Goal: Task Accomplishment & Management: Manage account settings

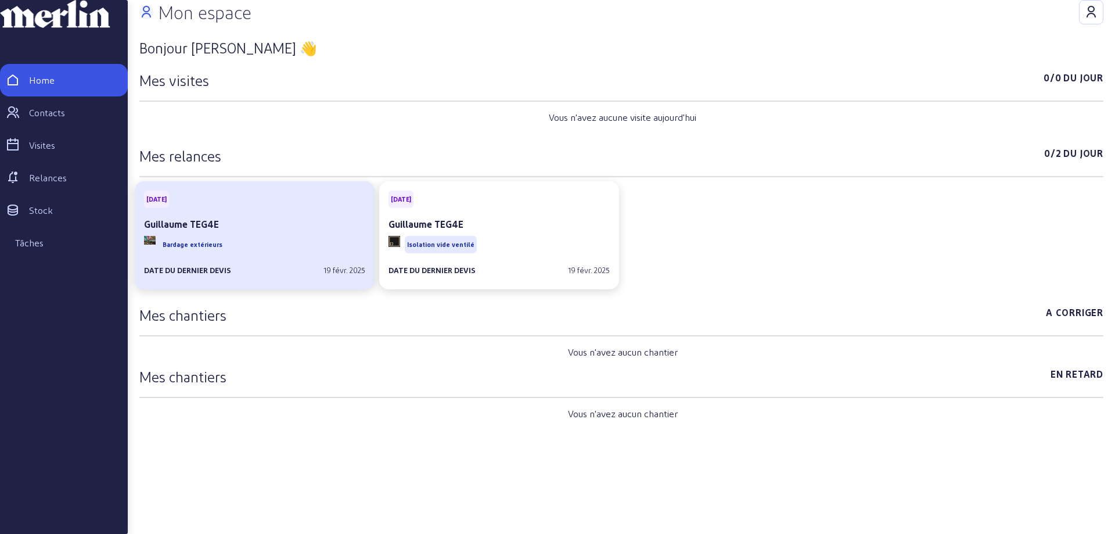
click at [288, 231] on div "Guillaume TEG4E" at bounding box center [254, 224] width 221 height 14
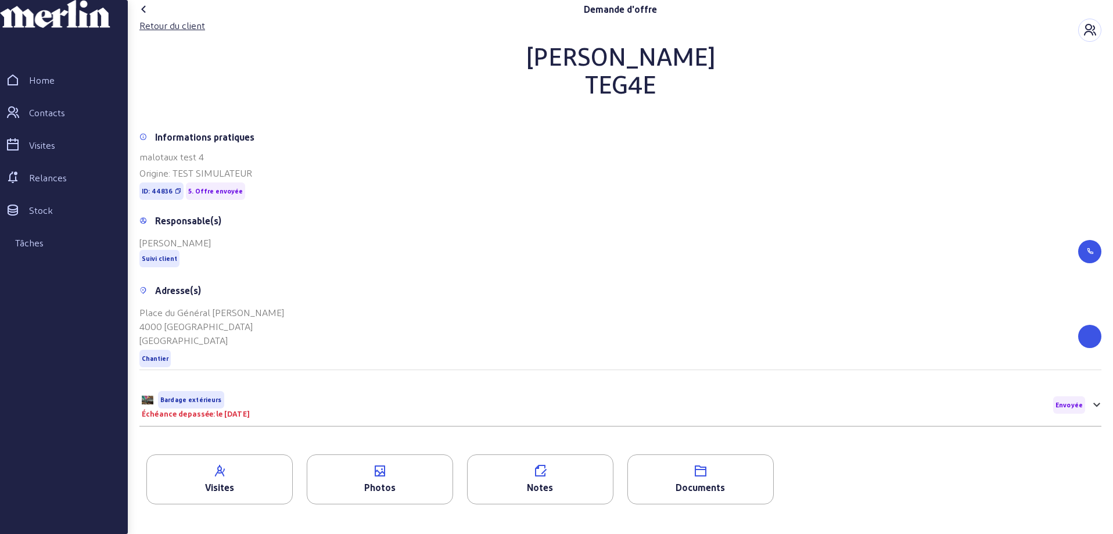
click at [145, 16] on icon at bounding box center [144, 9] width 14 height 14
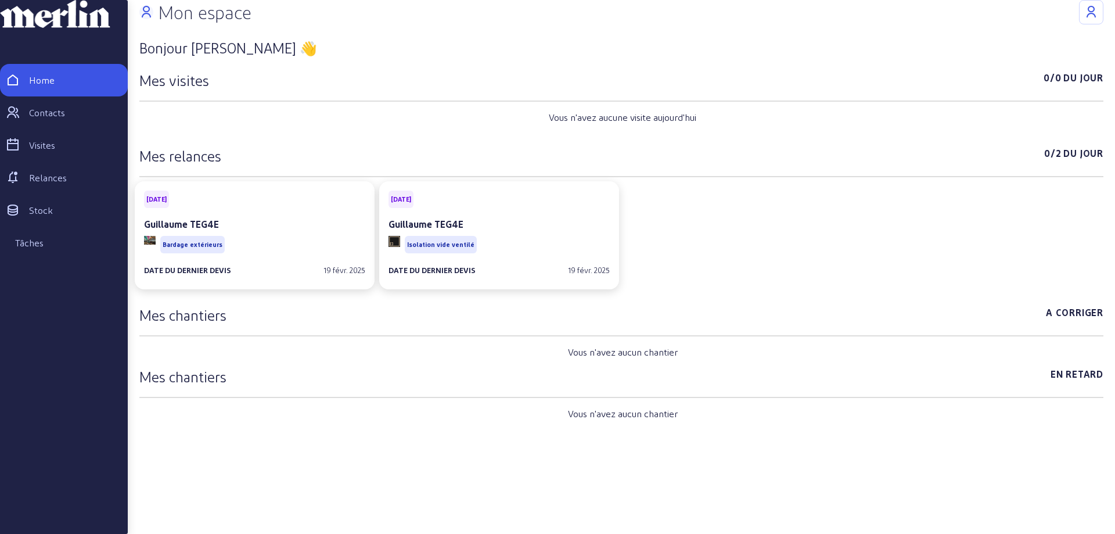
click at [1085, 19] on icon "button" at bounding box center [1092, 12] width 14 height 14
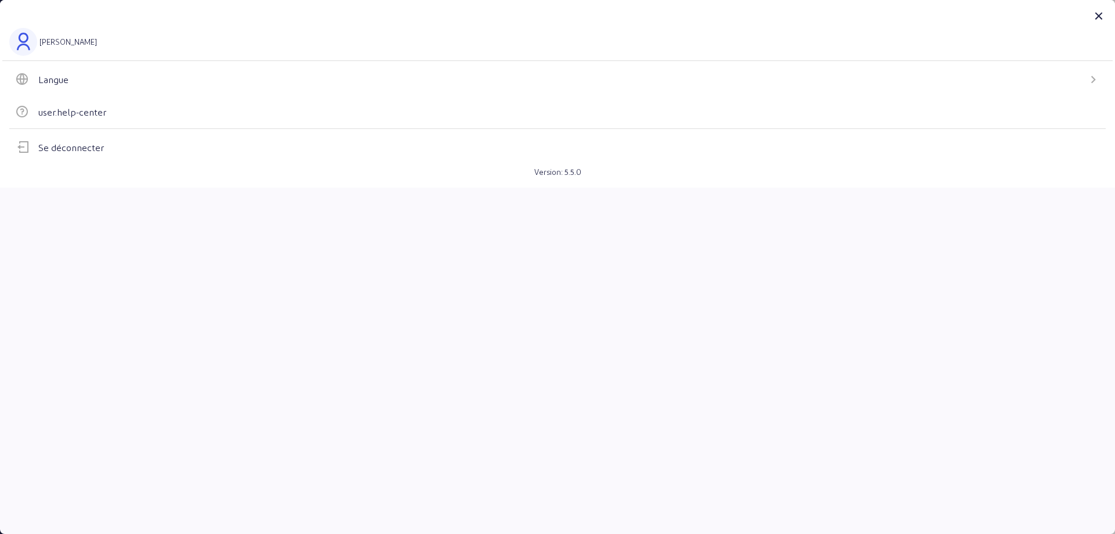
click at [1103, 19] on icon at bounding box center [1099, 16] width 14 height 14
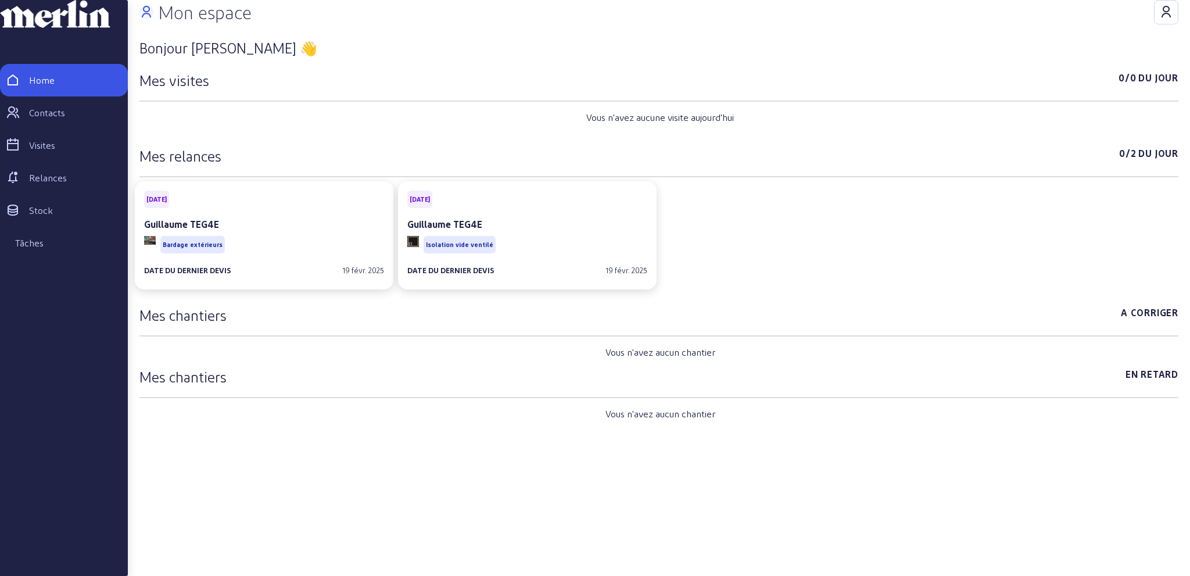
drag, startPoint x: 228, startPoint y: 332, endPoint x: 218, endPoint y: 337, distance: 10.4
click at [227, 324] on h3 "Mes chantiers" at bounding box center [182, 315] width 87 height 19
click at [211, 324] on h3 "Mes chantiers" at bounding box center [182, 315] width 87 height 19
click at [1115, 324] on span "A corriger" at bounding box center [1150, 315] width 58 height 19
click at [1115, 165] on div "0/2 Du jour" at bounding box center [1148, 155] width 59 height 19
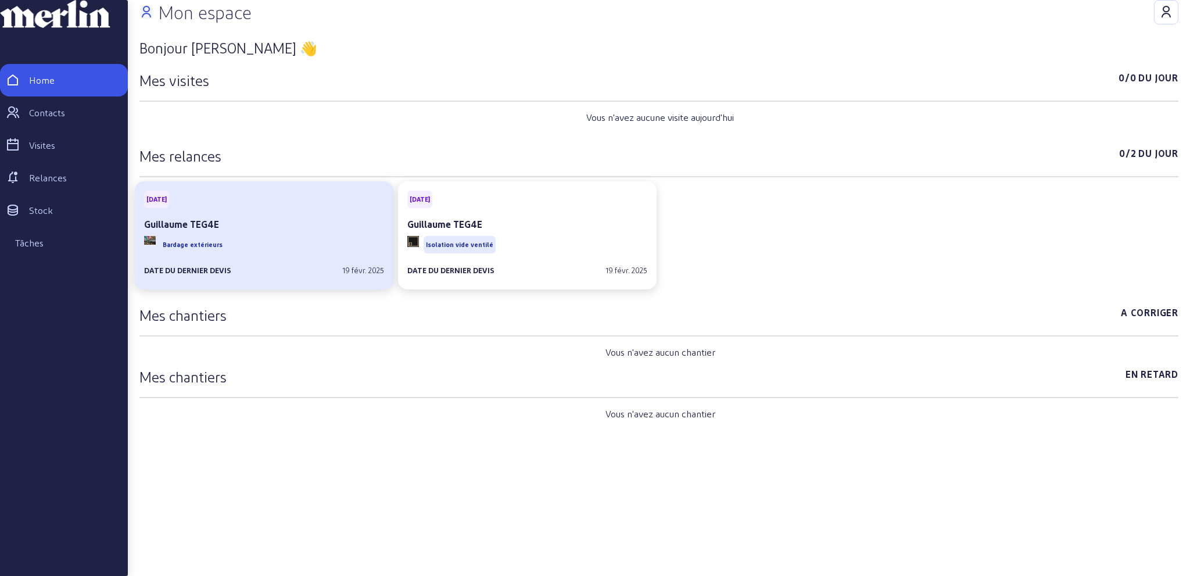
click at [289, 208] on cam-card-tag "24/02/2025" at bounding box center [264, 199] width 240 height 17
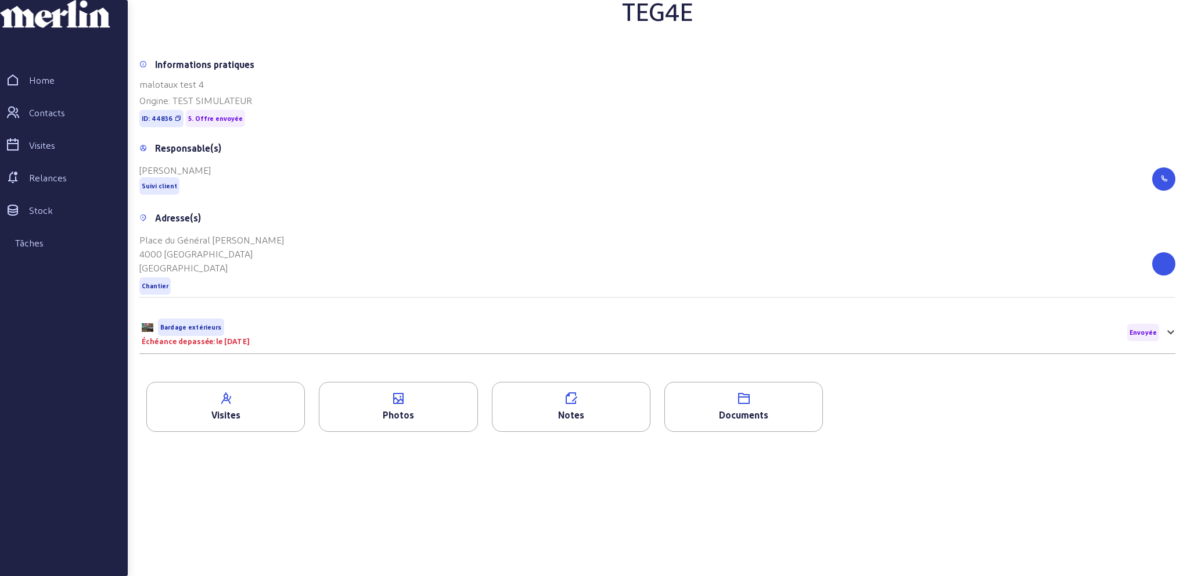
scroll to position [95, 0]
click at [202, 118] on span "5. Offre envoyée" at bounding box center [215, 118] width 55 height 8
click at [173, 186] on span "Suivi client" at bounding box center [159, 186] width 35 height 8
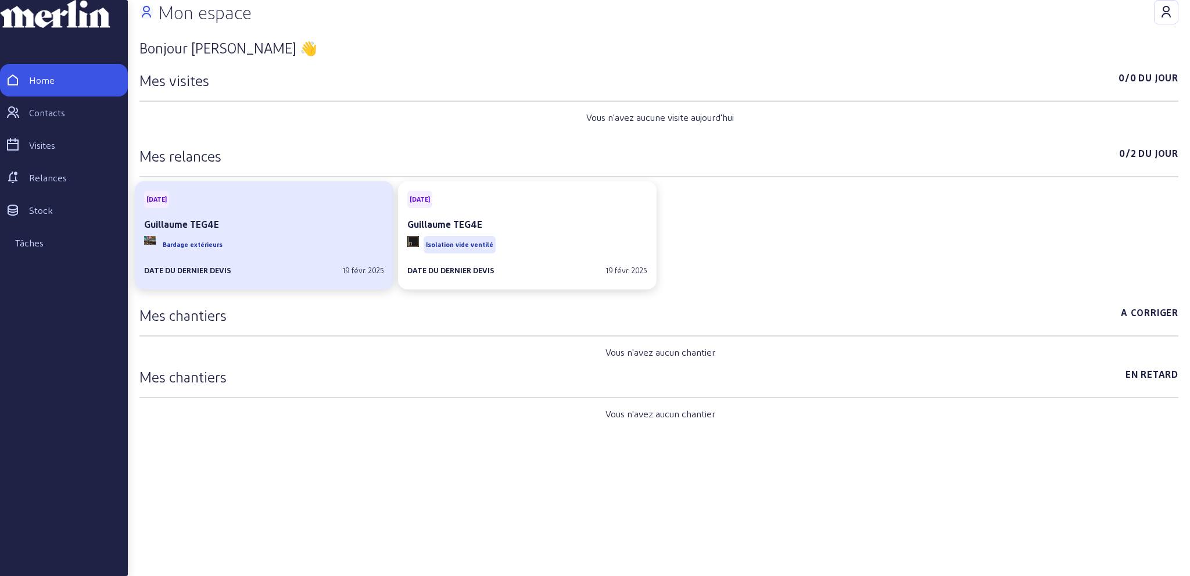
click at [307, 231] on div "Guillaume TEG4E" at bounding box center [264, 224] width 240 height 14
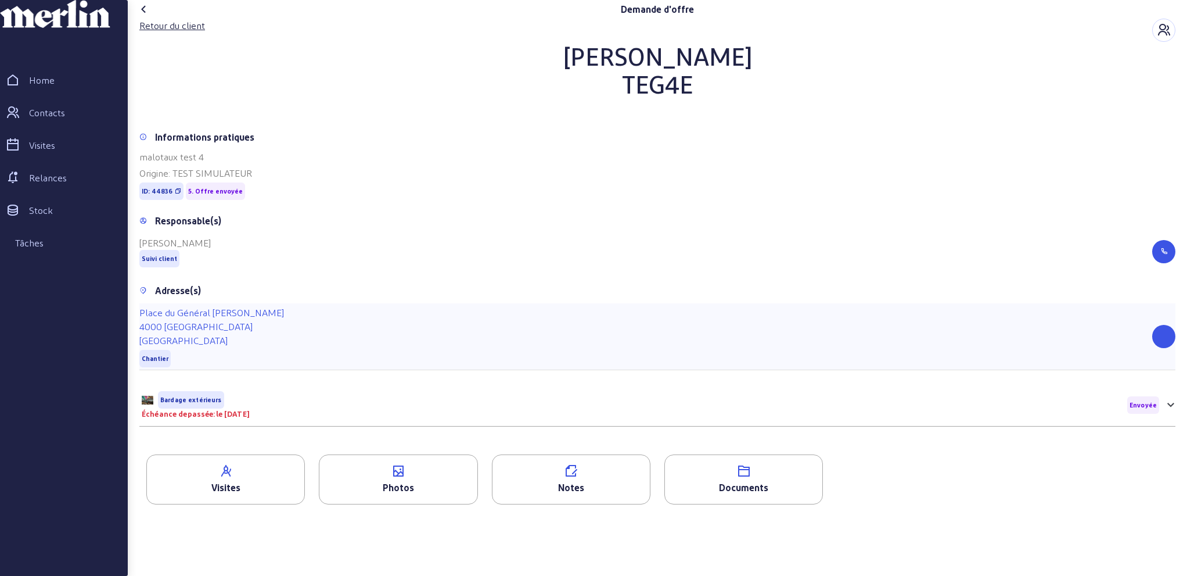
click at [302, 364] on div "Place du Général Leman 4000 LIÈGE Belgique Chantier" at bounding box center [657, 336] width 1036 height 67
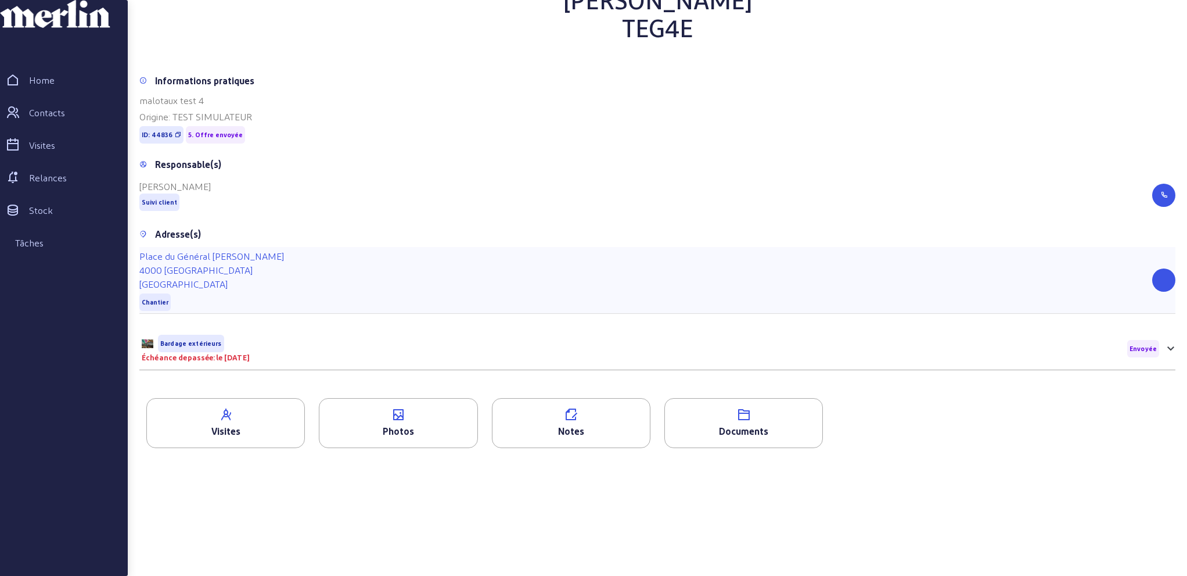
scroll to position [58, 0]
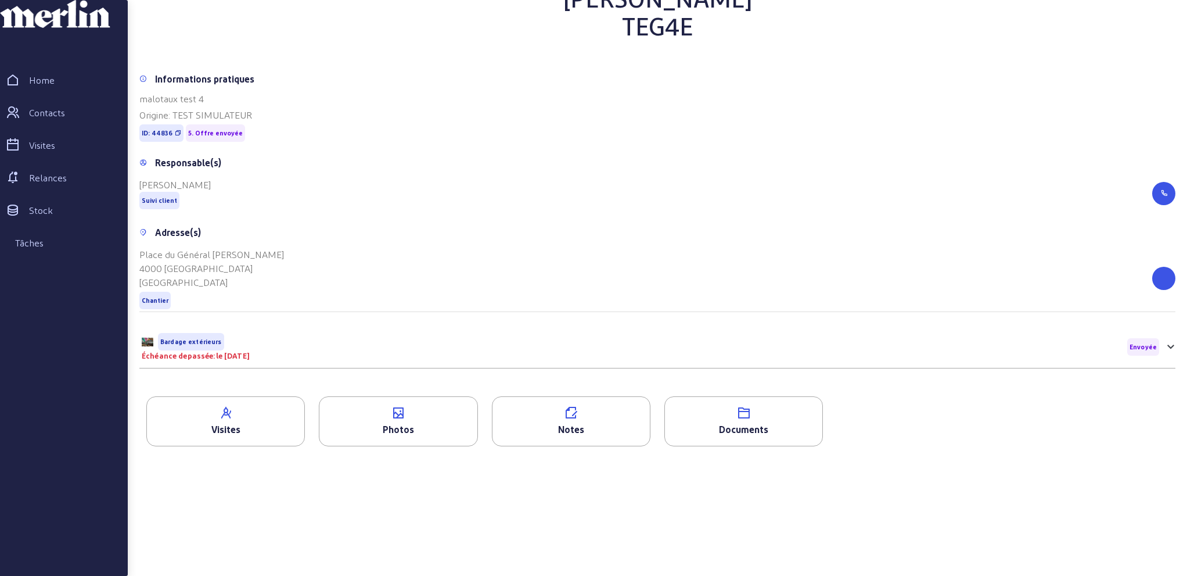
click at [1115, 349] on icon at bounding box center [1171, 346] width 7 height 4
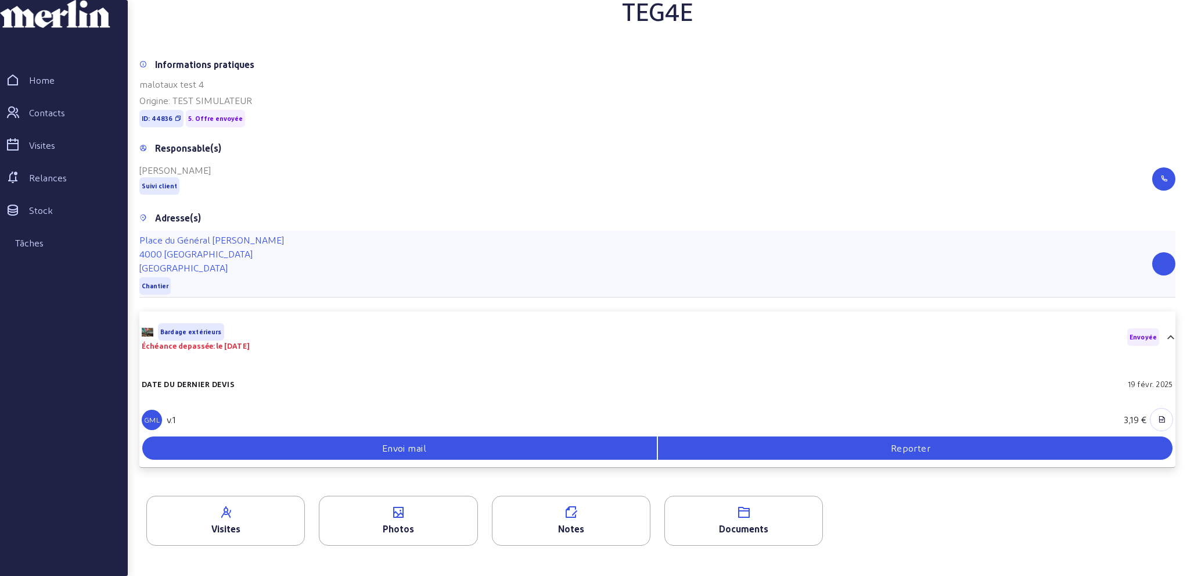
scroll to position [95, 0]
click at [1115, 418] on icon "button" at bounding box center [1162, 419] width 8 height 10
click at [1115, 337] on icon at bounding box center [1171, 337] width 14 height 14
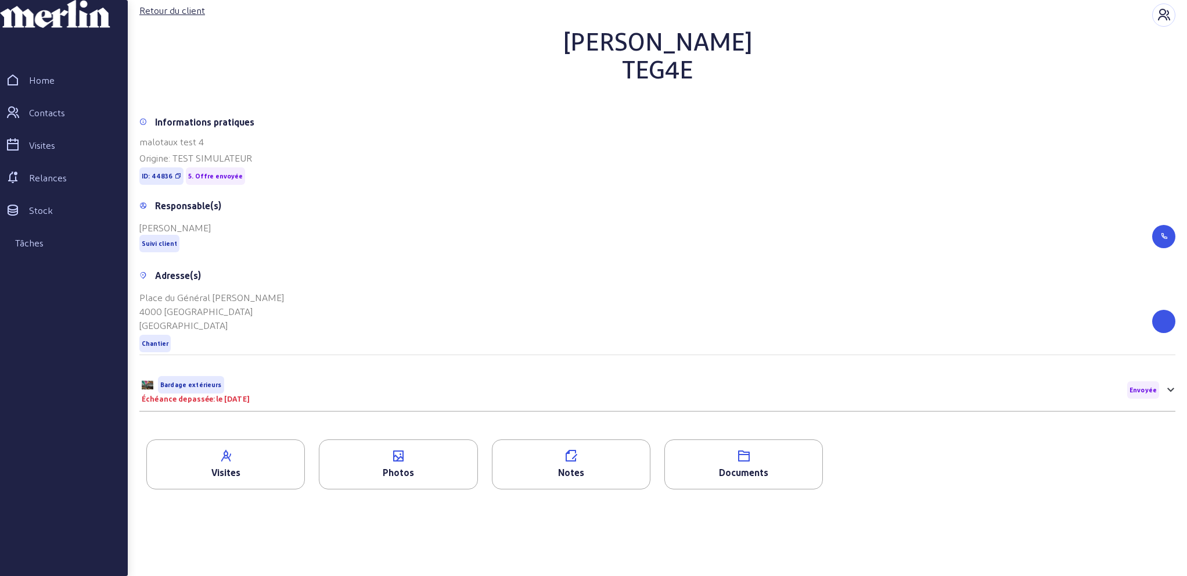
scroll to position [0, 0]
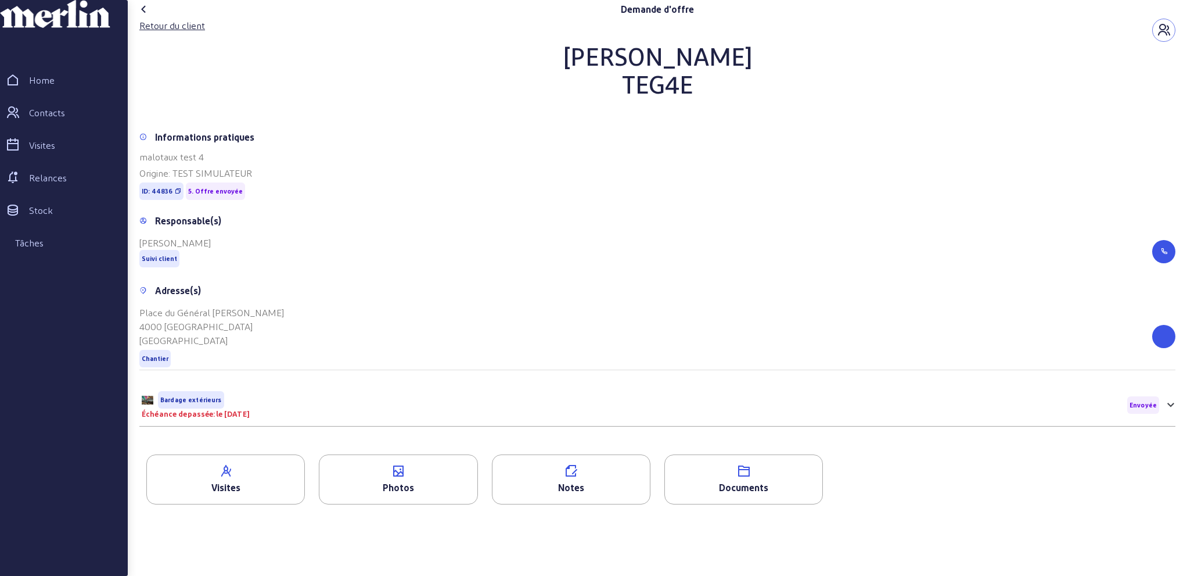
click at [1115, 37] on icon "button" at bounding box center [1164, 30] width 14 height 14
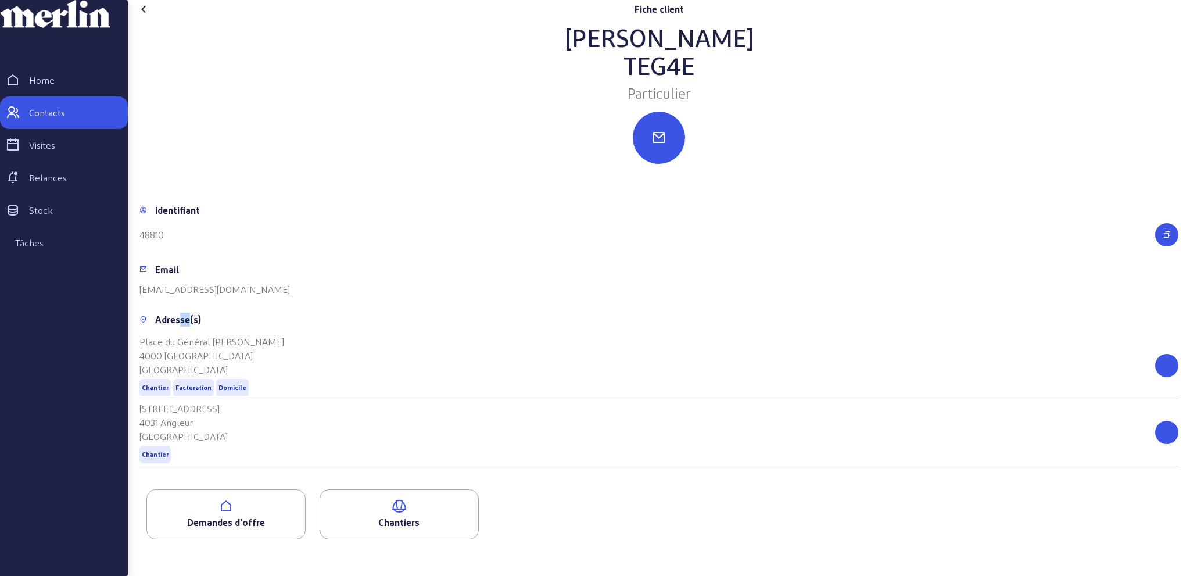
drag, startPoint x: 179, startPoint y: 343, endPoint x: 191, endPoint y: 343, distance: 11.6
click at [191, 326] on div "Adresse(s)" at bounding box center [178, 320] width 46 height 14
click at [219, 326] on div "Adresse(s)" at bounding box center [658, 320] width 1039 height 14
click at [67, 28] on img at bounding box center [55, 14] width 110 height 28
click at [147, 16] on icon at bounding box center [144, 9] width 14 height 14
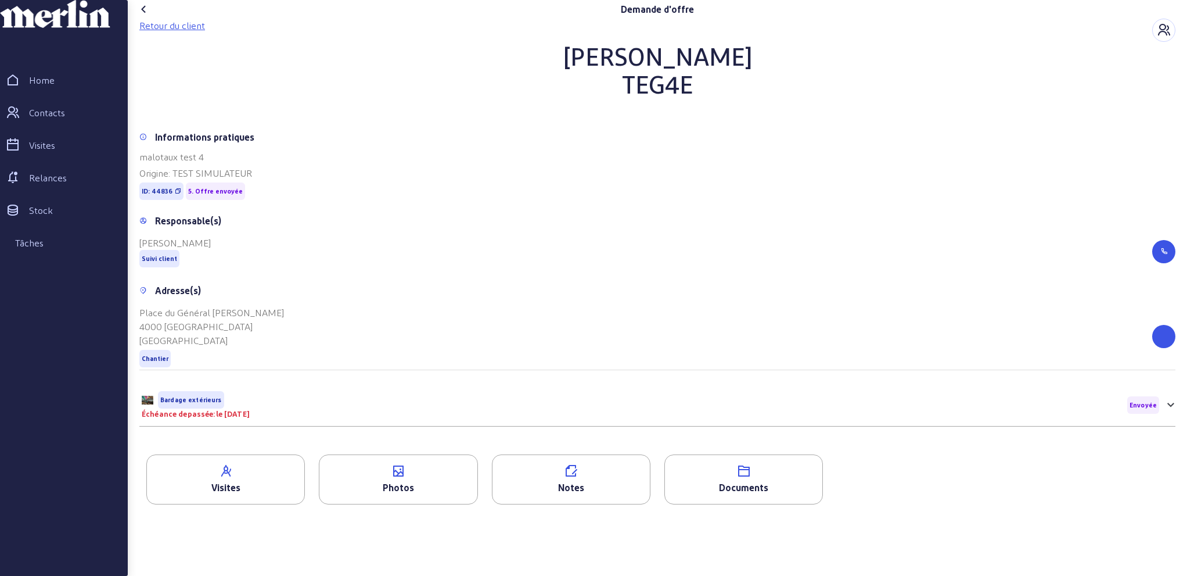
click at [164, 33] on div "Retour du client" at bounding box center [172, 26] width 66 height 14
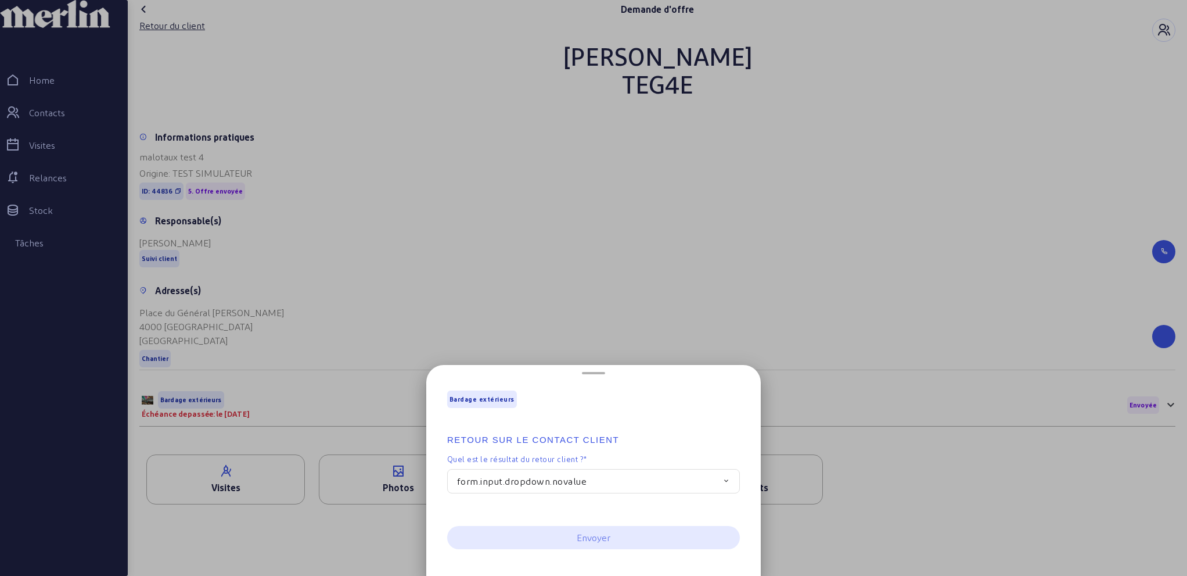
drag, startPoint x: 597, startPoint y: 368, endPoint x: 609, endPoint y: 325, distance: 45.2
click at [609, 325] on div "Bardage extérieurs Retour sur le contact client Quel est le résultat du retour …" at bounding box center [593, 288] width 1187 height 576
click at [641, 479] on div "form.input.dropdown.novalue" at bounding box center [593, 481] width 293 height 24
click at [793, 267] on div at bounding box center [593, 288] width 1187 height 576
click at [628, 484] on div "form.input.dropdown.novalue" at bounding box center [593, 481] width 293 height 24
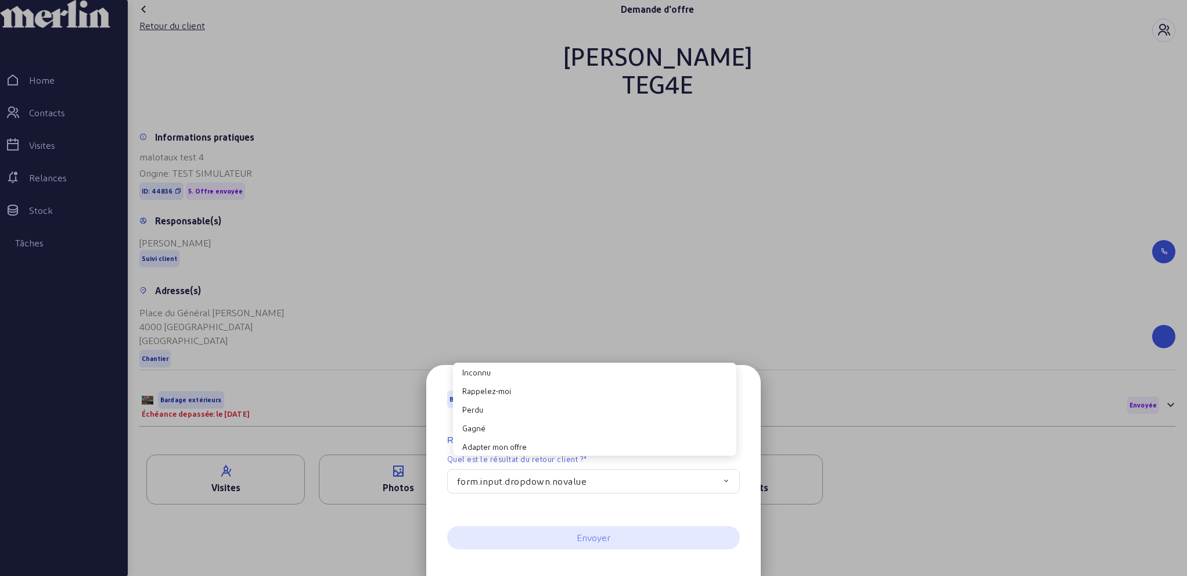
click at [746, 453] on div at bounding box center [593, 288] width 1187 height 576
click at [583, 459] on label "Quel est le résultat du retour client ? *" at bounding box center [593, 459] width 293 height 10
click at [441, 490] on div at bounding box center [593, 288] width 1187 height 576
drag, startPoint x: 590, startPoint y: 371, endPoint x: 591, endPoint y: 394, distance: 23.2
click at [591, 394] on cam-bottom-sheet-template-generic "Bardage extérieurs Retour sur le contact client Quel est le résultat du retour …" at bounding box center [594, 470] width 316 height 202
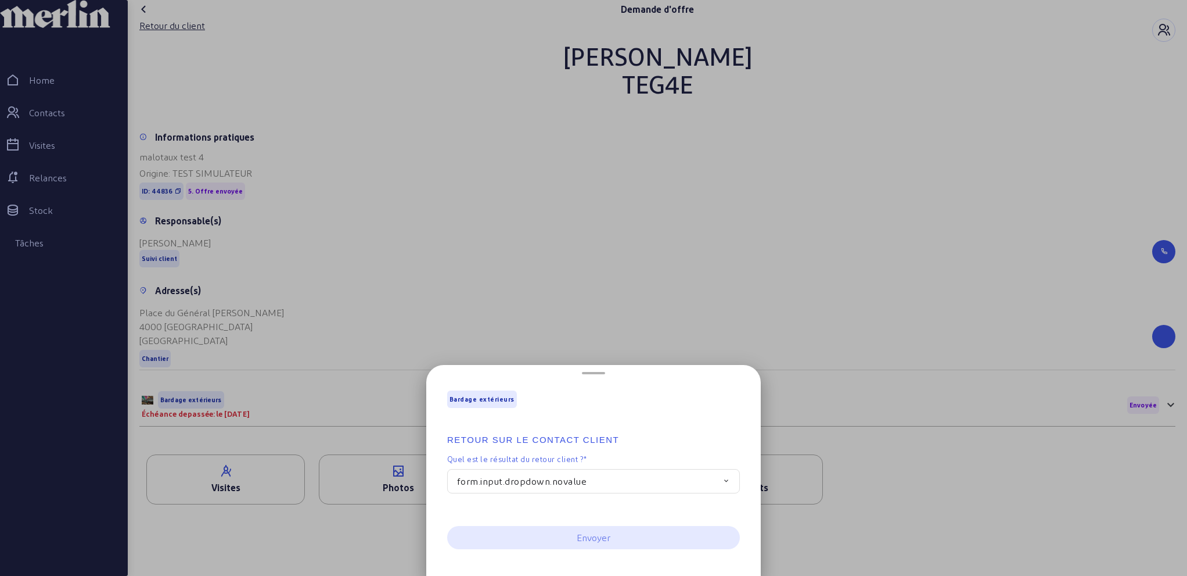
click at [605, 320] on div at bounding box center [593, 288] width 1187 height 576
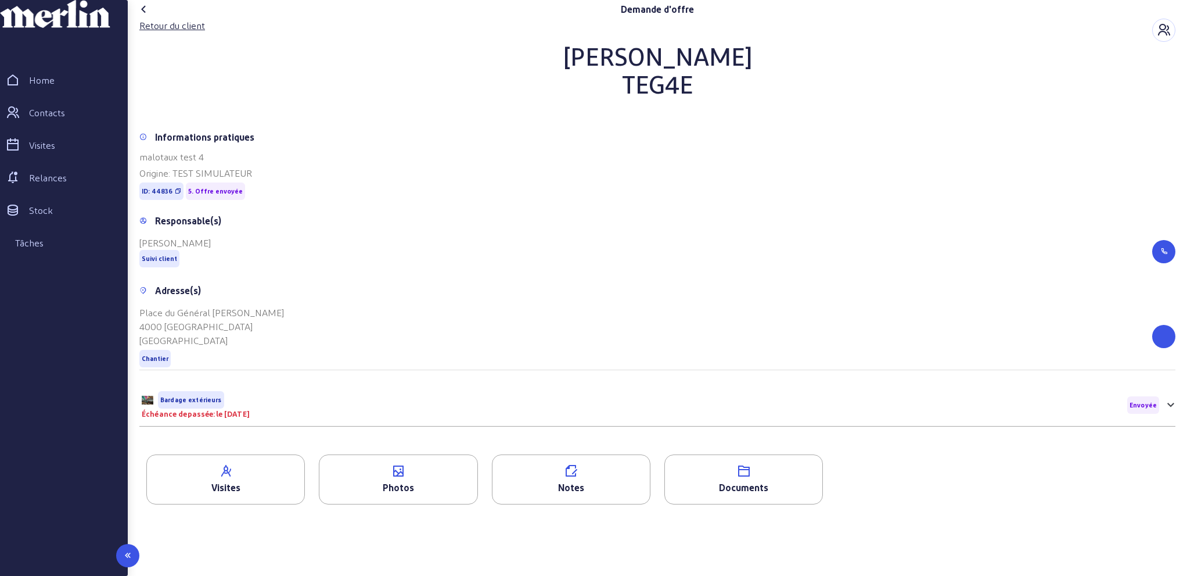
click at [64, 28] on img at bounding box center [55, 14] width 110 height 28
click at [148, 16] on icon at bounding box center [144, 9] width 14 height 14
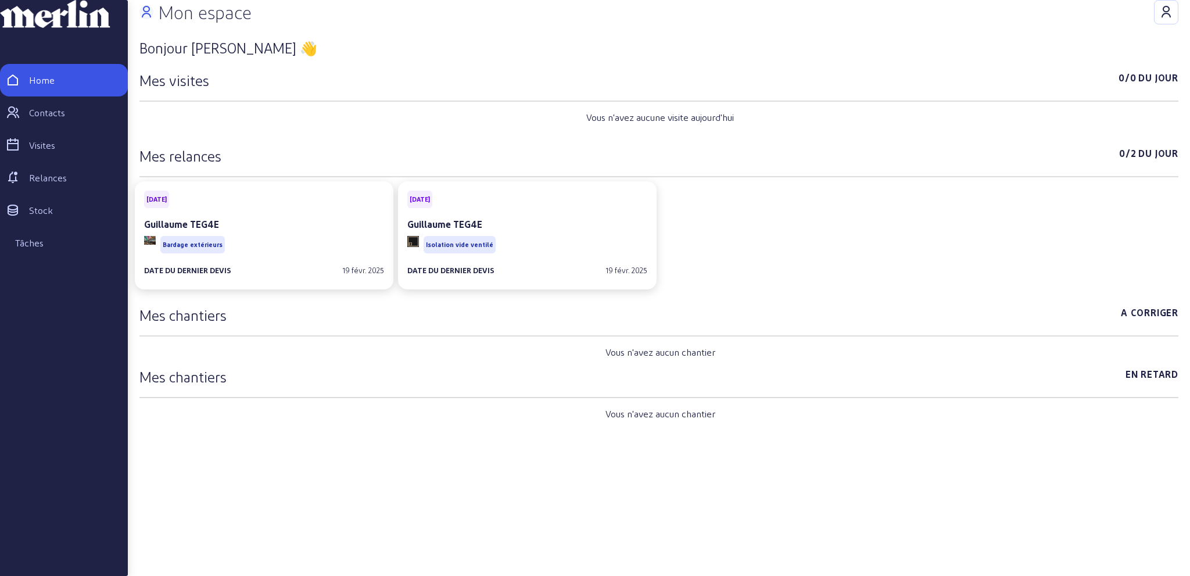
click at [593, 324] on div "Mes chantiers A corriger" at bounding box center [658, 315] width 1039 height 19
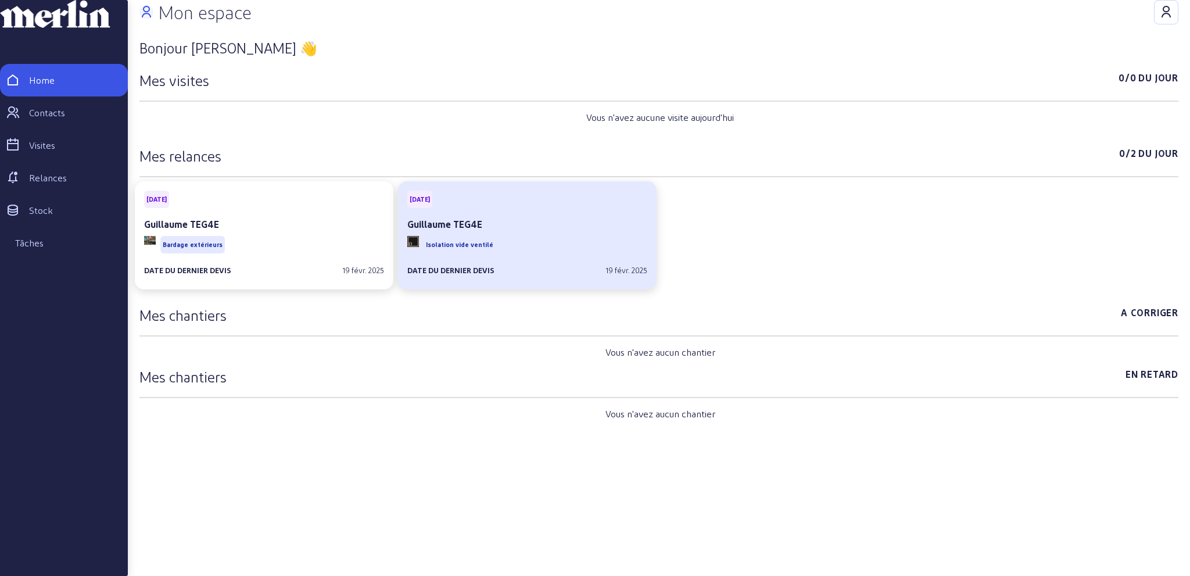
click at [572, 256] on div "Isolation vide ventilé" at bounding box center [527, 245] width 240 height 22
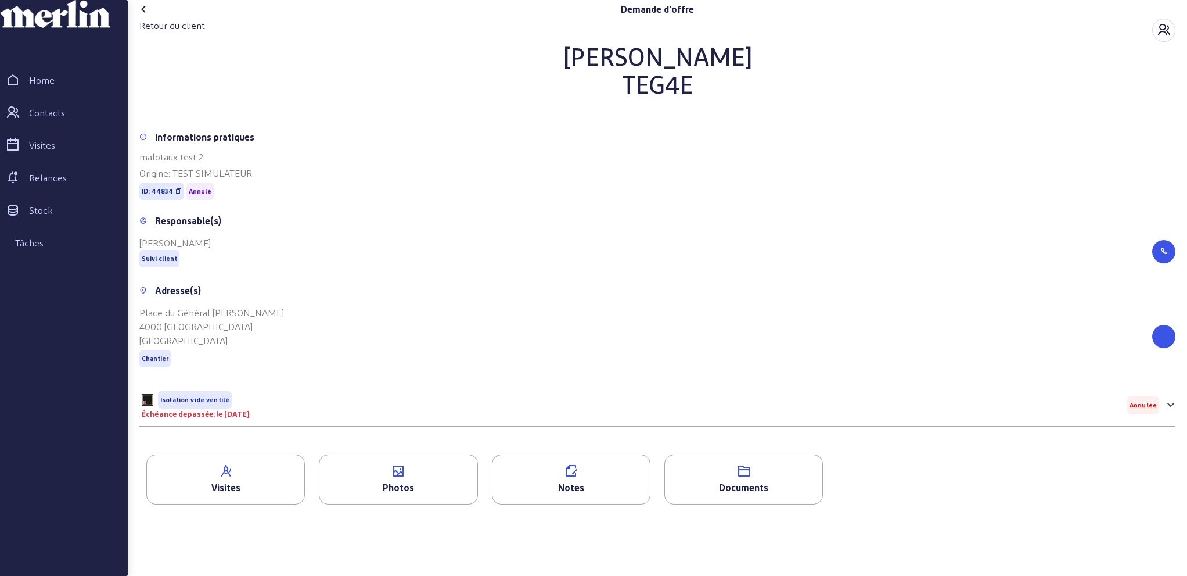
click at [149, 405] on img at bounding box center [148, 399] width 12 height 11
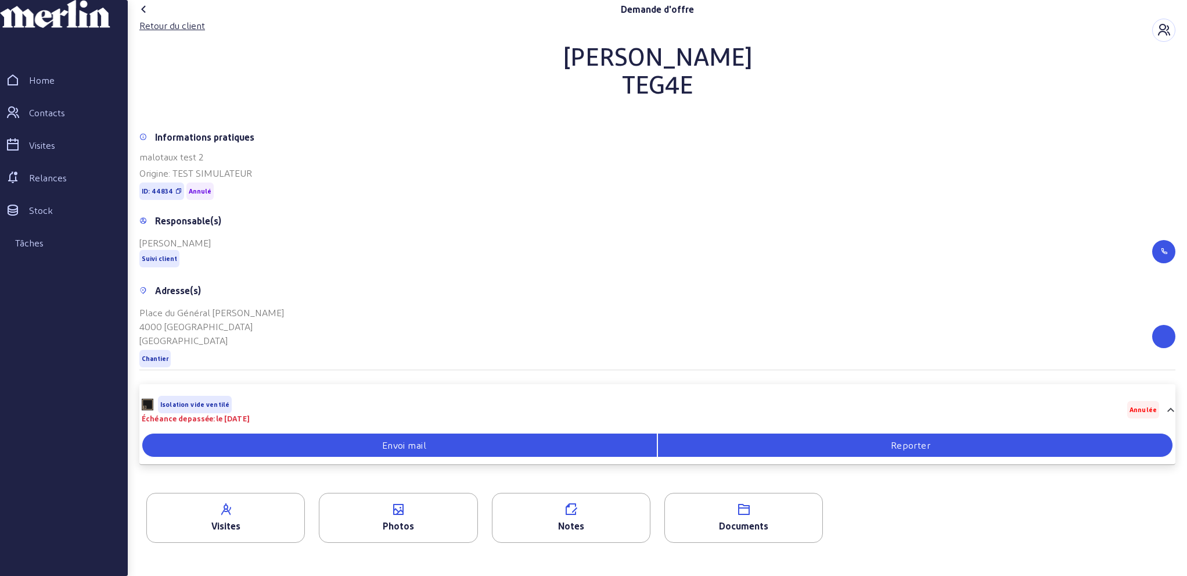
click at [1103, 423] on div "Isolation vide ventilé Échéance depassée: le 06/03/2025 Annulée" at bounding box center [651, 410] width 1018 height 28
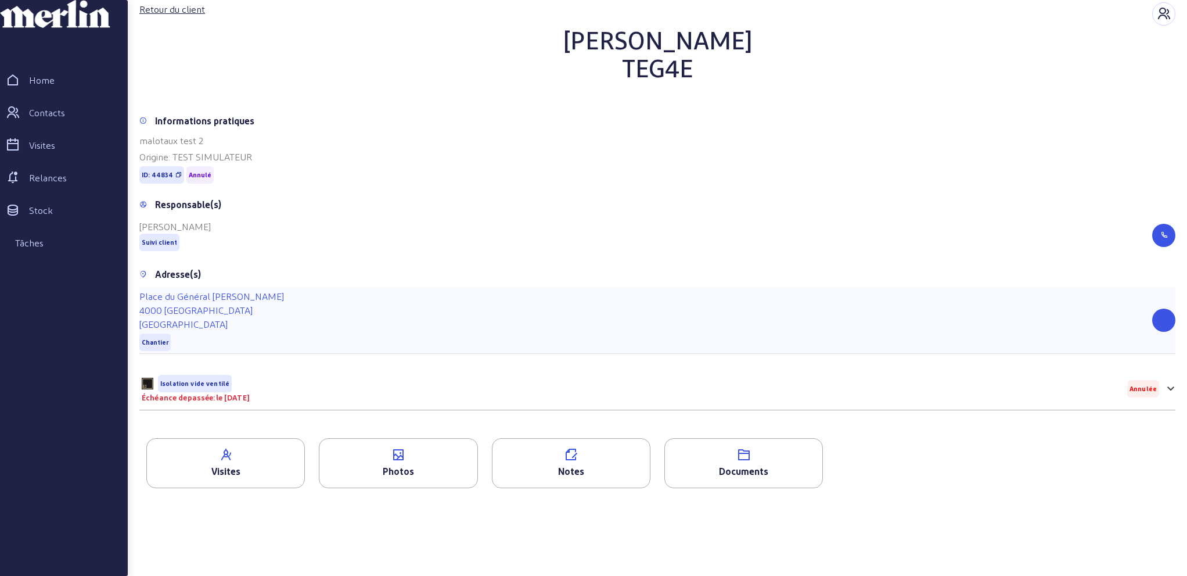
scroll to position [95, 0]
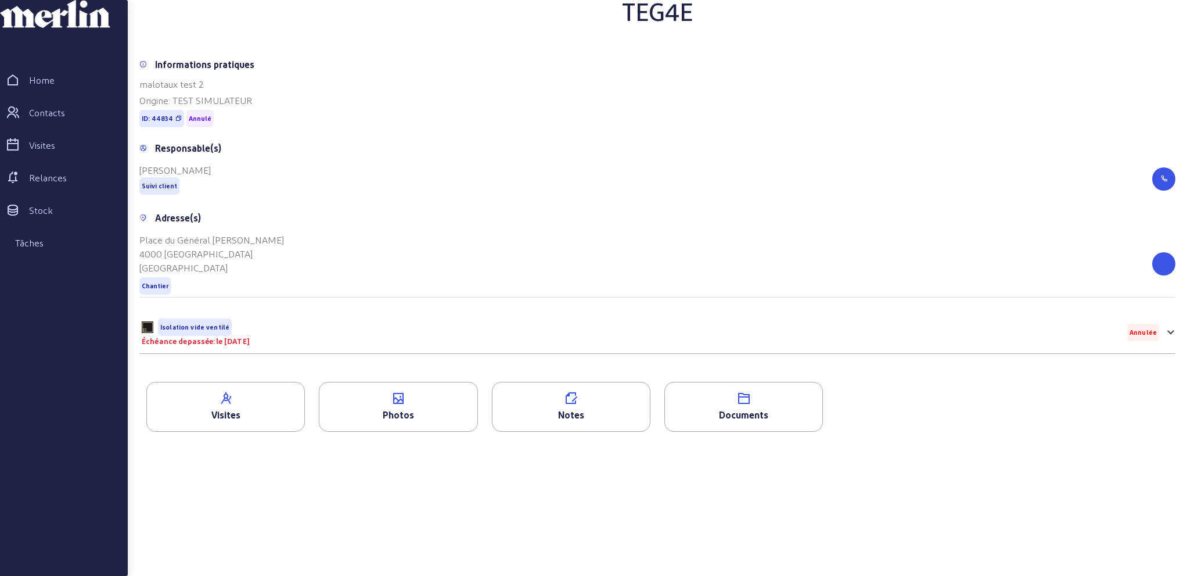
click at [214, 408] on div "Visites" at bounding box center [225, 415] width 157 height 14
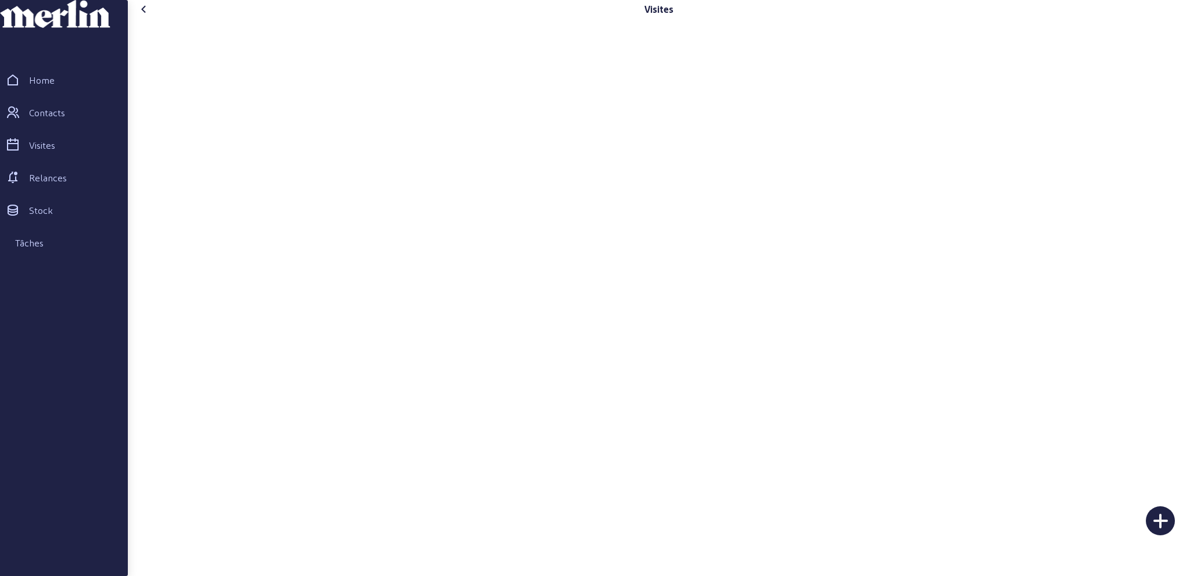
click at [1115, 516] on div at bounding box center [1160, 520] width 29 height 29
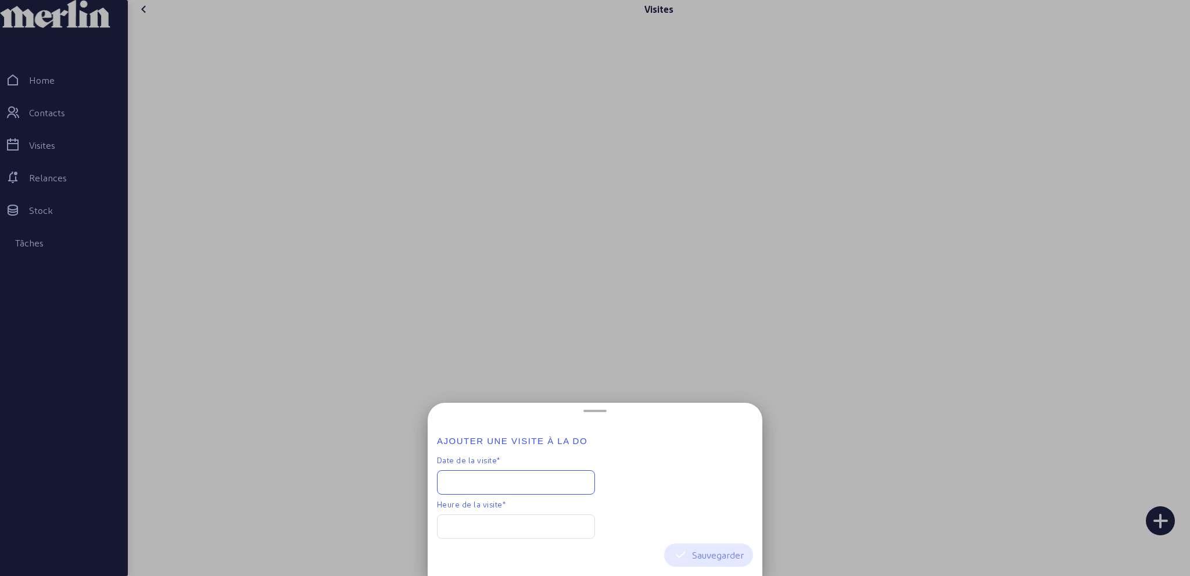
click at [532, 478] on input at bounding box center [516, 482] width 158 height 24
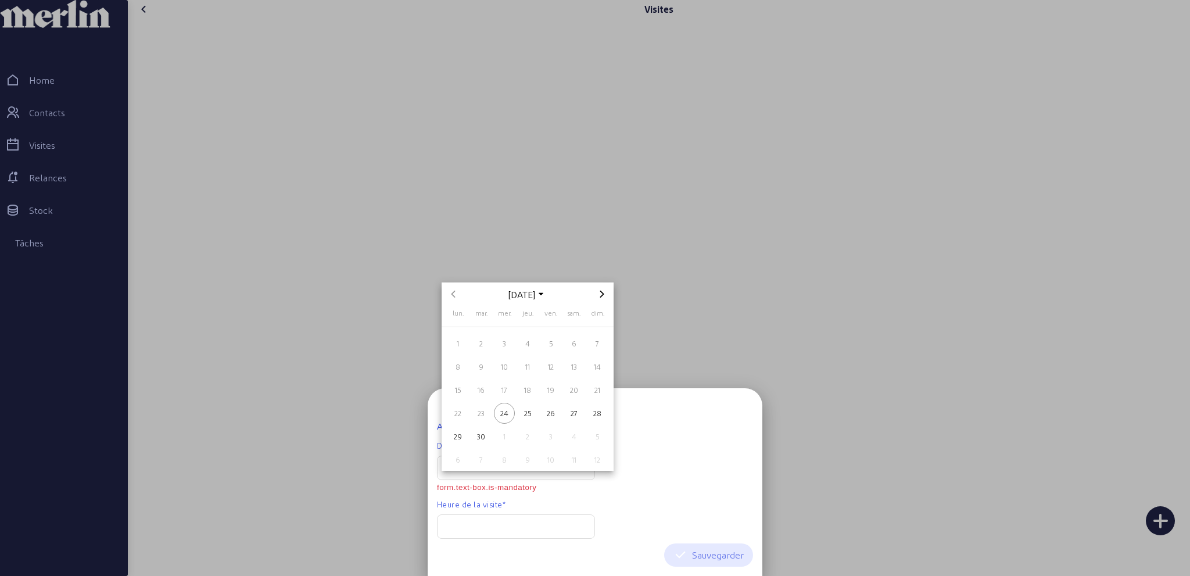
click at [677, 439] on div at bounding box center [595, 288] width 1190 height 576
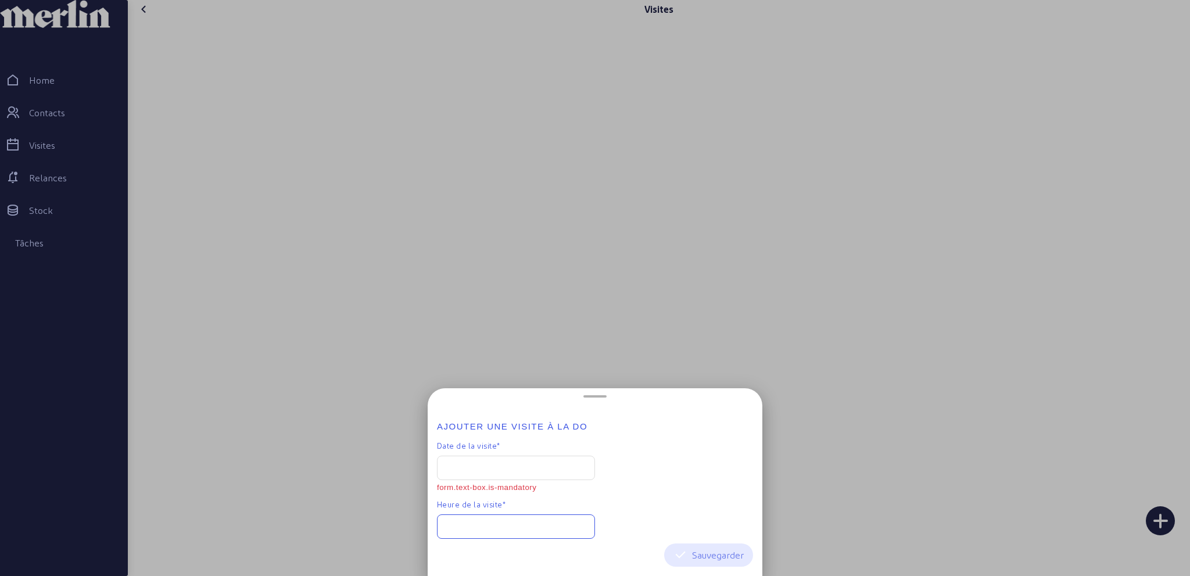
click at [522, 518] on input at bounding box center [516, 526] width 158 height 24
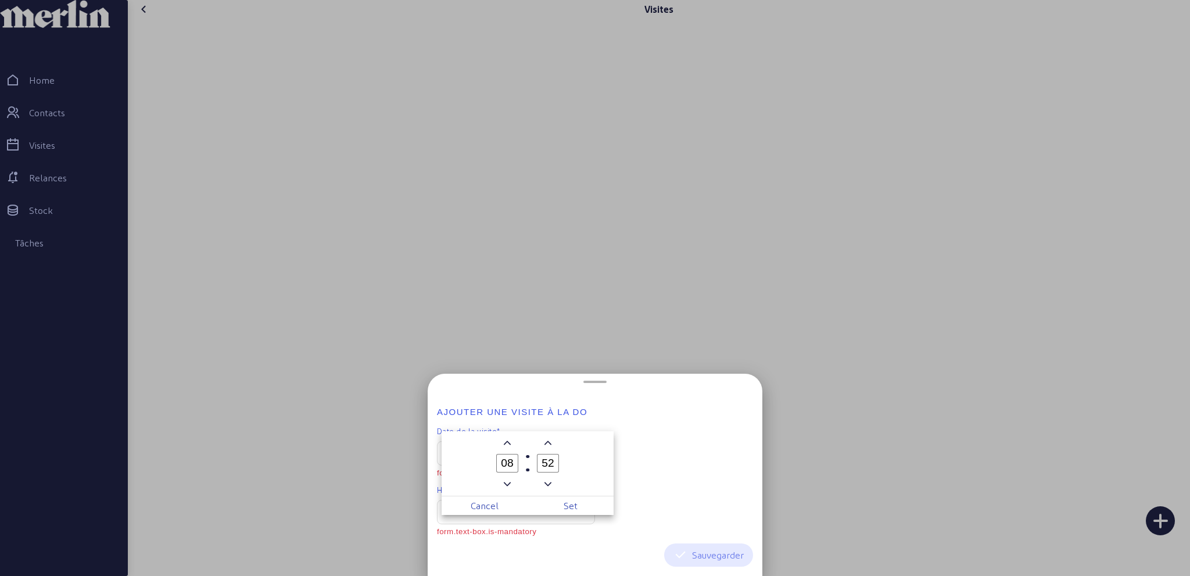
click at [552, 442] on span "Add a minute" at bounding box center [548, 443] width 14 height 14
click at [551, 441] on icon "Add a minute" at bounding box center [547, 442] width 7 height 7
click at [548, 483] on icon "Minus a minute" at bounding box center [547, 483] width 7 height 7
type input "52"
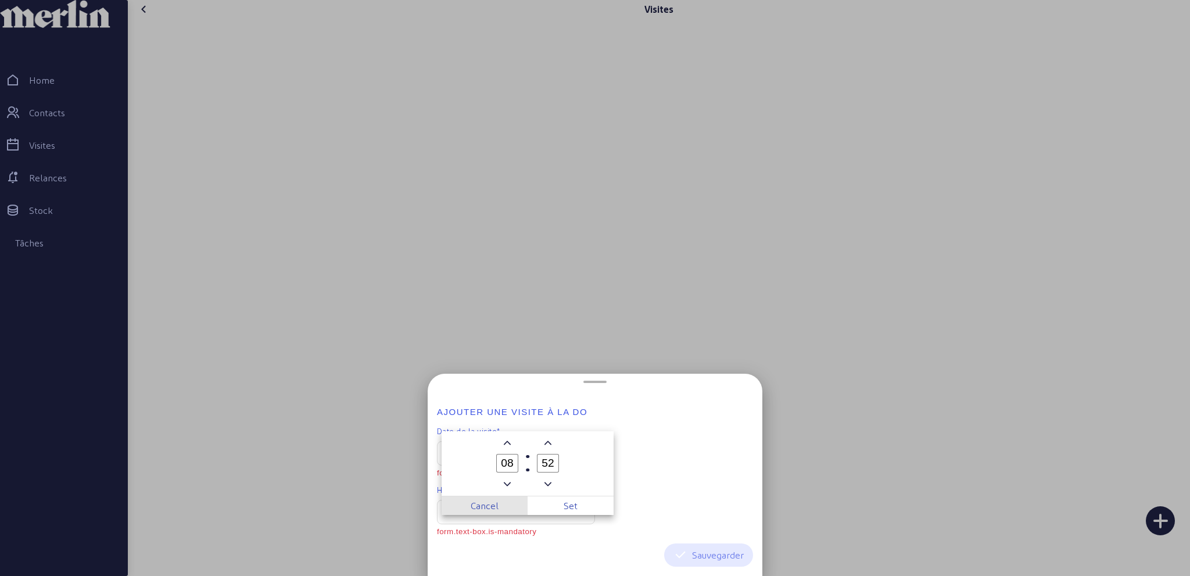
click at [477, 505] on span "Cancel" at bounding box center [484, 505] width 86 height 19
click at [534, 439] on div "Date de la visite * form.text-box.is-mandatory" at bounding box center [516, 453] width 158 height 54
click at [534, 450] on input at bounding box center [516, 453] width 158 height 24
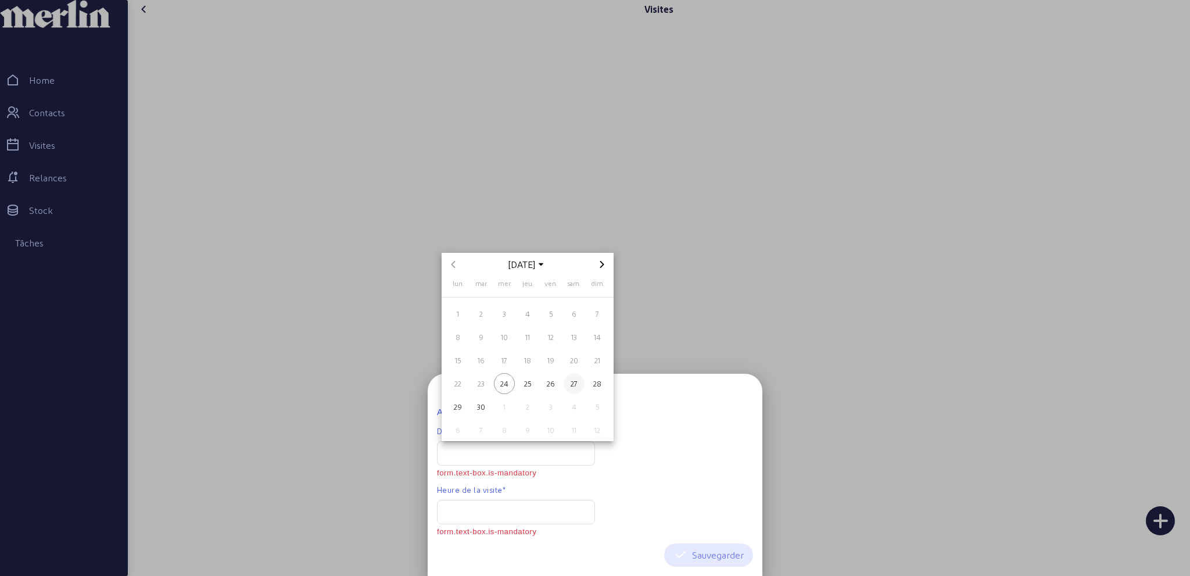
click at [563, 376] on td "27" at bounding box center [573, 383] width 23 height 23
type input "27/09/2025"
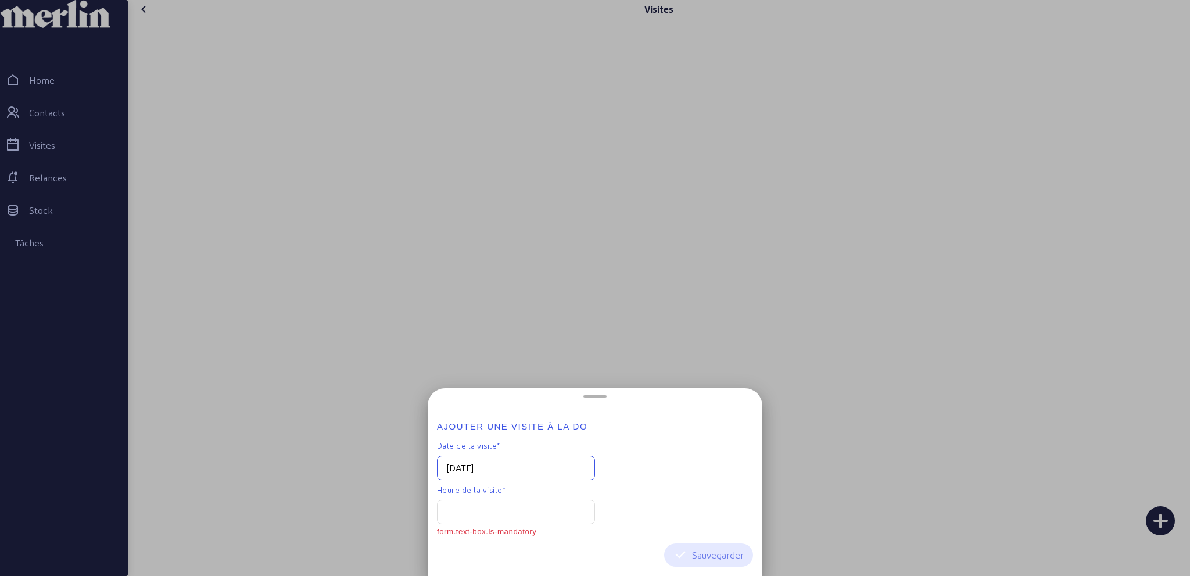
click at [496, 464] on input "27/09/2025" at bounding box center [516, 467] width 158 height 24
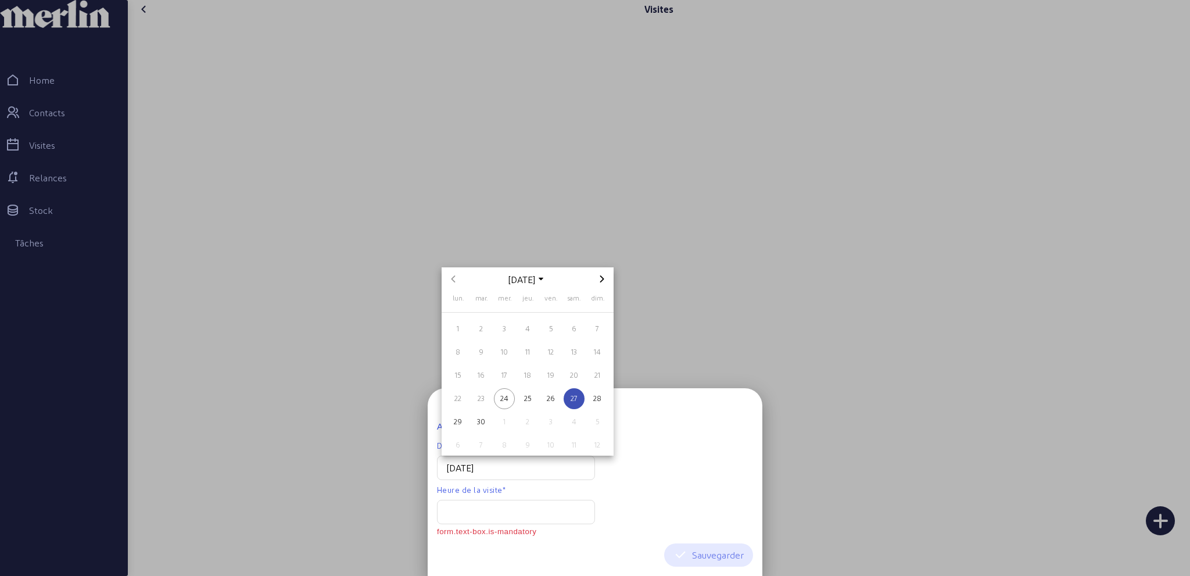
click at [709, 260] on div at bounding box center [595, 288] width 1190 height 576
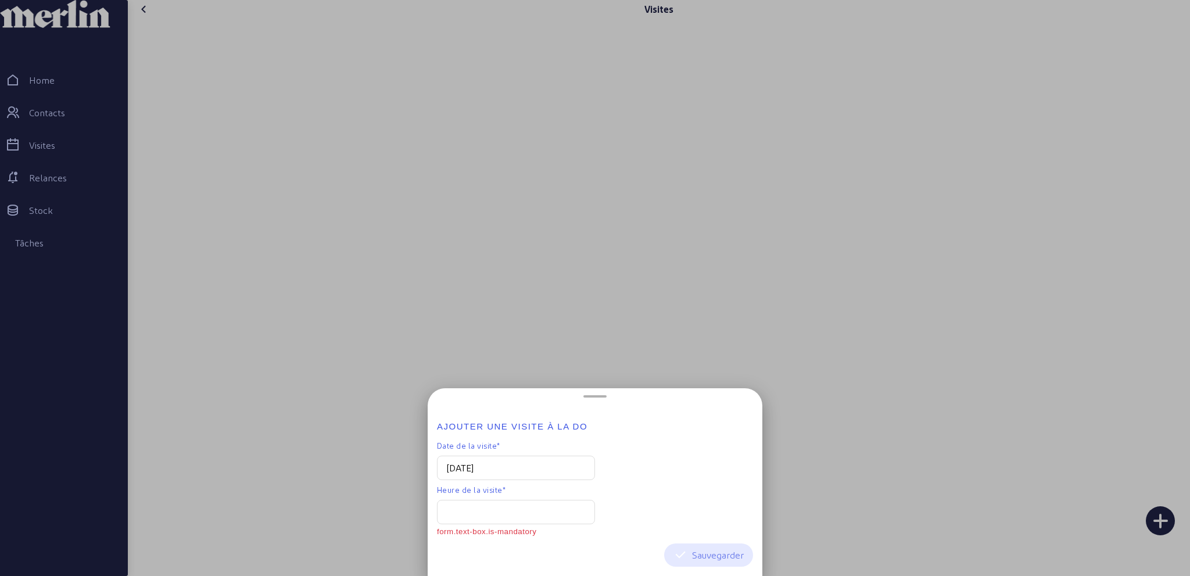
click at [633, 279] on div at bounding box center [595, 288] width 1190 height 576
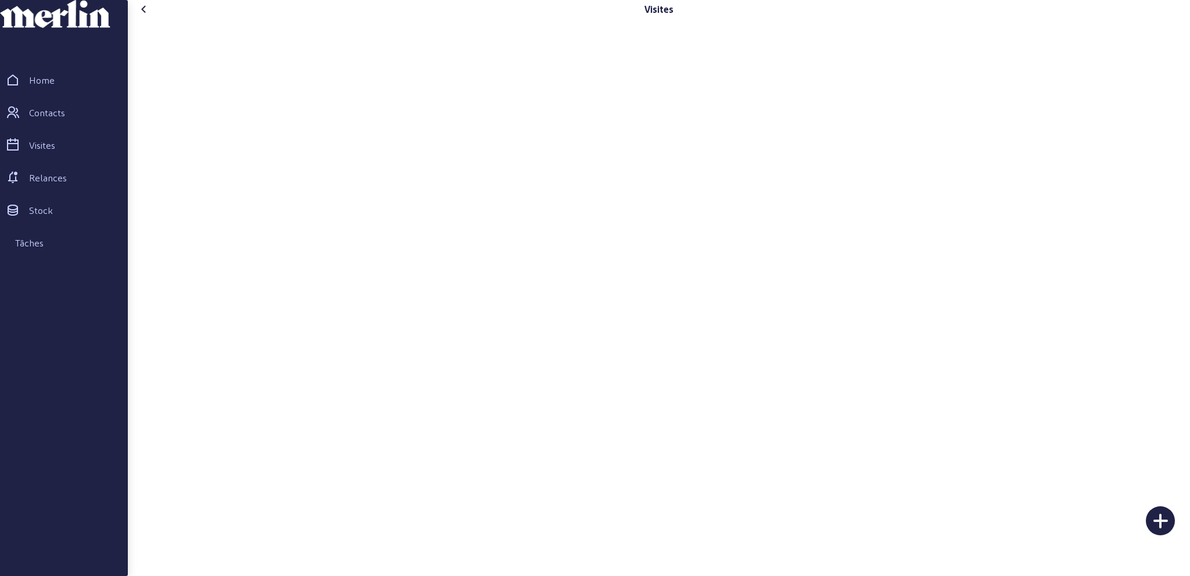
click at [1115, 519] on div at bounding box center [1160, 520] width 29 height 29
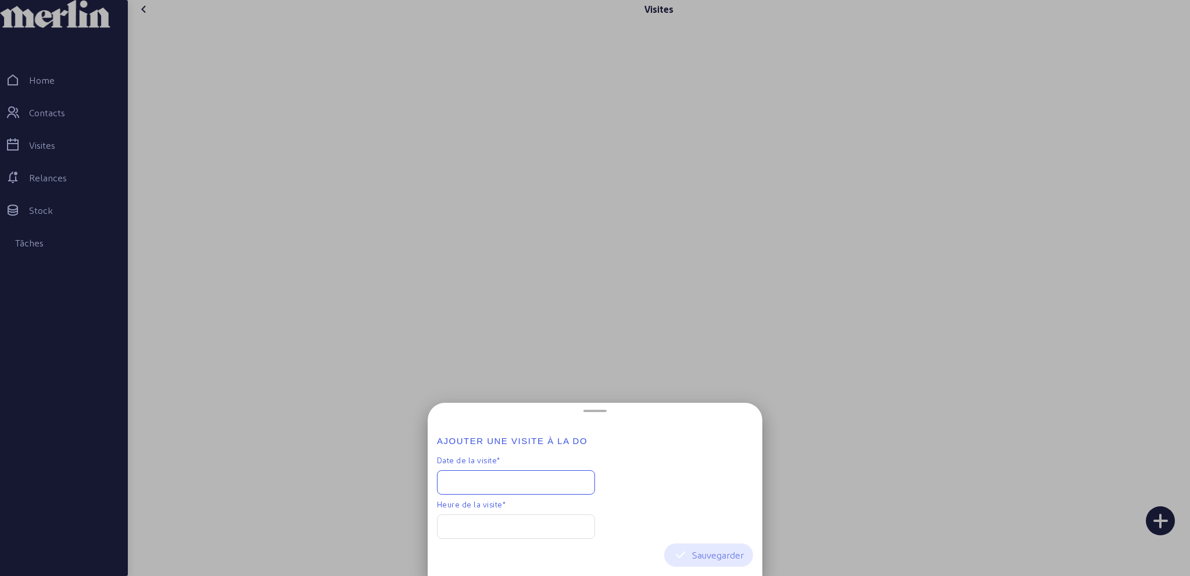
click at [508, 487] on input at bounding box center [516, 482] width 158 height 24
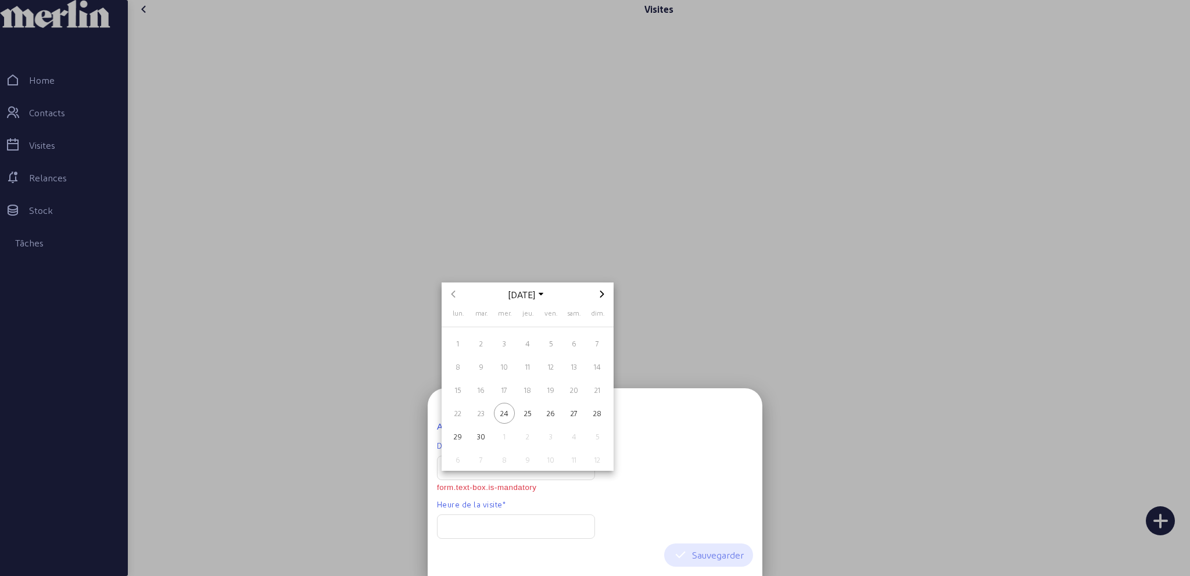
click at [889, 326] on div at bounding box center [595, 288] width 1190 height 576
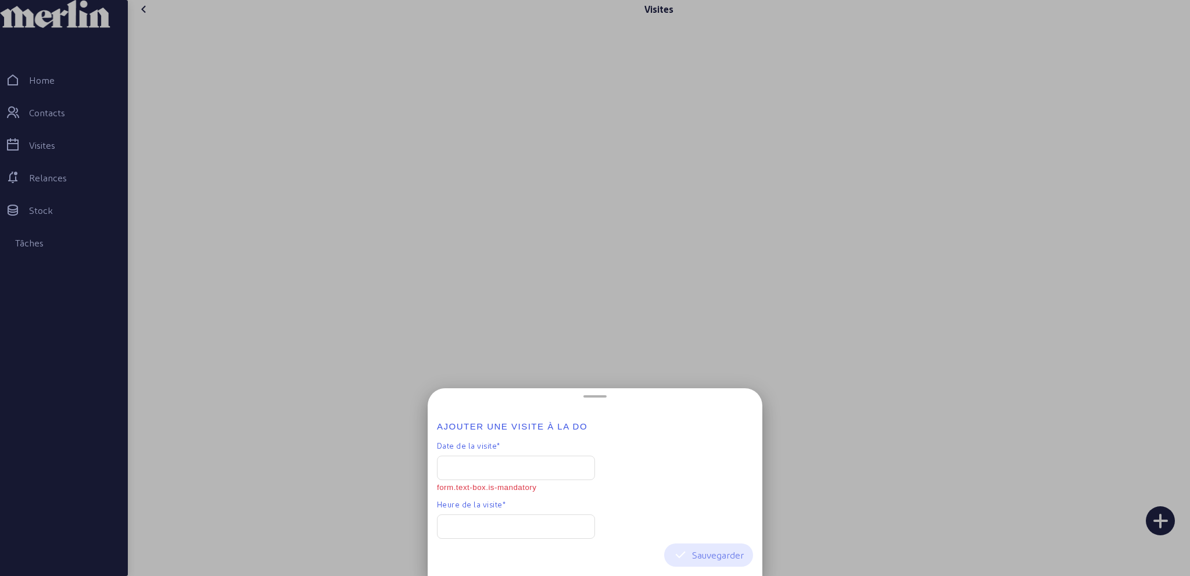
click at [708, 297] on div at bounding box center [595, 288] width 1190 height 576
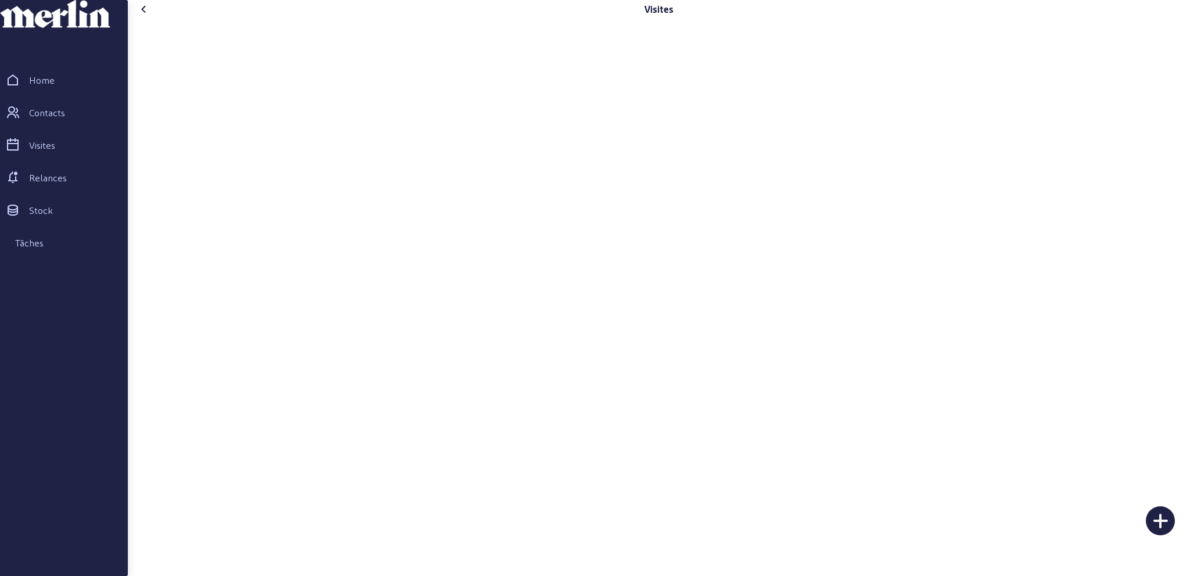
click at [142, 16] on icon at bounding box center [144, 9] width 14 height 14
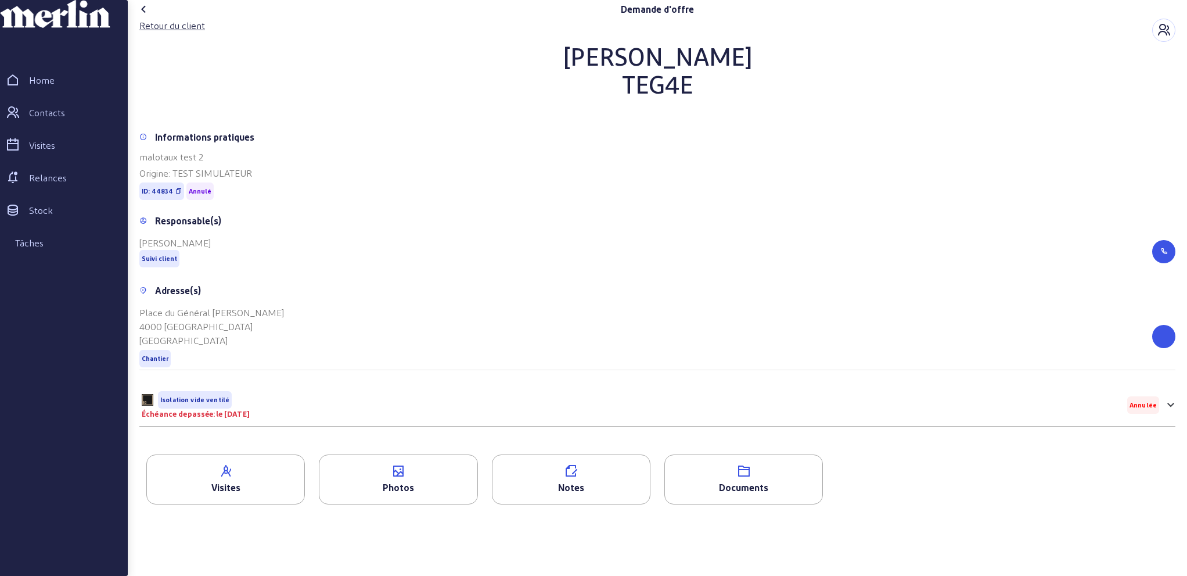
click at [145, 16] on icon at bounding box center [144, 9] width 14 height 14
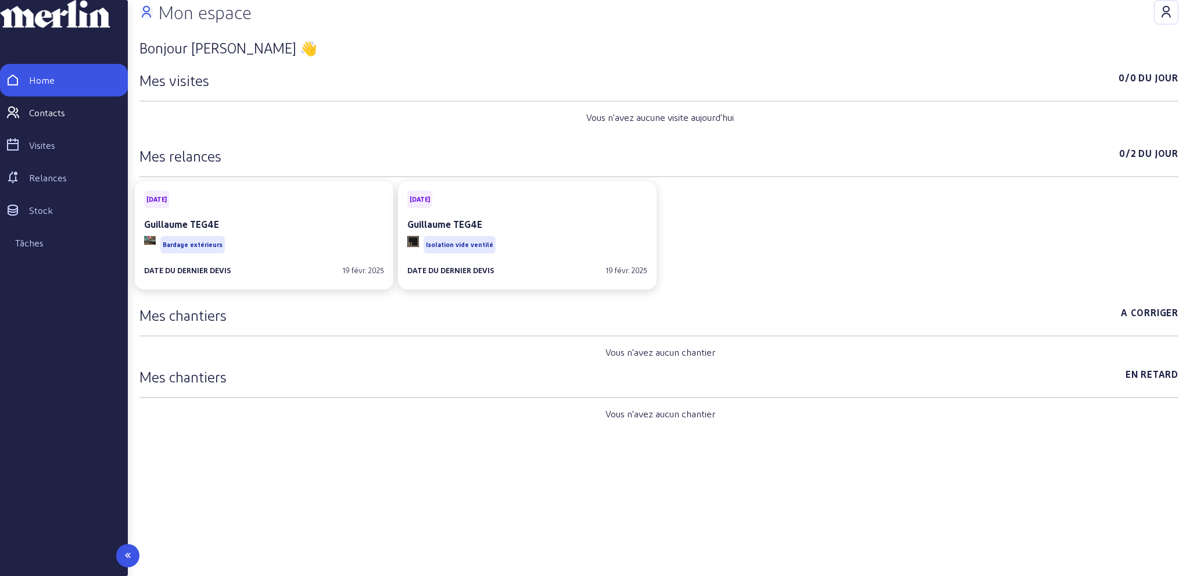
click at [52, 120] on div "Contacts" at bounding box center [47, 113] width 36 height 14
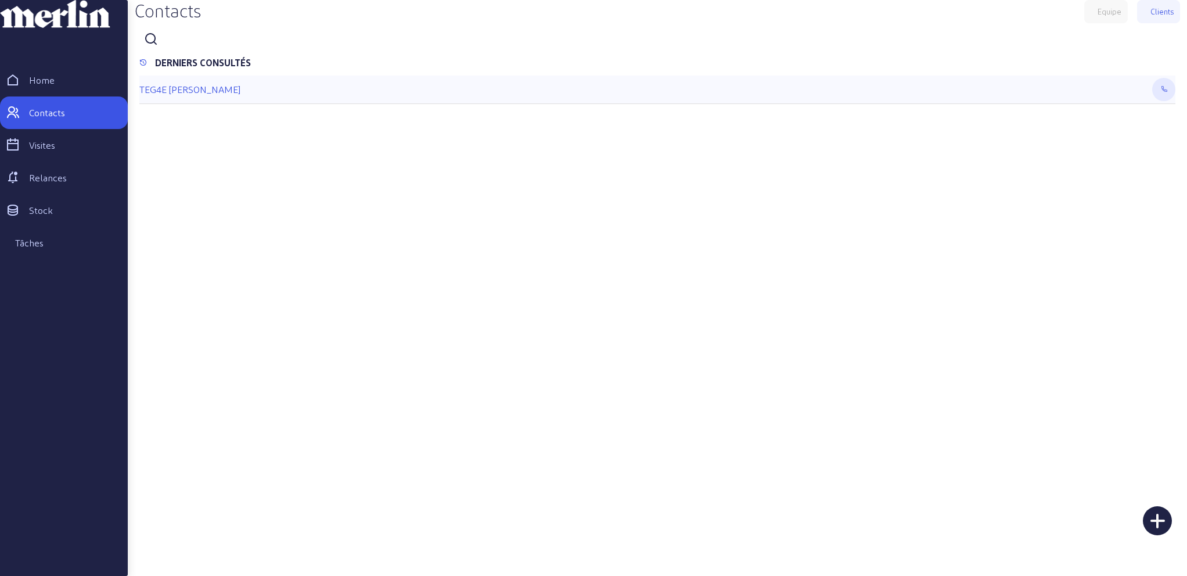
click at [246, 104] on div "TEG4E [PERSON_NAME]" at bounding box center [657, 90] width 1036 height 28
click at [1115, 527] on div at bounding box center [1157, 520] width 29 height 29
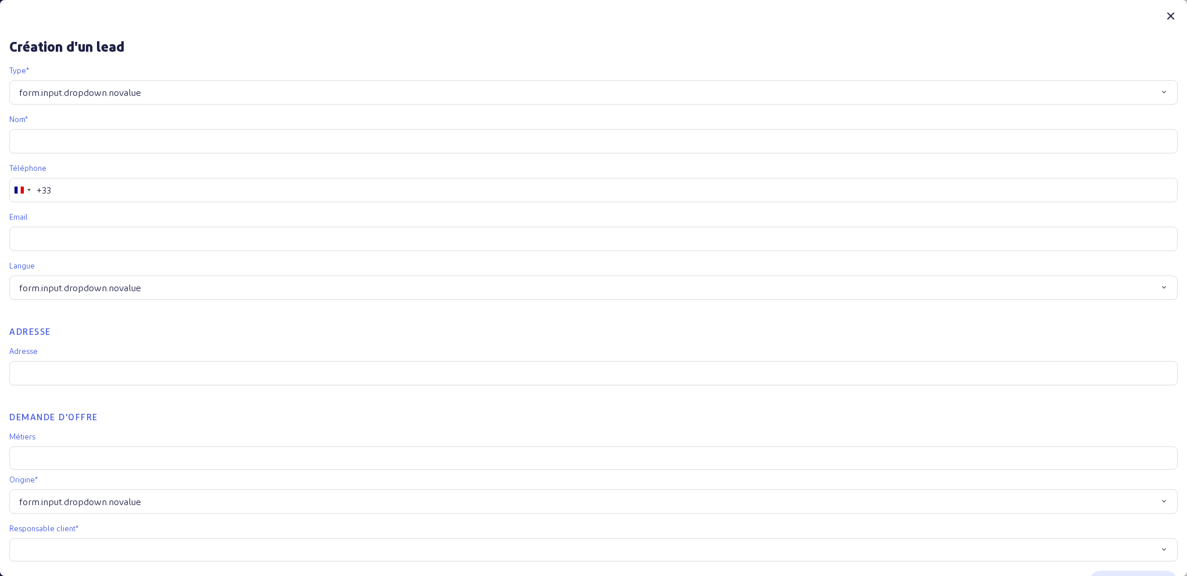
click at [1115, 16] on icon at bounding box center [1171, 16] width 14 height 14
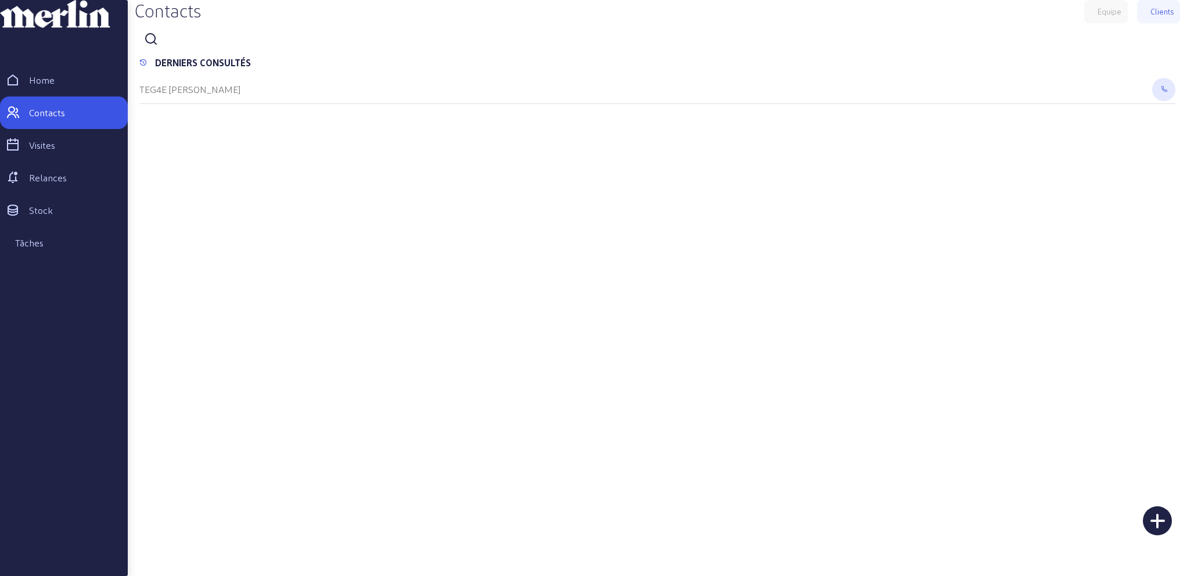
click at [1115, 17] on div "Clients" at bounding box center [1162, 11] width 23 height 10
click at [48, 95] on link "Home" at bounding box center [64, 80] width 128 height 33
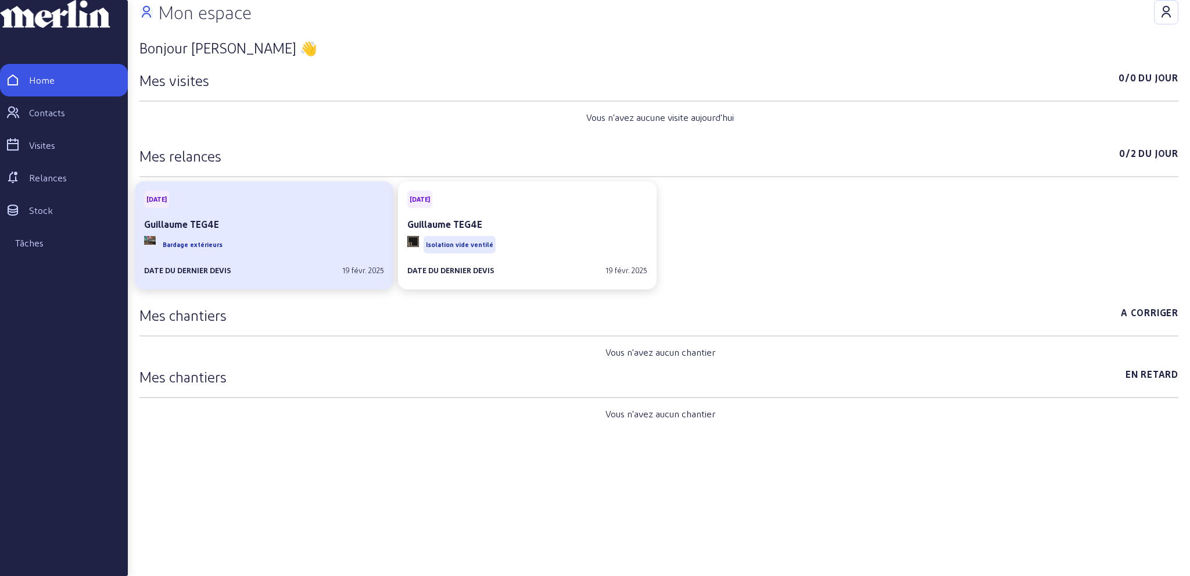
click at [288, 231] on div "Guillaume TEG4E" at bounding box center [264, 224] width 240 height 14
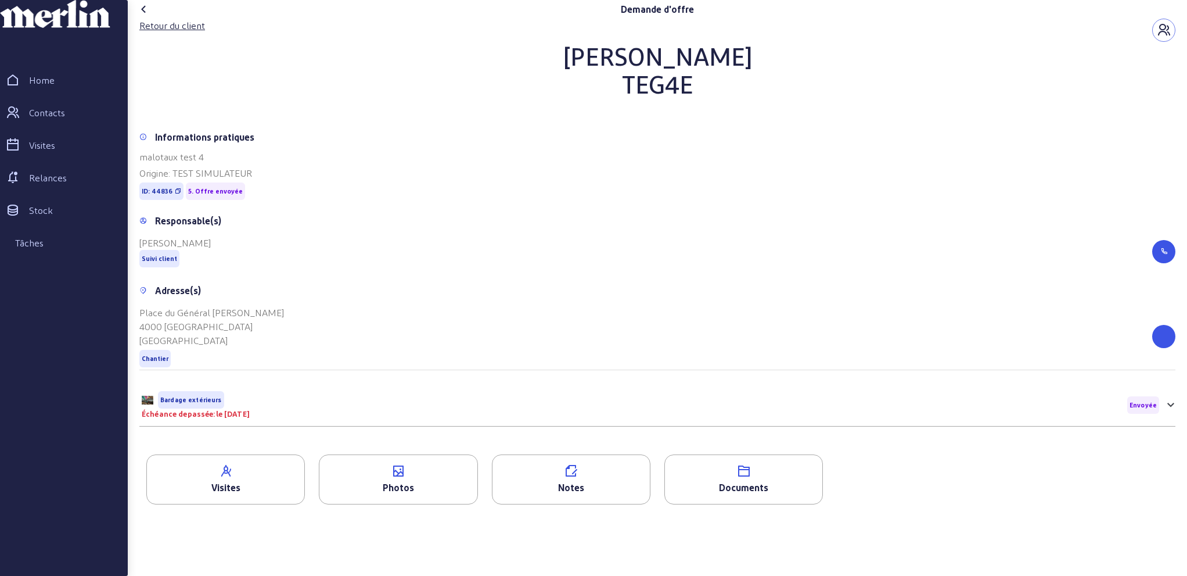
click at [1115, 37] on icon "button" at bounding box center [1164, 30] width 14 height 14
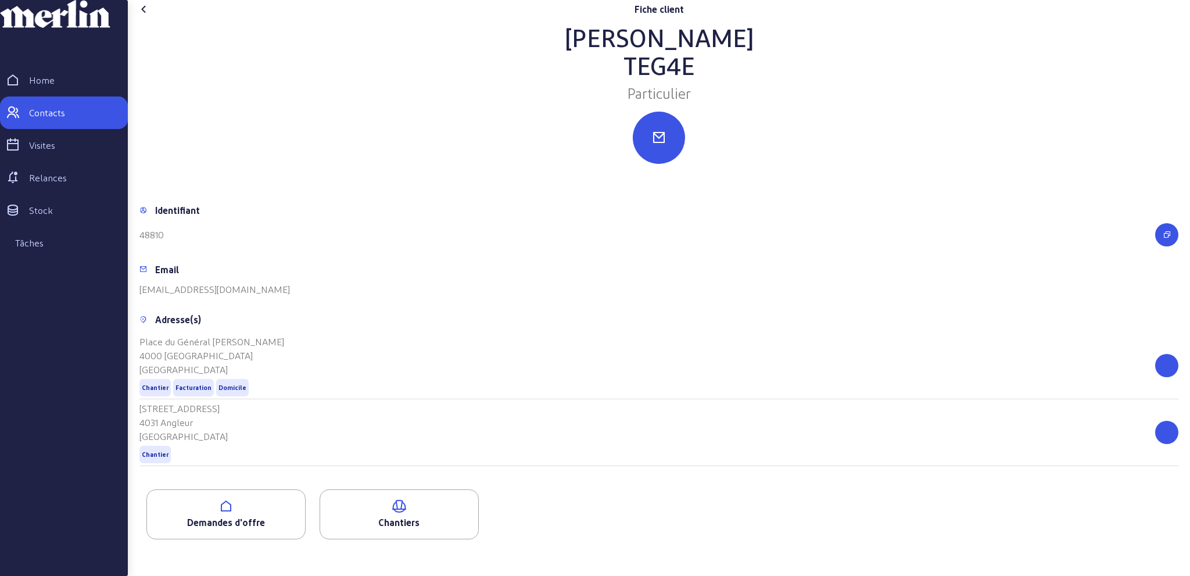
click at [145, 16] on icon at bounding box center [144, 9] width 14 height 14
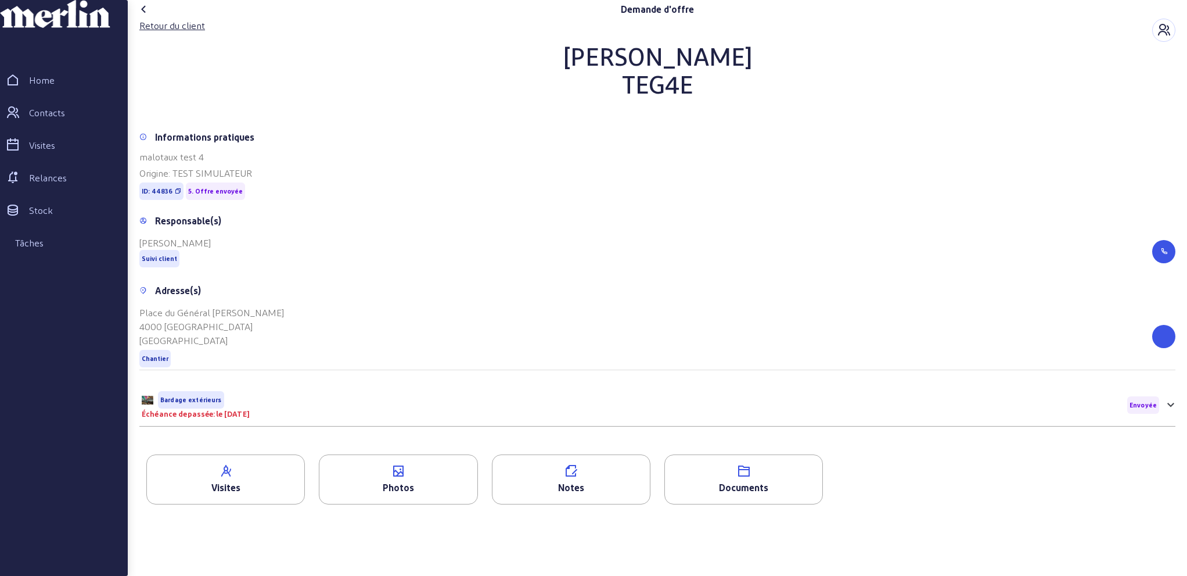
click at [145, 16] on icon at bounding box center [144, 9] width 14 height 14
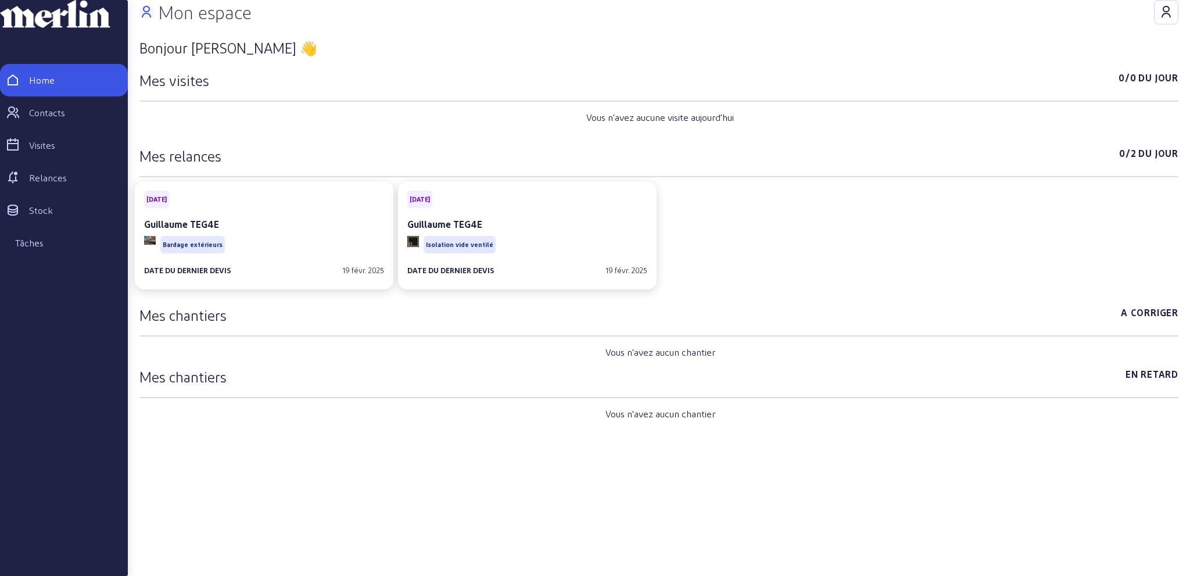
drag, startPoint x: 234, startPoint y: 177, endPoint x: 183, endPoint y: 175, distance: 51.1
click at [183, 165] on div "Mes relances 0/2 Du jour" at bounding box center [658, 155] width 1039 height 19
click at [282, 161] on div "Bonjour [PERSON_NAME] 👋 Mes visites 0/0 Du jour Vous n'avez aucune visite [DATE…" at bounding box center [658, 229] width 1039 height 400
click at [53, 192] on link "Relances" at bounding box center [64, 177] width 128 height 33
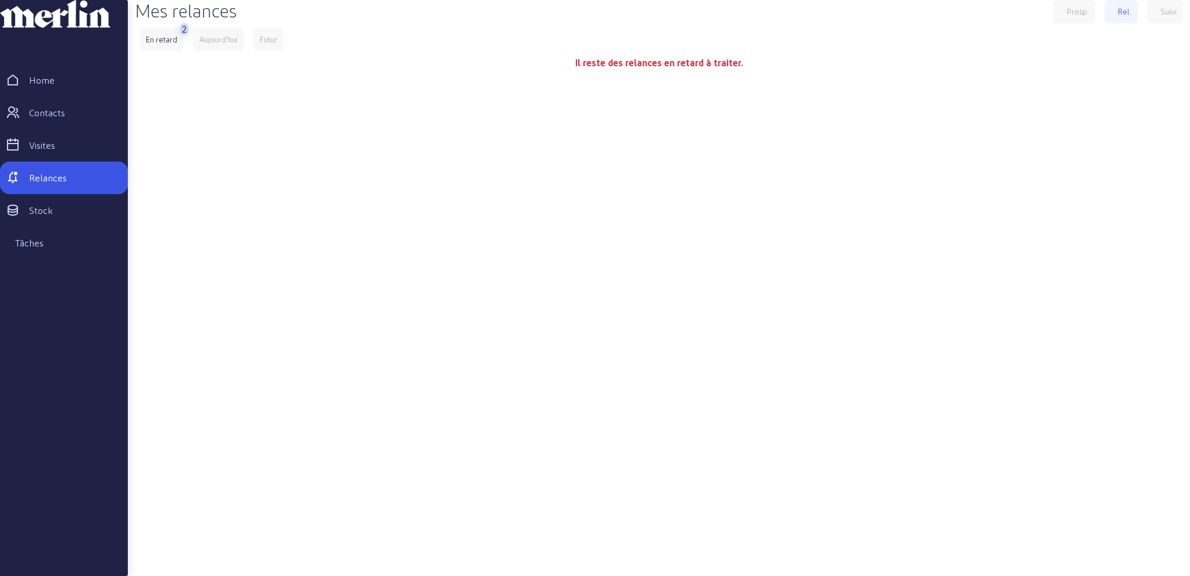
click at [167, 45] on div "En retard" at bounding box center [161, 39] width 31 height 10
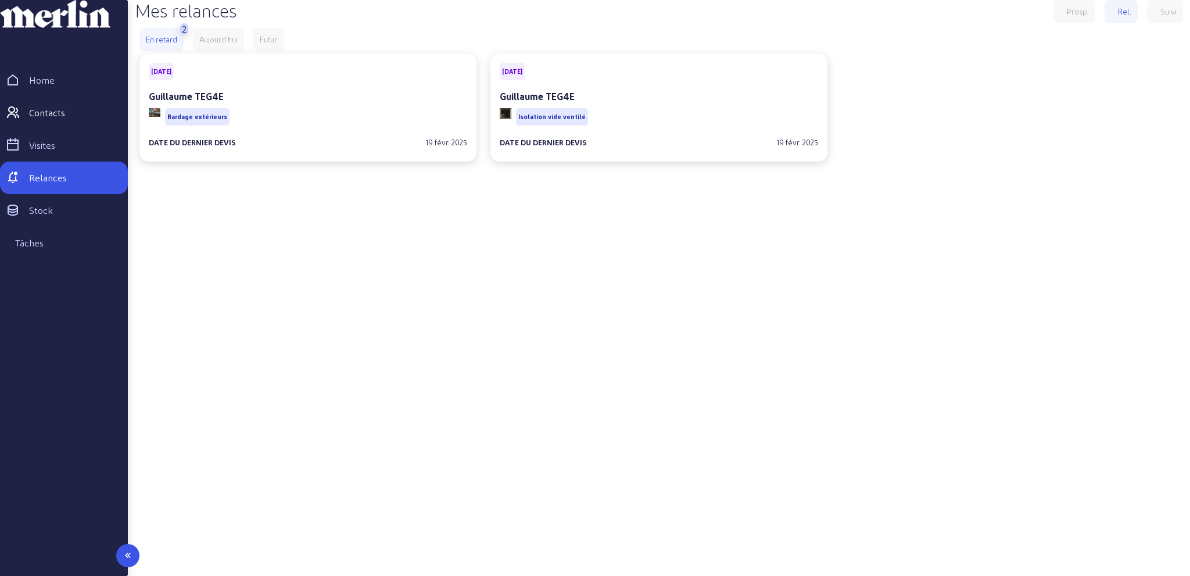
click at [49, 120] on div "Contacts" at bounding box center [47, 113] width 36 height 14
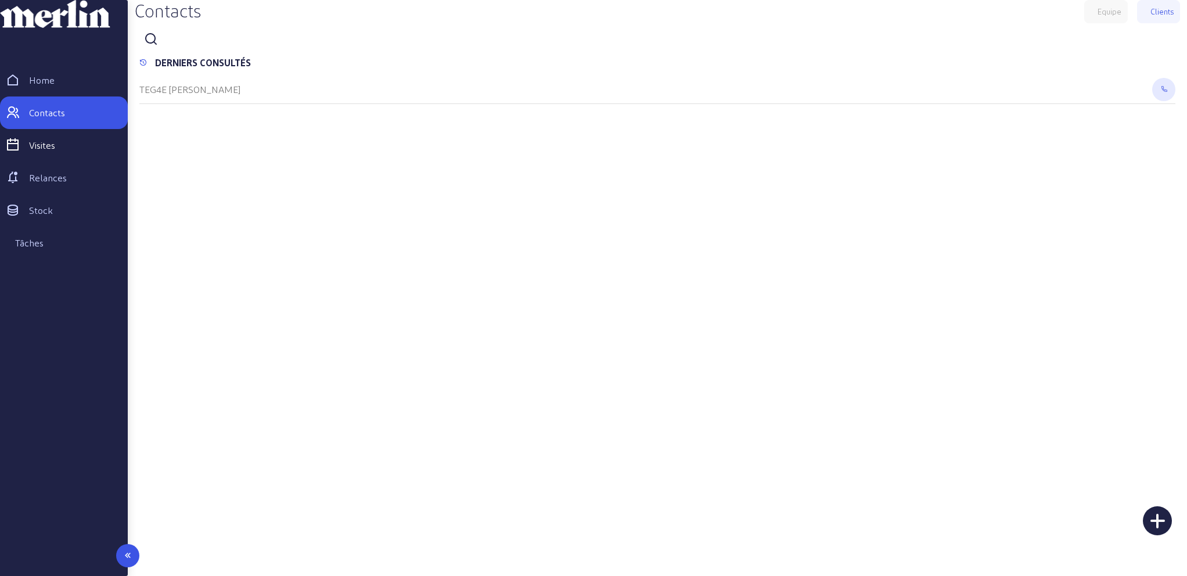
click at [53, 152] on div "Visites" at bounding box center [42, 145] width 26 height 14
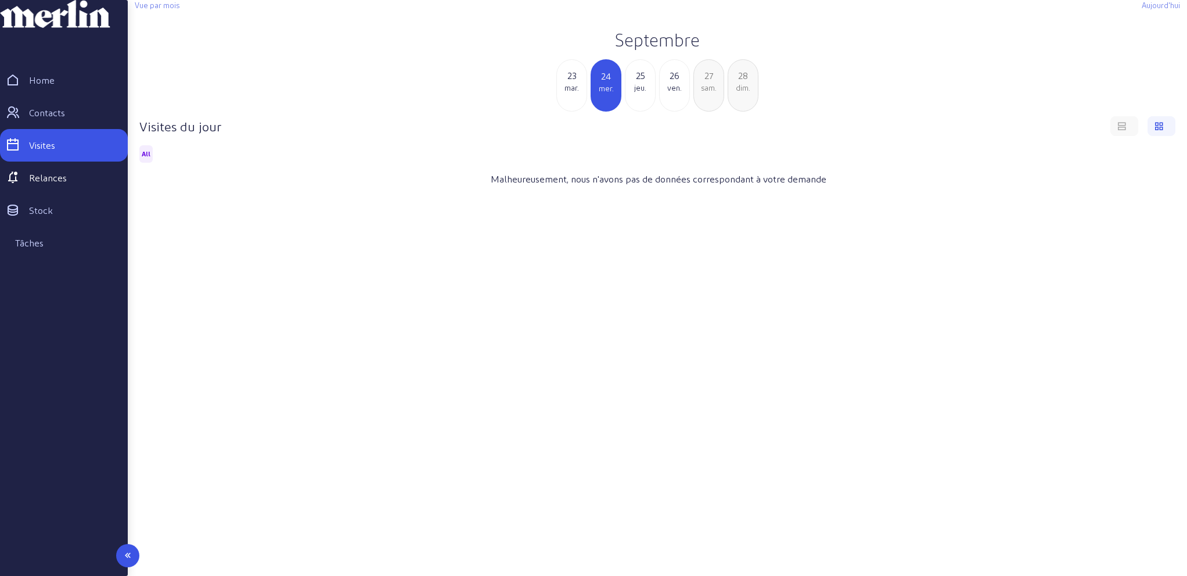
click at [58, 185] on div "Relances" at bounding box center [48, 178] width 38 height 14
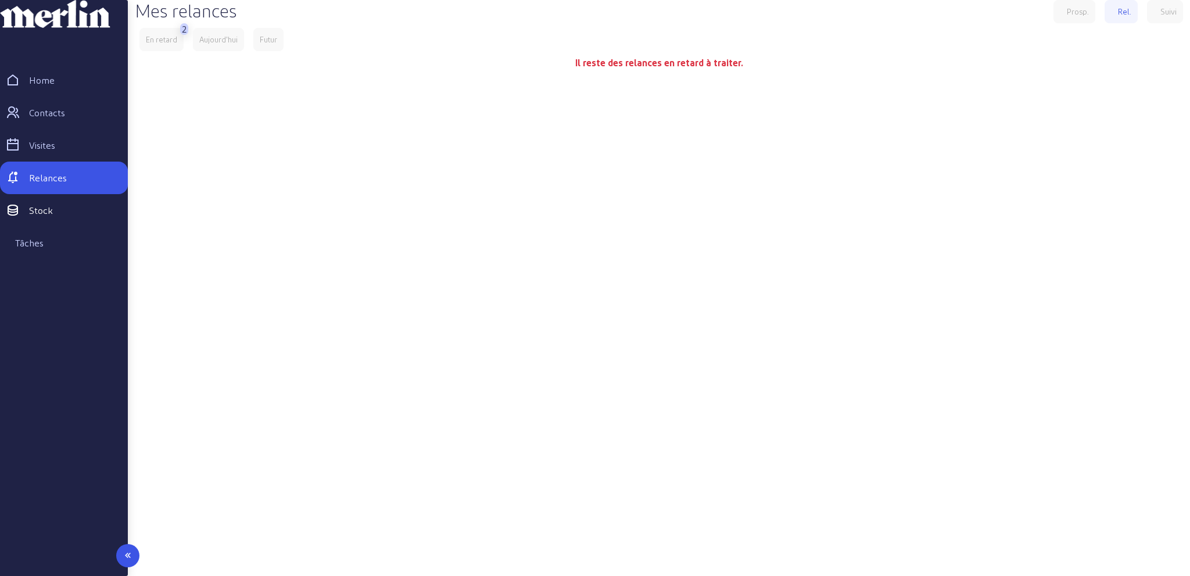
click at [53, 217] on div "Stock" at bounding box center [41, 210] width 24 height 14
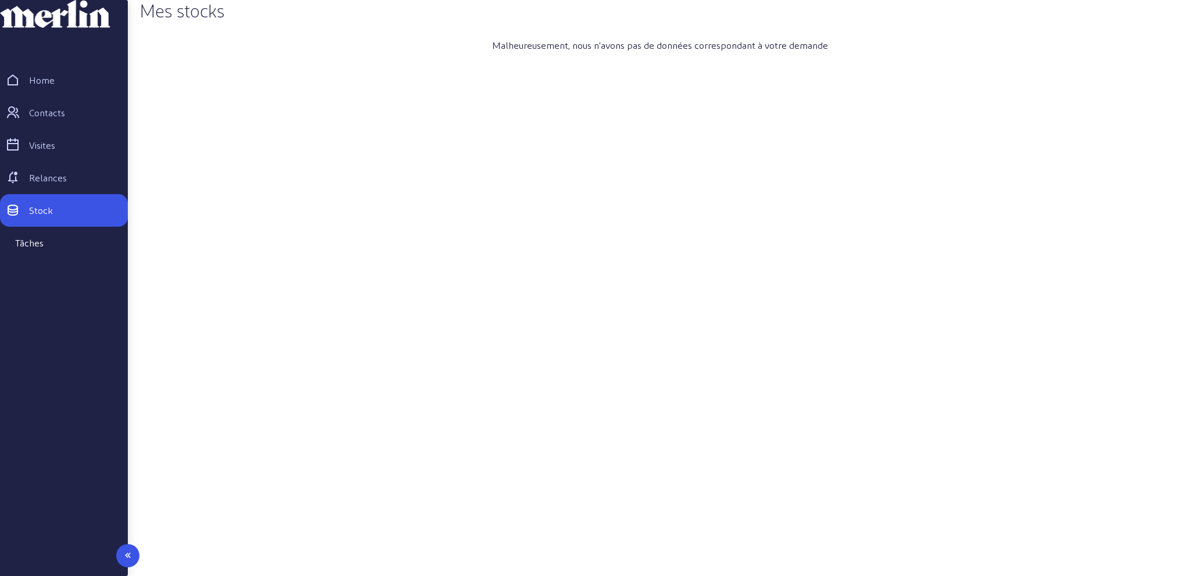
click at [40, 250] on div "Tâches" at bounding box center [29, 243] width 28 height 14
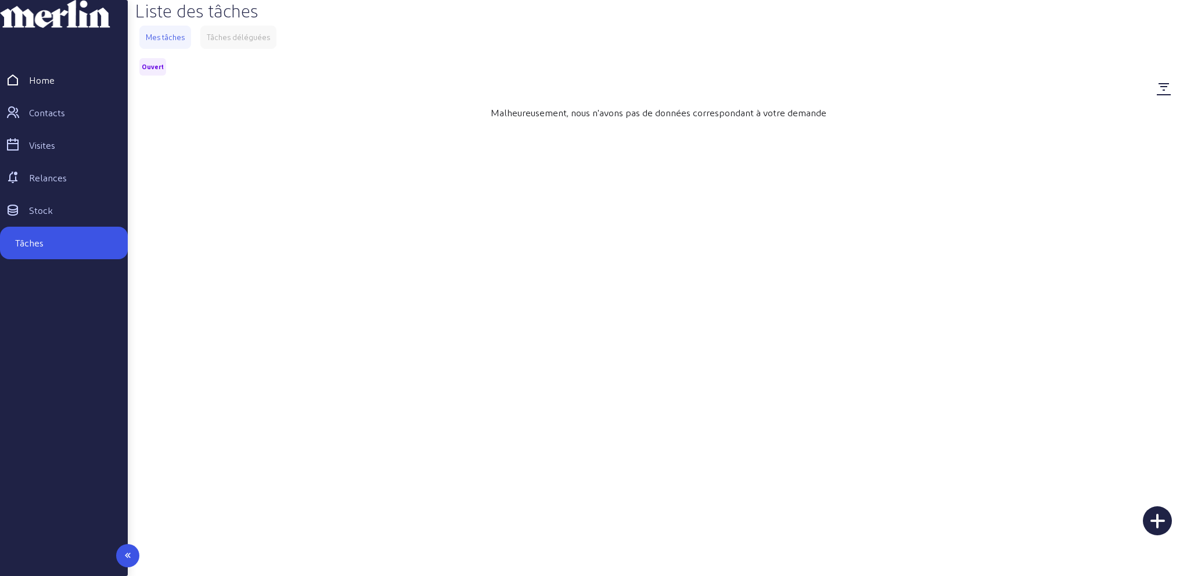
click at [42, 87] on div "Home" at bounding box center [42, 80] width 26 height 14
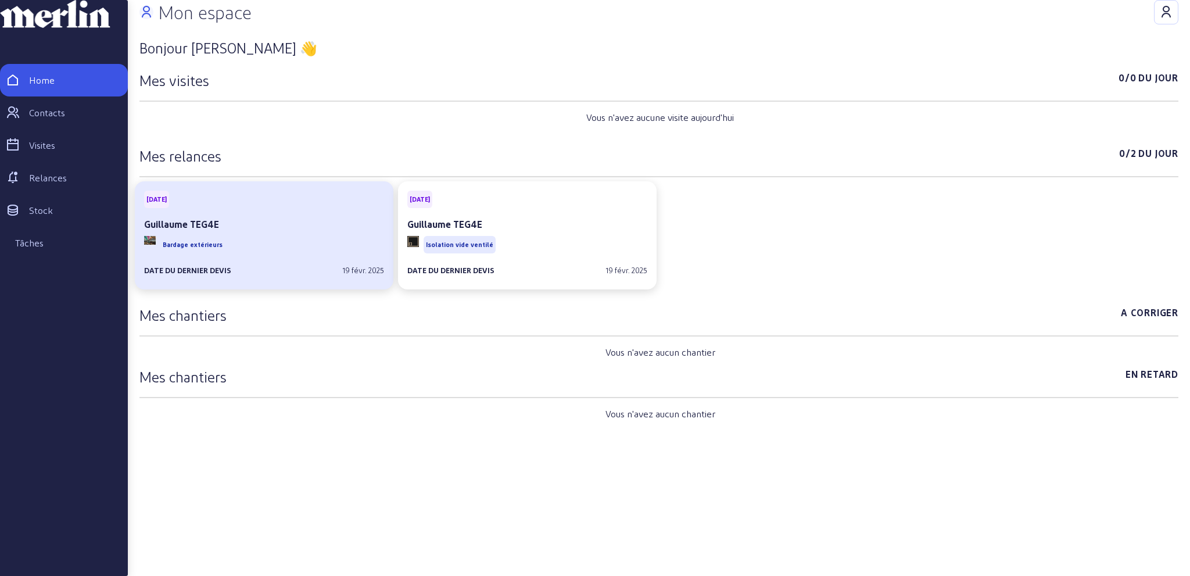
click at [308, 231] on div "Guillaume TEG4E" at bounding box center [264, 224] width 240 height 14
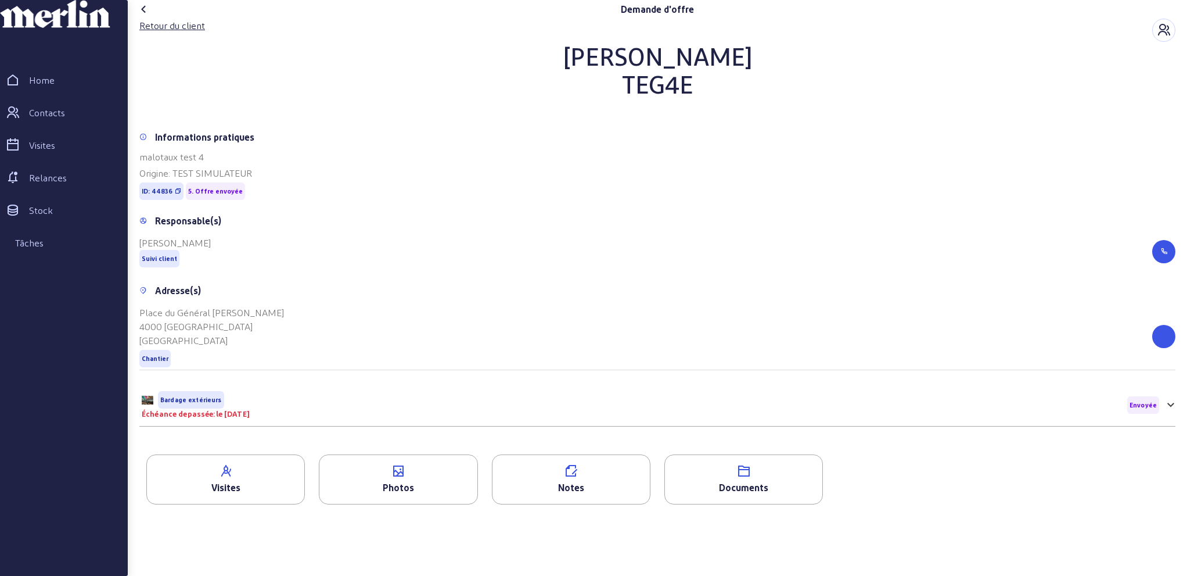
click at [515, 135] on div "Demande d'offre Retour du client Guillaume TEG4E Informations pratiques malotau…" at bounding box center [658, 324] width 1060 height 648
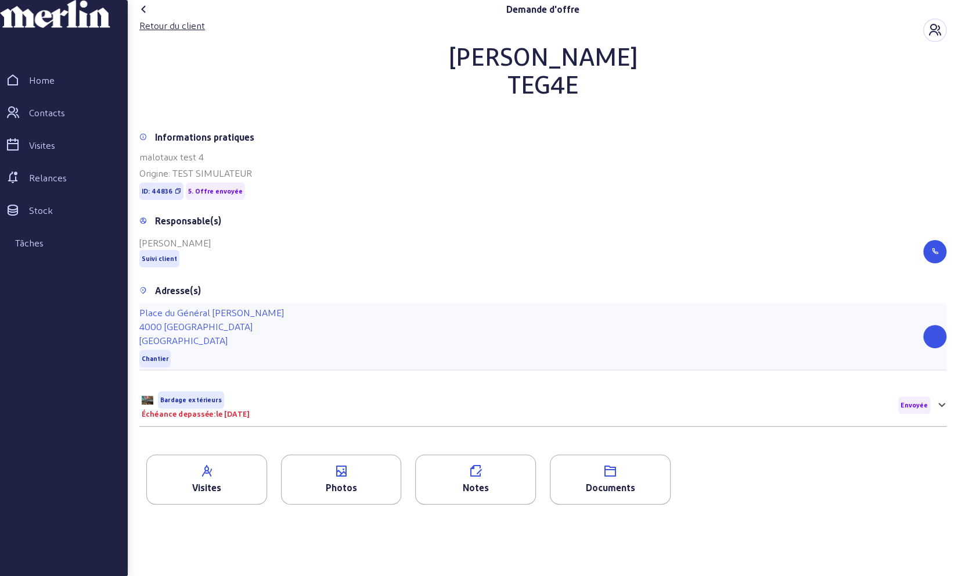
click at [900, 344] on div "Place du Général Leman 4000 LIÈGE Belgique Chantier" at bounding box center [542, 336] width 807 height 67
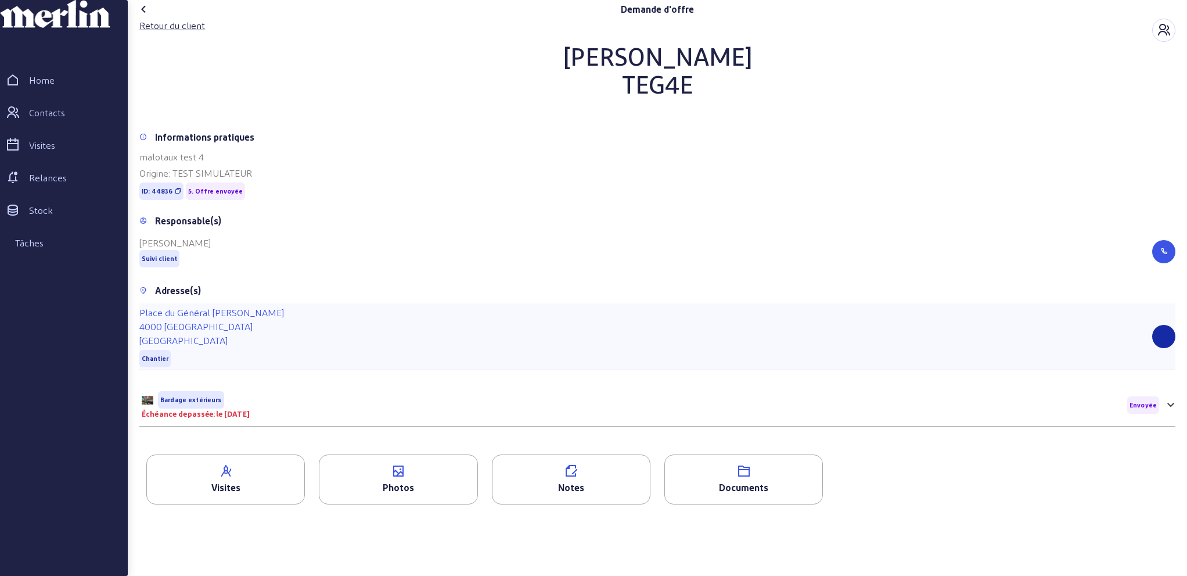
click at [1115, 348] on button "button" at bounding box center [1163, 336] width 23 height 23
click at [321, 355] on div "Place du Général Leman 4000 LIÈGE Belgique Chantier" at bounding box center [657, 336] width 1036 height 67
click at [188, 33] on div "Retour du client" at bounding box center [172, 26] width 66 height 14
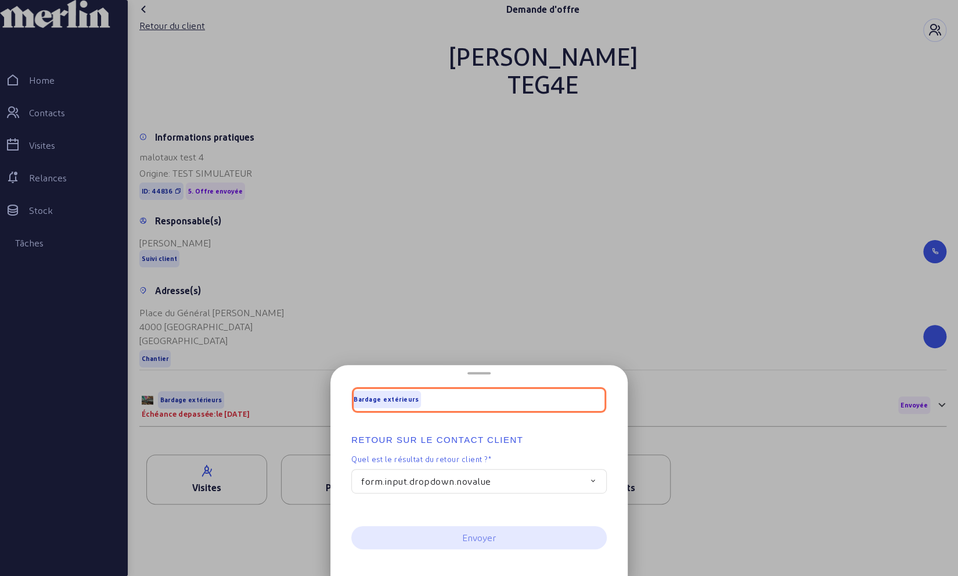
click at [446, 405] on div "Bardage extérieurs" at bounding box center [479, 398] width 256 height 17
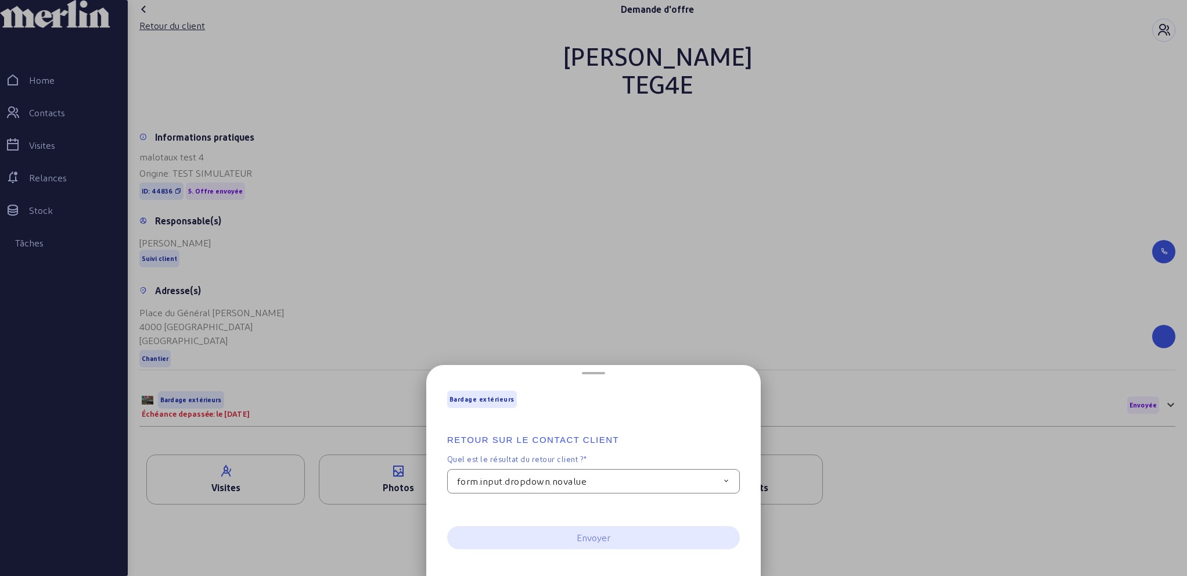
click at [640, 480] on div "form.input.dropdown.novalue" at bounding box center [593, 481] width 293 height 24
click at [563, 429] on button "Gagné" at bounding box center [594, 427] width 283 height 19
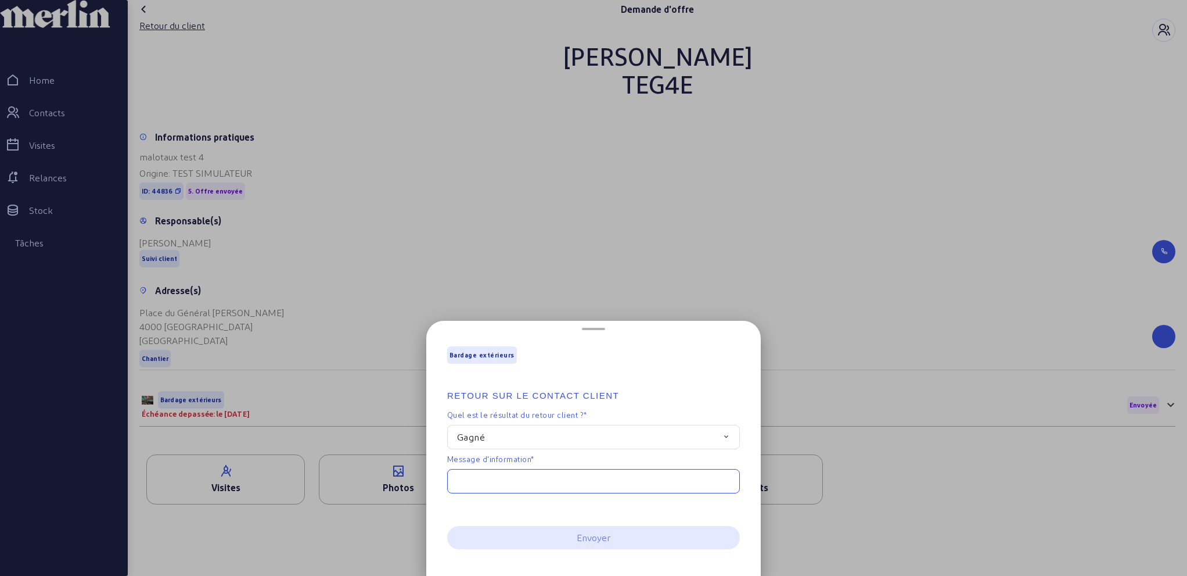
click at [672, 476] on input "text" at bounding box center [593, 481] width 293 height 24
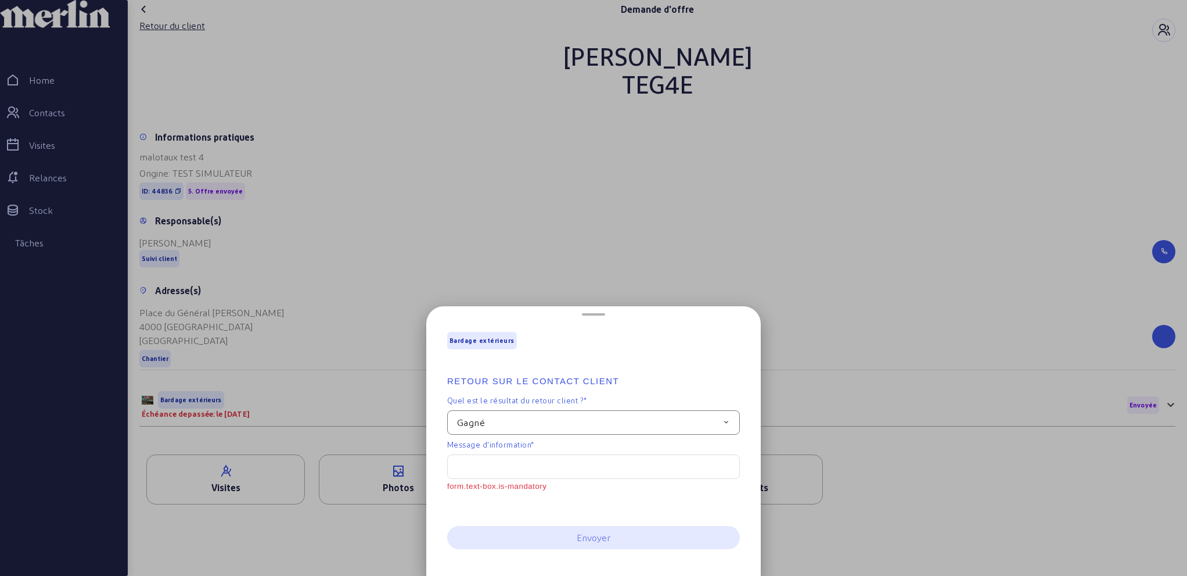
click at [662, 431] on div "Gagné" at bounding box center [593, 422] width 293 height 24
click at [669, 367] on div at bounding box center [593, 288] width 1187 height 576
click at [648, 471] on input "text" at bounding box center [593, 466] width 293 height 24
click at [653, 466] on input "text" at bounding box center [593, 466] width 293 height 24
click at [667, 364] on h2 "Retour sur le contact client" at bounding box center [593, 372] width 293 height 31
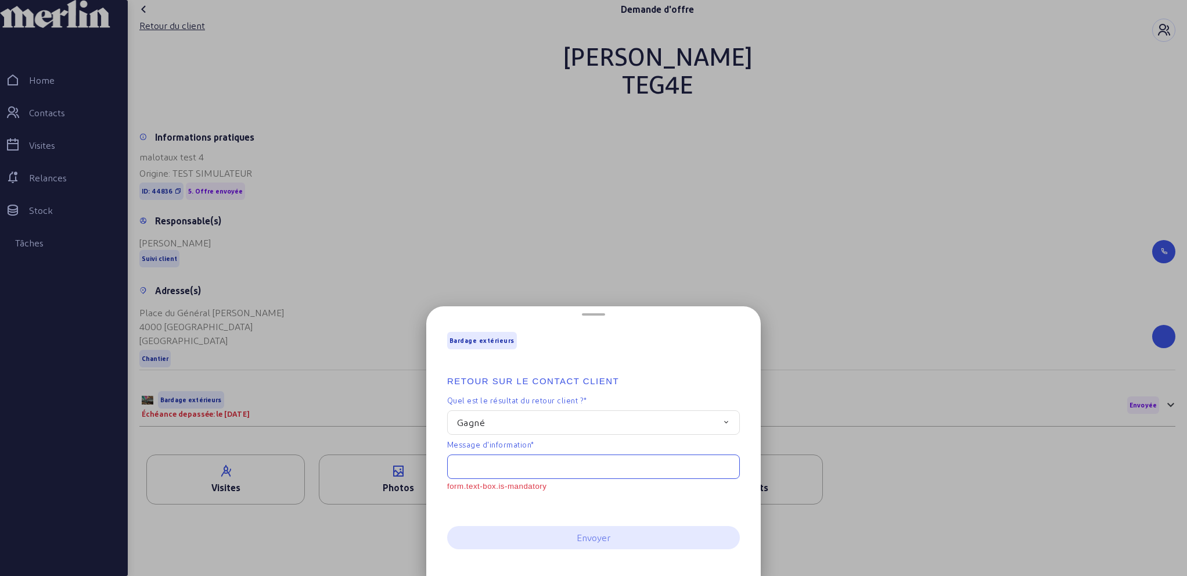
click at [599, 462] on input "text" at bounding box center [593, 466] width 293 height 24
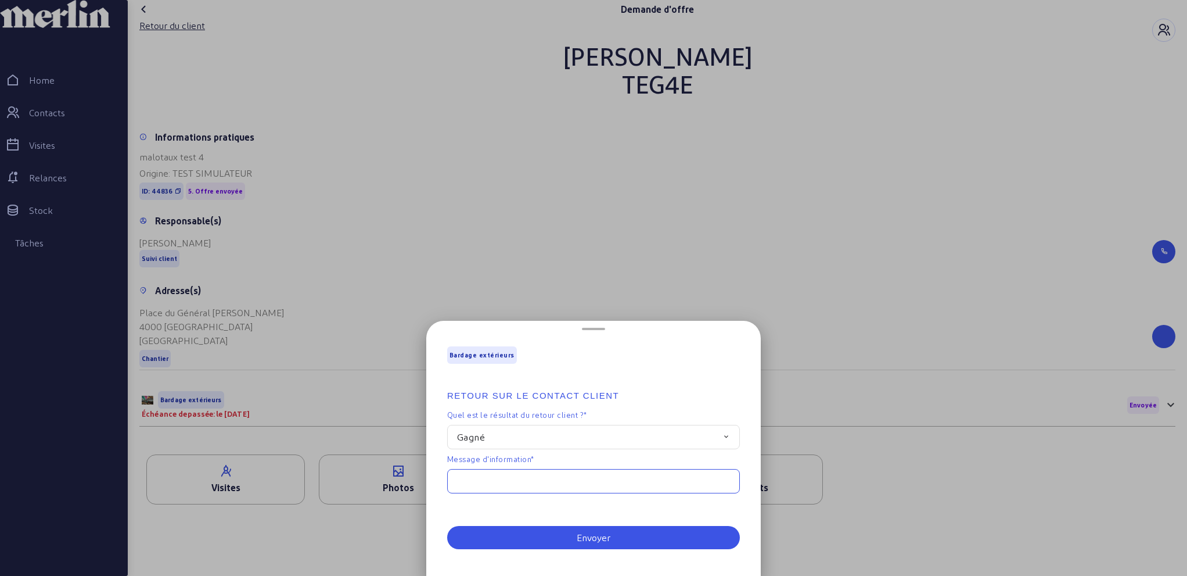
type input "g"
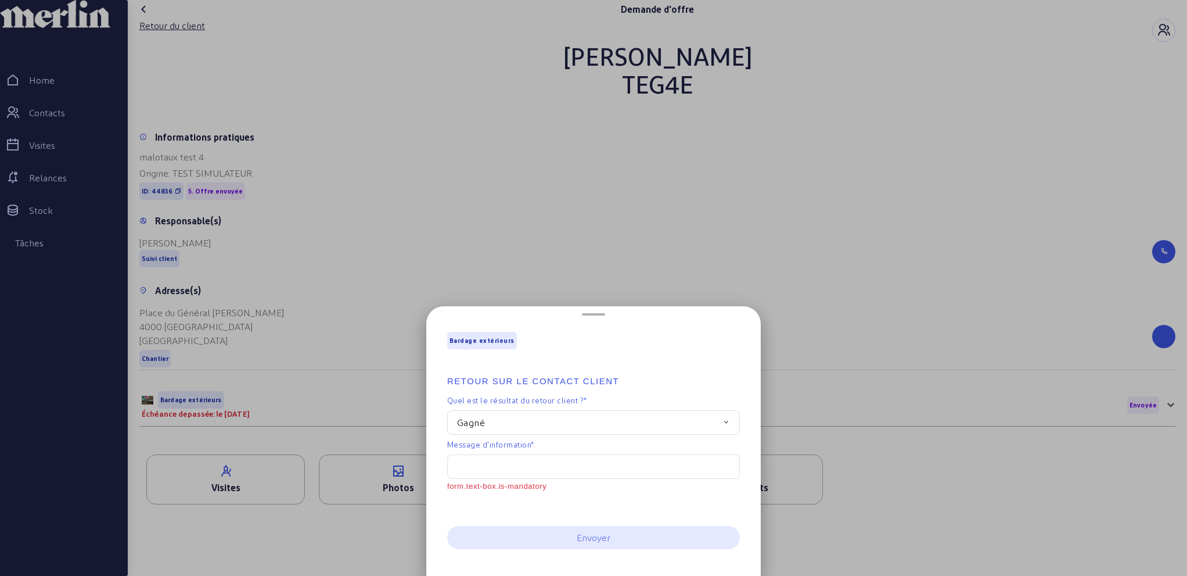
click at [679, 348] on div "Bardage extérieurs" at bounding box center [593, 340] width 293 height 17
click at [673, 430] on div "Gagné" at bounding box center [593, 422] width 293 height 24
click at [544, 445] on button "Inconnu" at bounding box center [594, 445] width 283 height 19
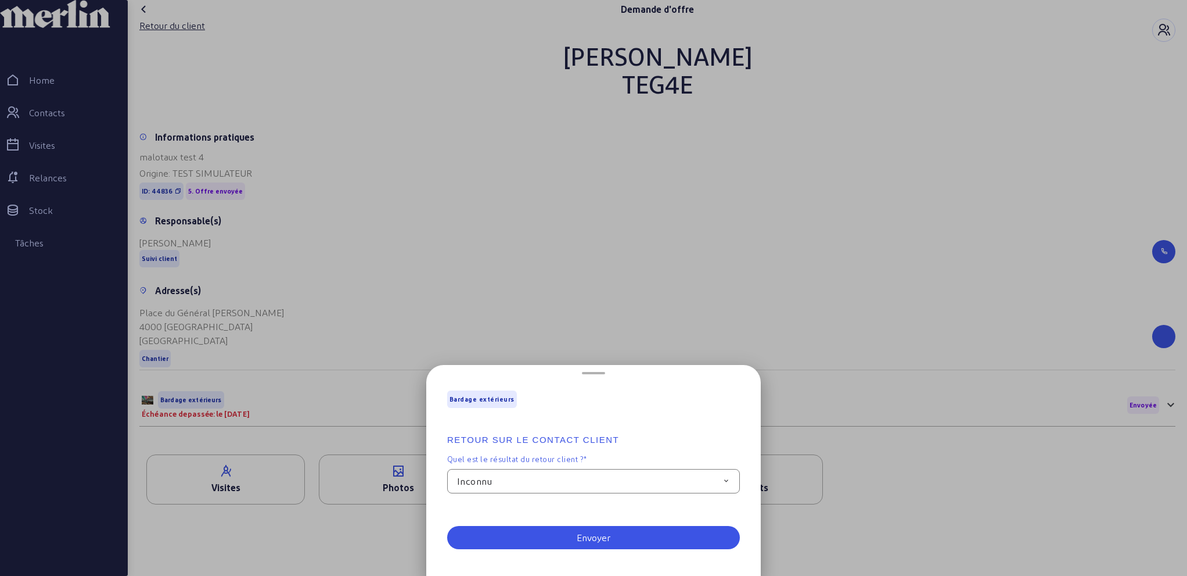
click at [633, 479] on div "Inconnu" at bounding box center [593, 481] width 293 height 24
click at [491, 397] on button "Rappelez-moi" at bounding box center [594, 390] width 283 height 19
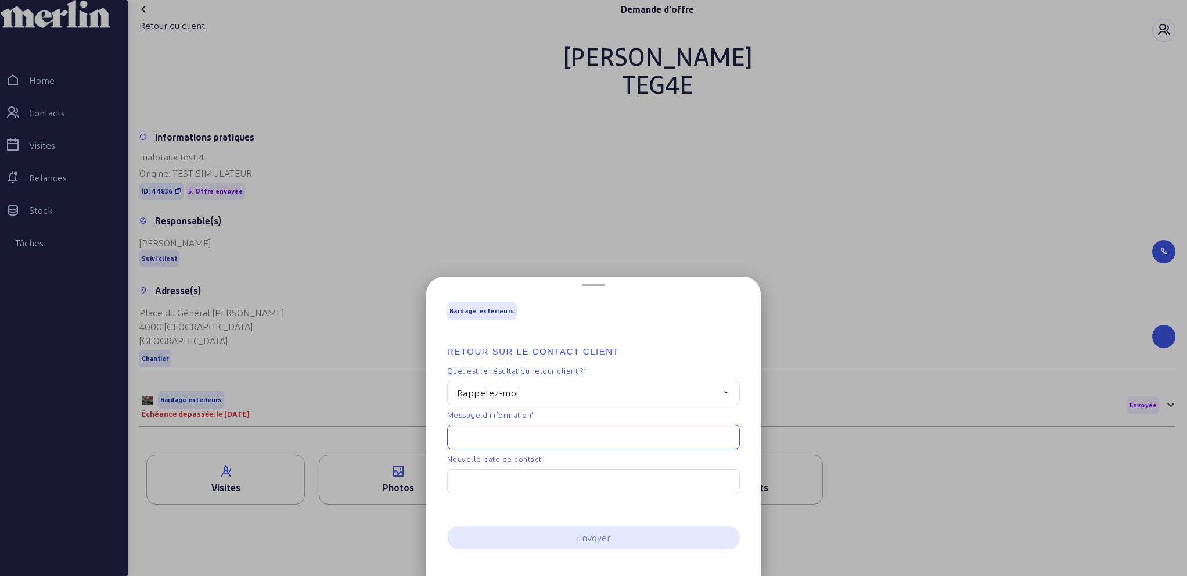
click at [559, 434] on input "text" at bounding box center [593, 437] width 293 height 24
click at [555, 480] on input at bounding box center [593, 481] width 293 height 24
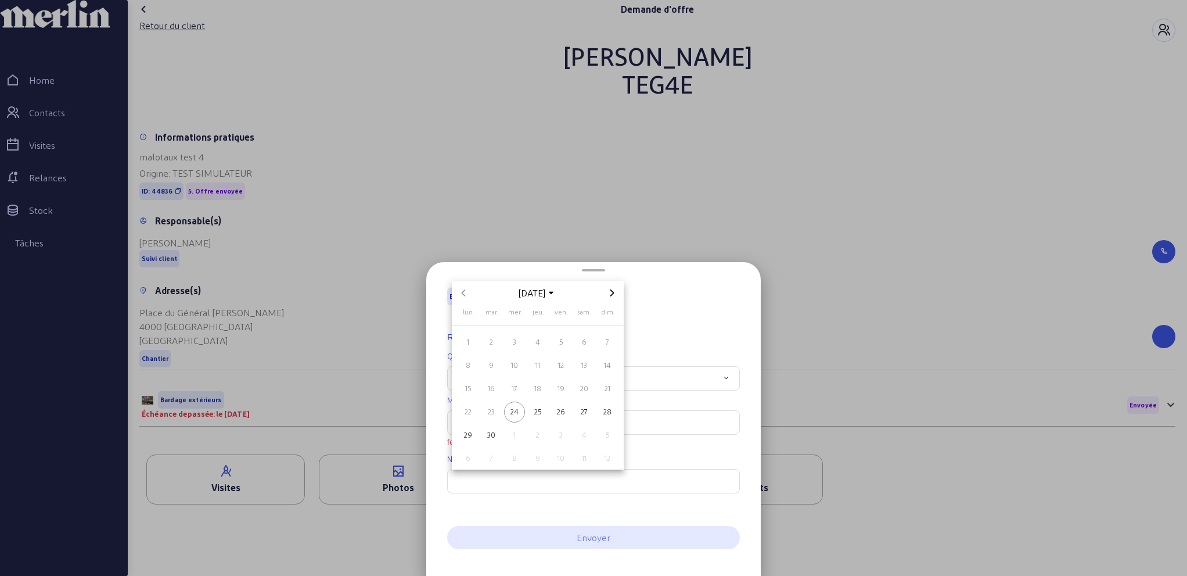
click at [664, 300] on div at bounding box center [593, 288] width 1187 height 576
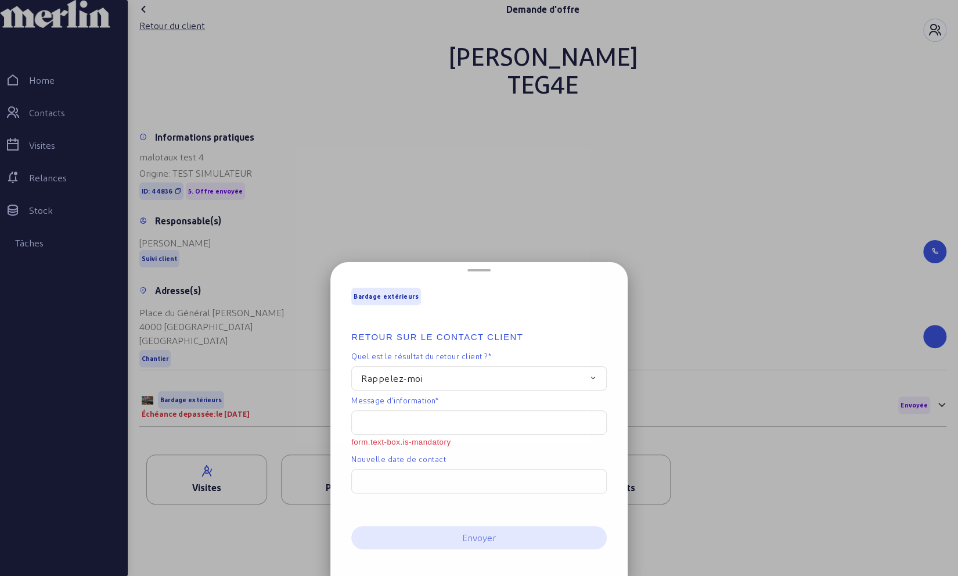
click at [390, 298] on p "Capture has started!" at bounding box center [479, 288] width 200 height 28
click at [390, 296] on span "Bardage extérieurs" at bounding box center [386, 296] width 65 height 8
click at [464, 379] on div "Rappelez-moi" at bounding box center [479, 378] width 256 height 24
click at [403, 403] on button "Inconnu" at bounding box center [480, 401] width 246 height 19
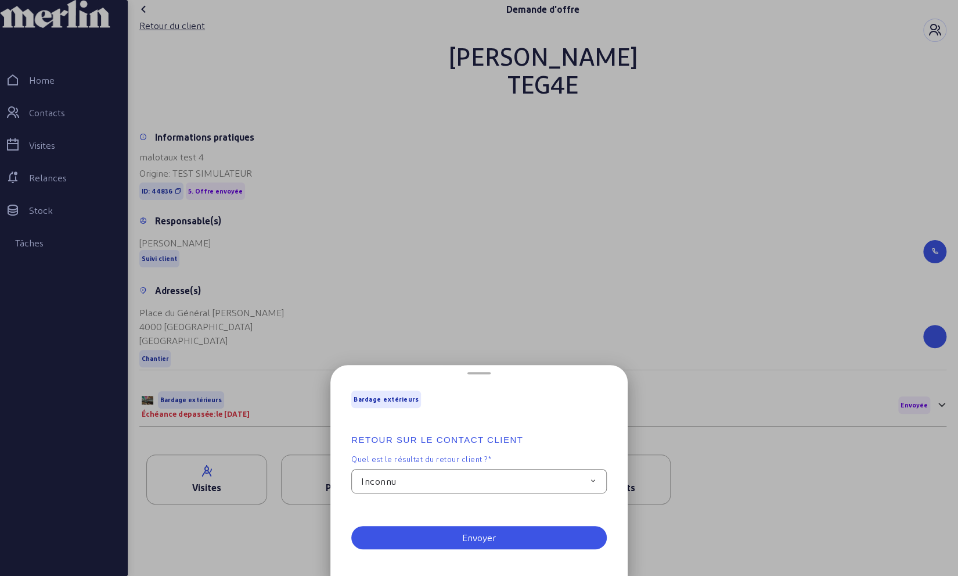
click at [465, 487] on div "Inconnu" at bounding box center [479, 481] width 256 height 24
click at [421, 395] on button "Rappelez-moi" at bounding box center [480, 390] width 246 height 19
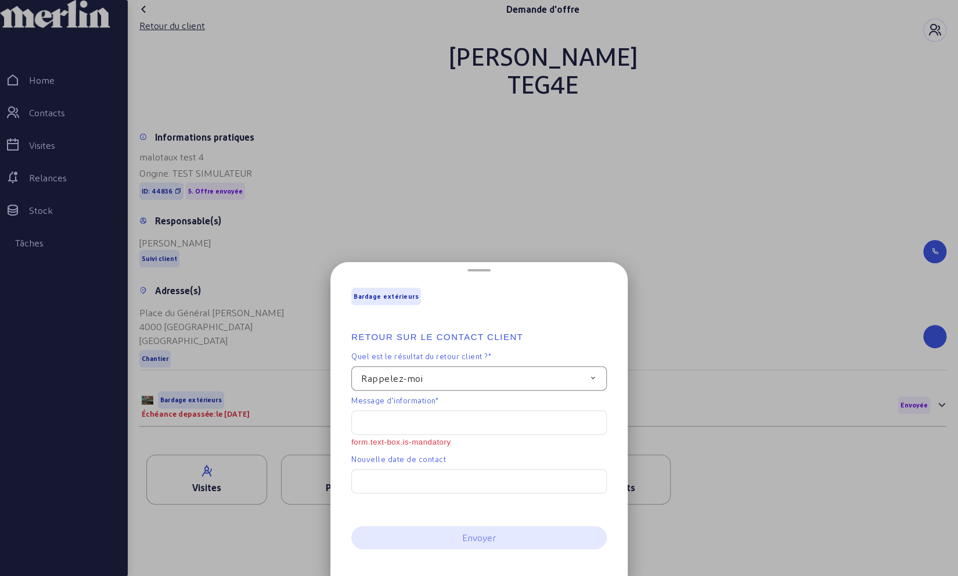
click at [507, 376] on div "Rappelez-moi" at bounding box center [479, 378] width 256 height 24
click at [441, 440] on button "Perdu" at bounding box center [480, 442] width 246 height 19
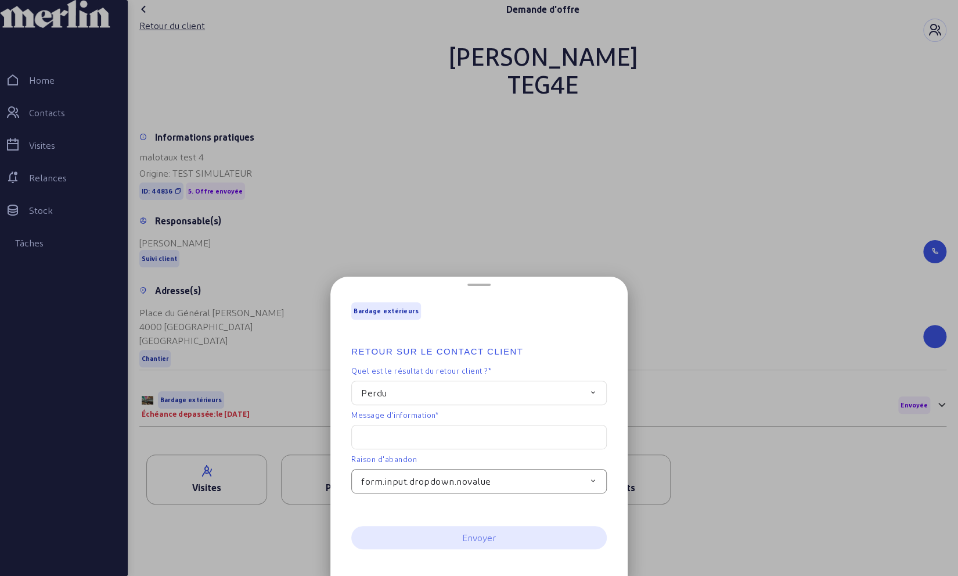
click at [576, 483] on div "form.input.dropdown.novalue" at bounding box center [479, 481] width 256 height 24
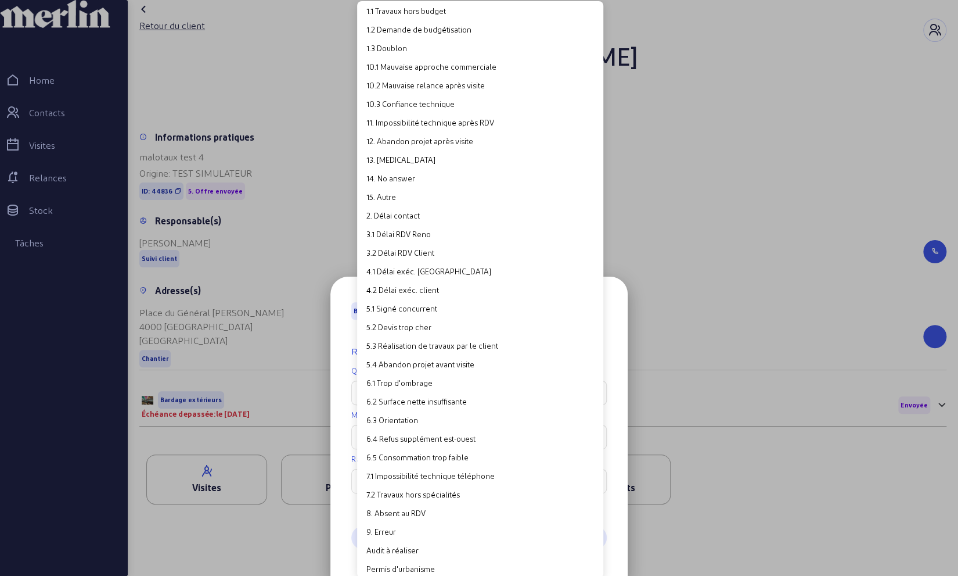
click at [620, 349] on div at bounding box center [479, 288] width 958 height 576
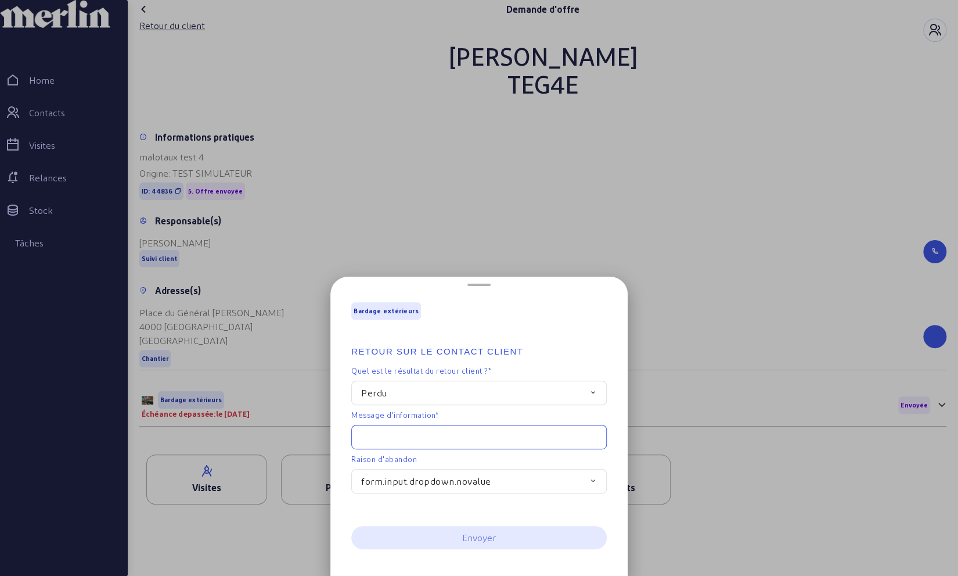
click at [410, 446] on input "text" at bounding box center [479, 437] width 256 height 24
click at [545, 343] on h2 "Retour sur le contact client" at bounding box center [479, 342] width 256 height 31
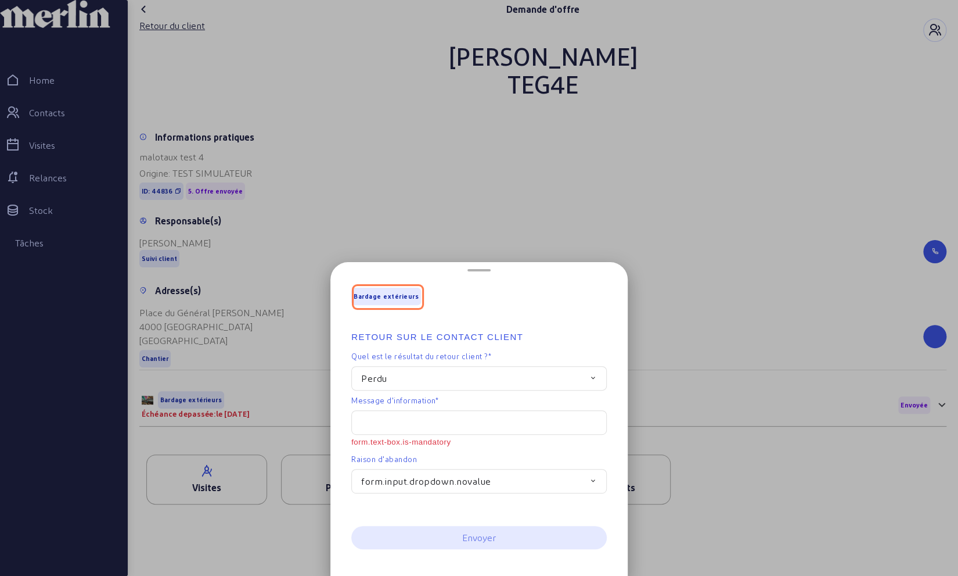
click at [417, 304] on span "Bardage extérieurs" at bounding box center [386, 296] width 70 height 17
click at [507, 386] on div "Perdu" at bounding box center [479, 378] width 256 height 24
click at [411, 401] on button "Inconnu" at bounding box center [480, 401] width 246 height 19
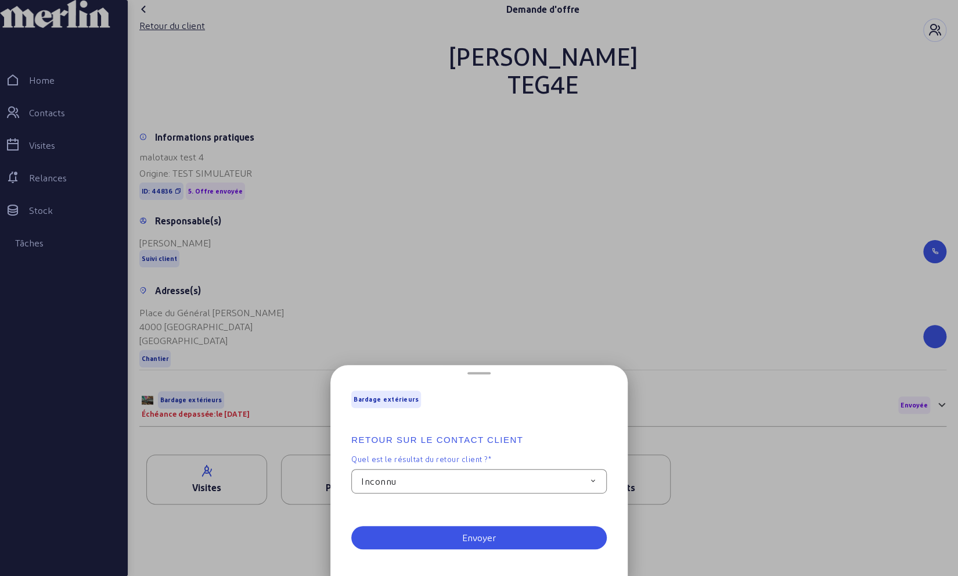
click at [515, 484] on div "Inconnu" at bounding box center [479, 481] width 256 height 24
click at [414, 397] on button "Rappelez-moi" at bounding box center [480, 390] width 246 height 19
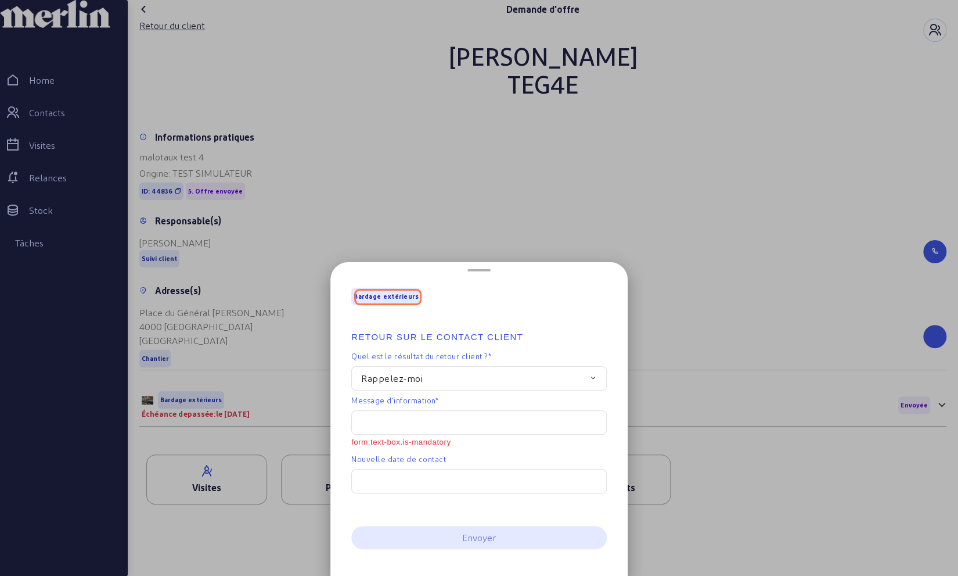
click at [400, 298] on span "Bardage extérieurs" at bounding box center [386, 296] width 65 height 8
click at [428, 482] on input at bounding box center [479, 481] width 256 height 24
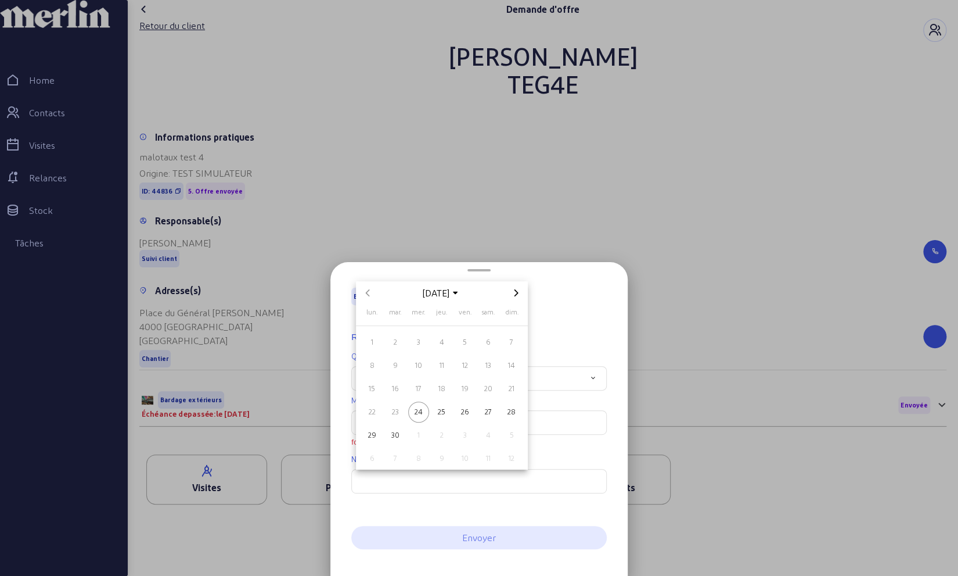
click at [576, 280] on div at bounding box center [479, 288] width 958 height 576
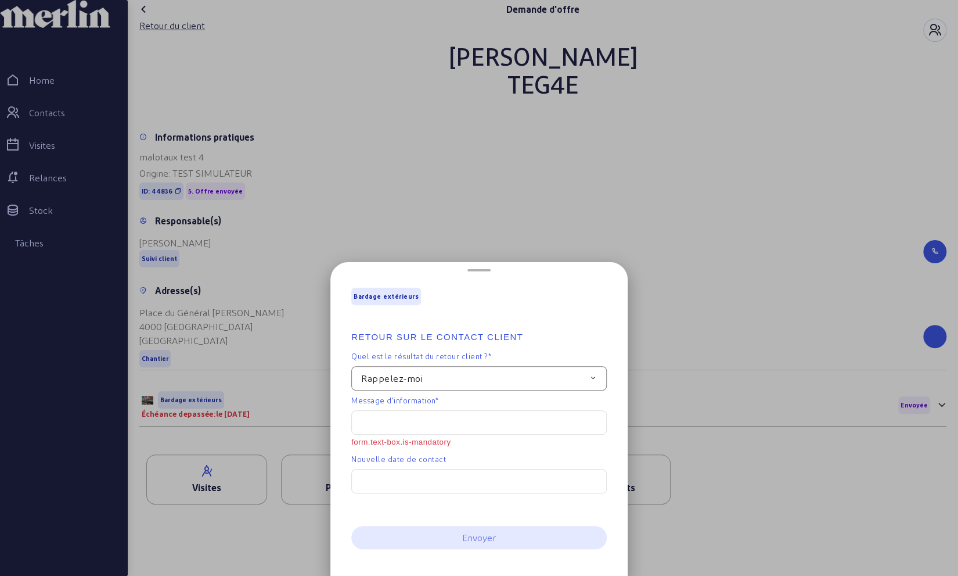
click at [465, 374] on div "Rappelez-moi" at bounding box center [479, 378] width 256 height 24
click at [399, 441] on button "Perdu" at bounding box center [480, 442] width 246 height 19
click at [491, 380] on div "Perdu" at bounding box center [479, 378] width 256 height 24
click at [385, 455] on button "Gagné" at bounding box center [480, 461] width 246 height 19
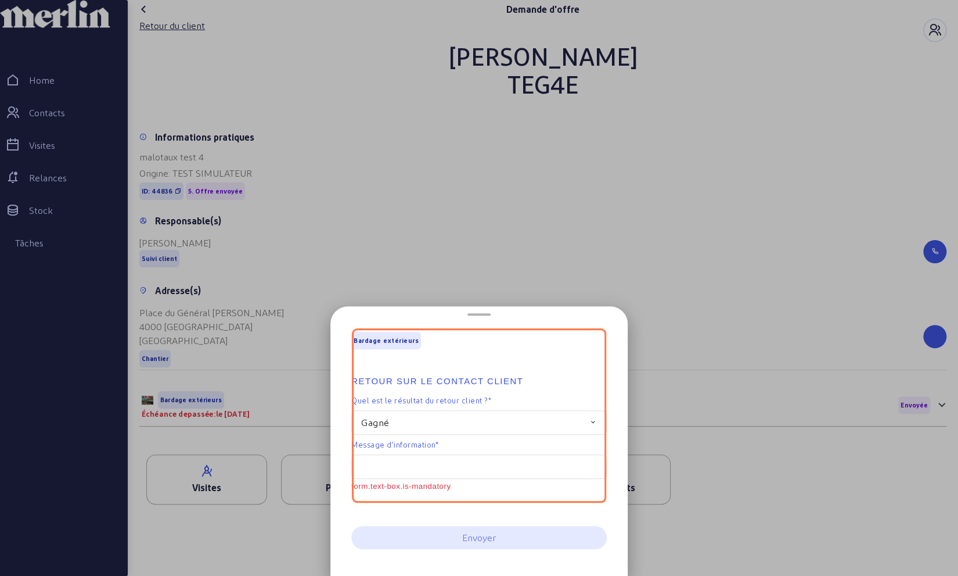
click at [398, 345] on span "Bardage extérieurs" at bounding box center [386, 340] width 70 height 17
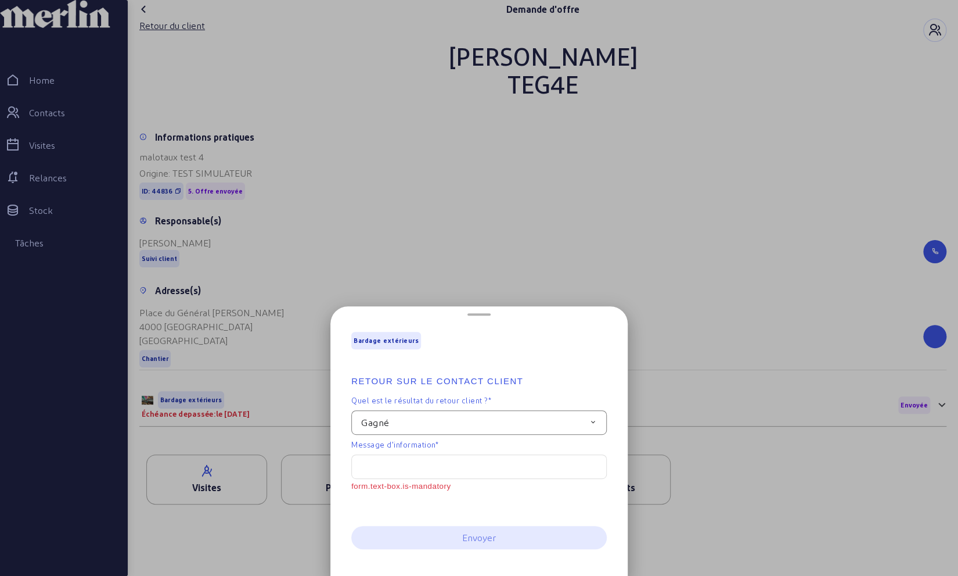
click at [435, 426] on div "Gagné" at bounding box center [479, 422] width 256 height 24
click at [402, 523] on button "Adapter mon offre" at bounding box center [480, 524] width 246 height 19
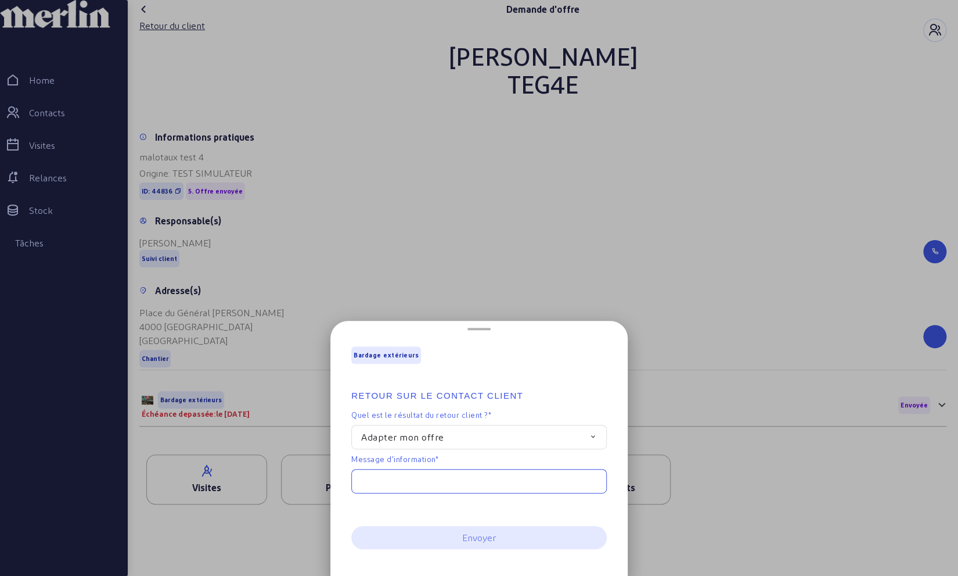
click at [447, 485] on input "text" at bounding box center [479, 481] width 256 height 24
click at [511, 360] on div "Bardage extérieurs Retour sur le contact client Quel est le résultat du retour …" at bounding box center [479, 422] width 256 height 152
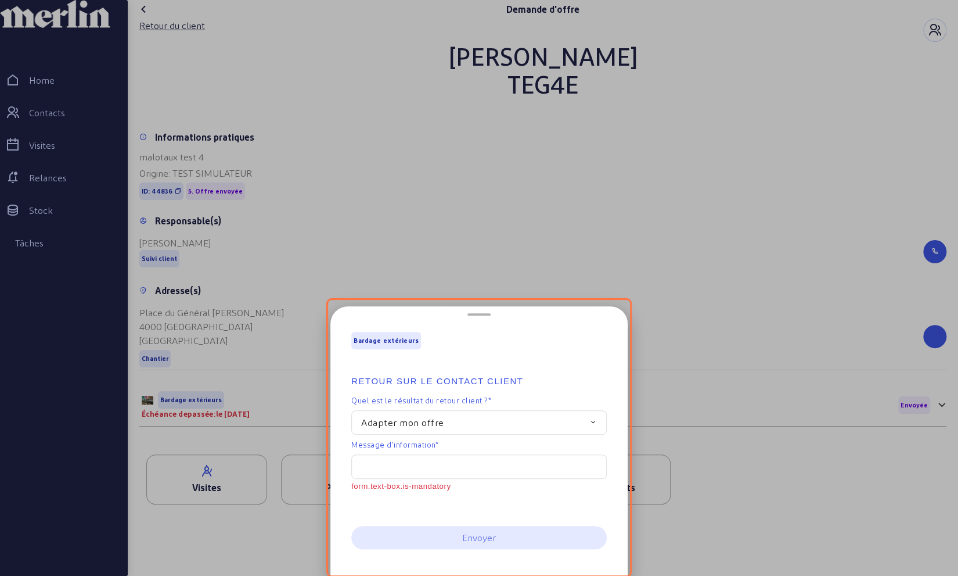
click at [409, 339] on span "Bardage extérieurs" at bounding box center [386, 340] width 65 height 8
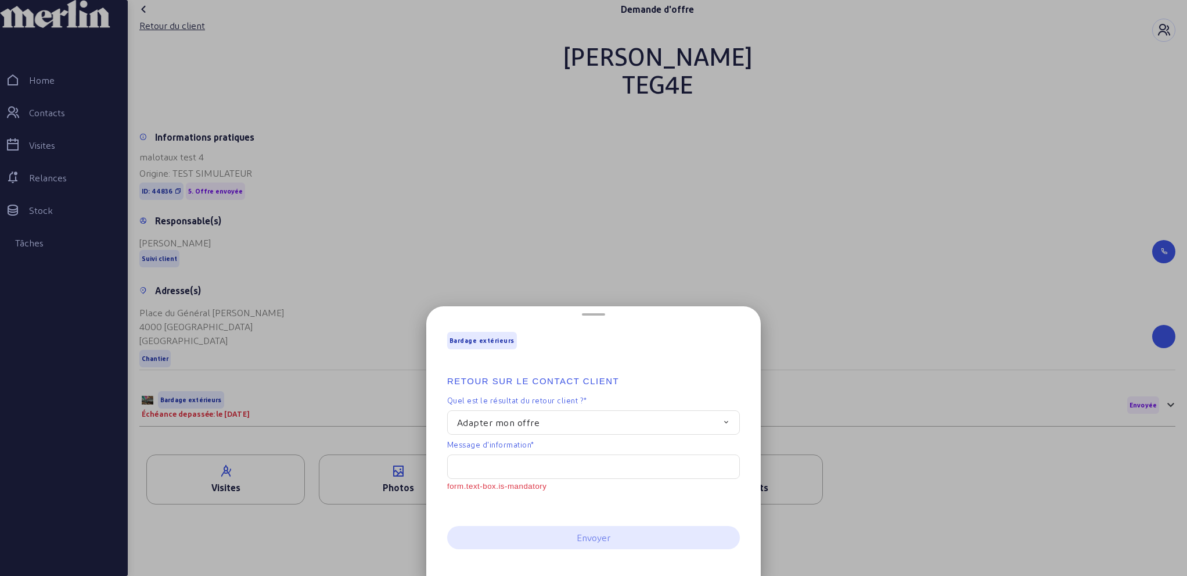
click at [534, 174] on div at bounding box center [593, 288] width 1187 height 576
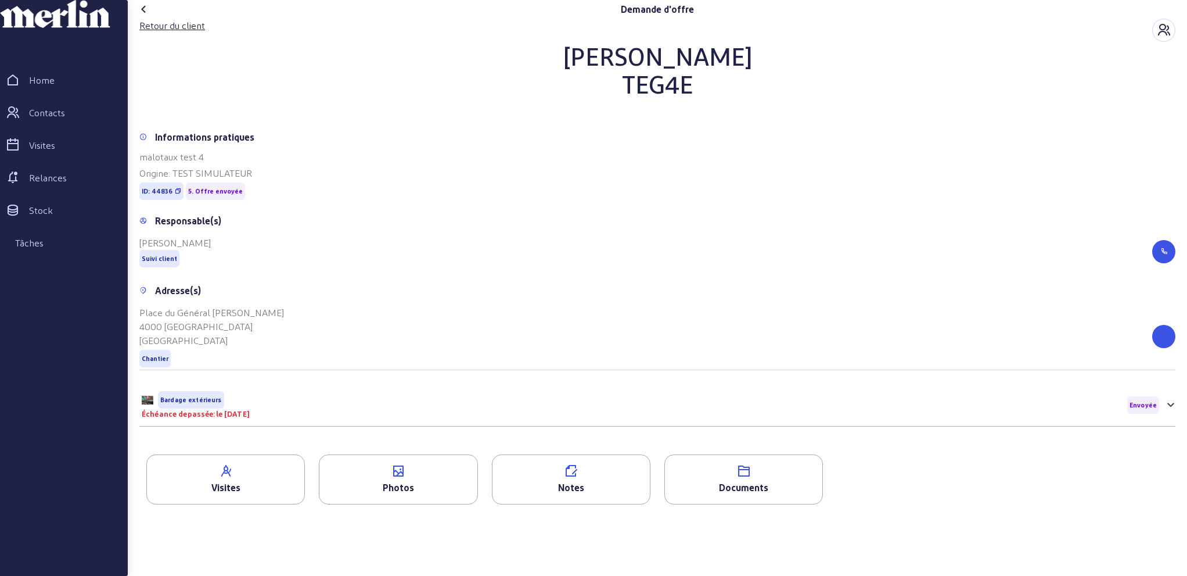
click at [312, 415] on div "Bardage extérieurs Échéance depassée: le 24/02/2025 Envoyée" at bounding box center [651, 405] width 1018 height 28
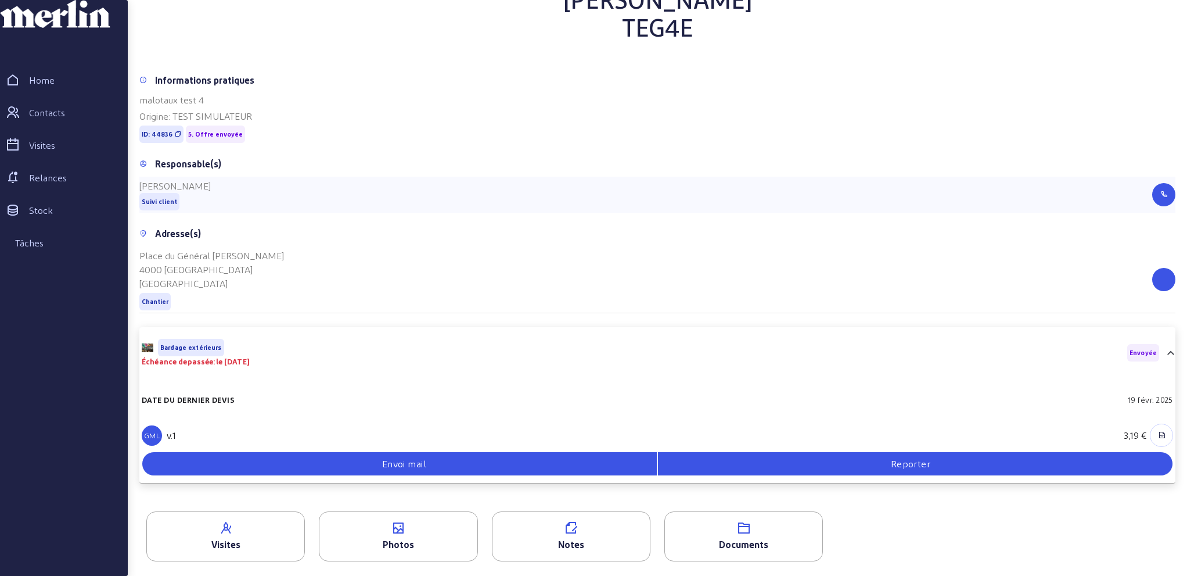
scroll to position [95, 0]
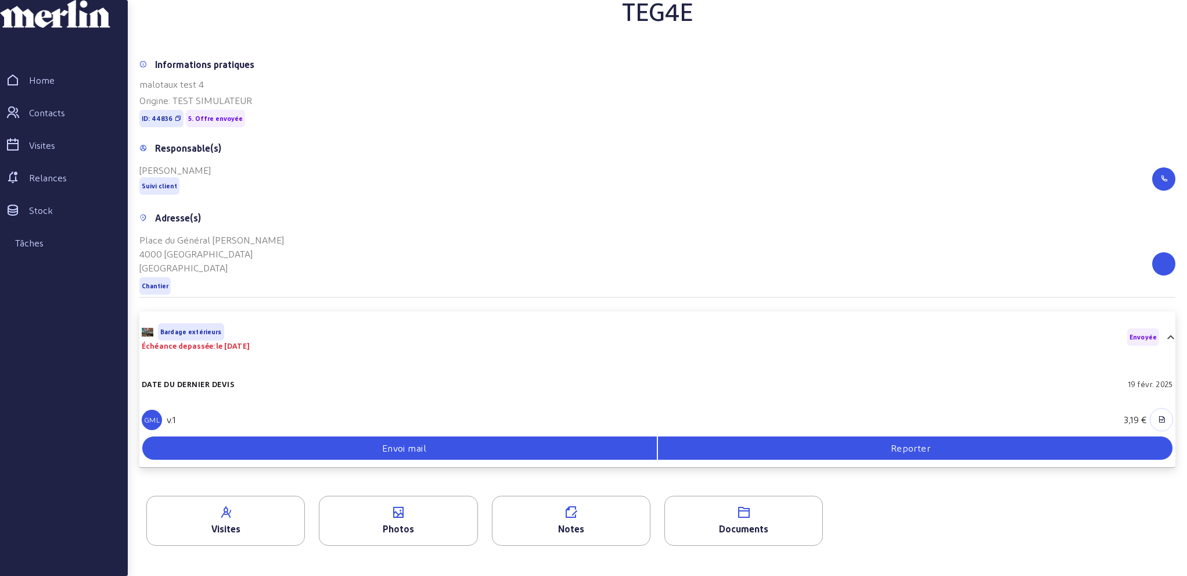
click at [1115, 339] on icon at bounding box center [1171, 337] width 14 height 14
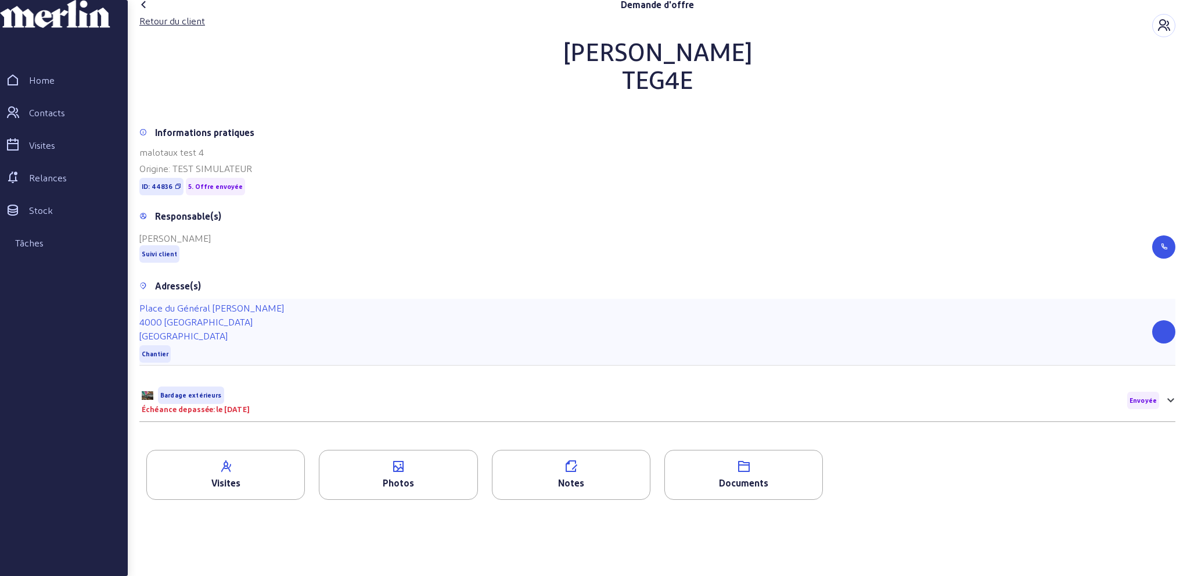
scroll to position [0, 0]
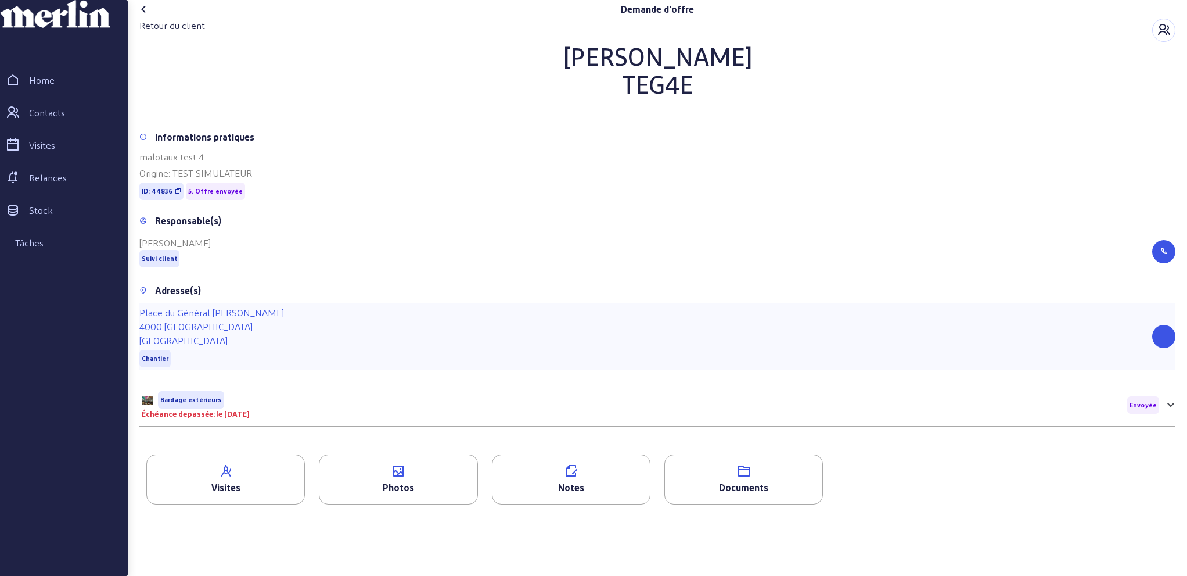
click at [838, 270] on div "Esther Jérome Suivi client" at bounding box center [657, 252] width 1036 height 36
click at [175, 195] on icon at bounding box center [178, 191] width 6 height 8
click at [1115, 37] on icon "button" at bounding box center [1164, 30] width 14 height 14
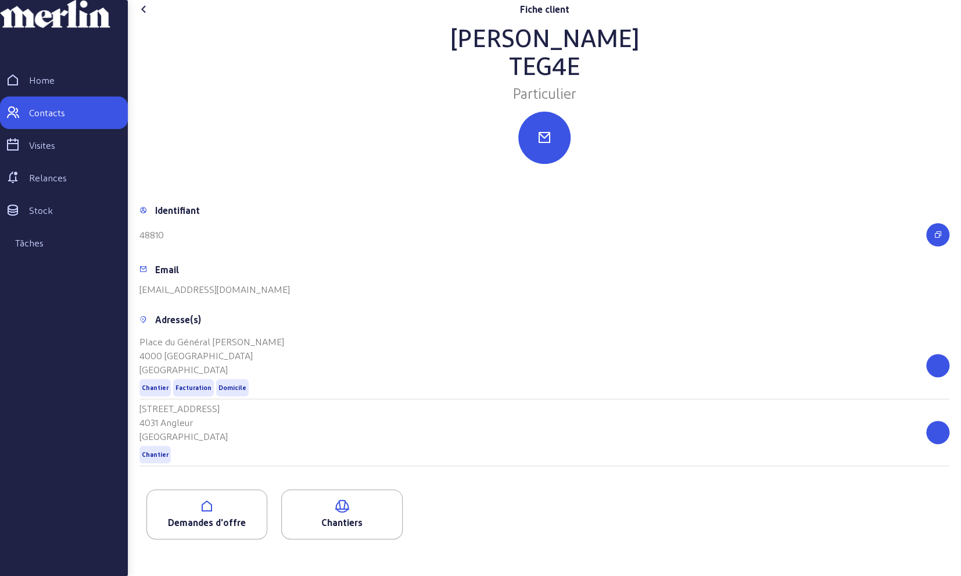
click at [554, 79] on div "TEG4E" at bounding box center [544, 65] width 810 height 28
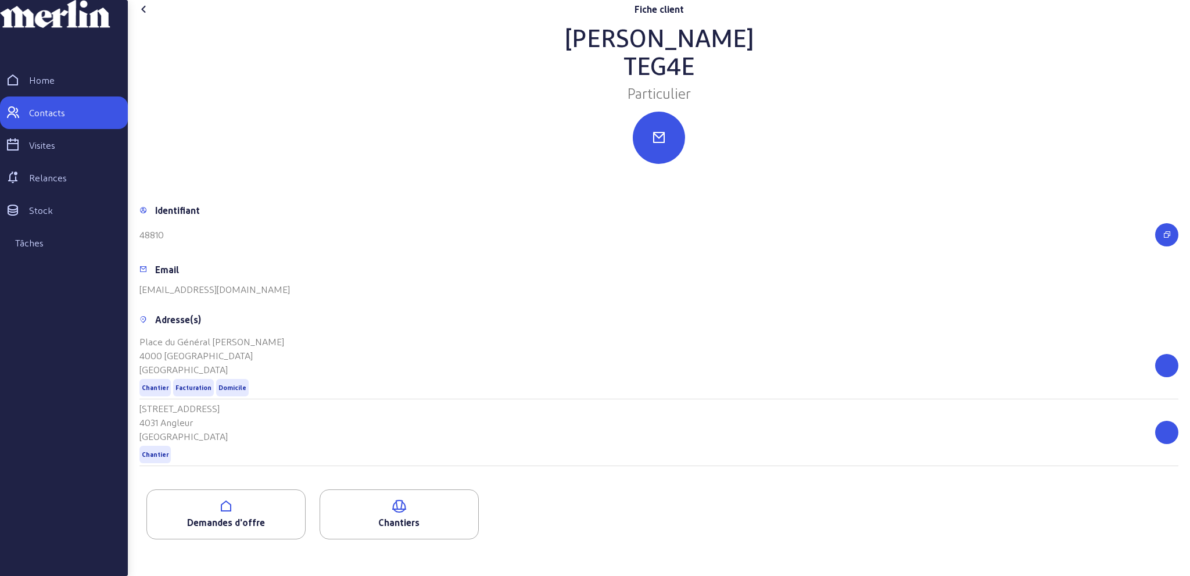
click at [231, 529] on div "Demandes d'offre" at bounding box center [226, 522] width 158 height 14
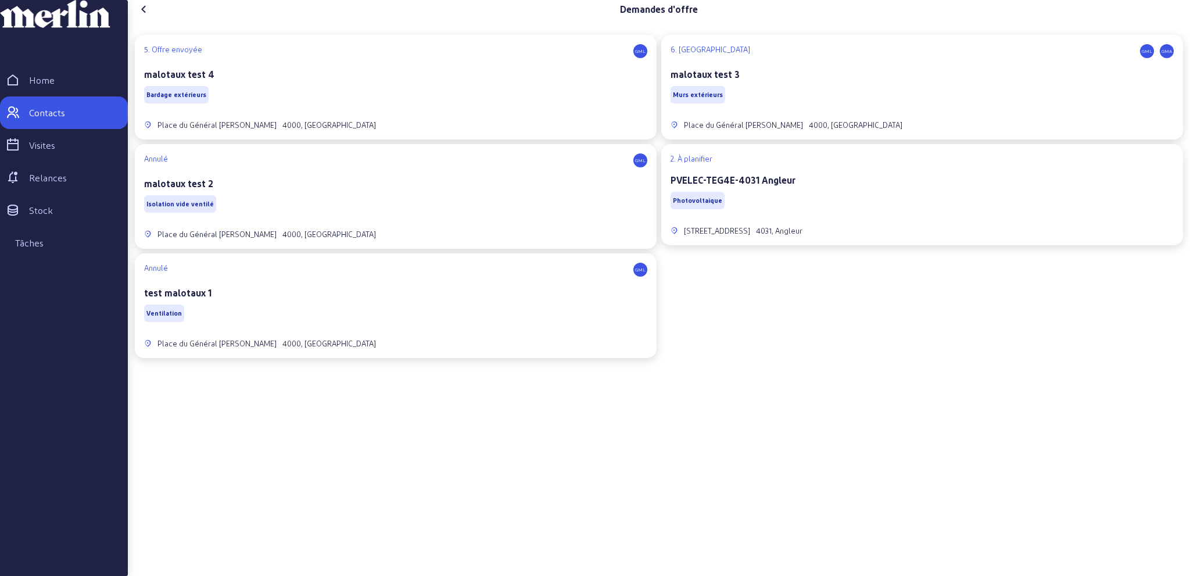
click at [911, 84] on div "6. Gagné GML GMA malotaux test 3" at bounding box center [921, 64] width 503 height 40
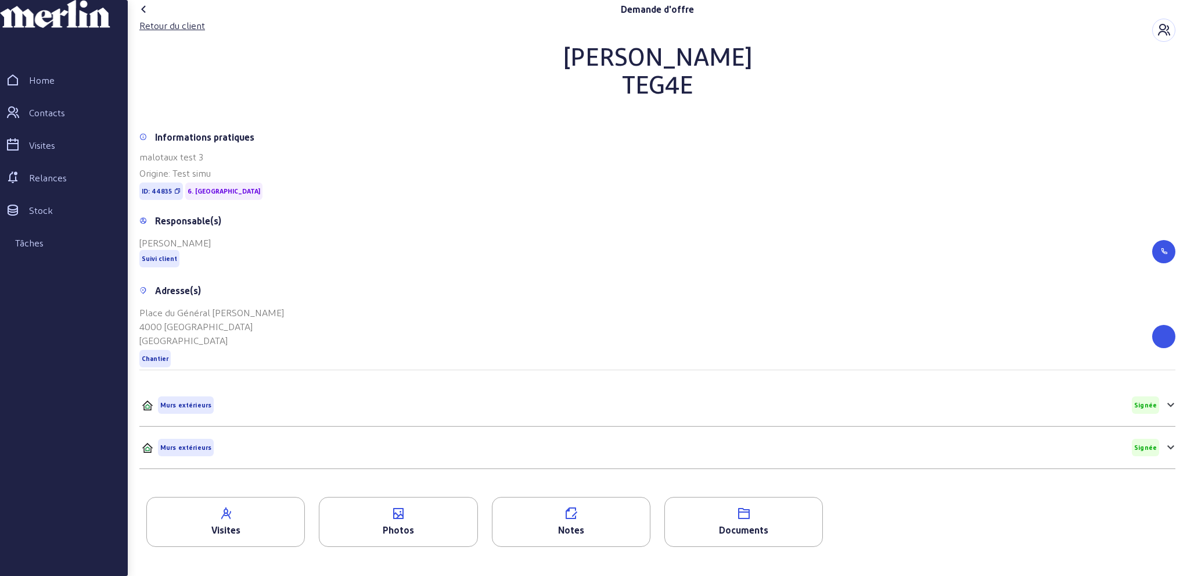
click at [146, 16] on icon at bounding box center [144, 9] width 14 height 14
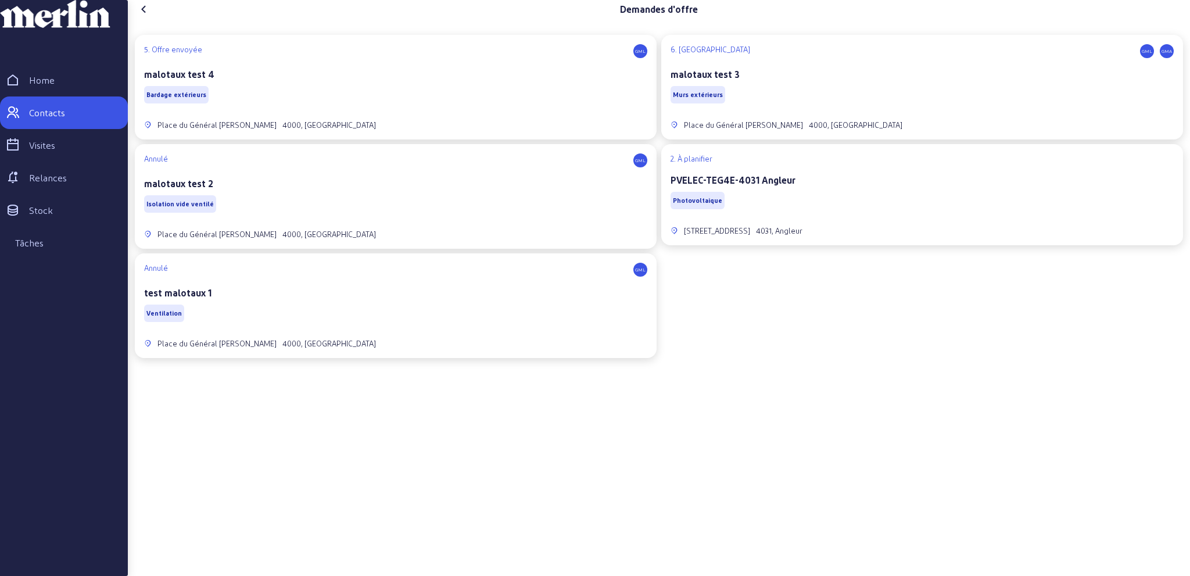
click at [146, 16] on icon at bounding box center [144, 9] width 14 height 14
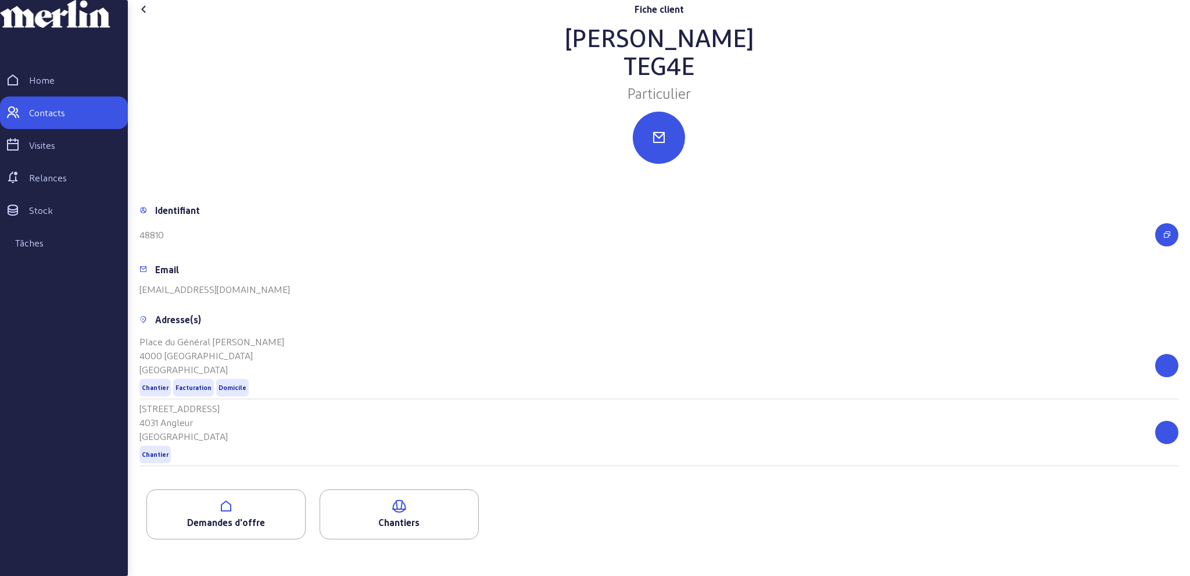
click at [394, 529] on div "Chantiers" at bounding box center [399, 522] width 158 height 14
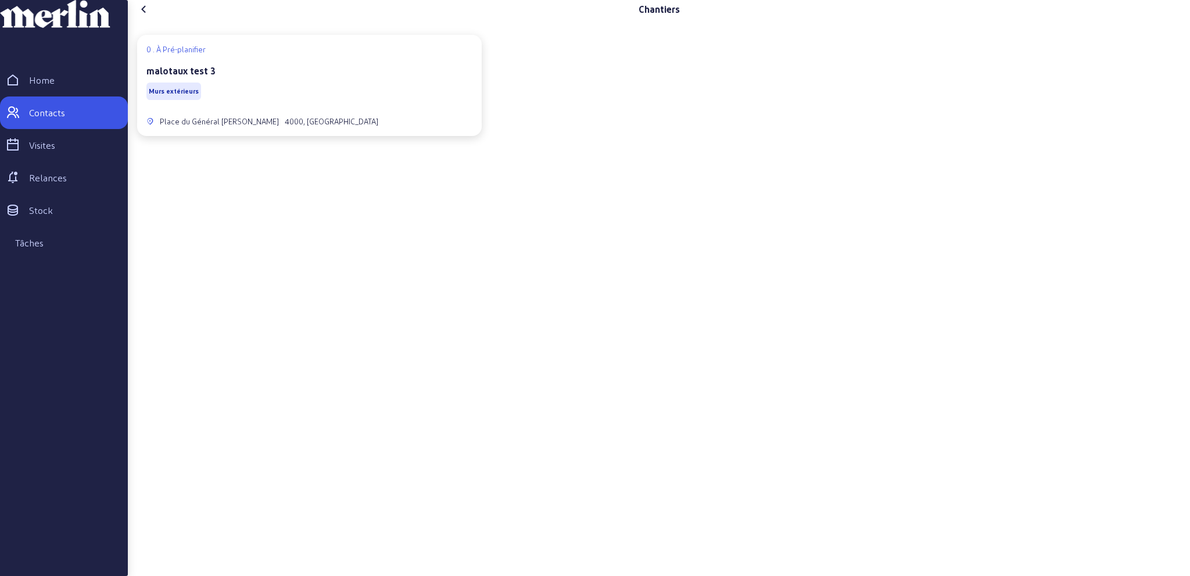
click at [296, 102] on div "Murs extérieurs" at bounding box center [309, 91] width 326 height 22
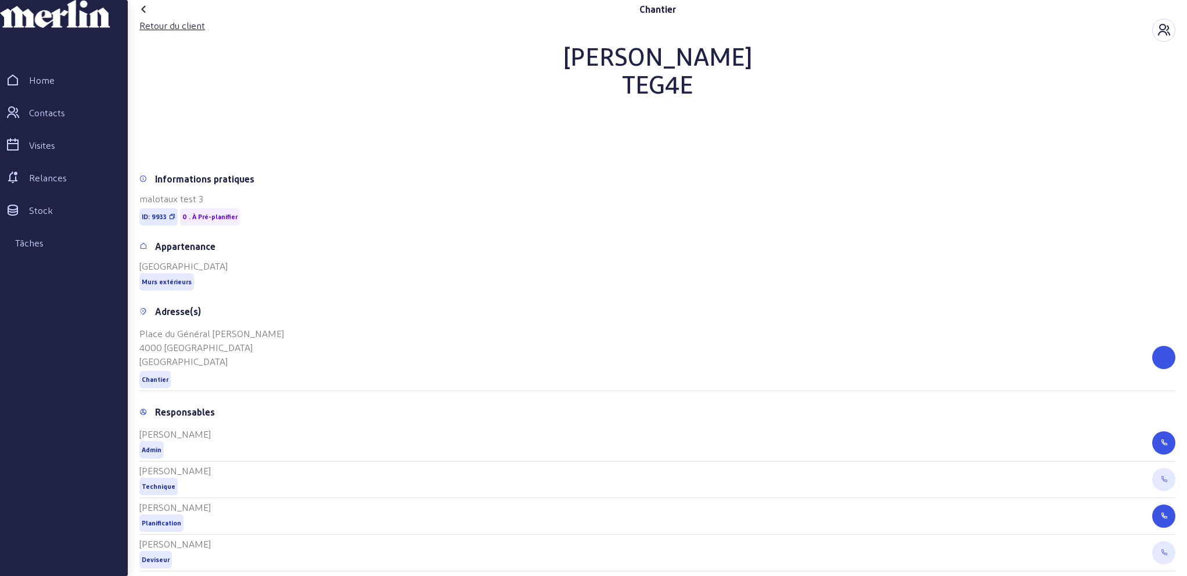
click at [143, 16] on icon at bounding box center [144, 9] width 14 height 14
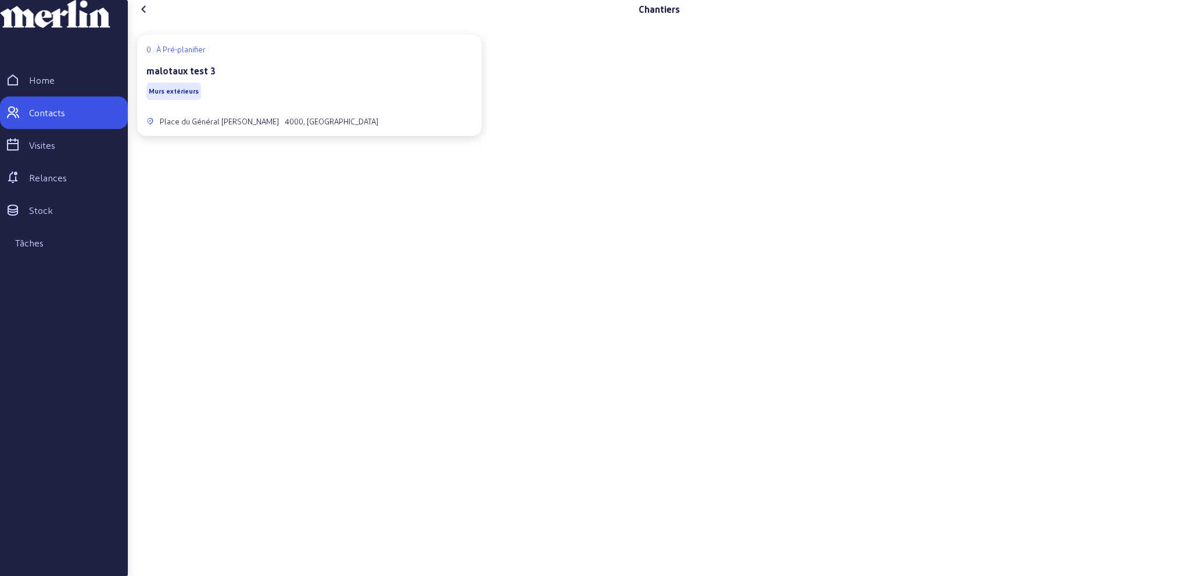
click at [143, 16] on icon at bounding box center [144, 9] width 14 height 14
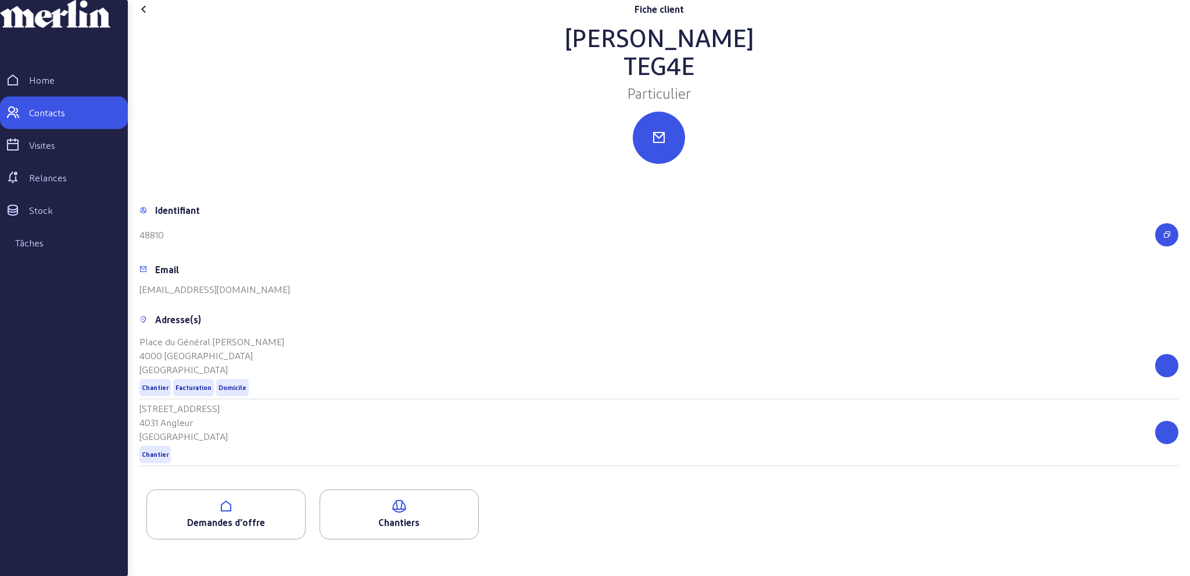
click at [143, 16] on icon at bounding box center [144, 9] width 14 height 14
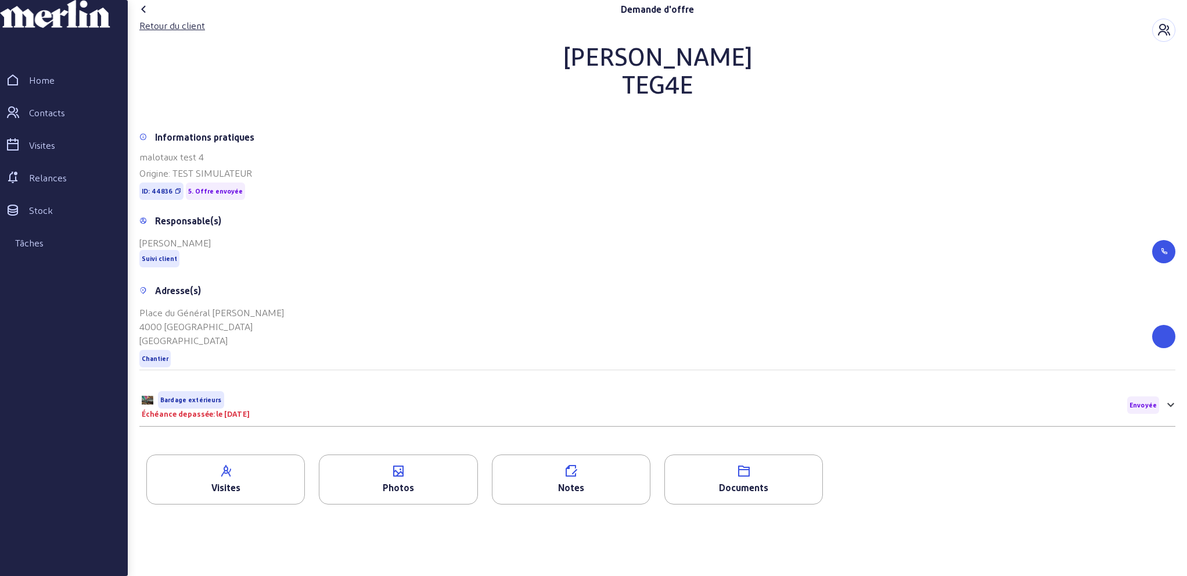
click at [519, 419] on div "Bardage extérieurs Échéance depassée: le 24/02/2025 Envoyée" at bounding box center [651, 405] width 1018 height 28
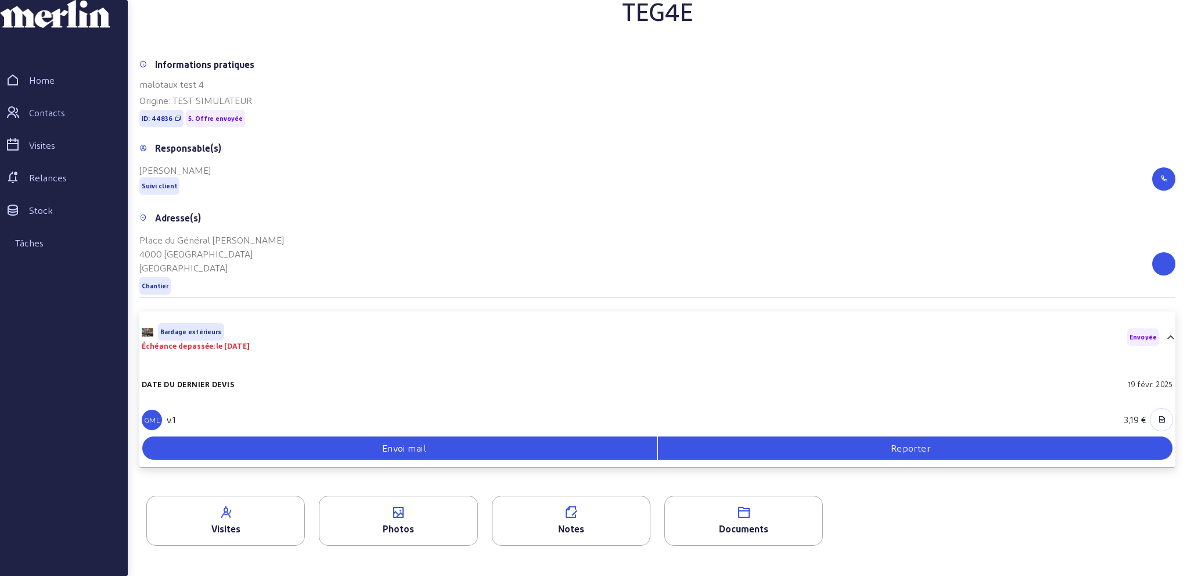
scroll to position [95, 0]
click at [874, 447] on div "Reporter" at bounding box center [915, 448] width 515 height 14
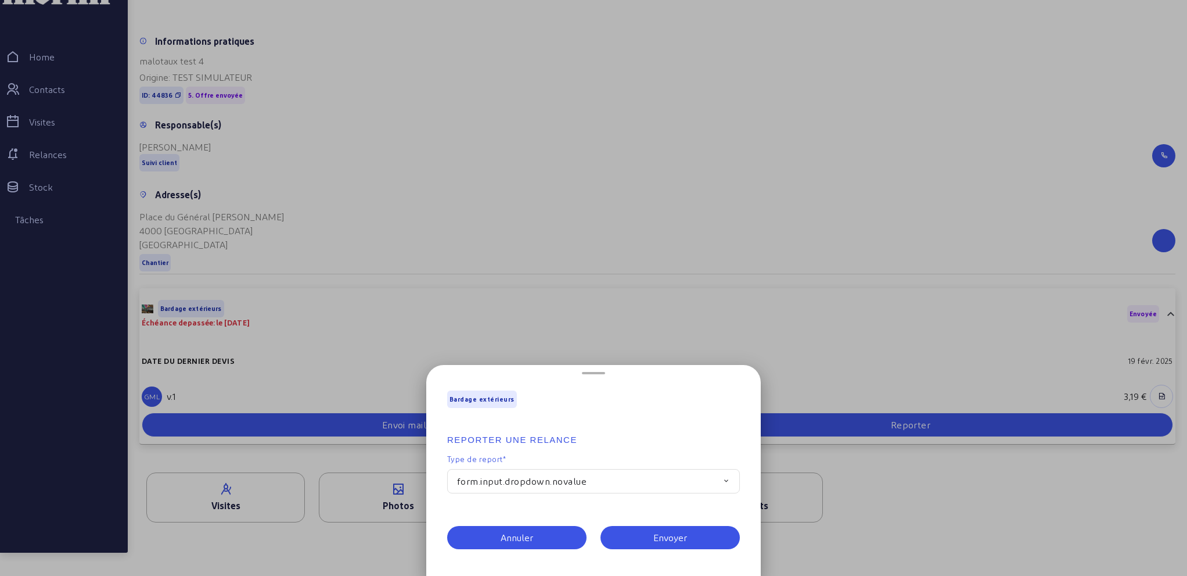
click at [660, 329] on div at bounding box center [593, 288] width 1187 height 576
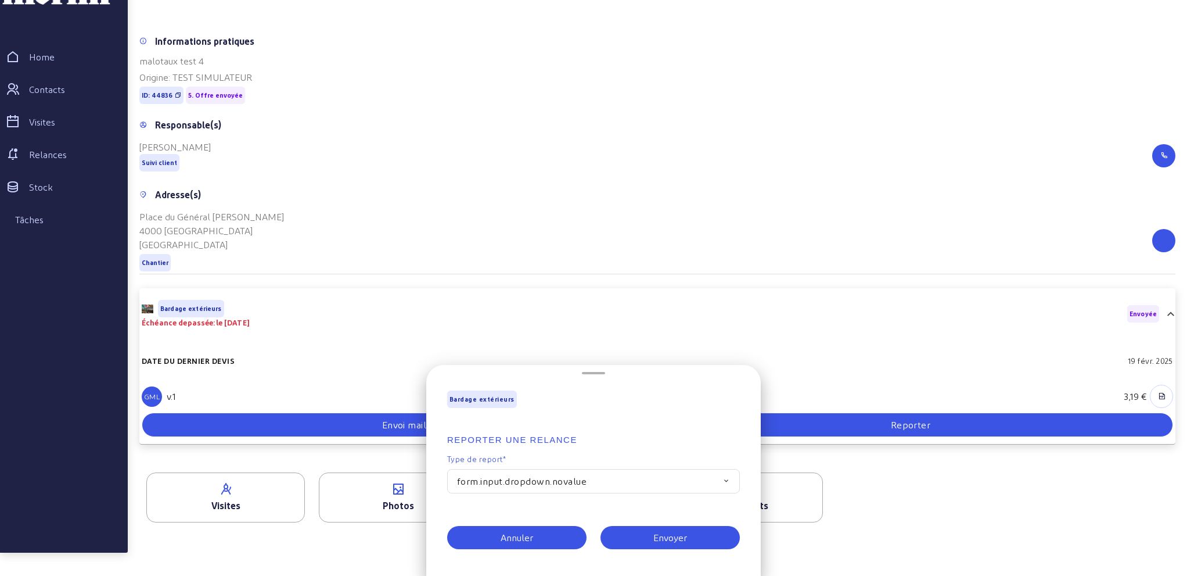
scroll to position [95, 0]
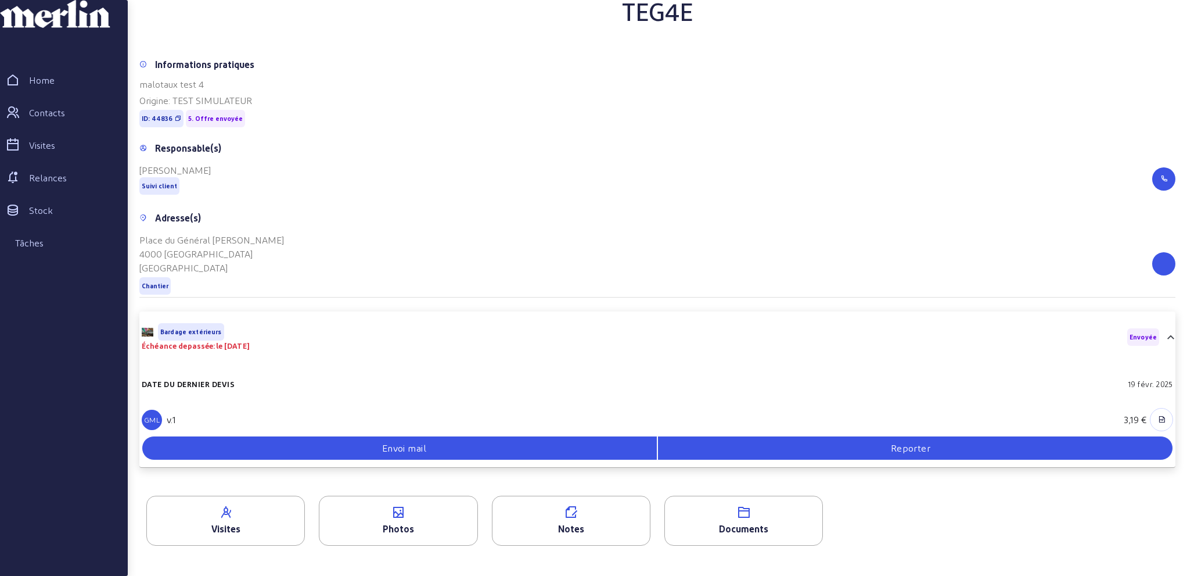
click at [458, 446] on div "Envoi mail" at bounding box center [399, 448] width 515 height 14
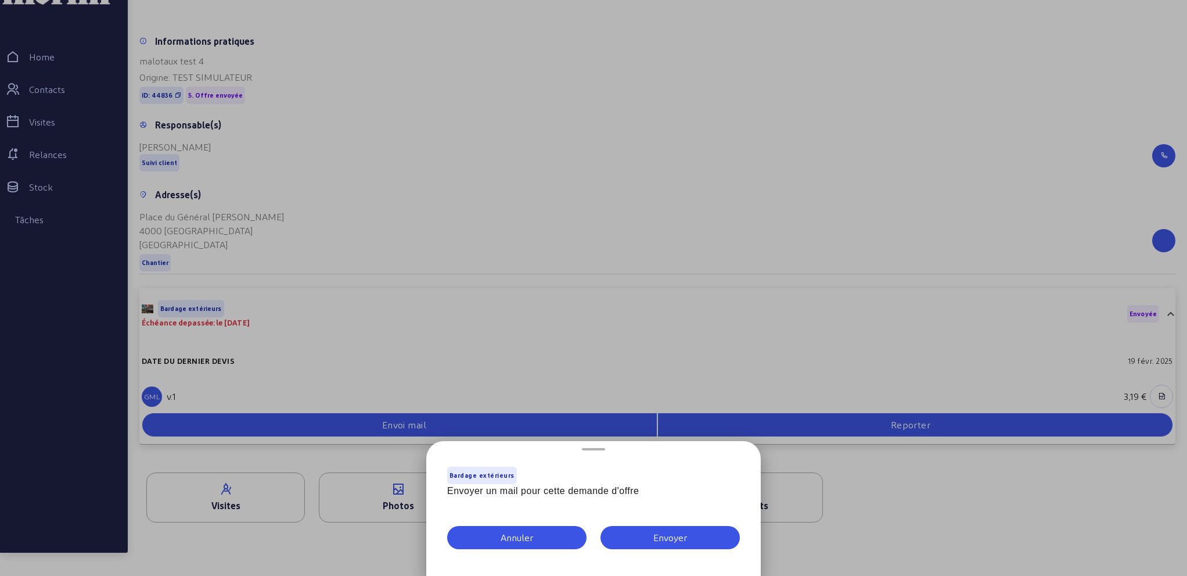
click at [869, 487] on div at bounding box center [593, 288] width 1187 height 576
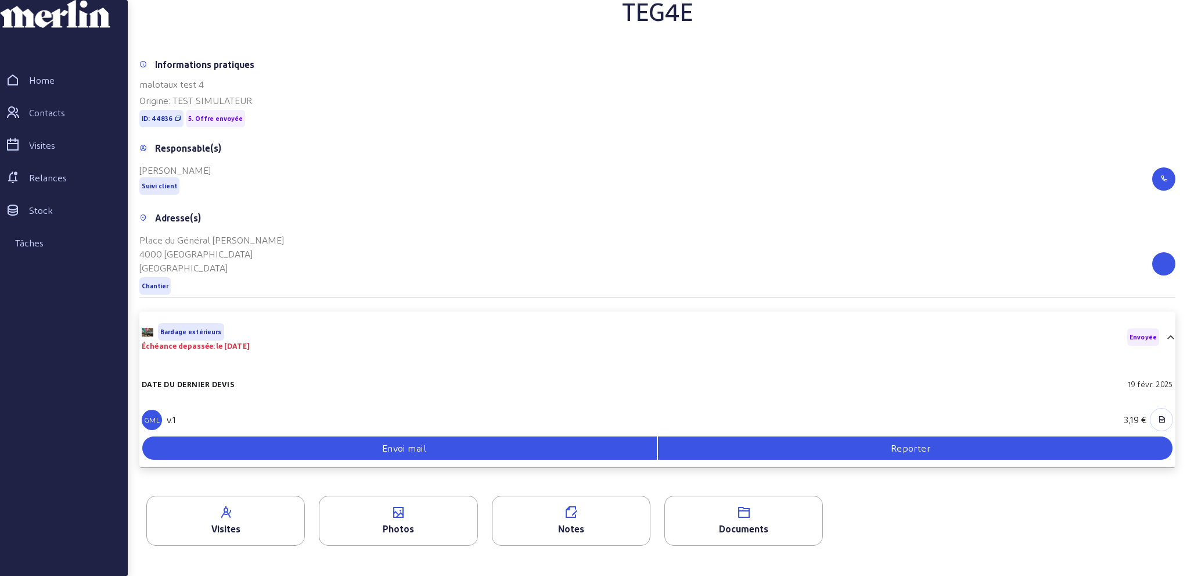
scroll to position [95, 0]
click at [906, 446] on span "Reporter" at bounding box center [911, 448] width 40 height 14
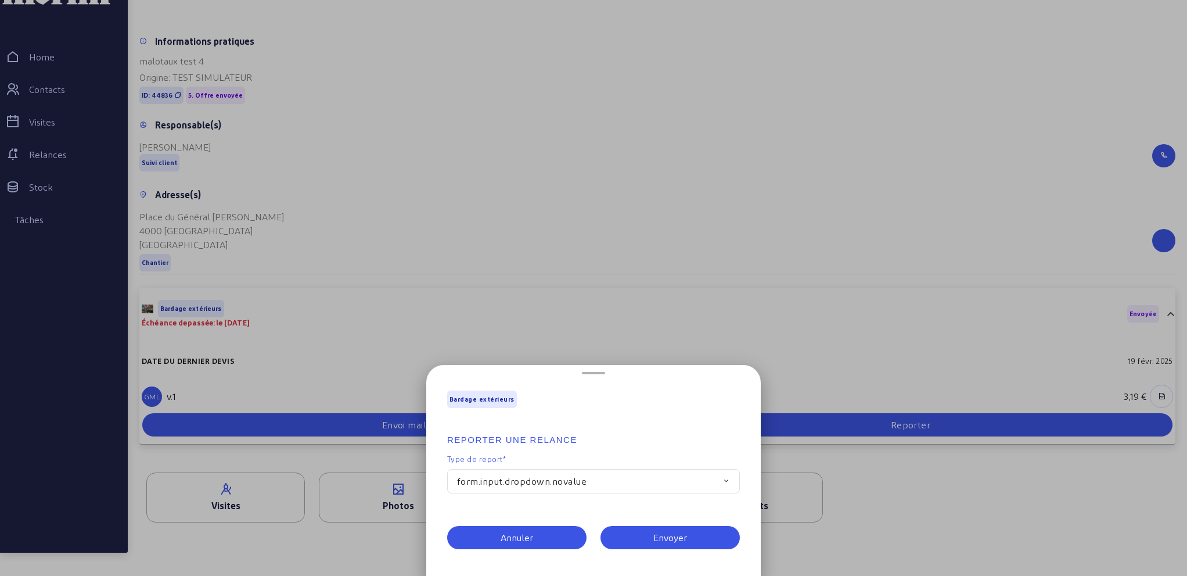
scroll to position [0, 0]
click at [626, 480] on div "form.input.dropdown.novalue" at bounding box center [593, 481] width 293 height 24
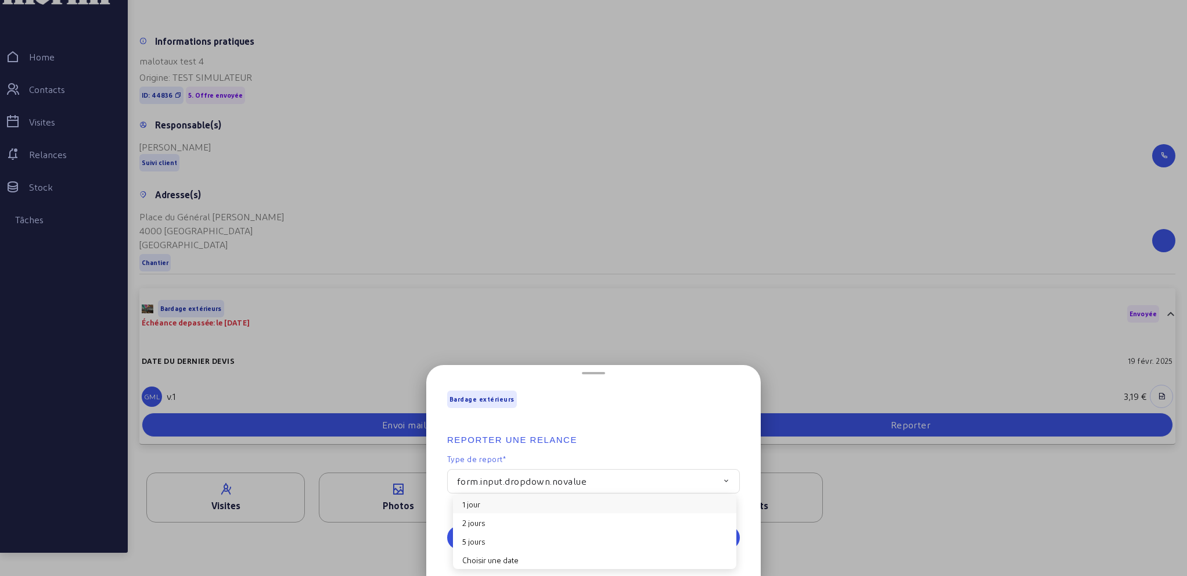
click at [487, 501] on button "1 jour" at bounding box center [594, 503] width 283 height 19
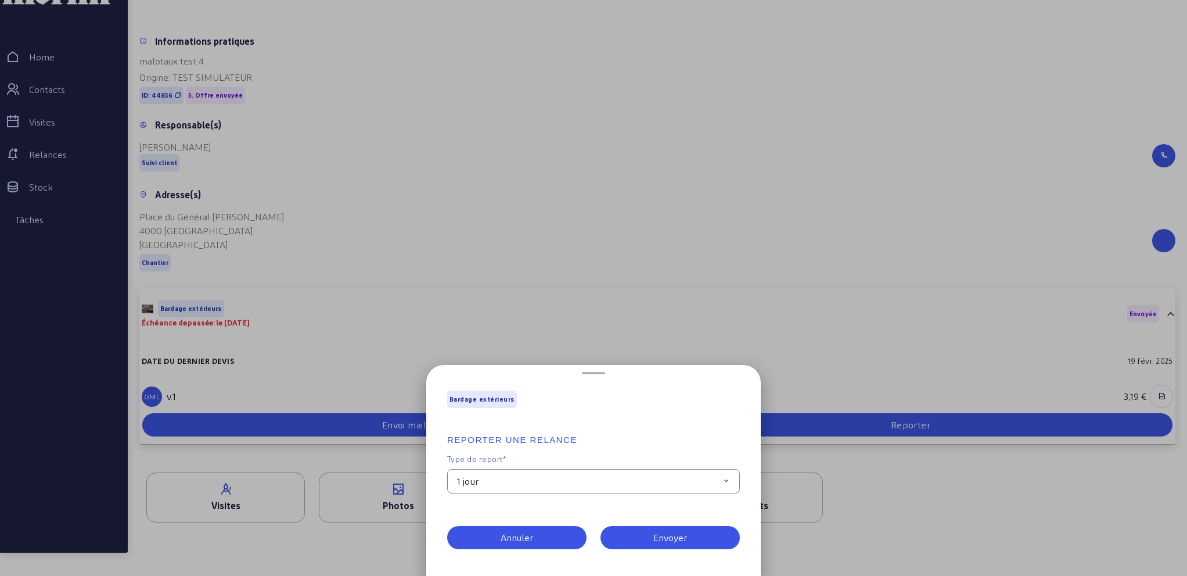
click at [637, 480] on div "1 jour" at bounding box center [593, 481] width 293 height 24
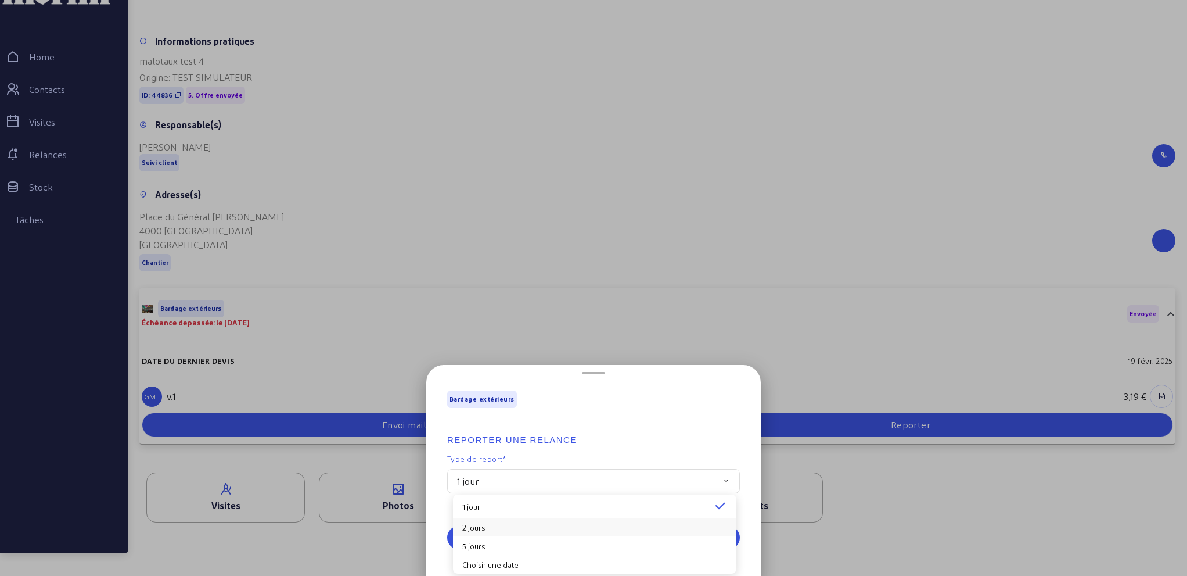
click at [492, 529] on button "2 jours" at bounding box center [594, 527] width 283 height 19
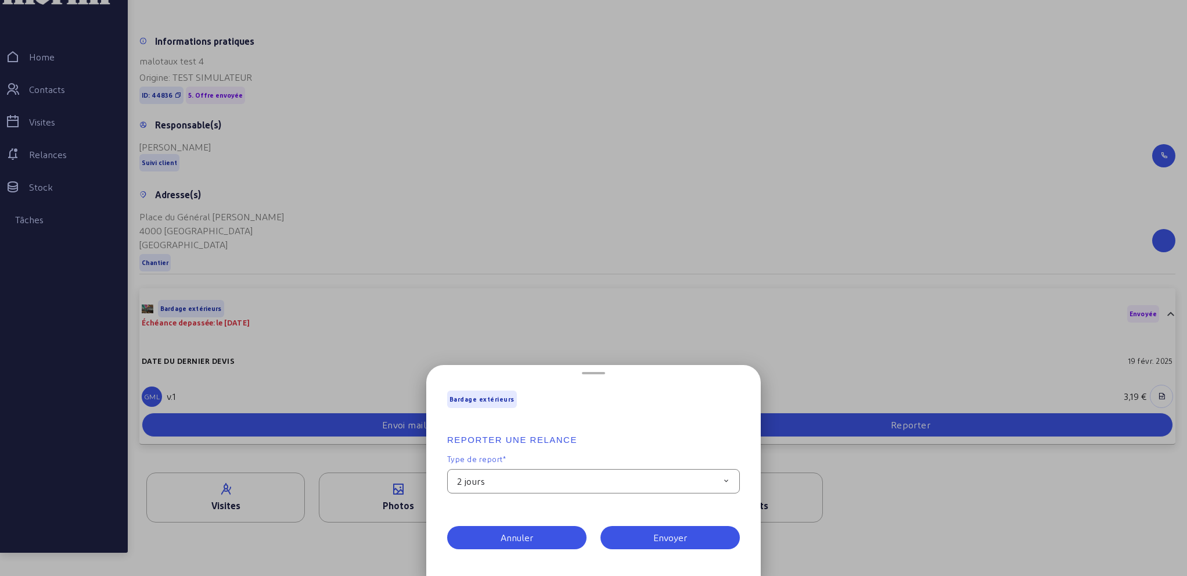
click at [558, 480] on div "2 jours" at bounding box center [593, 481] width 293 height 24
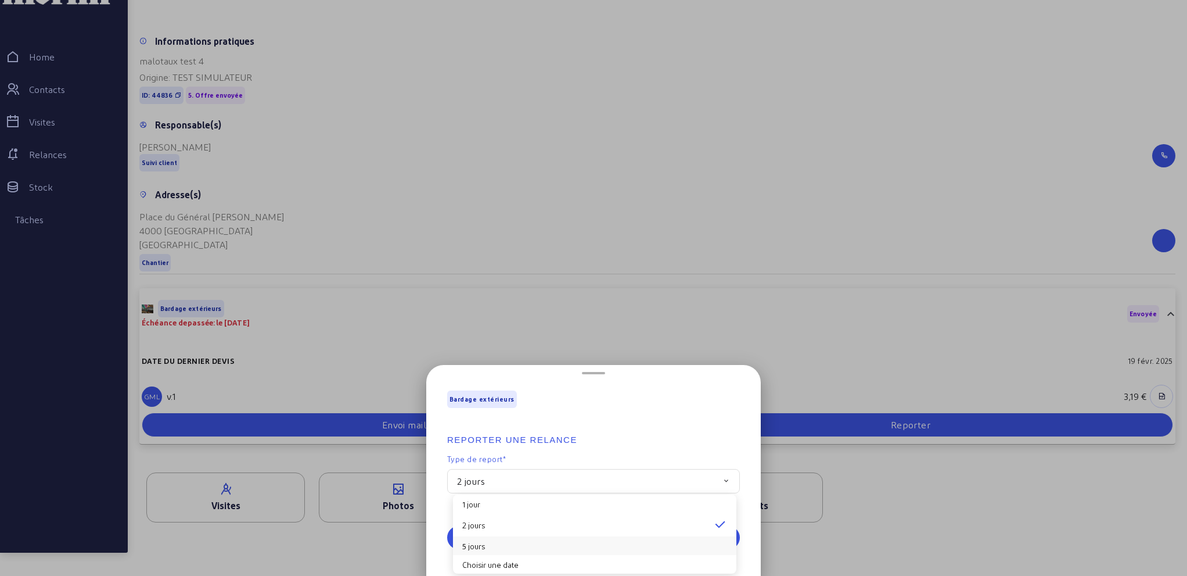
click at [482, 533] on button "5 jours" at bounding box center [594, 545] width 283 height 19
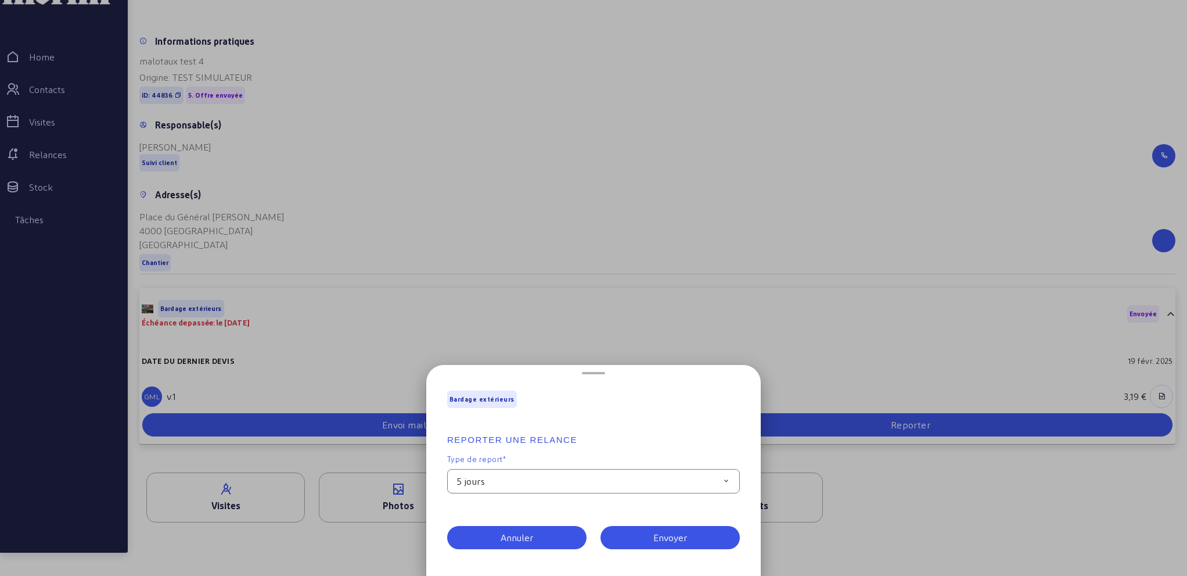
click at [583, 479] on div "5 jours" at bounding box center [593, 481] width 293 height 24
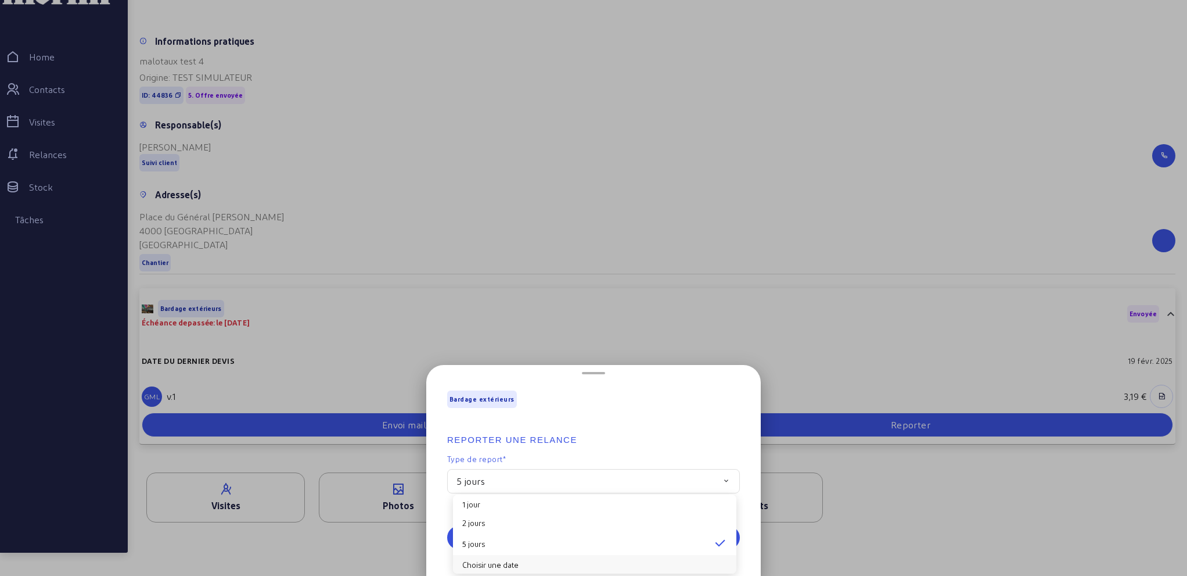
click at [486, 533] on button "Choisir une date" at bounding box center [594, 564] width 283 height 19
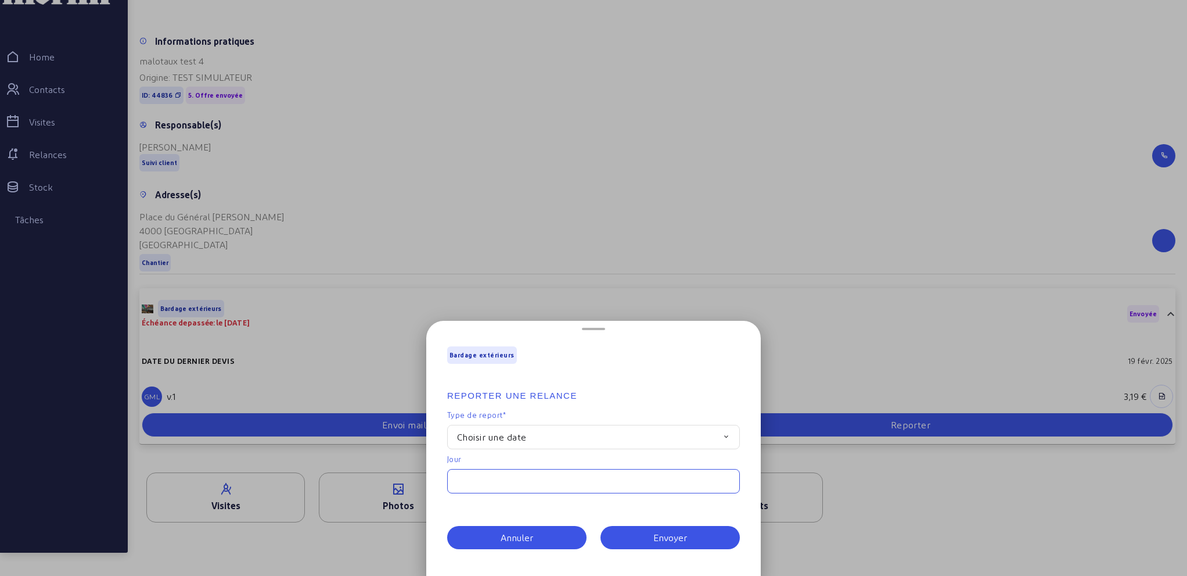
click at [556, 488] on input at bounding box center [593, 481] width 293 height 24
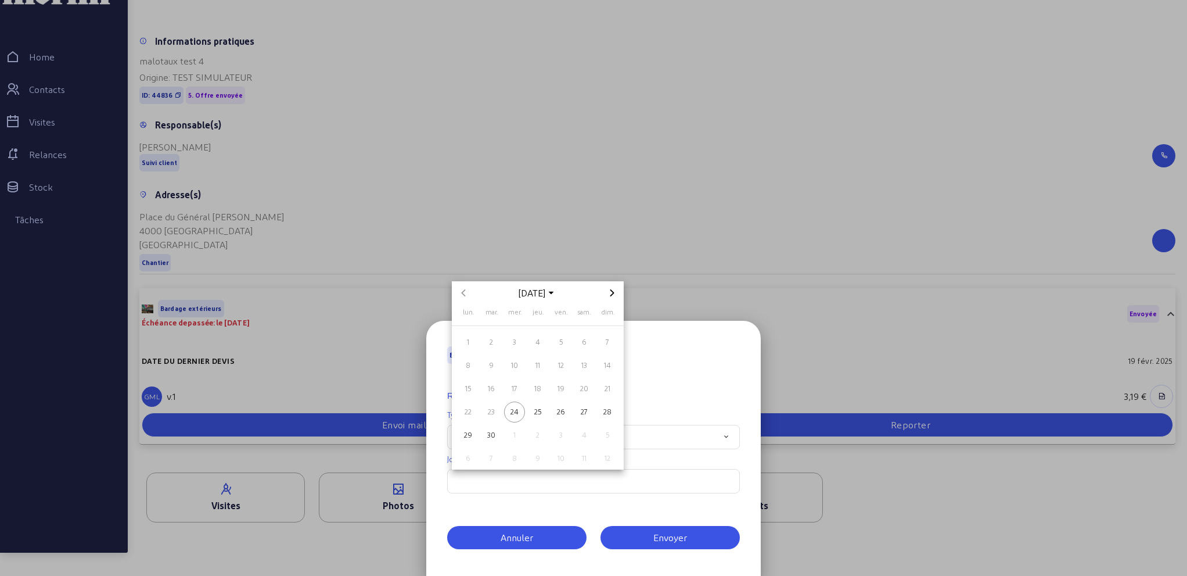
click at [676, 384] on div at bounding box center [593, 288] width 1187 height 576
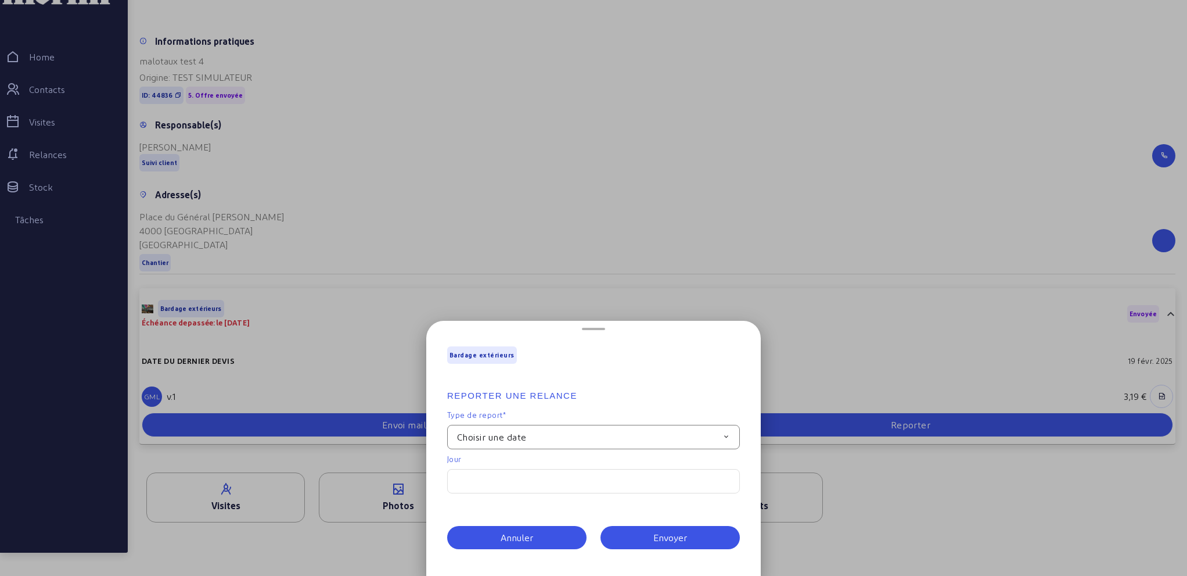
click at [597, 441] on div "Choisir une date" at bounding box center [593, 437] width 293 height 24
click at [655, 429] on div at bounding box center [593, 288] width 1187 height 576
click at [644, 243] on div at bounding box center [593, 288] width 1187 height 576
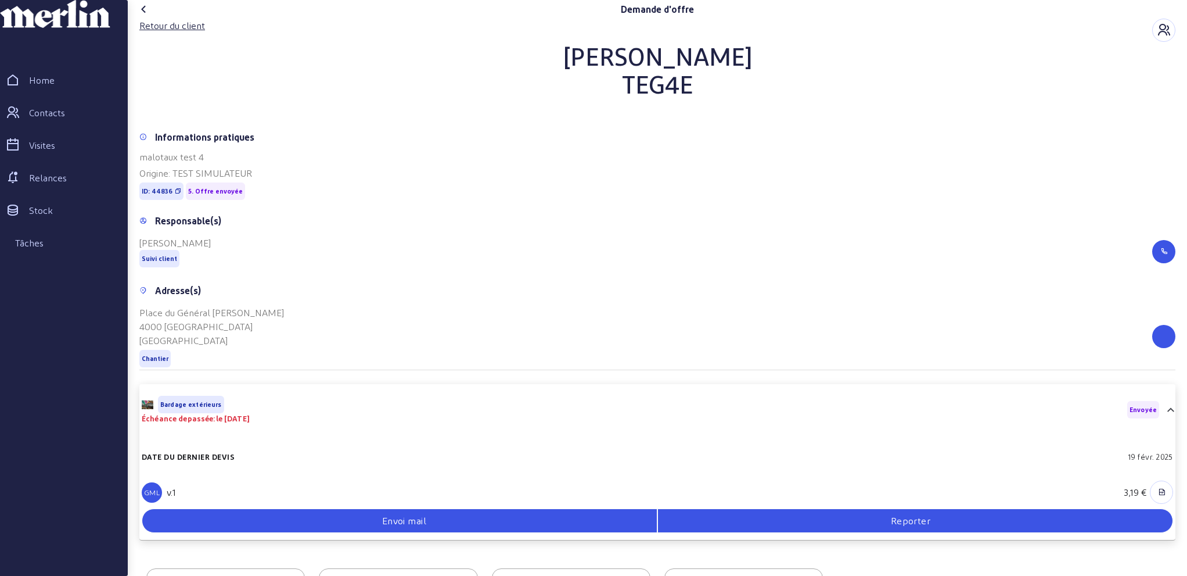
scroll to position [95, 0]
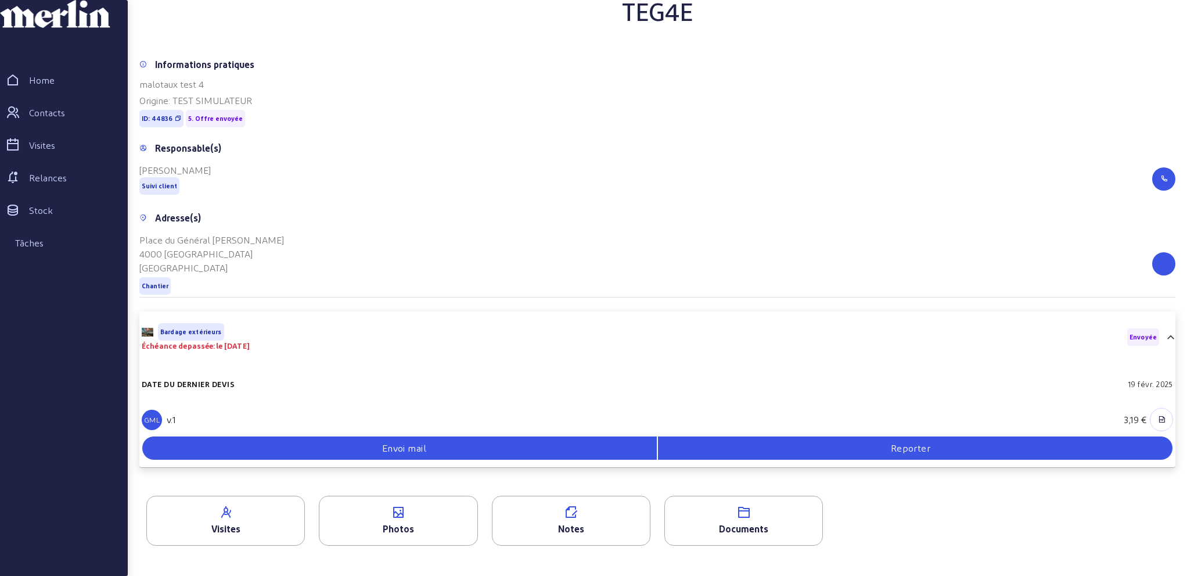
click at [896, 441] on span "Reporter" at bounding box center [911, 448] width 40 height 14
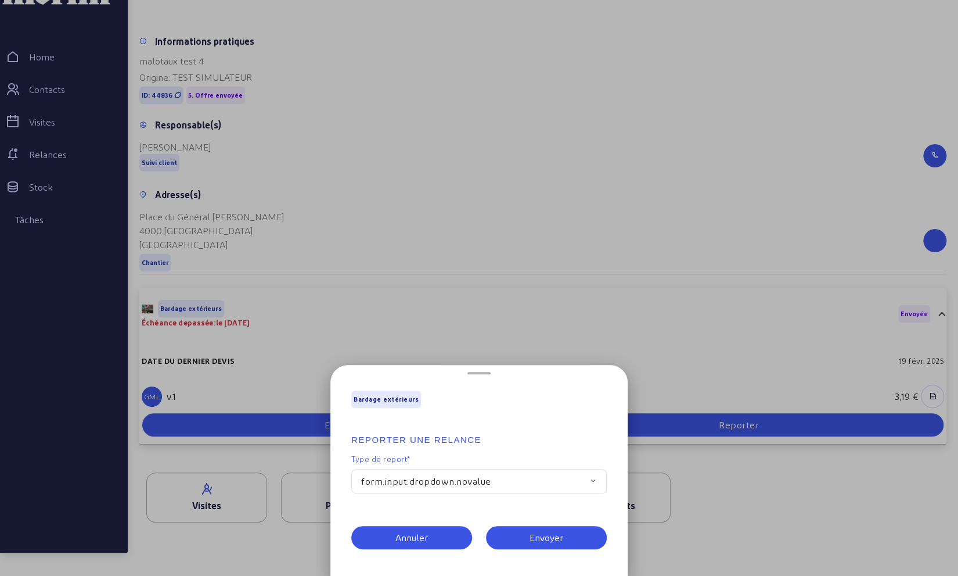
click at [402, 402] on span "Bardage extérieurs" at bounding box center [386, 399] width 65 height 8
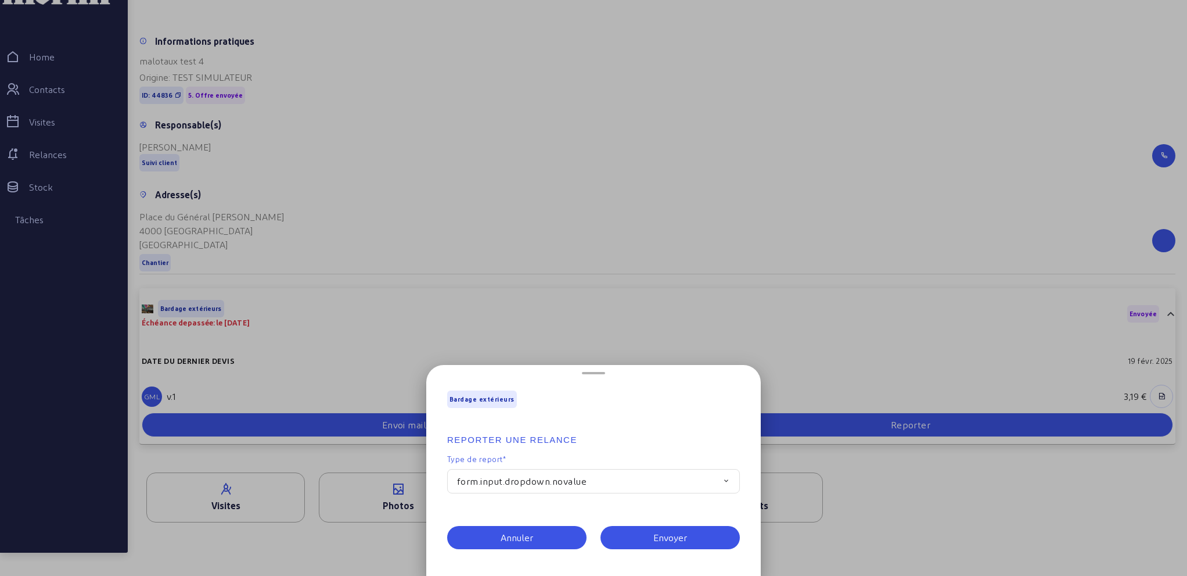
click at [730, 306] on div at bounding box center [593, 288] width 1187 height 576
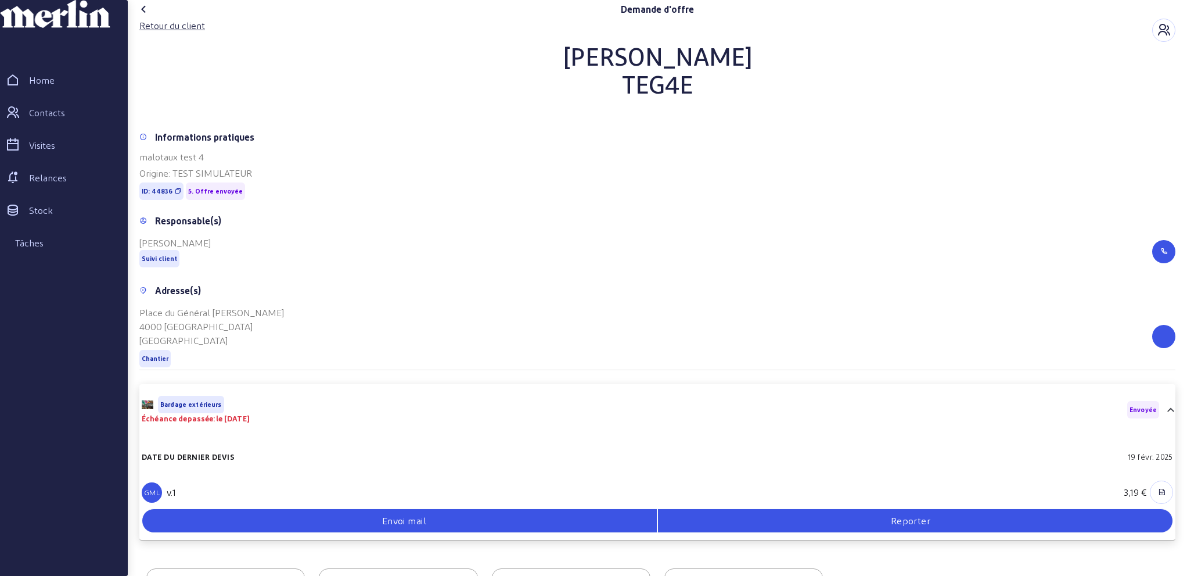
scroll to position [95, 0]
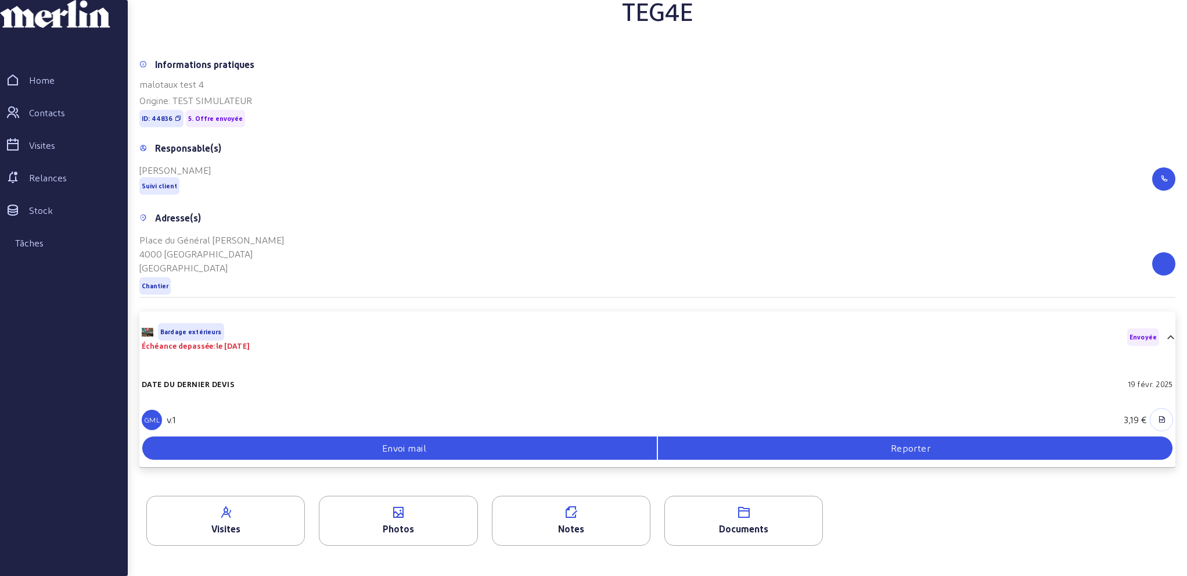
click at [233, 520] on div "Visites" at bounding box center [225, 521] width 159 height 50
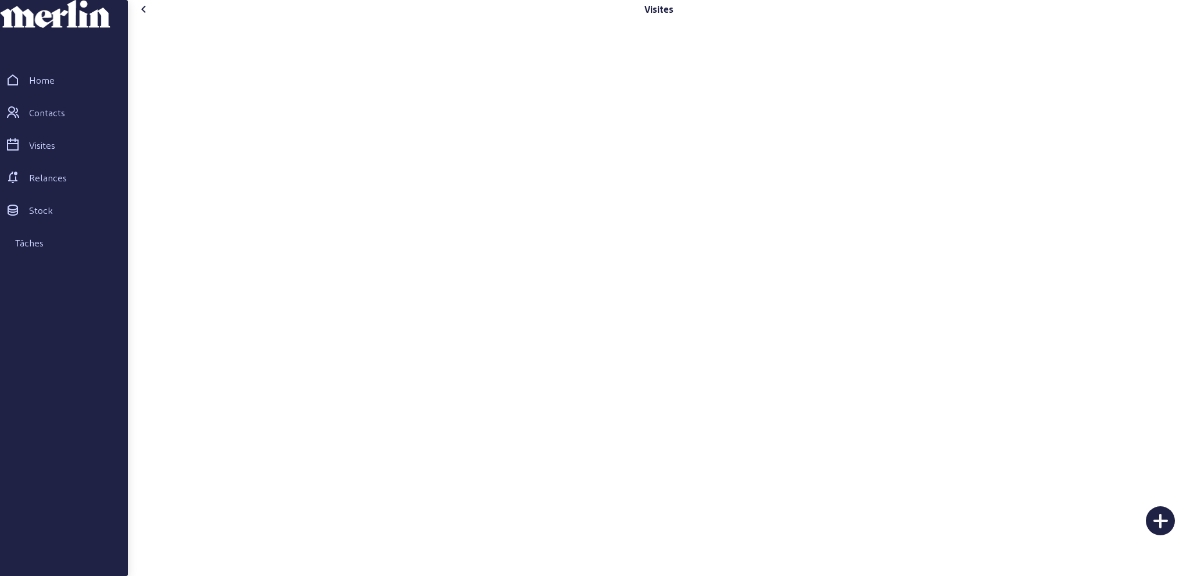
click at [1115, 520] on div at bounding box center [1160, 520] width 29 height 29
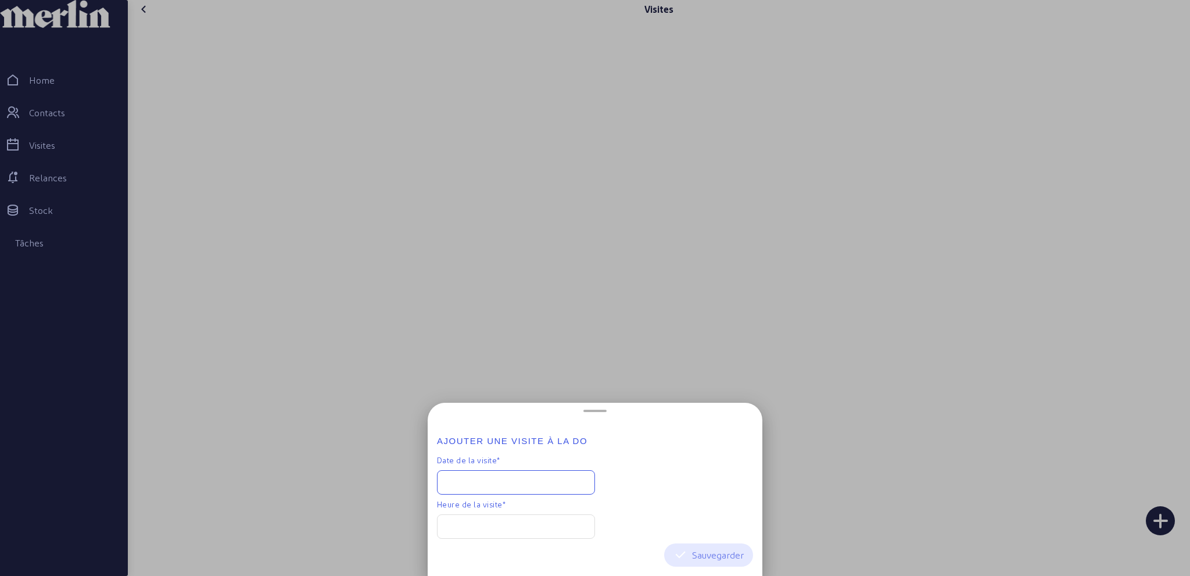
click at [508, 474] on input at bounding box center [516, 482] width 158 height 24
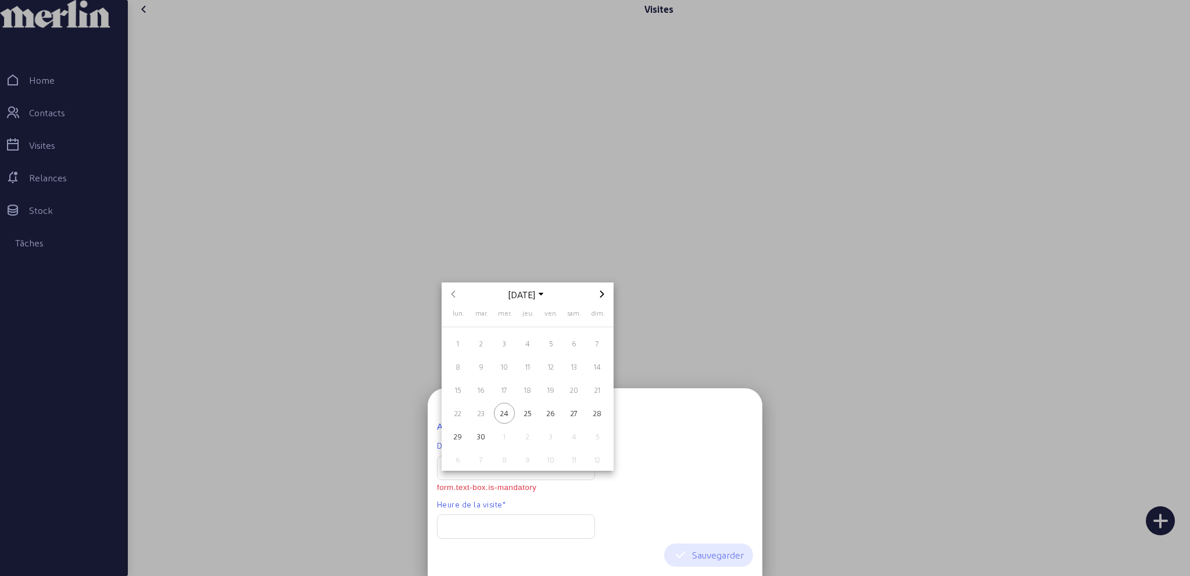
click at [651, 473] on div at bounding box center [595, 288] width 1190 height 576
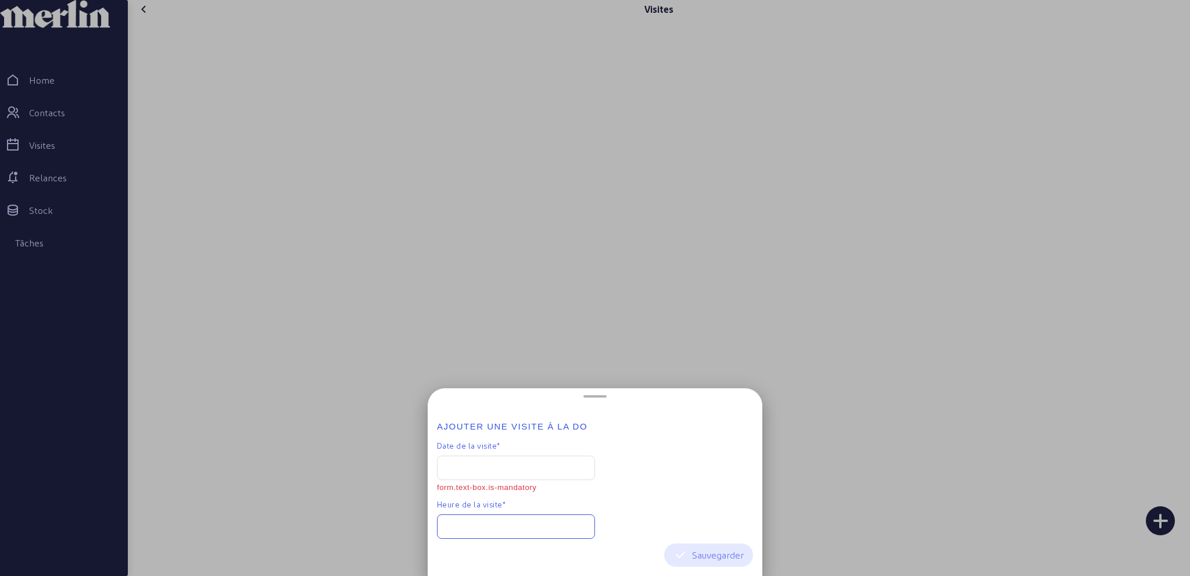
click at [496, 516] on input at bounding box center [516, 526] width 158 height 24
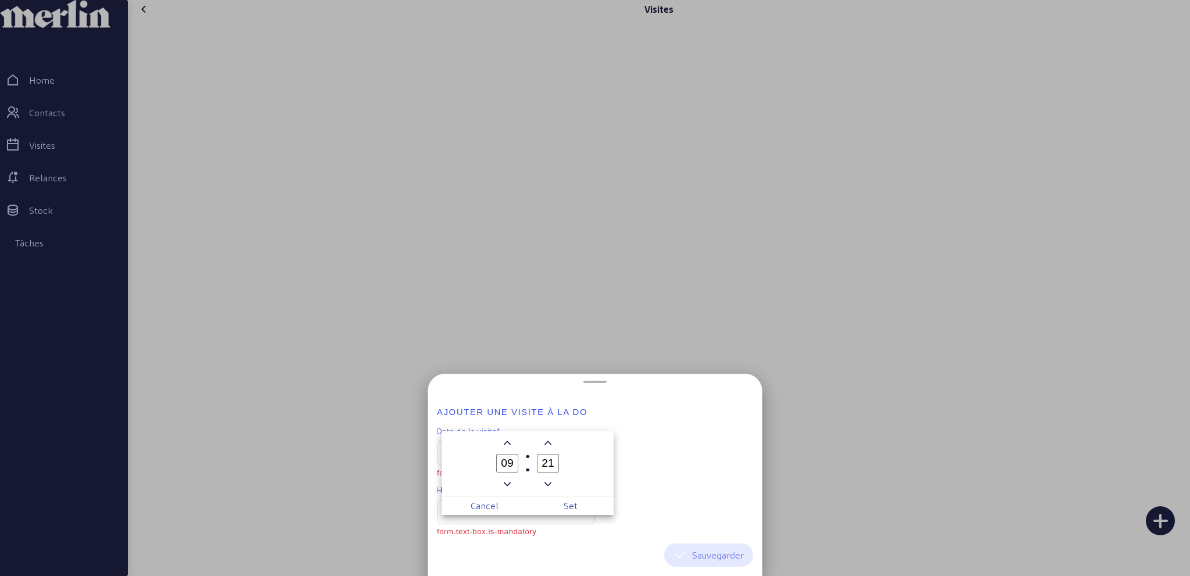
click at [672, 479] on div at bounding box center [595, 288] width 1190 height 576
click at [469, 458] on input at bounding box center [516, 453] width 158 height 24
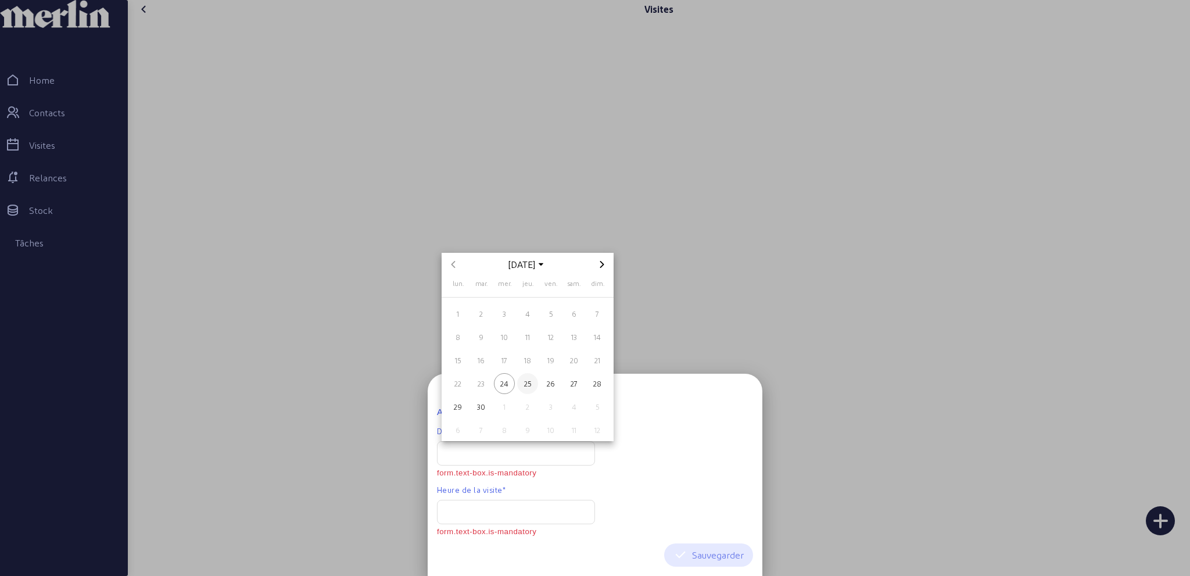
click at [528, 387] on span "25" at bounding box center [527, 383] width 21 height 21
type input "25/09/2025"
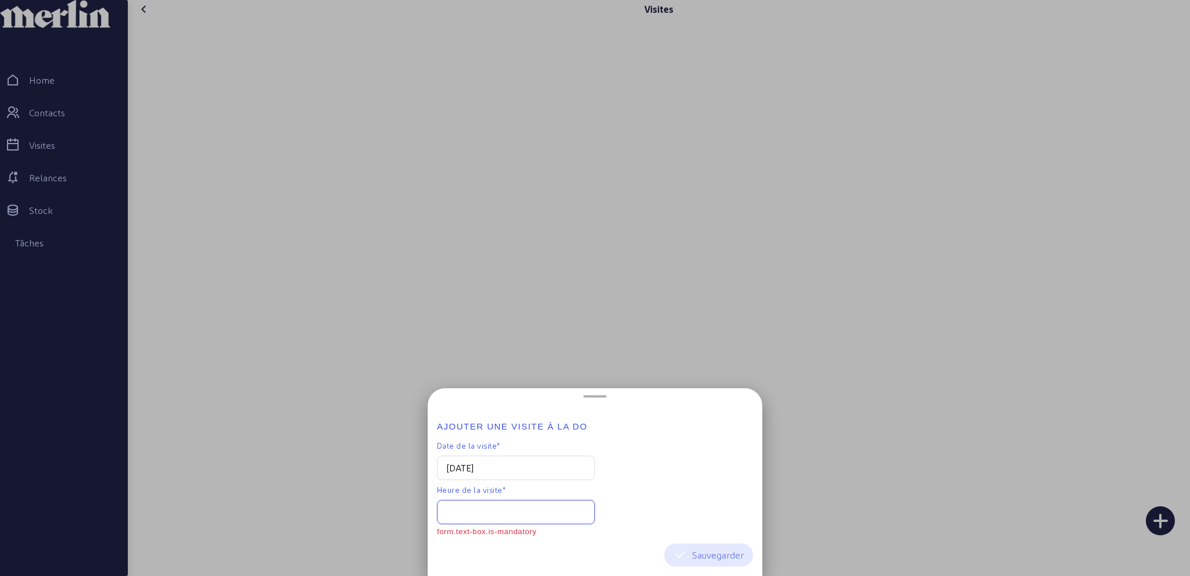
click at [499, 513] on input at bounding box center [516, 512] width 158 height 24
click at [569, 486] on span "Set" at bounding box center [570, 490] width 86 height 19
type input "09:22"
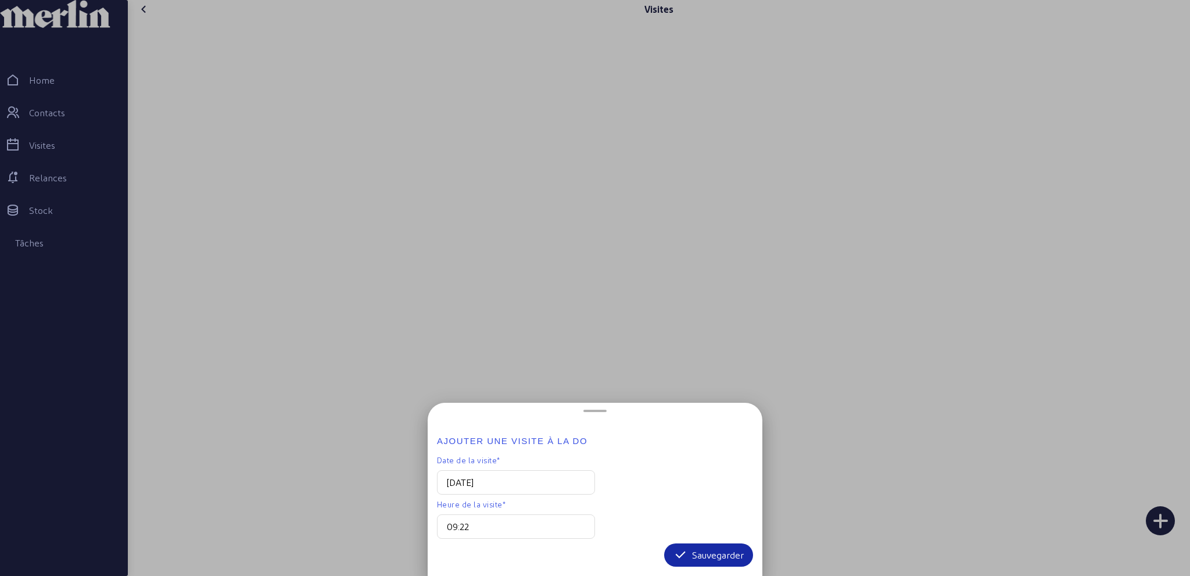
click at [725, 533] on div "Sauvegarder" at bounding box center [708, 555] width 70 height 14
click at [687, 533] on div "Sauvegarder" at bounding box center [708, 555] width 70 height 14
click at [874, 357] on div at bounding box center [595, 288] width 1190 height 576
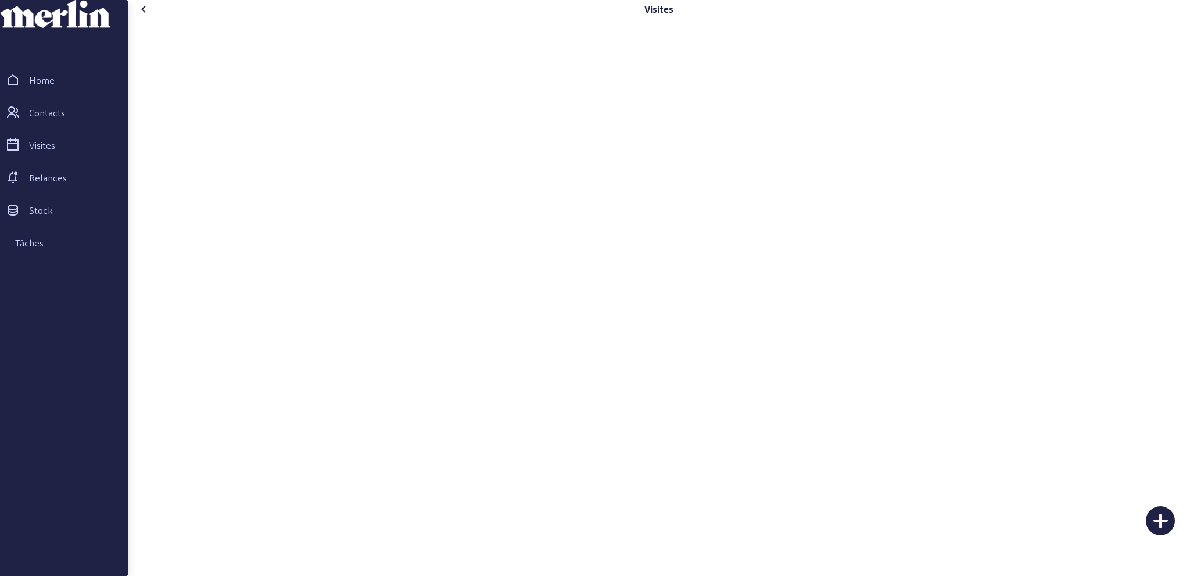
click at [143, 16] on icon at bounding box center [144, 9] width 14 height 14
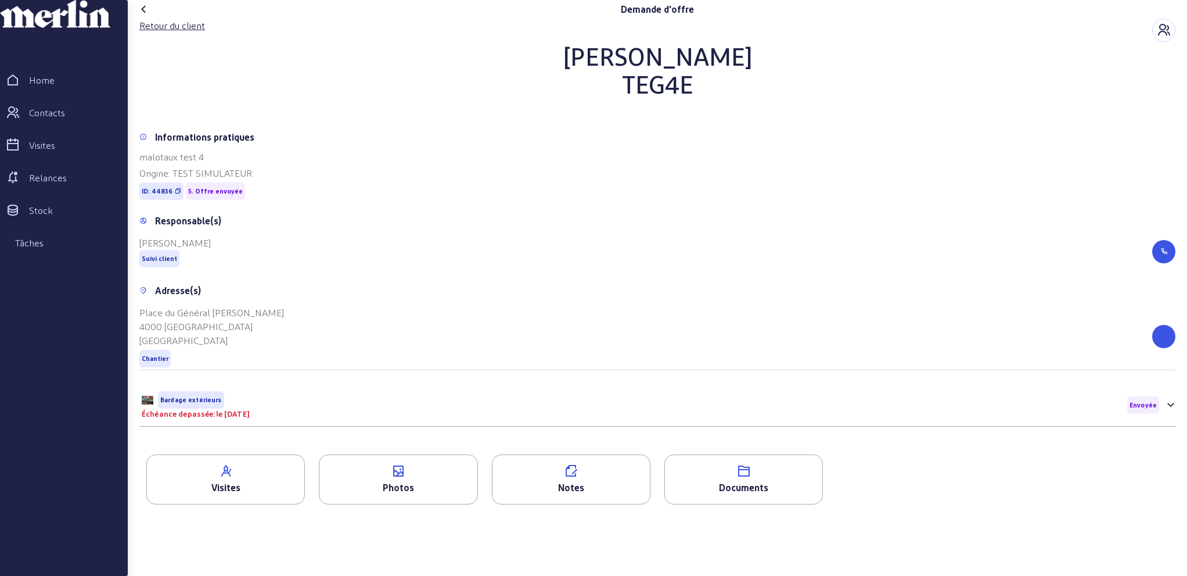
click at [211, 478] on icon at bounding box center [225, 471] width 157 height 14
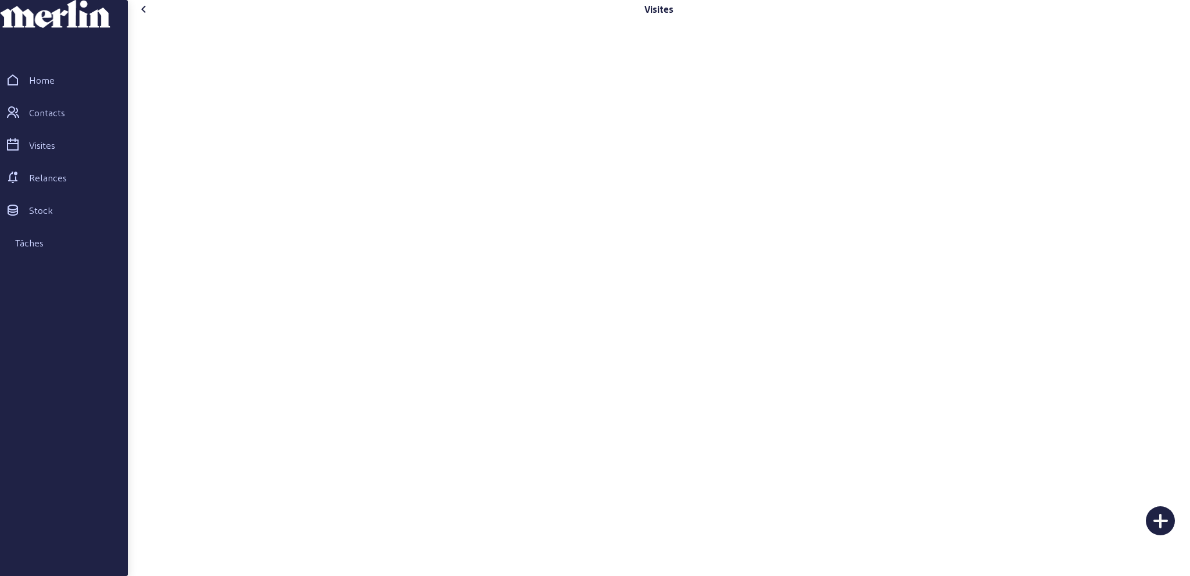
click at [1115, 525] on div at bounding box center [1160, 520] width 29 height 29
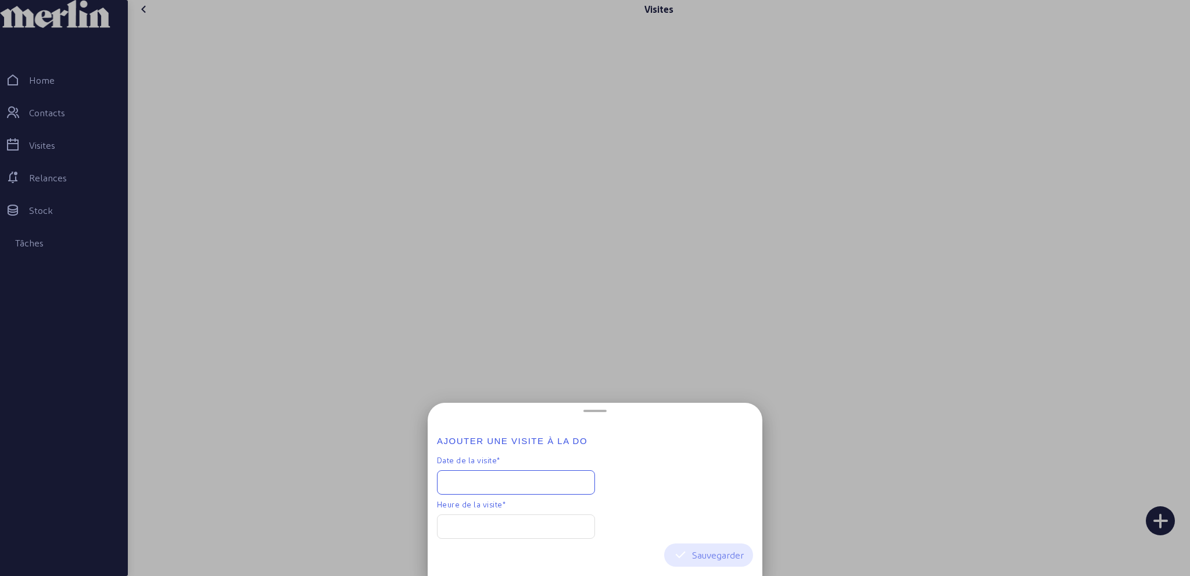
click at [506, 490] on input at bounding box center [516, 482] width 158 height 24
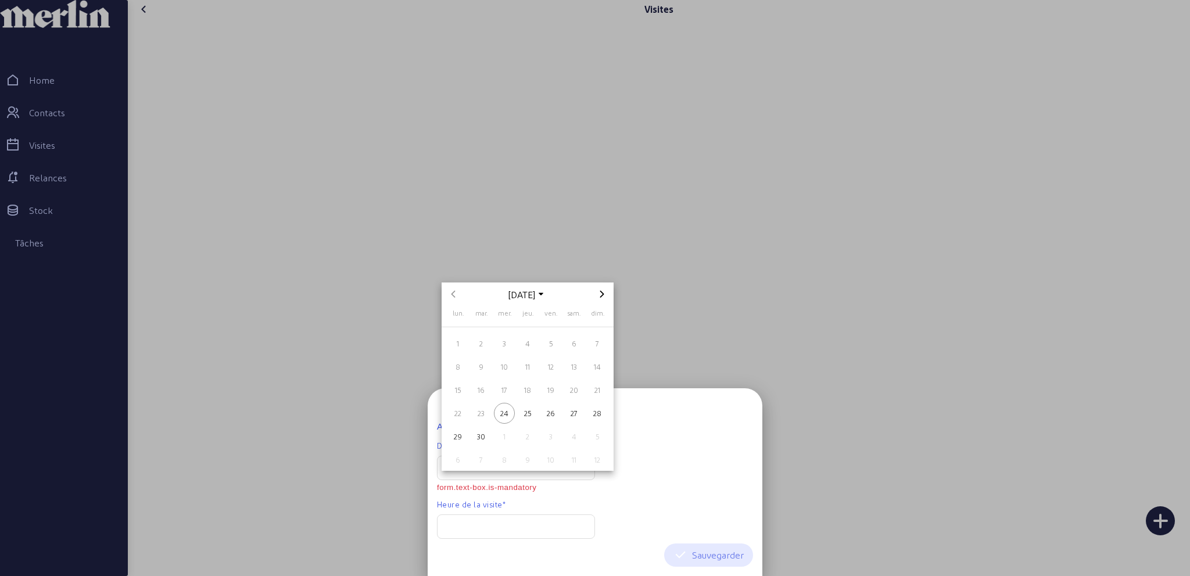
click at [537, 523] on div at bounding box center [595, 288] width 1190 height 576
click at [534, 525] on div at bounding box center [595, 288] width 1190 height 576
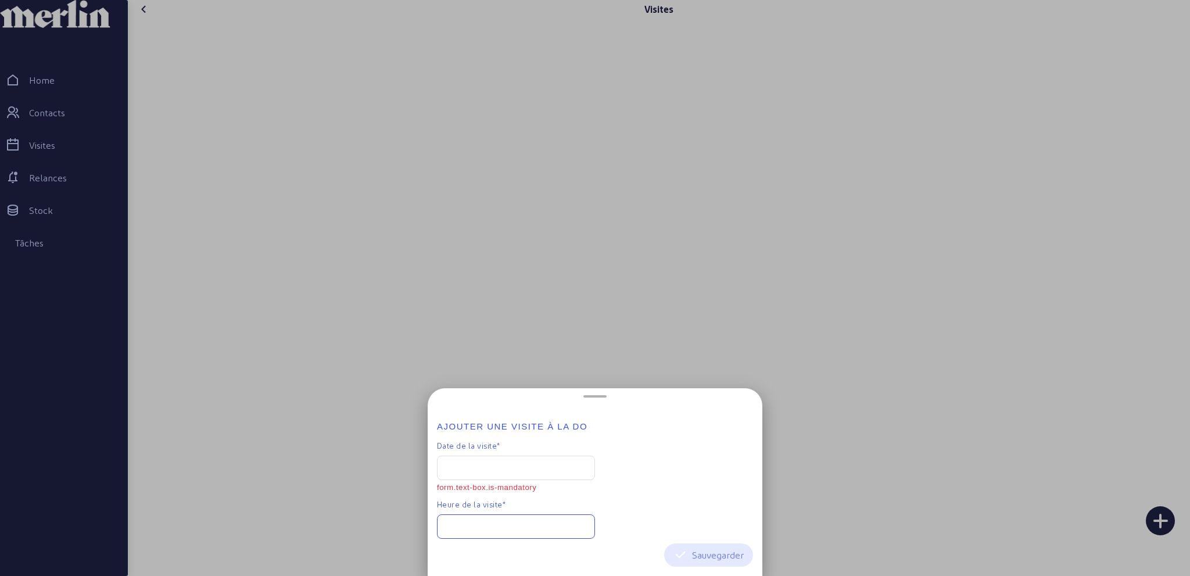
click at [541, 525] on input at bounding box center [516, 526] width 158 height 24
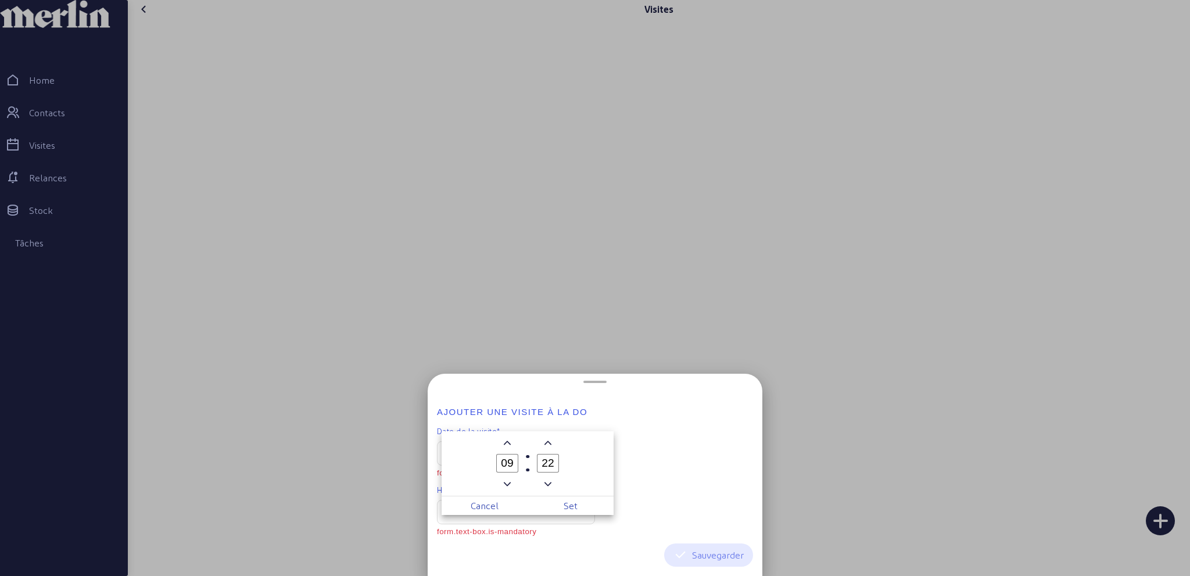
click at [727, 371] on div at bounding box center [595, 288] width 1190 height 576
click at [622, 292] on div at bounding box center [595, 288] width 1190 height 576
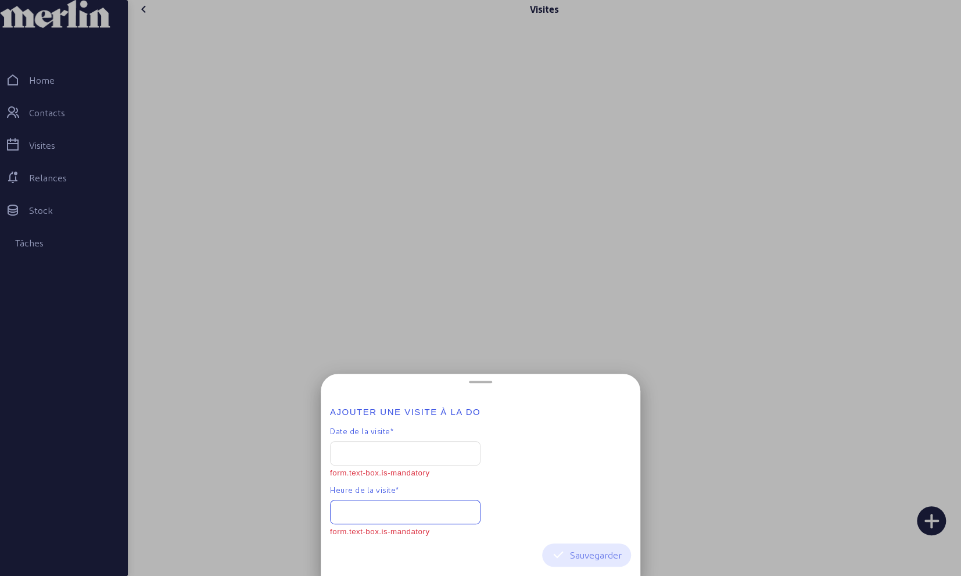
click at [425, 412] on h2 "Ajouter une visite à la DO" at bounding box center [480, 402] width 315 height 31
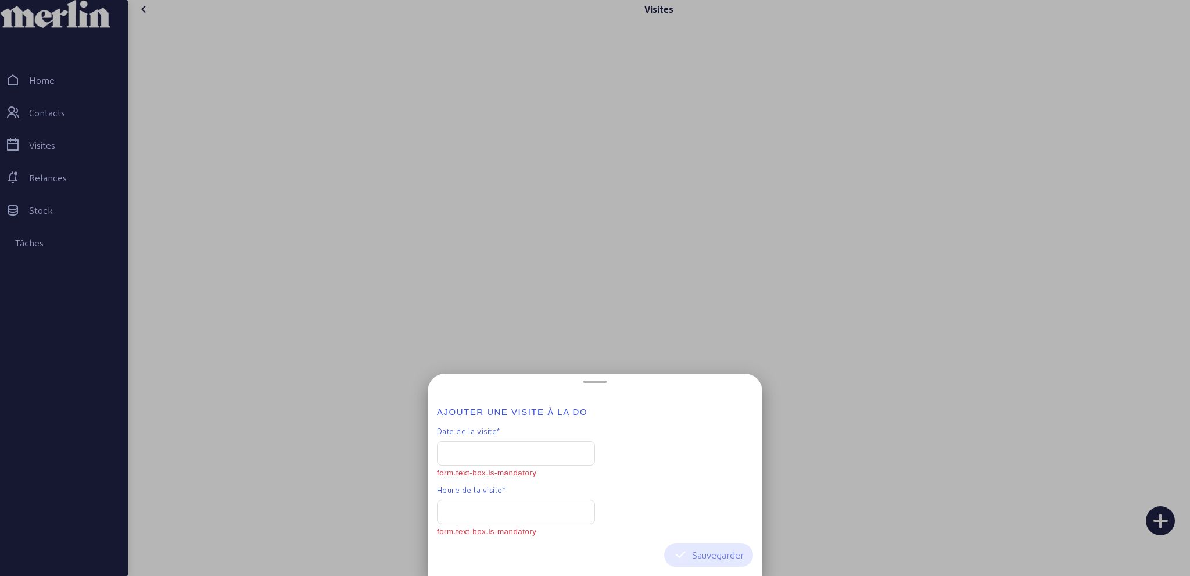
click at [634, 276] on div at bounding box center [595, 288] width 1190 height 576
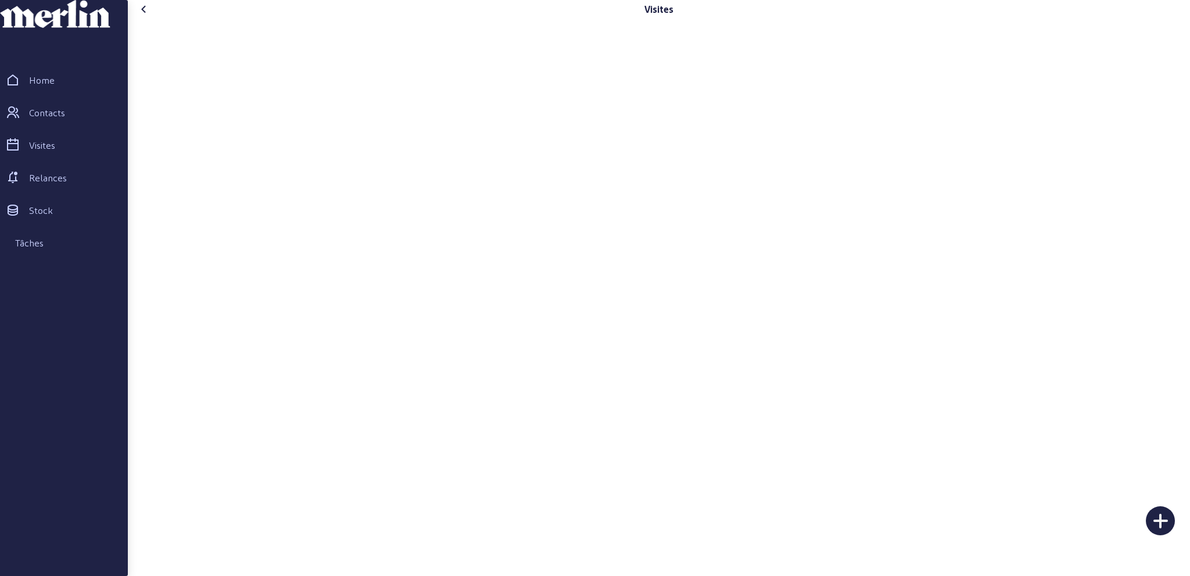
click at [662, 16] on div "Visites" at bounding box center [658, 9] width 29 height 14
click at [1115, 518] on div at bounding box center [1160, 520] width 29 height 29
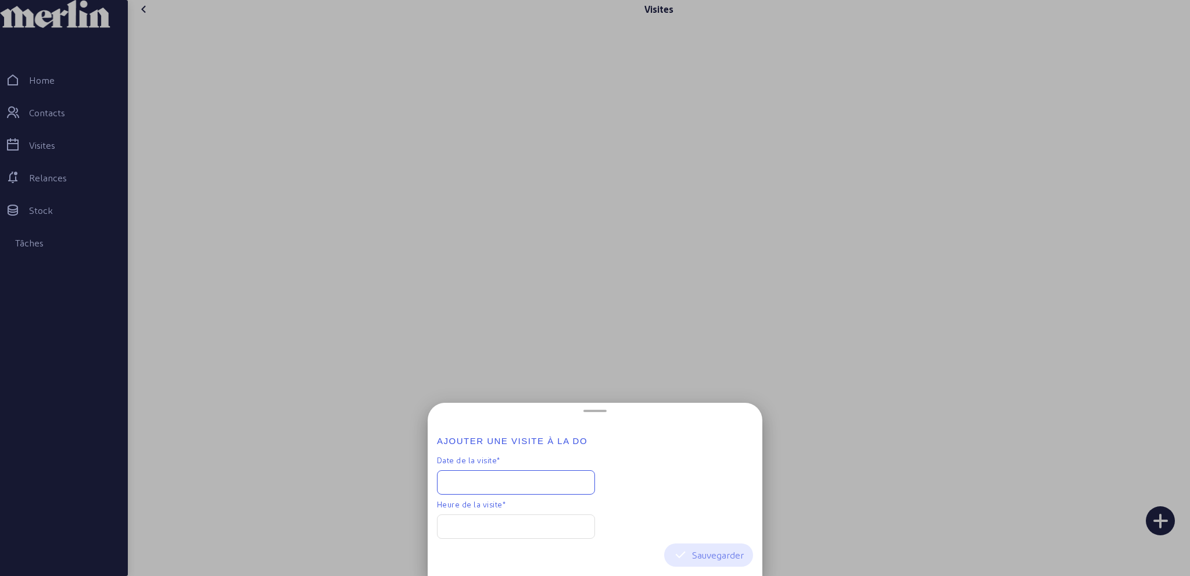
click at [483, 489] on input at bounding box center [516, 482] width 158 height 24
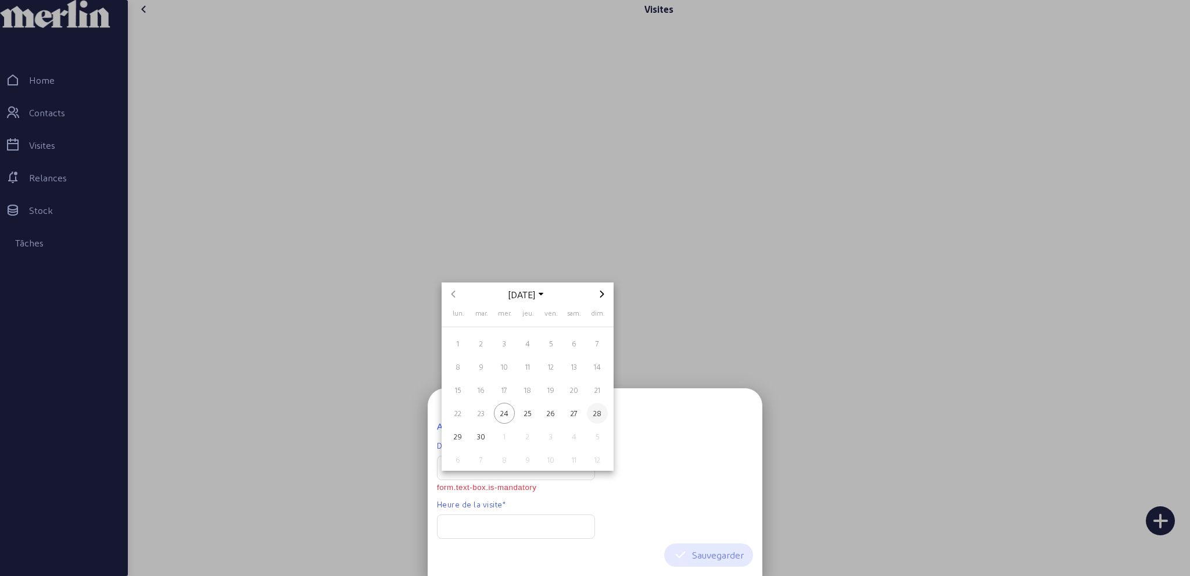
click at [601, 416] on span "28" at bounding box center [597, 413] width 21 height 21
type input "28/09/2025"
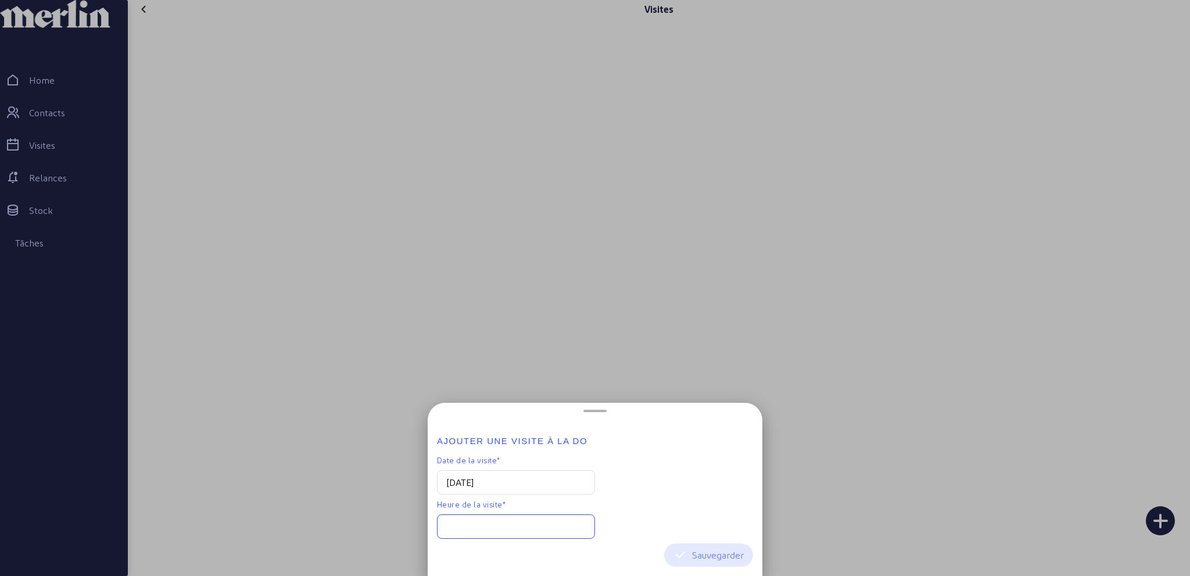
click at [508, 531] on input at bounding box center [516, 526] width 158 height 24
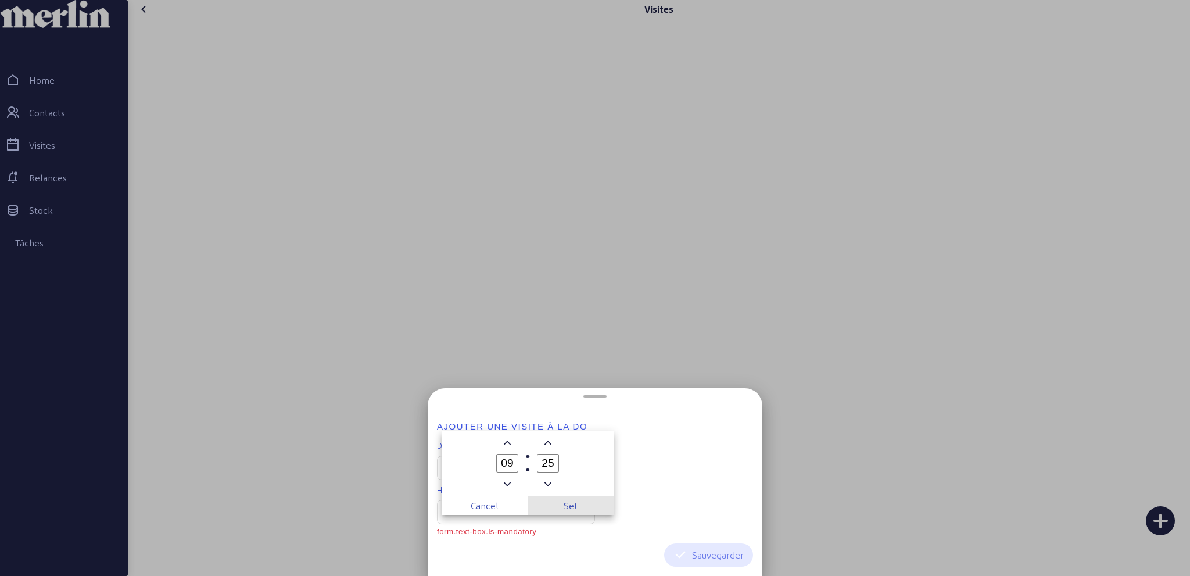
click at [568, 506] on span "Set" at bounding box center [570, 505] width 86 height 19
type input "09:25"
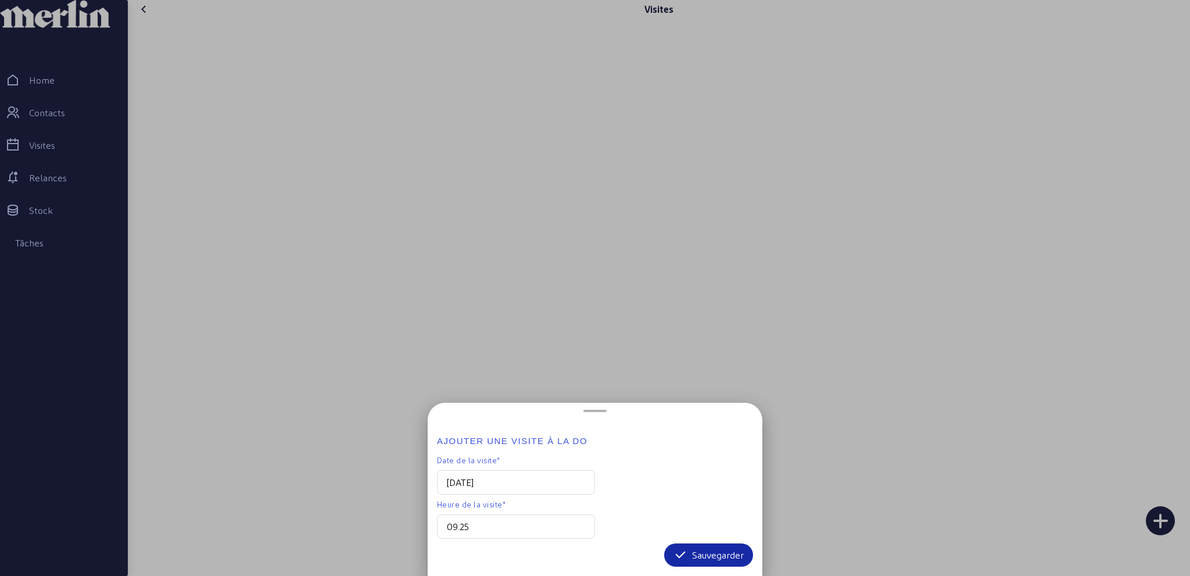
click at [697, 533] on div "Sauvegarder" at bounding box center [708, 555] width 70 height 14
click at [702, 533] on div "Sauvegarder" at bounding box center [708, 555] width 70 height 14
click at [688, 346] on div at bounding box center [595, 288] width 1190 height 576
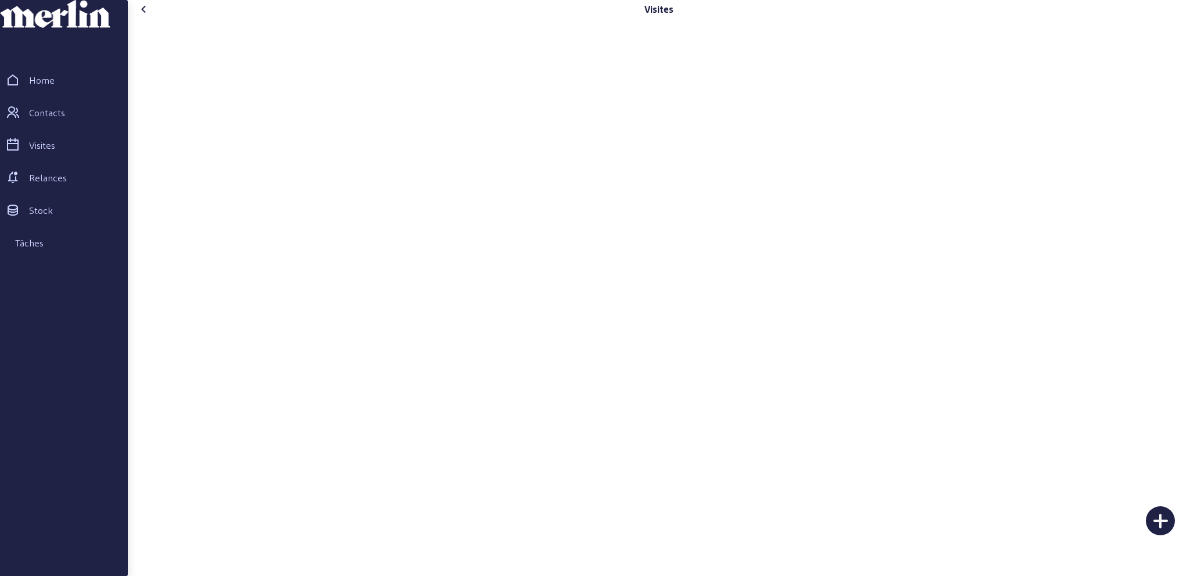
click at [148, 16] on icon at bounding box center [144, 9] width 14 height 14
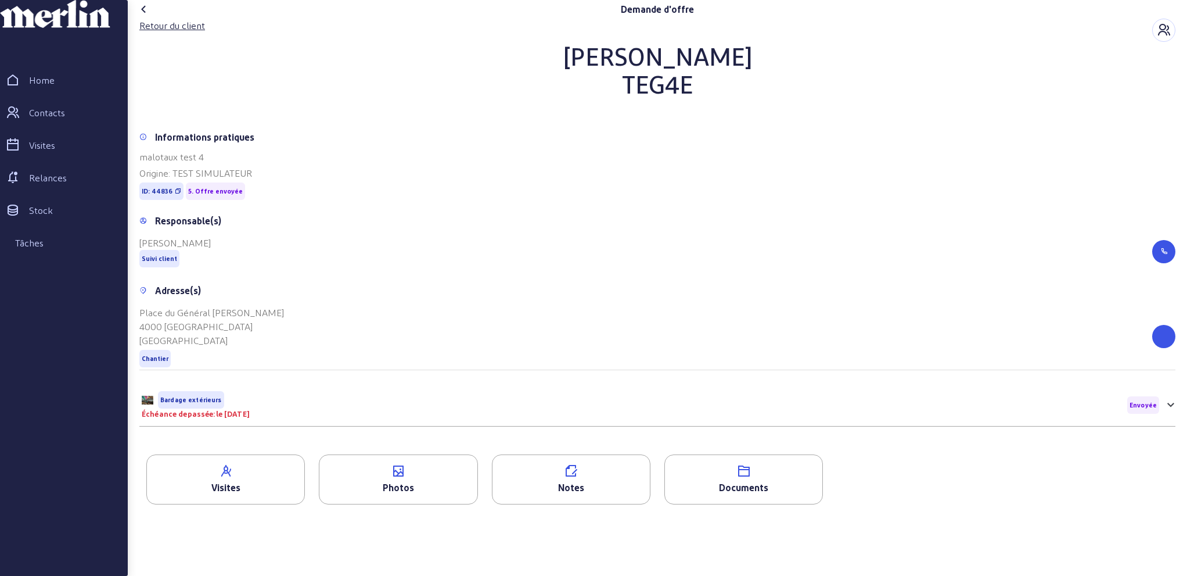
click at [386, 478] on icon at bounding box center [397, 471] width 157 height 14
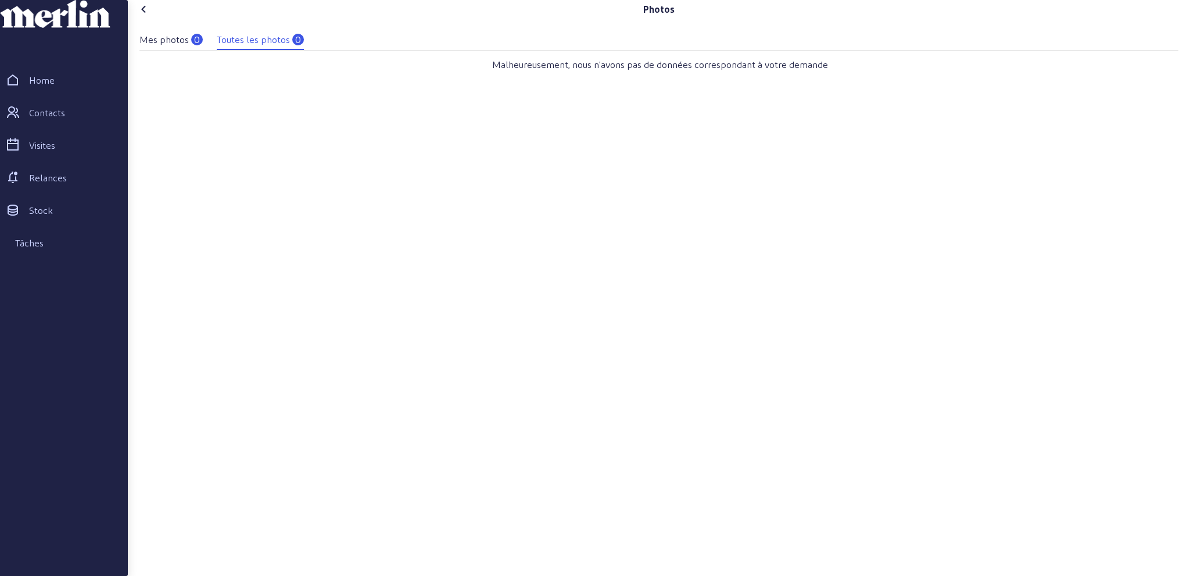
click at [170, 46] on div "Mes photos" at bounding box center [163, 40] width 49 height 14
click at [257, 46] on div "Toutes les photos" at bounding box center [253, 40] width 73 height 14
click at [149, 16] on icon at bounding box center [144, 9] width 14 height 14
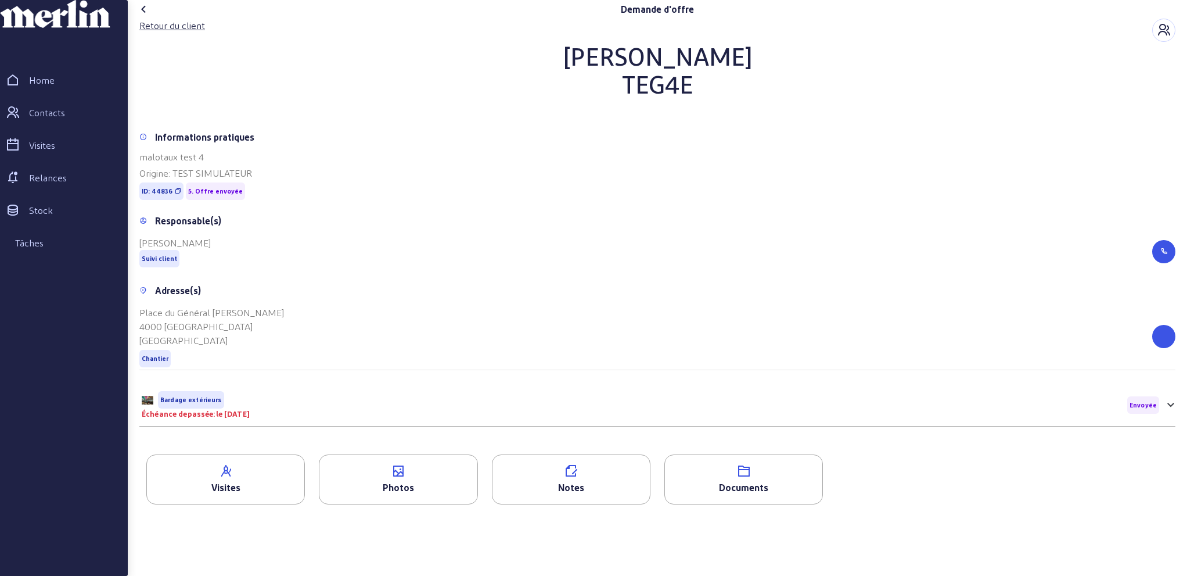
click at [562, 501] on div "Notes" at bounding box center [571, 479] width 159 height 50
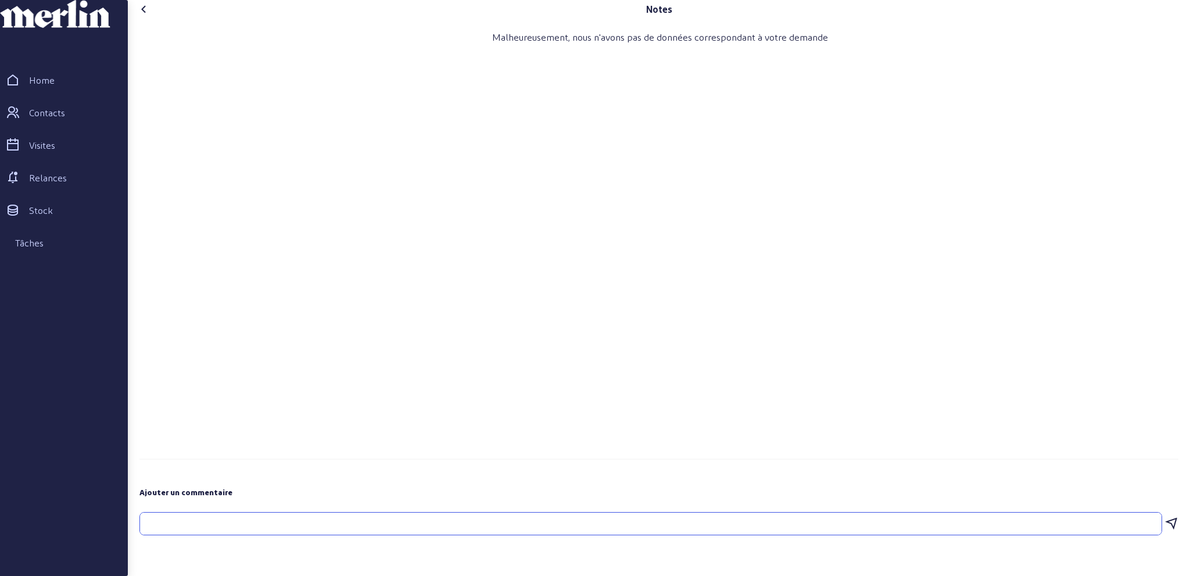
click at [382, 533] on textarea at bounding box center [650, 523] width 1022 height 23
click at [423, 459] on div "Malheureusement, nous n'avons pas de données correspondant à votre demande" at bounding box center [658, 241] width 1039 height 436
click at [218, 533] on textarea at bounding box center [650, 523] width 1022 height 23
type textarea "TEST commentaire"
click at [1115, 530] on icon at bounding box center [1171, 523] width 14 height 14
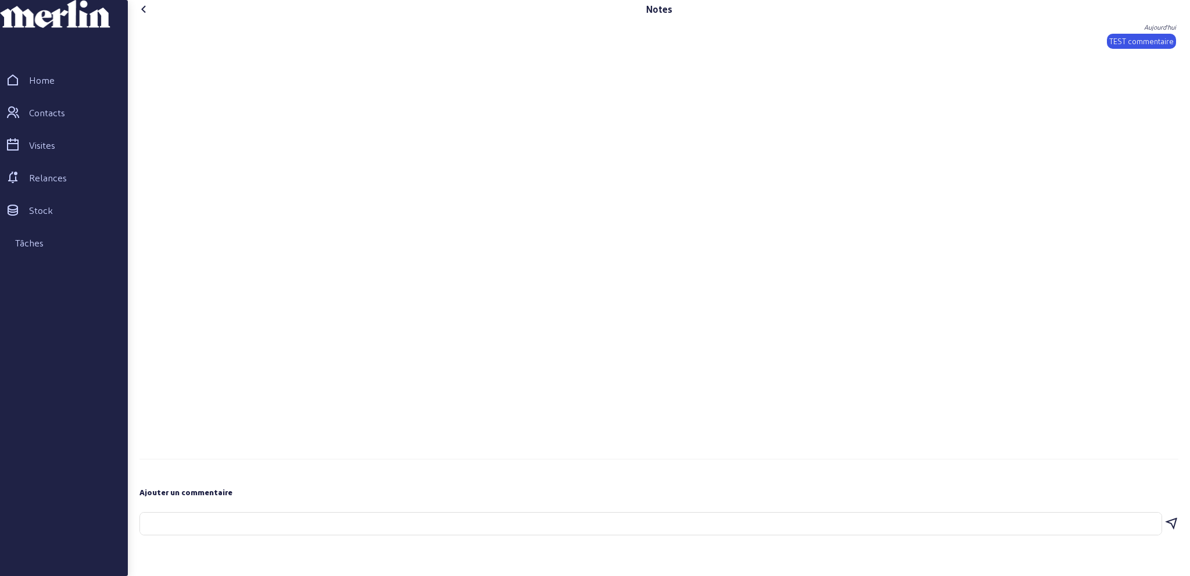
click at [891, 271] on div "Guillaume Aujourd'hui TEST commentaire" at bounding box center [658, 241] width 1039 height 436
click at [146, 16] on icon at bounding box center [144, 9] width 14 height 14
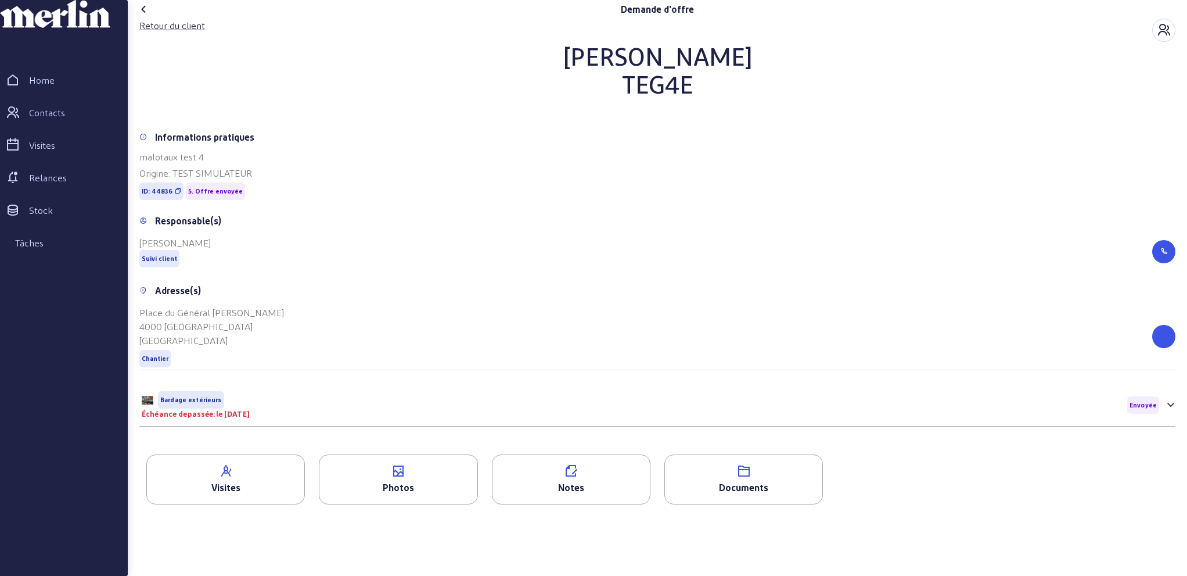
click at [736, 478] on icon at bounding box center [743, 471] width 157 height 14
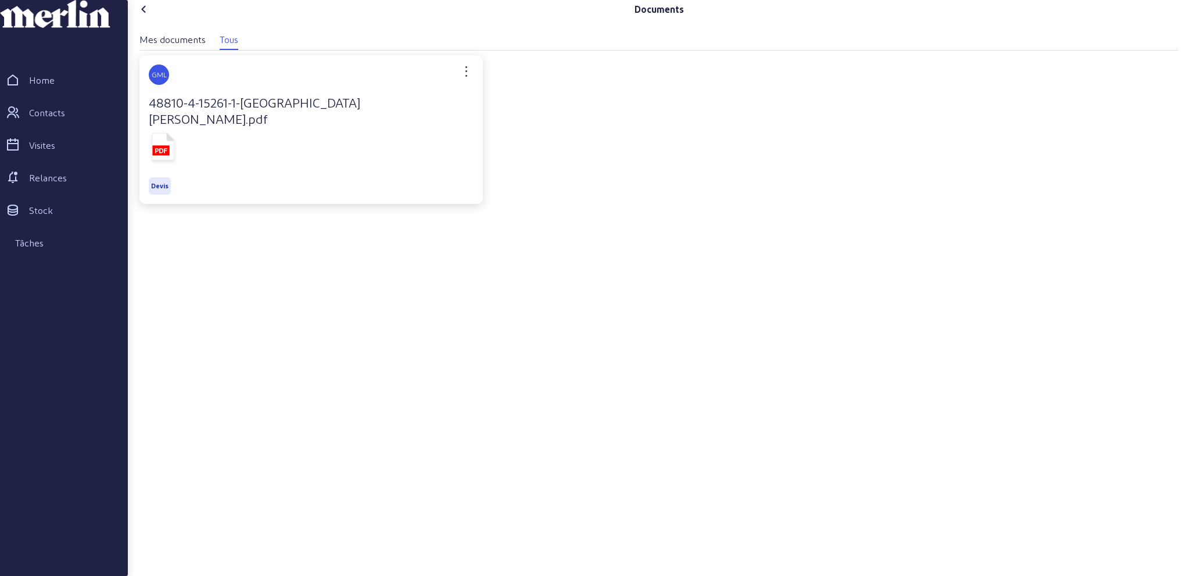
click at [390, 119] on h4 "48810-4-15261-1-Malotaux-Guillaume.pdf" at bounding box center [311, 110] width 325 height 33
click at [459, 85] on cam-card-tag "GML" at bounding box center [311, 74] width 325 height 20
click at [466, 78] on icon at bounding box center [466, 71] width 14 height 14
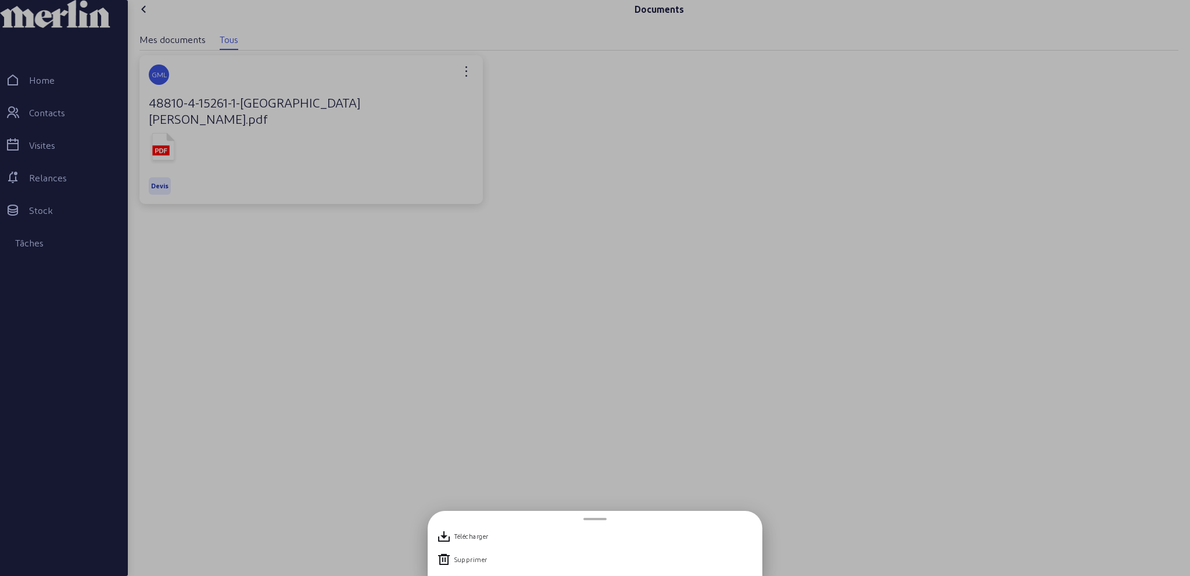
click at [475, 533] on div "Télécharger" at bounding box center [471, 536] width 35 height 8
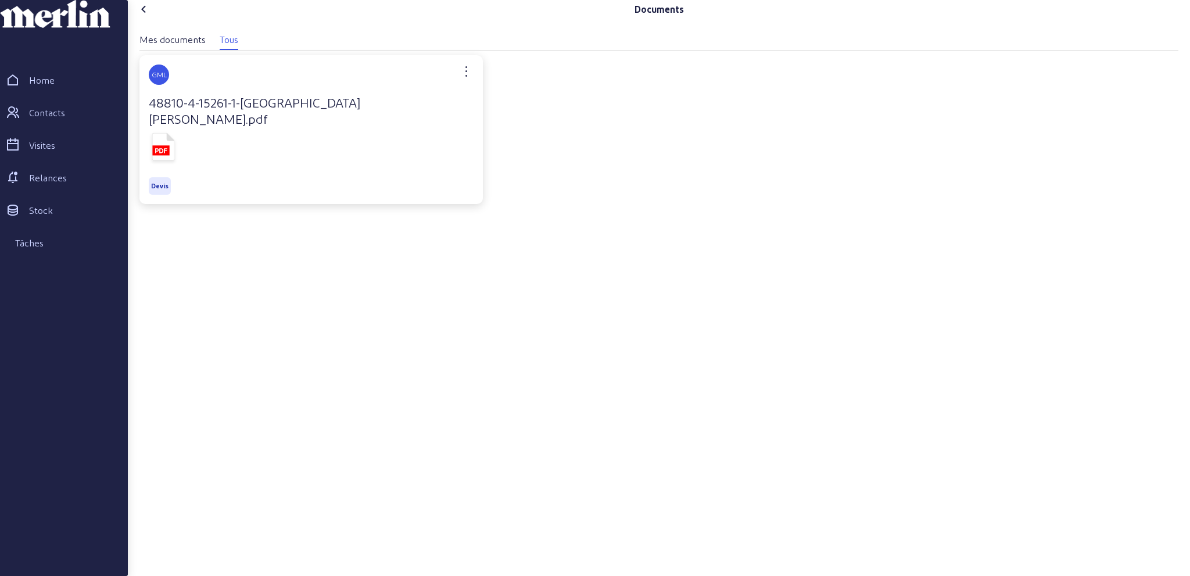
click at [186, 109] on div "GML 48810-4-15261-1-Malotaux-Guillaume.pdf" at bounding box center [311, 96] width 325 height 64
click at [172, 46] on div "Mes documents" at bounding box center [172, 40] width 66 height 14
click at [231, 46] on div "Tous" at bounding box center [229, 40] width 19 height 14
click at [144, 16] on icon at bounding box center [144, 9] width 14 height 14
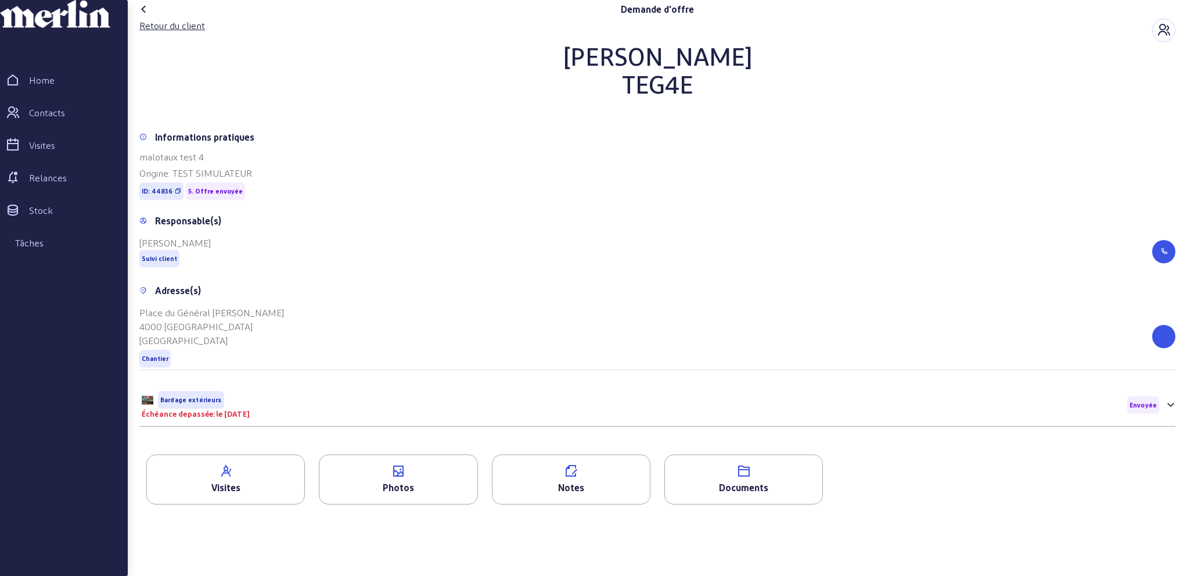
click at [464, 408] on mat-expansion-panel "Bardage extérieurs Échéance depassée: le 24/02/2025 Envoyée Date du dernier dev…" at bounding box center [657, 405] width 1036 height 42
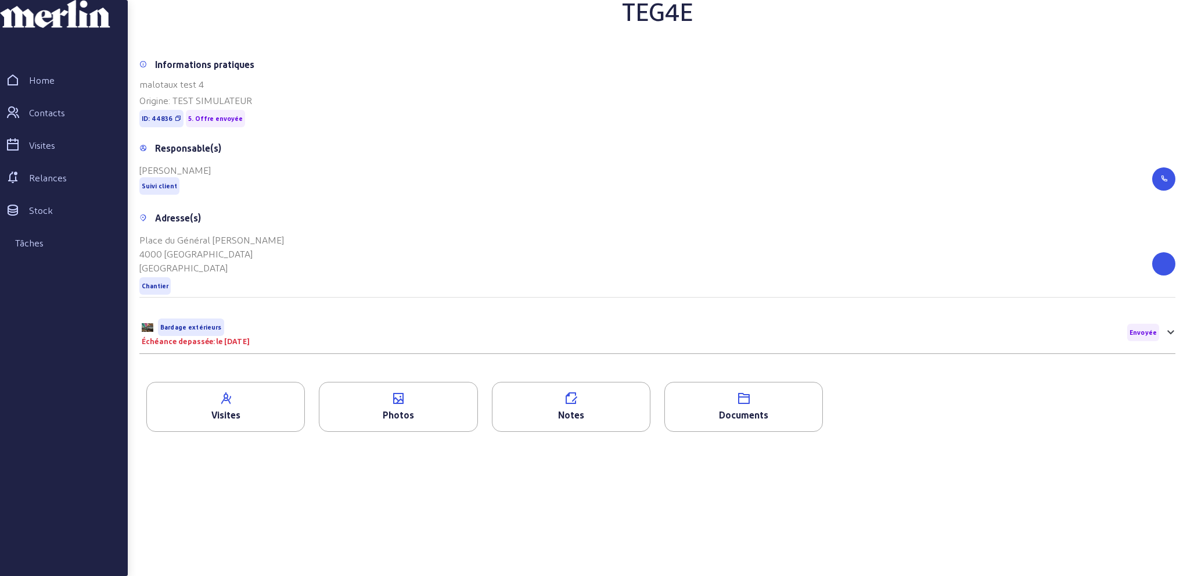
scroll to position [95, 0]
click at [558, 332] on div "Bardage extérieurs Échéance depassée: le 24/02/2025 Envoyée" at bounding box center [651, 332] width 1018 height 28
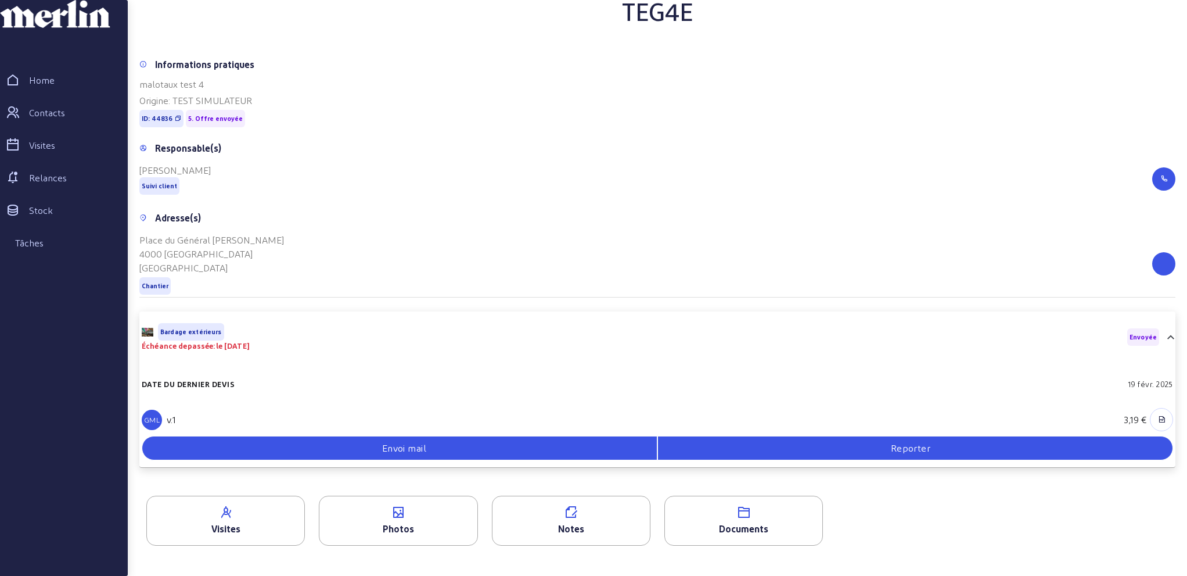
click at [920, 339] on div "Bardage extérieurs Échéance depassée: le 24/02/2025 Envoyée" at bounding box center [651, 337] width 1018 height 28
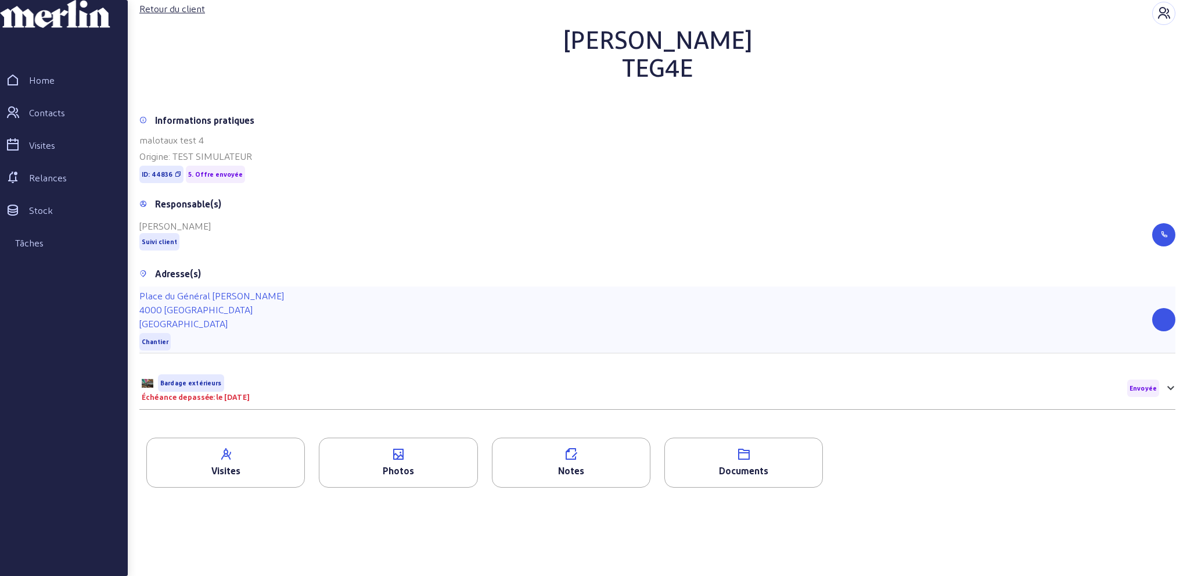
scroll to position [0, 0]
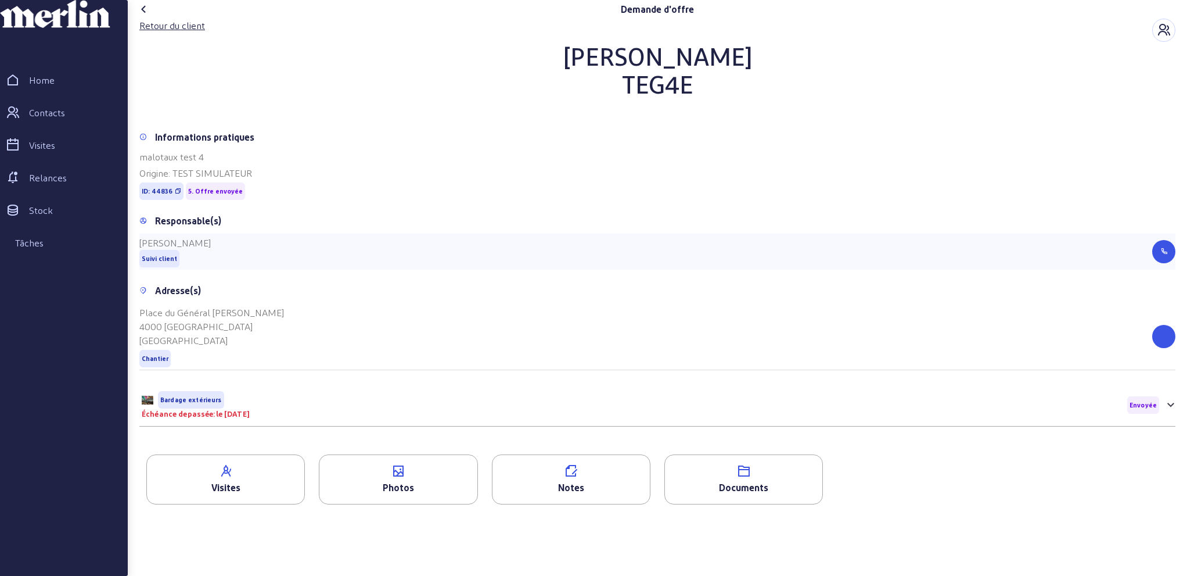
click at [766, 270] on div "Esther Jérome Suivi client" at bounding box center [657, 252] width 1036 height 36
click at [124, 533] on icon at bounding box center [128, 555] width 14 height 14
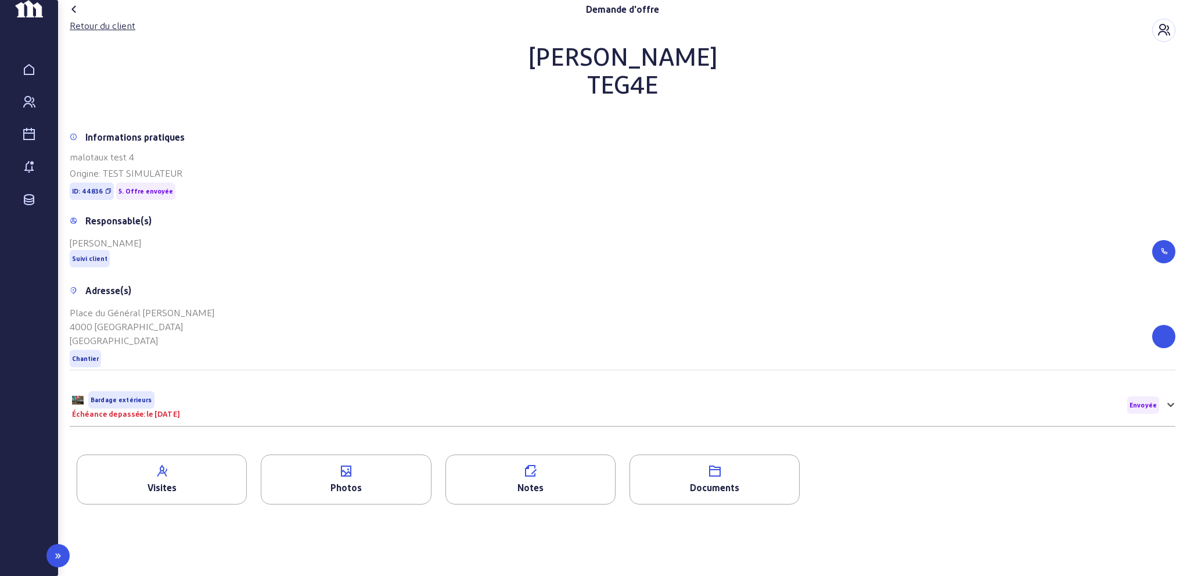
click at [62, 533] on icon at bounding box center [58, 555] width 14 height 14
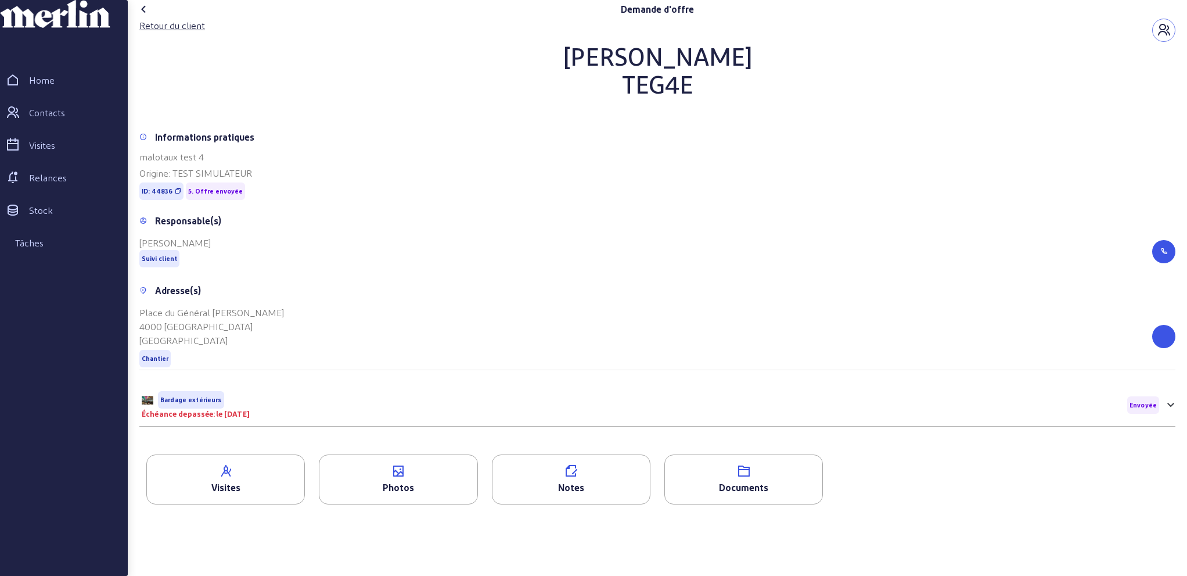
click at [1115, 37] on icon "button" at bounding box center [1164, 30] width 14 height 14
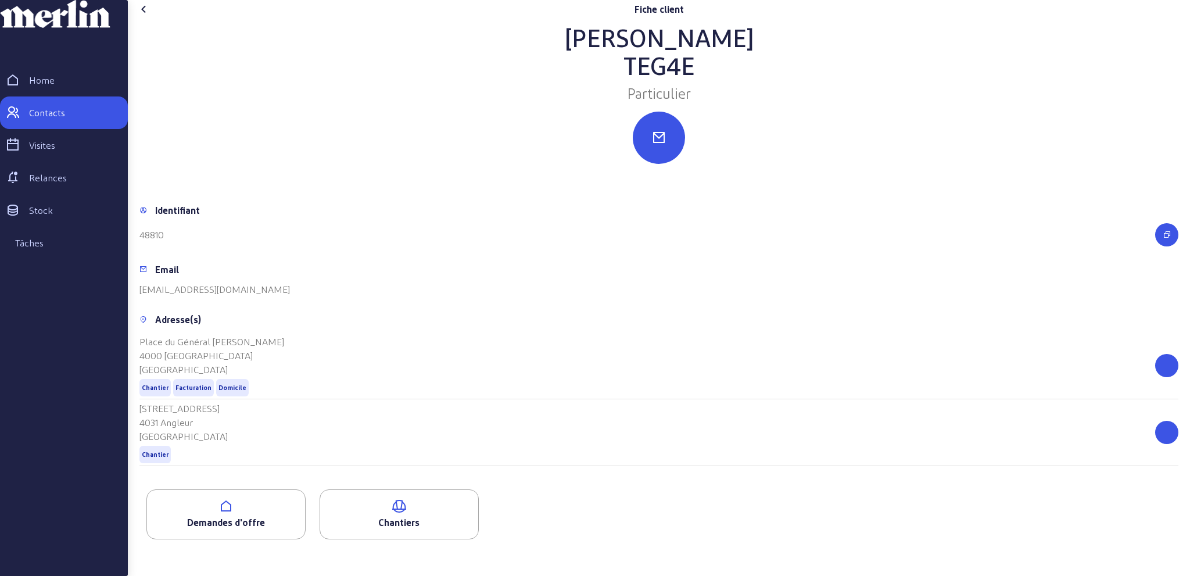
click at [229, 529] on div "Demandes d'offre" at bounding box center [226, 522] width 158 height 14
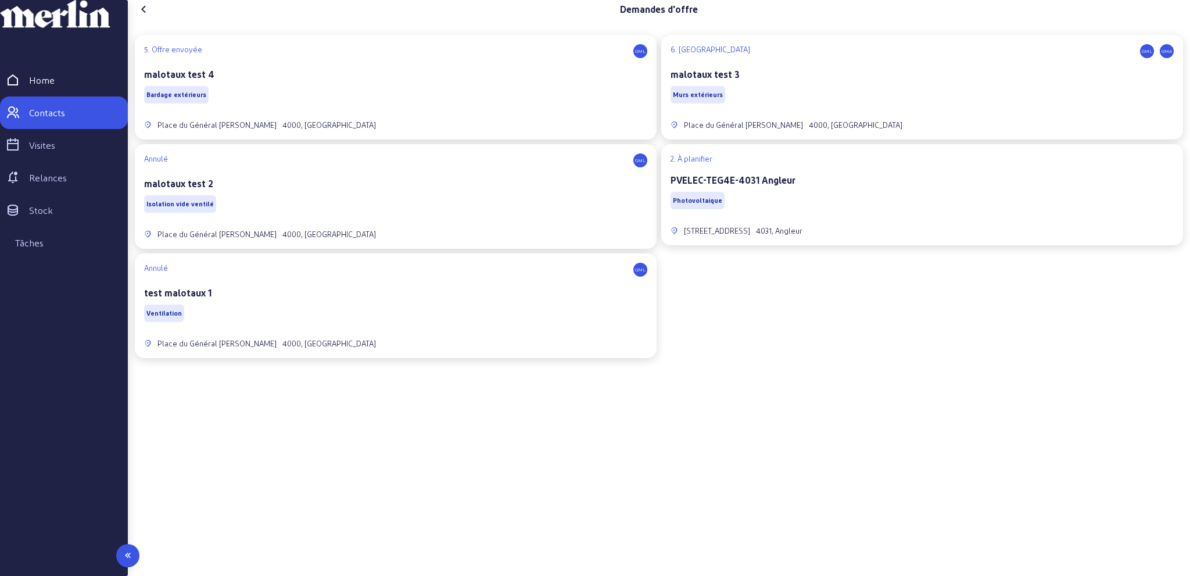
click at [48, 96] on link "Home" at bounding box center [64, 80] width 128 height 33
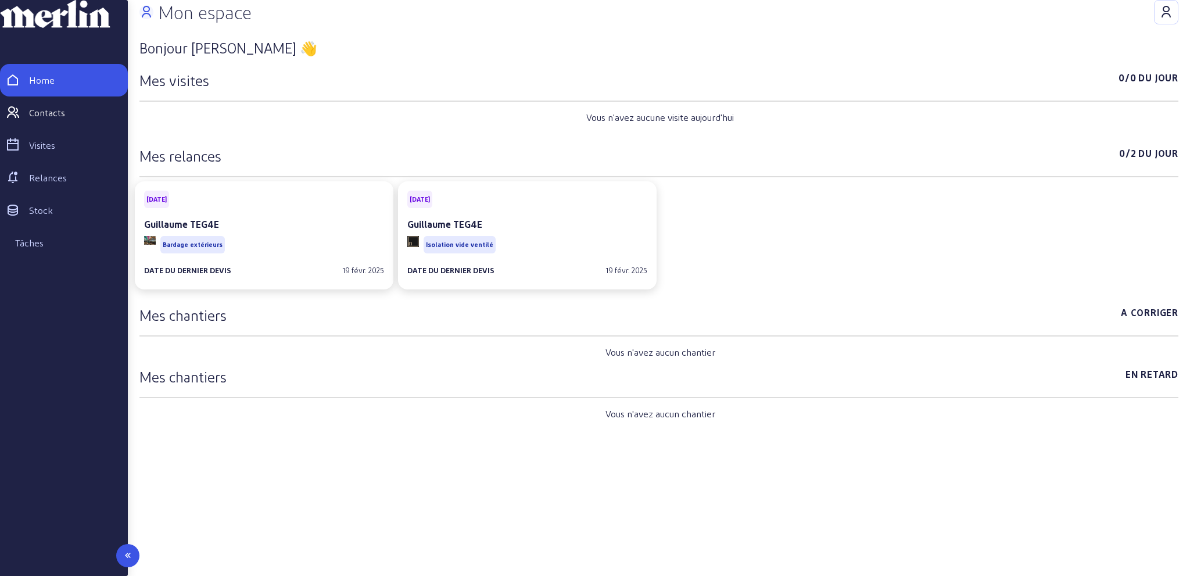
click at [65, 120] on div "Contacts" at bounding box center [47, 113] width 36 height 14
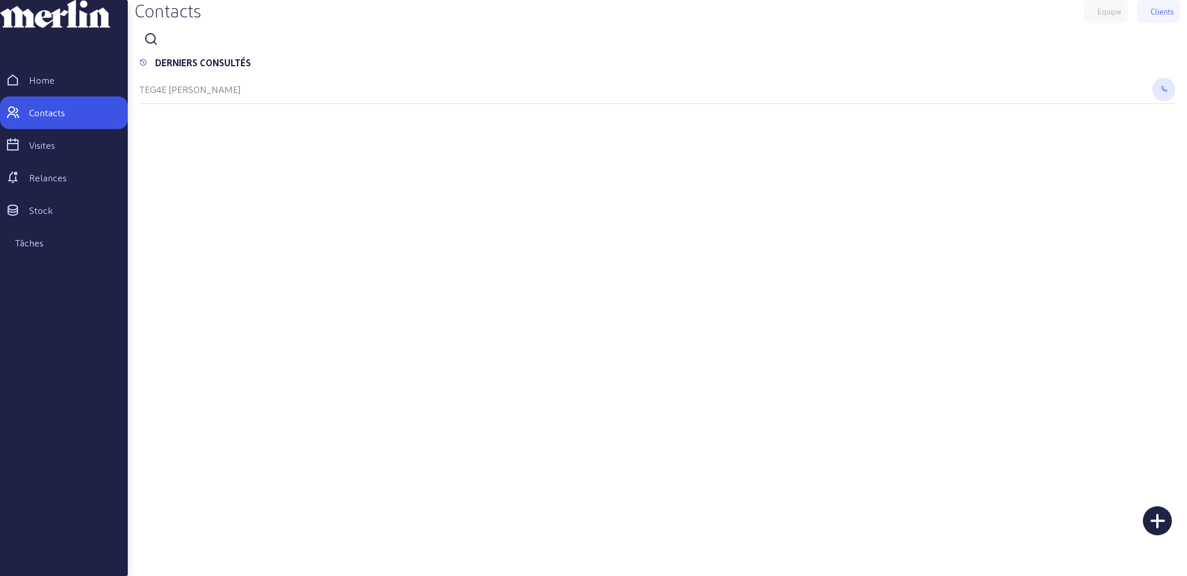
click at [265, 104] on div "TEG4E [PERSON_NAME]" at bounding box center [657, 90] width 1036 height 28
click at [1115, 17] on div "Clients" at bounding box center [1162, 11] width 23 height 10
click at [1106, 17] on div "Equipe" at bounding box center [1110, 11] width 24 height 10
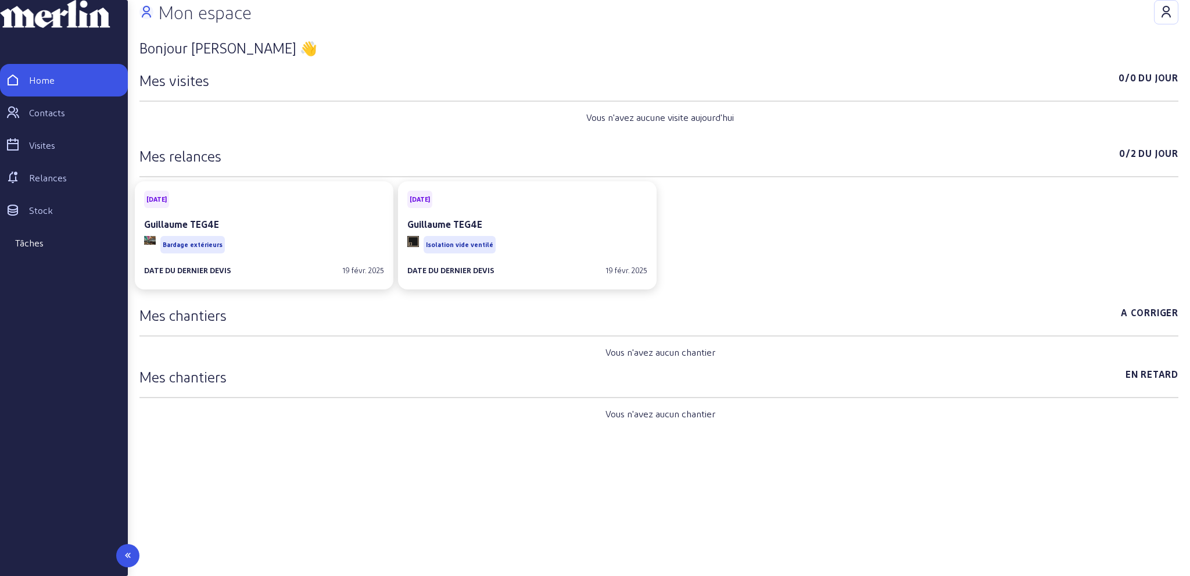
click at [38, 250] on div "Tâches" at bounding box center [29, 243] width 28 height 14
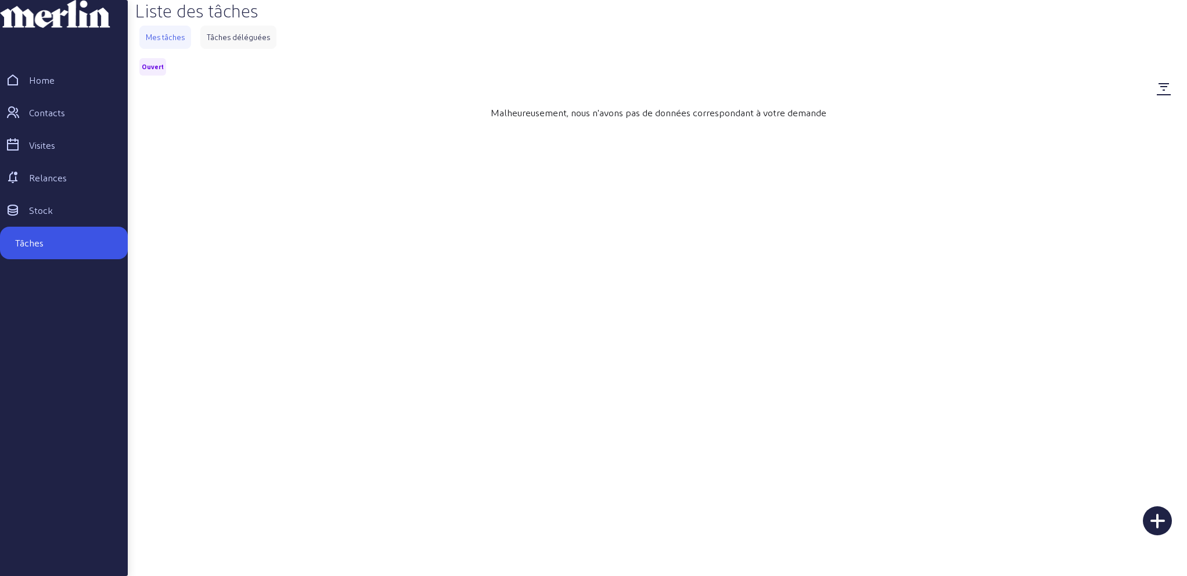
click at [246, 42] on div "Tâches déléguées" at bounding box center [238, 37] width 63 height 10
click at [160, 42] on div "Mes tâches" at bounding box center [165, 37] width 39 height 10
click at [39, 217] on div "Stock" at bounding box center [41, 210] width 24 height 14
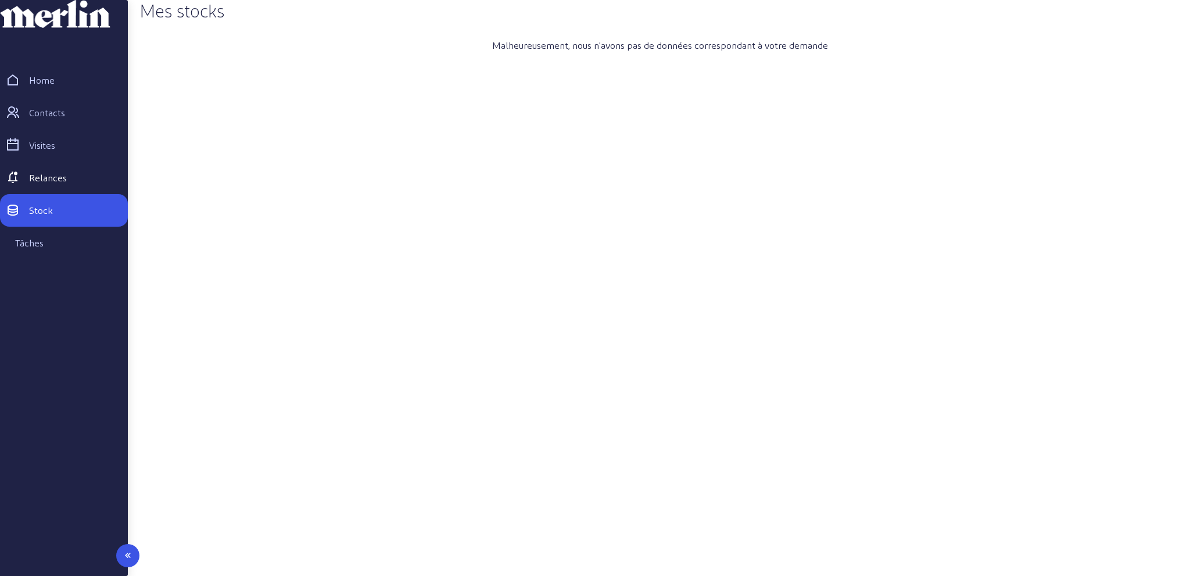
click at [67, 185] on div "Relances" at bounding box center [48, 178] width 38 height 14
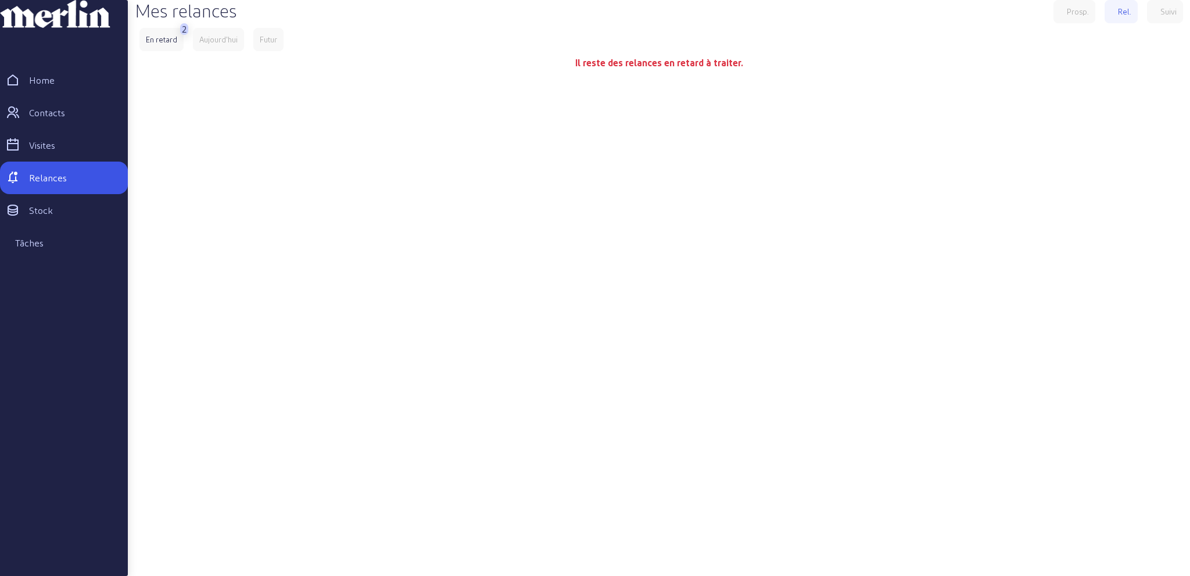
click at [177, 45] on div "En retard" at bounding box center [161, 39] width 31 height 10
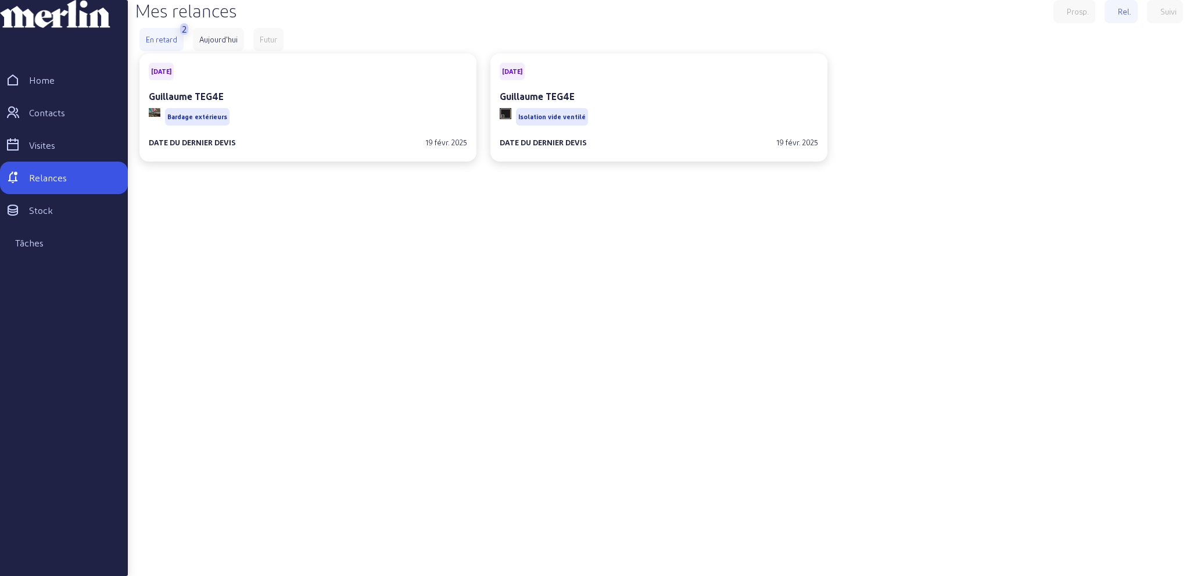
click at [227, 51] on div "Aujourd'hui" at bounding box center [218, 39] width 51 height 23
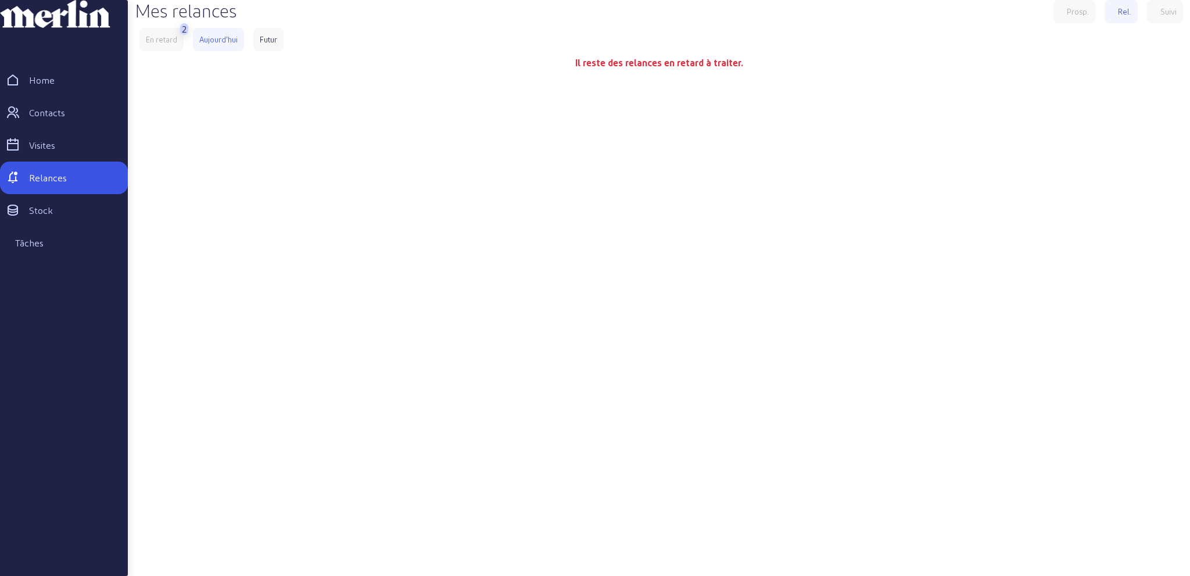
click at [283, 51] on div "Futur" at bounding box center [268, 39] width 30 height 23
click at [215, 45] on div "Aujourd'hui" at bounding box center [218, 39] width 38 height 10
click at [164, 45] on div "En retard" at bounding box center [161, 39] width 31 height 10
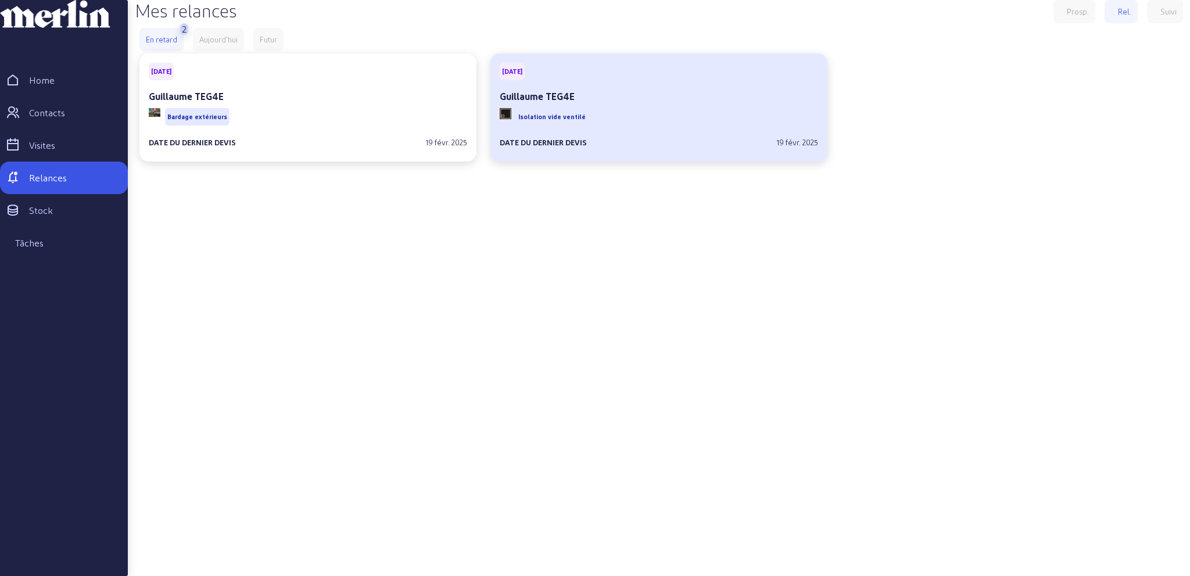
click at [692, 128] on div "Isolation vide ventilé" at bounding box center [659, 117] width 318 height 22
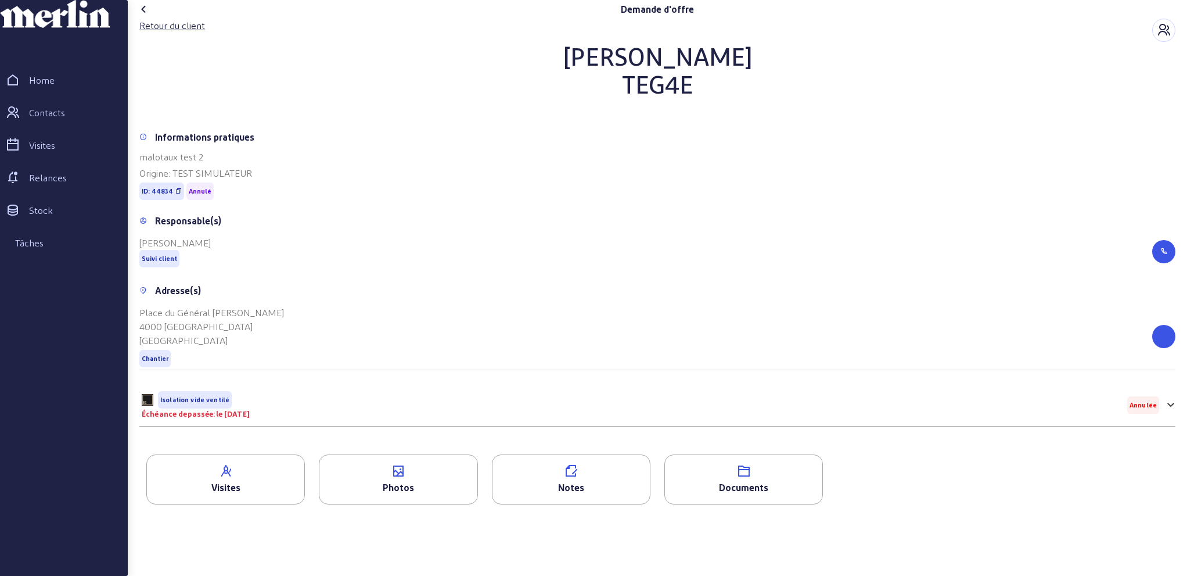
click at [1020, 419] on div "Isolation vide ventilé Échéance depassée: le 06/03/2025 Annulée" at bounding box center [651, 405] width 1018 height 28
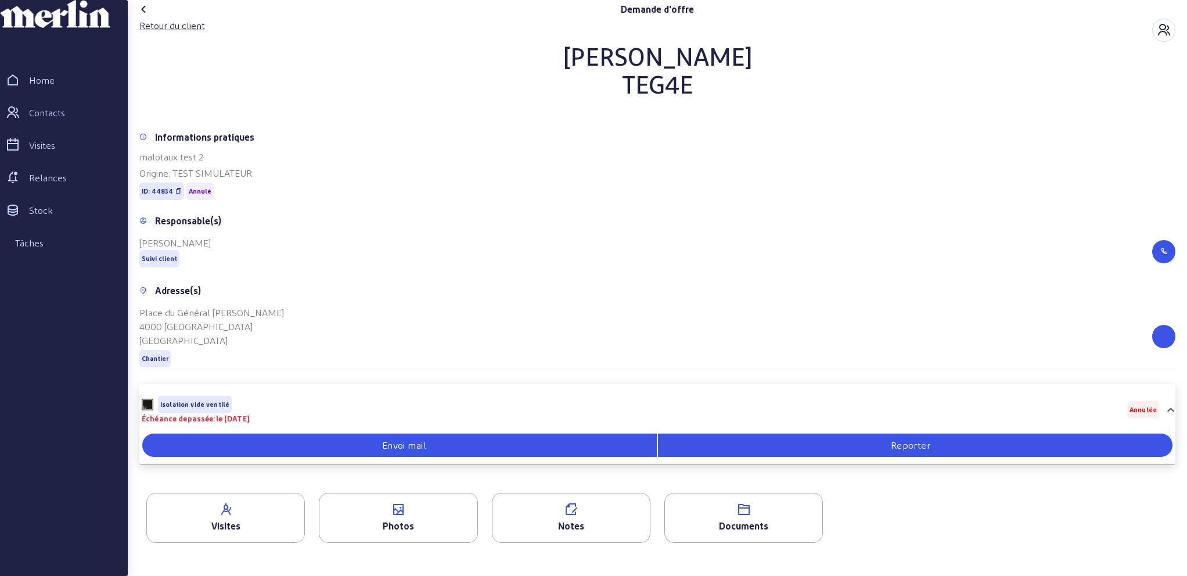
click at [902, 423] on div "Isolation vide ventilé Échéance depassée: le 06/03/2025 Annulée" at bounding box center [651, 410] width 1018 height 28
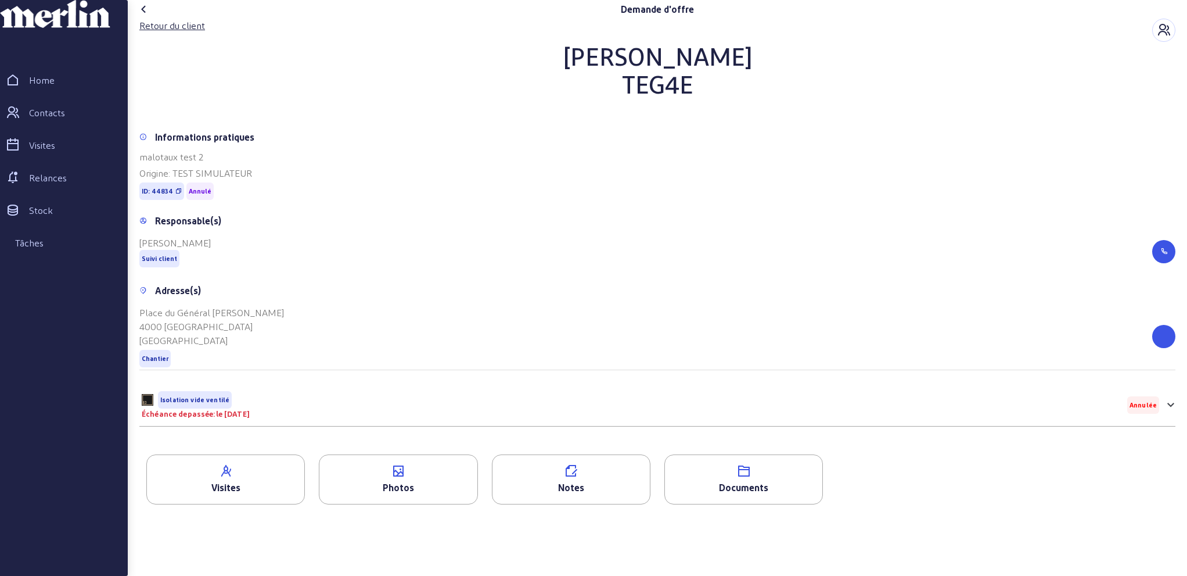
click at [903, 419] on div "Isolation vide ventilé Échéance depassée: le 06/03/2025 Annulée" at bounding box center [651, 405] width 1018 height 28
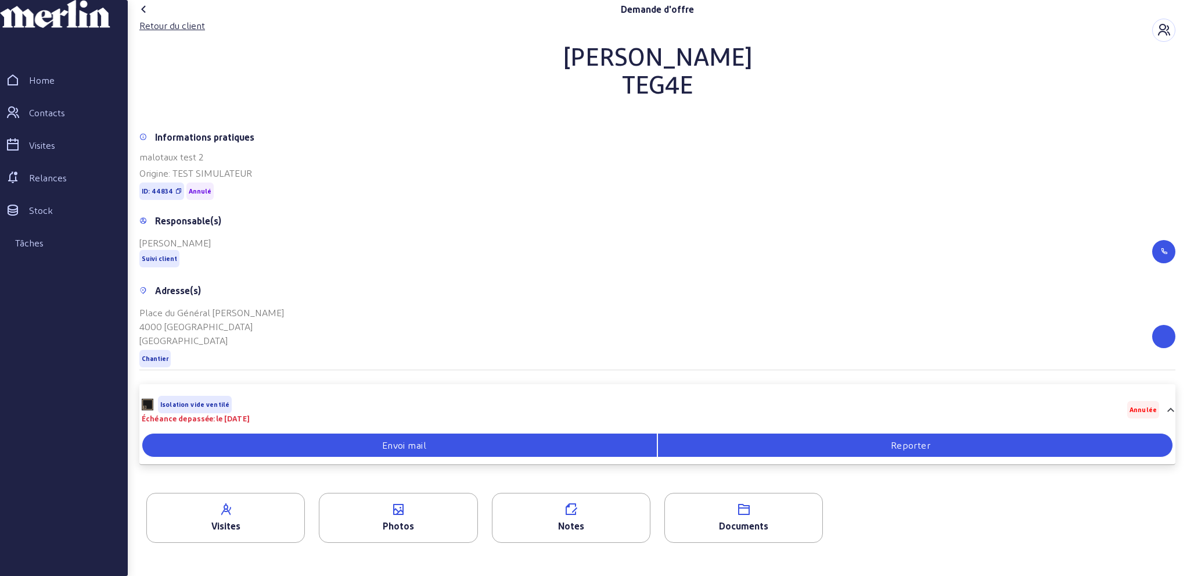
click at [902, 423] on div "Isolation vide ventilé Échéance depassée: le 06/03/2025 Annulée" at bounding box center [651, 410] width 1018 height 28
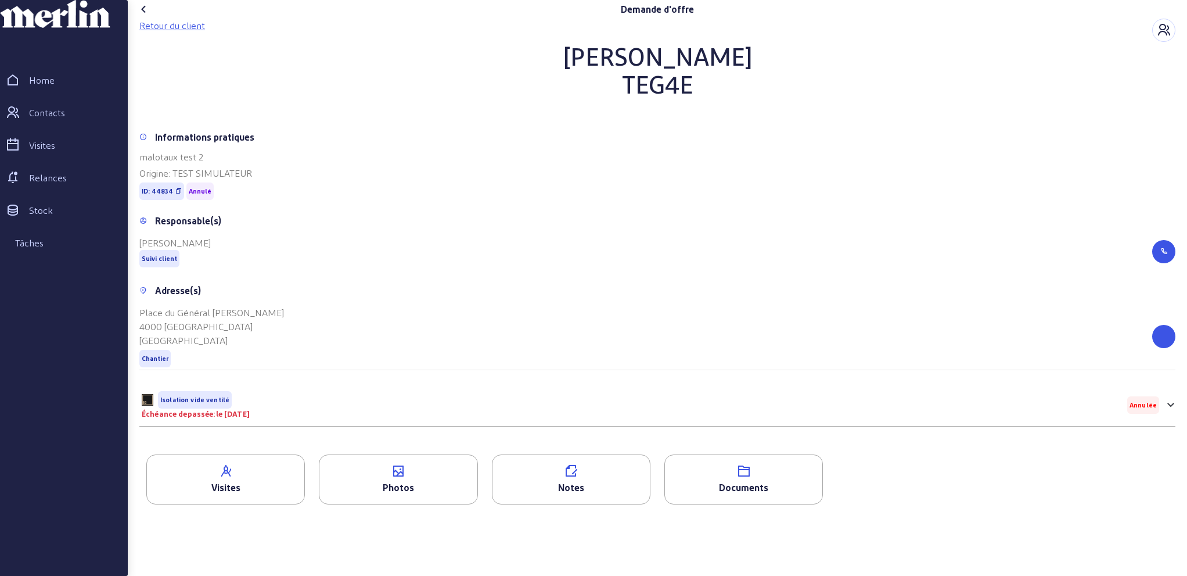
click at [165, 33] on div "Retour du client" at bounding box center [172, 26] width 66 height 14
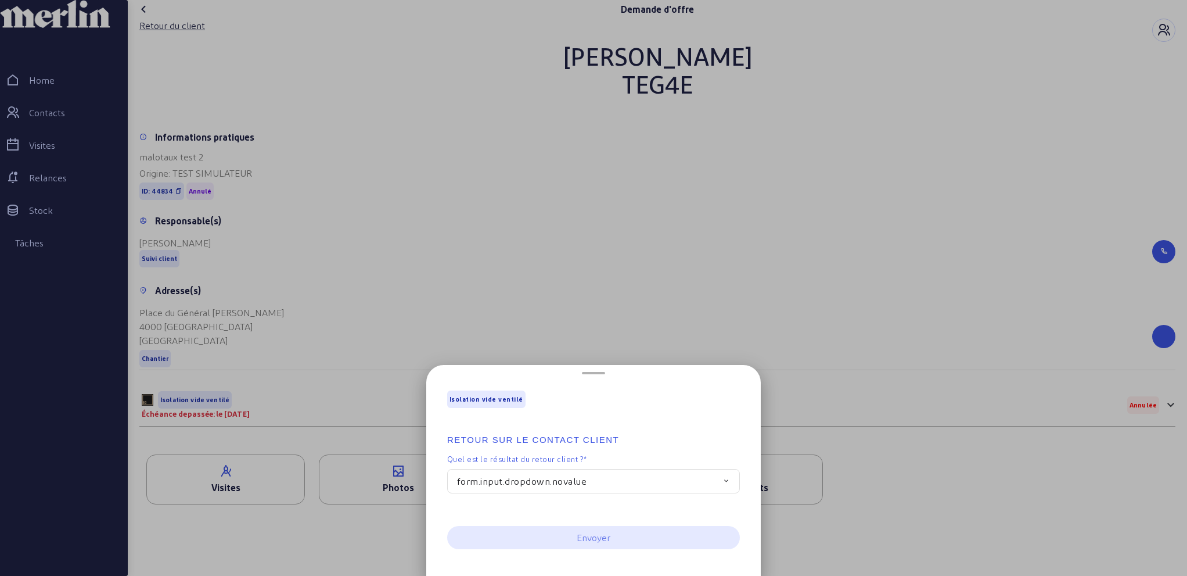
click at [617, 285] on div at bounding box center [593, 288] width 1187 height 576
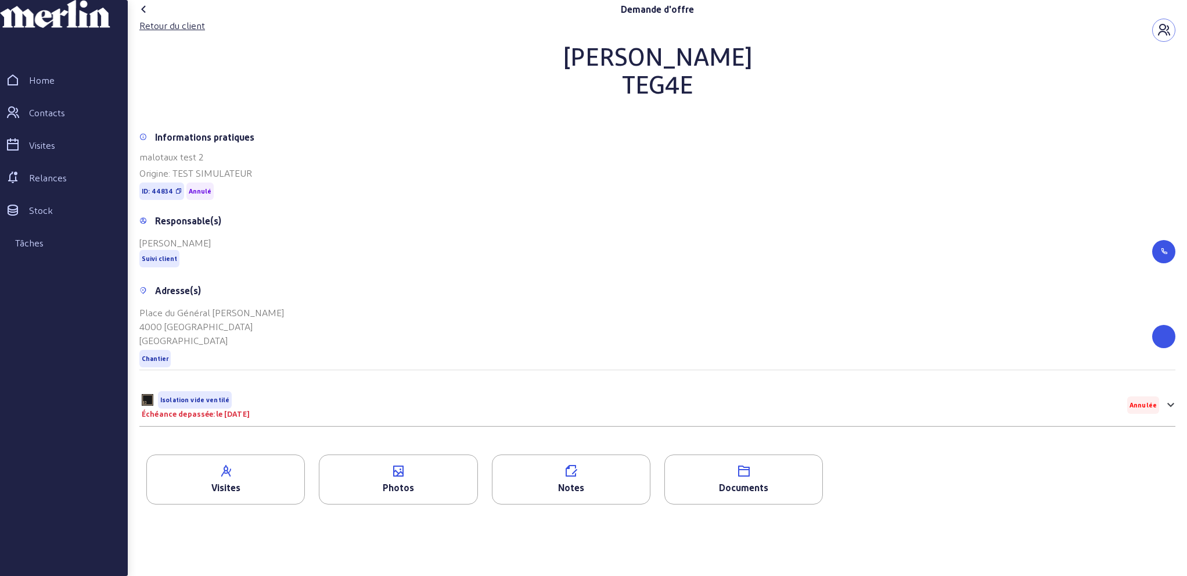
click at [1115, 37] on icon "button" at bounding box center [1164, 30] width 14 height 14
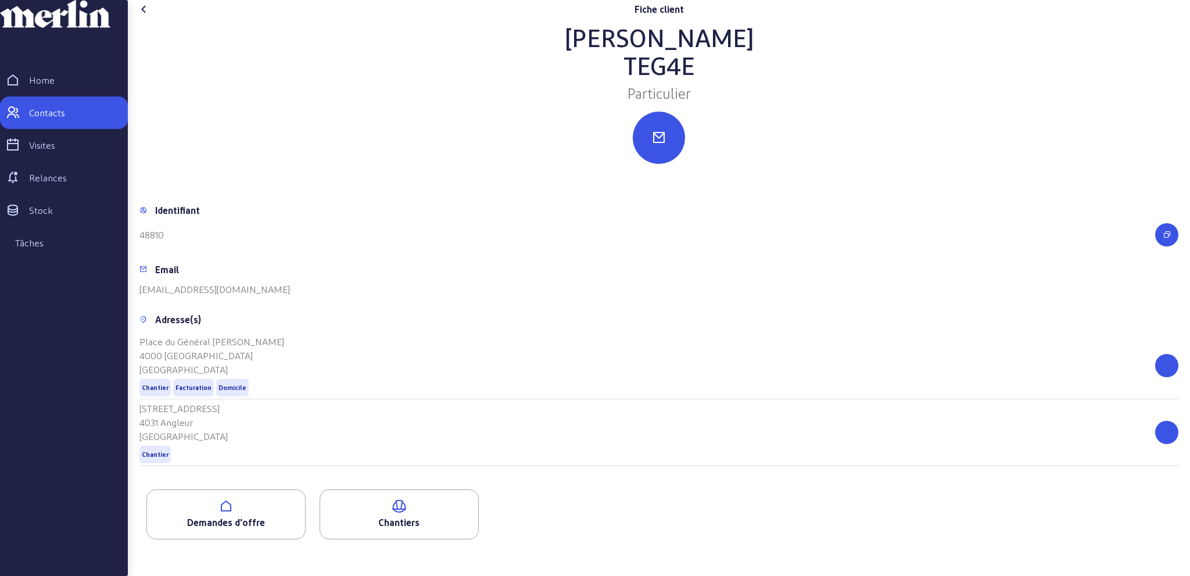
click at [236, 513] on icon at bounding box center [226, 506] width 158 height 14
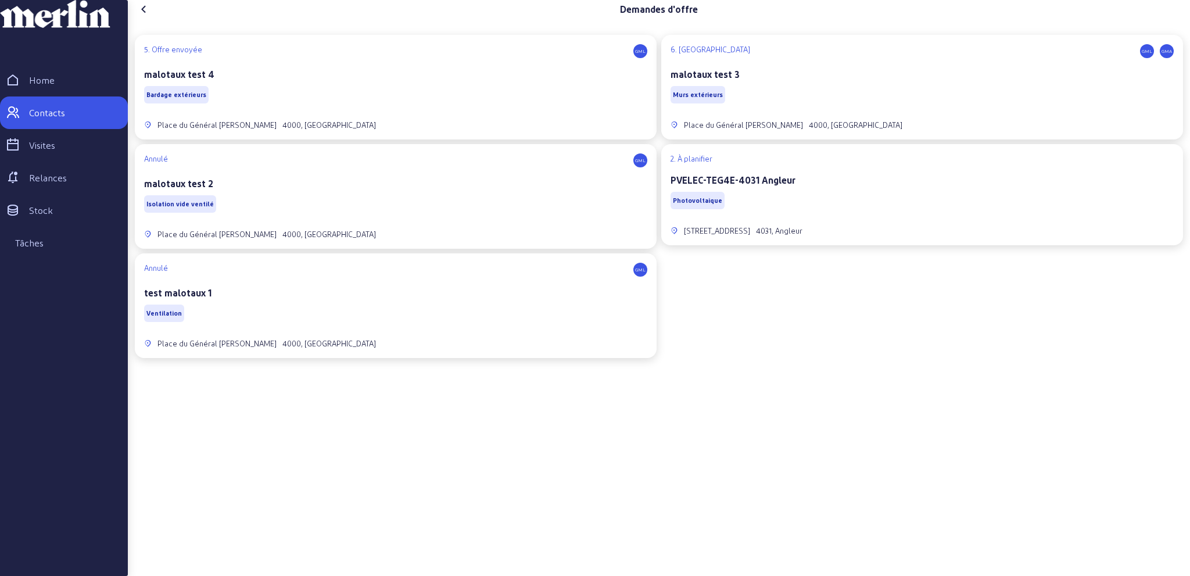
click at [361, 300] on div "test malotaux 1" at bounding box center [395, 293] width 503 height 14
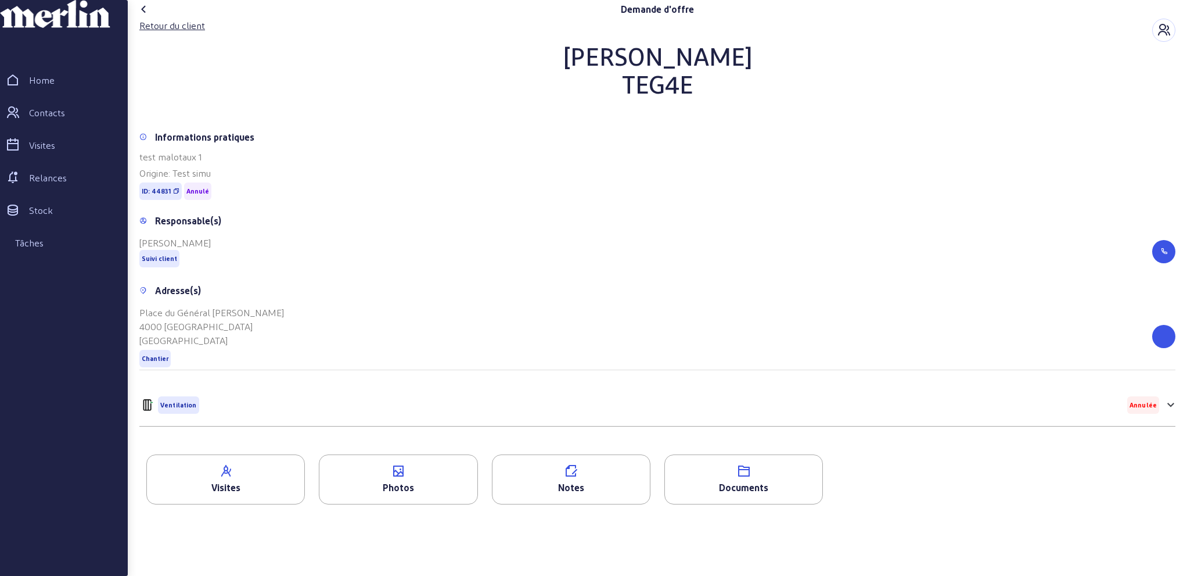
click at [343, 414] on div "Ventilation Annulée" at bounding box center [651, 404] width 1018 height 17
click at [467, 418] on div "Ventilation Annulée" at bounding box center [651, 409] width 1018 height 17
click at [1115, 37] on icon "button" at bounding box center [1164, 30] width 14 height 14
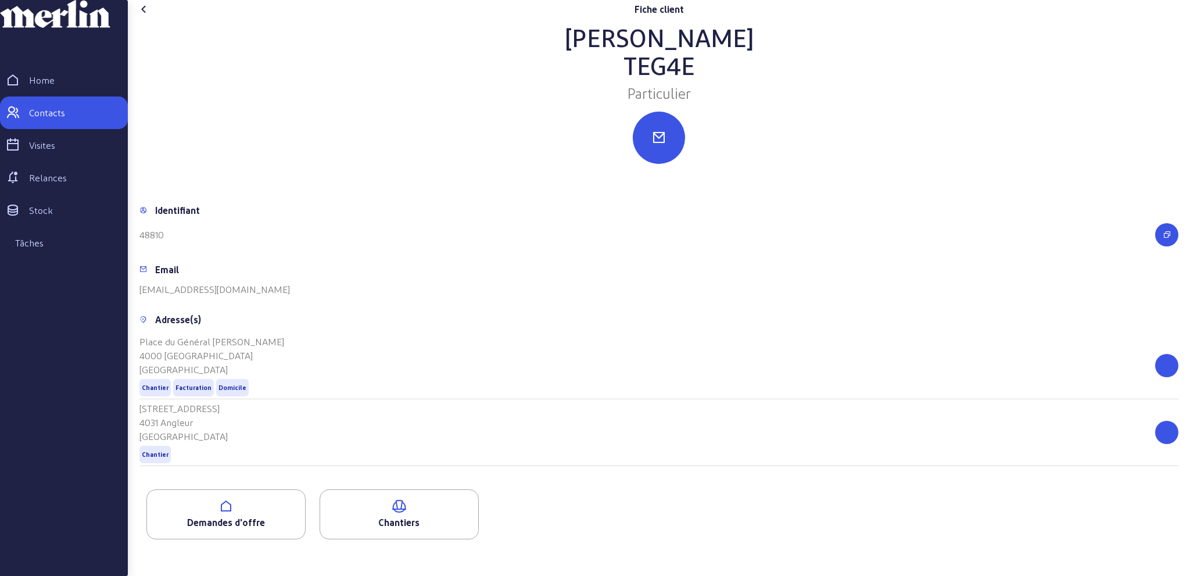
click at [211, 529] on div "Demandes d'offre" at bounding box center [226, 522] width 158 height 14
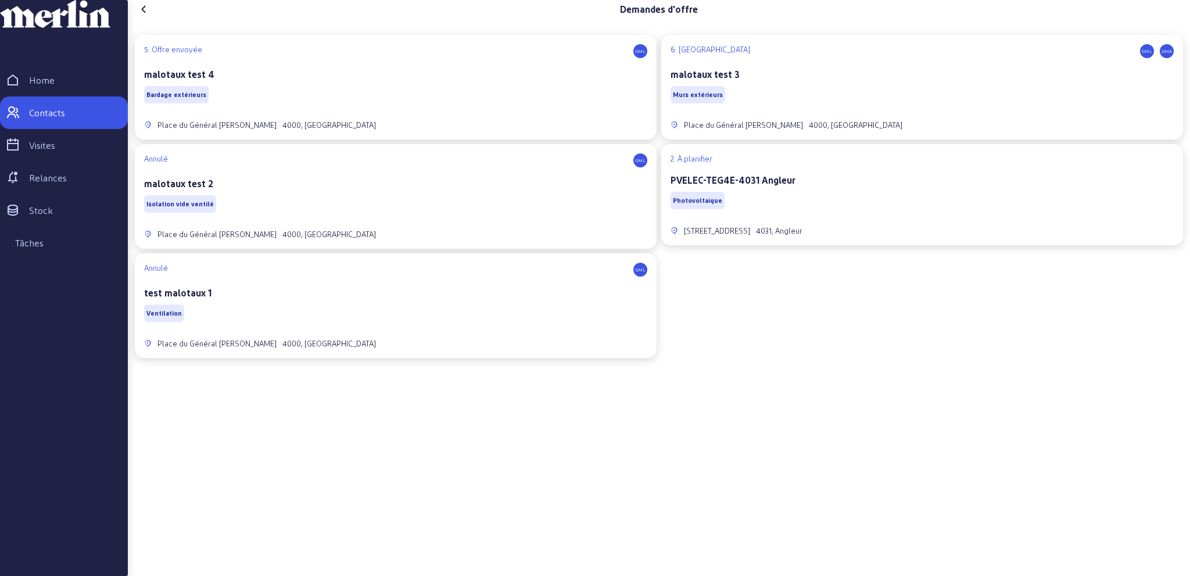
click at [792, 106] on div "Murs extérieurs" at bounding box center [921, 95] width 503 height 22
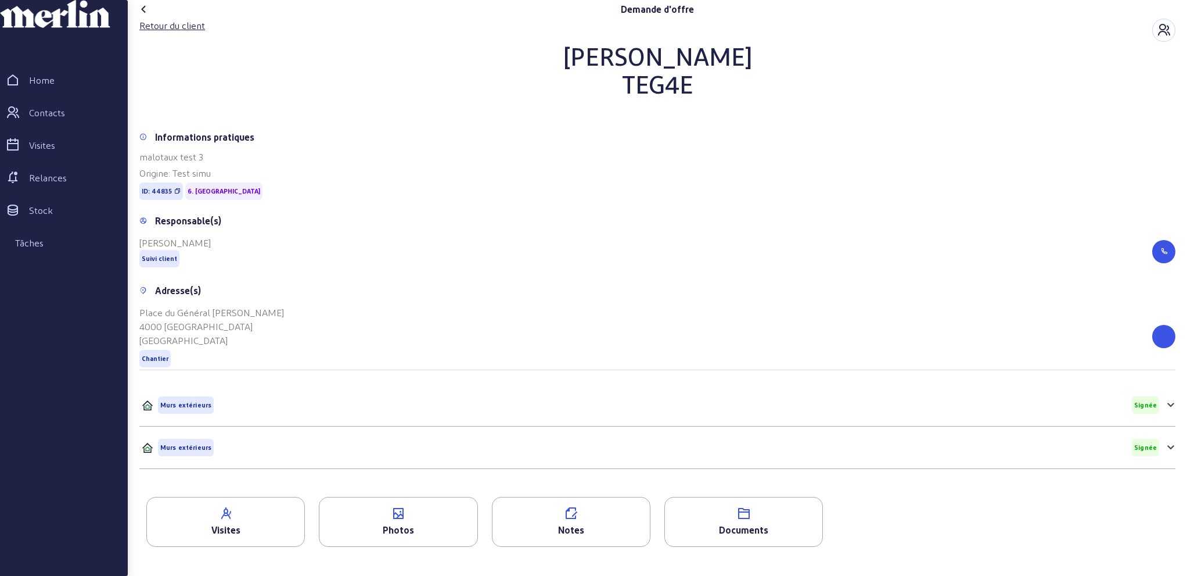
click at [979, 421] on mat-expansion-panel-header "Murs extérieurs Signée" at bounding box center [657, 405] width 1036 height 33
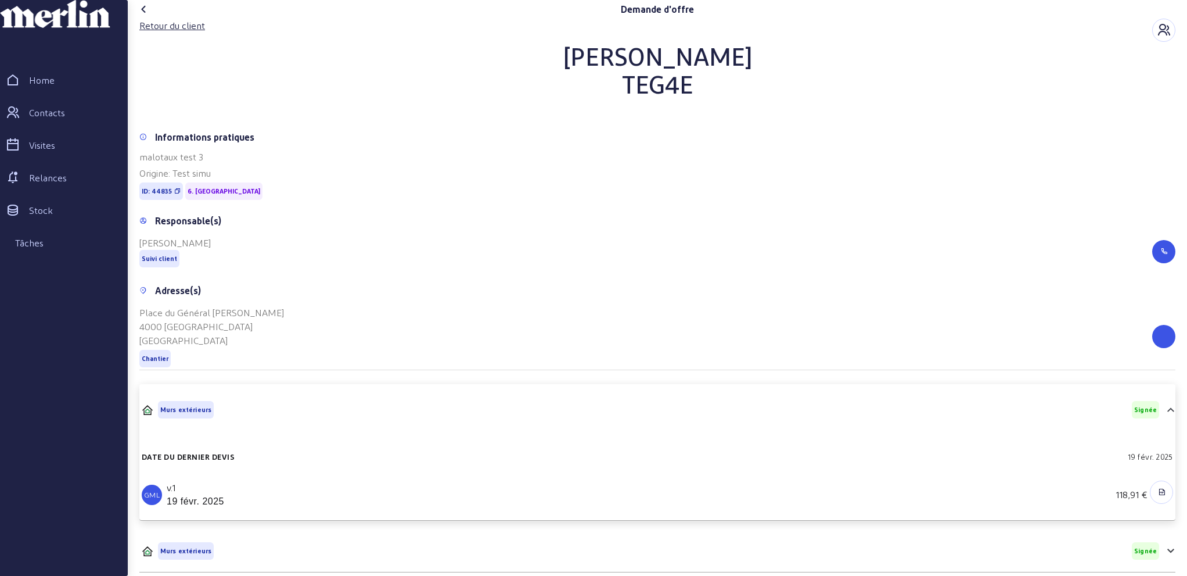
click at [976, 418] on div "Murs extérieurs Signée" at bounding box center [651, 409] width 1018 height 17
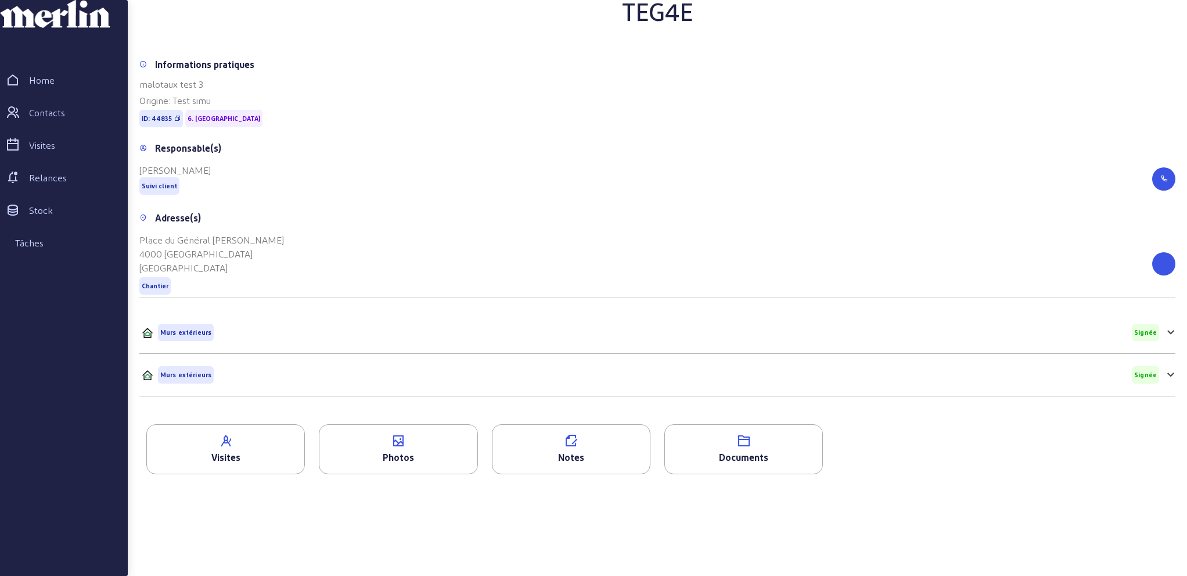
scroll to position [95, 0]
click at [971, 387] on mat-expansion-panel-header "Murs extérieurs Signée" at bounding box center [657, 374] width 1036 height 33
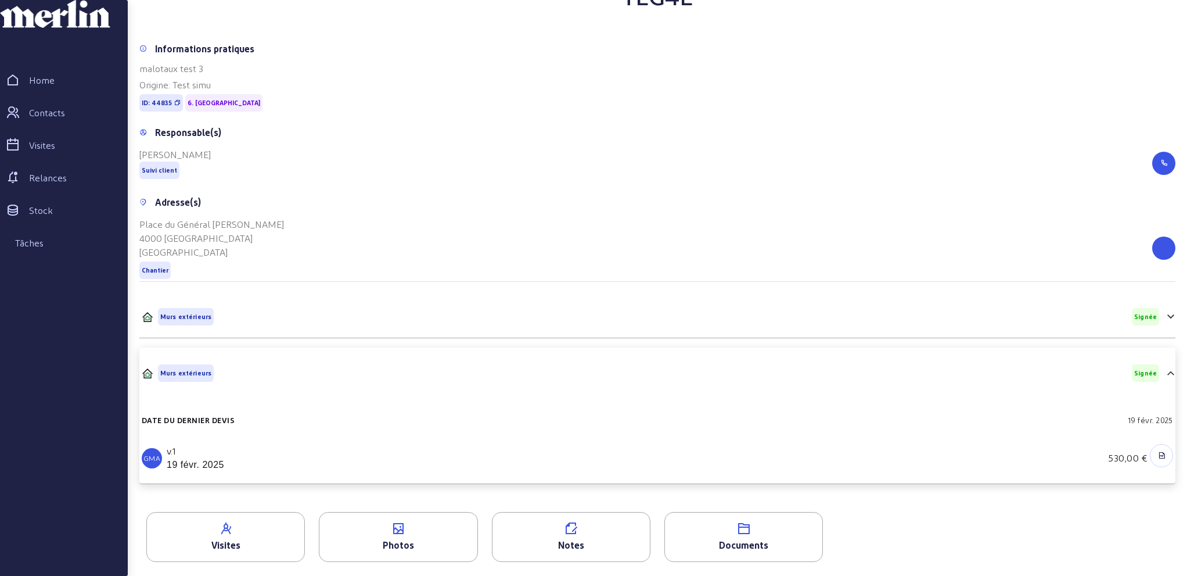
click at [971, 382] on div "Murs extérieurs Signée" at bounding box center [651, 372] width 1018 height 17
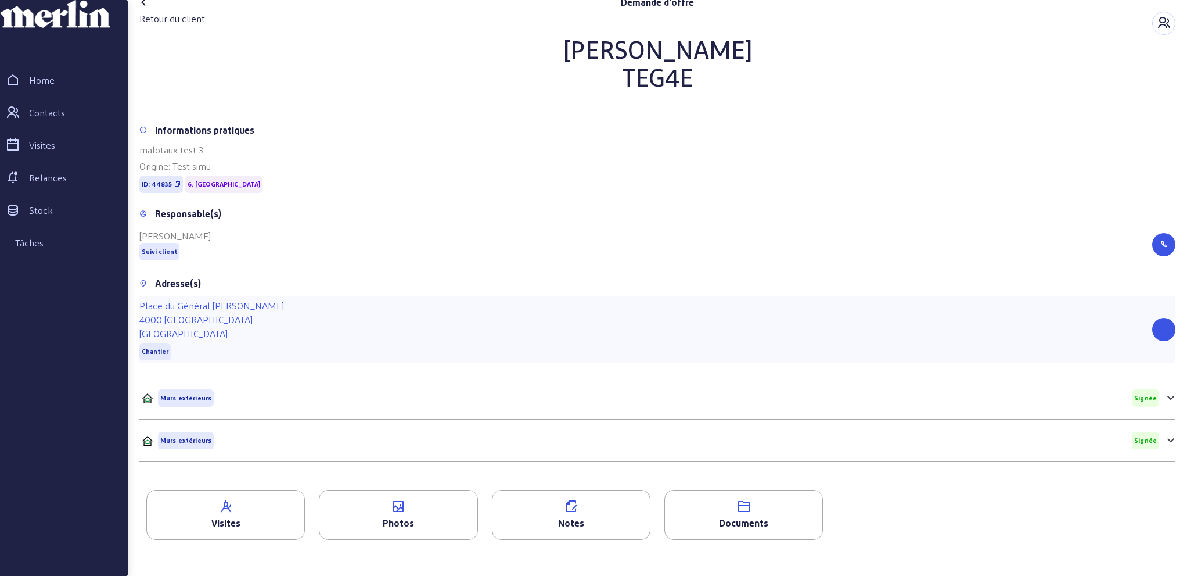
scroll to position [0, 0]
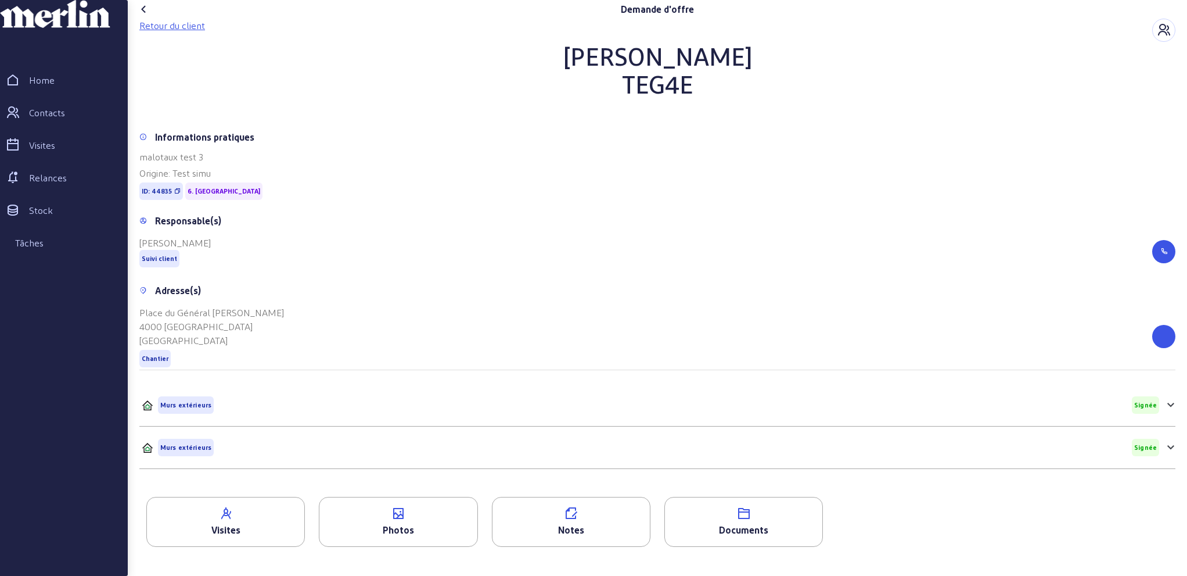
click at [164, 33] on div "Retour du client" at bounding box center [172, 26] width 66 height 14
click at [151, 33] on div "Retour du client" at bounding box center [172, 26] width 66 height 14
click at [148, 16] on icon at bounding box center [144, 9] width 14 height 14
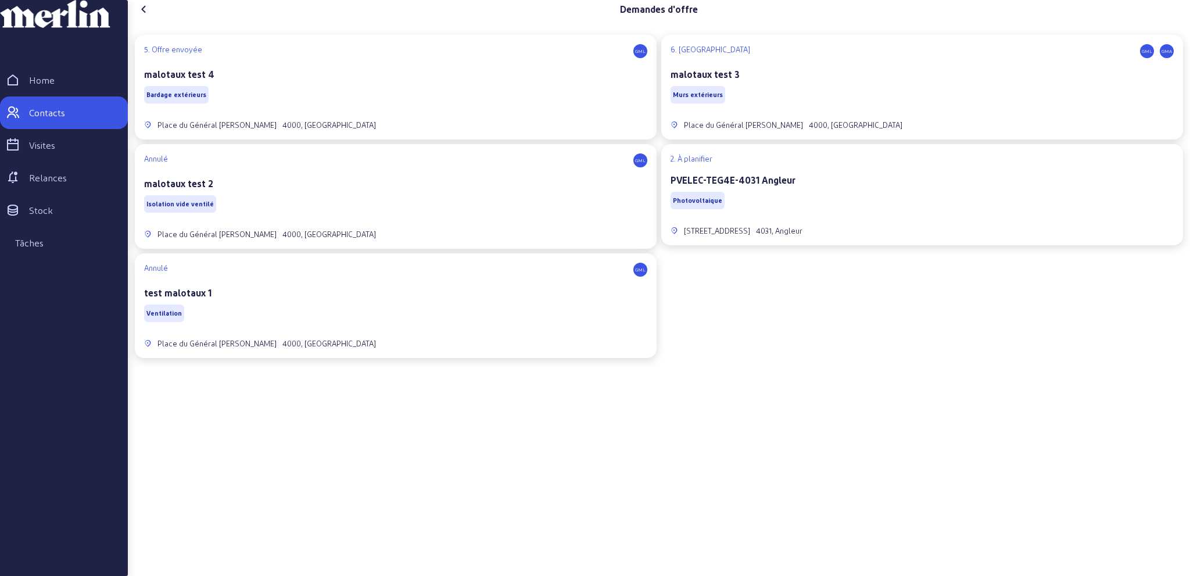
click at [920, 211] on div "Photovoltaique" at bounding box center [921, 200] width 503 height 22
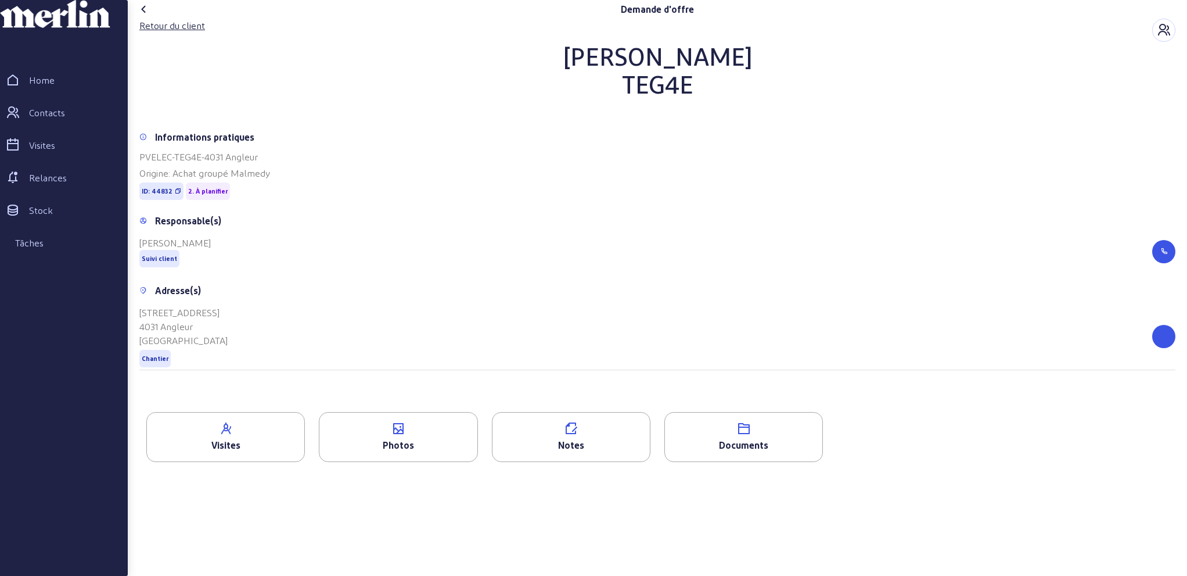
click at [146, 16] on icon at bounding box center [144, 9] width 14 height 14
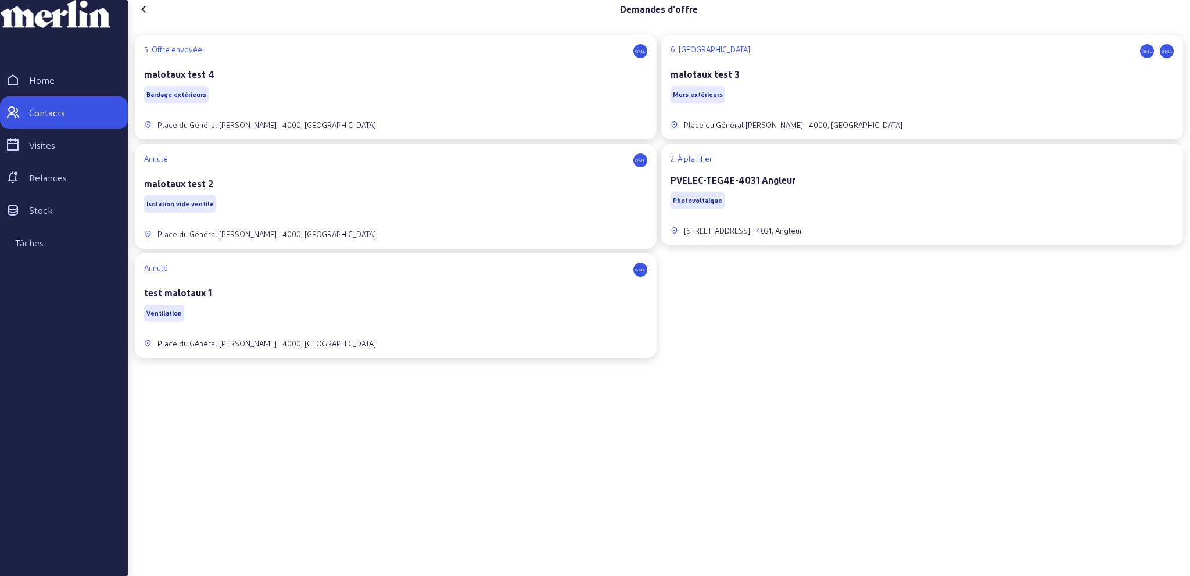
click at [877, 106] on div "Murs extérieurs" at bounding box center [921, 95] width 503 height 22
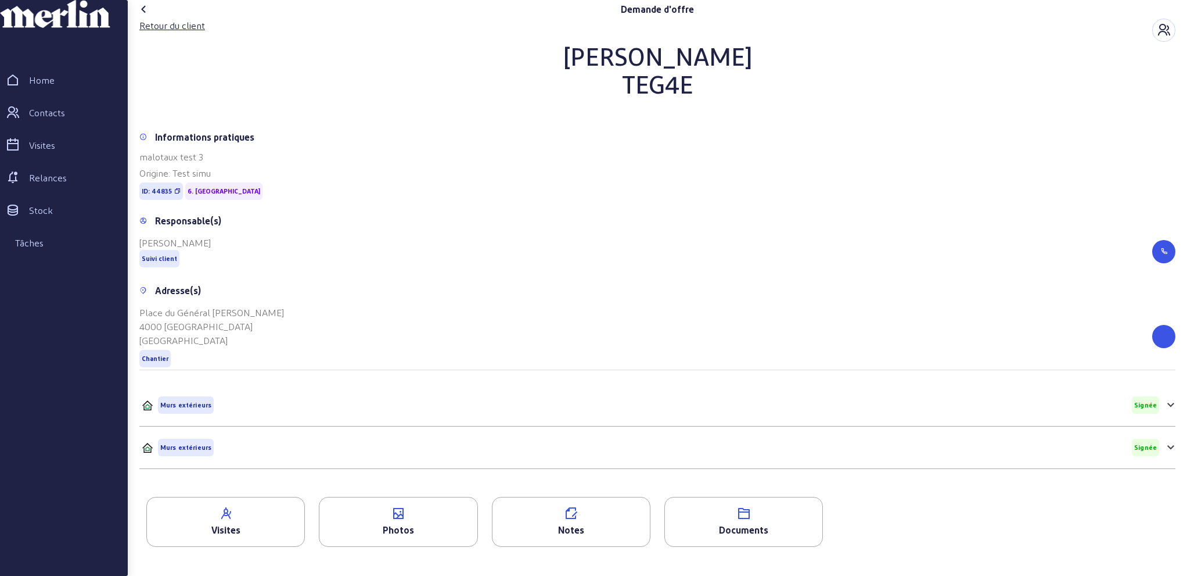
click at [144, 16] on icon at bounding box center [144, 9] width 14 height 14
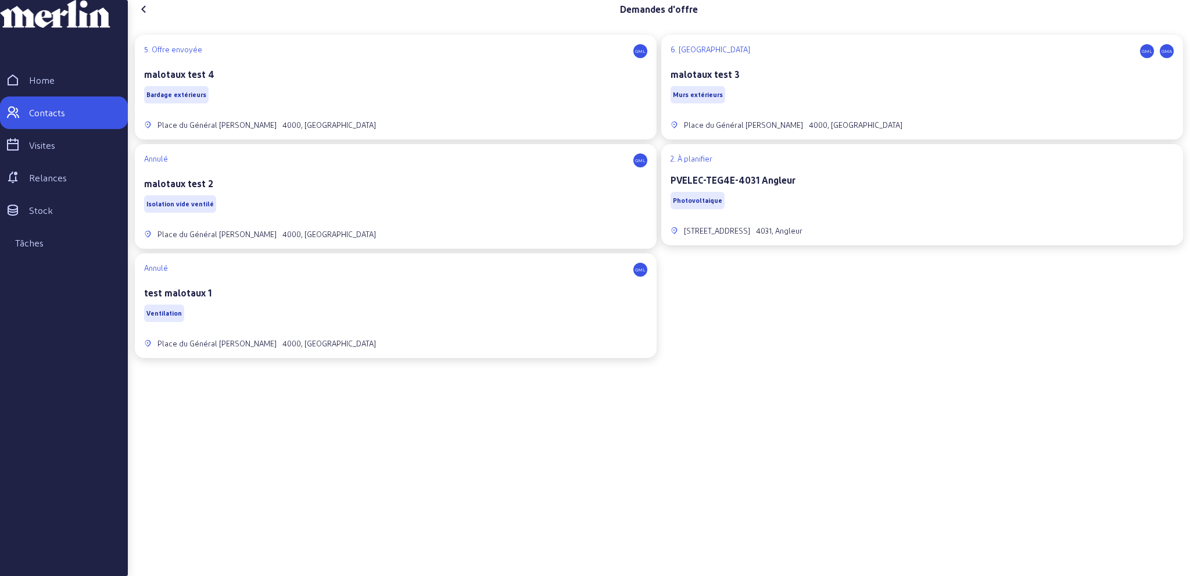
click at [148, 16] on icon at bounding box center [144, 9] width 14 height 14
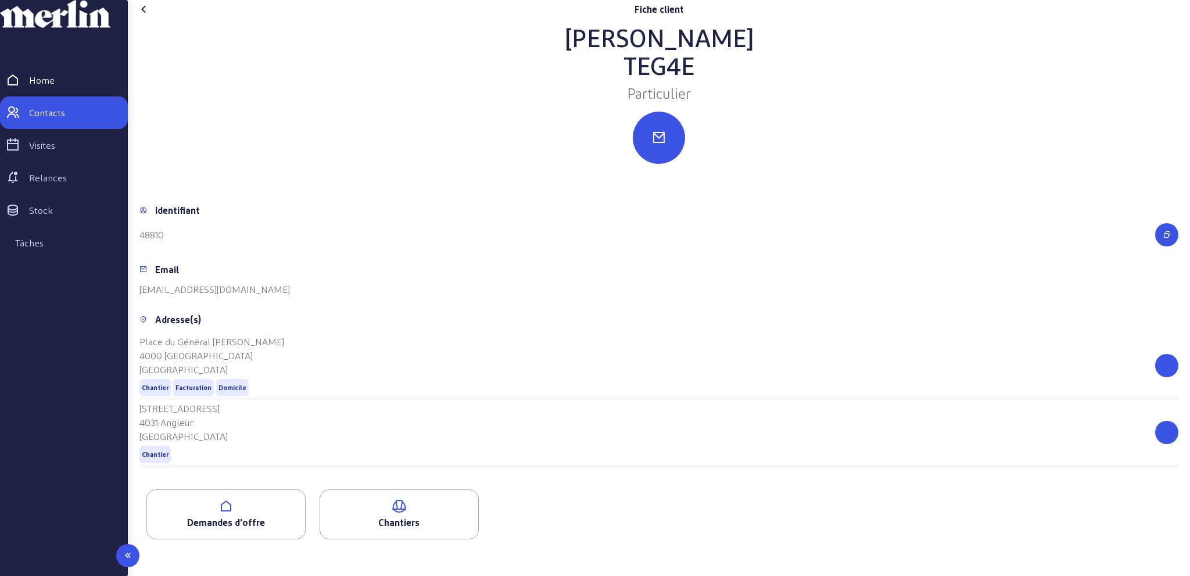
click at [52, 87] on div "Home" at bounding box center [42, 80] width 26 height 14
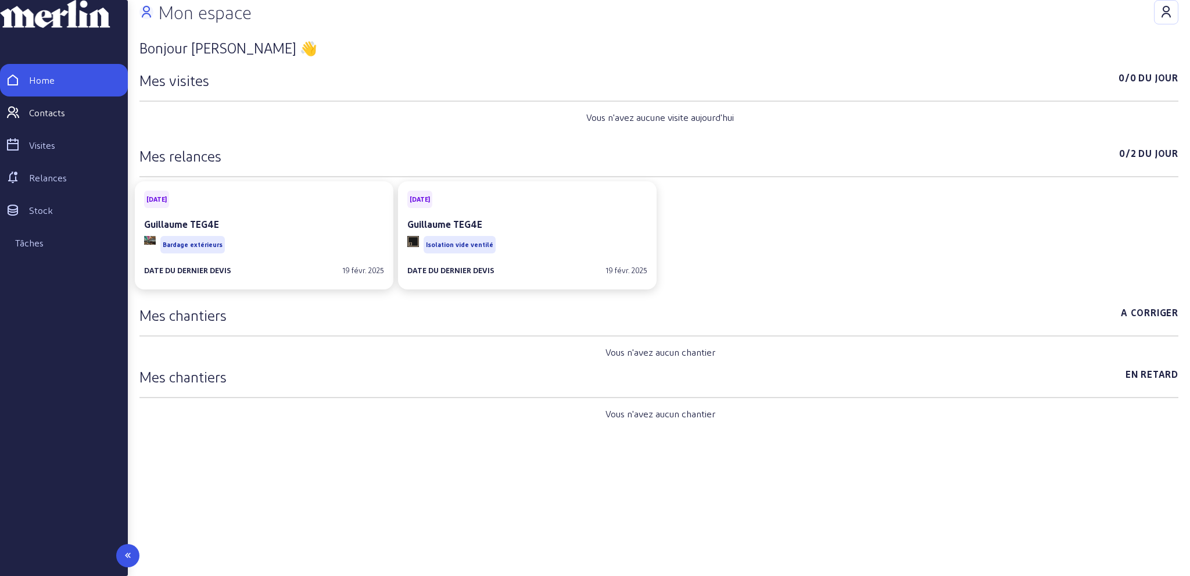
click at [65, 120] on div "Contacts" at bounding box center [47, 113] width 36 height 14
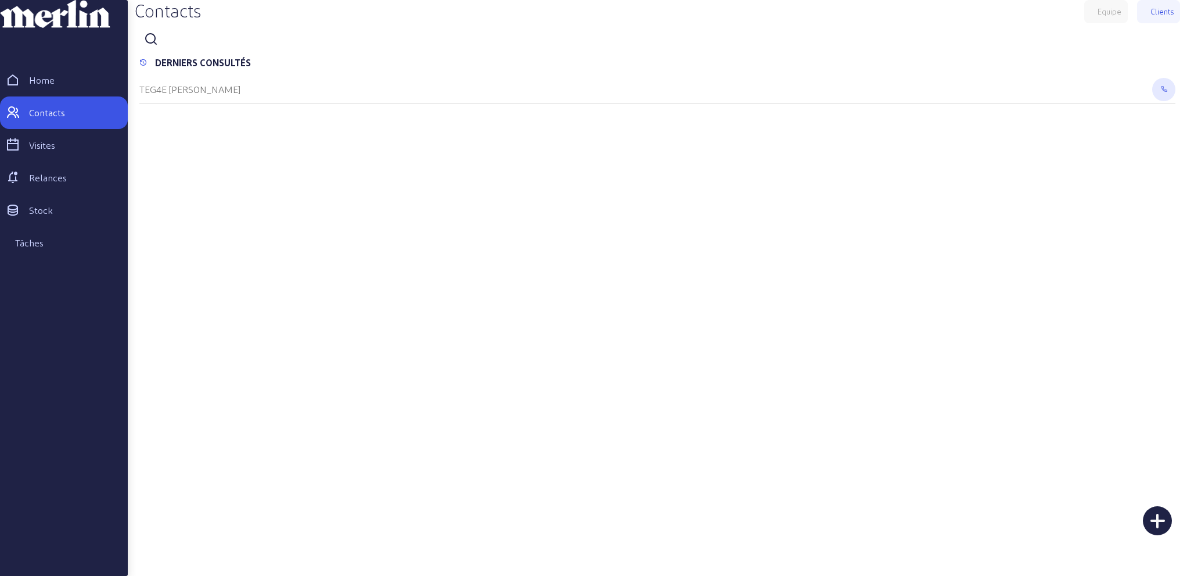
click at [1115, 518] on div at bounding box center [1157, 520] width 29 height 29
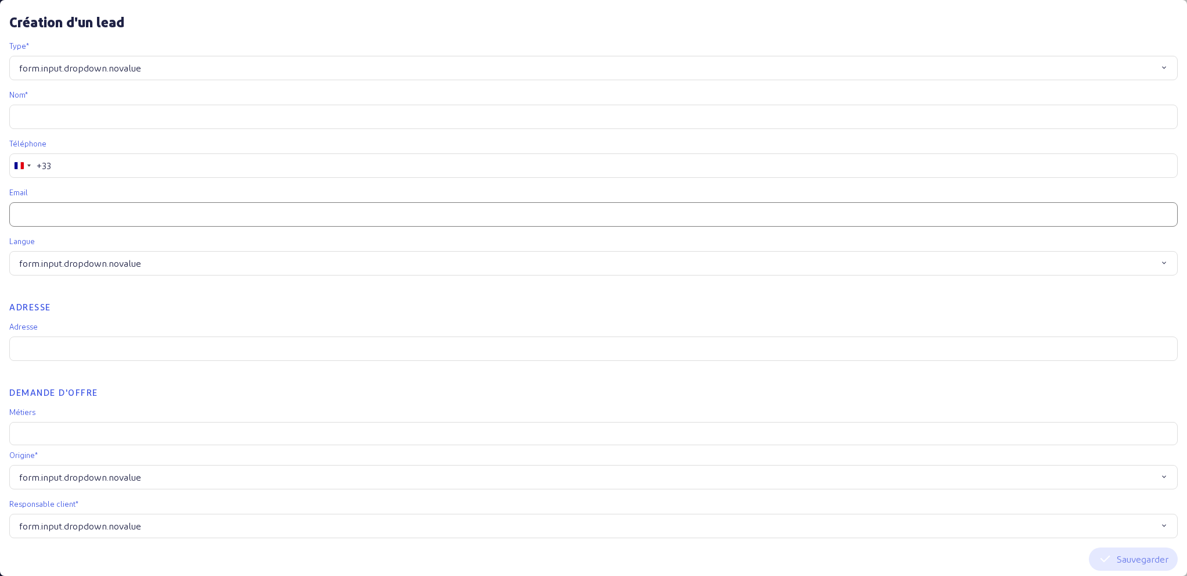
scroll to position [26, 0]
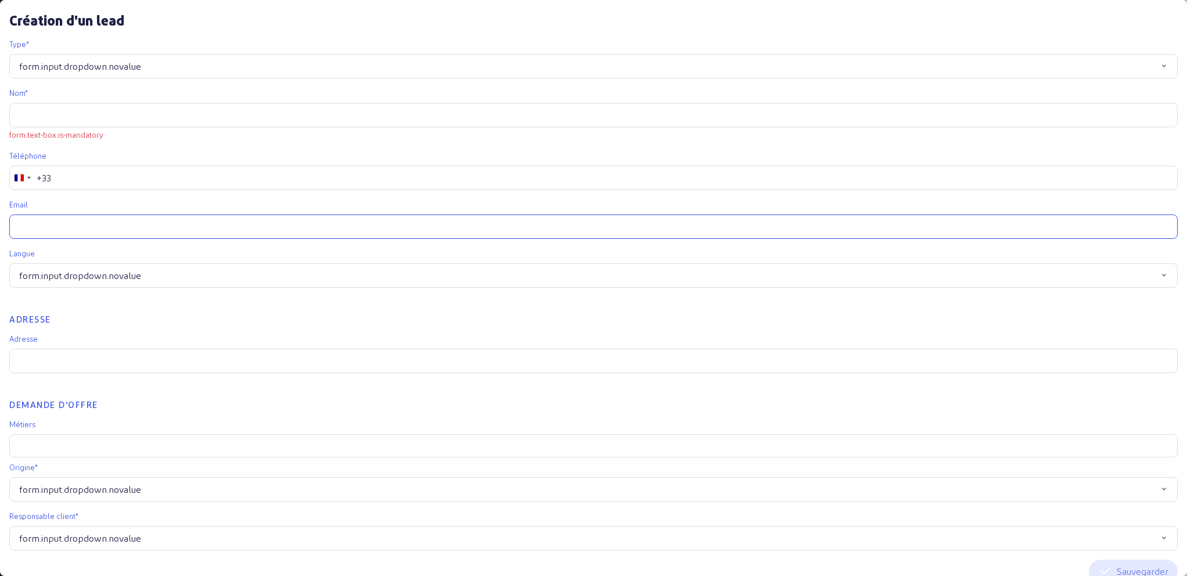
click at [102, 229] on input "email" at bounding box center [593, 226] width 1169 height 24
click at [179, 192] on div "Téléphone +33 244 results found No results found Belgium +32 France +33 Afghani…" at bounding box center [593, 172] width 1169 height 44
click at [96, 356] on input at bounding box center [593, 361] width 1169 height 24
click at [138, 313] on h2 "Adresse" at bounding box center [593, 310] width 1169 height 31
click at [145, 350] on input at bounding box center [593, 361] width 1169 height 24
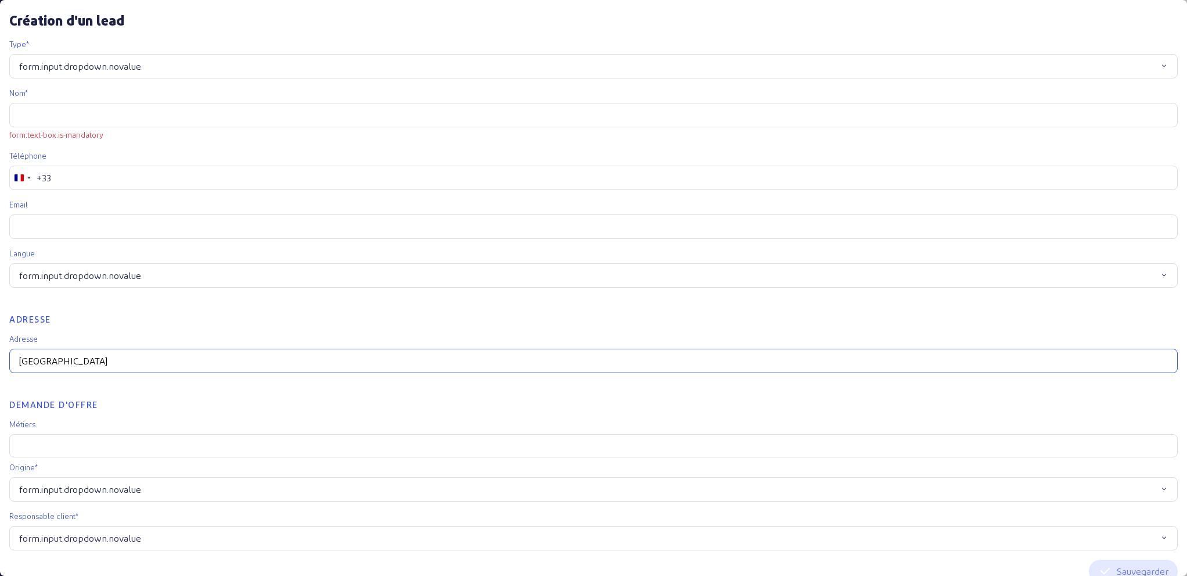
type input "rue de spa"
click at [92, 307] on h2 "Adresse" at bounding box center [593, 310] width 1169 height 31
drag, startPoint x: 93, startPoint y: 357, endPoint x: 7, endPoint y: 357, distance: 86.0
click at [7, 357] on div "Création d'un lead Type * form.input.dropdown.novalue Prénom * Nom * form.text-…" at bounding box center [593, 283] width 1187 height 618
click at [114, 175] on input "tel" at bounding box center [593, 178] width 1169 height 24
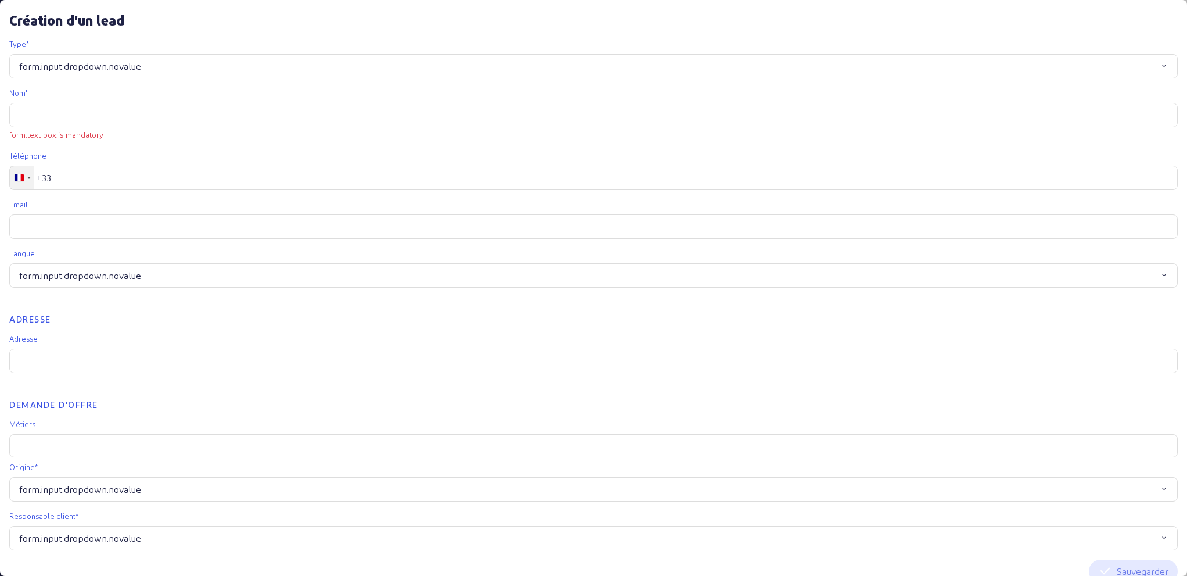
click at [31, 176] on div "Change country, selected France (+33)" at bounding box center [22, 177] width 24 height 23
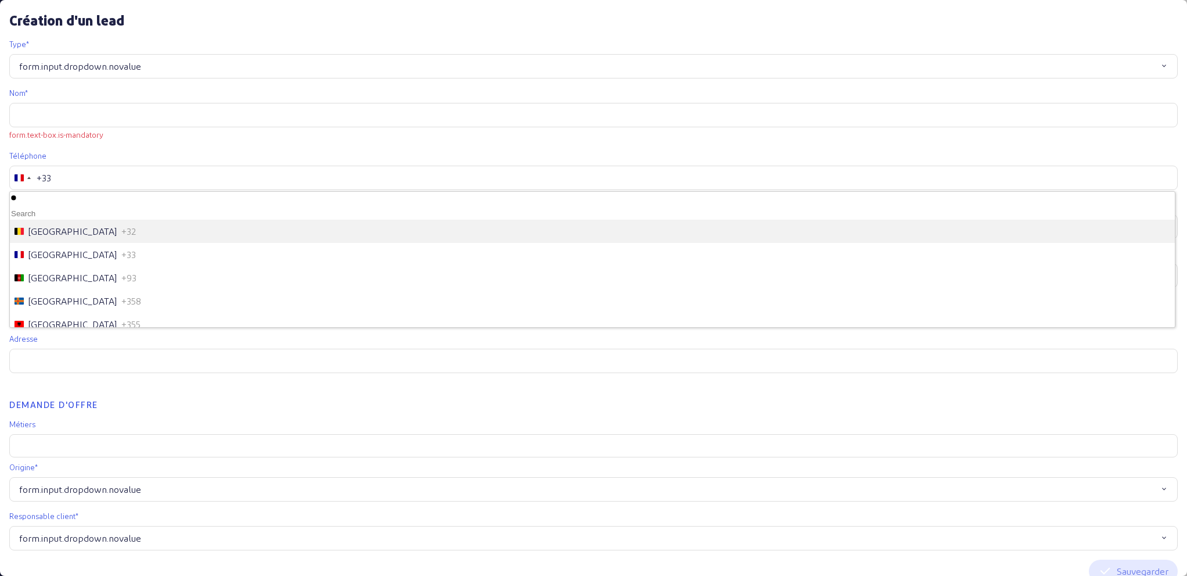
click at [112, 149] on div "Type * form.input.dropdown.novalue Prénom * Nom * form.text-box.is-mandatory Té…" at bounding box center [593, 297] width 1169 height 516
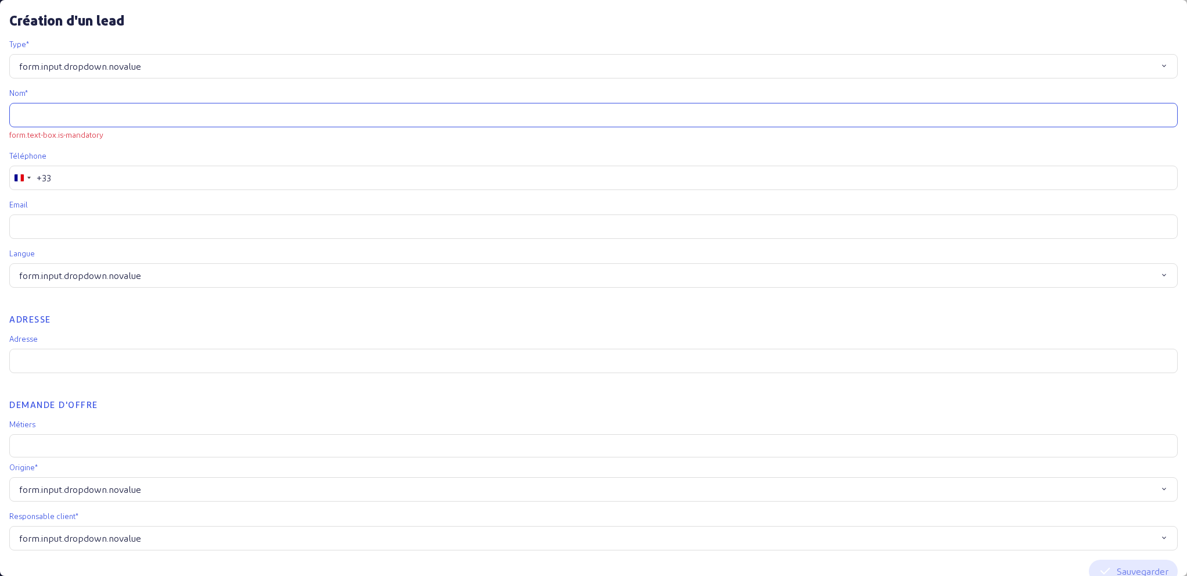
click at [109, 121] on input "text" at bounding box center [593, 115] width 1169 height 24
click at [134, 92] on label "Nom *" at bounding box center [593, 93] width 1169 height 10
click at [77, 446] on div at bounding box center [593, 445] width 1169 height 23
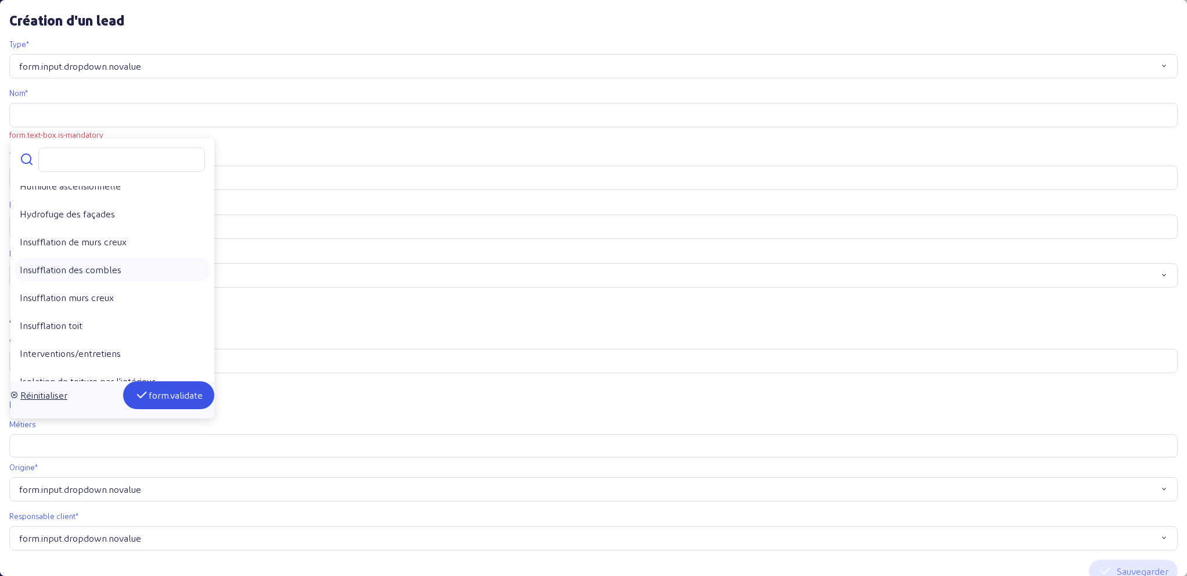
scroll to position [349, 0]
click at [300, 386] on div at bounding box center [593, 288] width 1187 height 576
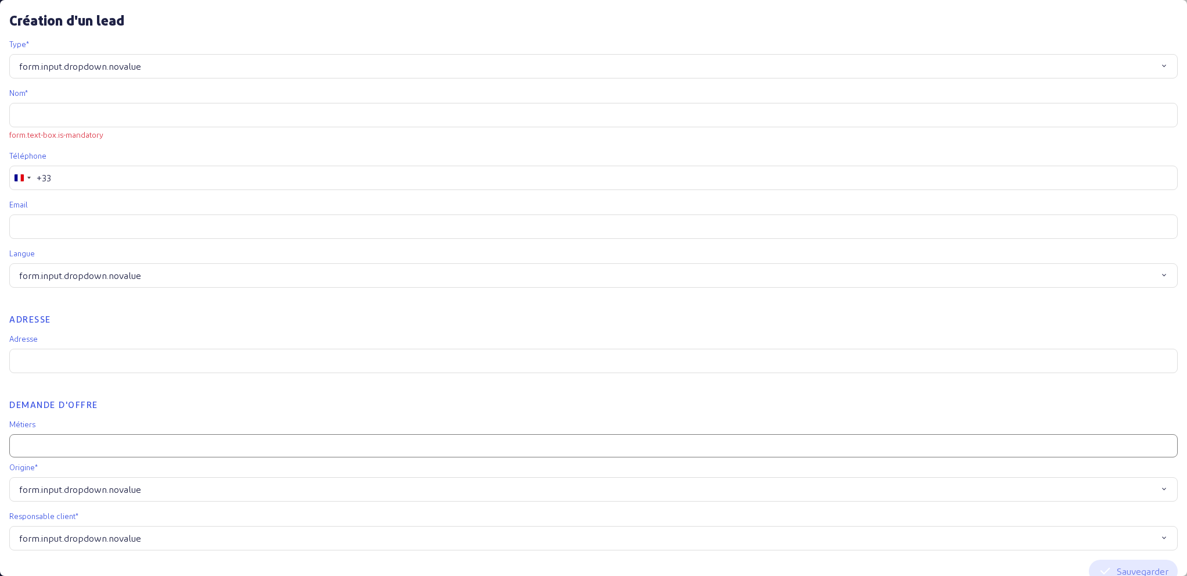
click at [87, 441] on div at bounding box center [593, 445] width 1169 height 23
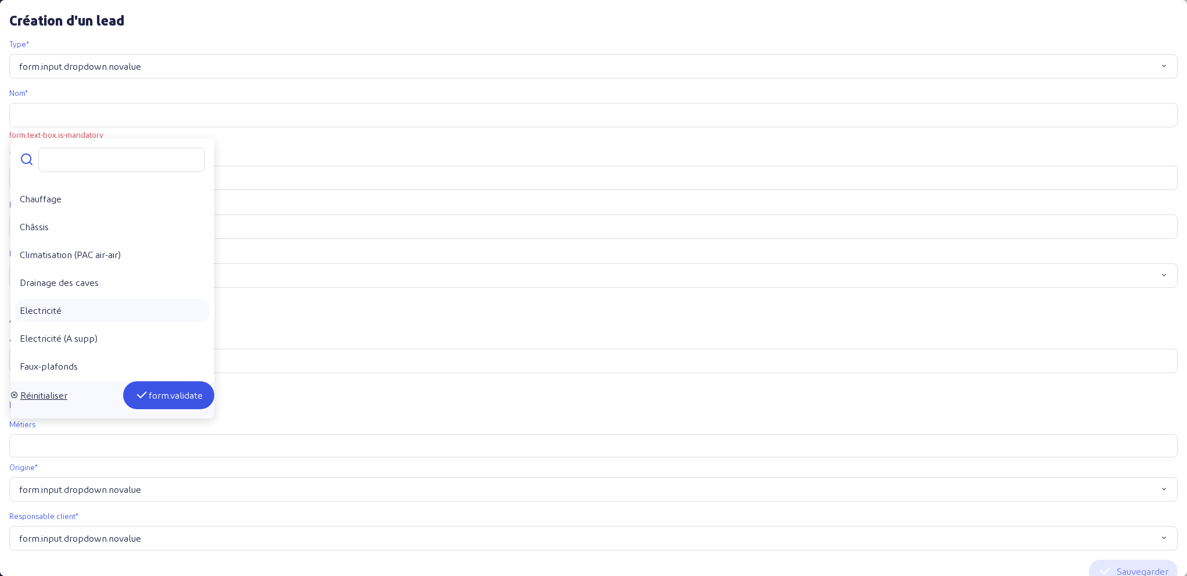
scroll to position [116, 0]
click at [80, 306] on div "Electricité" at bounding box center [112, 308] width 195 height 23
click at [287, 382] on div at bounding box center [593, 288] width 1187 height 576
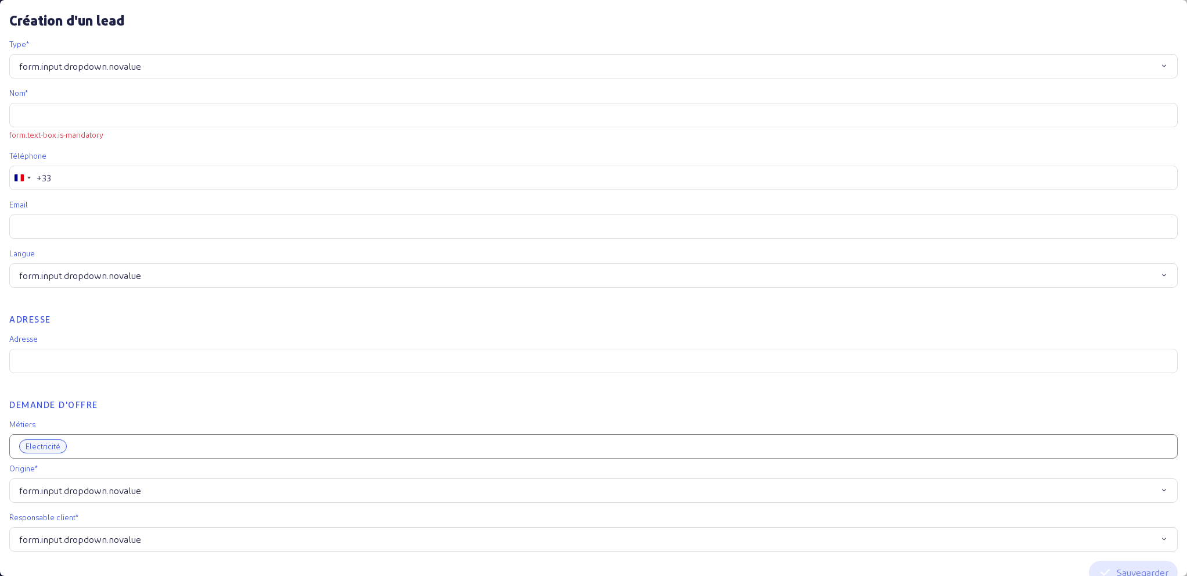
click at [43, 446] on span "Electricité" at bounding box center [43, 446] width 48 height 14
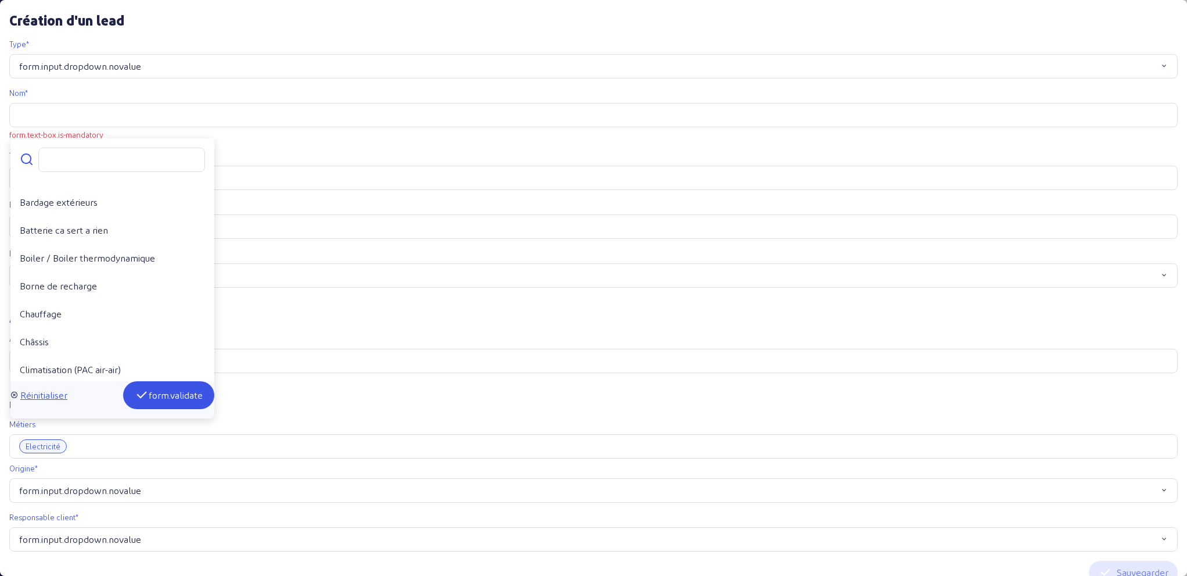
click at [51, 393] on div "Réinitialiser" at bounding box center [43, 395] width 47 height 14
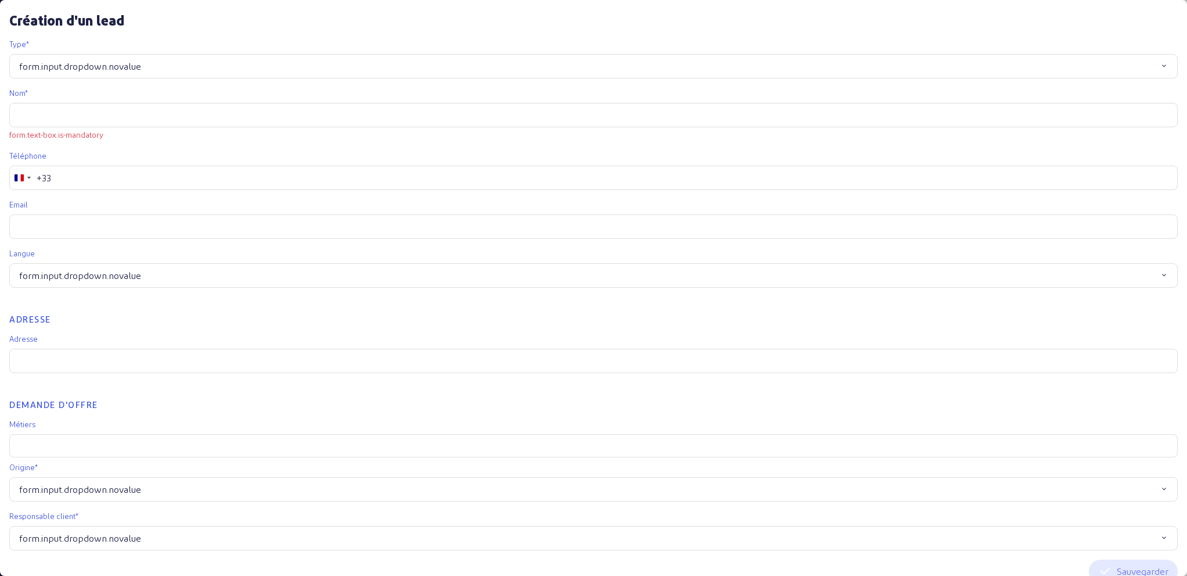
click at [187, 400] on h2 "Demande d'offre" at bounding box center [593, 395] width 1169 height 31
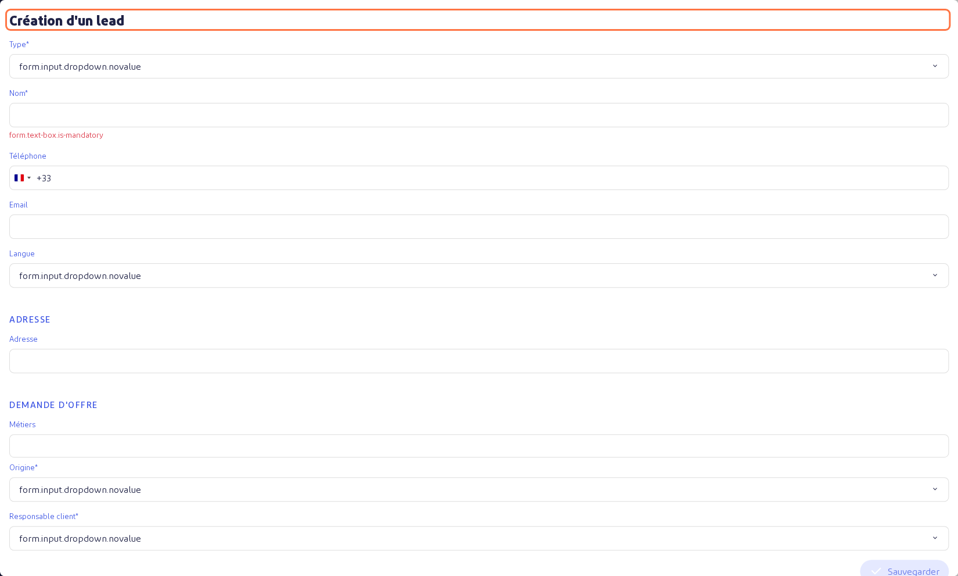
click at [107, 23] on h2 "Création d'un lead" at bounding box center [479, 20] width 940 height 14
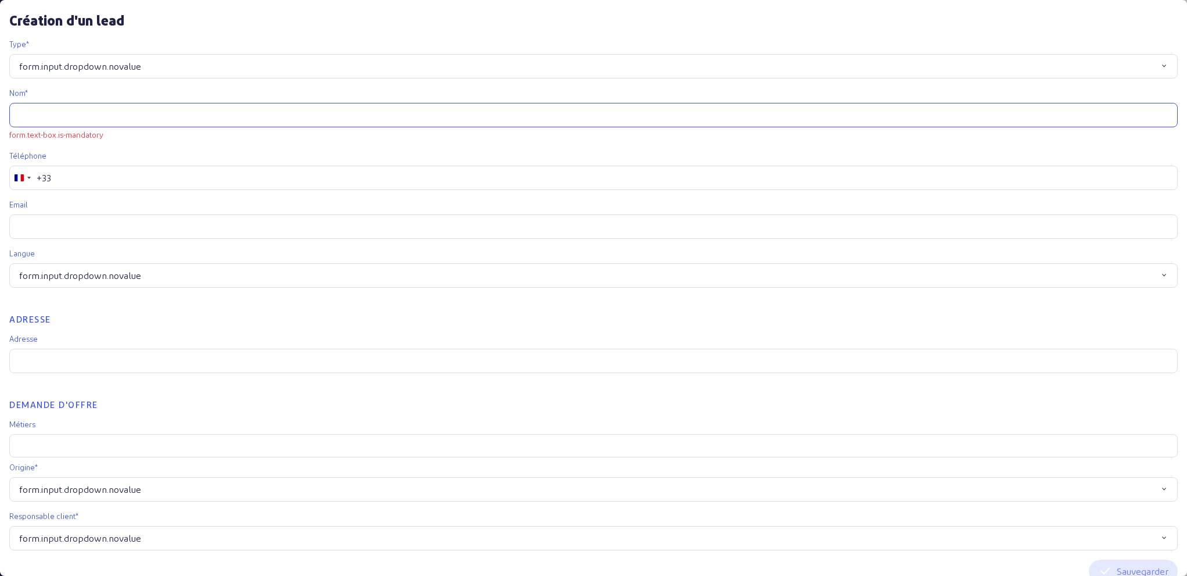
click at [152, 110] on input "text" at bounding box center [593, 115] width 1169 height 24
click at [87, 217] on input "email" at bounding box center [593, 226] width 1169 height 24
click at [94, 352] on input at bounding box center [593, 361] width 1169 height 24
click at [88, 443] on div at bounding box center [593, 445] width 1169 height 23
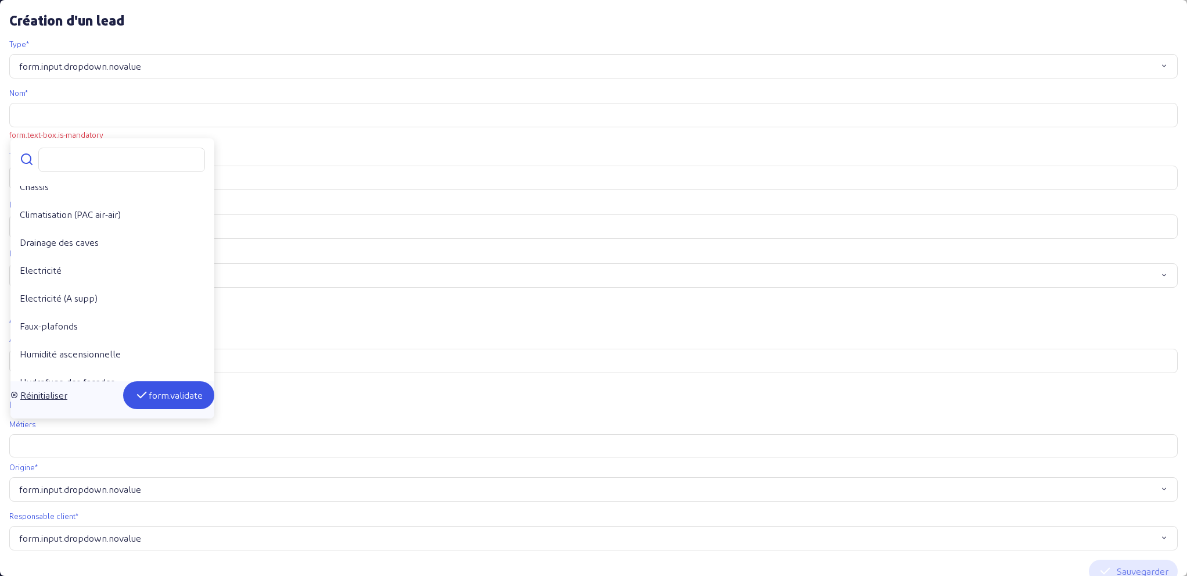
scroll to position [116, 0]
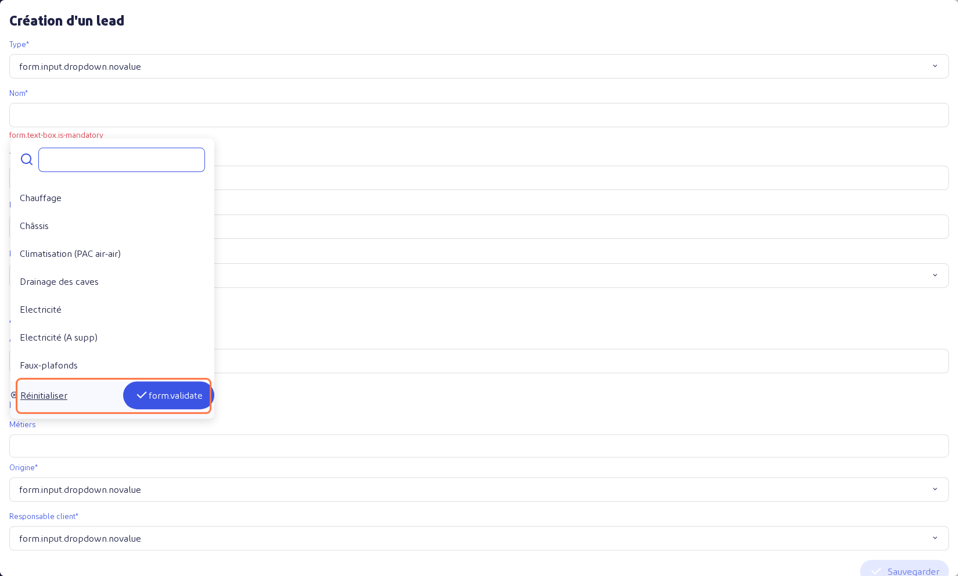
click at [89, 392] on div "Réinitialiser form.validate" at bounding box center [112, 395] width 204 height 28
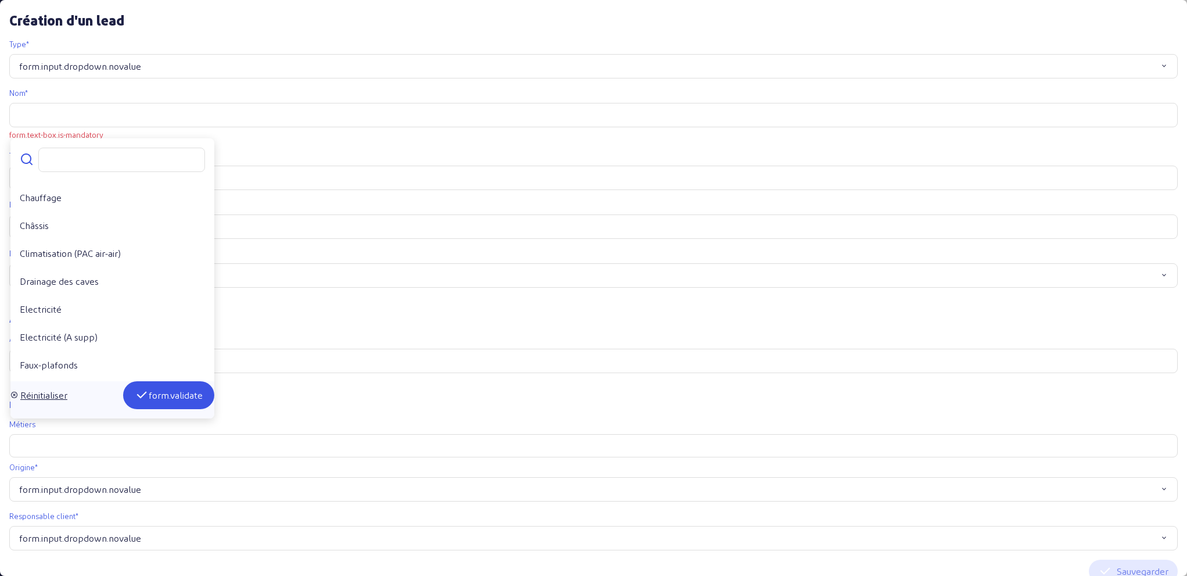
click at [353, 360] on div at bounding box center [593, 288] width 1187 height 576
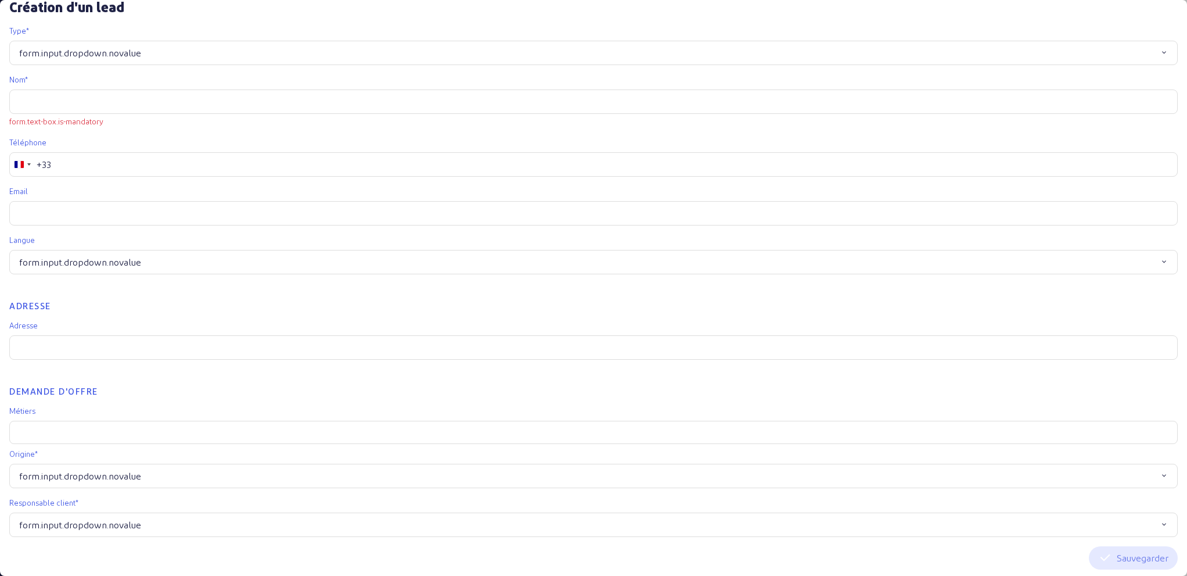
scroll to position [41, 0]
click at [202, 476] on div "form.input.dropdown.novalue" at bounding box center [593, 474] width 1169 height 24
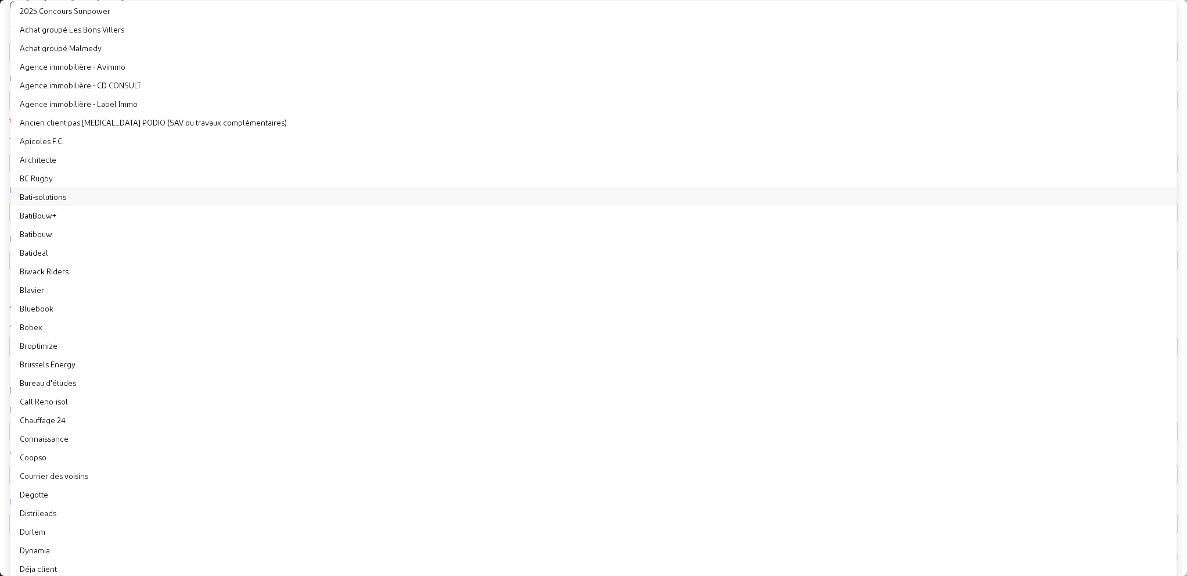
click at [156, 188] on button "Bati-solutions" at bounding box center [593, 196] width 1166 height 19
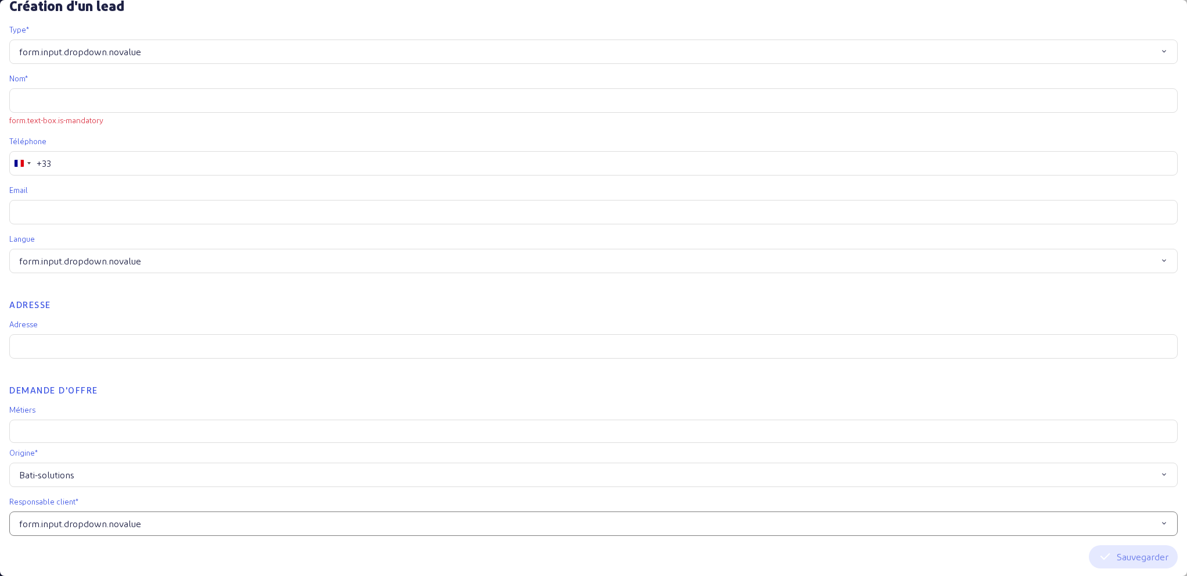
click at [214, 528] on div "form.input.dropdown.novalue" at bounding box center [593, 523] width 1169 height 24
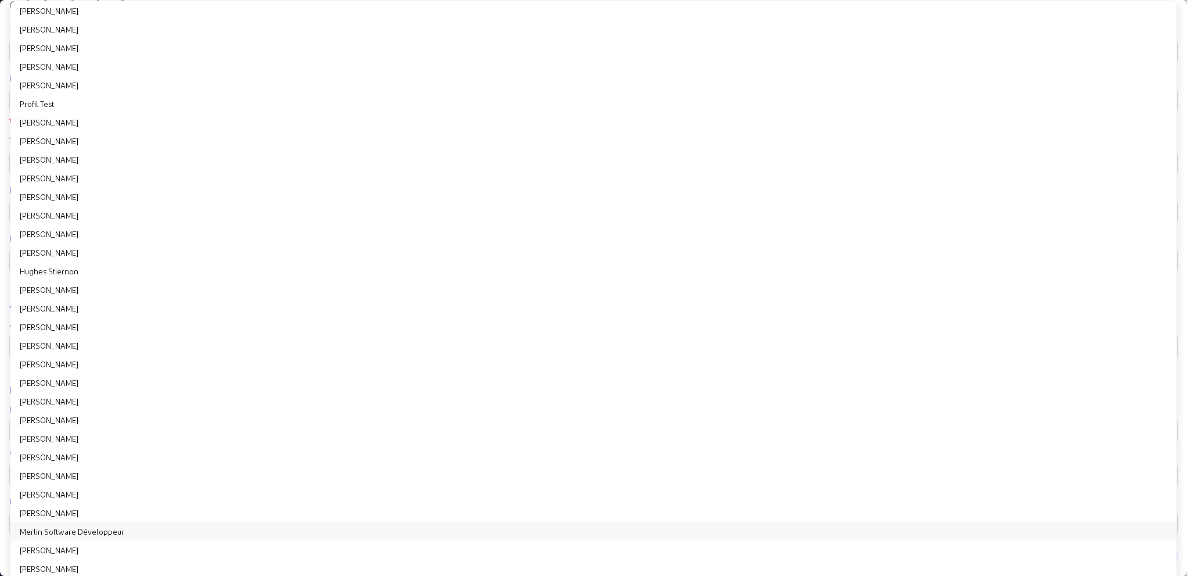
click at [174, 533] on button "Merlin Software Développeur" at bounding box center [593, 531] width 1166 height 19
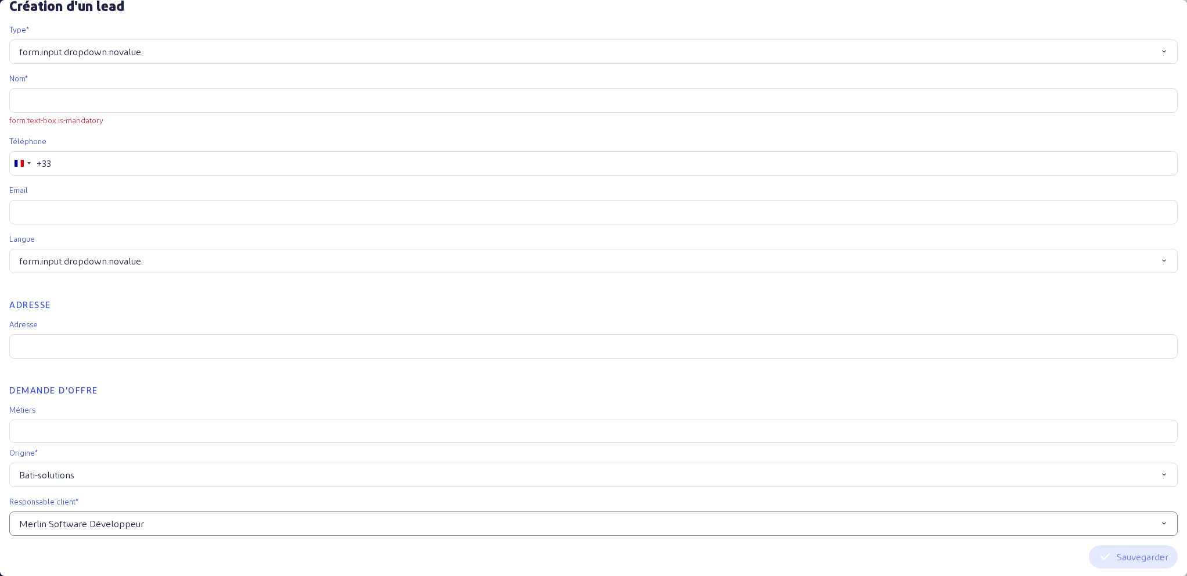
click at [196, 528] on div "Merlin Software Développeur" at bounding box center [593, 523] width 1169 height 24
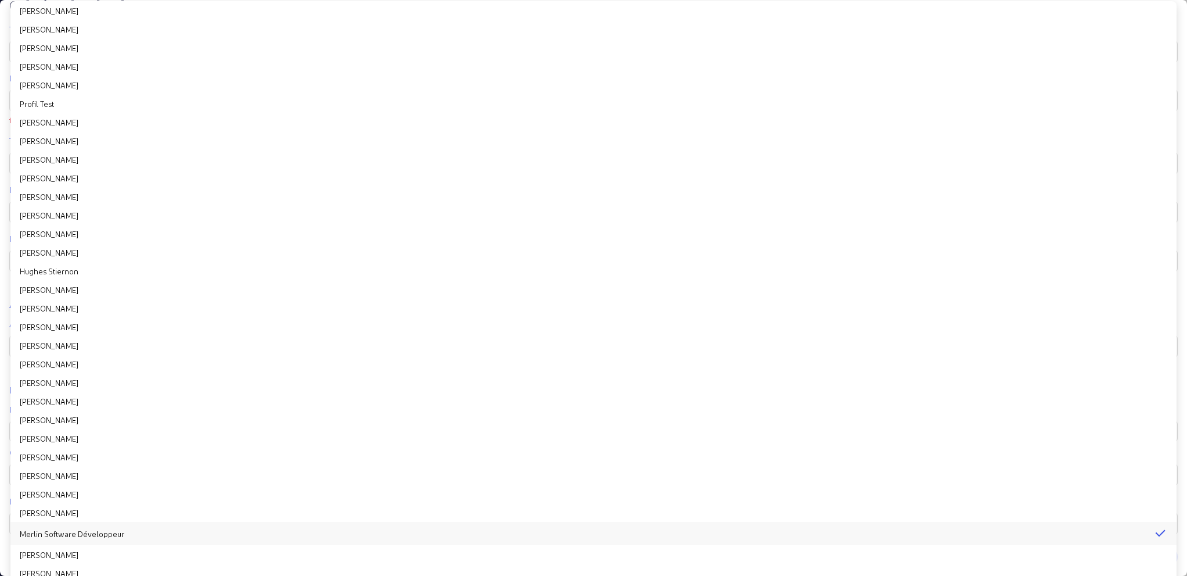
click at [156, 529] on button "Merlin Software Développeur" at bounding box center [593, 533] width 1166 height 23
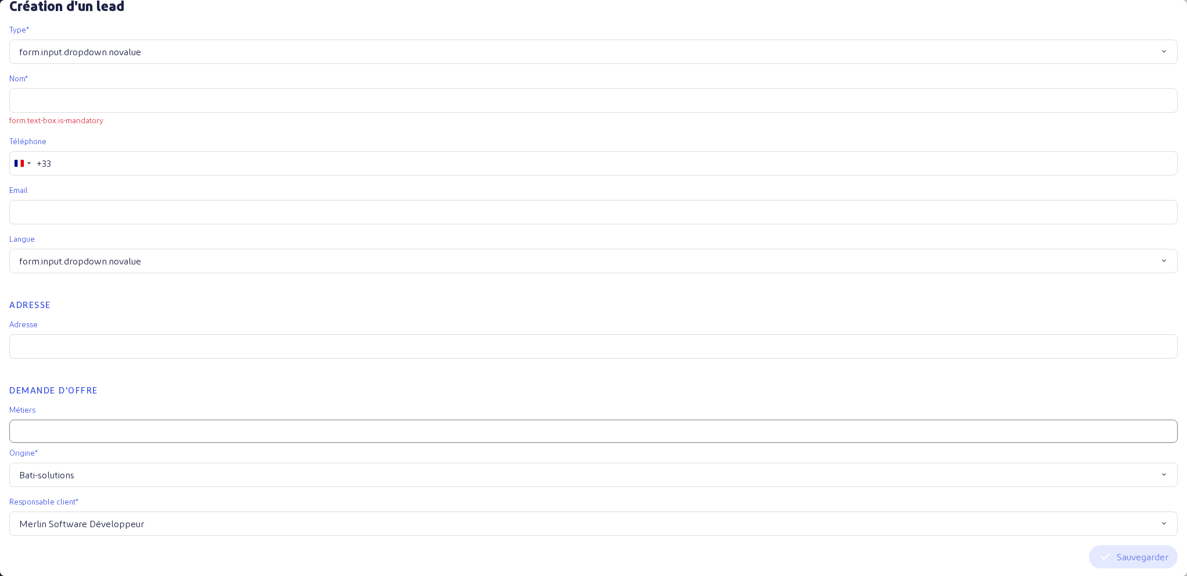
click at [148, 427] on div at bounding box center [593, 430] width 1169 height 23
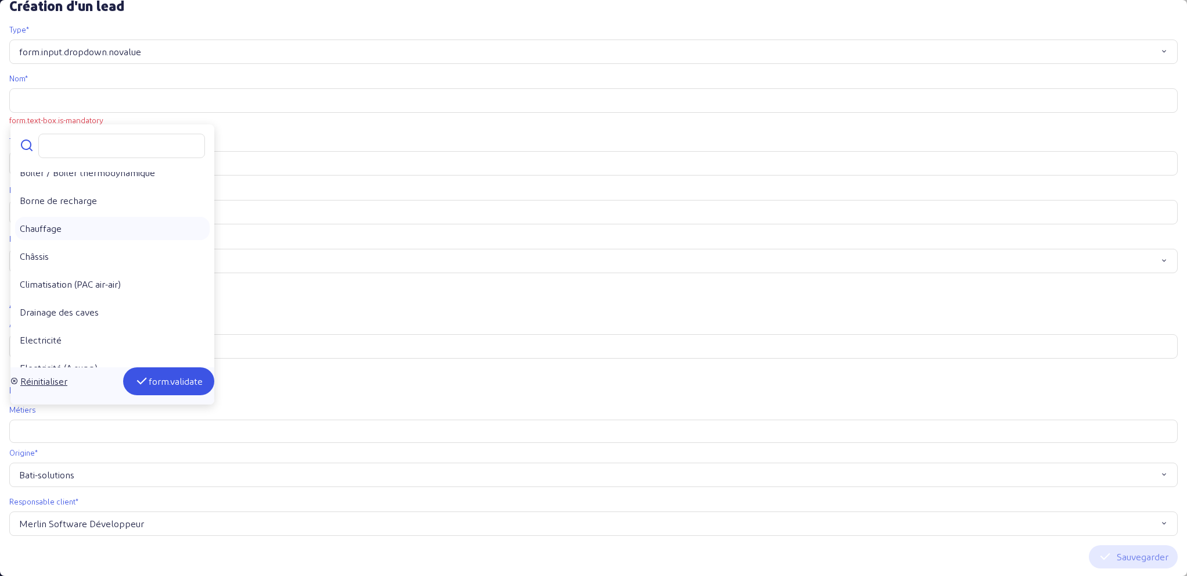
scroll to position [116, 0]
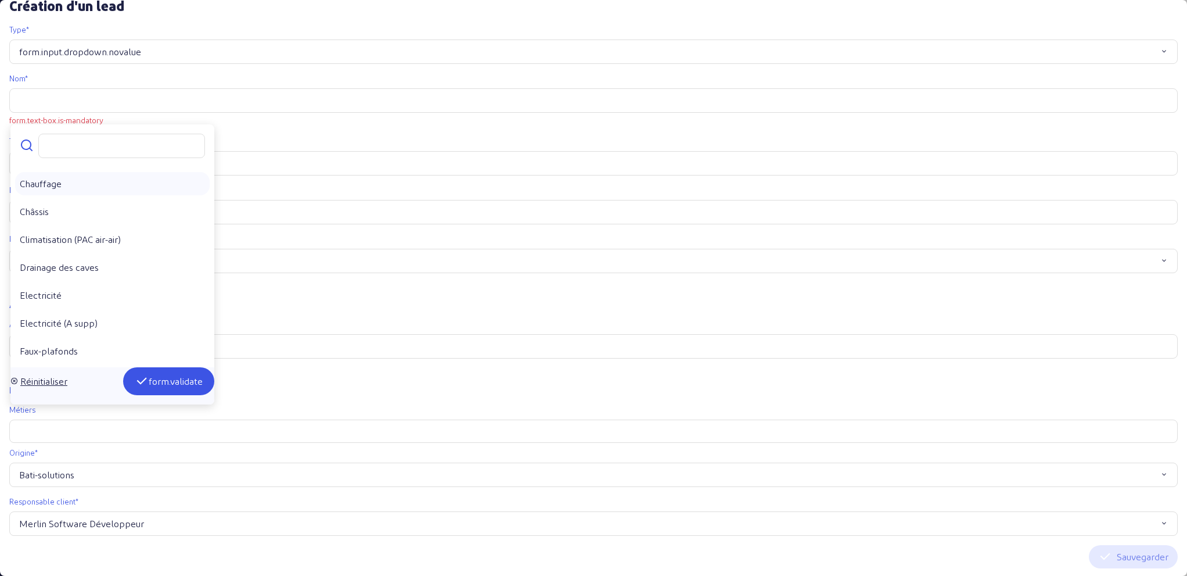
click at [87, 190] on div "Chauffage" at bounding box center [112, 183] width 195 height 23
click at [164, 385] on div "form.validate" at bounding box center [169, 381] width 68 height 14
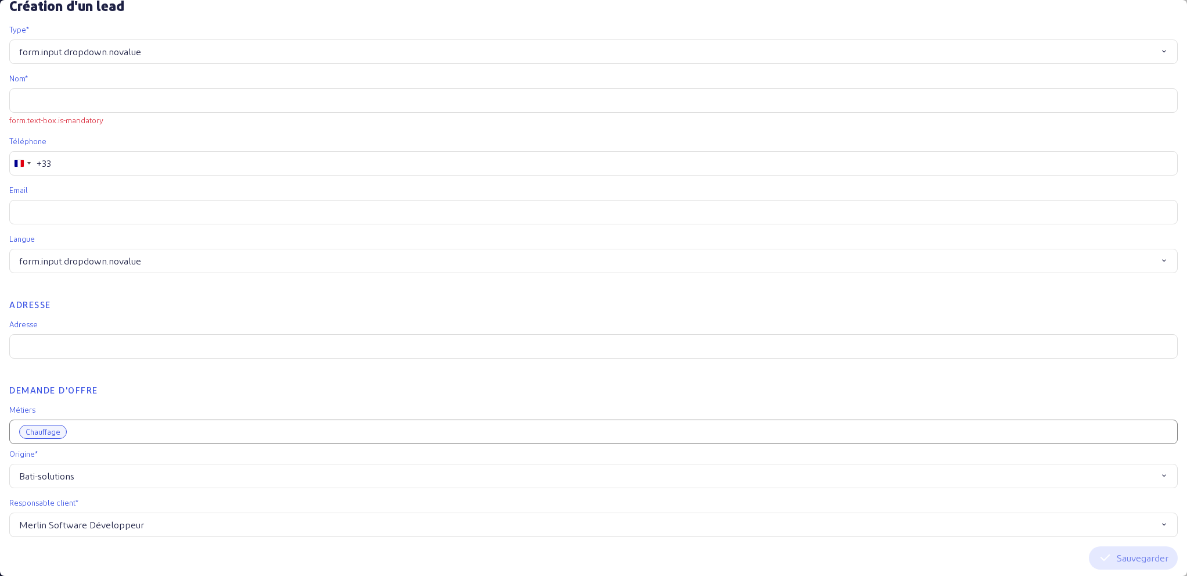
click at [160, 428] on div "Chauffage" at bounding box center [593, 432] width 1149 height 14
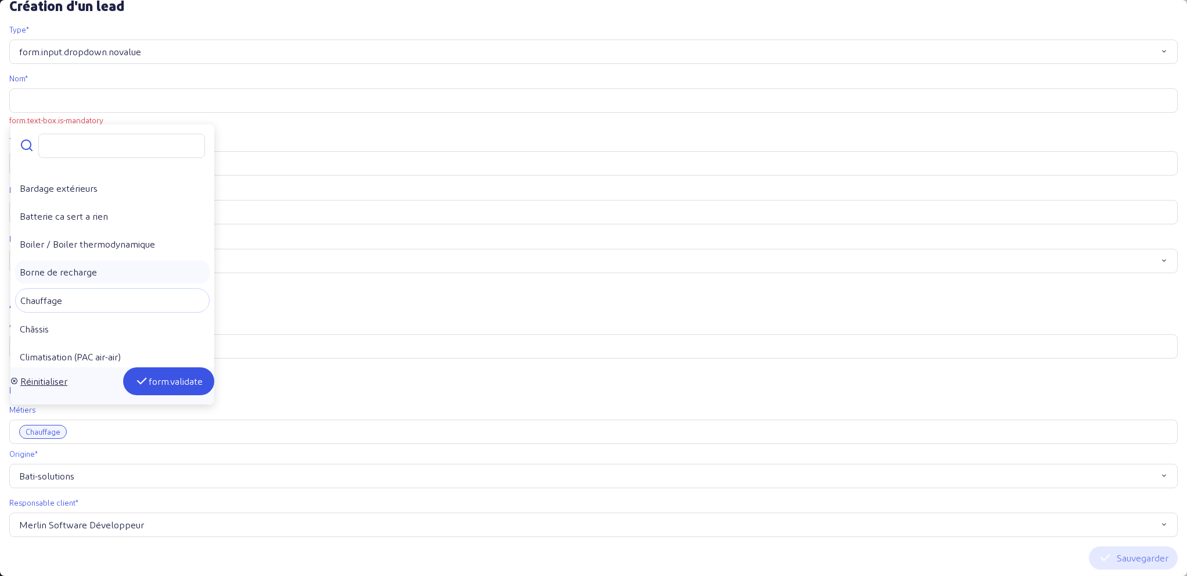
click at [105, 265] on div "Borne de recharge" at bounding box center [112, 271] width 195 height 23
click at [105, 265] on div "Borne de recharge" at bounding box center [112, 272] width 195 height 24
click at [282, 385] on div at bounding box center [593, 288] width 1187 height 576
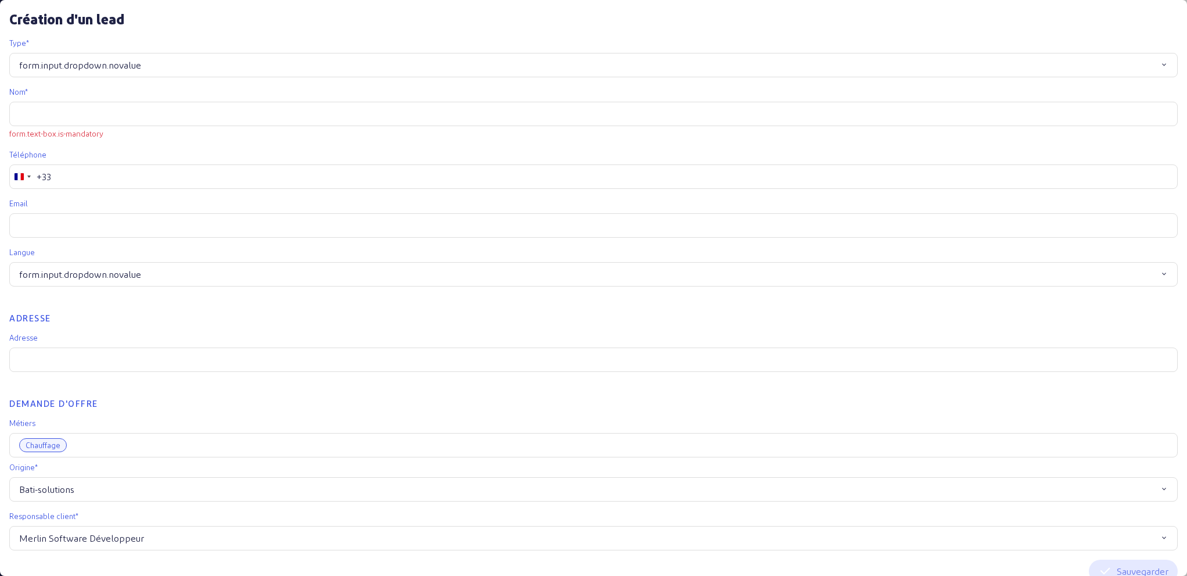
scroll to position [0, 0]
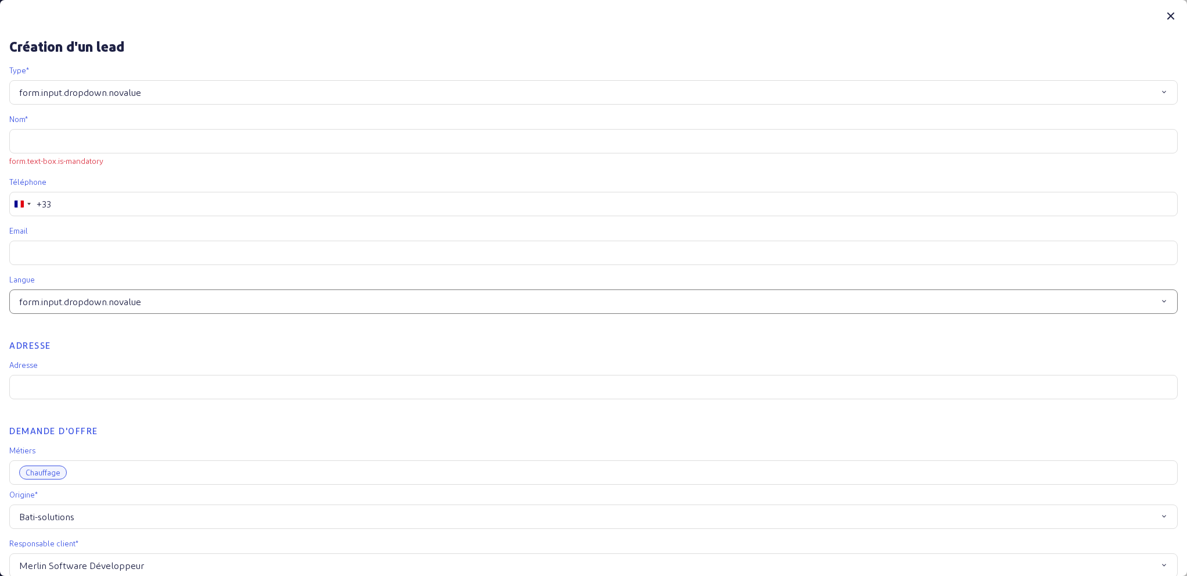
click at [481, 299] on div "form.input.dropdown.novalue" at bounding box center [593, 301] width 1169 height 24
click at [325, 347] on button "Français (belge)" at bounding box center [593, 342] width 1166 height 19
click at [324, 380] on input at bounding box center [593, 387] width 1169 height 24
click at [28, 206] on div "Change country, selected France (+33)" at bounding box center [22, 203] width 24 height 23
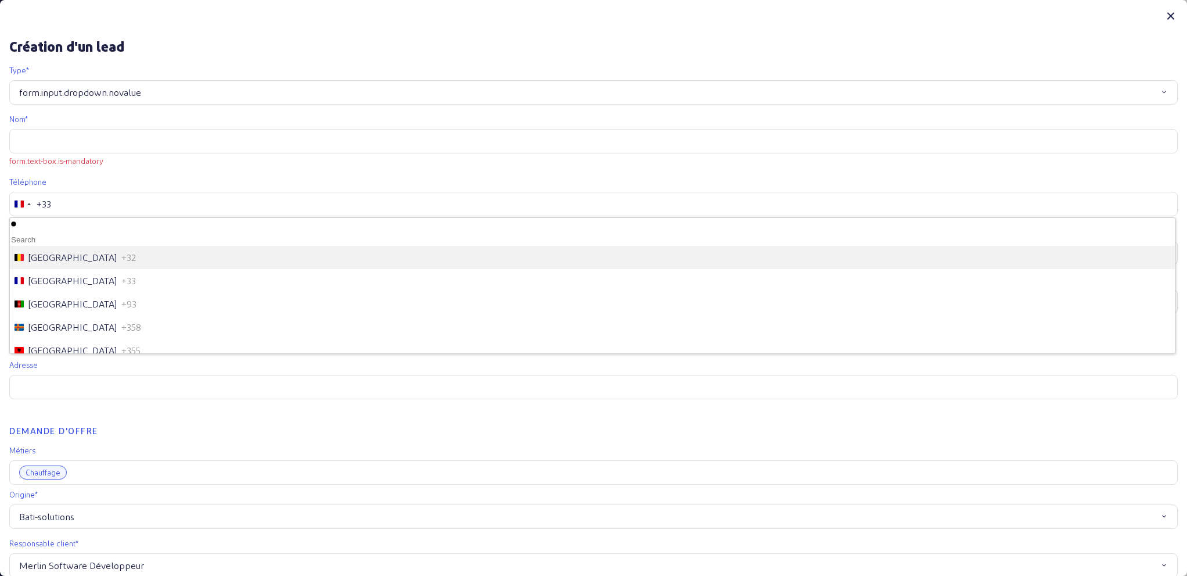
click at [121, 178] on label "Téléphone" at bounding box center [593, 182] width 1169 height 10
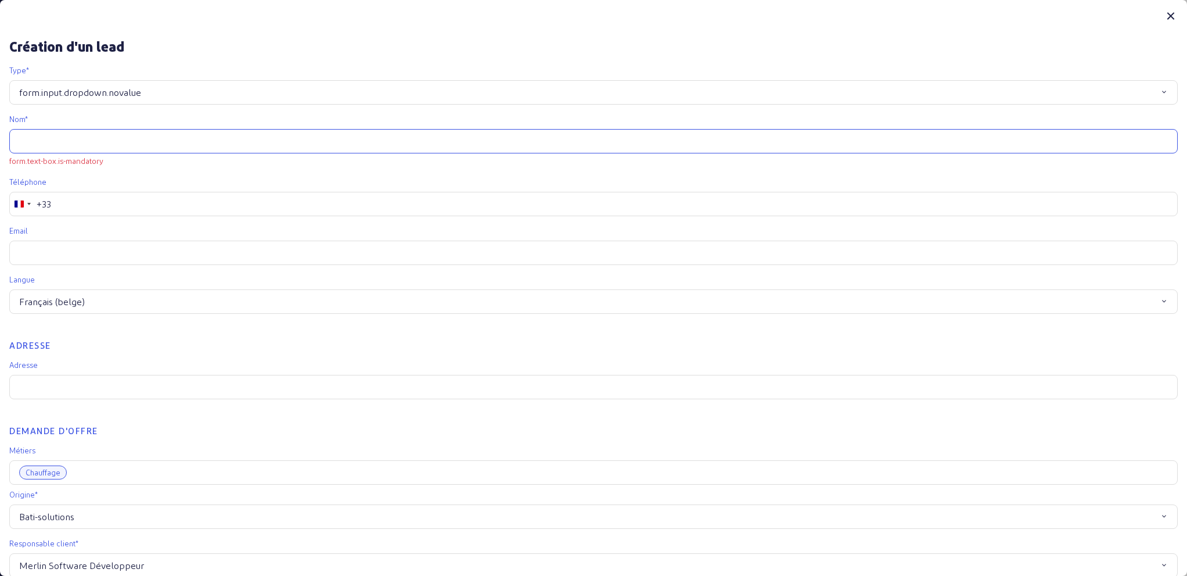
click at [125, 146] on input "text" at bounding box center [593, 141] width 1169 height 24
click at [1115, 16] on icon at bounding box center [1171, 16] width 14 height 14
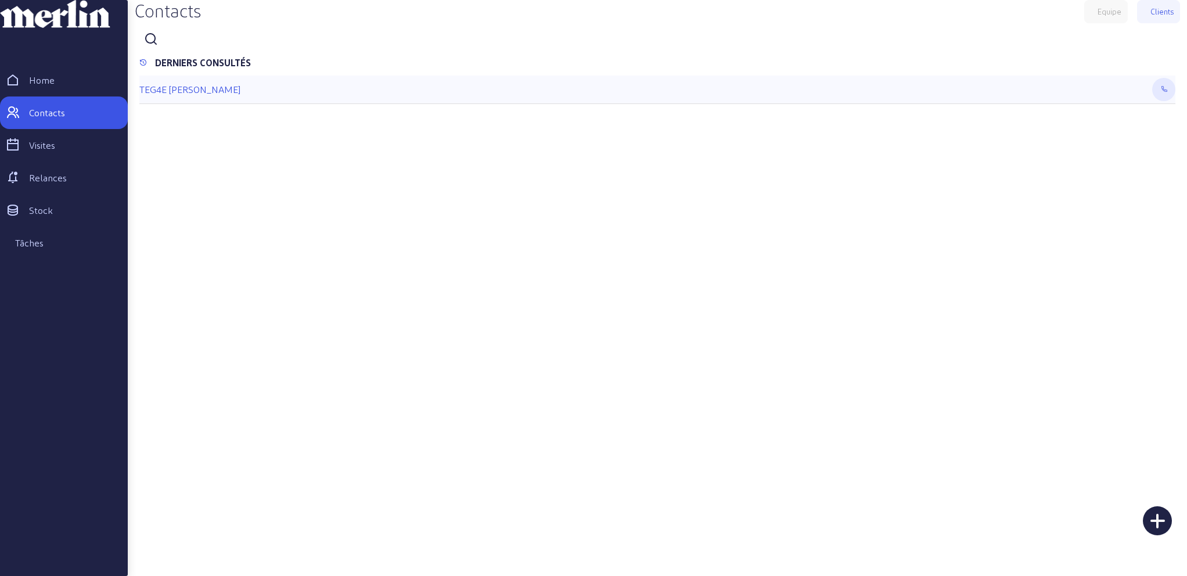
click at [911, 104] on div "TEG4E [PERSON_NAME]" at bounding box center [657, 90] width 1036 height 28
click at [169, 95] on cam-list-title "TEG4E [PERSON_NAME]" at bounding box center [189, 89] width 101 height 11
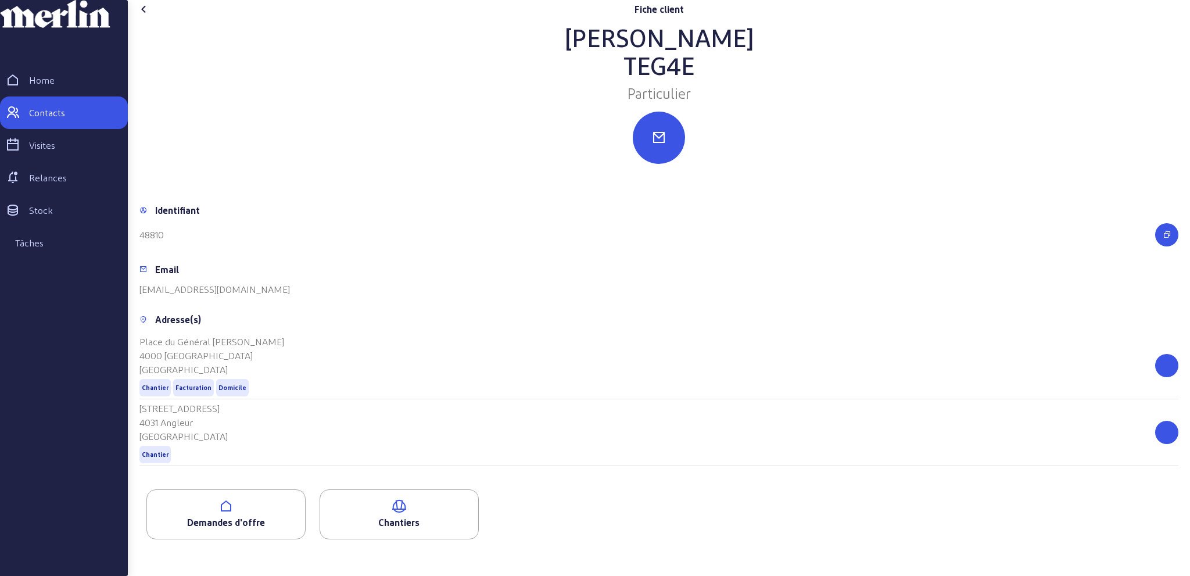
click at [148, 16] on icon at bounding box center [144, 9] width 14 height 14
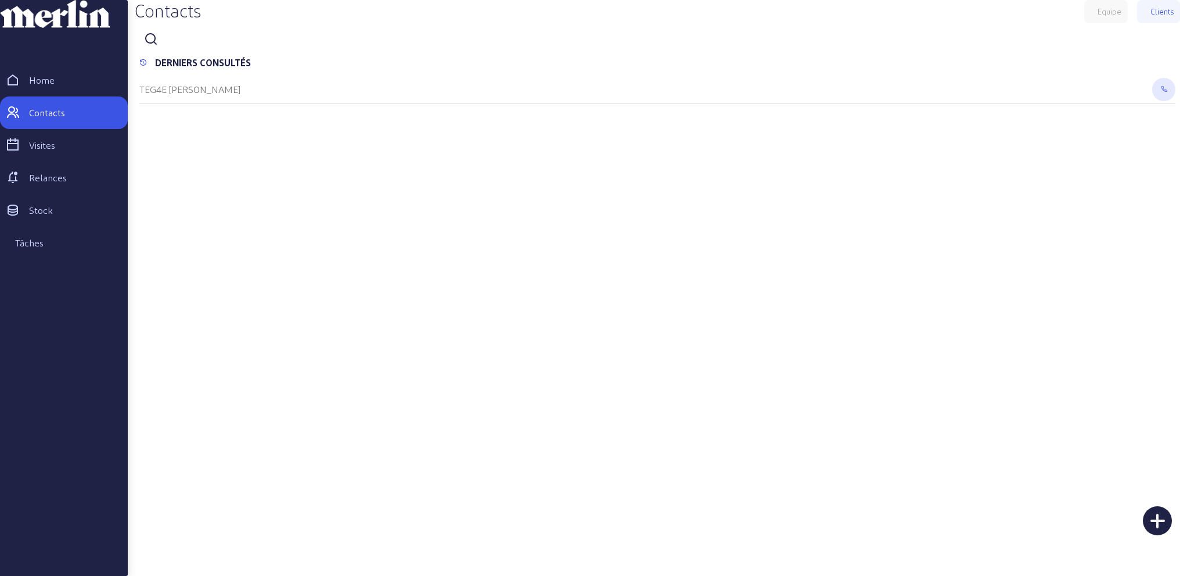
click at [158, 46] on icon at bounding box center [151, 40] width 14 height 14
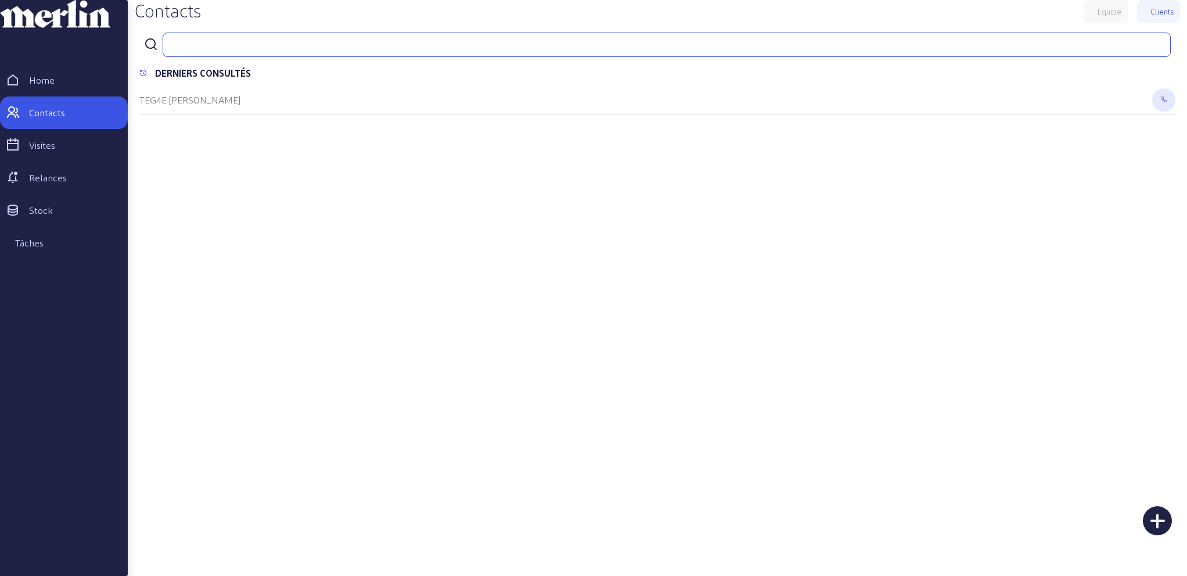
click at [213, 57] on input "text" at bounding box center [667, 45] width 1008 height 24
type input "test"
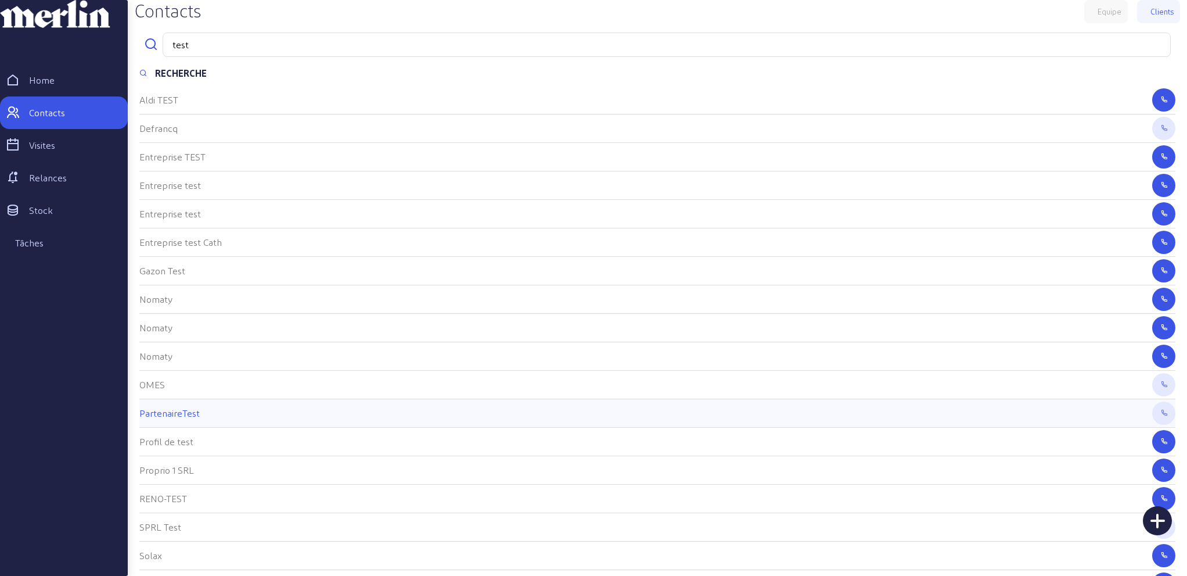
click at [267, 428] on div "PartenaireTest" at bounding box center [657, 413] width 1036 height 28
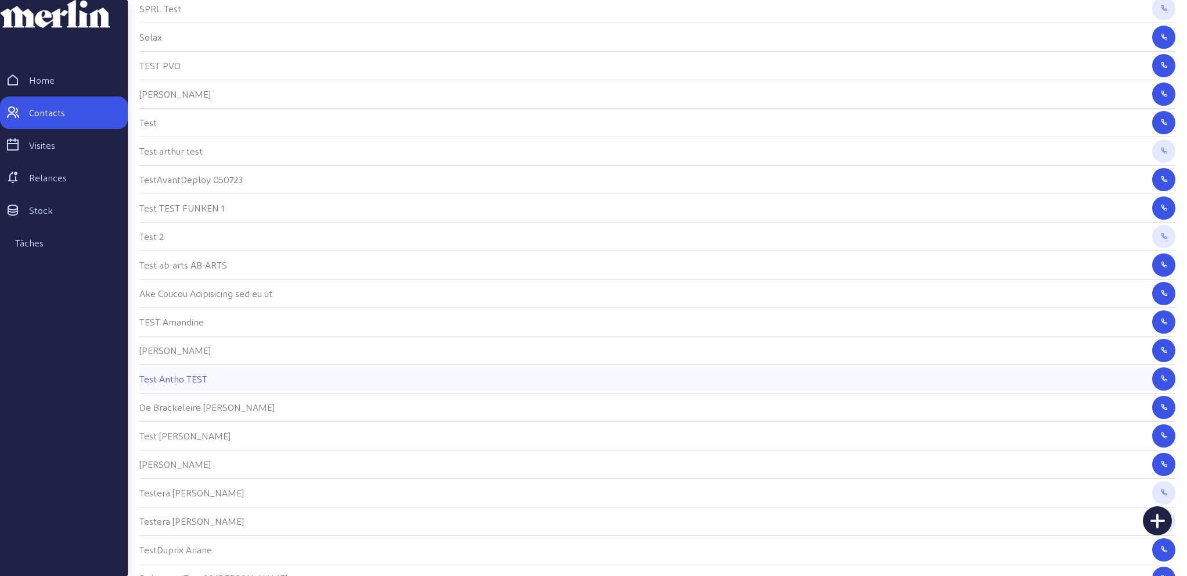
scroll to position [523, 0]
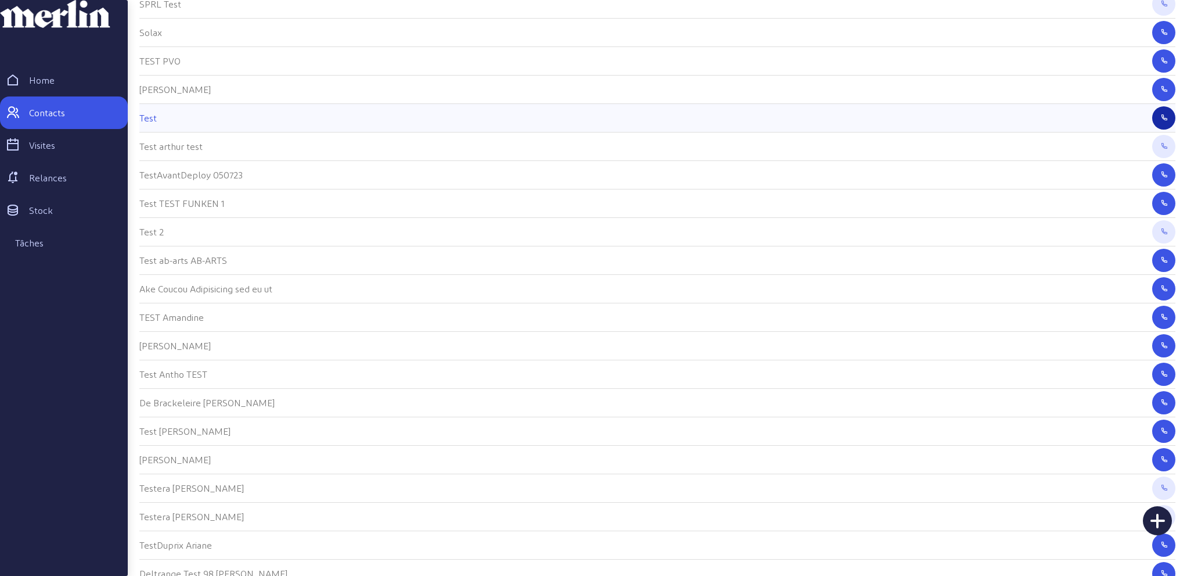
click at [1115, 123] on icon "button" at bounding box center [1165, 118] width 8 height 10
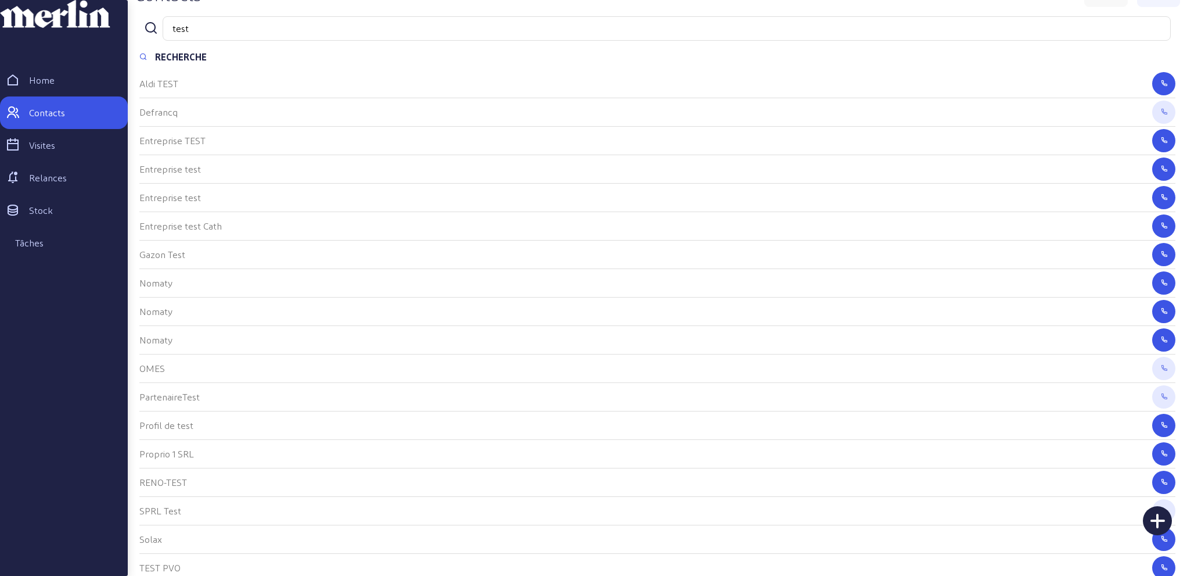
scroll to position [0, 0]
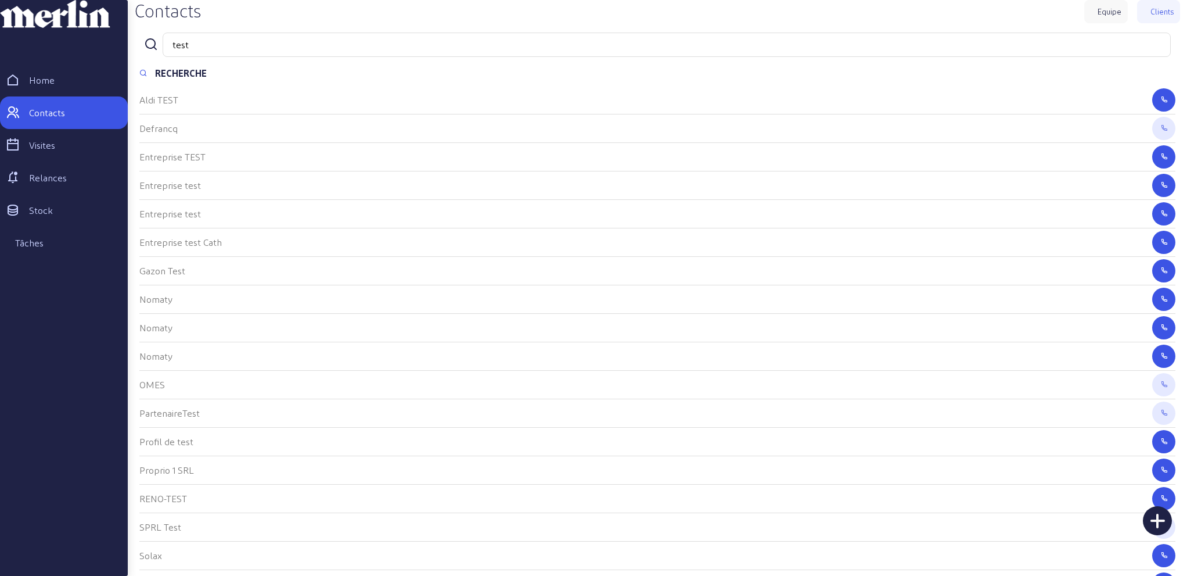
click at [1104, 17] on div "Equipe" at bounding box center [1110, 11] width 24 height 10
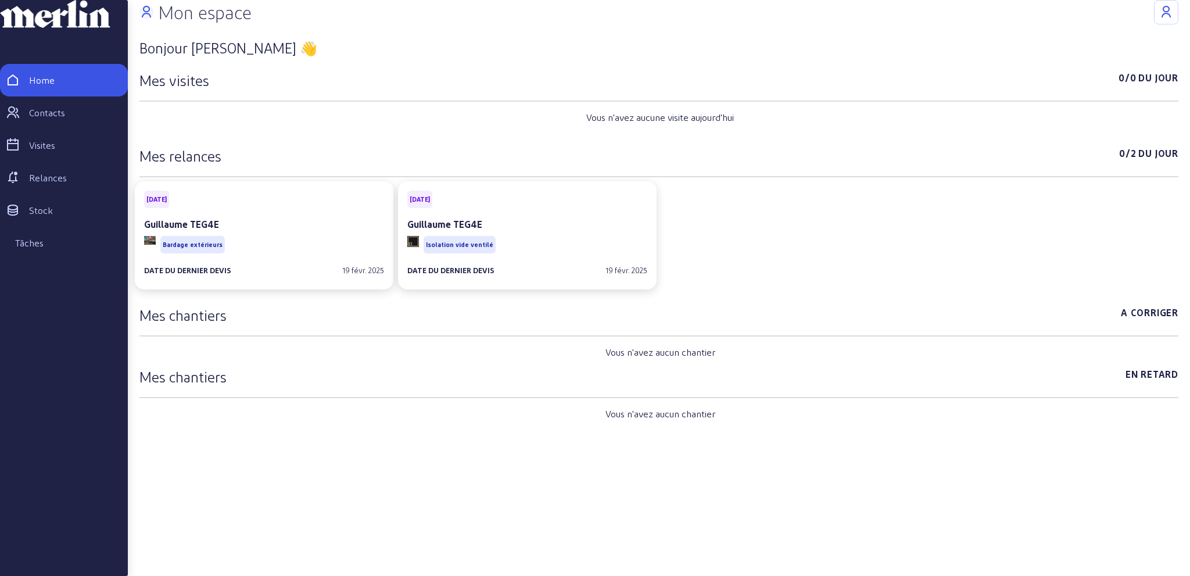
click at [1115, 19] on icon "button" at bounding box center [1166, 12] width 14 height 14
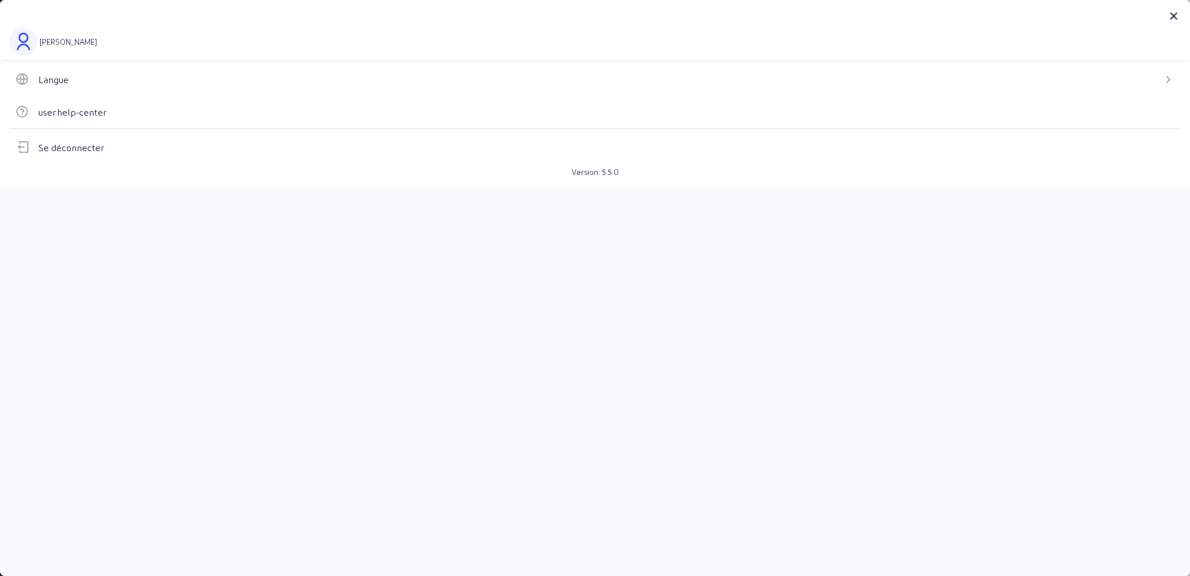
click at [1115, 13] on icon at bounding box center [1173, 16] width 14 height 14
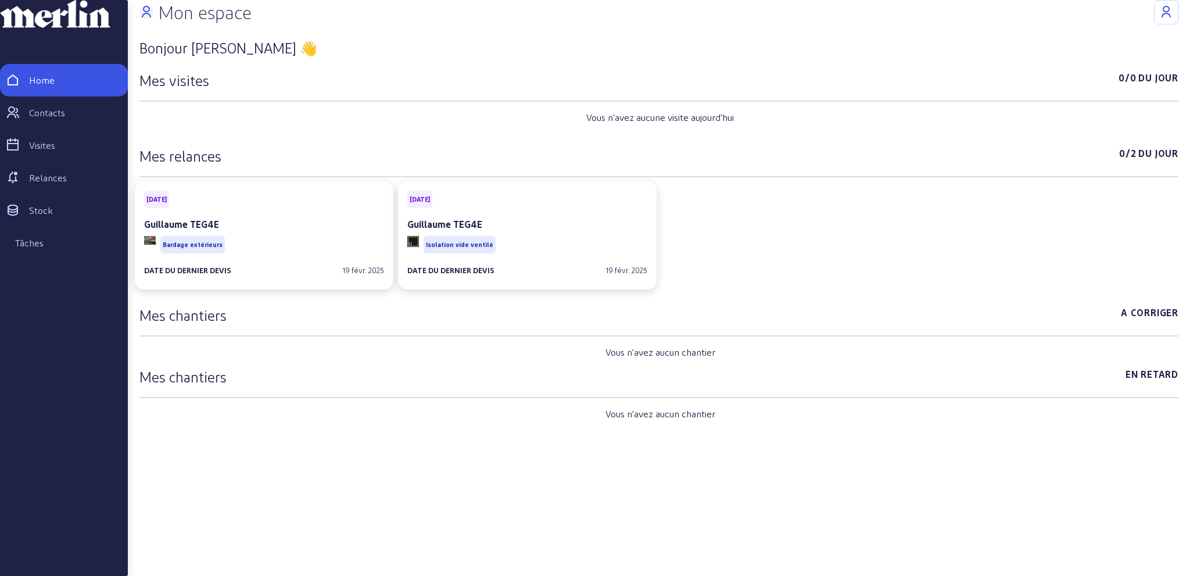
click at [1115, 19] on icon "button" at bounding box center [1166, 12] width 14 height 14
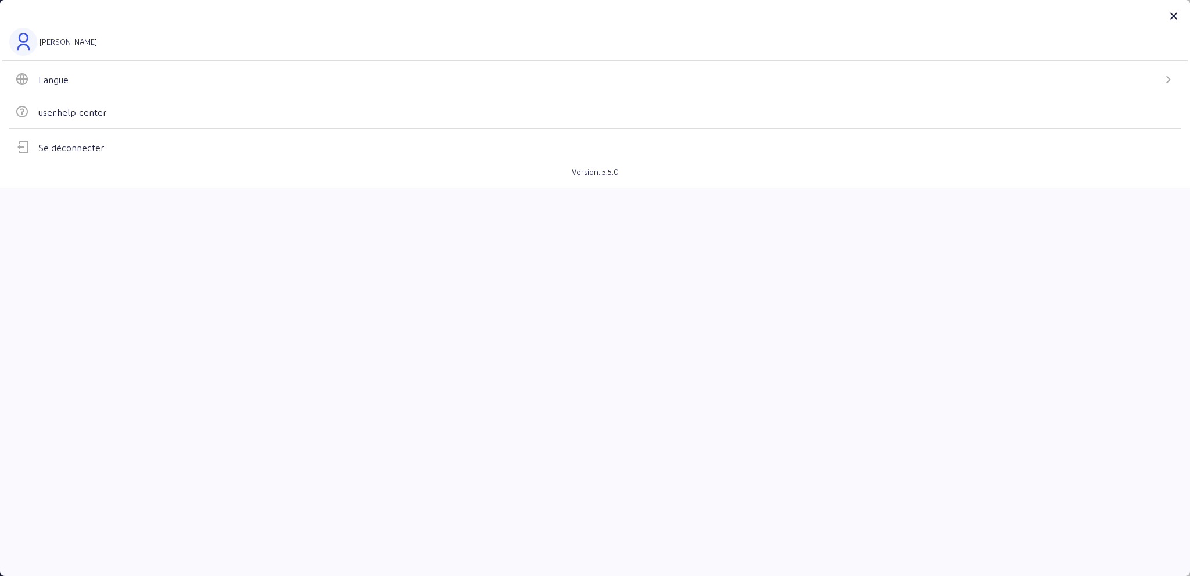
click at [1115, 19] on icon at bounding box center [1173, 16] width 14 height 14
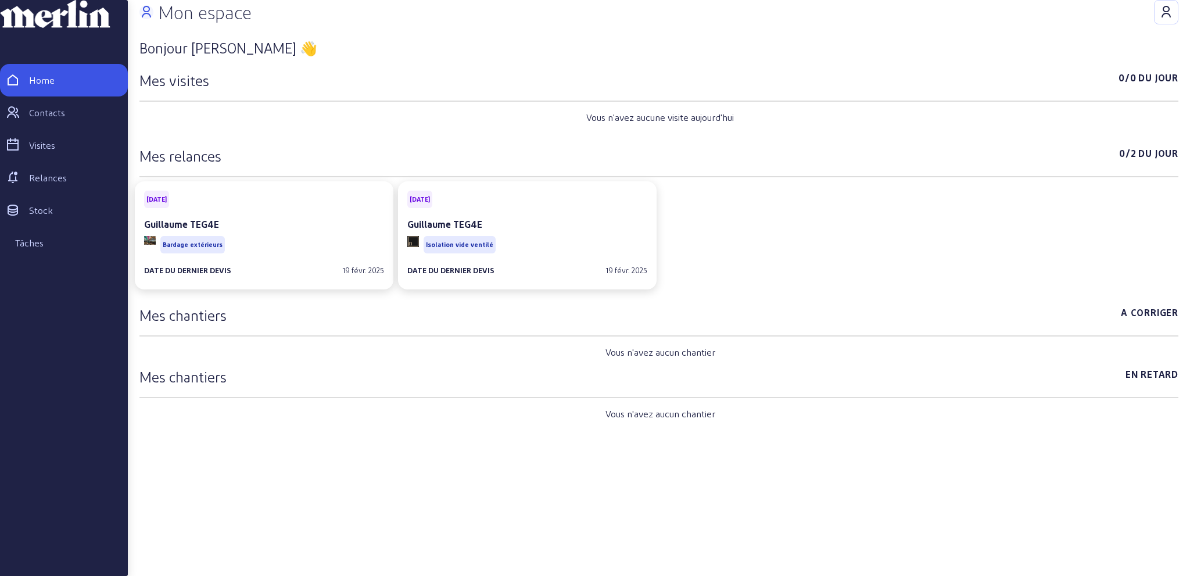
click at [151, 19] on icon at bounding box center [146, 12] width 14 height 14
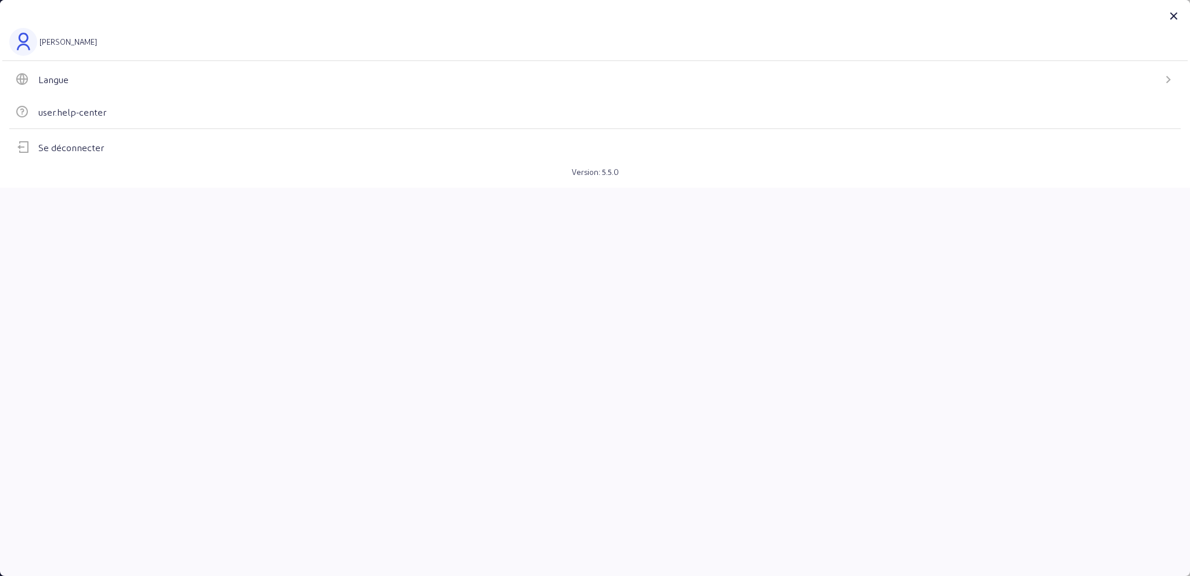
click at [1115, 15] on icon at bounding box center [1173, 16] width 14 height 14
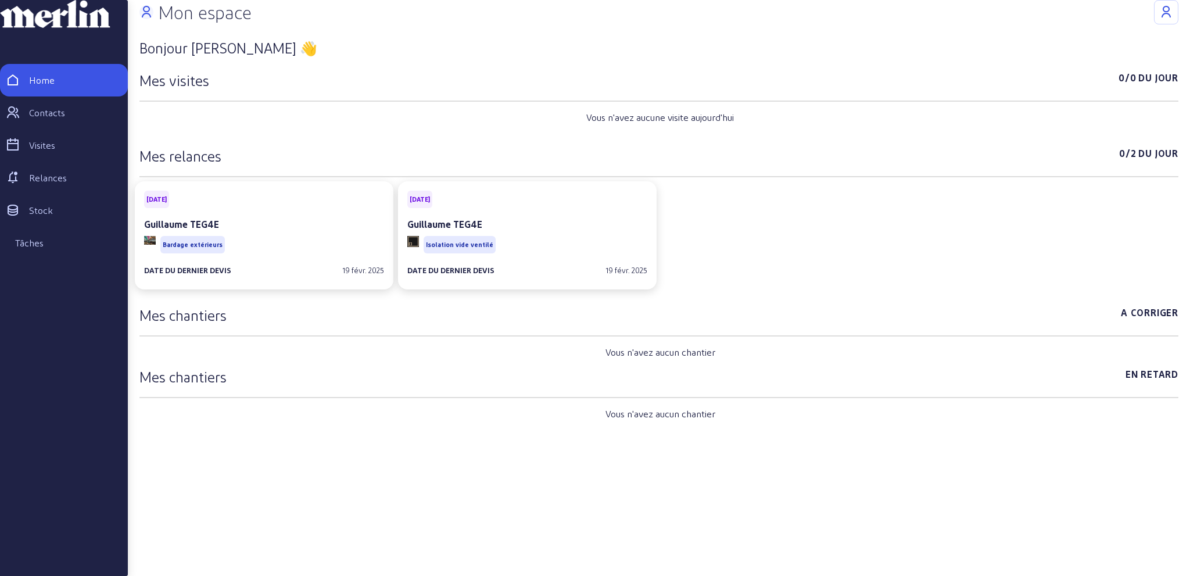
click at [1115, 19] on icon "button" at bounding box center [1166, 12] width 14 height 14
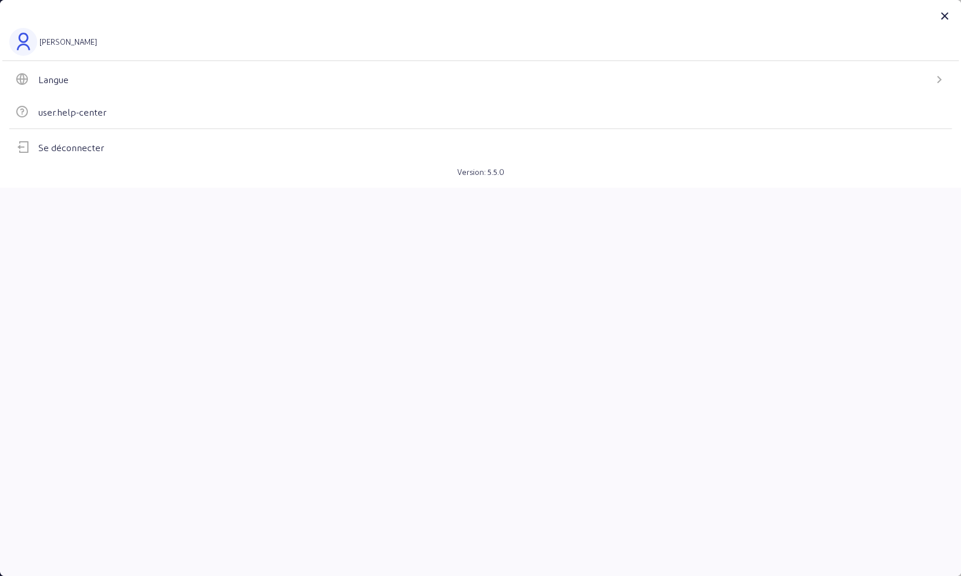
click at [109, 40] on div "Guillaume Malotaux" at bounding box center [480, 42] width 942 height 28
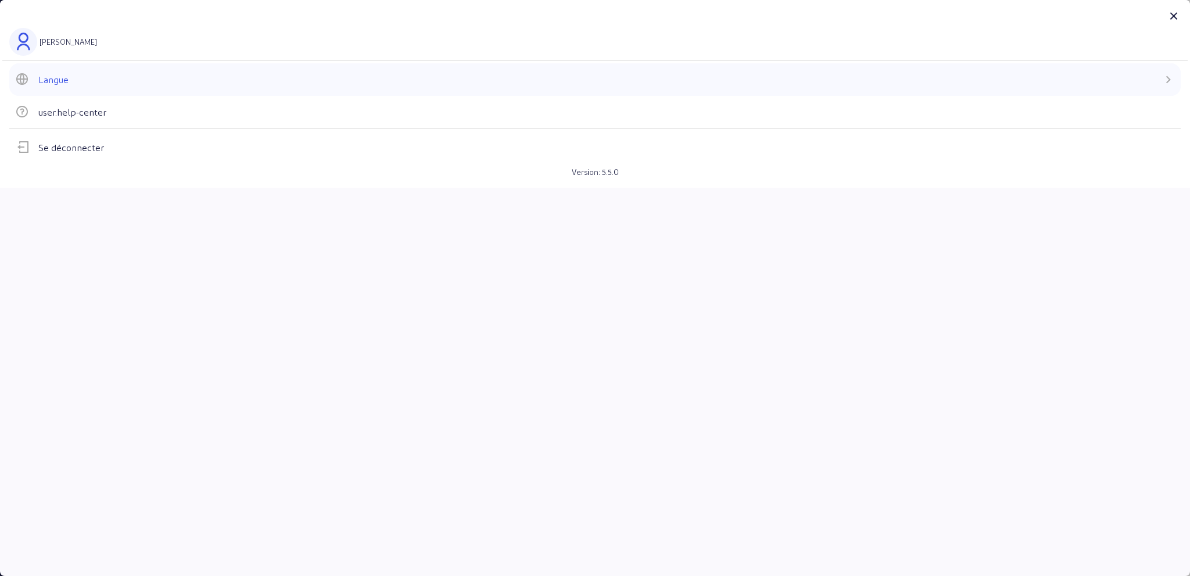
click at [1115, 76] on icon at bounding box center [1168, 80] width 14 height 14
click at [1115, 22] on div at bounding box center [595, 288] width 1190 height 576
click at [1115, 13] on icon at bounding box center [1173, 16] width 14 height 14
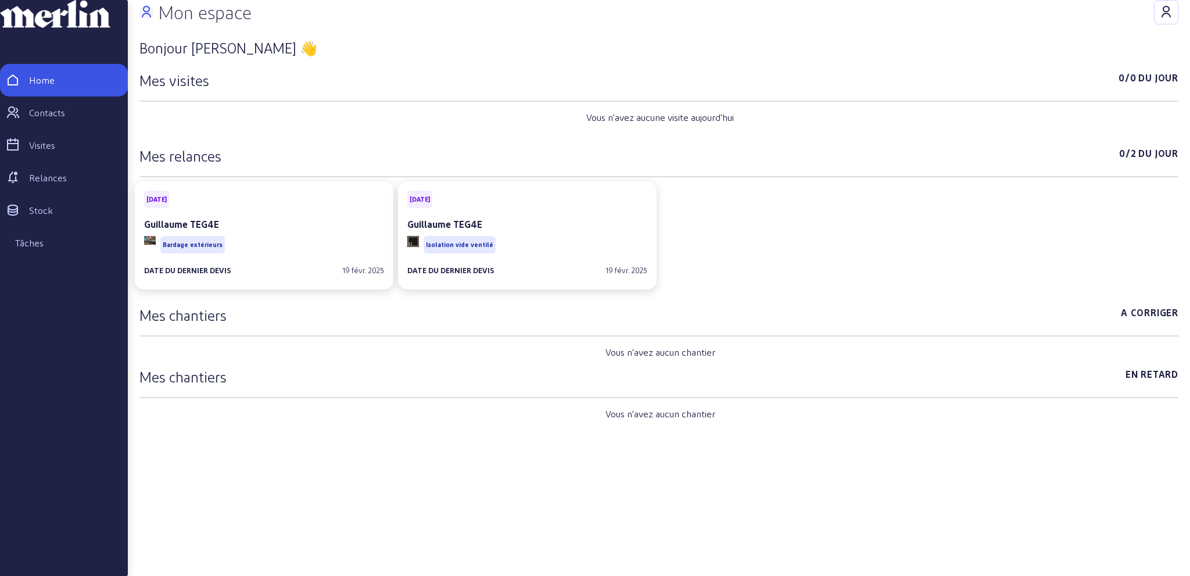
click at [225, 57] on h3 "Bonjour [PERSON_NAME] 👋" at bounding box center [658, 47] width 1039 height 19
click at [258, 57] on h3 "Bonjour [PERSON_NAME] 👋" at bounding box center [658, 47] width 1039 height 19
click at [49, 152] on div "Visites" at bounding box center [42, 145] width 26 height 14
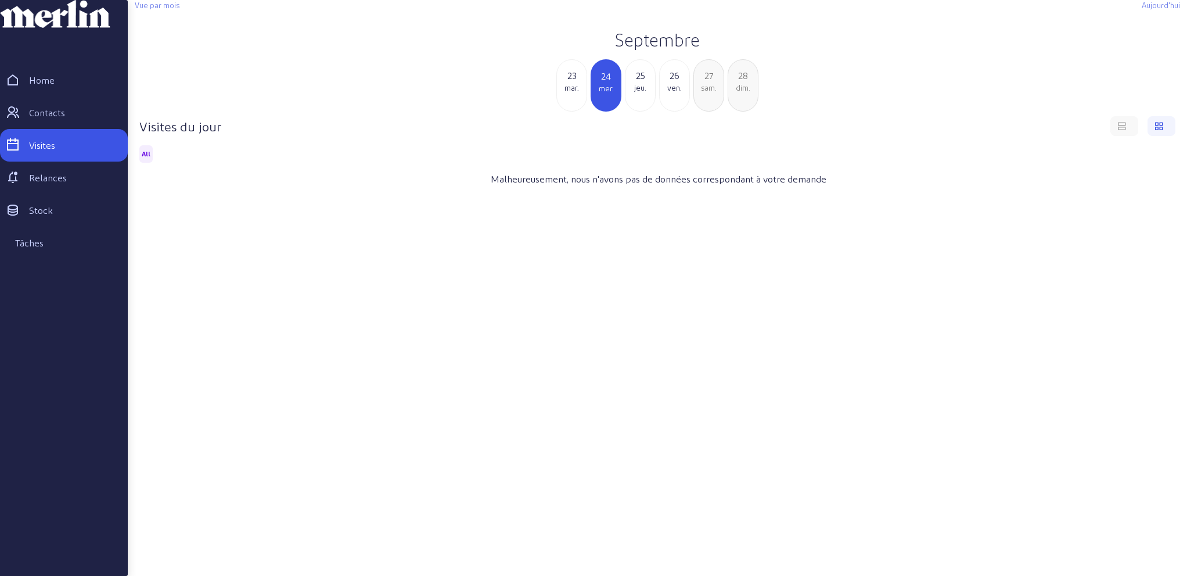
click at [149, 158] on span "All" at bounding box center [146, 154] width 9 height 8
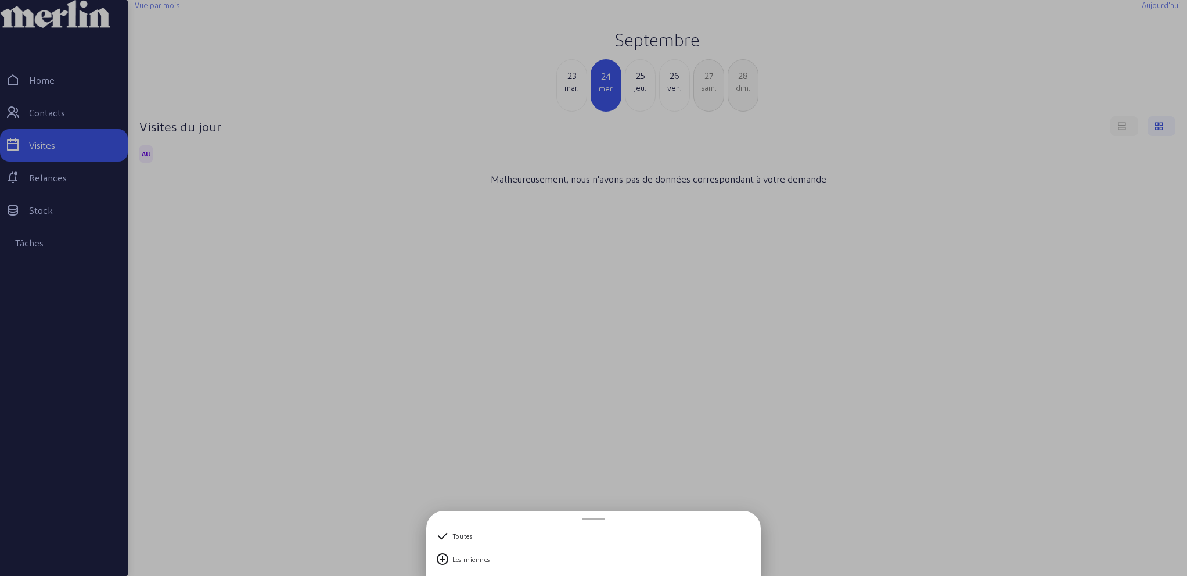
click at [448, 533] on icon at bounding box center [443, 559] width 15 height 14
click at [453, 533] on div "Toutes" at bounding box center [463, 536] width 20 height 8
click at [459, 533] on div "Les miennes" at bounding box center [472, 559] width 38 height 8
click at [460, 530] on div "Toutes" at bounding box center [594, 536] width 316 height 23
click at [484, 408] on div at bounding box center [593, 288] width 1187 height 576
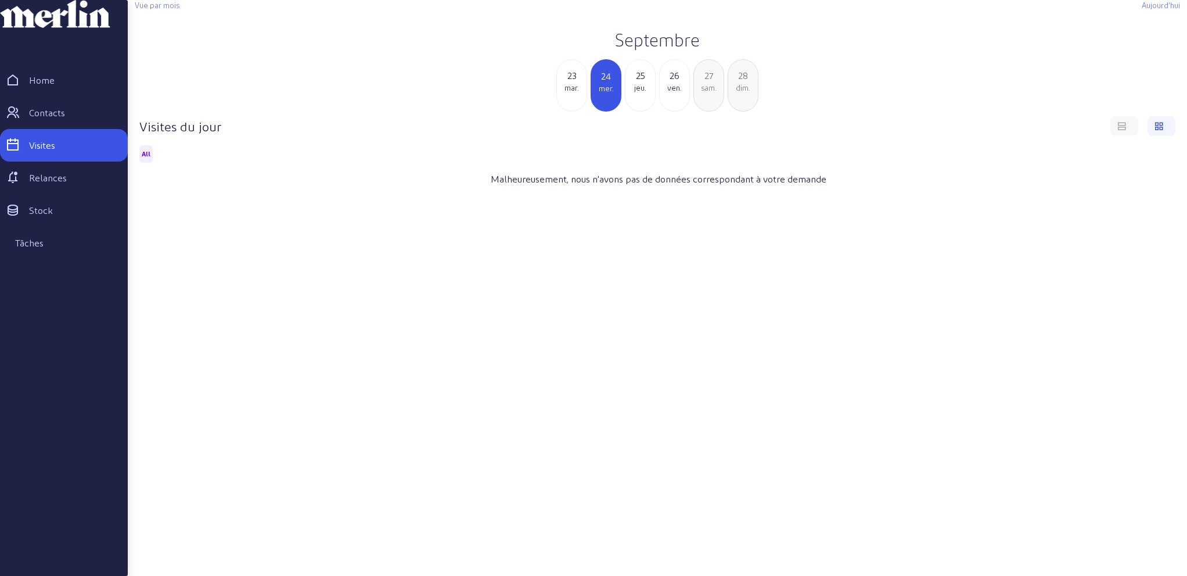
click at [644, 112] on div "25 jeu." at bounding box center [640, 85] width 31 height 52
click at [574, 93] on div "mer." at bounding box center [572, 87] width 30 height 10
click at [1115, 136] on div at bounding box center [1162, 126] width 28 height 20
click at [1115, 130] on icon at bounding box center [1122, 124] width 10 height 10
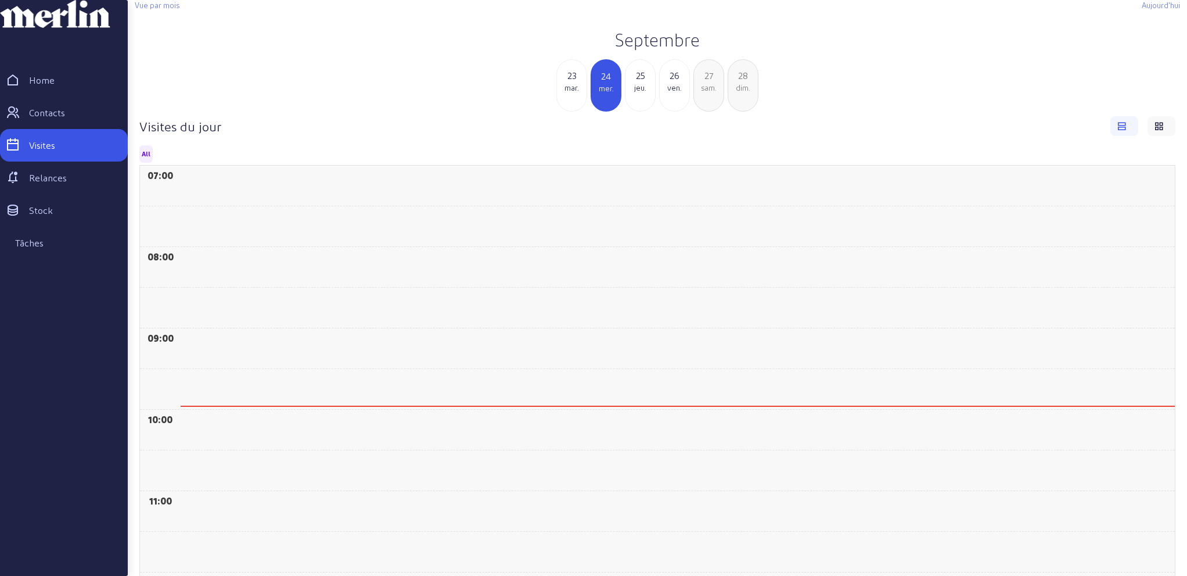
click at [1115, 130] on icon at bounding box center [1159, 124] width 10 height 10
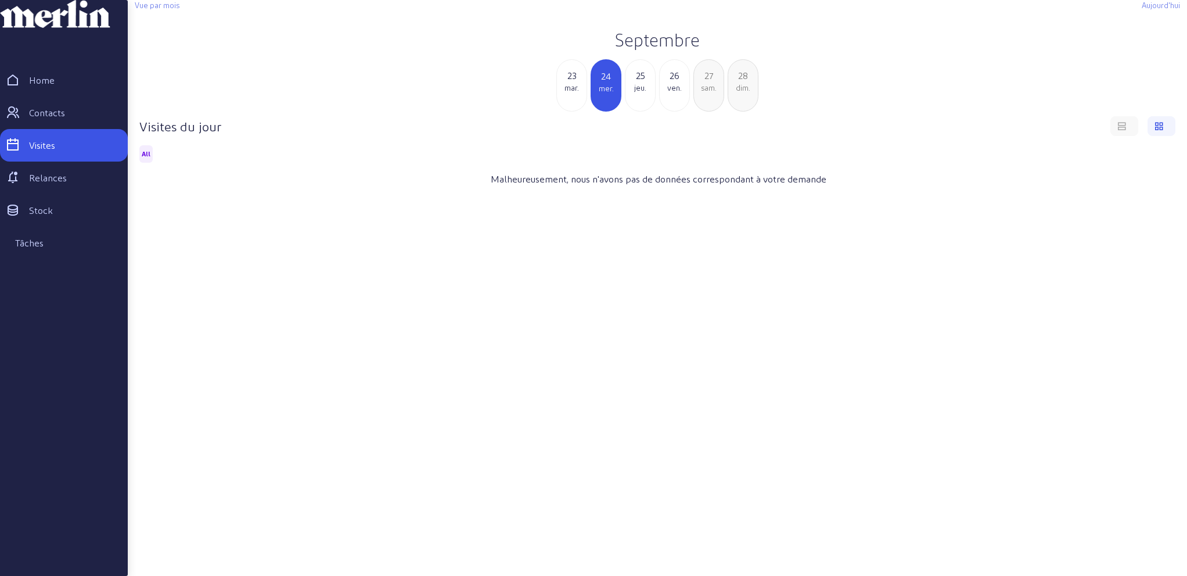
click at [1115, 9] on span "Aujourd'hui" at bounding box center [1161, 5] width 38 height 9
click at [754, 112] on div "28 dim." at bounding box center [743, 85] width 31 height 52
click at [160, 9] on span "Vue par mois" at bounding box center [157, 5] width 45 height 9
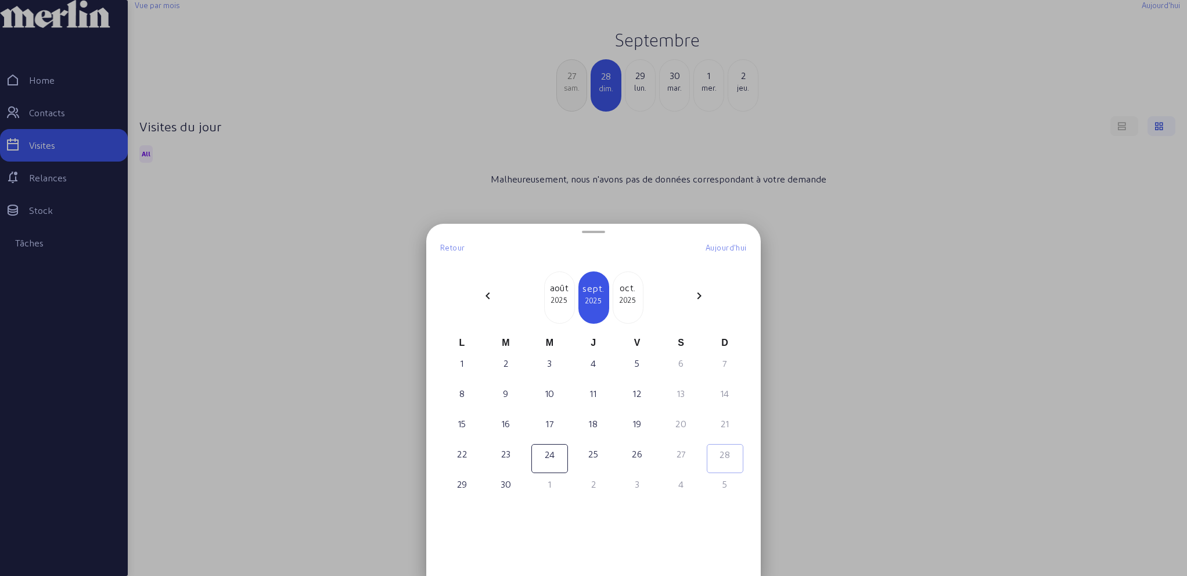
click at [829, 314] on div at bounding box center [593, 288] width 1187 height 576
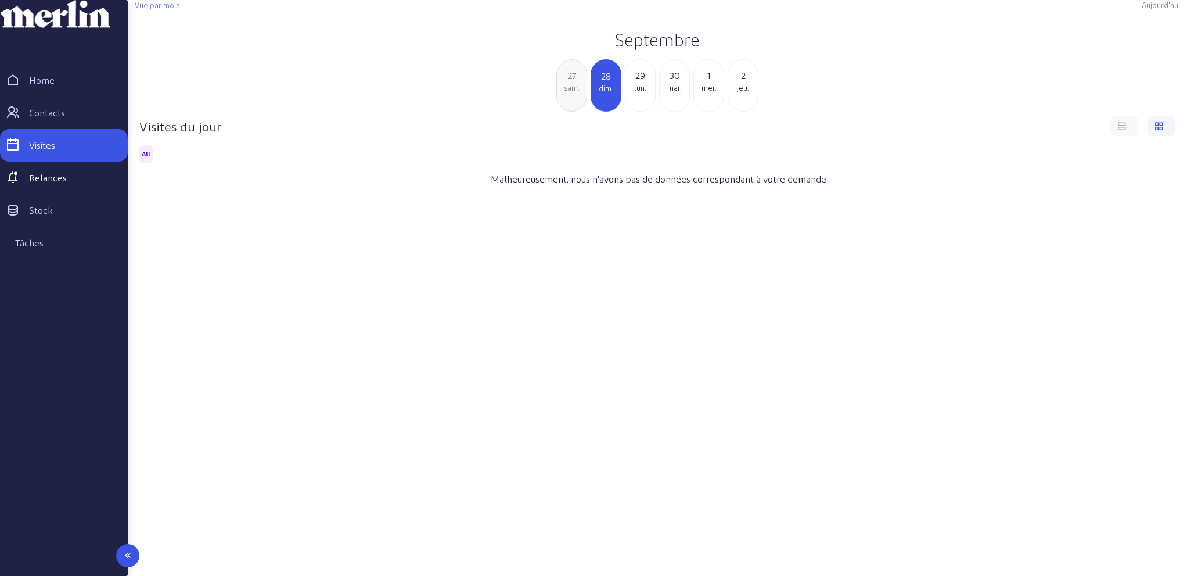
click at [67, 185] on div "Relances" at bounding box center [48, 178] width 38 height 14
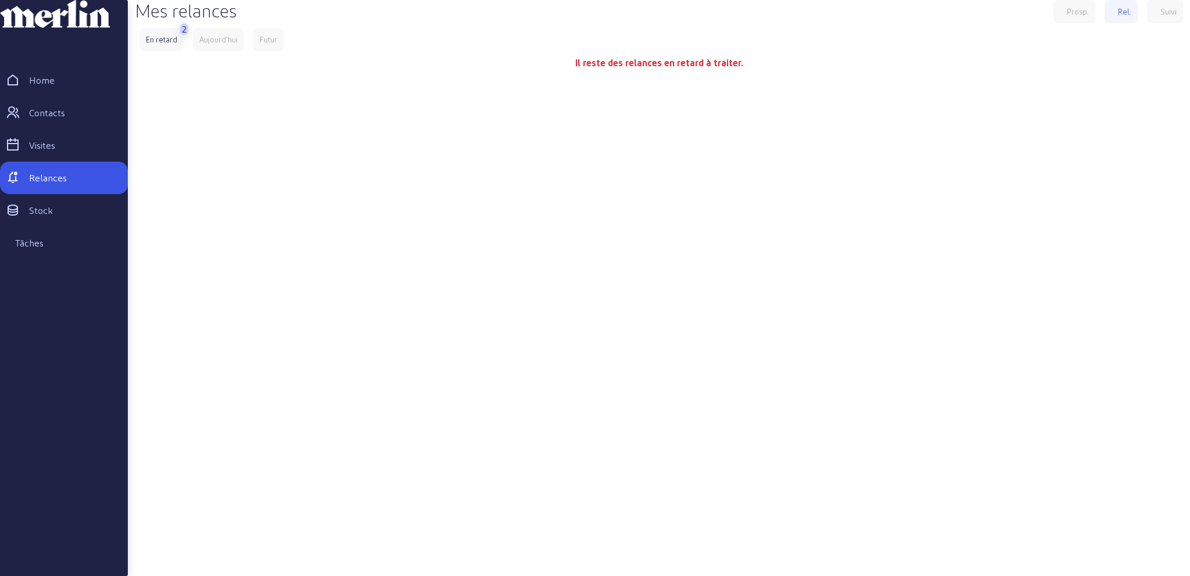
click at [165, 45] on div "En retard" at bounding box center [161, 39] width 31 height 10
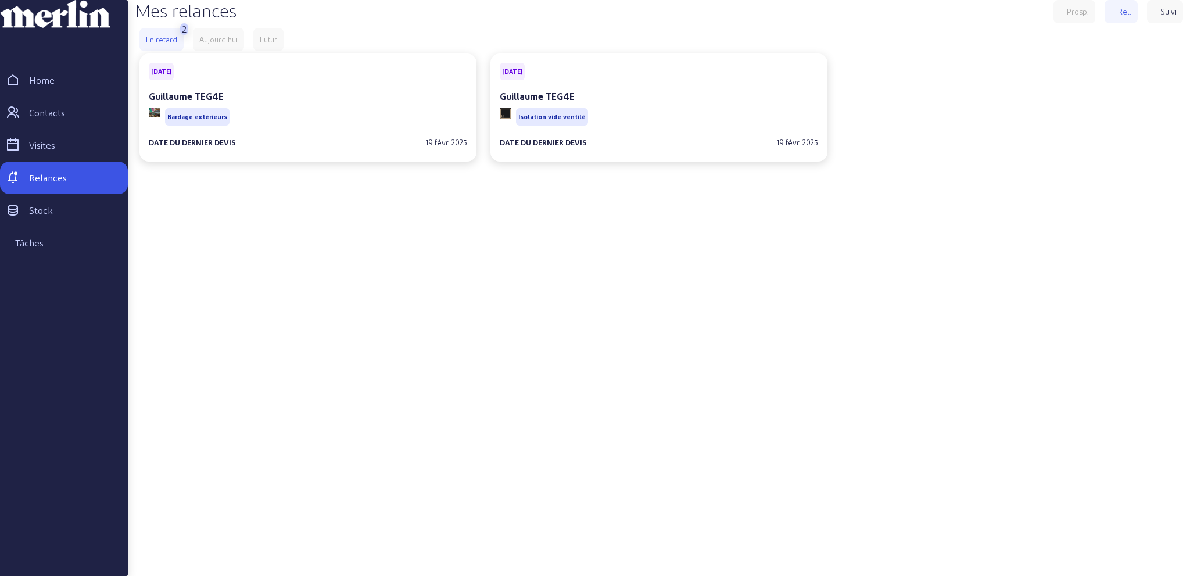
click at [1115, 17] on div "Suivi" at bounding box center [1168, 11] width 16 height 10
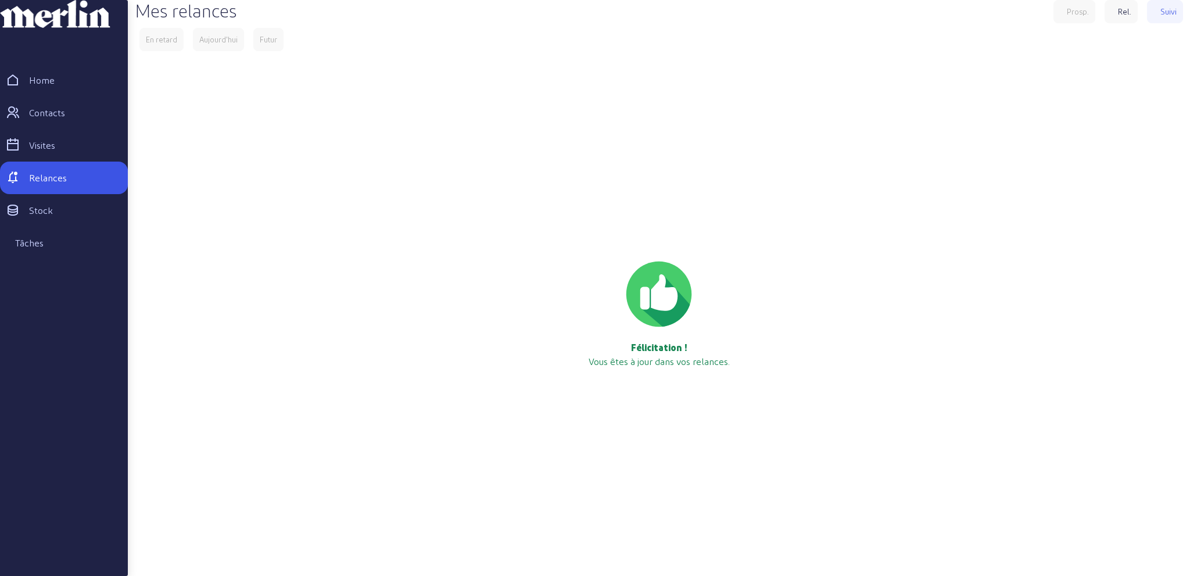
click at [1115, 17] on div "Rel." at bounding box center [1124, 11] width 13 height 10
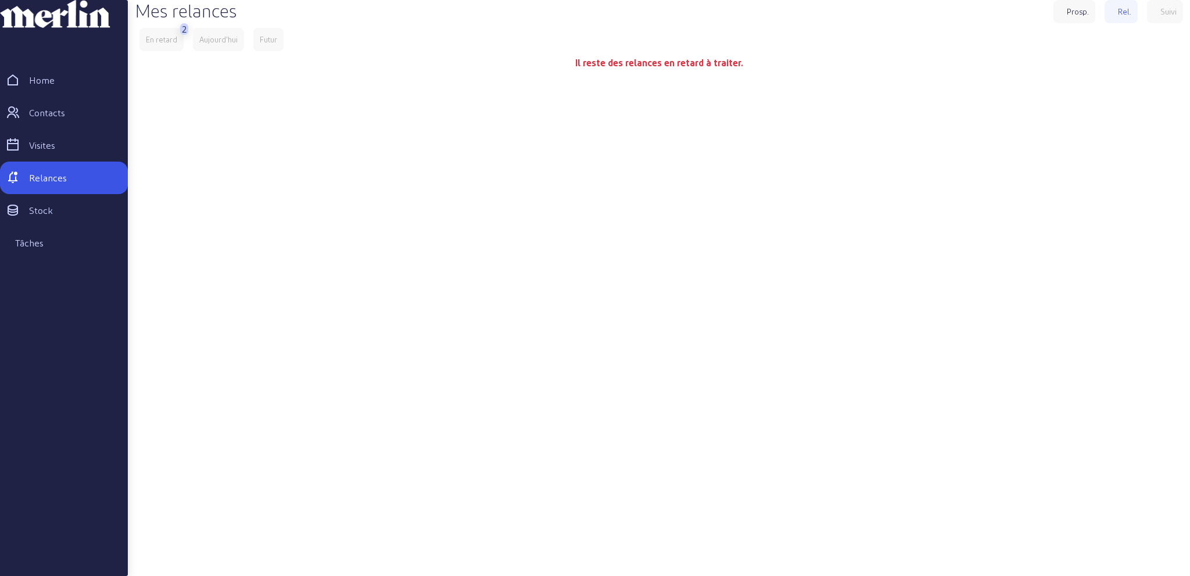
click at [1080, 17] on div "Prosp." at bounding box center [1078, 11] width 22 height 10
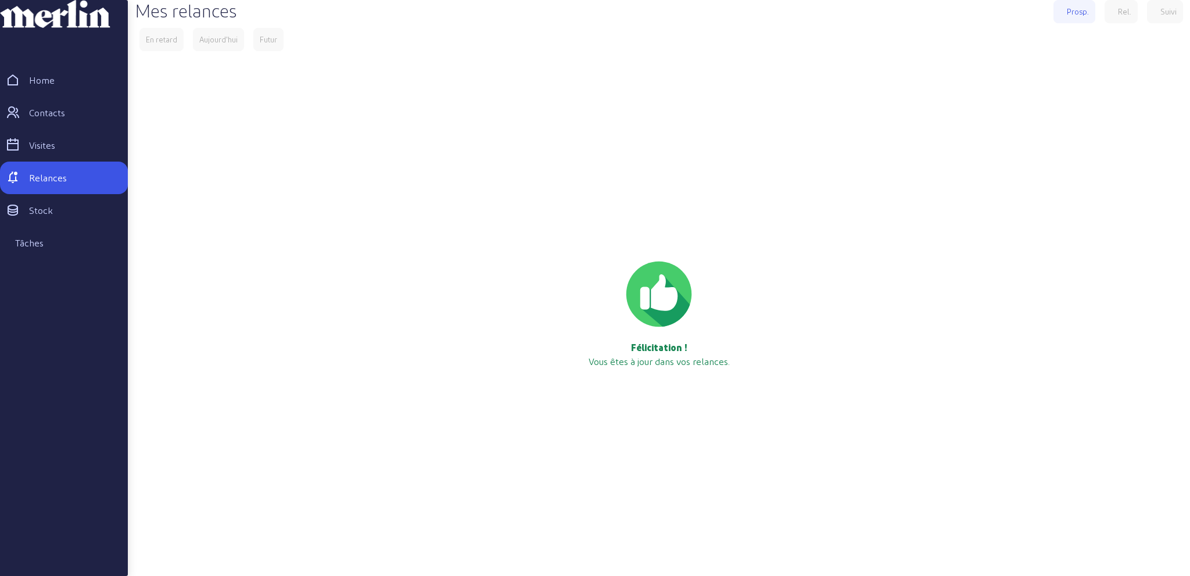
click at [300, 299] on cam-local-icon at bounding box center [658, 294] width 1039 height 70
click at [55, 152] on div "Visites" at bounding box center [42, 145] width 26 height 14
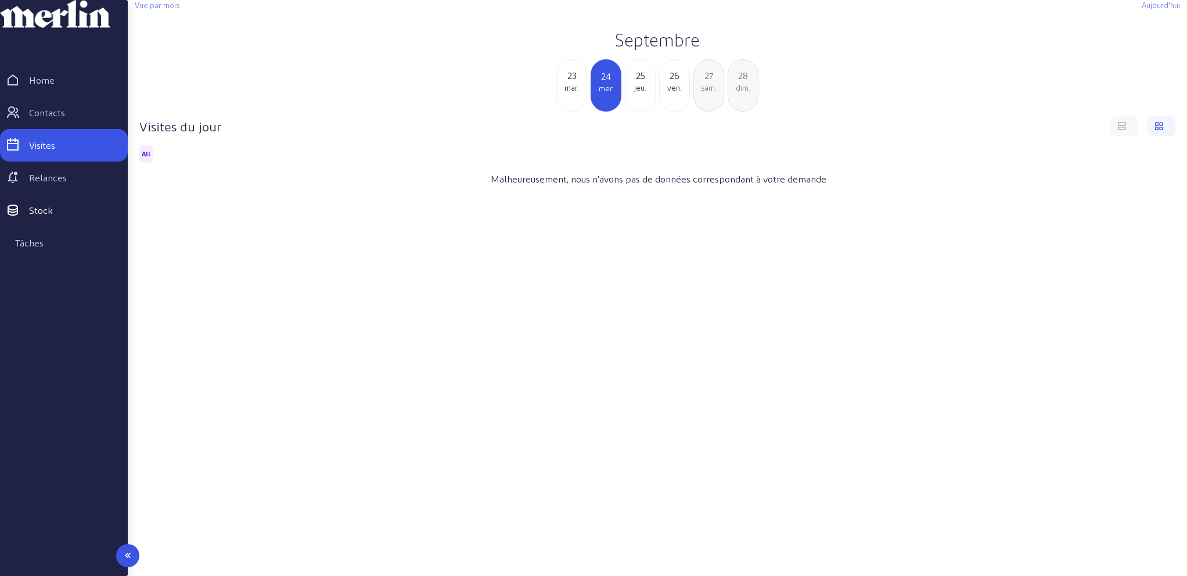
click at [51, 217] on div "Stock" at bounding box center [41, 210] width 24 height 14
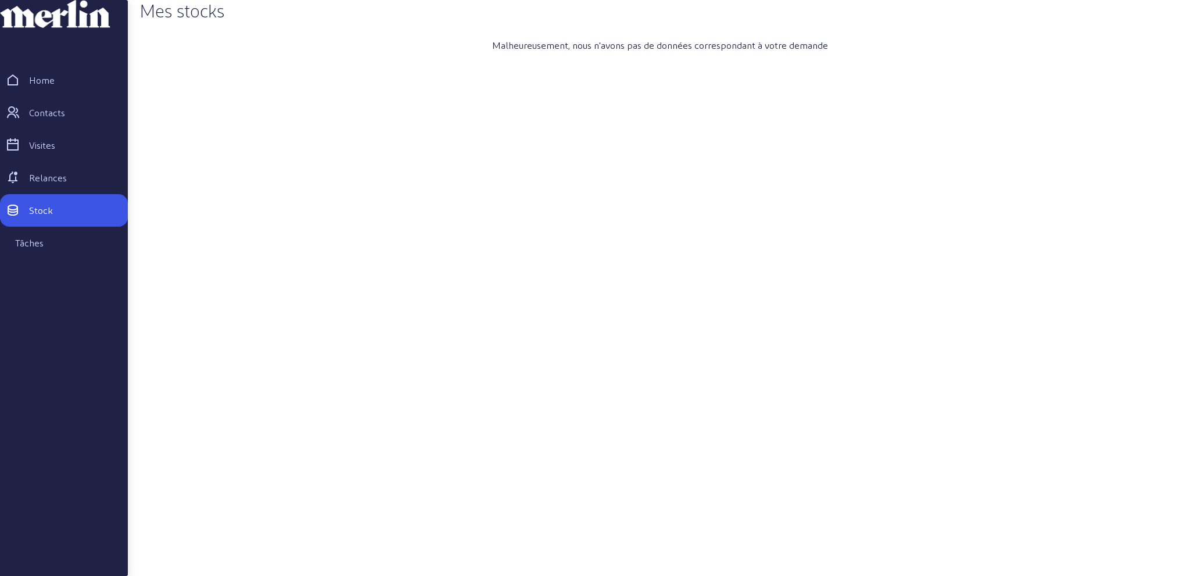
click at [656, 52] on span "Malheureusement, nous n'avons pas de données correspondant à votre demande" at bounding box center [660, 45] width 336 height 14
click at [56, 250] on div "Tâches" at bounding box center [64, 243] width 116 height 14
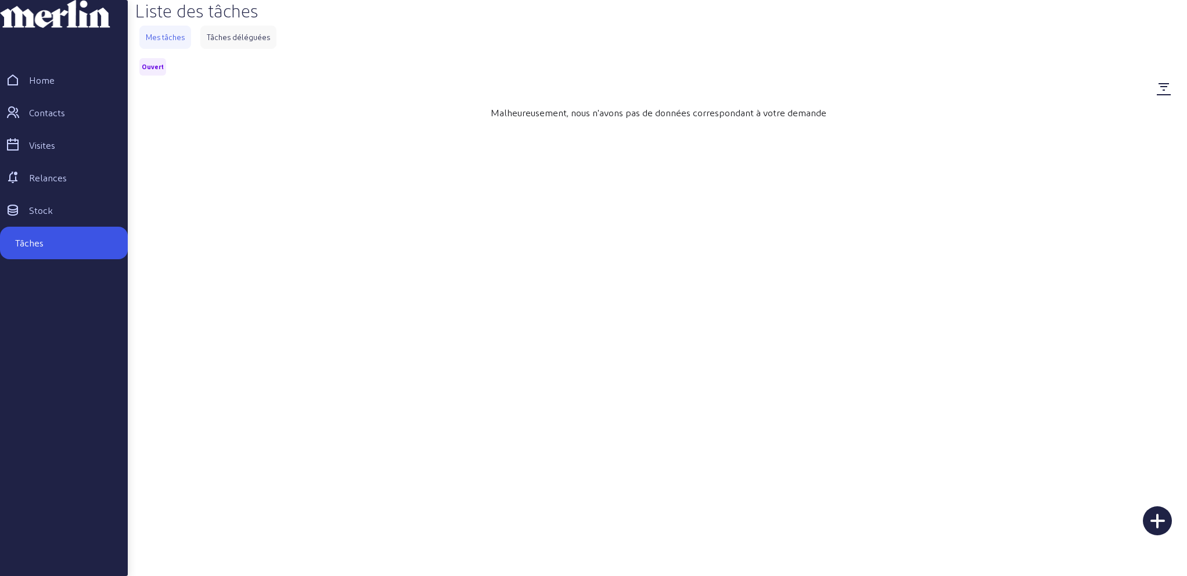
click at [220, 42] on div "Tâches déléguées" at bounding box center [238, 37] width 63 height 10
click at [161, 49] on div "Mes tâches" at bounding box center [165, 37] width 52 height 23
click at [53, 217] on div "Stock" at bounding box center [41, 210] width 24 height 14
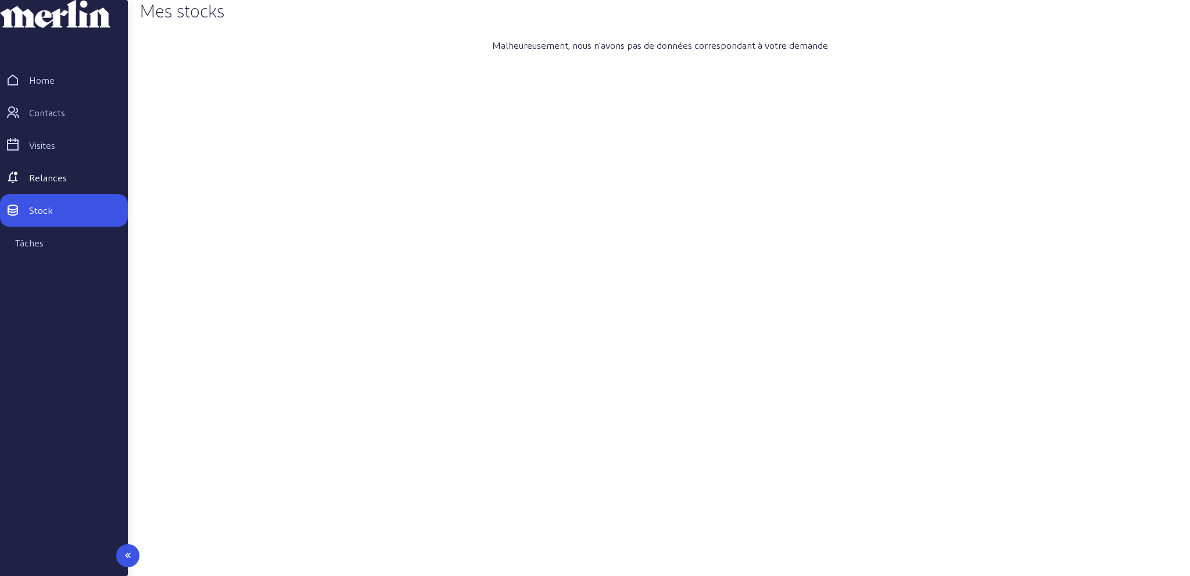
click at [54, 194] on link "Relances" at bounding box center [64, 177] width 128 height 33
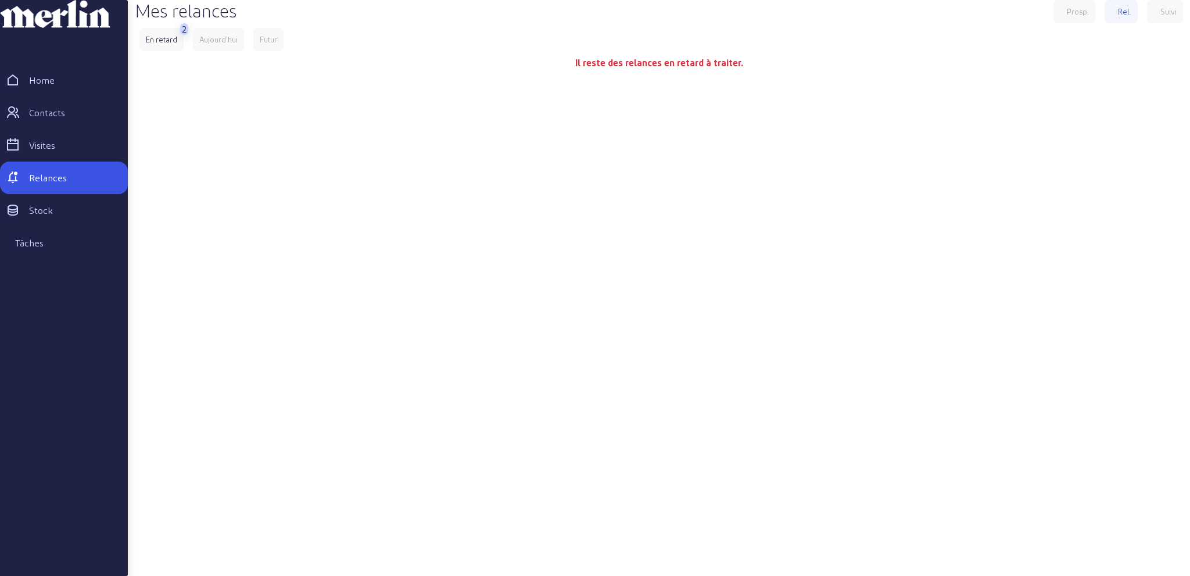
click at [165, 45] on div "En retard" at bounding box center [161, 39] width 31 height 10
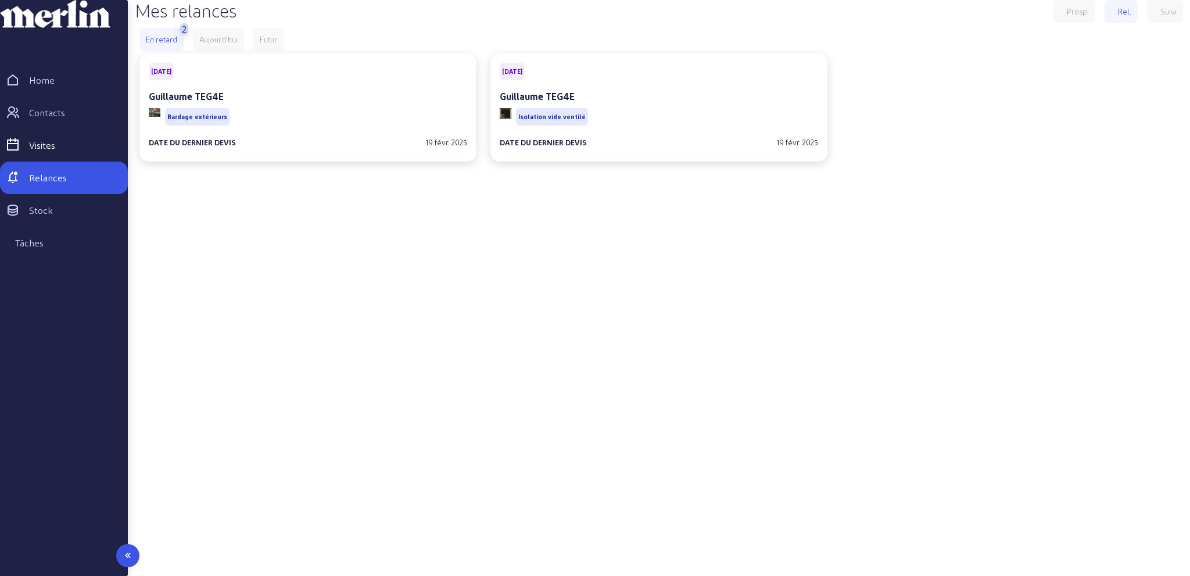
click at [47, 152] on div "Visites" at bounding box center [42, 145] width 26 height 14
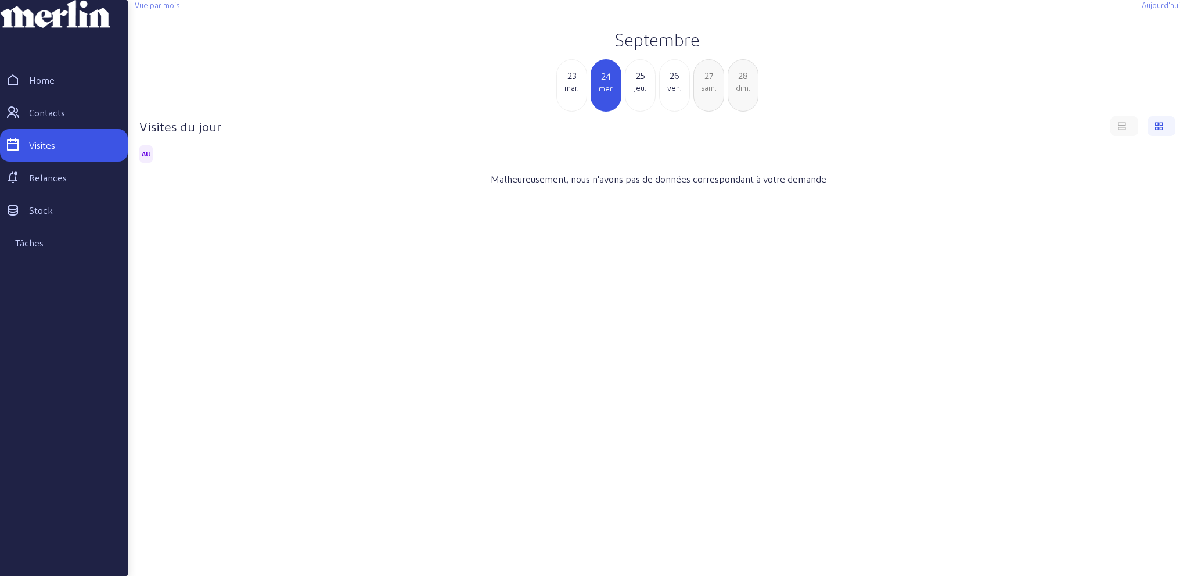
click at [146, 158] on span "All" at bounding box center [146, 154] width 9 height 8
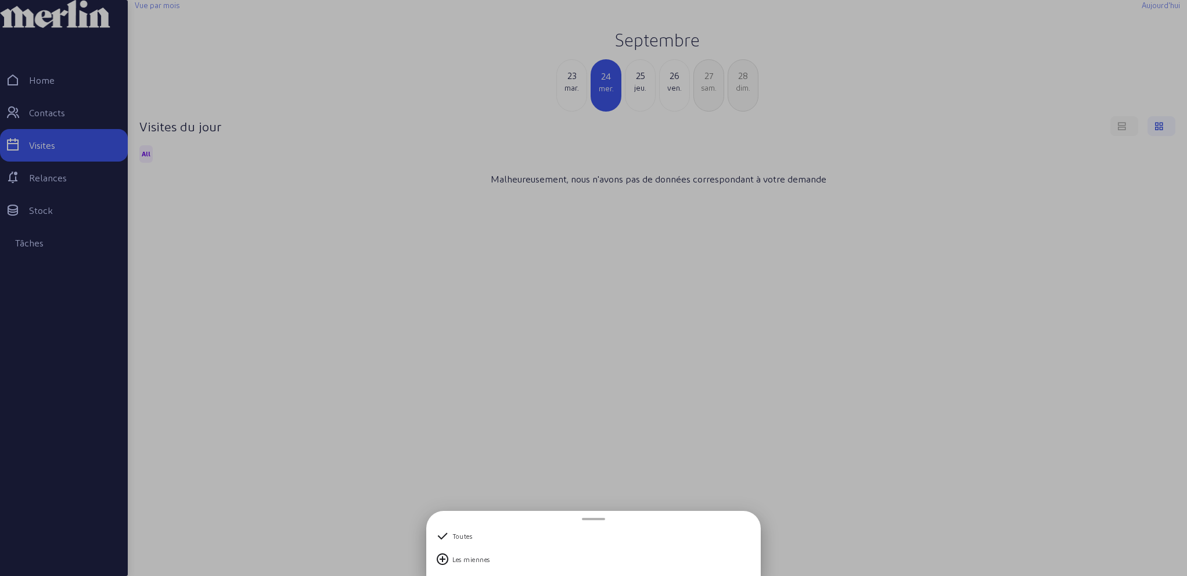
click at [587, 400] on div at bounding box center [593, 288] width 1187 height 576
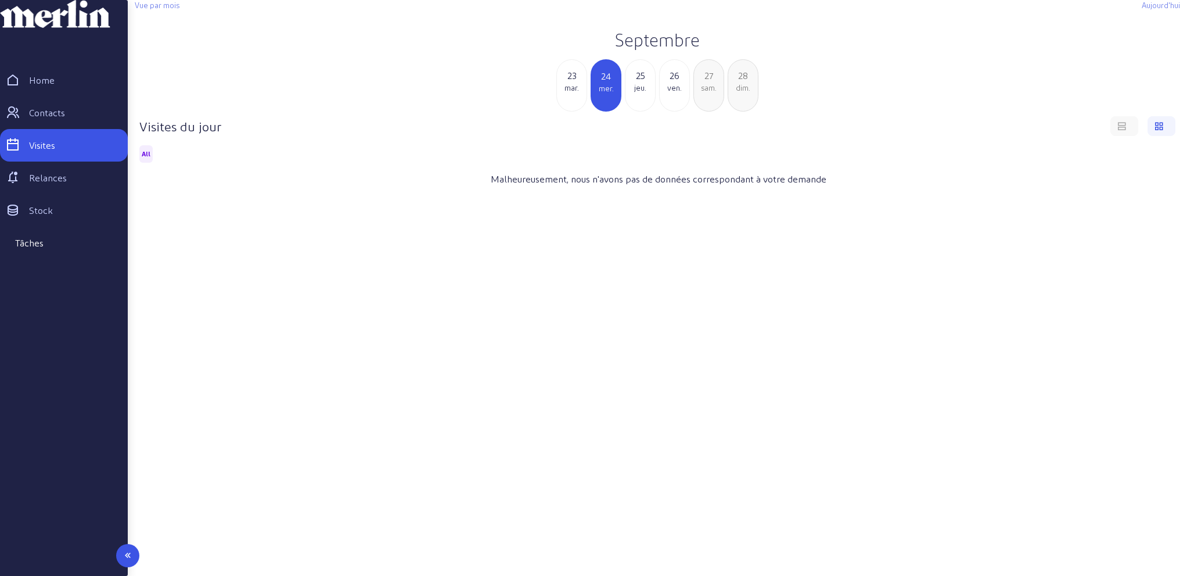
click at [44, 250] on div "Tâches" at bounding box center [29, 243] width 28 height 14
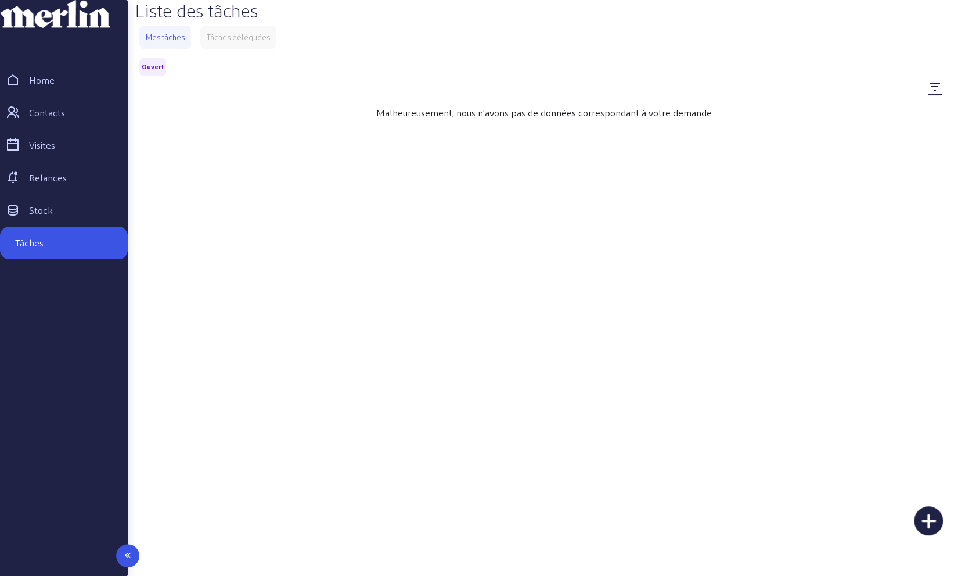
click at [67, 28] on img at bounding box center [55, 14] width 110 height 28
click at [58, 28] on img at bounding box center [55, 14] width 110 height 28
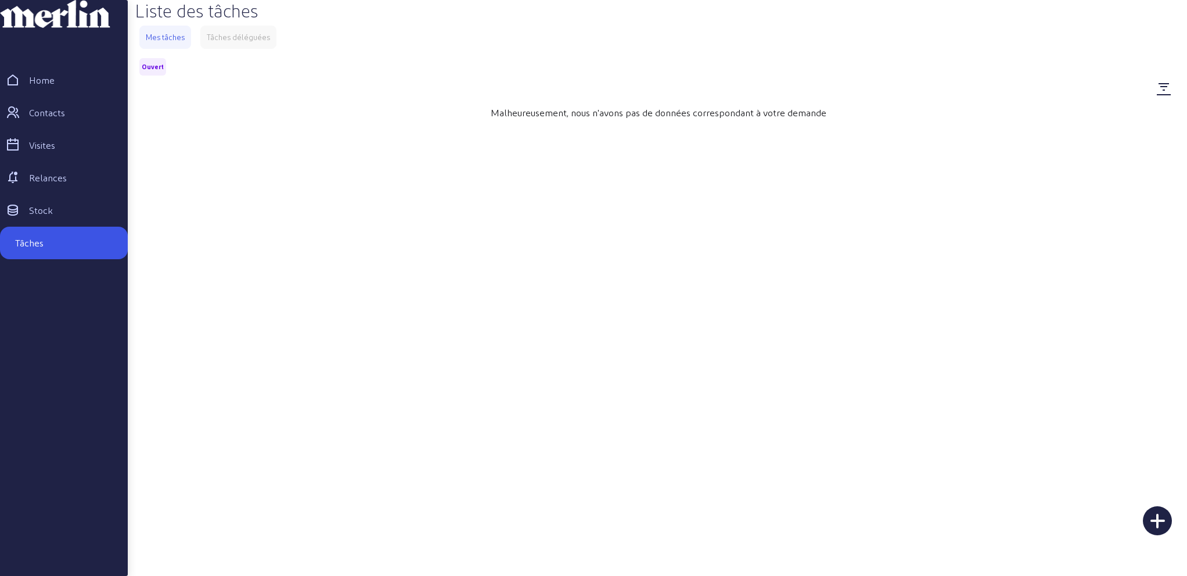
click at [1115, 515] on div at bounding box center [1157, 520] width 29 height 29
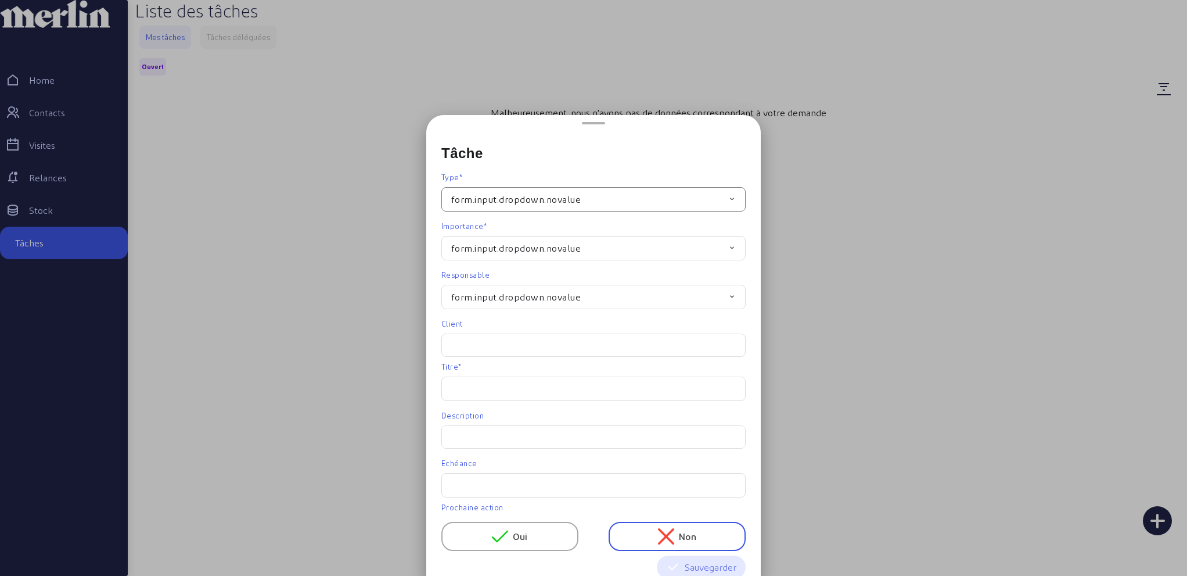
click at [596, 209] on div "form.input.dropdown.novalue" at bounding box center [593, 199] width 304 height 24
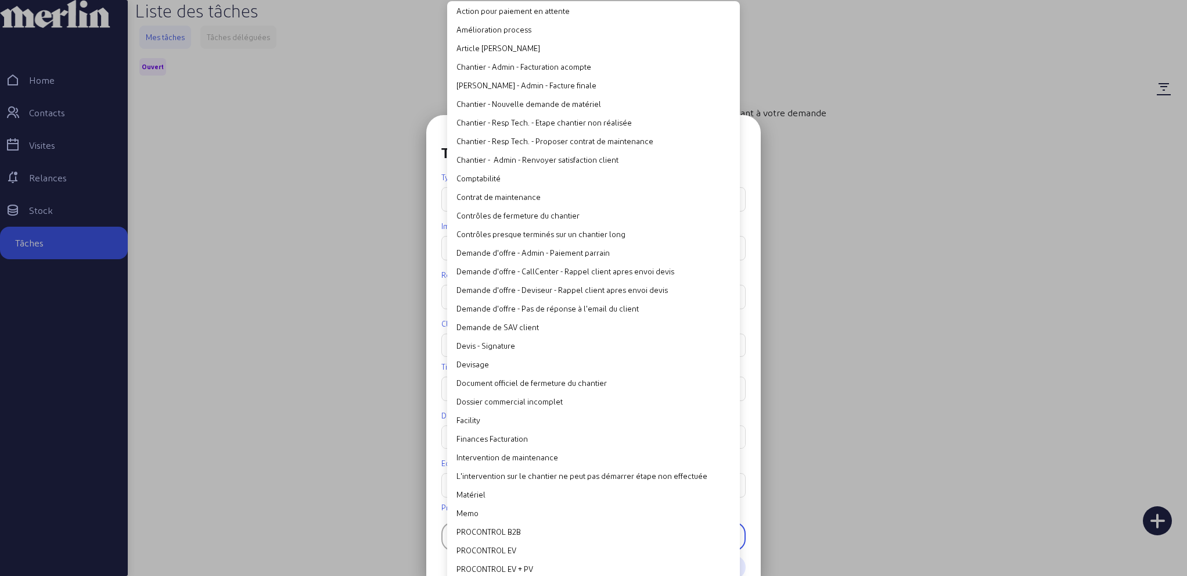
click at [748, 173] on div at bounding box center [593, 288] width 1187 height 576
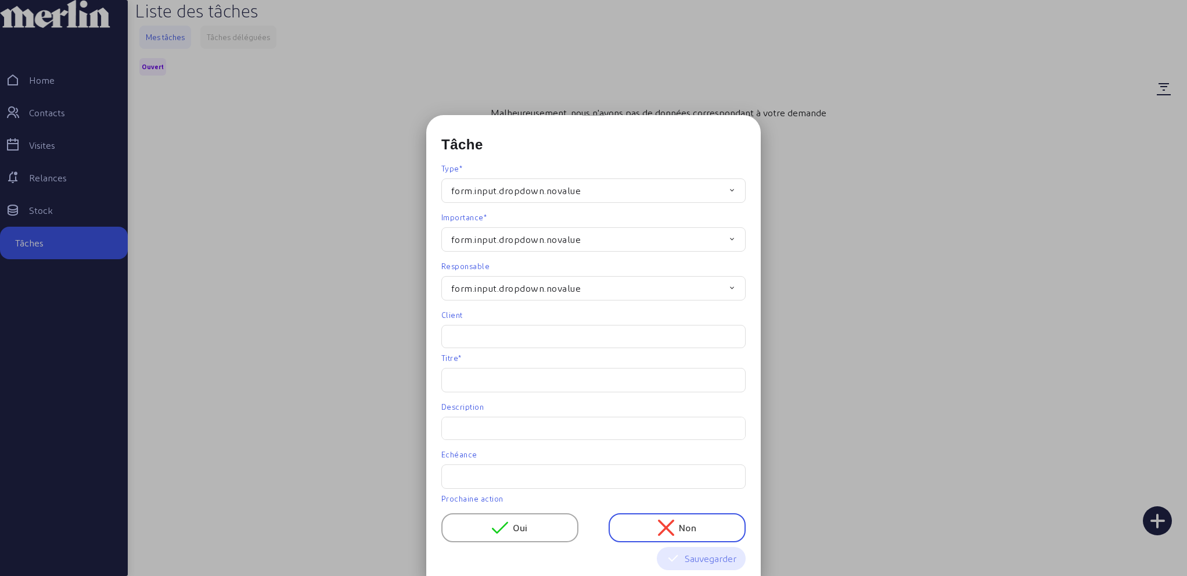
scroll to position [21, 0]
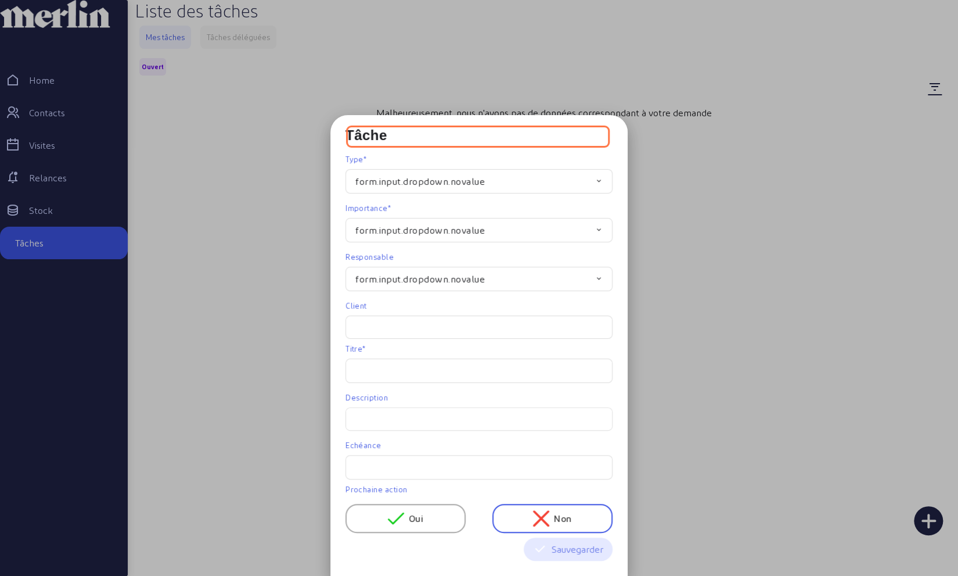
click at [400, 142] on h2 "Tâche" at bounding box center [479, 135] width 267 height 14
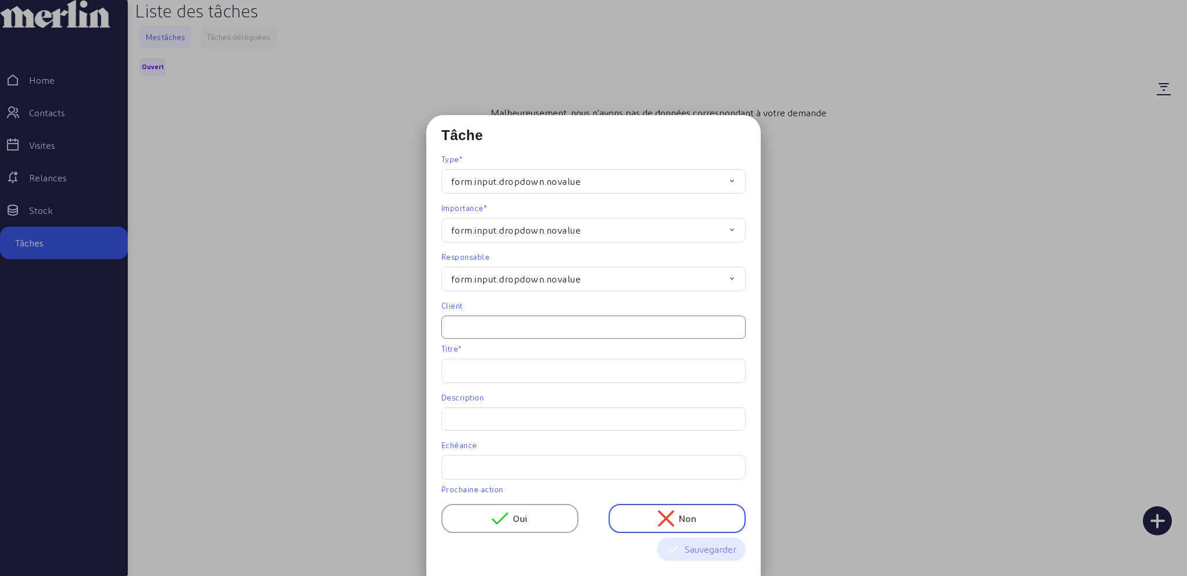
click at [533, 326] on div at bounding box center [593, 326] width 304 height 23
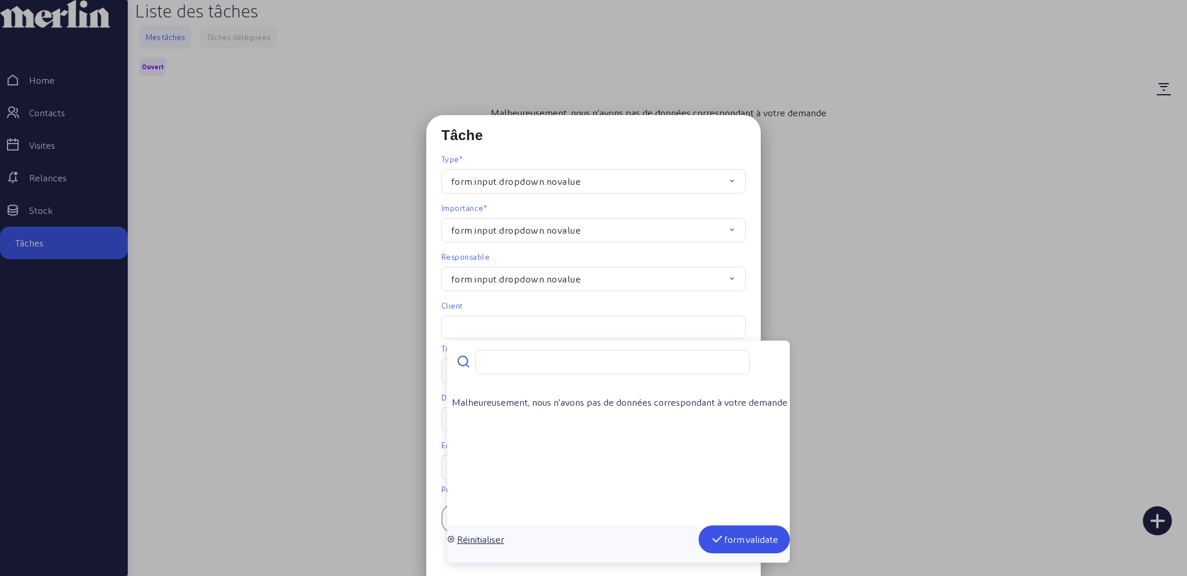
click at [543, 304] on div at bounding box center [593, 288] width 1187 height 576
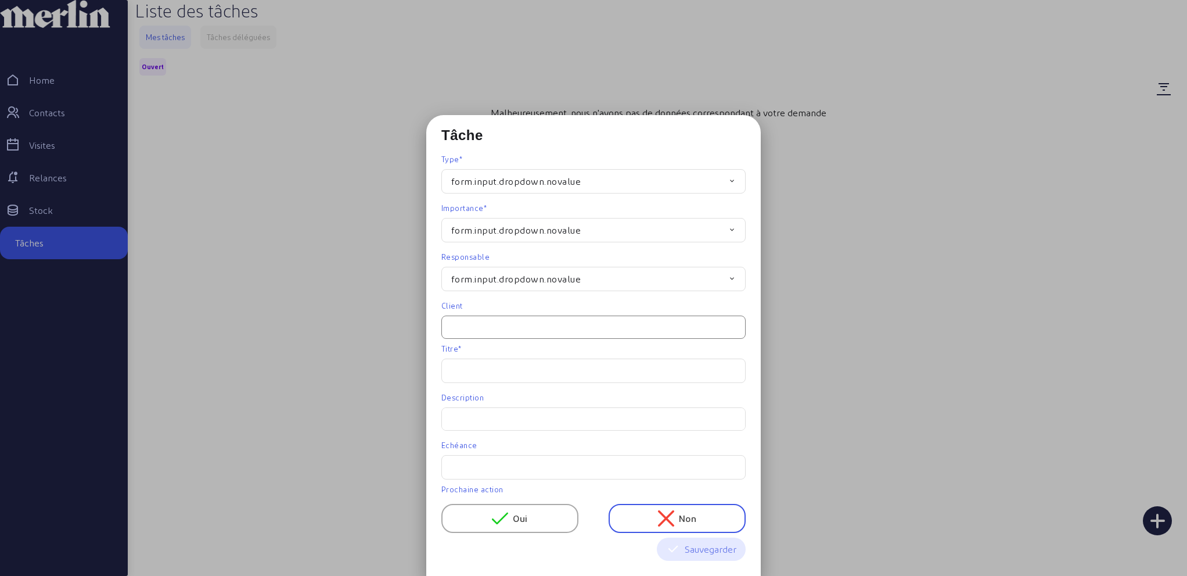
click at [538, 326] on div at bounding box center [593, 326] width 304 height 23
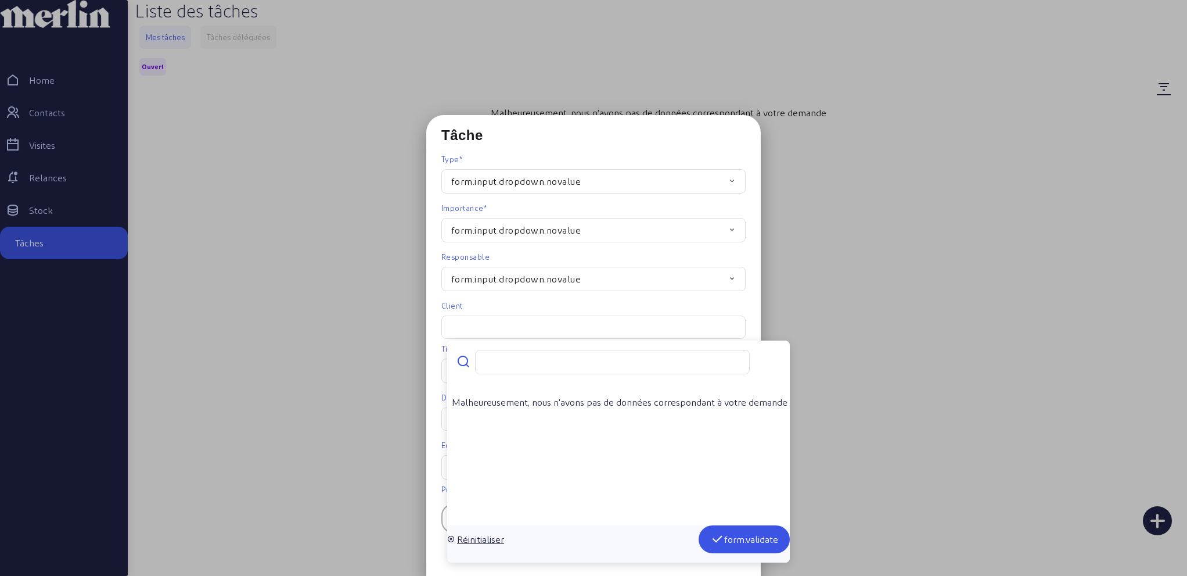
click at [553, 297] on div at bounding box center [593, 288] width 1187 height 576
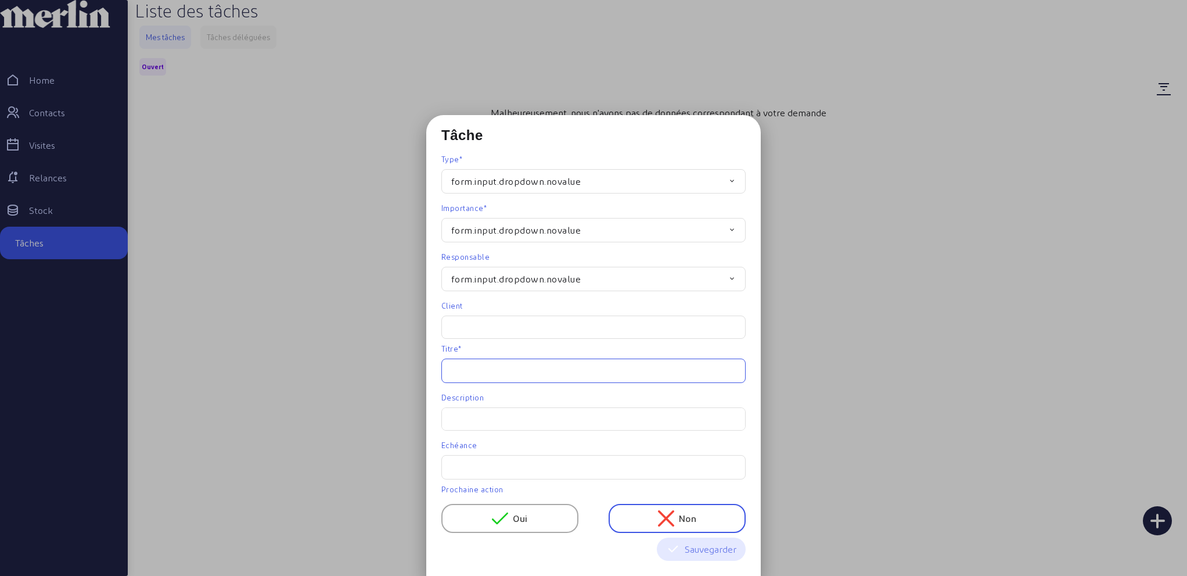
click at [543, 371] on input "text" at bounding box center [593, 370] width 304 height 24
click at [504, 422] on div "Description" at bounding box center [593, 425] width 304 height 43
click at [576, 407] on label "Description" at bounding box center [593, 409] width 304 height 10
click at [520, 483] on input at bounding box center [593, 478] width 304 height 24
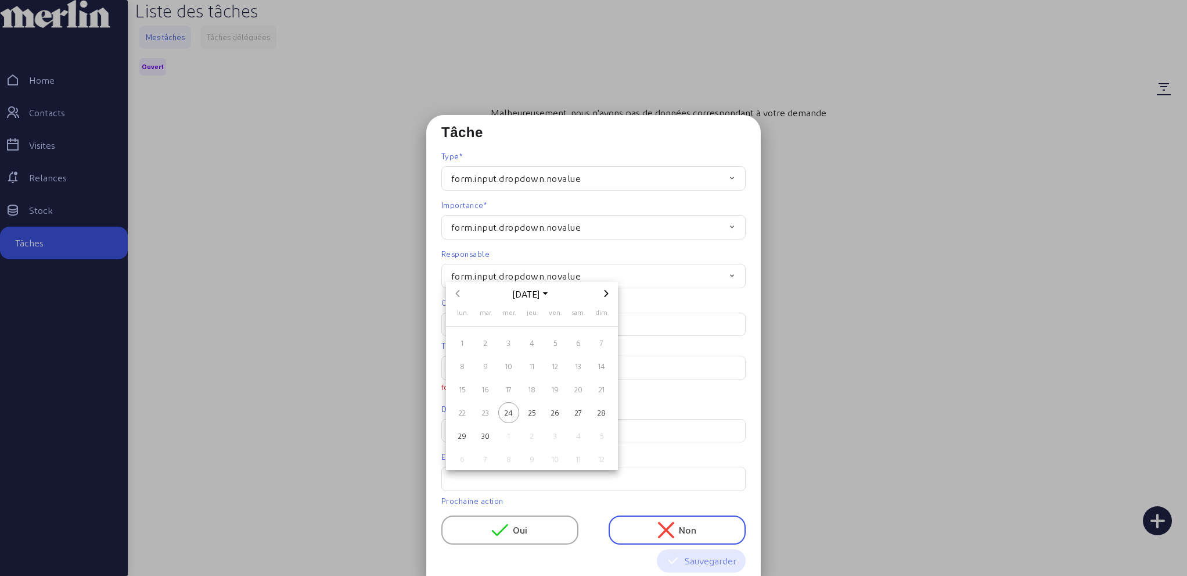
click at [655, 455] on div at bounding box center [593, 288] width 1187 height 576
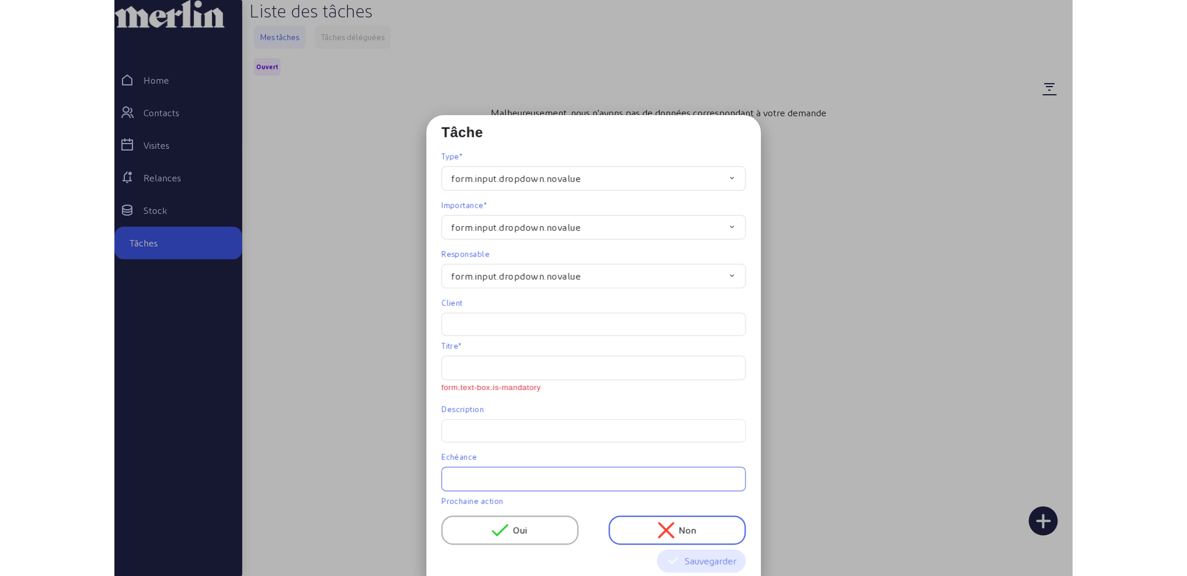
scroll to position [0, 0]
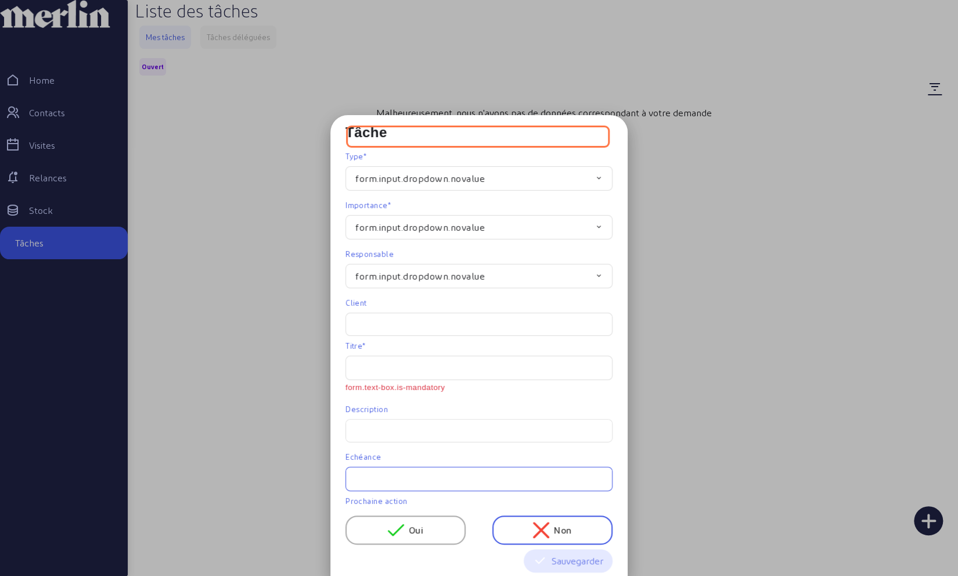
click at [397, 134] on h2 "Tâche" at bounding box center [479, 132] width 267 height 14
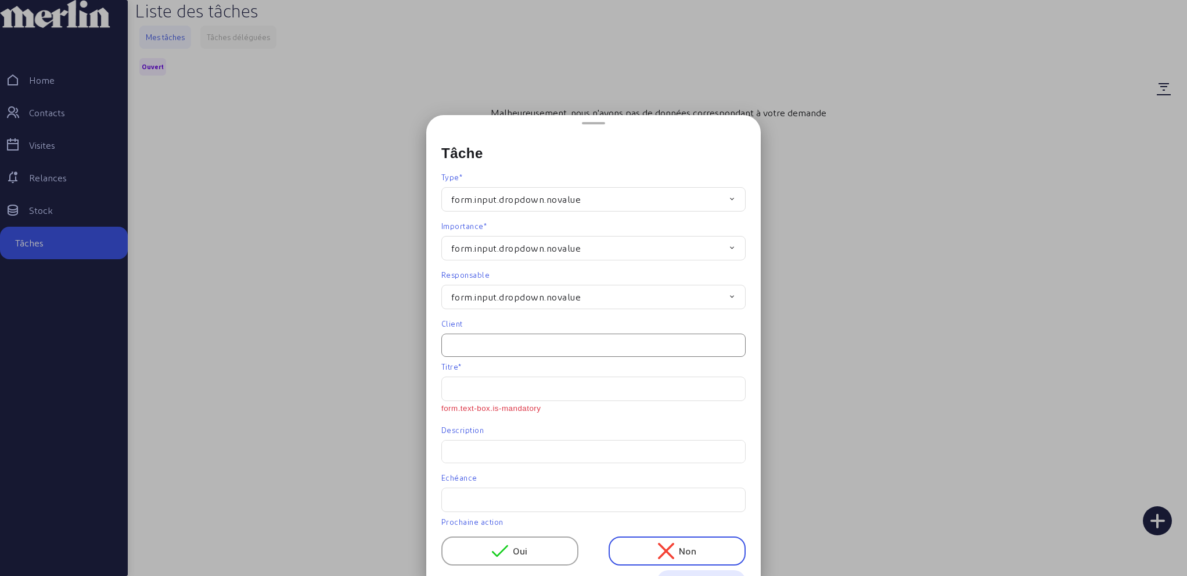
click at [527, 356] on div at bounding box center [593, 344] width 304 height 23
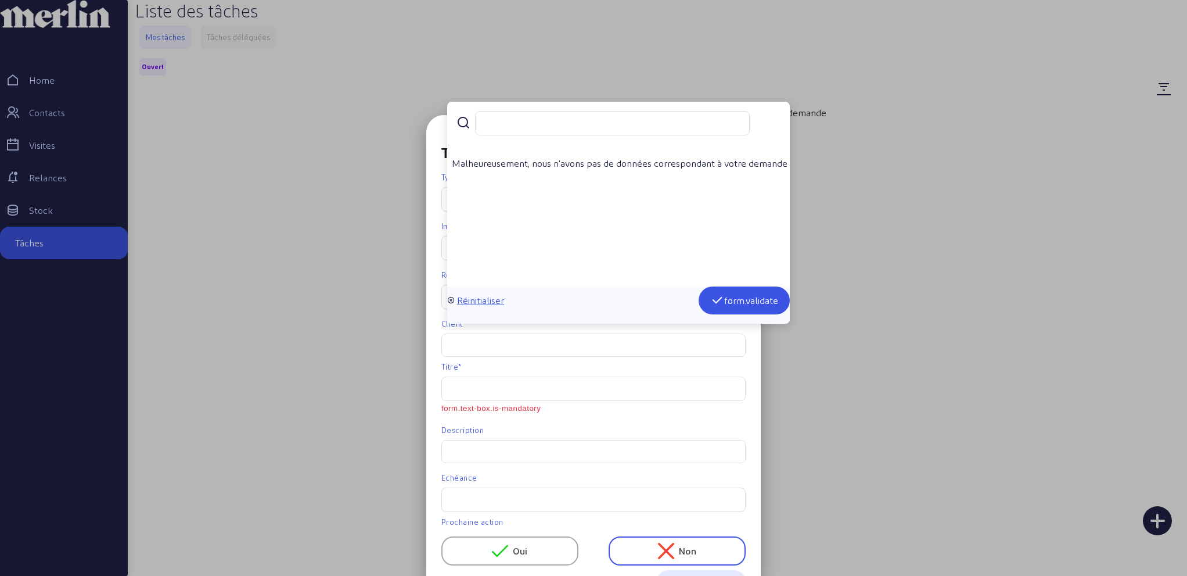
click at [495, 301] on div "Réinitialiser" at bounding box center [480, 300] width 47 height 14
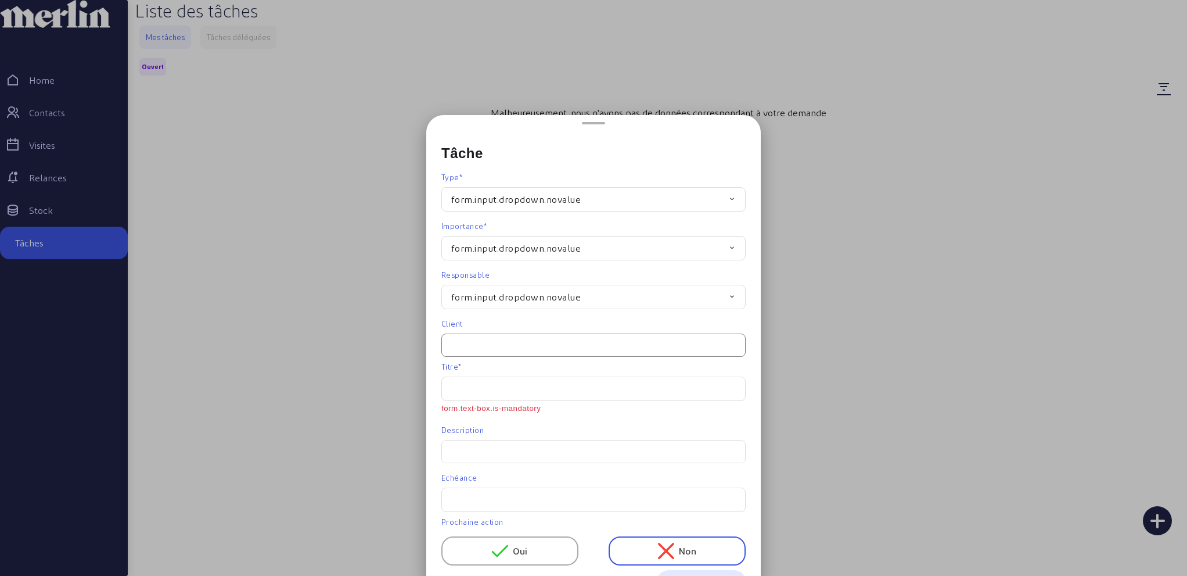
click at [527, 345] on div at bounding box center [593, 344] width 304 height 23
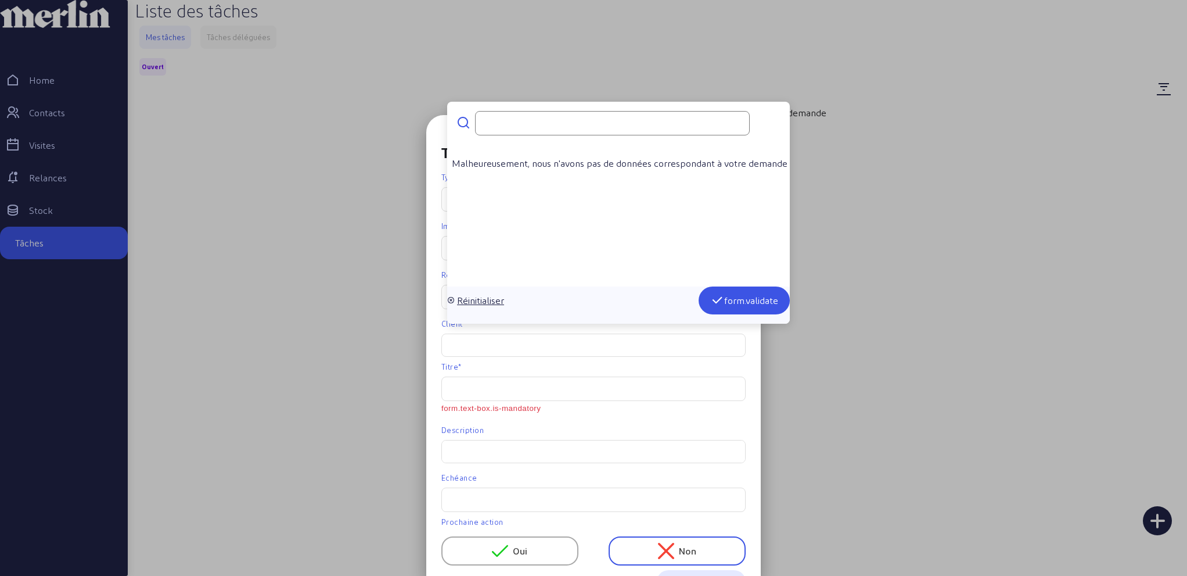
click at [591, 116] on input "text" at bounding box center [612, 123] width 275 height 24
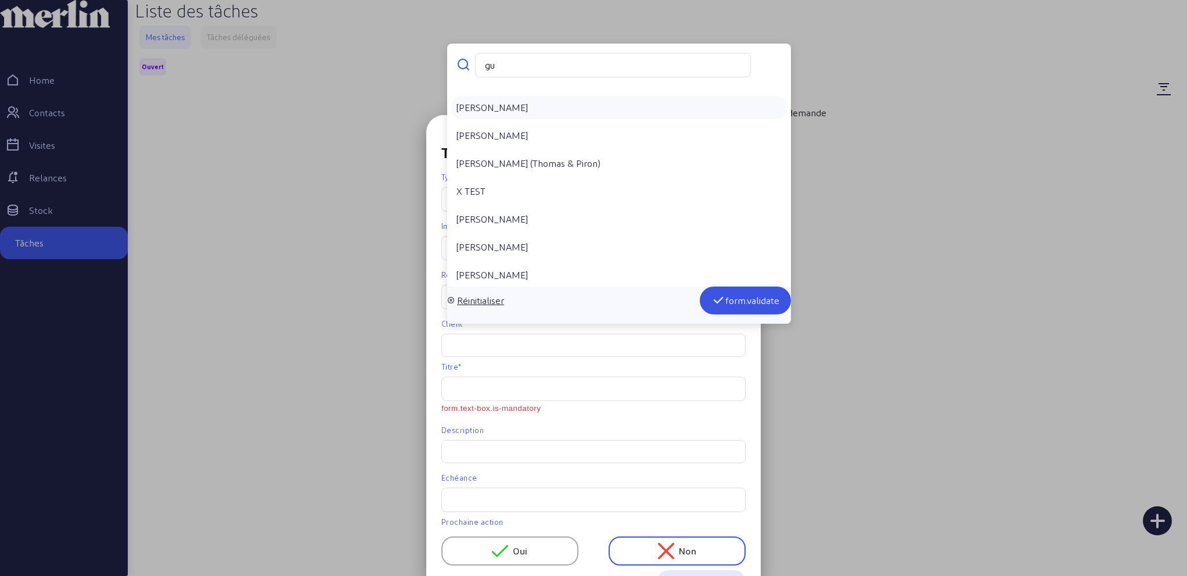
type input "g"
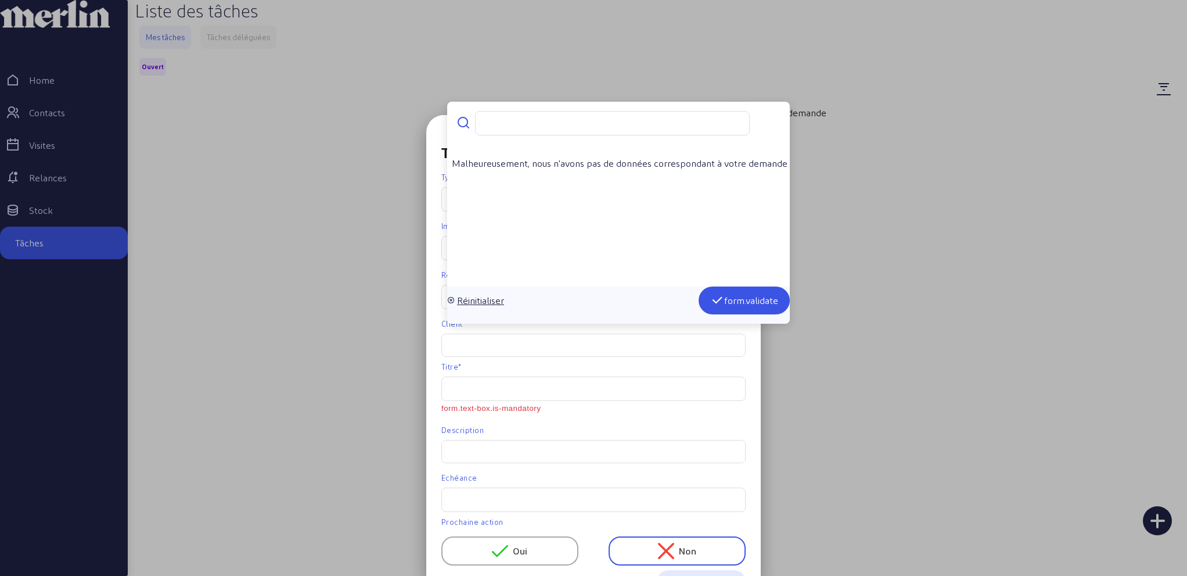
click at [432, 152] on div at bounding box center [593, 288] width 1187 height 576
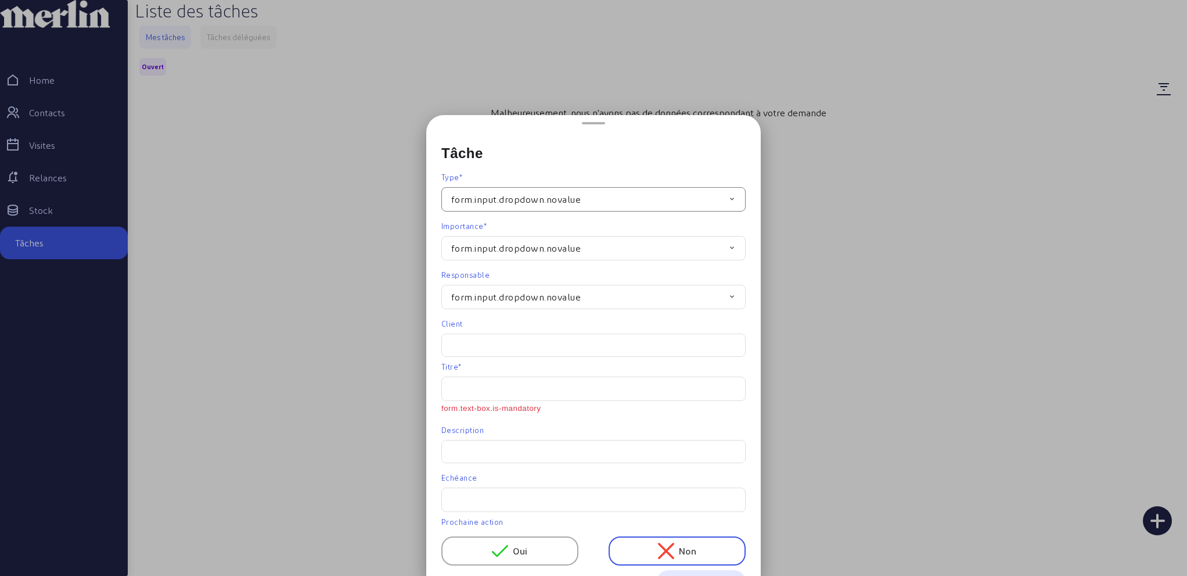
click at [611, 207] on div "form.input.dropdown.novalue" at bounding box center [593, 199] width 304 height 24
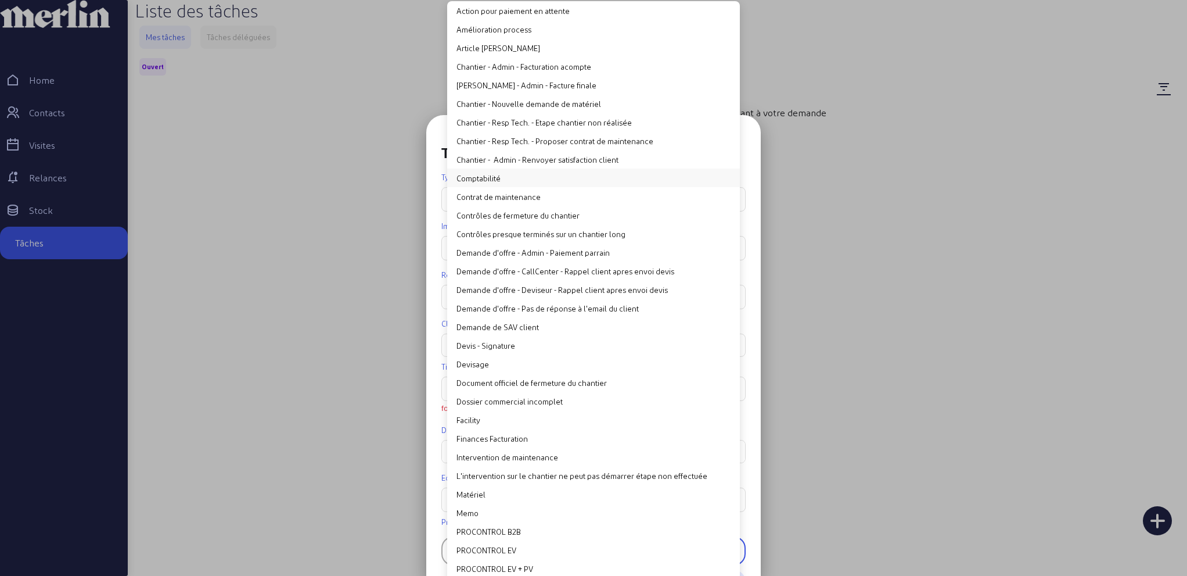
click at [518, 181] on button "Comptabilité" at bounding box center [593, 177] width 293 height 19
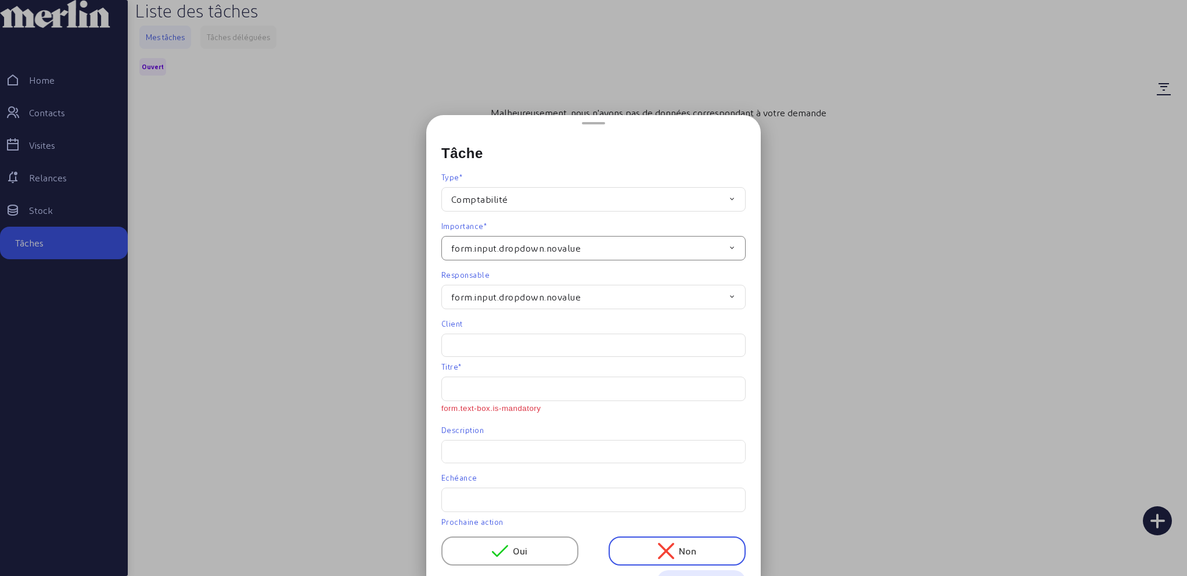
click at [611, 253] on div "form.input.dropdown.novalue" at bounding box center [593, 248] width 304 height 24
click at [504, 308] on button "Basse" at bounding box center [593, 312] width 293 height 19
click at [579, 295] on span "form.input.dropdown.novalue" at bounding box center [516, 297] width 130 height 14
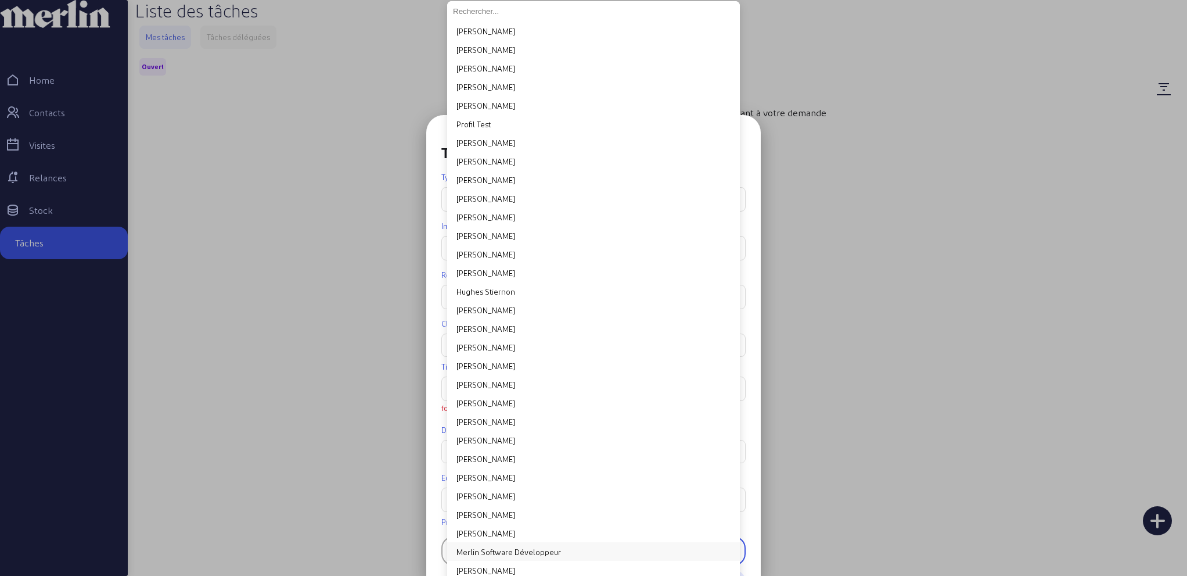
click at [581, 533] on button "Merlin Software Développeur" at bounding box center [593, 551] width 293 height 19
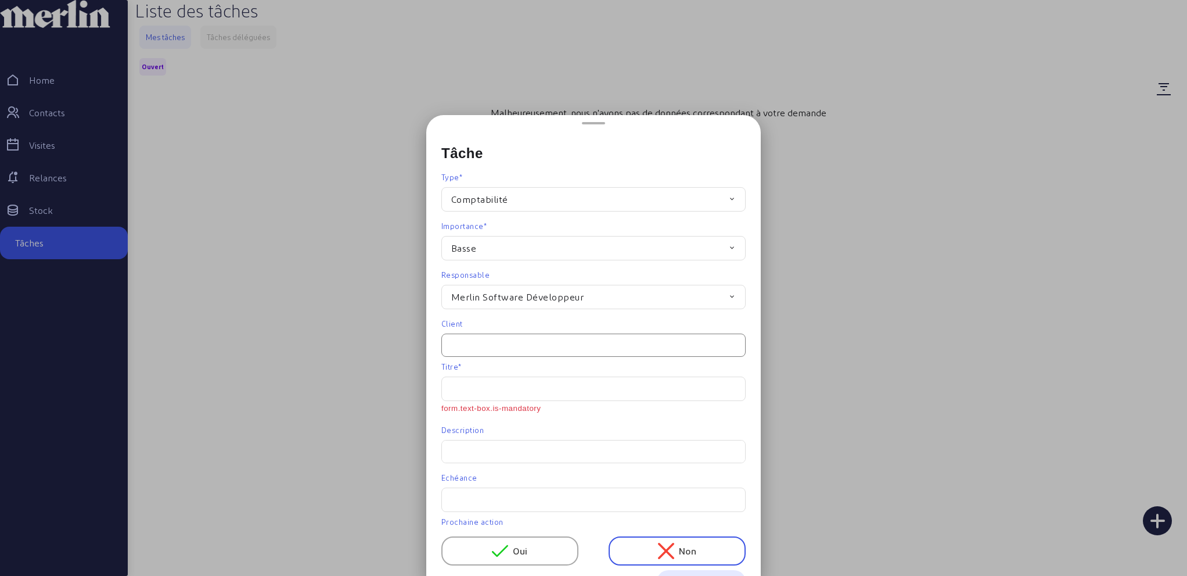
click at [597, 351] on div at bounding box center [593, 344] width 304 height 23
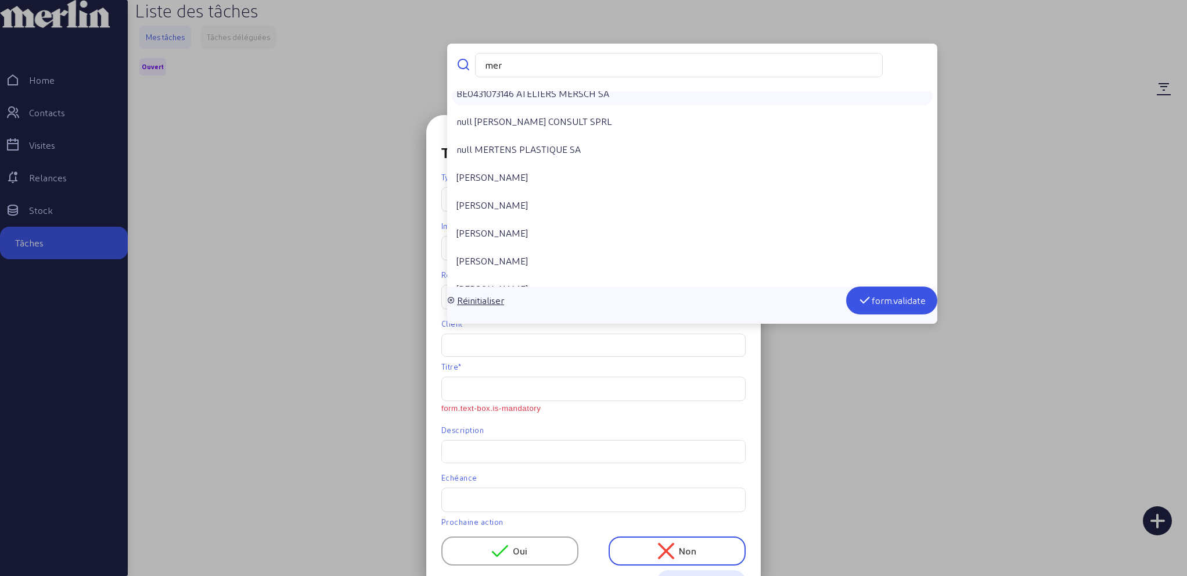
scroll to position [755, 0]
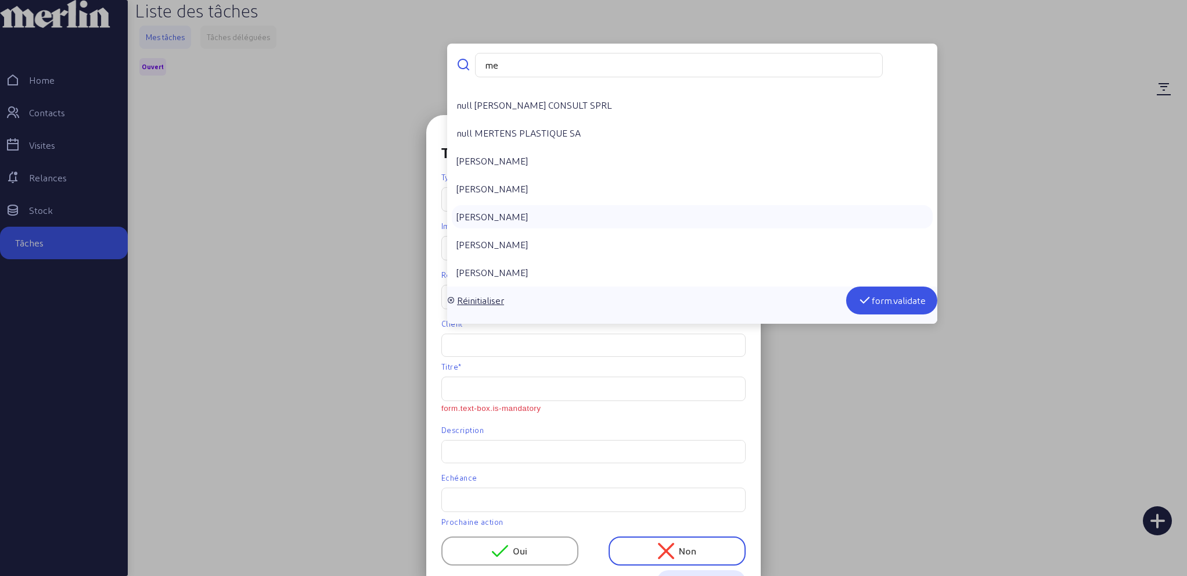
type input "m"
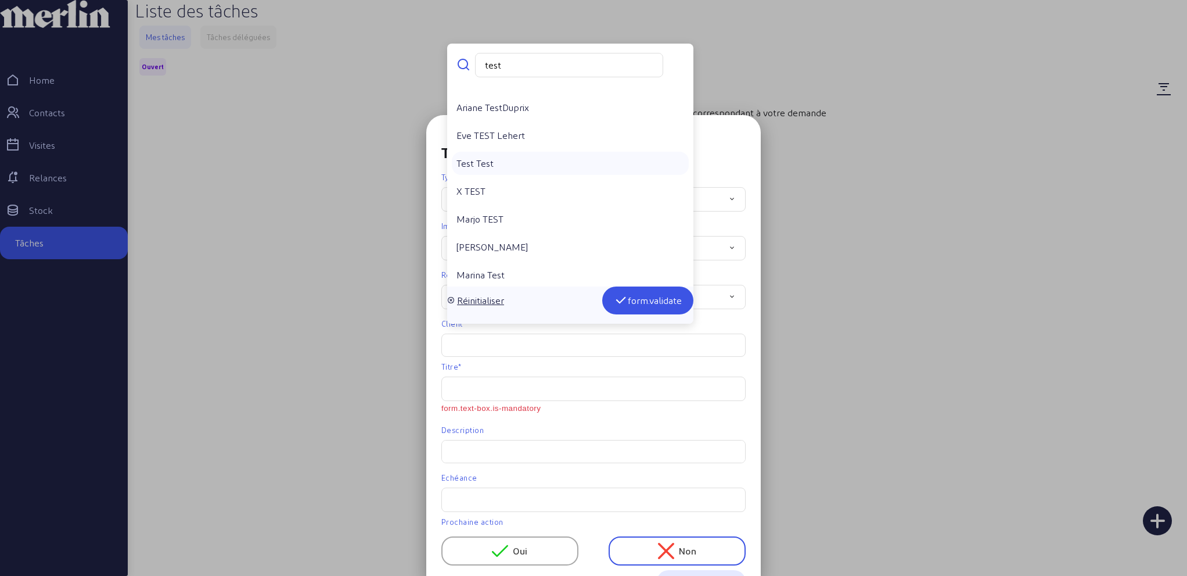
type input "test"
click at [582, 168] on div "Test Test" at bounding box center [570, 163] width 237 height 23
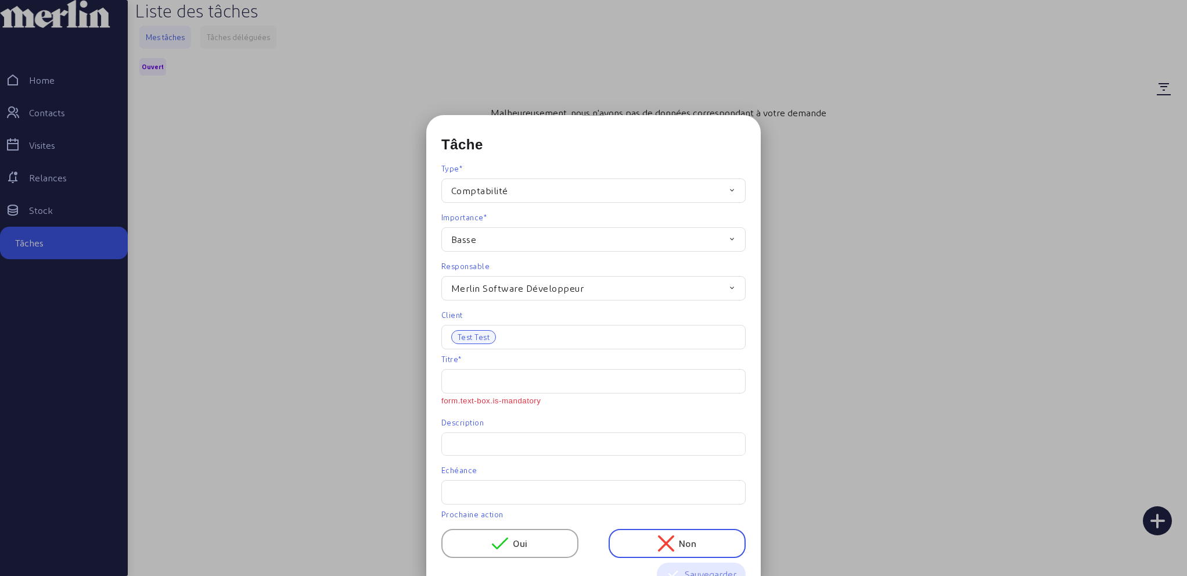
scroll to position [37, 0]
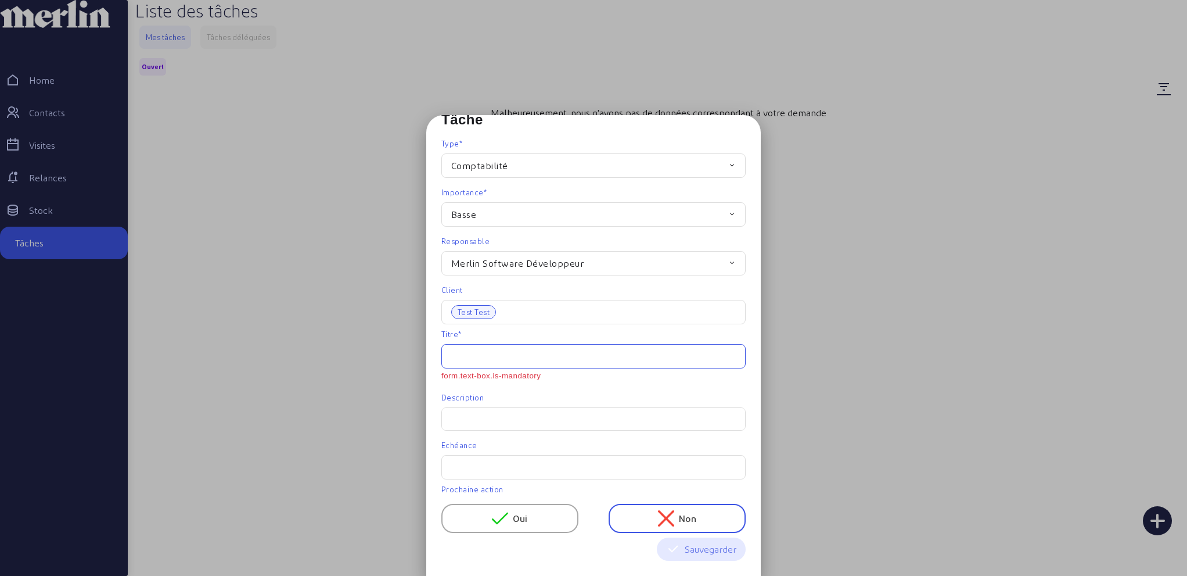
click at [591, 350] on input "text" at bounding box center [593, 356] width 304 height 24
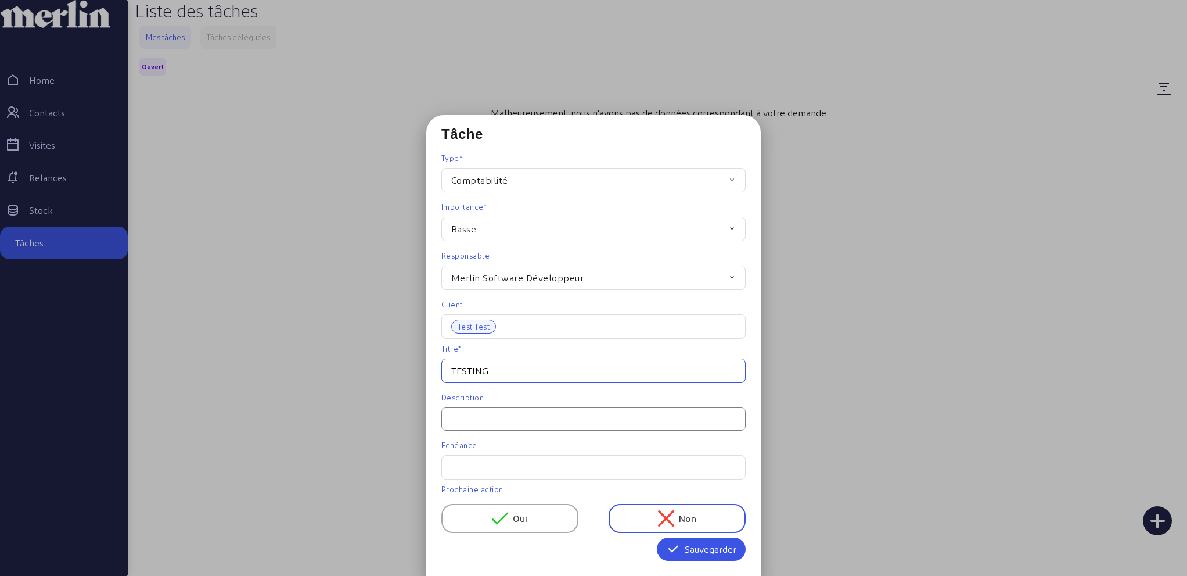
type input "TESTING"
click at [550, 423] on textarea at bounding box center [593, 418] width 304 height 23
type textarea "test"
click at [511, 464] on input at bounding box center [593, 467] width 304 height 24
click at [597, 401] on span "28" at bounding box center [601, 397] width 21 height 21
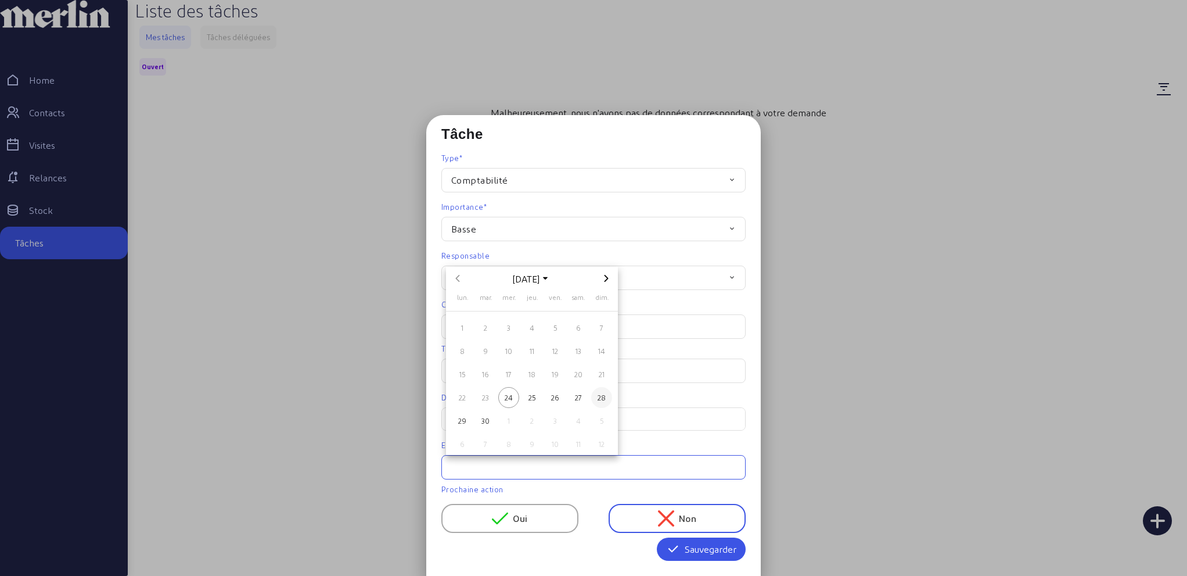
type input "28/09/2025"
click at [666, 513] on icon at bounding box center [666, 518] width 16 height 16
click at [490, 520] on div "Oui" at bounding box center [509, 518] width 137 height 29
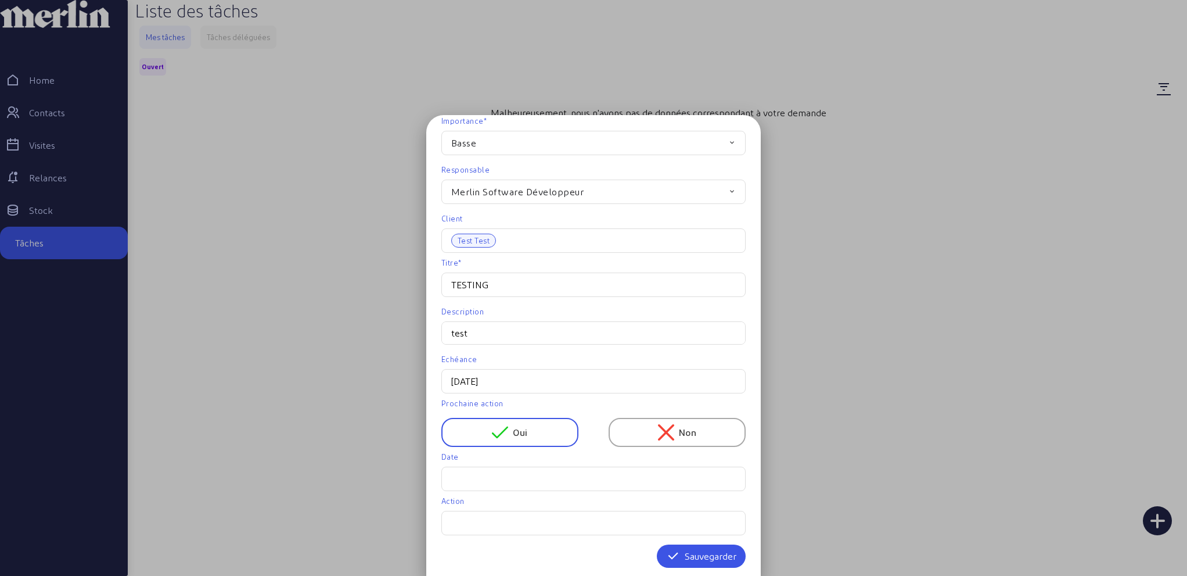
scroll to position [114, 0]
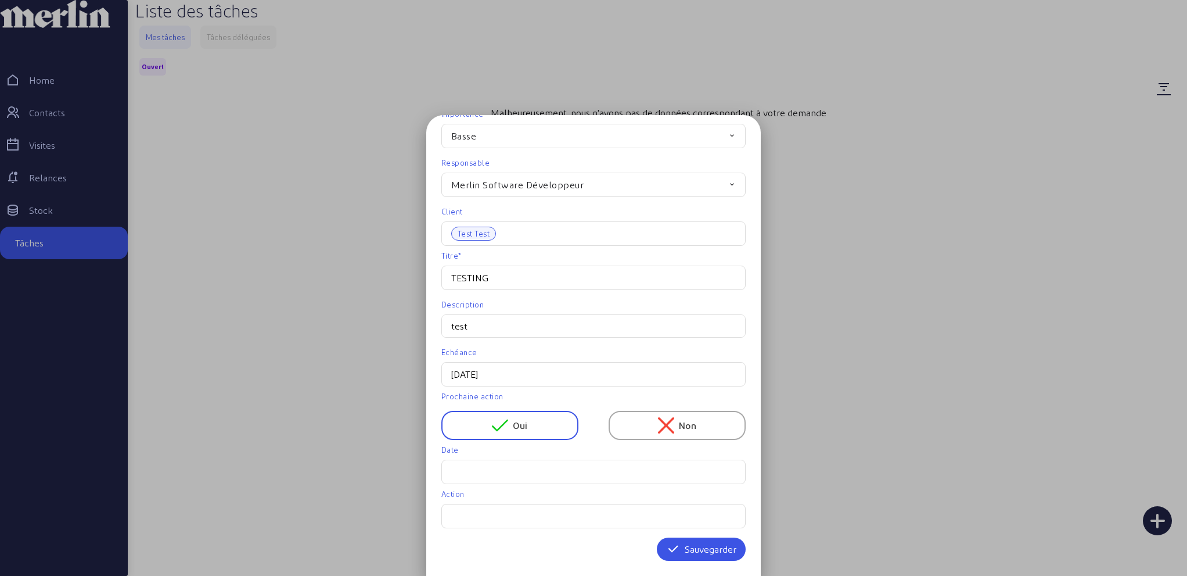
click at [660, 422] on icon at bounding box center [666, 425] width 16 height 16
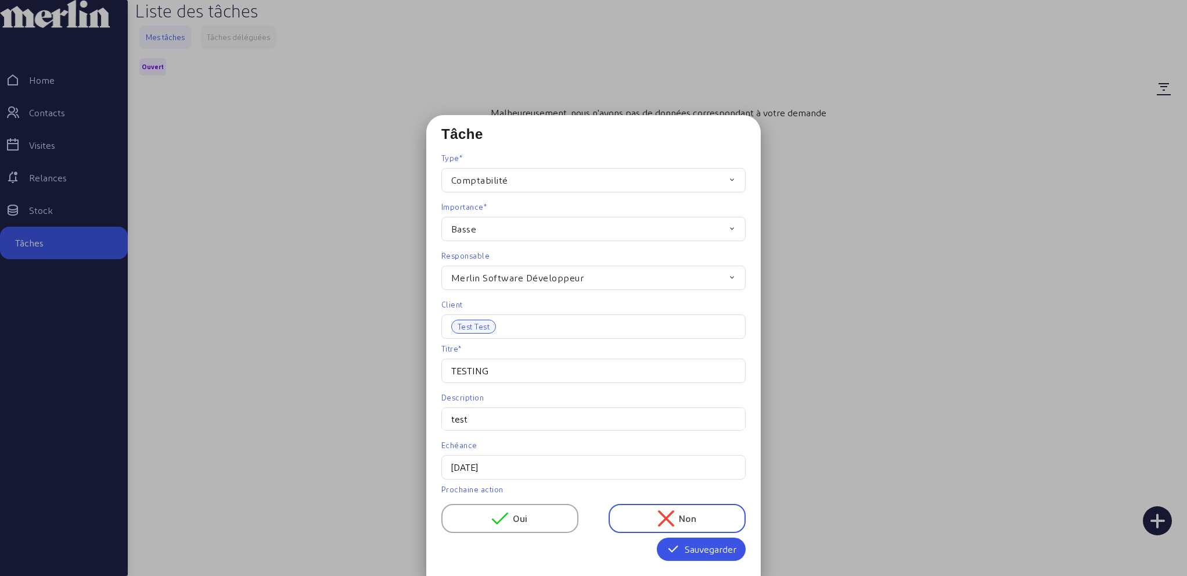
click at [508, 518] on icon at bounding box center [500, 518] width 16 height 16
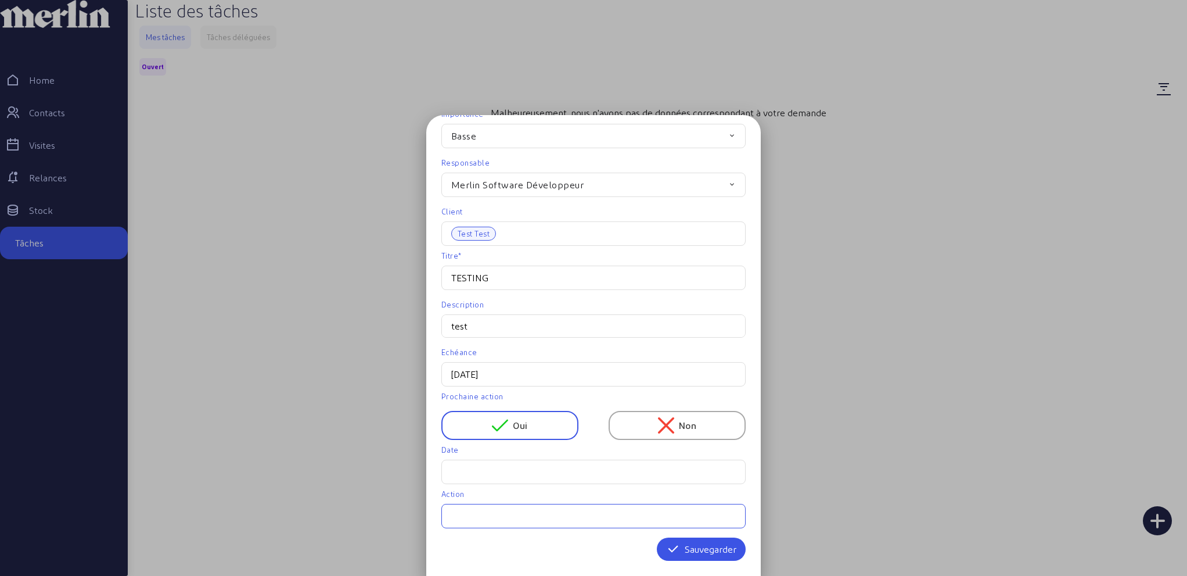
click at [516, 514] on input "text" at bounding box center [593, 516] width 304 height 24
click at [548, 476] on input at bounding box center [593, 471] width 304 height 24
click at [683, 390] on div at bounding box center [593, 288] width 1187 height 576
click at [549, 515] on input "text" at bounding box center [593, 516] width 304 height 24
click at [679, 429] on span "Non" at bounding box center [688, 425] width 18 height 14
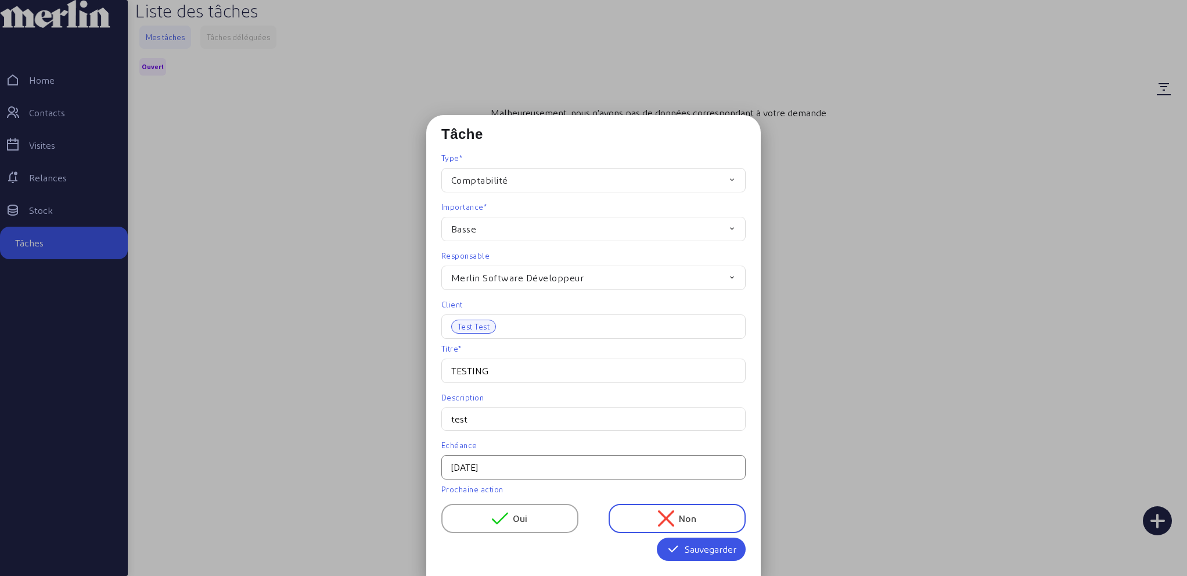
scroll to position [22, 0]
click at [704, 533] on div "Sauvegarder" at bounding box center [701, 549] width 70 height 14
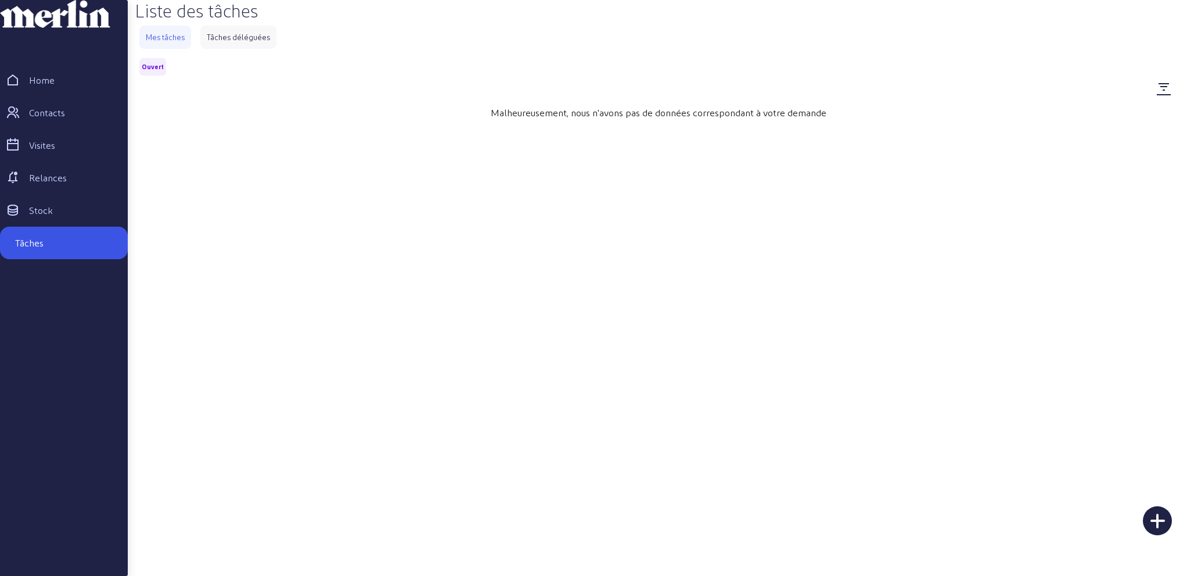
click at [242, 42] on div "Tâches déléguées" at bounding box center [238, 37] width 63 height 10
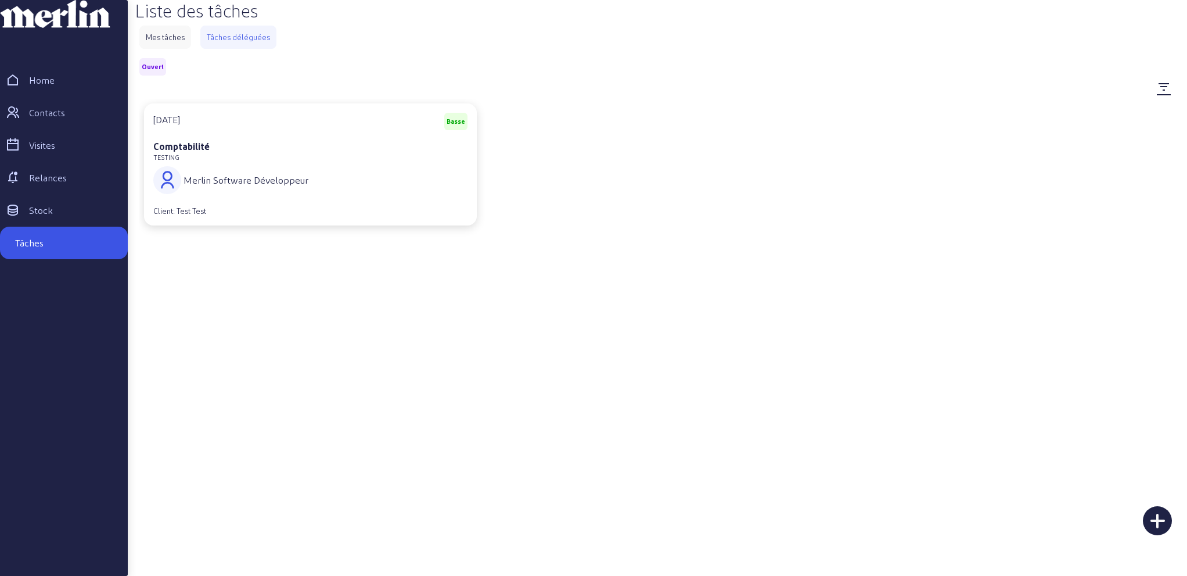
click at [165, 42] on div "Mes tâches" at bounding box center [165, 37] width 39 height 10
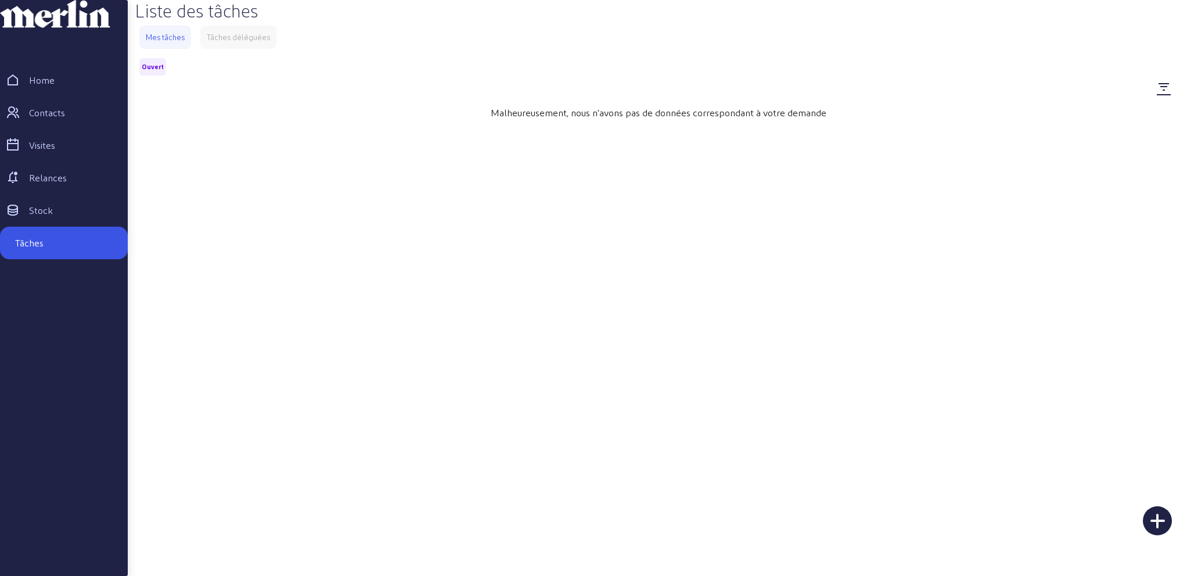
click at [1115, 518] on div at bounding box center [1157, 520] width 29 height 29
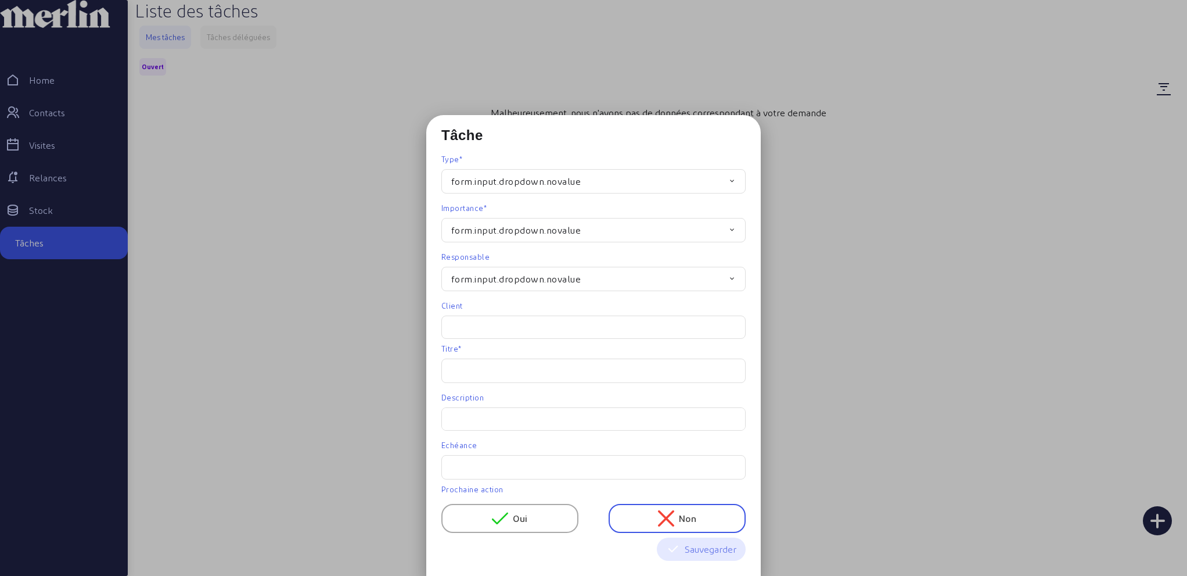
scroll to position [21, 0]
click at [612, 179] on div "form.input.dropdown.novalue" at bounding box center [593, 181] width 304 height 24
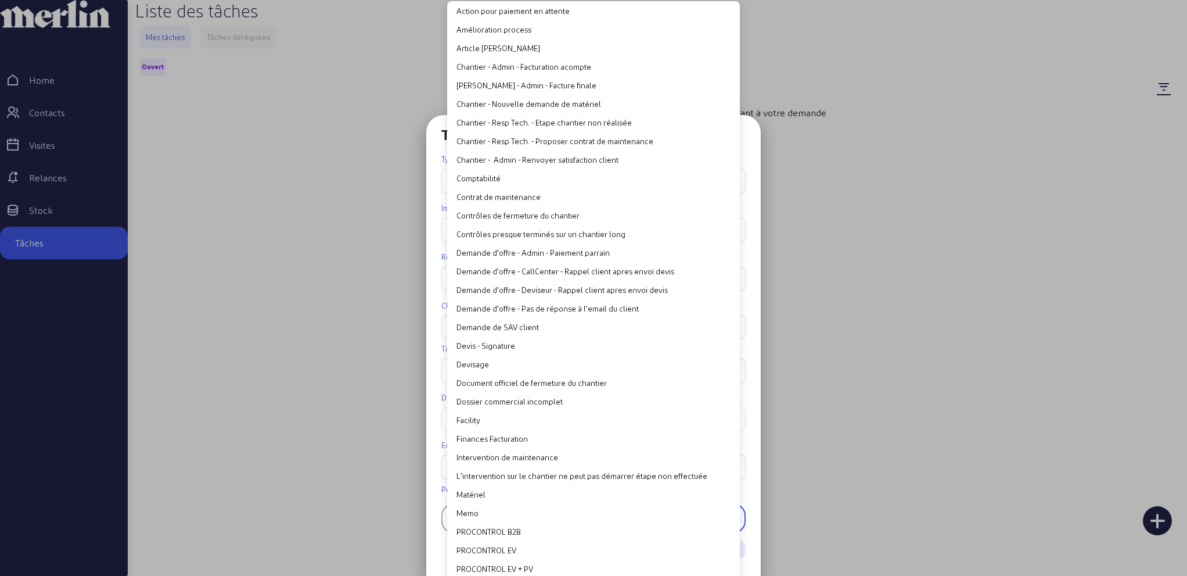
click at [793, 370] on div at bounding box center [593, 288] width 1187 height 576
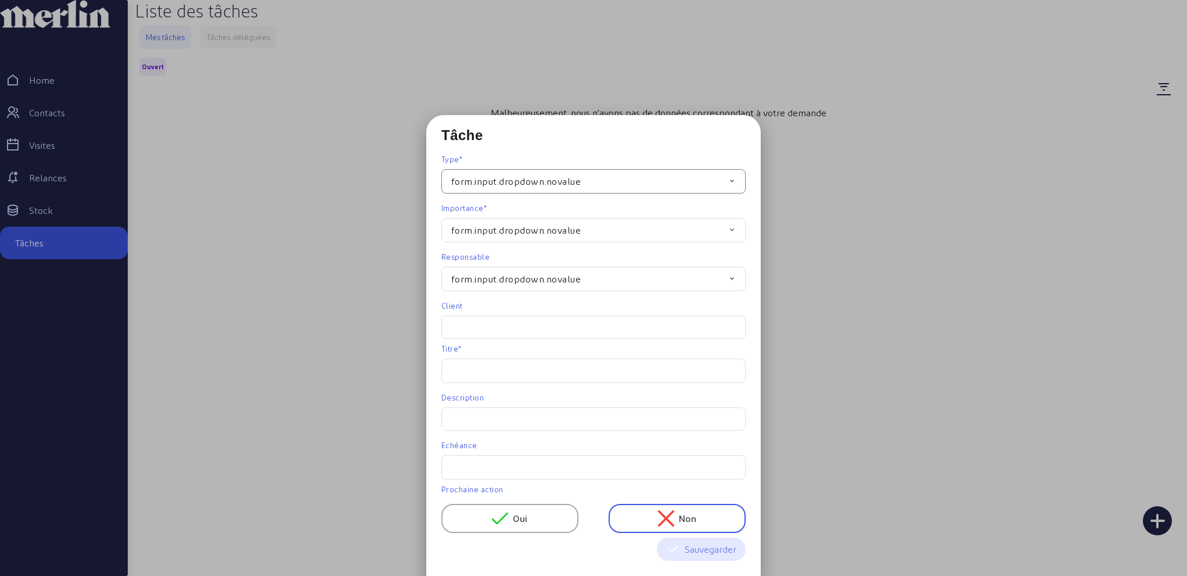
click at [551, 182] on span "form.input.dropdown.novalue" at bounding box center [516, 181] width 130 height 14
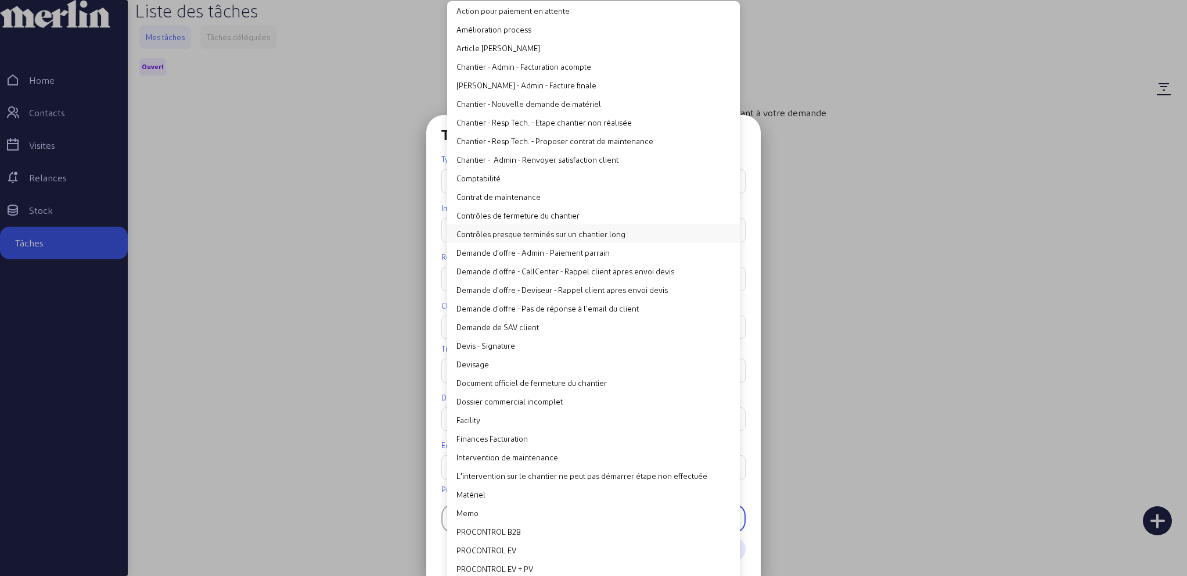
click at [538, 233] on button "Contrôles presque terminés sur un chantier long" at bounding box center [593, 233] width 293 height 19
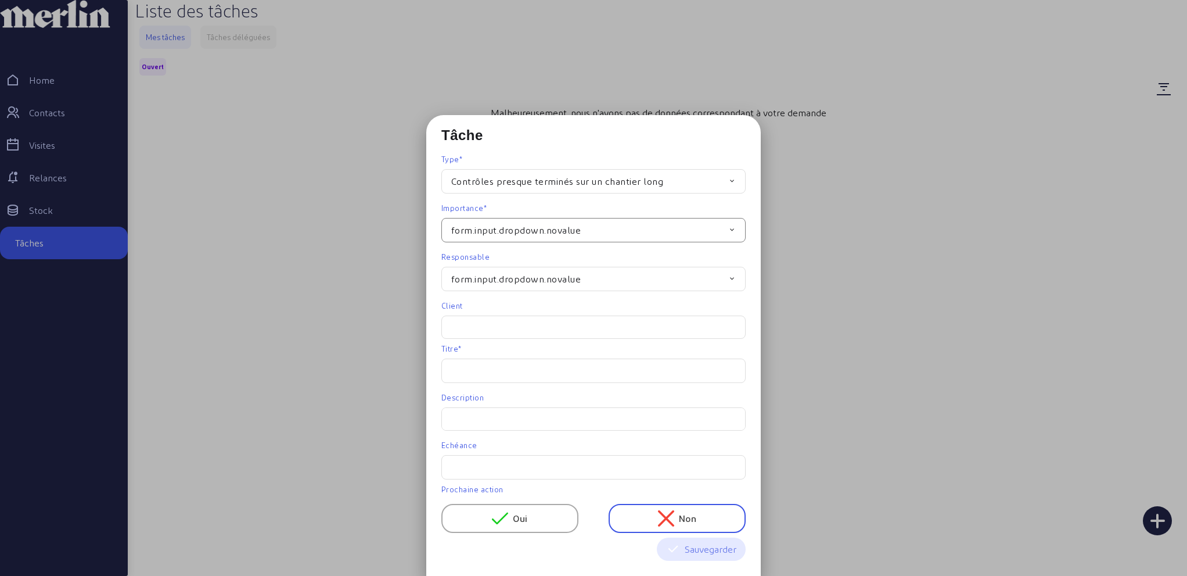
click at [598, 234] on div "form.input.dropdown.novalue" at bounding box center [593, 230] width 304 height 24
click at [519, 258] on button "Critique" at bounding box center [593, 253] width 293 height 19
click at [630, 279] on div "form.input.dropdown.novalue" at bounding box center [593, 279] width 304 height 24
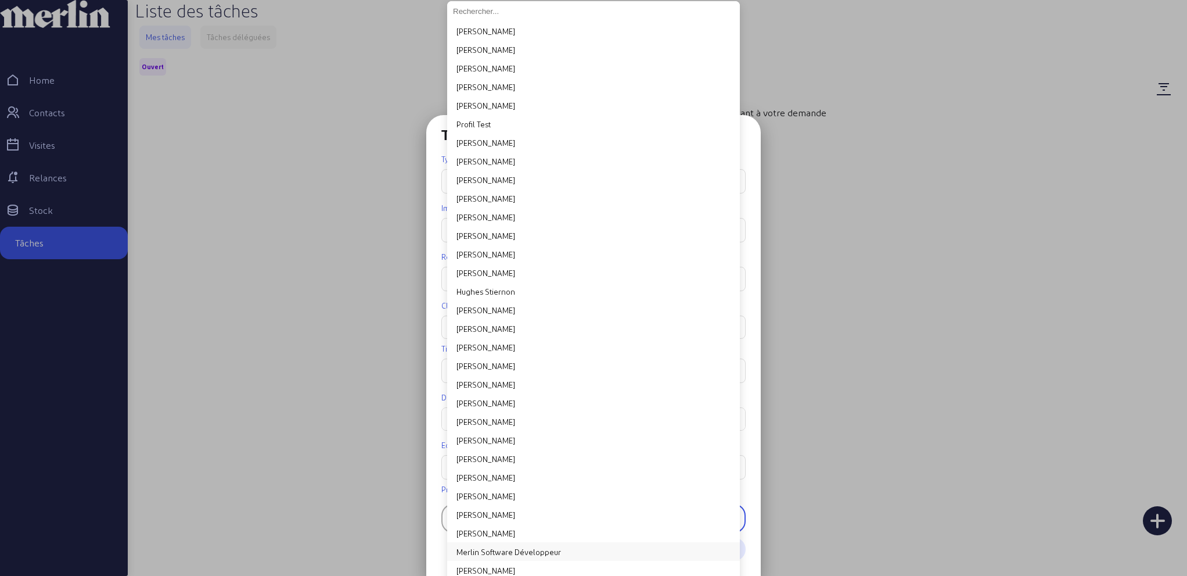
click at [562, 533] on button "Merlin Software Développeur" at bounding box center [593, 551] width 293 height 19
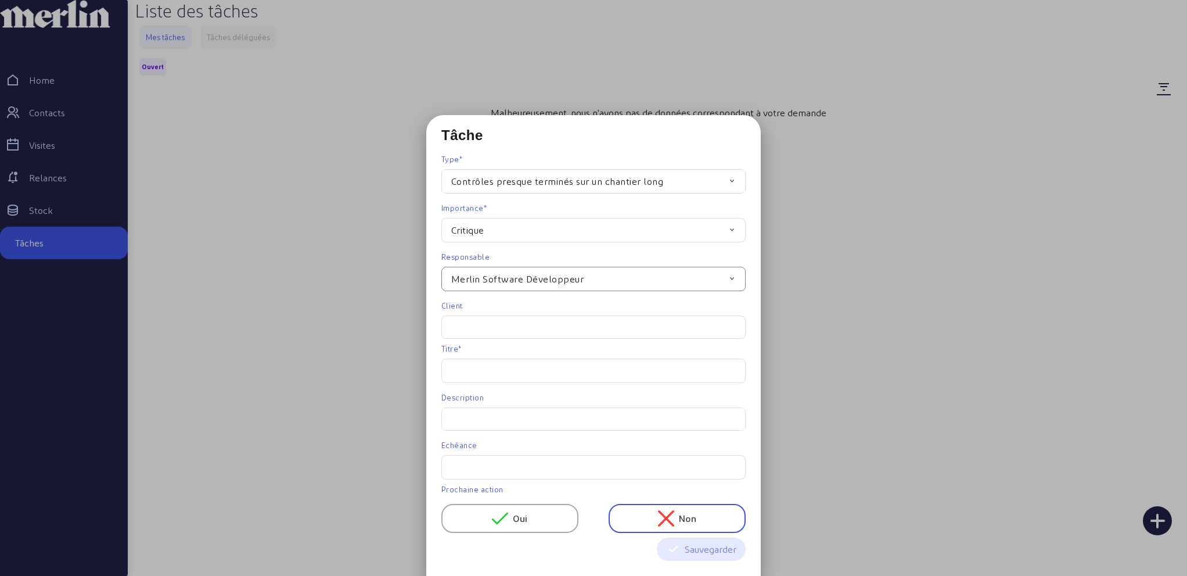
click at [623, 279] on div "Merlin Software Développeur" at bounding box center [593, 279] width 304 height 24
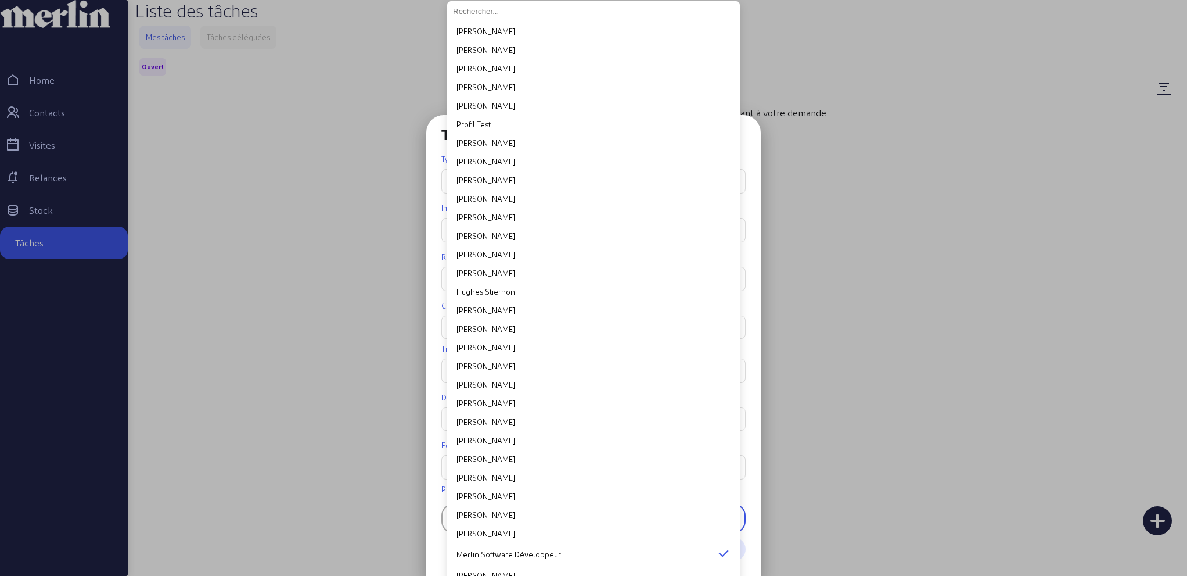
click at [519, 10] on input "search" at bounding box center [593, 11] width 293 height 20
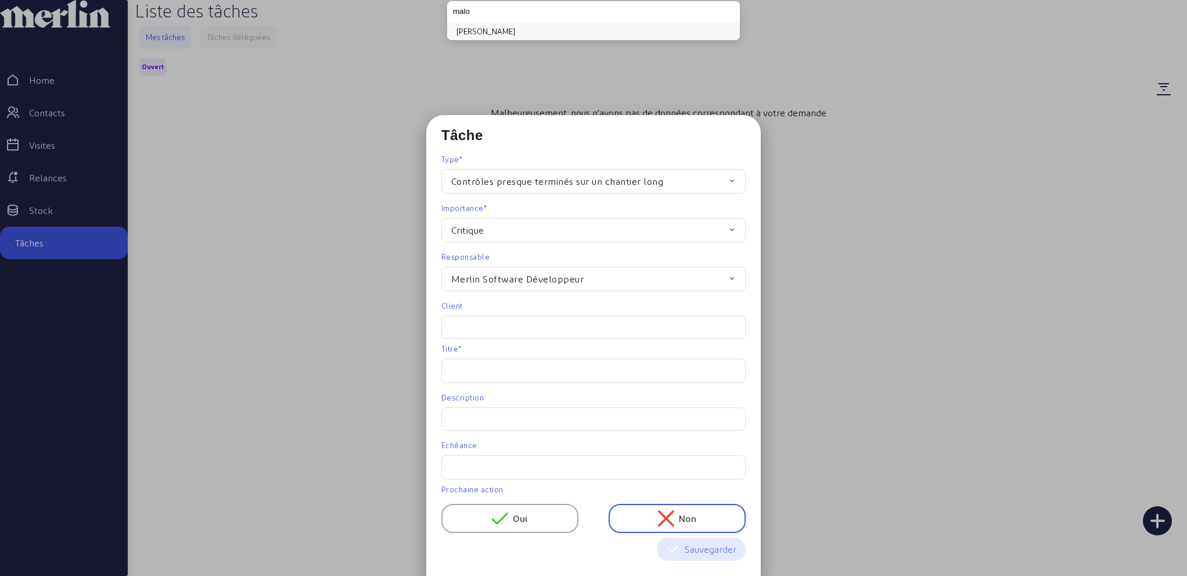
type input "malo"
click at [526, 27] on button "Guillaume Malotaux" at bounding box center [593, 30] width 293 height 19
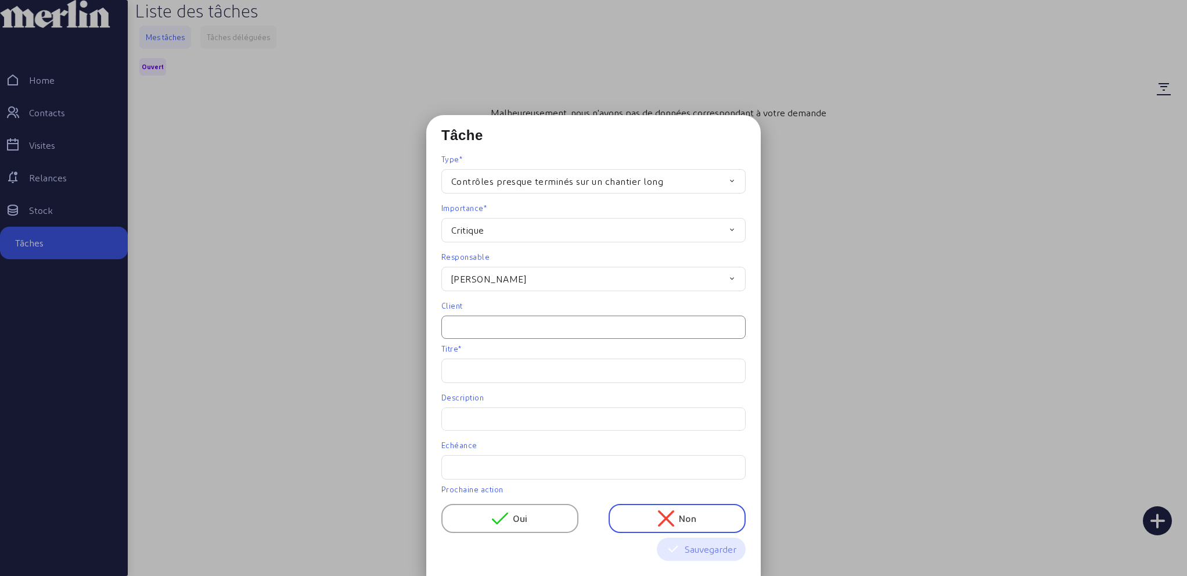
click at [563, 330] on div at bounding box center [593, 326] width 304 height 23
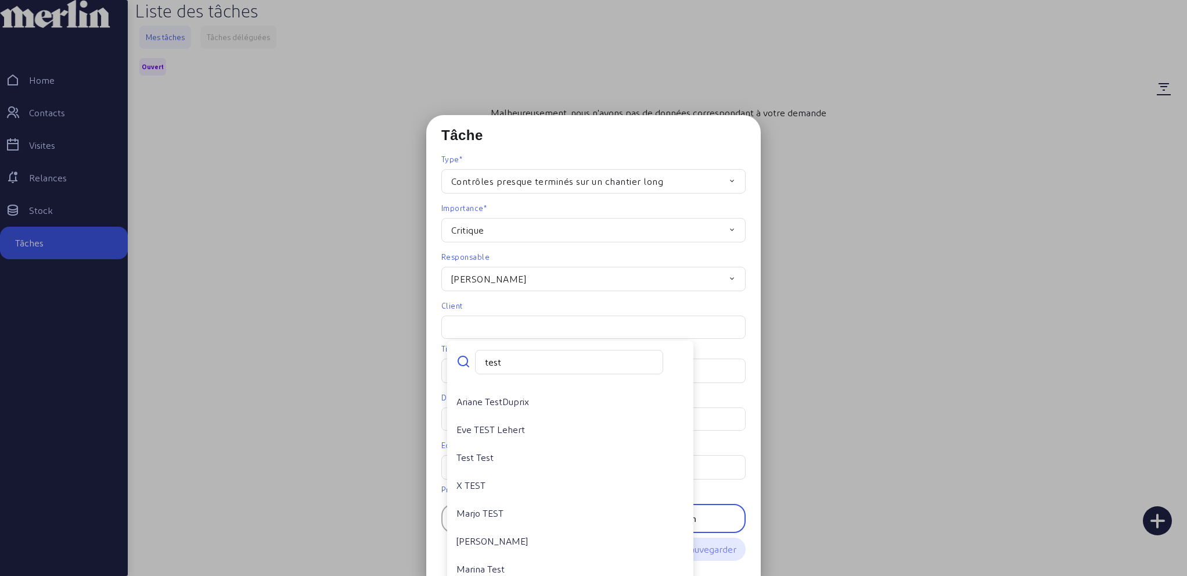
scroll to position [0, 0]
type input "test"
click at [538, 465] on div "Test Test" at bounding box center [570, 459] width 237 height 23
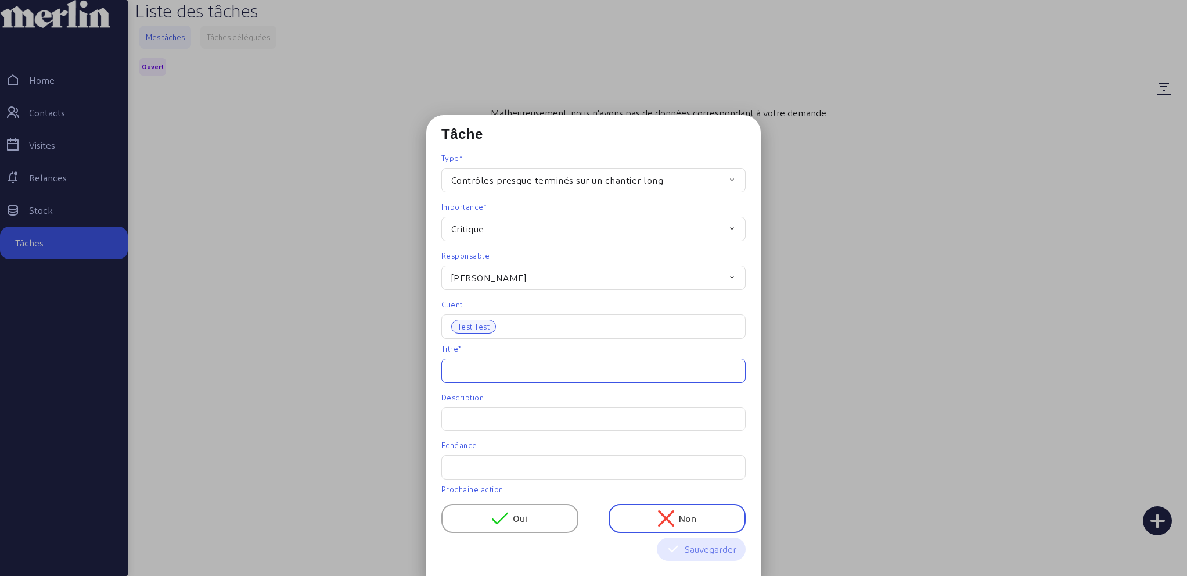
click at [566, 375] on input "text" at bounding box center [593, 370] width 304 height 24
type input "TESTING 2"
click at [587, 393] on label "Description" at bounding box center [593, 397] width 304 height 10
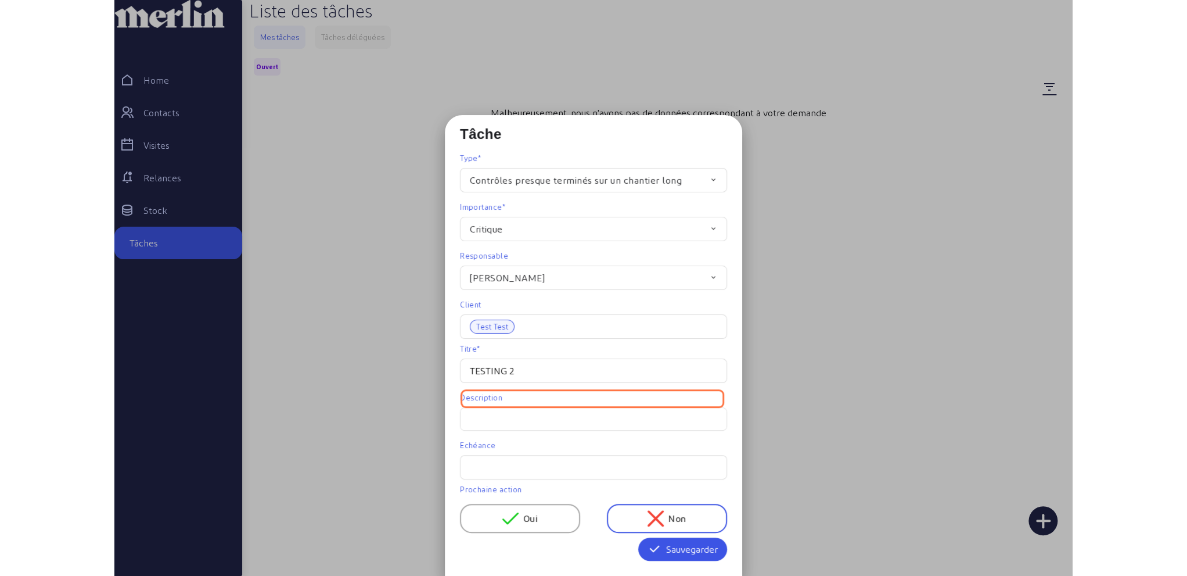
scroll to position [22, 0]
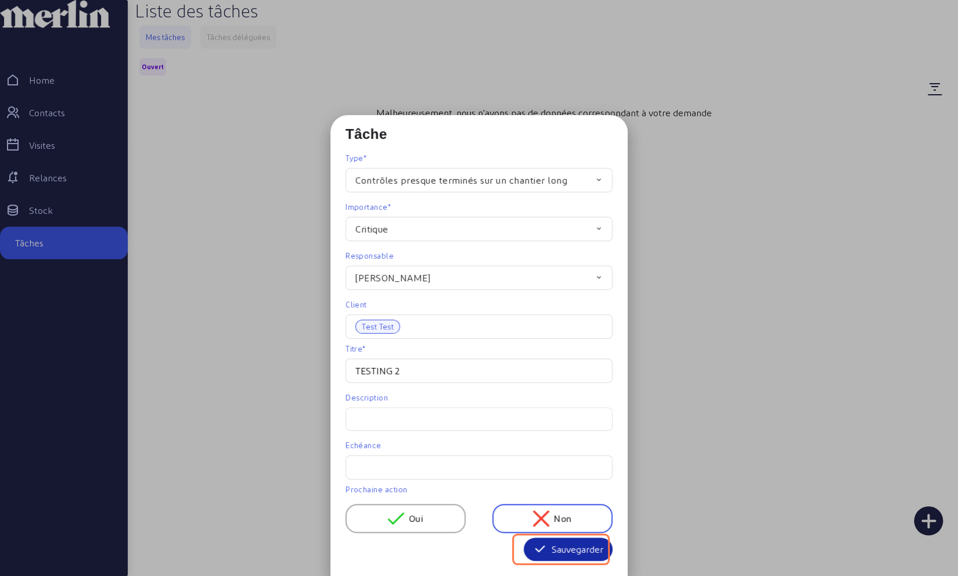
click at [554, 533] on div "Sauvegarder" at bounding box center [568, 549] width 70 height 14
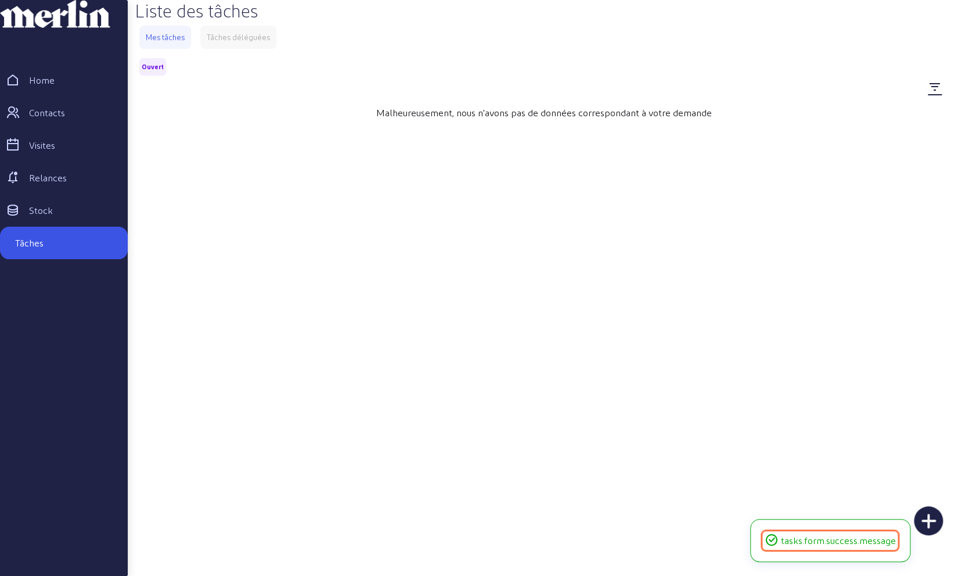
click at [832, 533] on div "tasks.form.success.message" at bounding box center [830, 540] width 131 height 14
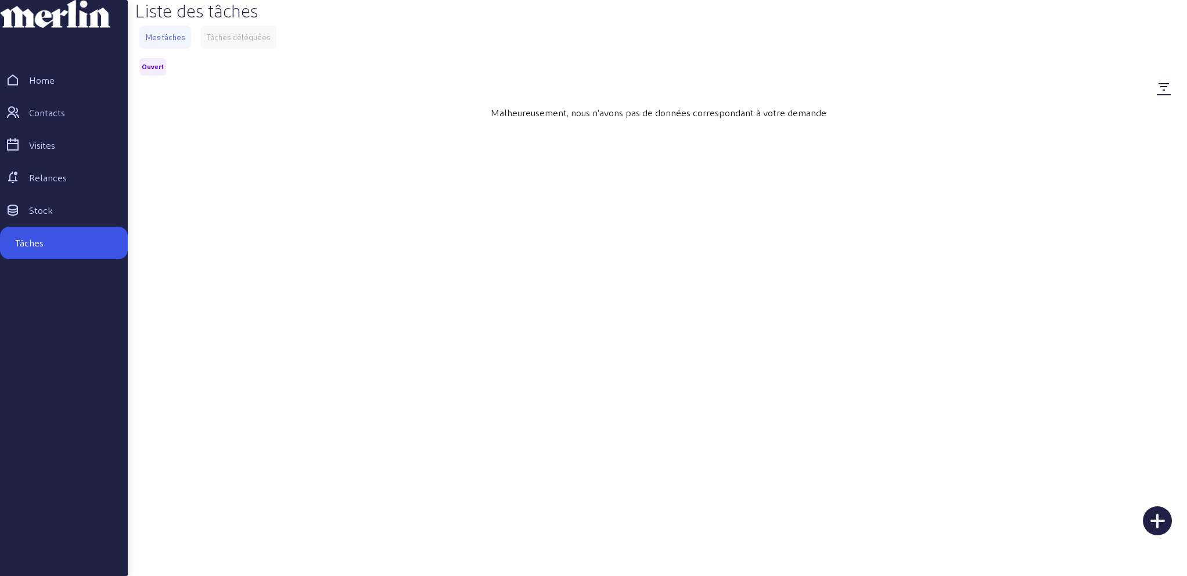
click at [175, 42] on div "Mes tâches" at bounding box center [165, 37] width 39 height 10
click at [237, 42] on div "Tâches déléguées" at bounding box center [238, 37] width 63 height 10
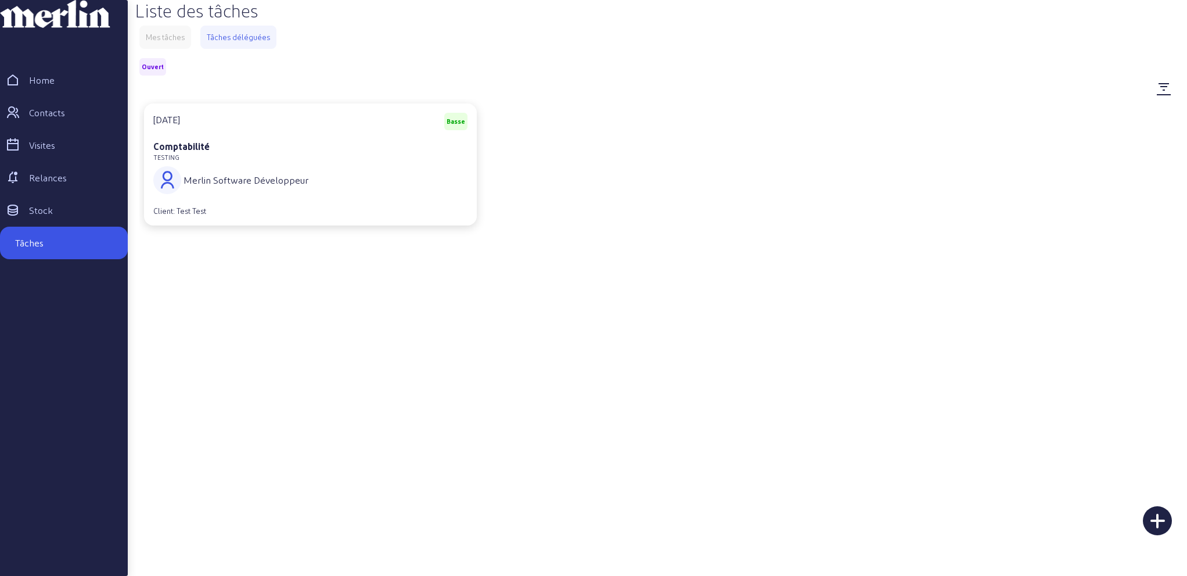
click at [322, 79] on div "Mes tâches Tâches déléguées Ouvert 27 sept. 2025 Basse Comptabilité TESTING Mer…" at bounding box center [657, 338] width 1036 height 624
click at [328, 303] on div "[DATE] Basse Comptabilité TESTING Merlin Software Développeur Client: Test Test" at bounding box center [657, 357] width 1027 height 509
click at [168, 42] on div "Mes tâches" at bounding box center [165, 37] width 39 height 10
click at [242, 42] on div "Tâches déléguées" at bounding box center [238, 37] width 63 height 10
click at [163, 42] on div "Mes tâches" at bounding box center [165, 37] width 39 height 10
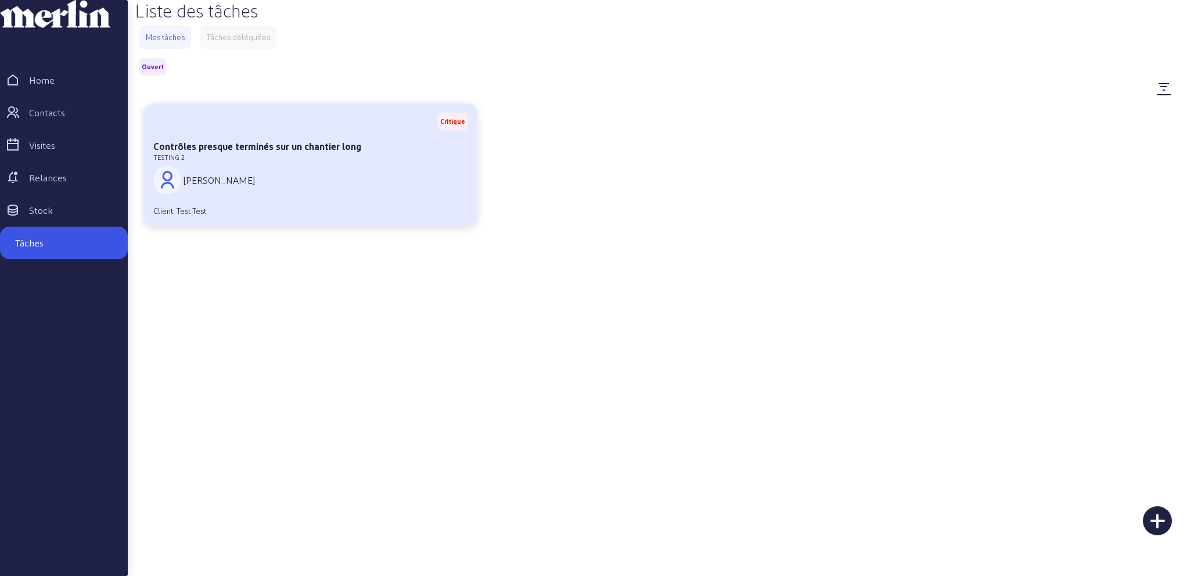
click at [287, 196] on div "Guillaume Malotaux" at bounding box center [310, 180] width 314 height 33
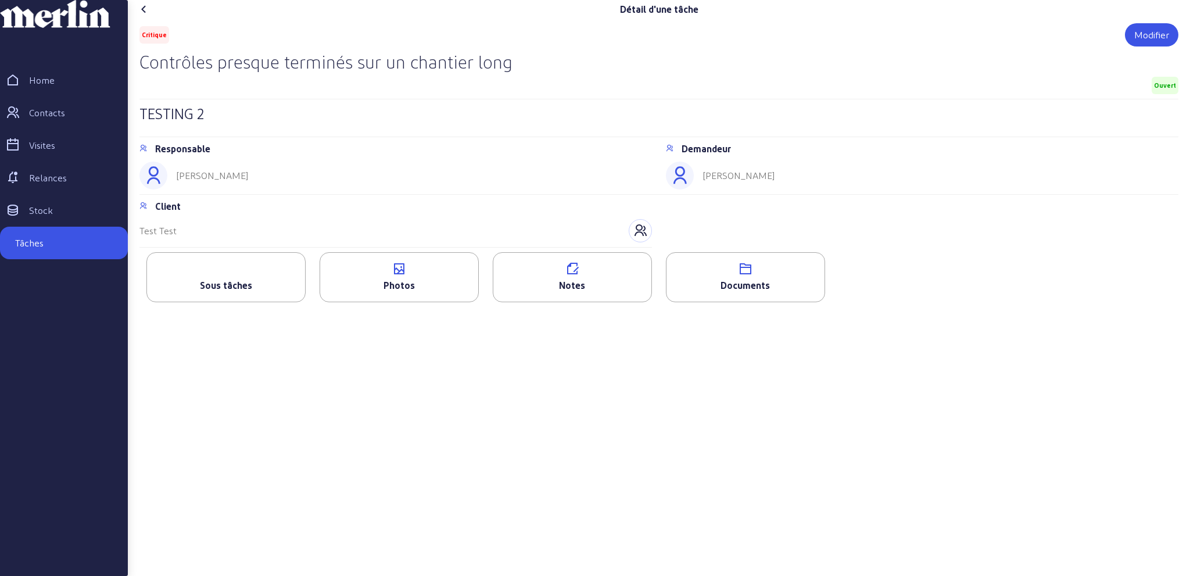
click at [184, 213] on div "Client" at bounding box center [395, 206] width 512 height 14
click at [638, 238] on icon "button" at bounding box center [640, 231] width 14 height 14
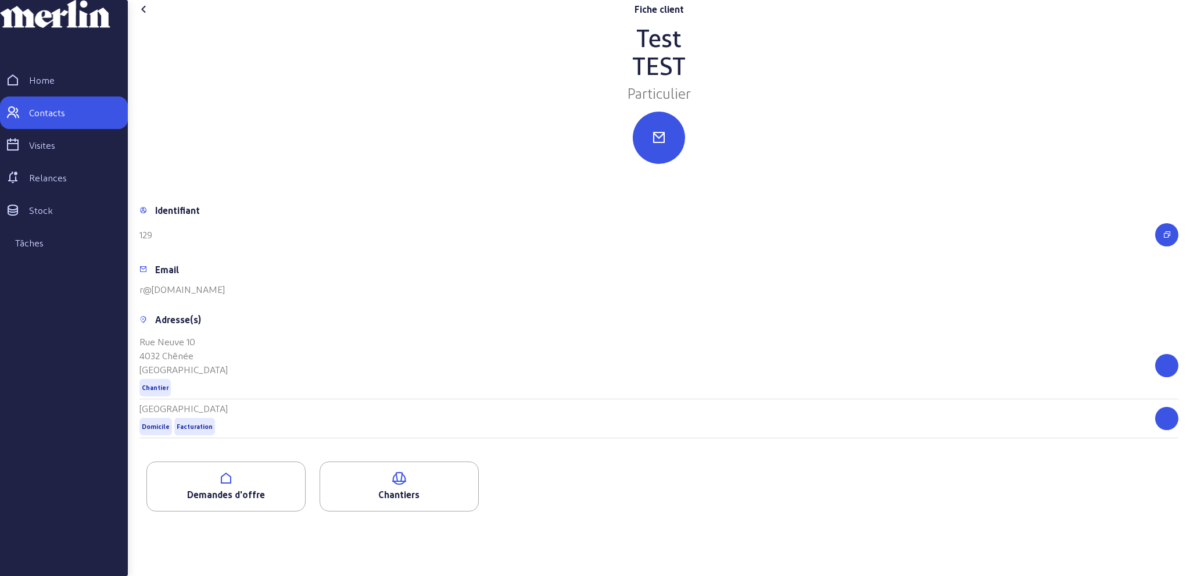
click at [146, 16] on icon at bounding box center [144, 9] width 14 height 14
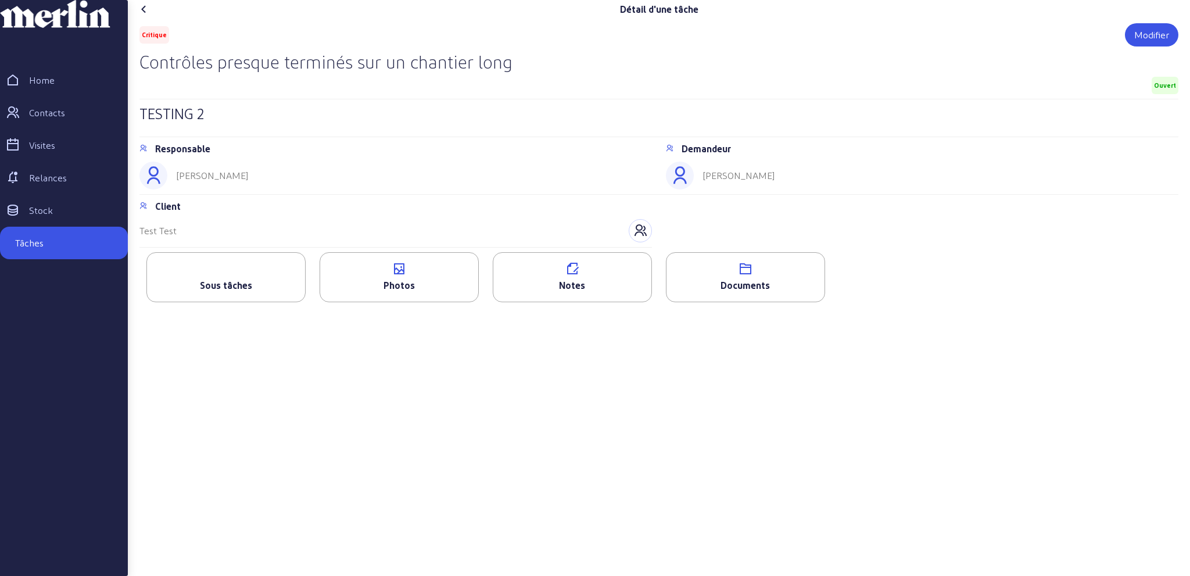
click at [234, 276] on icon at bounding box center [226, 269] width 158 height 14
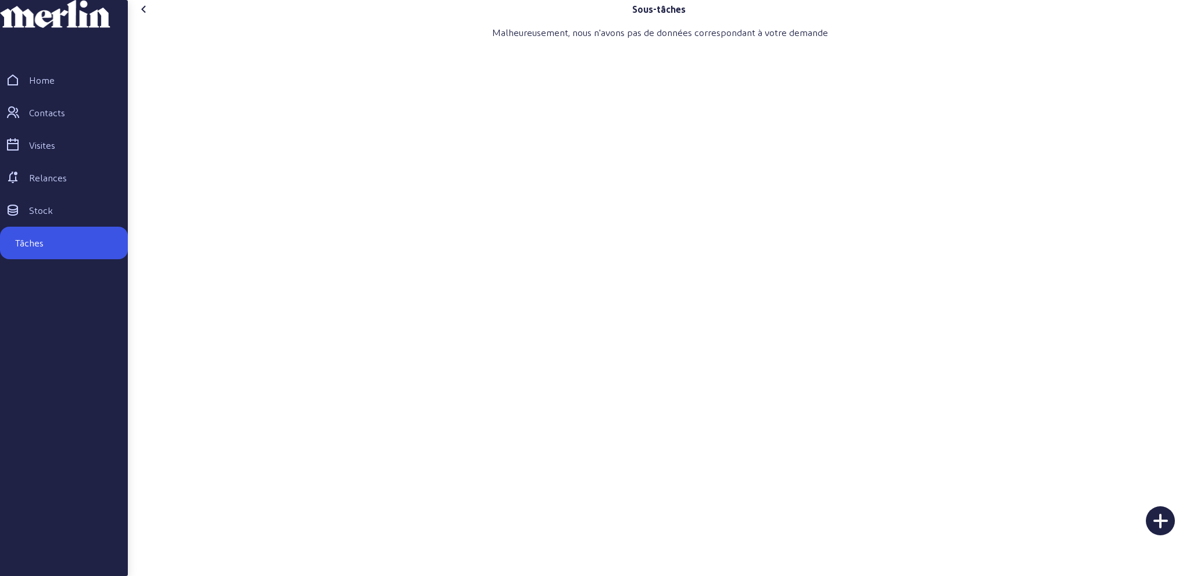
click at [142, 16] on icon at bounding box center [144, 9] width 14 height 14
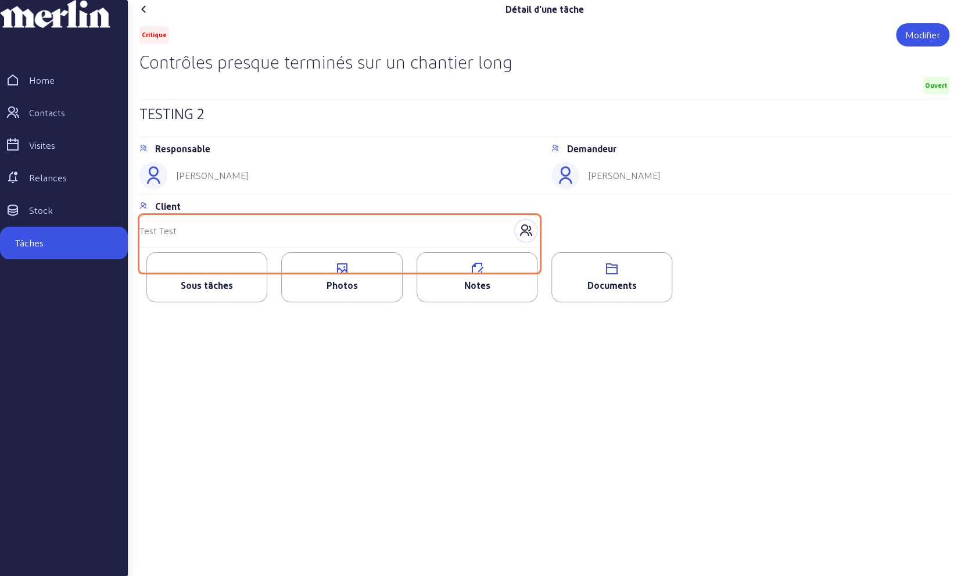
click at [210, 247] on div "Client Test Test" at bounding box center [338, 221] width 398 height 53
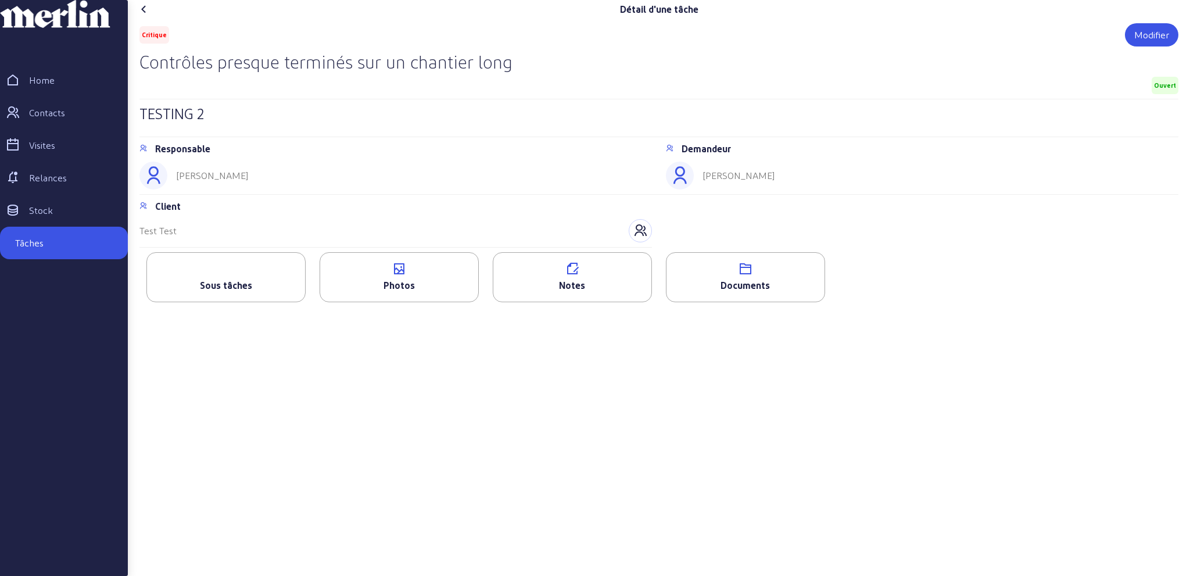
click at [1157, 89] on span "Ouvert" at bounding box center [1165, 85] width 22 height 8
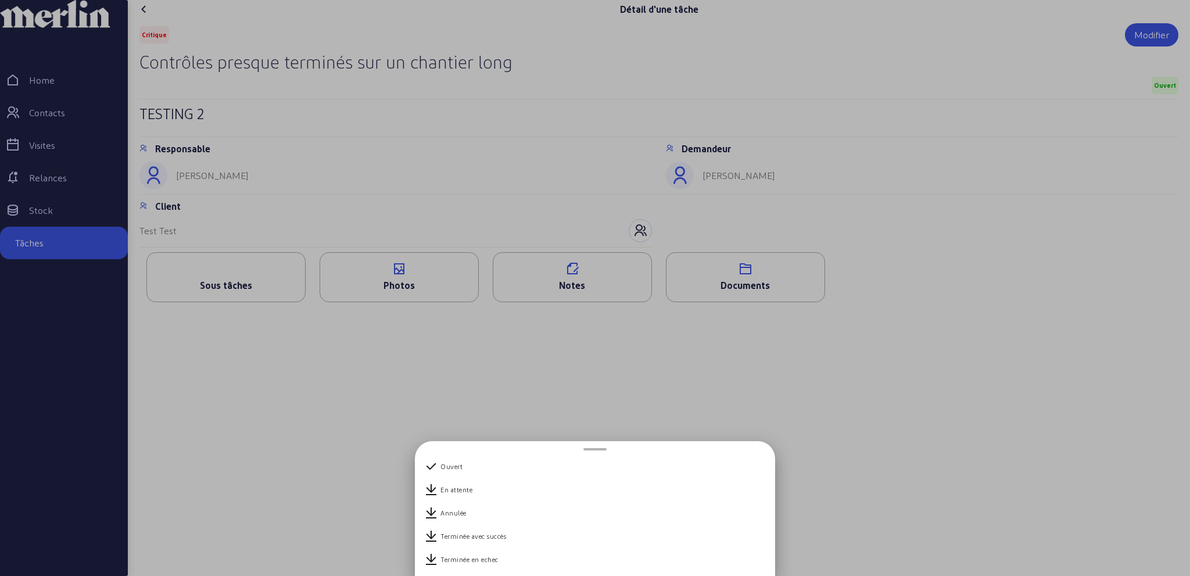
click at [961, 396] on div at bounding box center [595, 288] width 1190 height 576
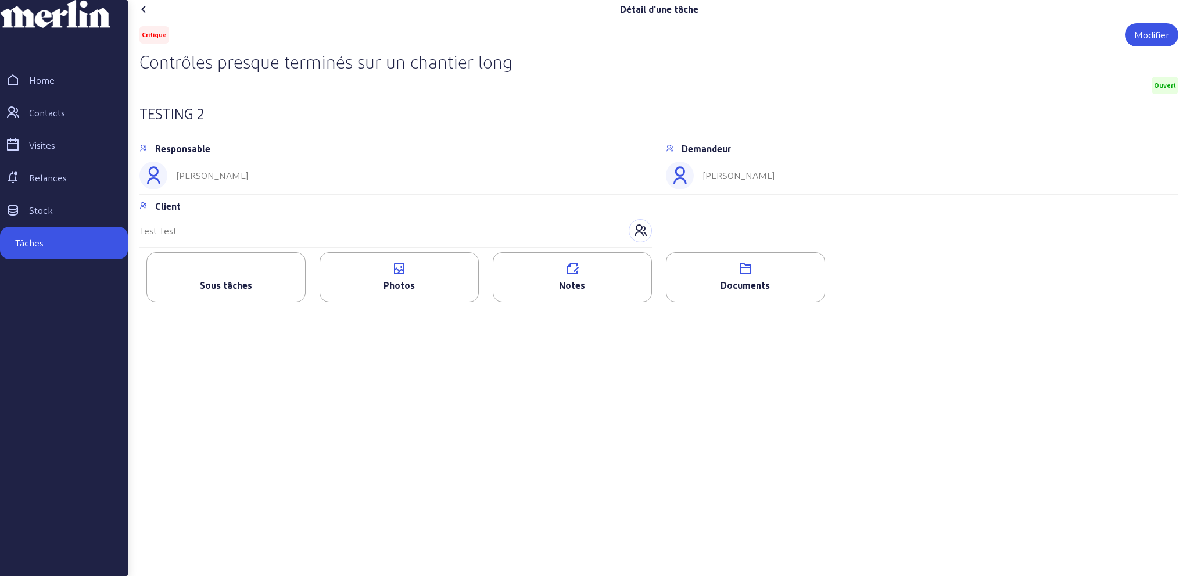
click at [1166, 94] on span "Ouvert" at bounding box center [1164, 85] width 27 height 17
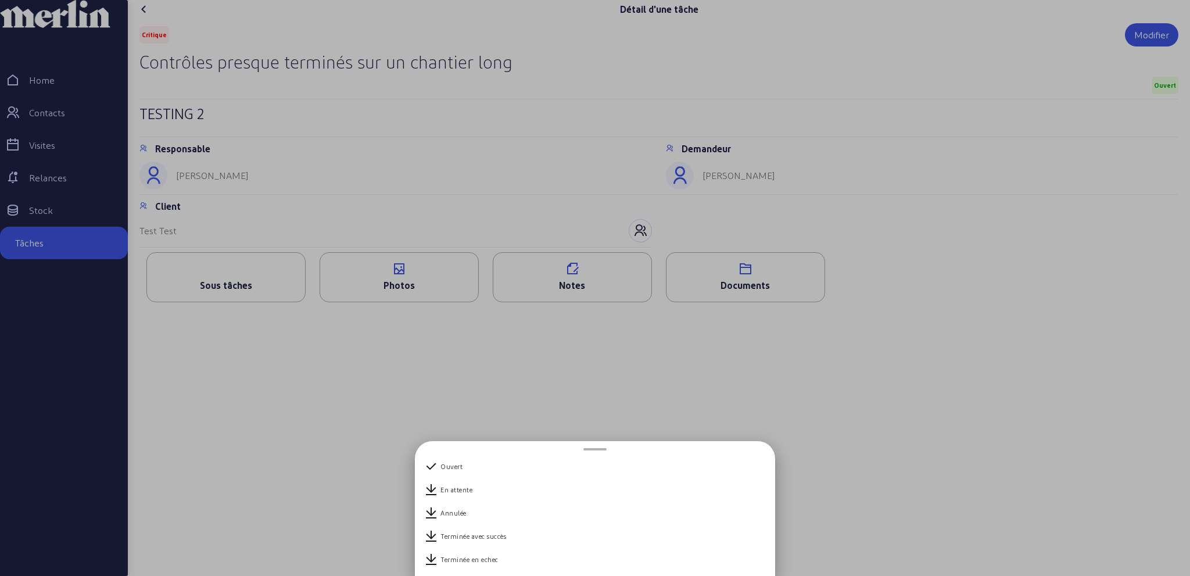
click at [966, 415] on div at bounding box center [595, 288] width 1190 height 576
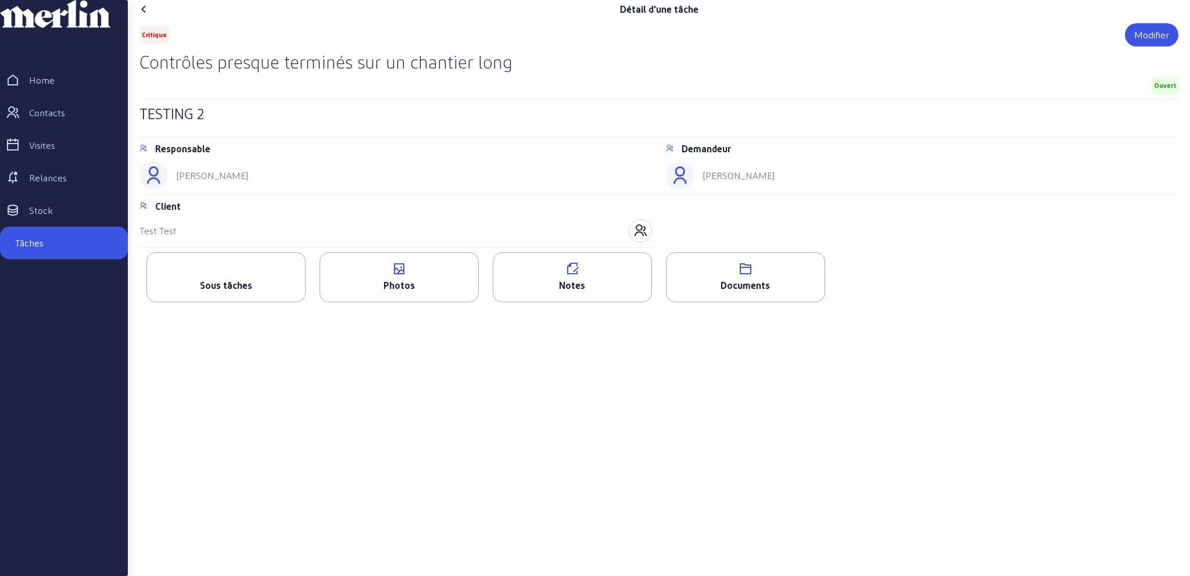
click at [239, 292] on div "Sous tâches" at bounding box center [226, 285] width 158 height 14
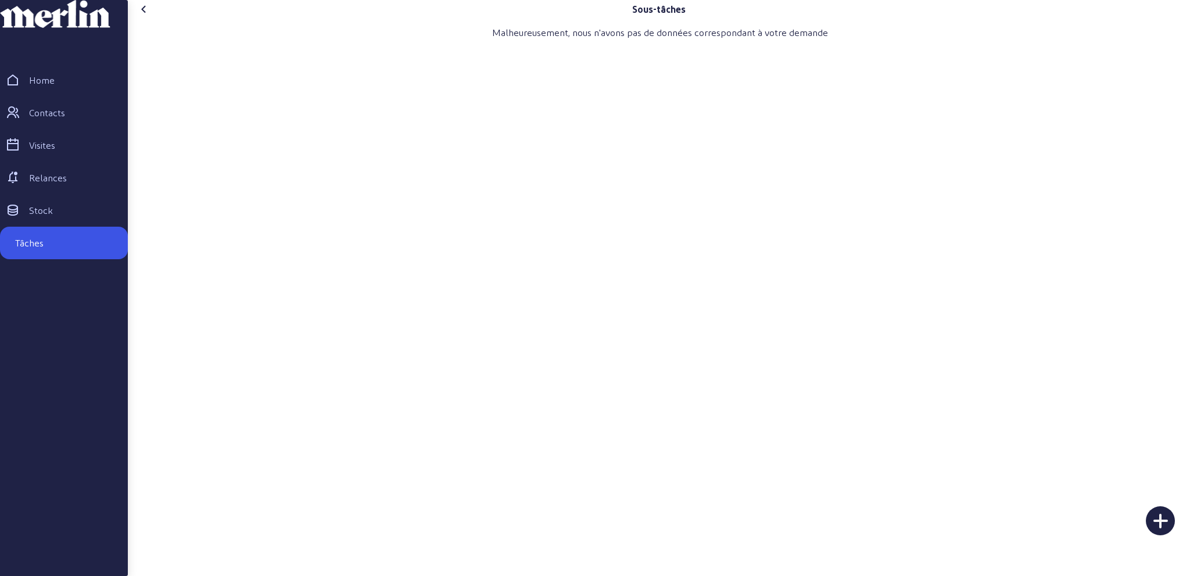
click at [1162, 515] on div at bounding box center [1160, 520] width 29 height 29
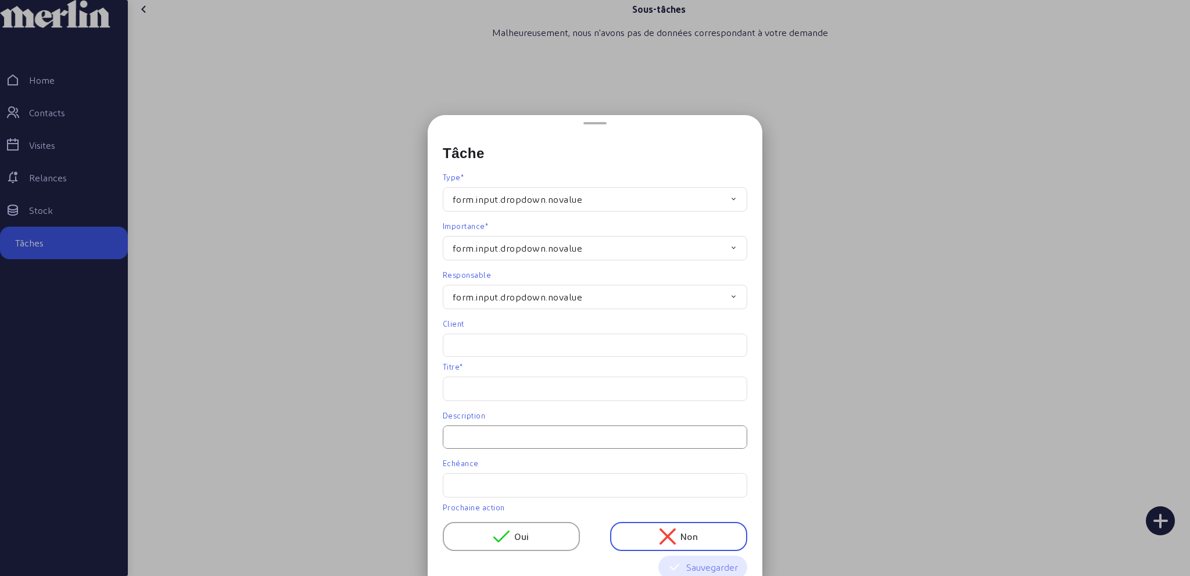
scroll to position [1, 0]
click at [286, 332] on div at bounding box center [595, 288] width 1190 height 576
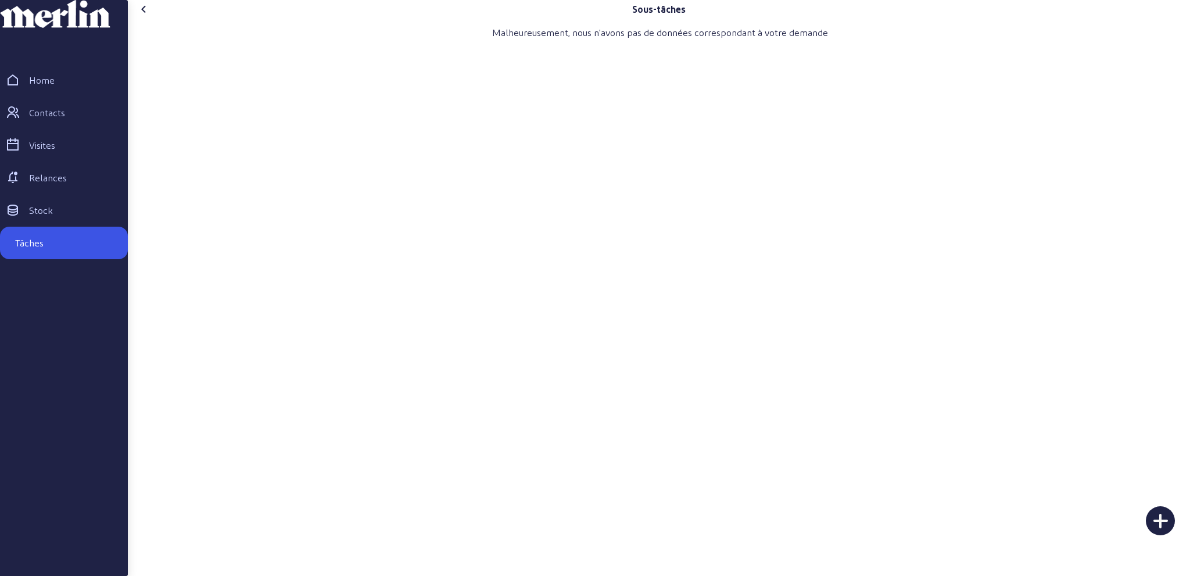
click at [1163, 520] on div at bounding box center [1160, 520] width 29 height 29
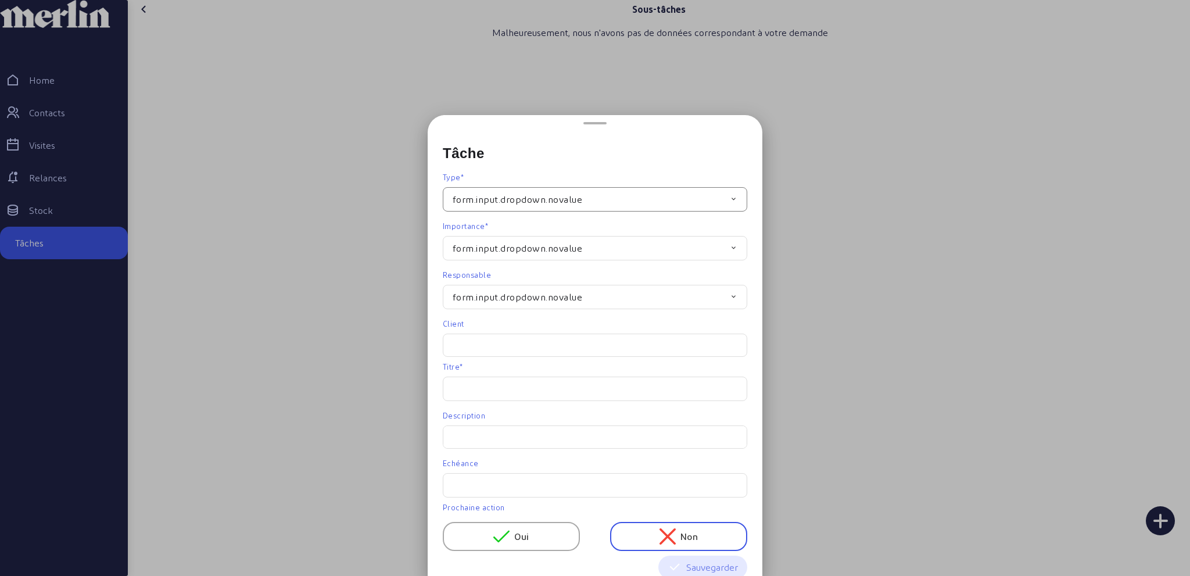
click at [582, 199] on span "form.input.dropdown.novalue" at bounding box center [518, 199] width 130 height 14
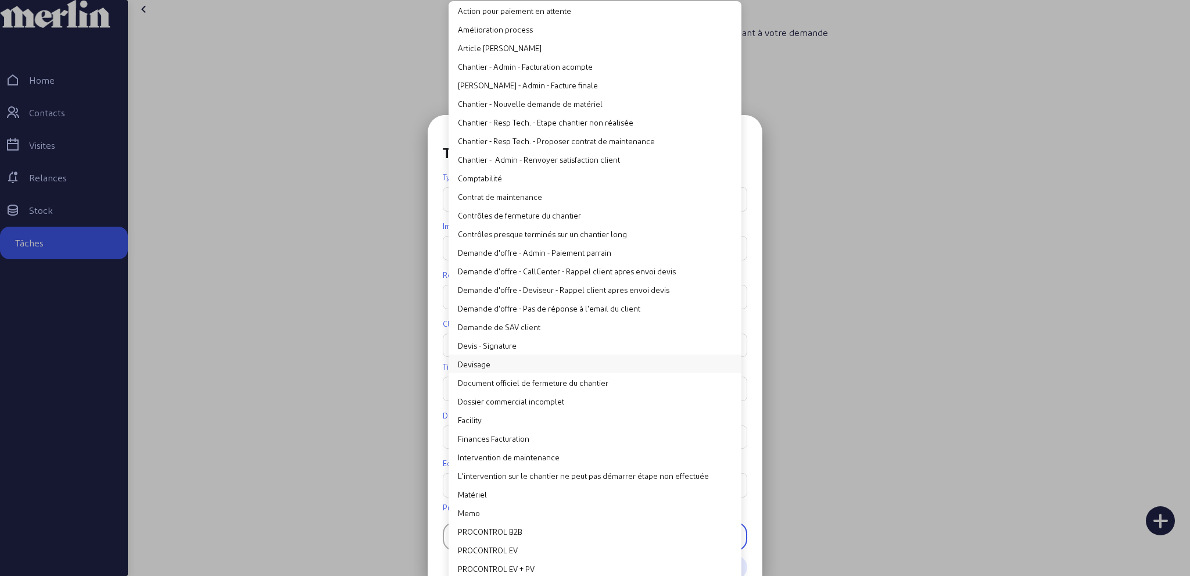
click at [551, 360] on button "Devisage" at bounding box center [594, 363] width 293 height 19
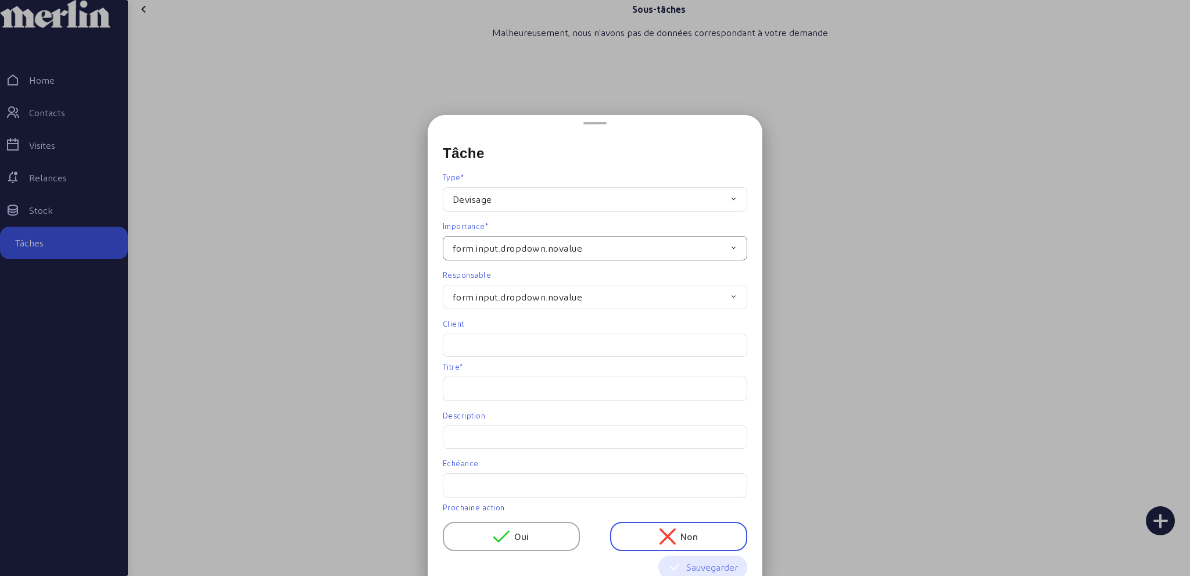
click at [593, 260] on div "form.input.dropdown.novalue" at bounding box center [595, 248] width 304 height 24
click at [529, 293] on button "Modéré" at bounding box center [594, 293] width 293 height 19
click at [609, 300] on div "form.input.dropdown.novalue" at bounding box center [595, 297] width 304 height 24
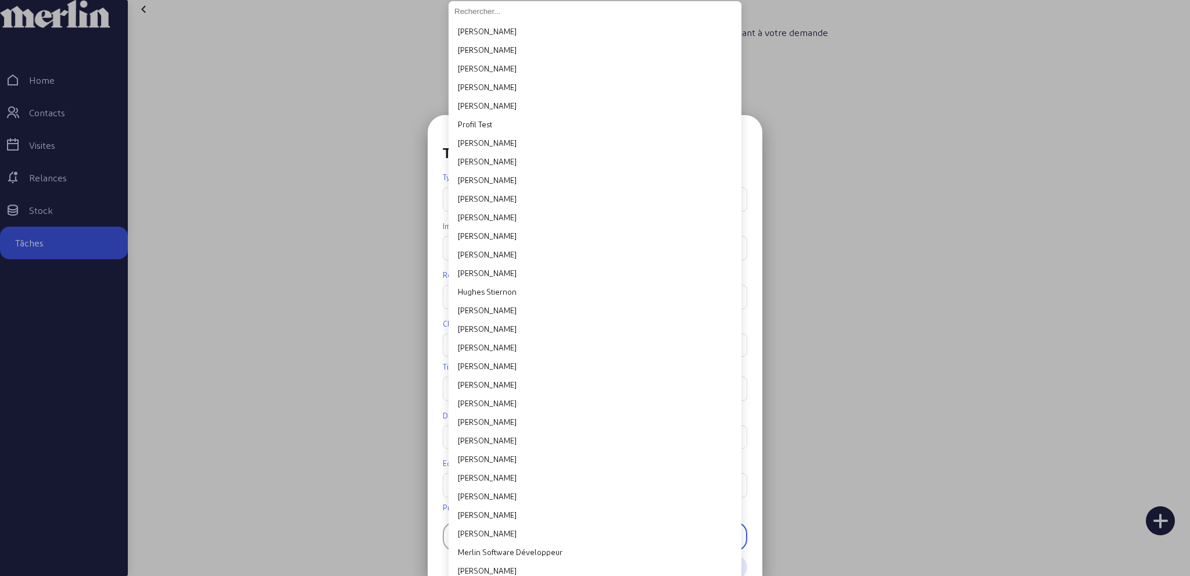
click at [505, 9] on input "search" at bounding box center [594, 11] width 293 height 20
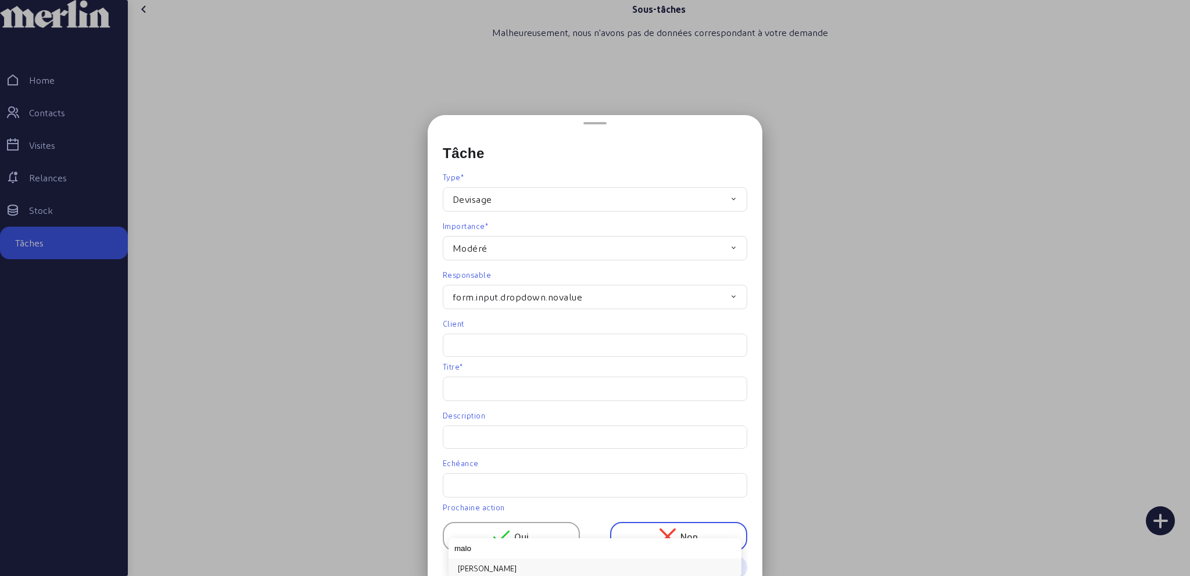
type input "malo"
click at [498, 569] on button "Guillaume Malotaux" at bounding box center [594, 567] width 293 height 19
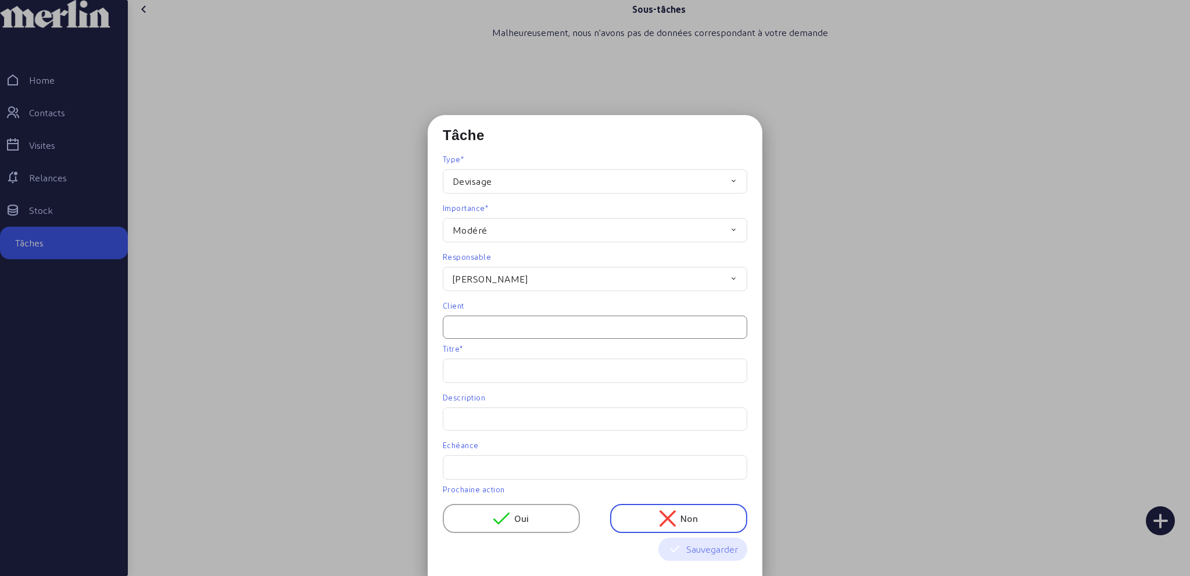
scroll to position [21, 0]
click at [545, 329] on div at bounding box center [595, 326] width 304 height 23
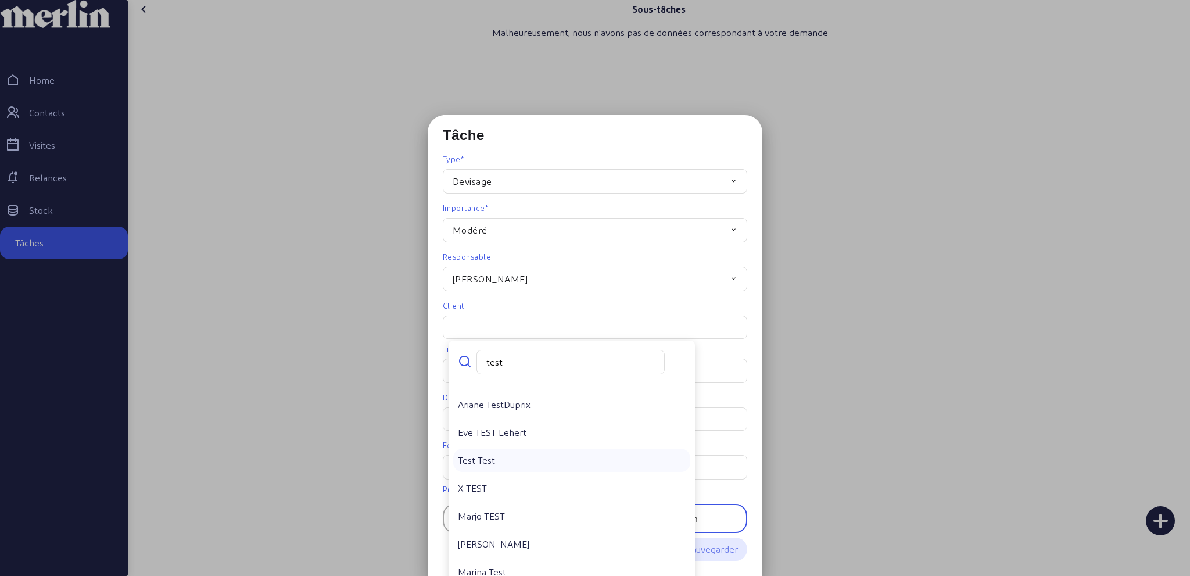
type input "test"
click at [537, 459] on div "Test Test" at bounding box center [571, 459] width 237 height 23
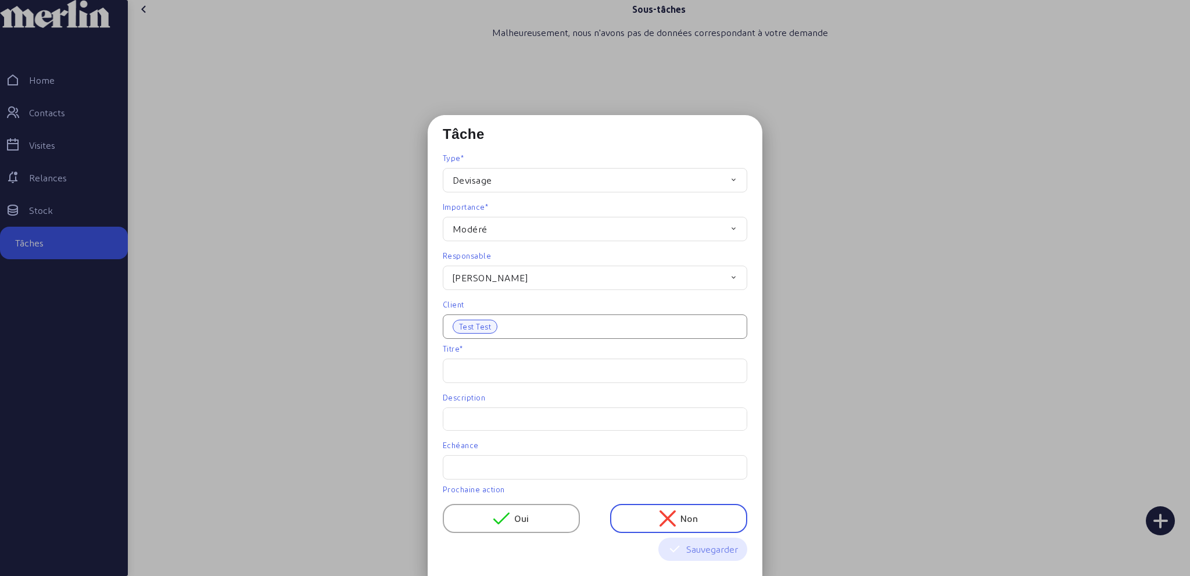
click at [565, 318] on div "Test Test" at bounding box center [595, 326] width 304 height 24
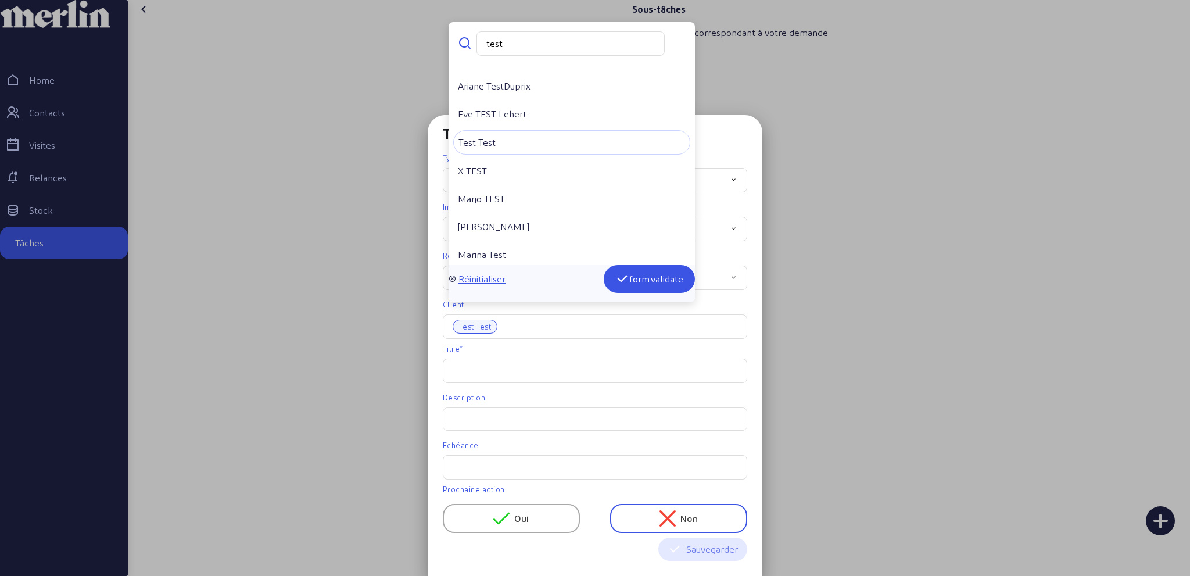
click at [496, 282] on div "Réinitialiser" at bounding box center [481, 279] width 47 height 14
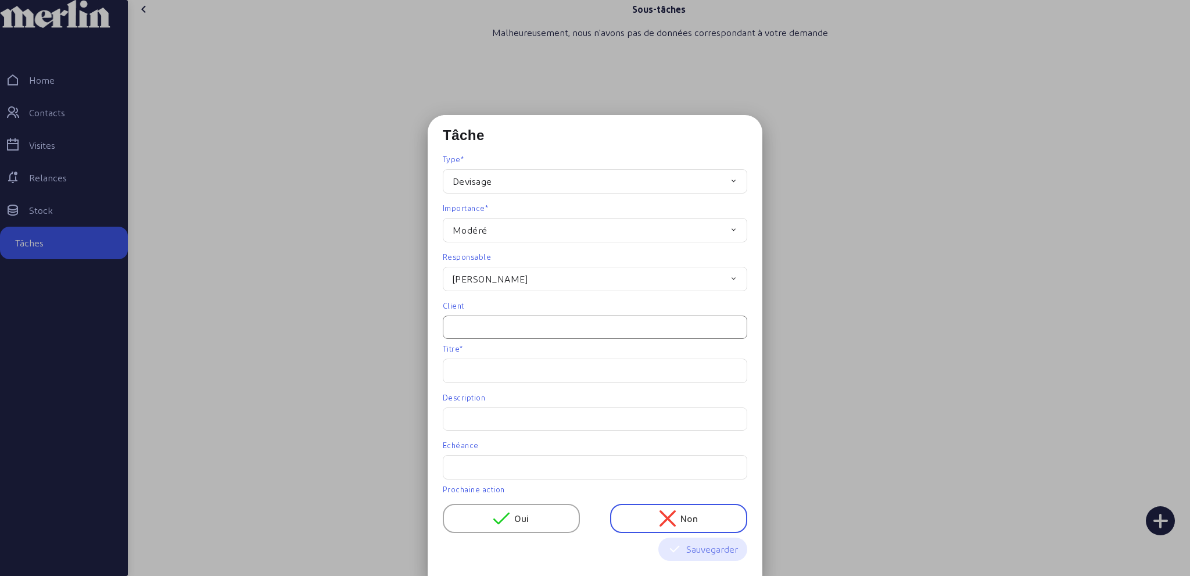
click at [523, 325] on div at bounding box center [595, 326] width 304 height 23
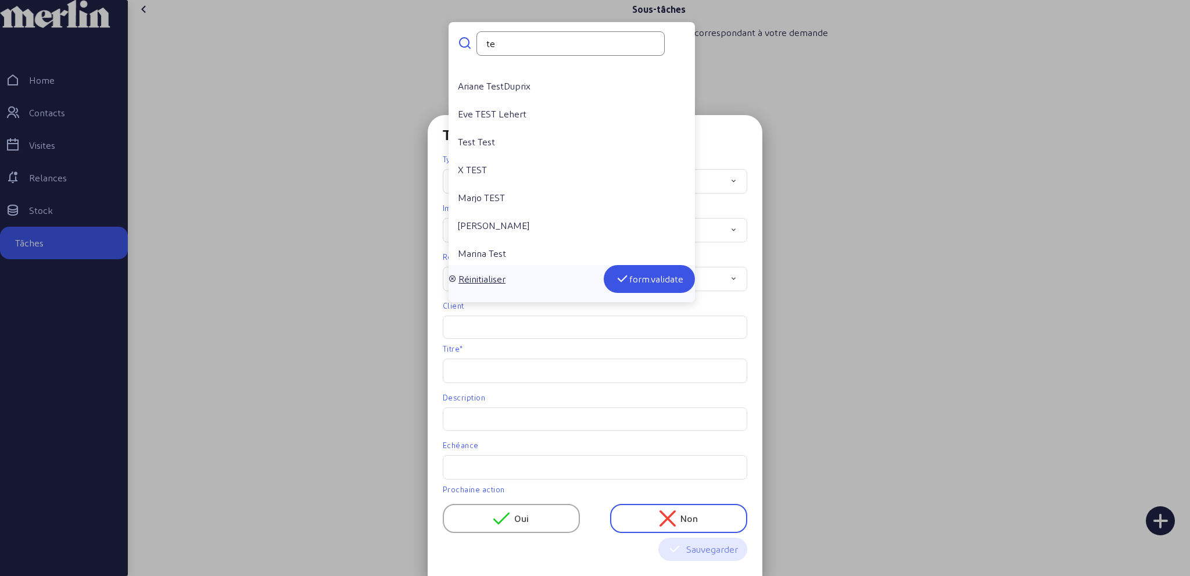
type input "t"
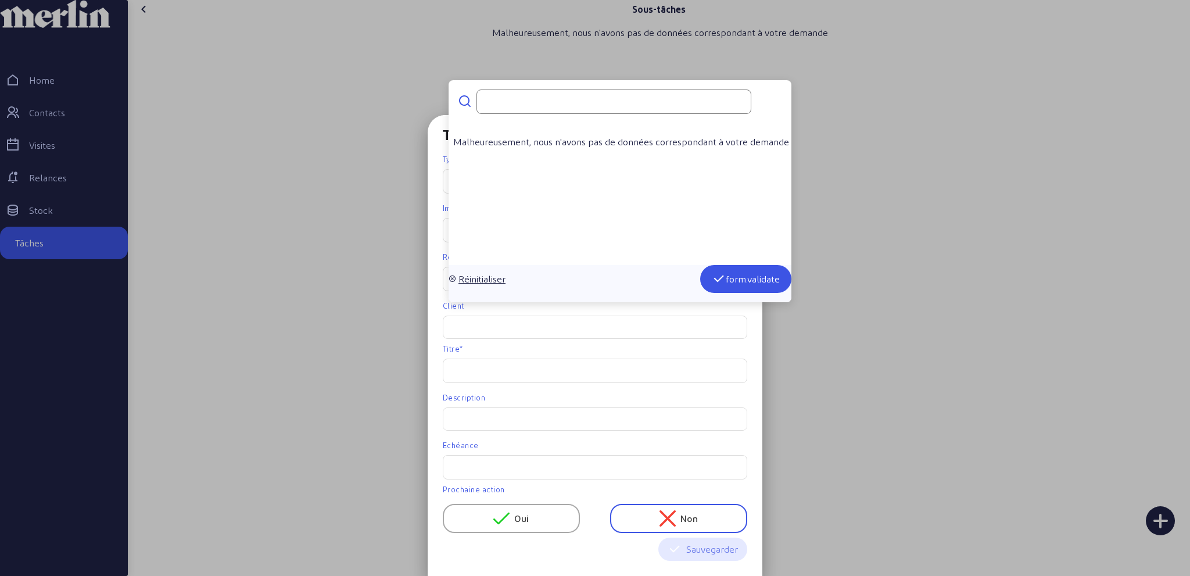
click at [561, 98] on input "text" at bounding box center [613, 101] width 275 height 24
type input "test"
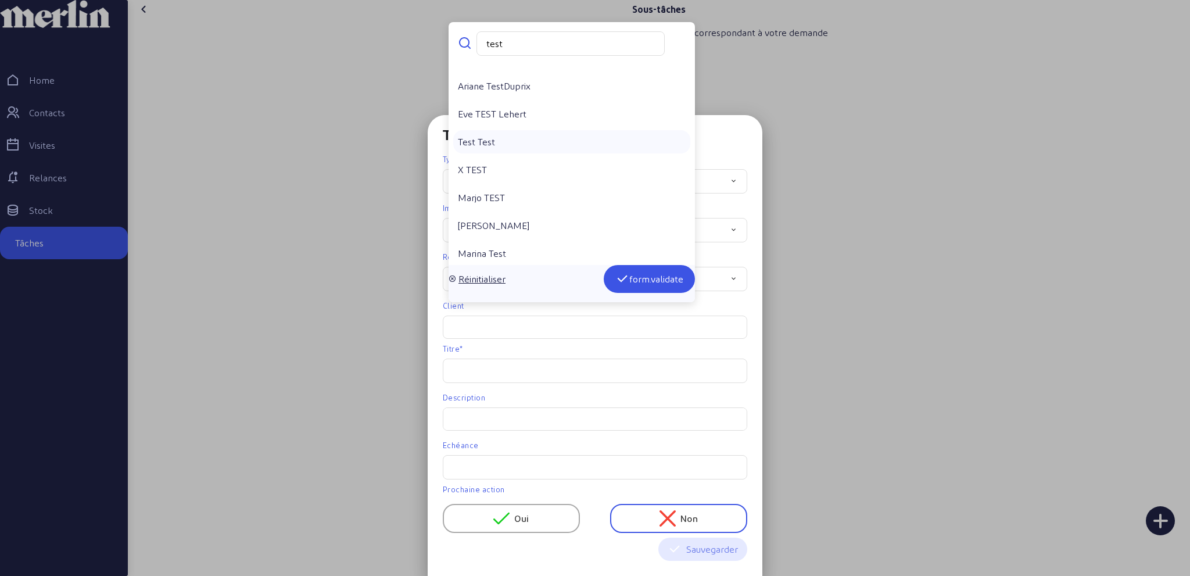
click at [518, 151] on div "Test Test" at bounding box center [571, 141] width 237 height 23
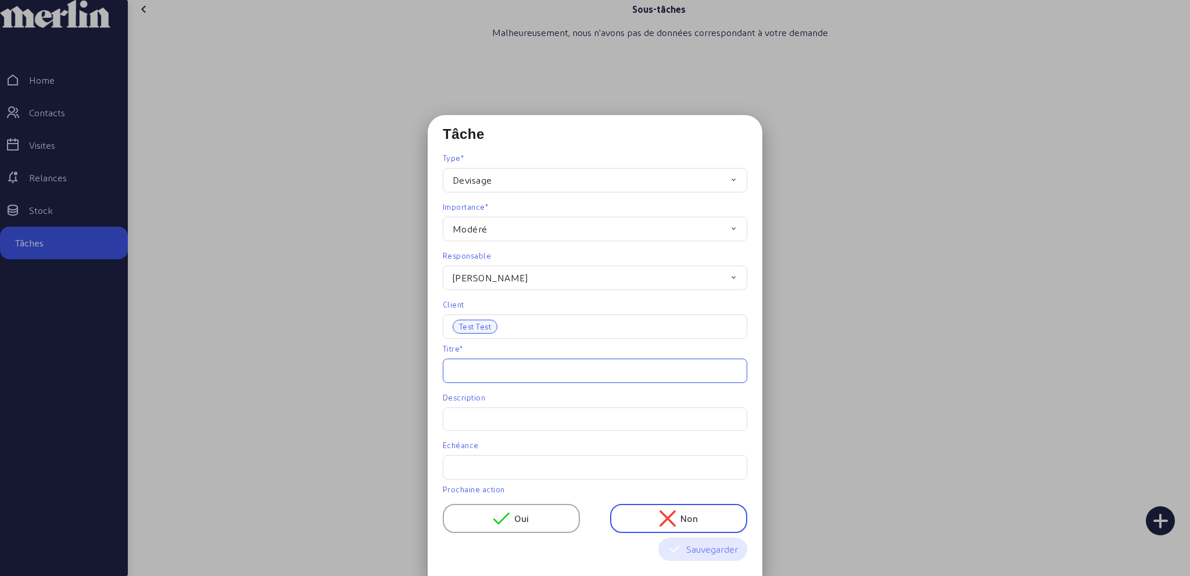
click at [581, 382] on input "text" at bounding box center [595, 370] width 304 height 24
type input "Testing sous-tâche"
click at [574, 425] on textarea at bounding box center [595, 418] width 304 height 23
click at [685, 518] on span "Non" at bounding box center [689, 518] width 18 height 14
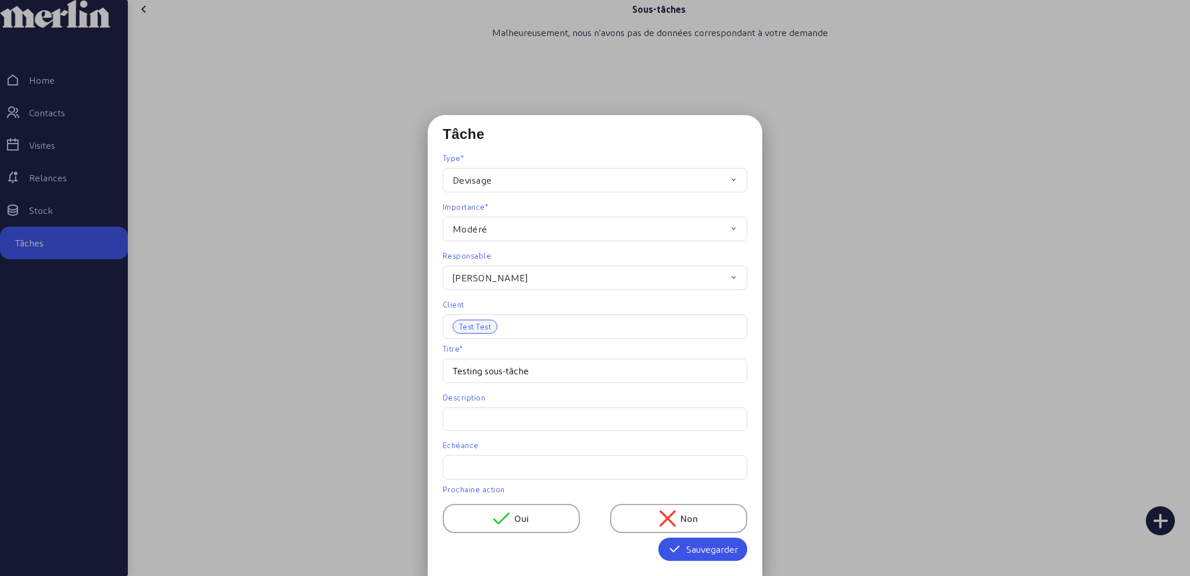
click at [680, 518] on span "Non" at bounding box center [689, 518] width 18 height 14
click at [696, 552] on div "Sauvegarder" at bounding box center [702, 549] width 70 height 14
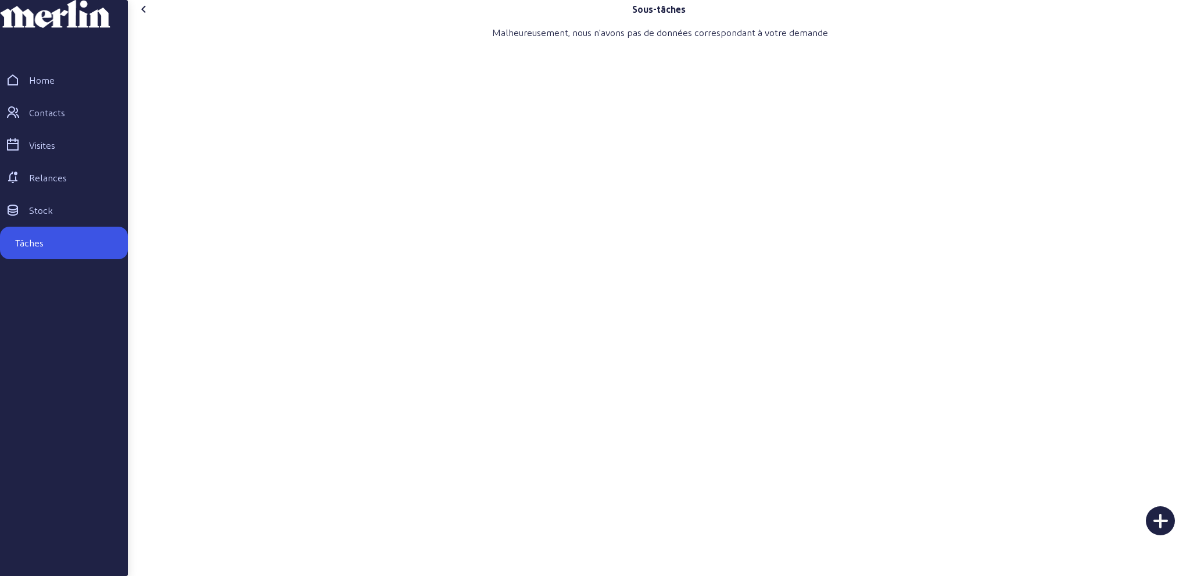
click at [674, 266] on div "Malheureusement, nous n'avons pas de données correspondant à votre demande" at bounding box center [658, 277] width 1039 height 509
click at [640, 96] on div "Malheureusement, nous n'avons pas de données correspondant à votre demande" at bounding box center [658, 277] width 1039 height 509
click at [148, 16] on icon at bounding box center [144, 9] width 14 height 14
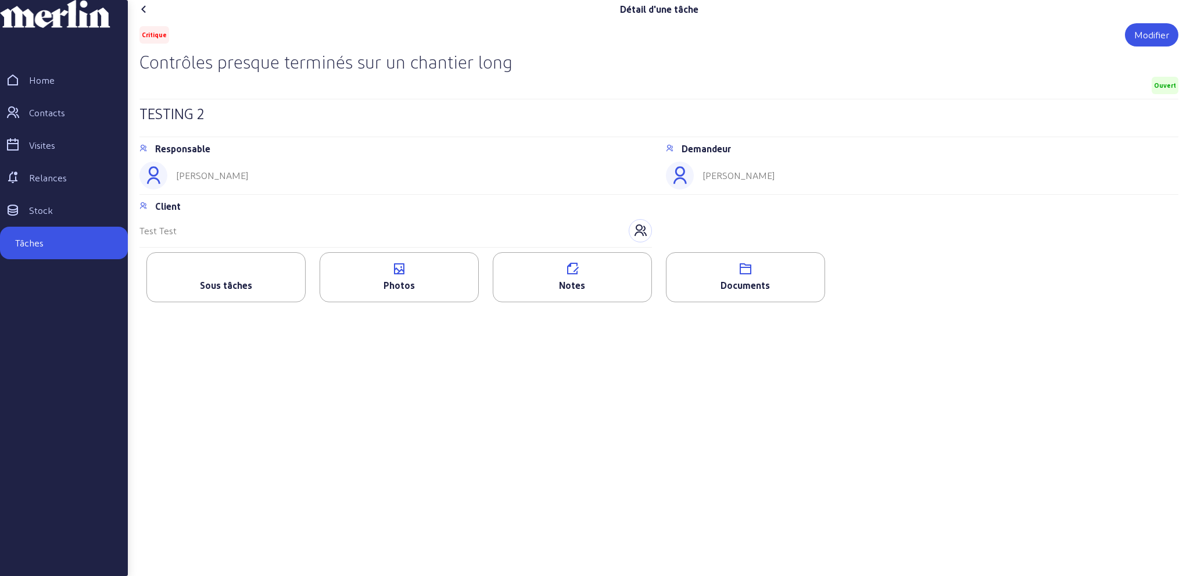
click at [251, 276] on icon at bounding box center [226, 269] width 158 height 14
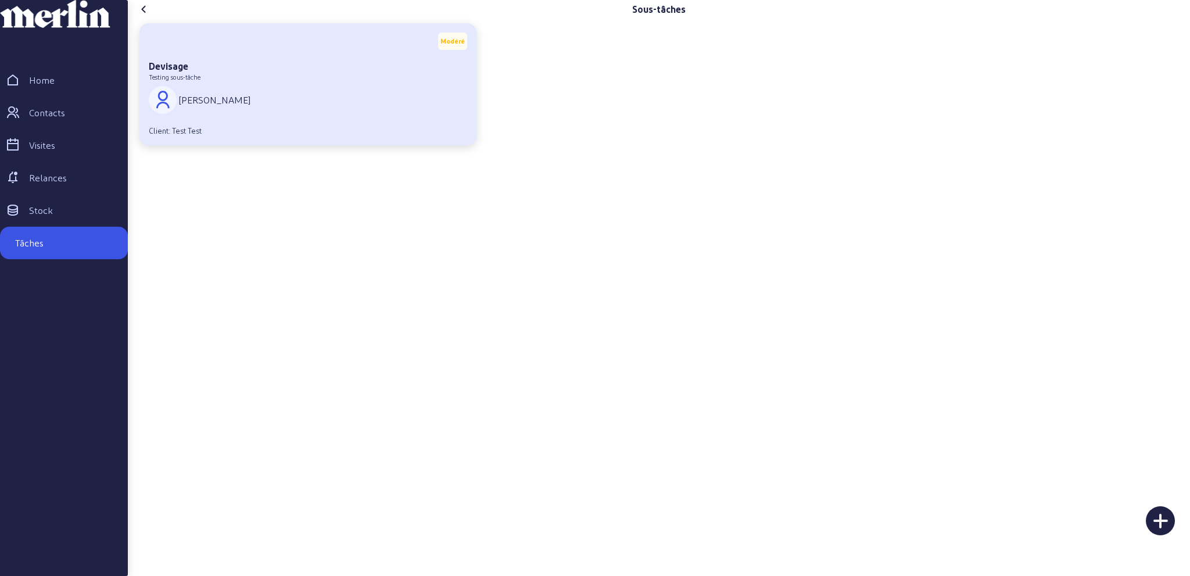
click at [296, 81] on div "Testing sous-tâche" at bounding box center [308, 77] width 318 height 8
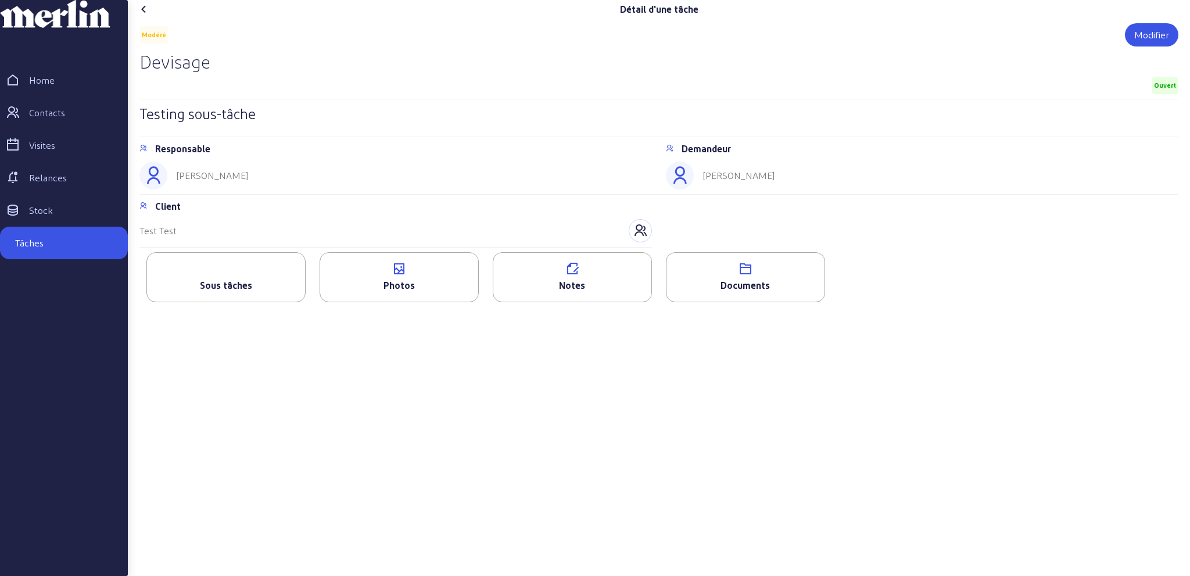
click at [435, 411] on div "Modéré Modifier Devisage Ouvert Testing sous-tâche Responsable Guillaume Malota…" at bounding box center [658, 277] width 1039 height 509
click at [216, 276] on icon at bounding box center [226, 269] width 158 height 14
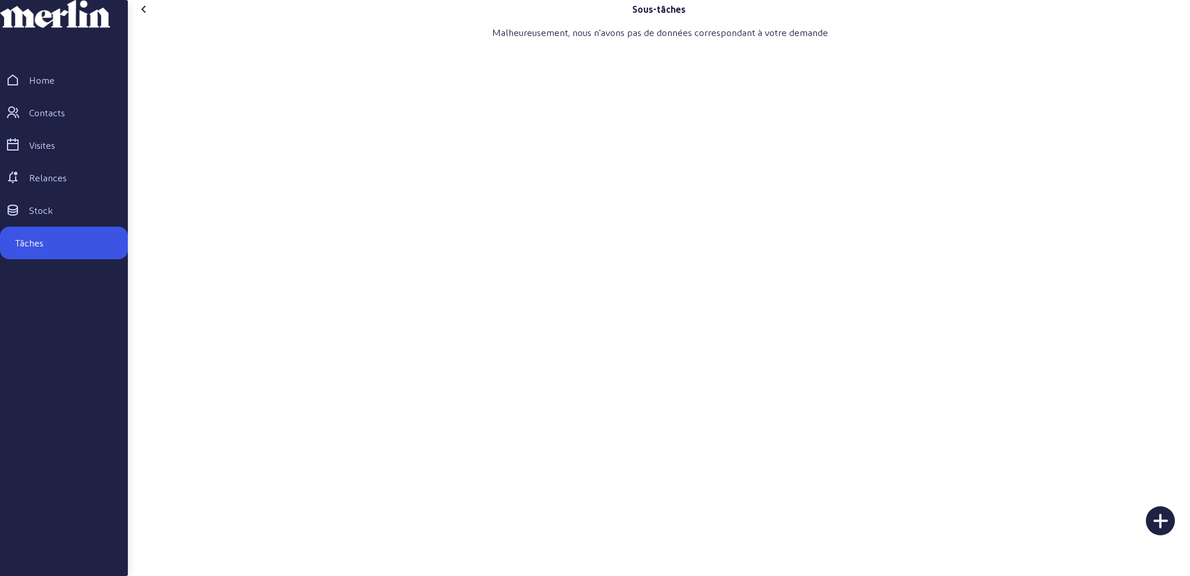
click at [149, 16] on icon at bounding box center [144, 9] width 14 height 14
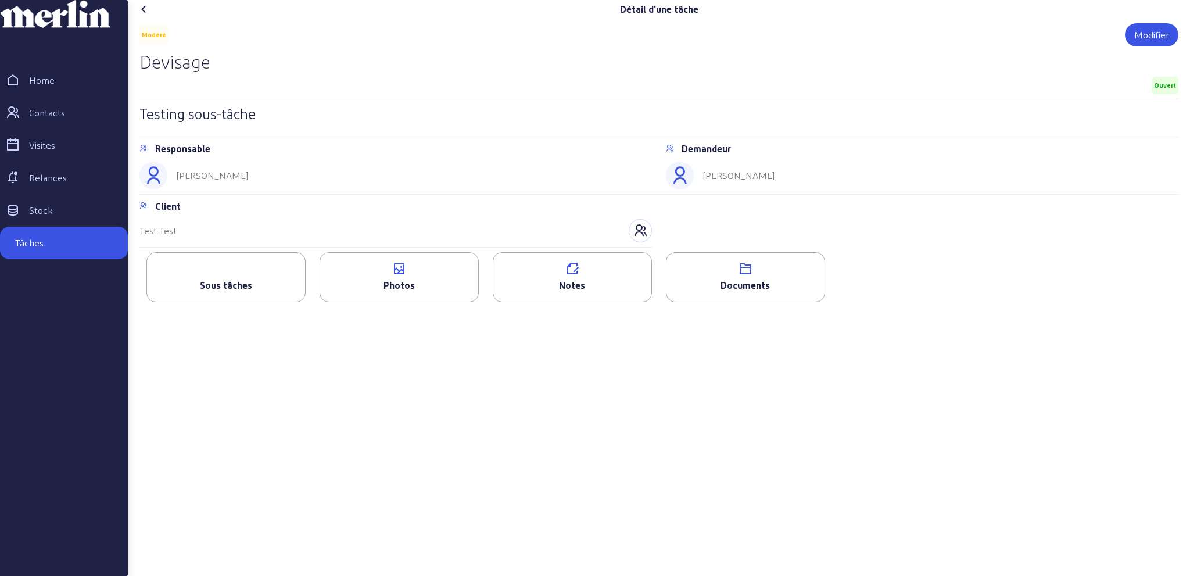
click at [145, 16] on icon at bounding box center [144, 9] width 14 height 14
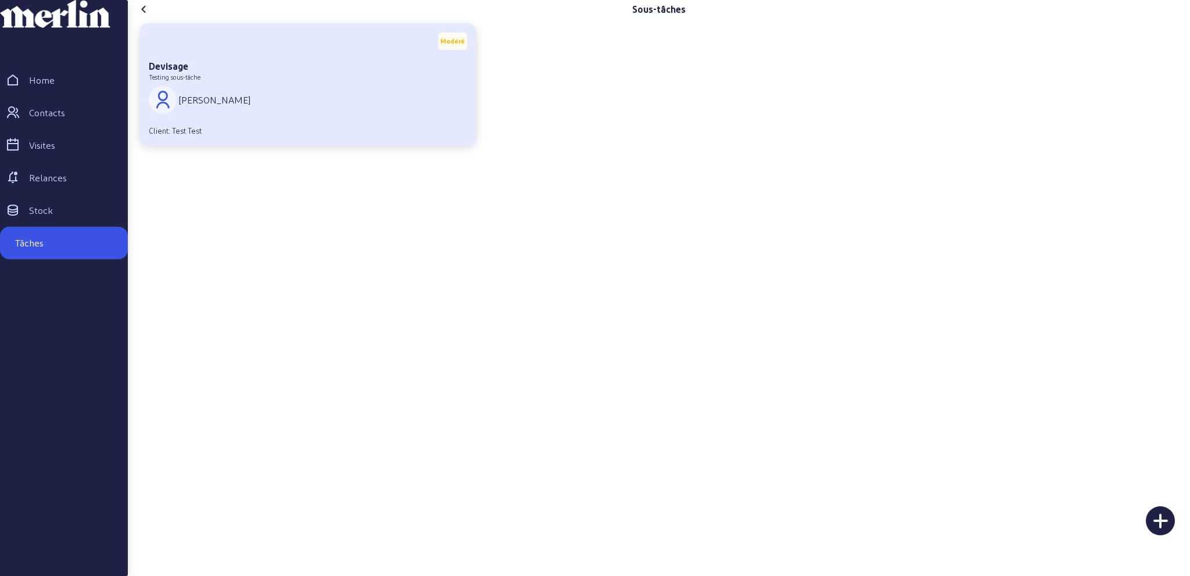
click at [281, 108] on div "Guillaume Malotaux" at bounding box center [308, 100] width 318 height 33
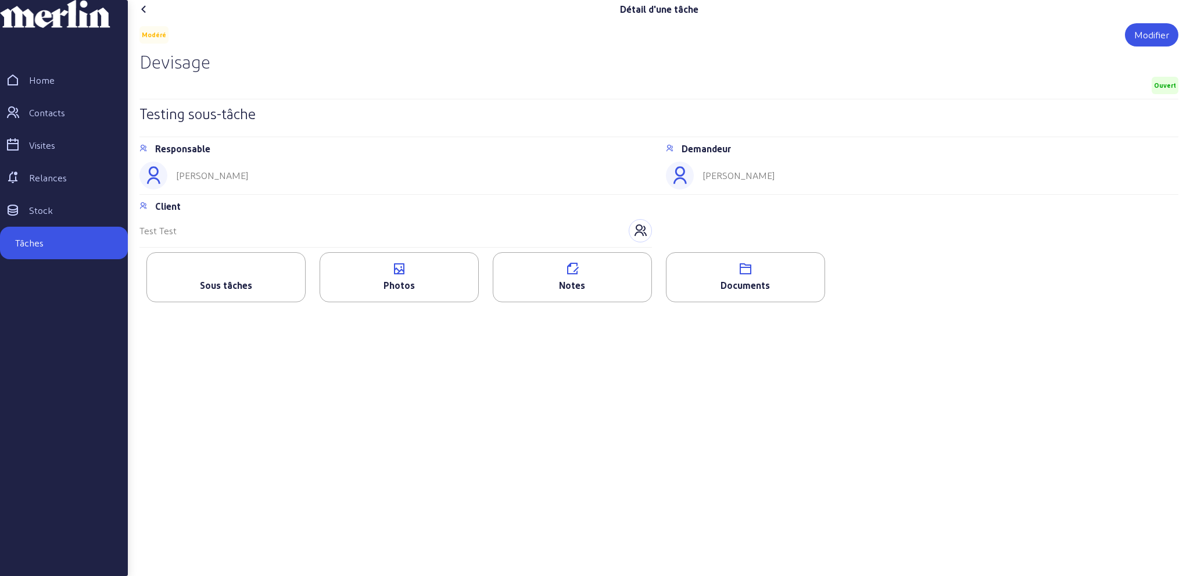
click at [256, 276] on icon at bounding box center [226, 269] width 158 height 14
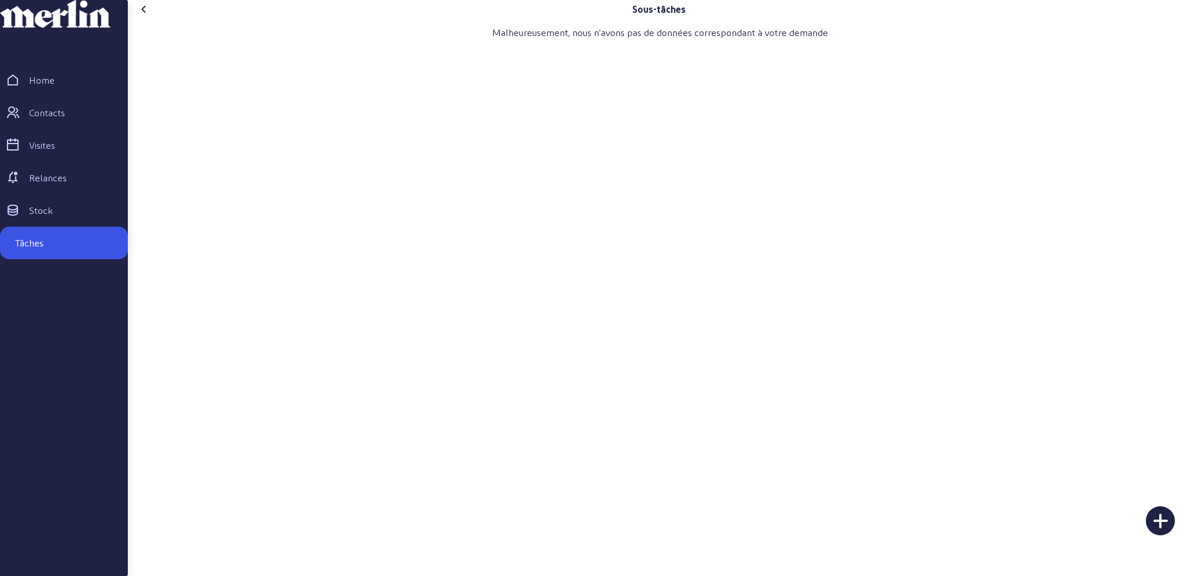
click at [146, 16] on icon at bounding box center [144, 9] width 14 height 14
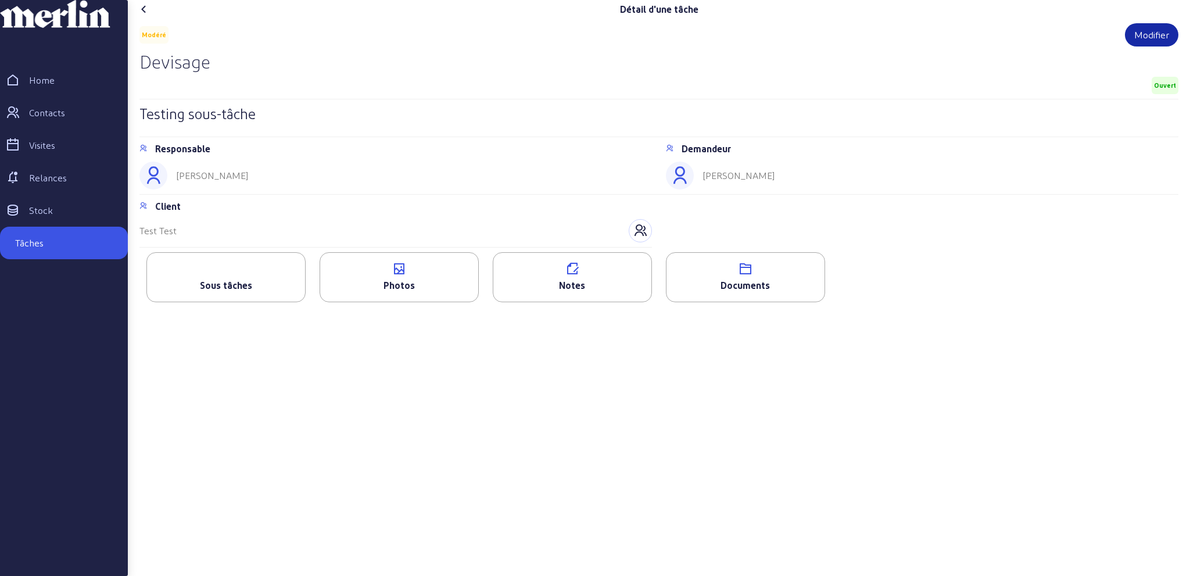
click at [1139, 42] on div "Modifier" at bounding box center [1151, 35] width 35 height 14
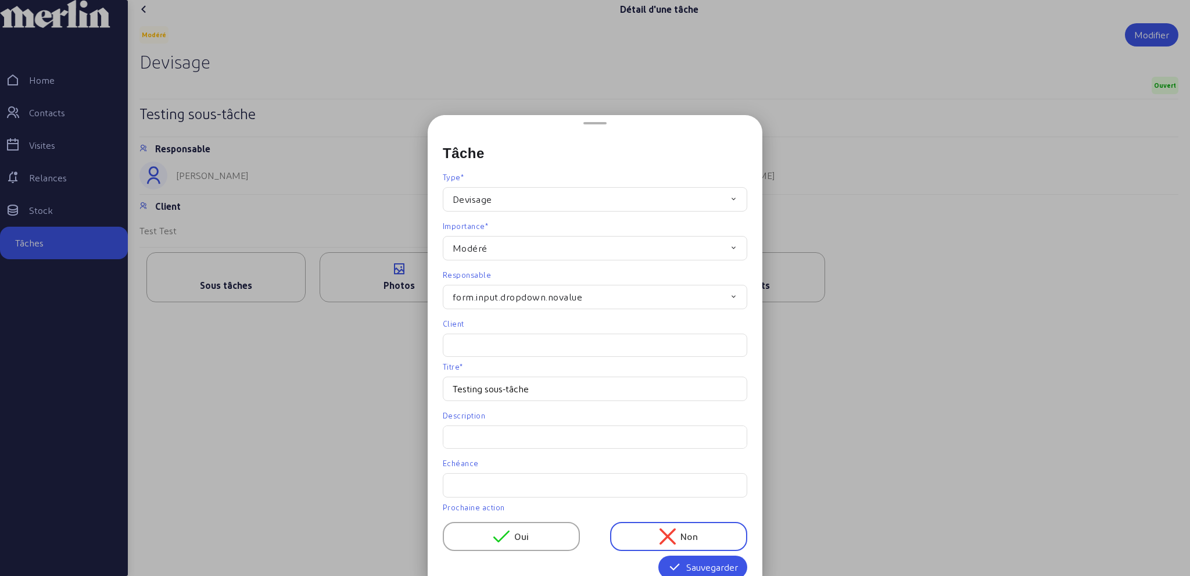
click at [906, 436] on div at bounding box center [595, 288] width 1190 height 576
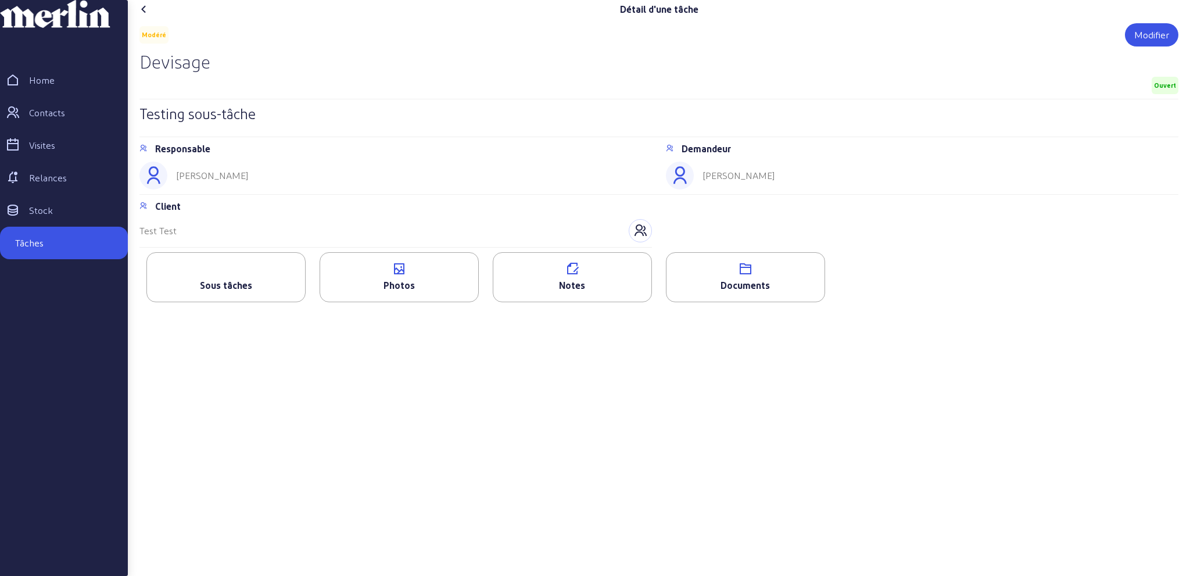
click at [466, 392] on div "Modéré Modifier Devisage Ouvert Testing sous-tâche Responsable Guillaume Malota…" at bounding box center [658, 277] width 1039 height 509
click at [144, 16] on icon at bounding box center [144, 9] width 14 height 14
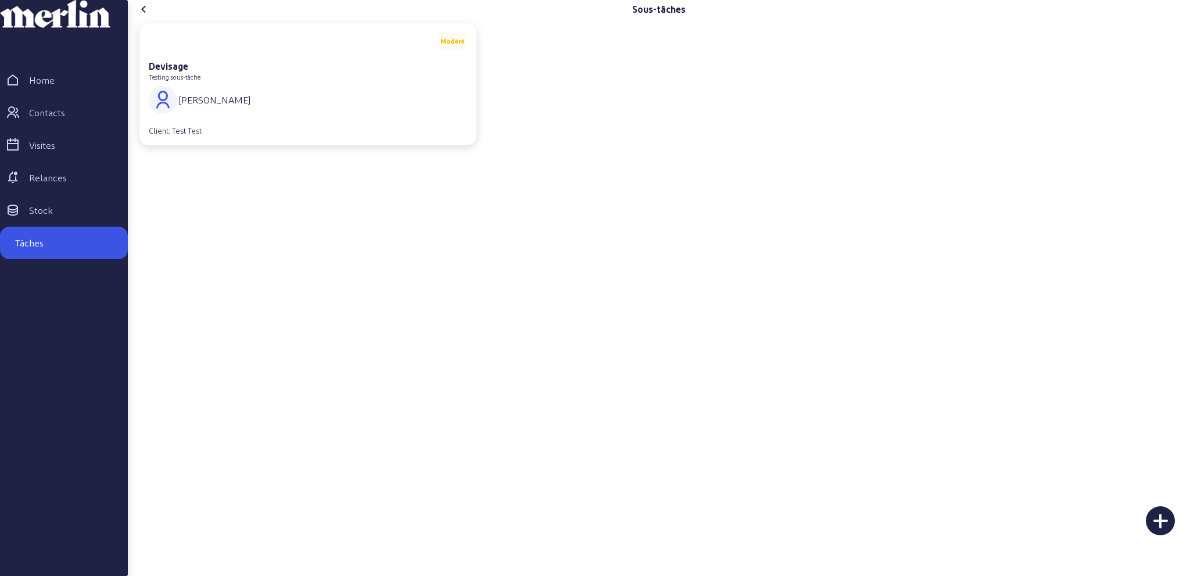
click at [142, 16] on icon at bounding box center [144, 9] width 14 height 14
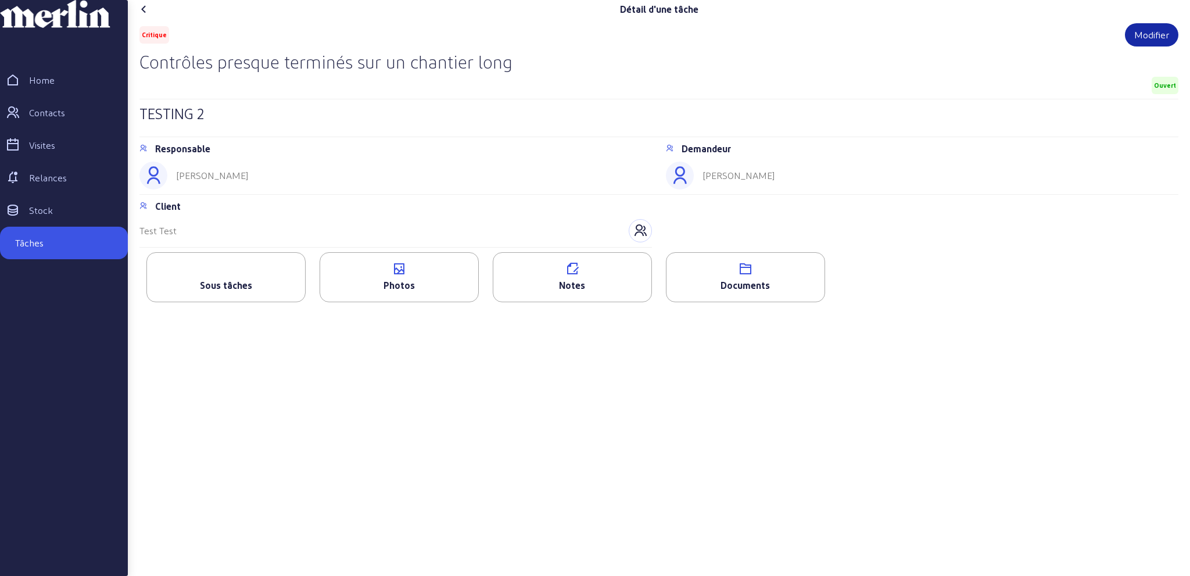
click at [1148, 42] on div "Modifier" at bounding box center [1151, 35] width 35 height 14
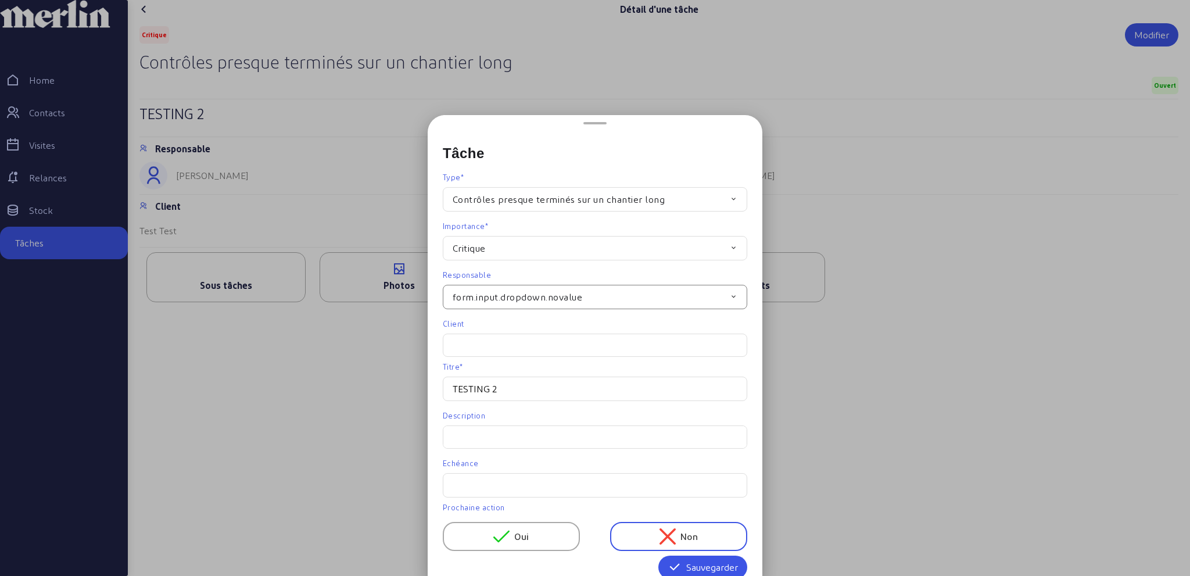
click at [652, 295] on div "form.input.dropdown.novalue" at bounding box center [595, 297] width 304 height 24
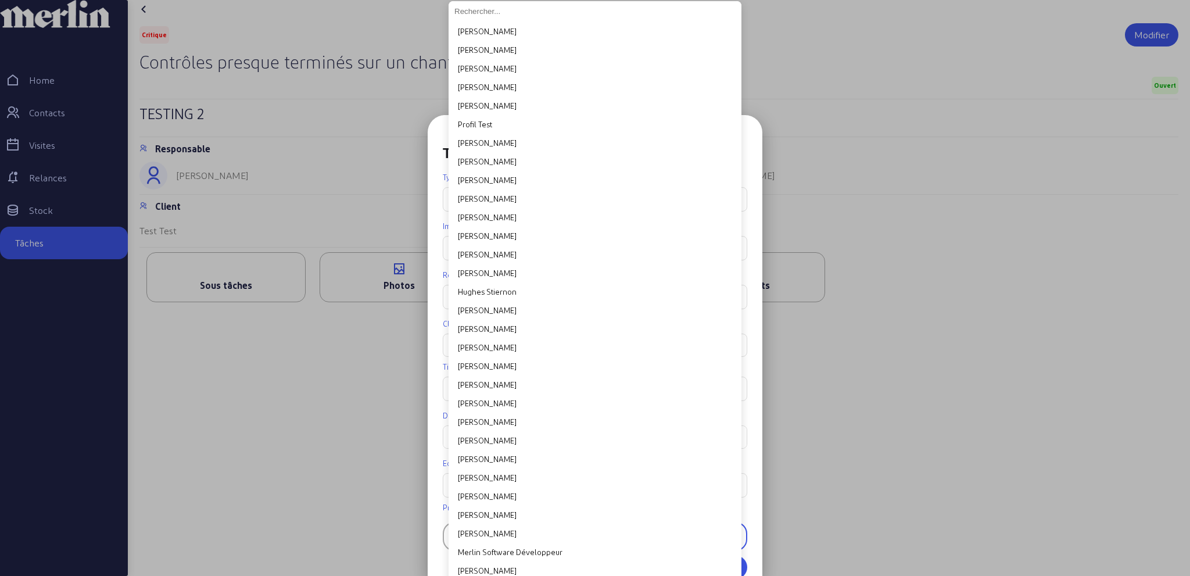
click at [516, 14] on input "search" at bounding box center [594, 11] width 293 height 20
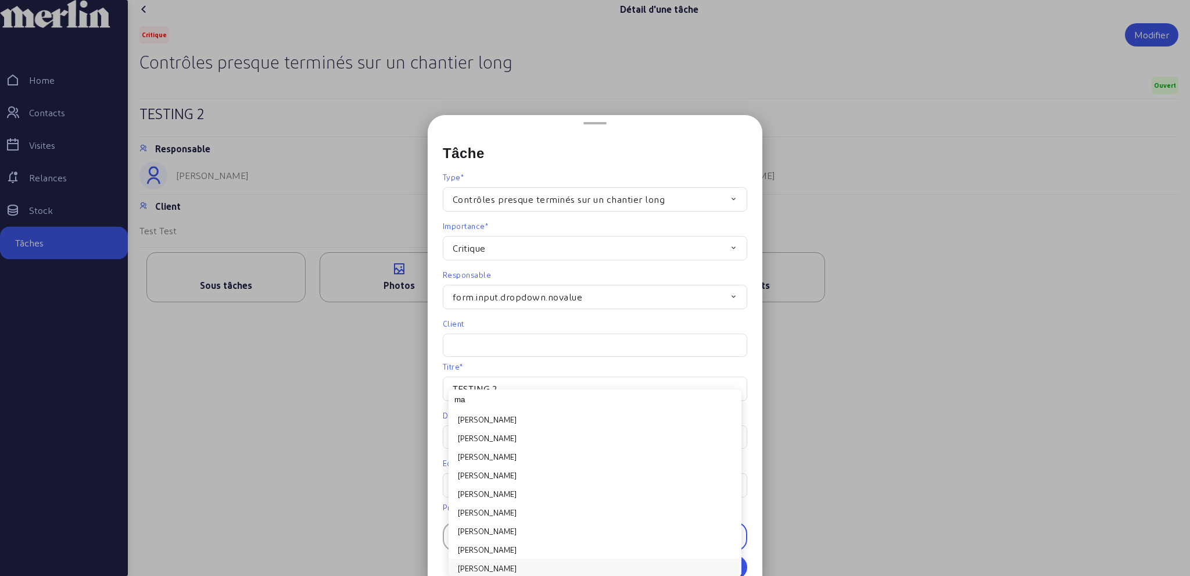
type input "ma"
click at [520, 564] on button "Guillaume Malotaux" at bounding box center [594, 567] width 293 height 19
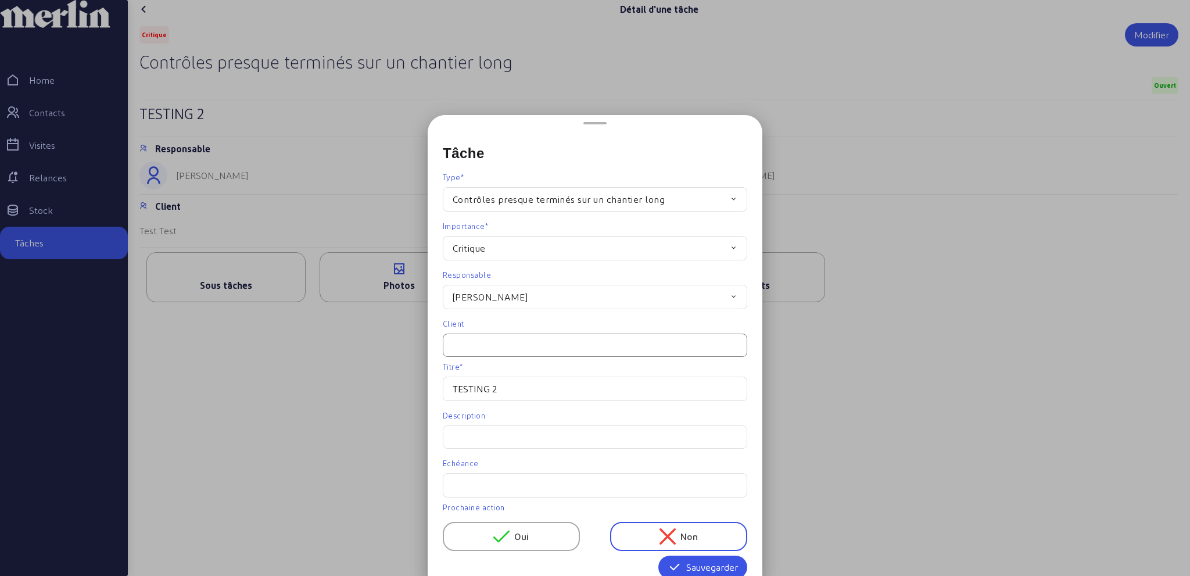
click at [598, 344] on div at bounding box center [595, 344] width 304 height 23
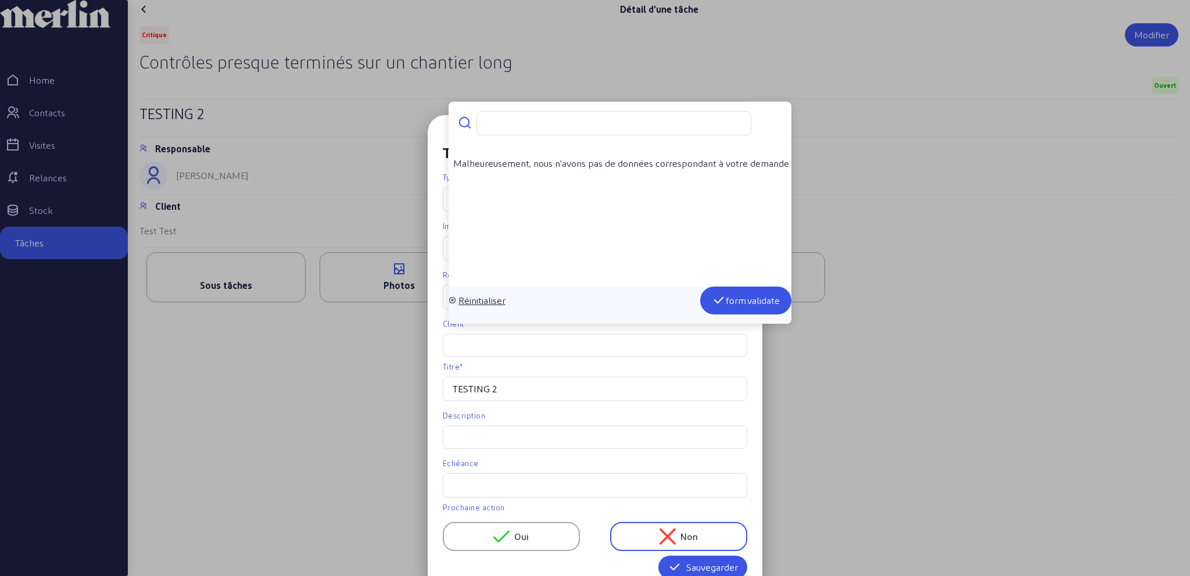
click at [423, 342] on div at bounding box center [595, 288] width 1190 height 576
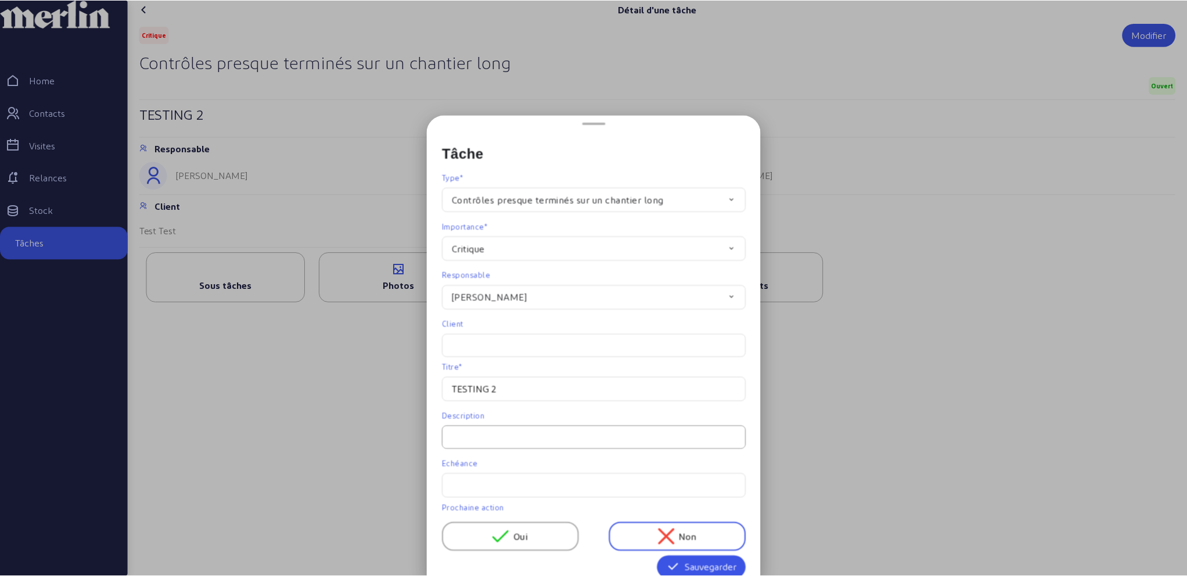
scroll to position [1, 0]
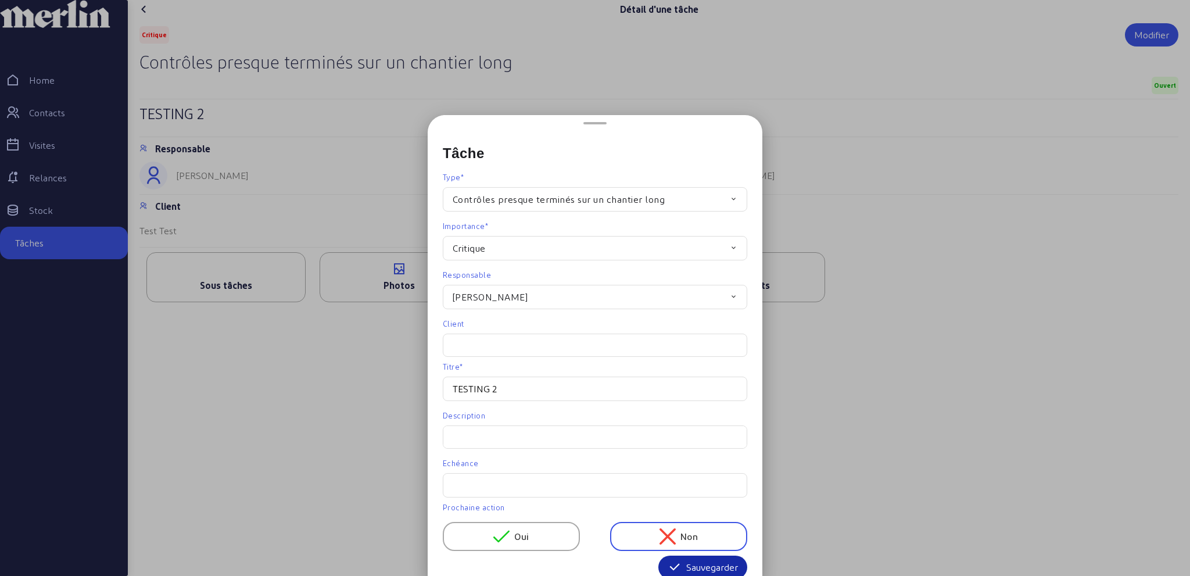
click at [716, 568] on div "Sauvegarder" at bounding box center [702, 567] width 70 height 14
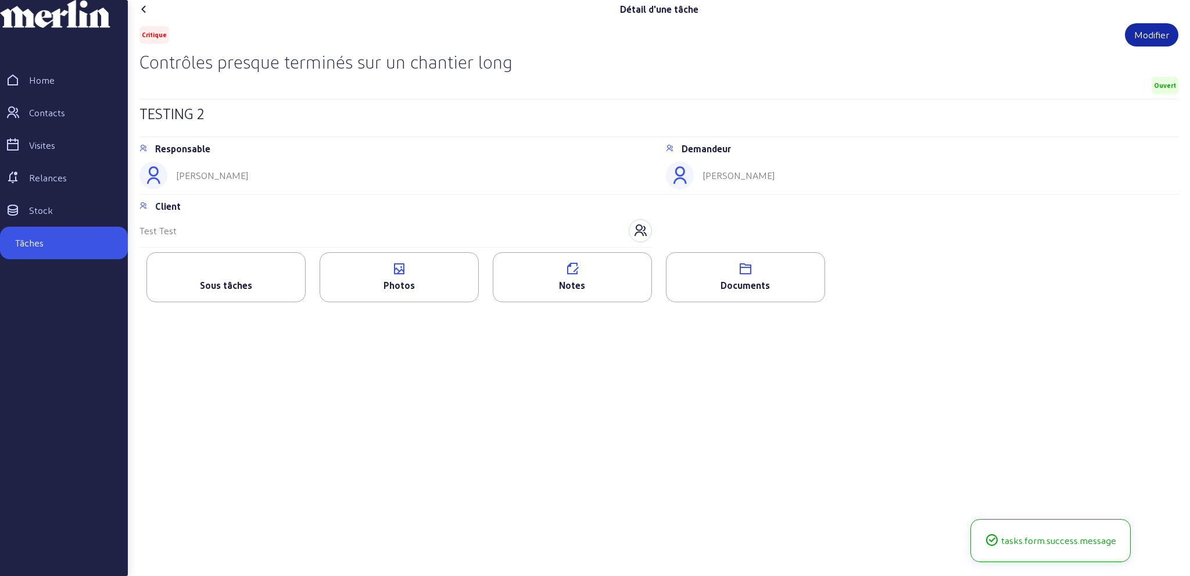
click at [1143, 42] on div "Modifier" at bounding box center [1151, 35] width 35 height 14
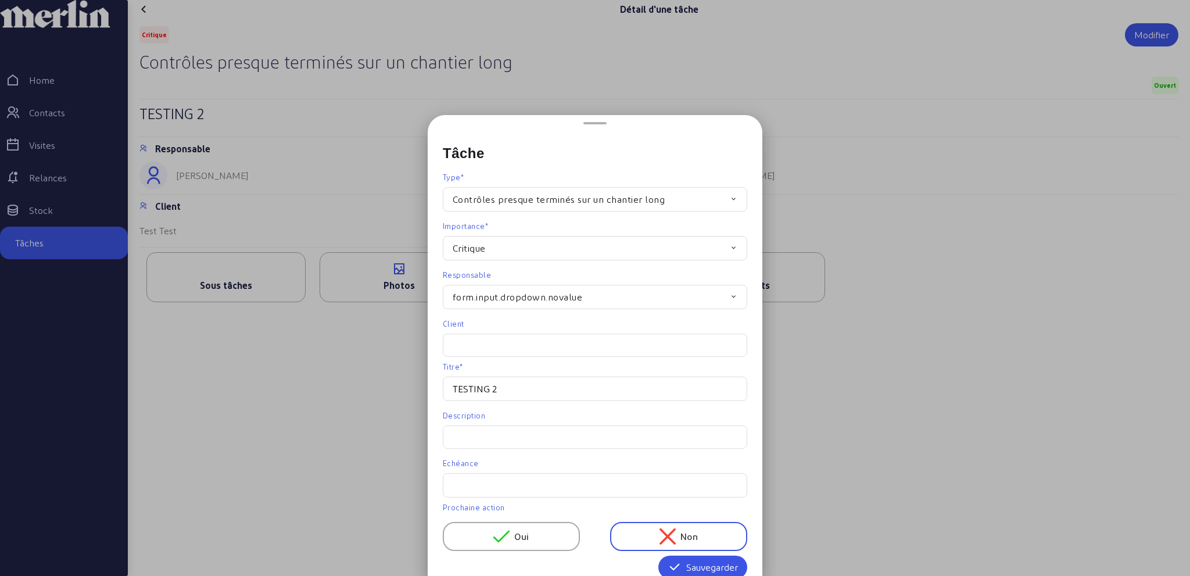
click at [834, 387] on div at bounding box center [595, 288] width 1190 height 576
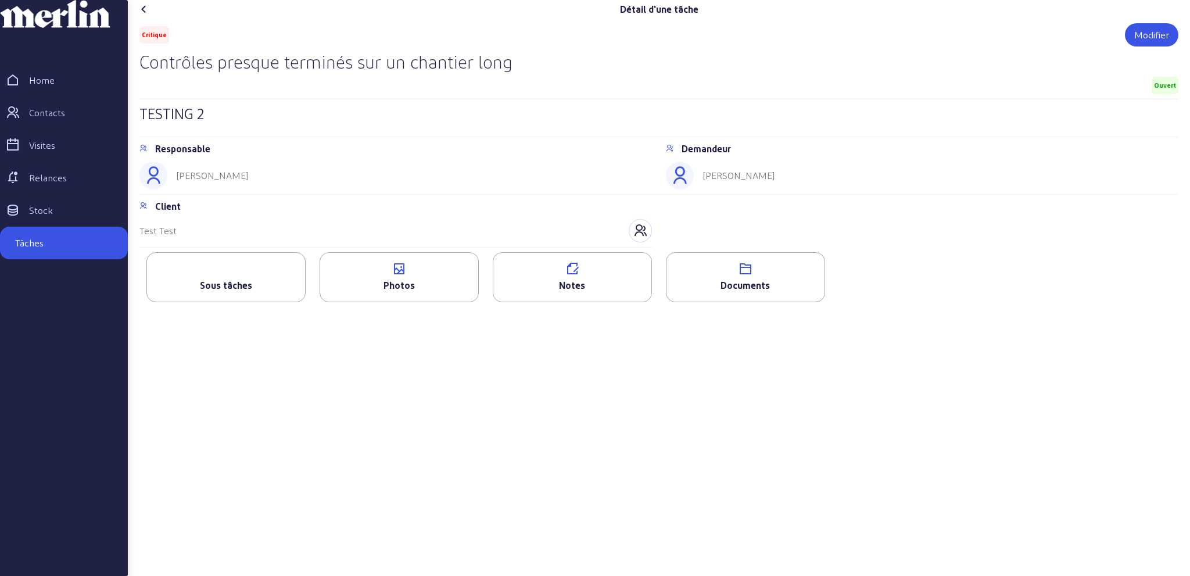
click at [414, 292] on div "Photos" at bounding box center [399, 285] width 158 height 14
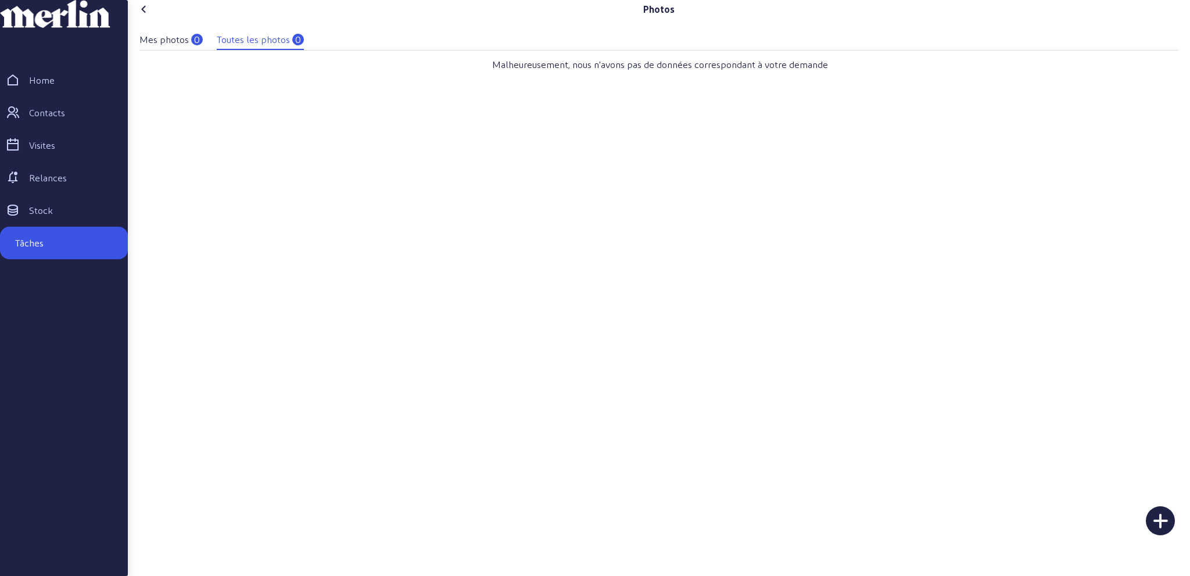
click at [1155, 519] on div at bounding box center [1160, 520] width 29 height 29
click at [169, 46] on div "Mes photos" at bounding box center [163, 40] width 49 height 14
click at [250, 50] on div "Toutes les photos 0" at bounding box center [260, 41] width 87 height 17
click at [145, 16] on icon at bounding box center [144, 9] width 14 height 14
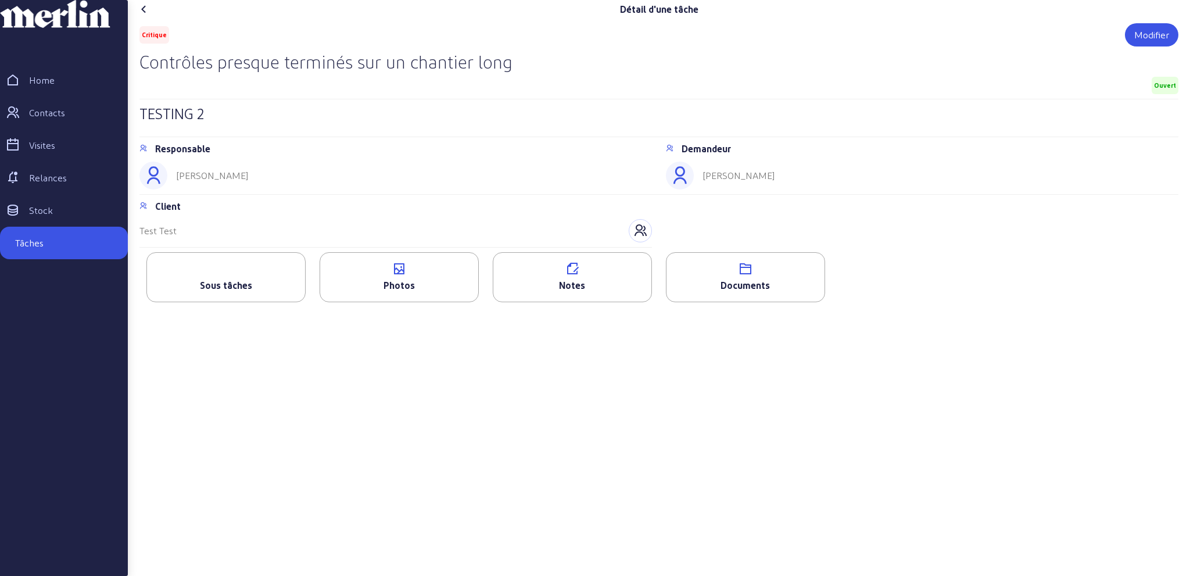
click at [880, 480] on div "Critique Modifier Contrôles presque terminés sur un chantier long Ouvert TESTIN…" at bounding box center [658, 277] width 1039 height 509
click at [379, 276] on icon at bounding box center [399, 269] width 158 height 14
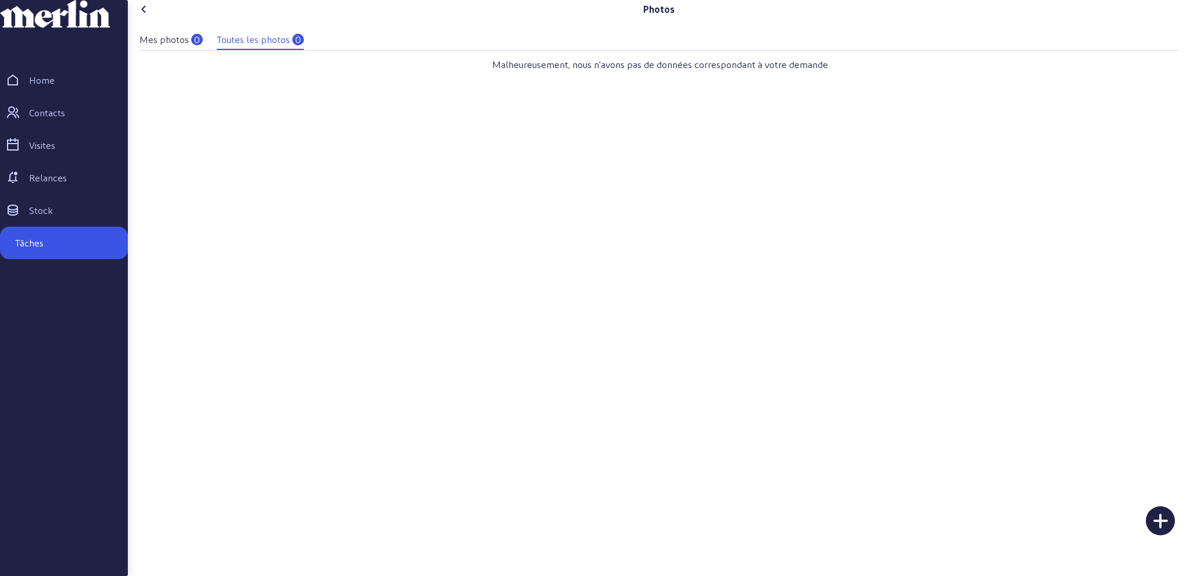
click at [1158, 518] on div at bounding box center [1160, 520] width 29 height 29
click at [149, 66] on img at bounding box center [143, 60] width 9 height 9
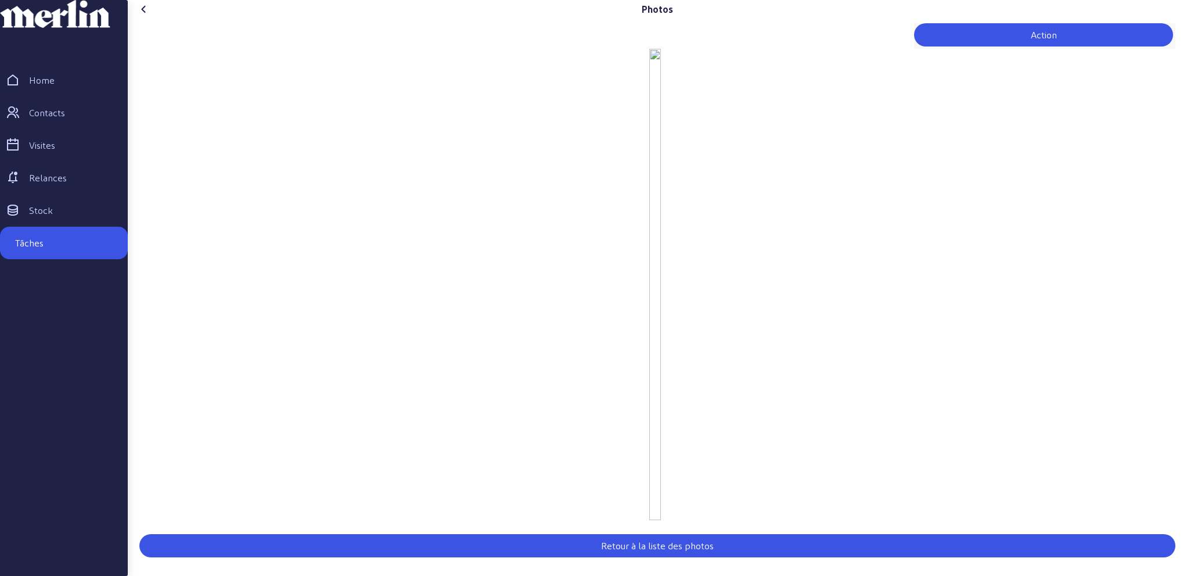
scroll to position [14, 0]
click at [1031, 42] on div "Action" at bounding box center [1044, 35] width 26 height 14
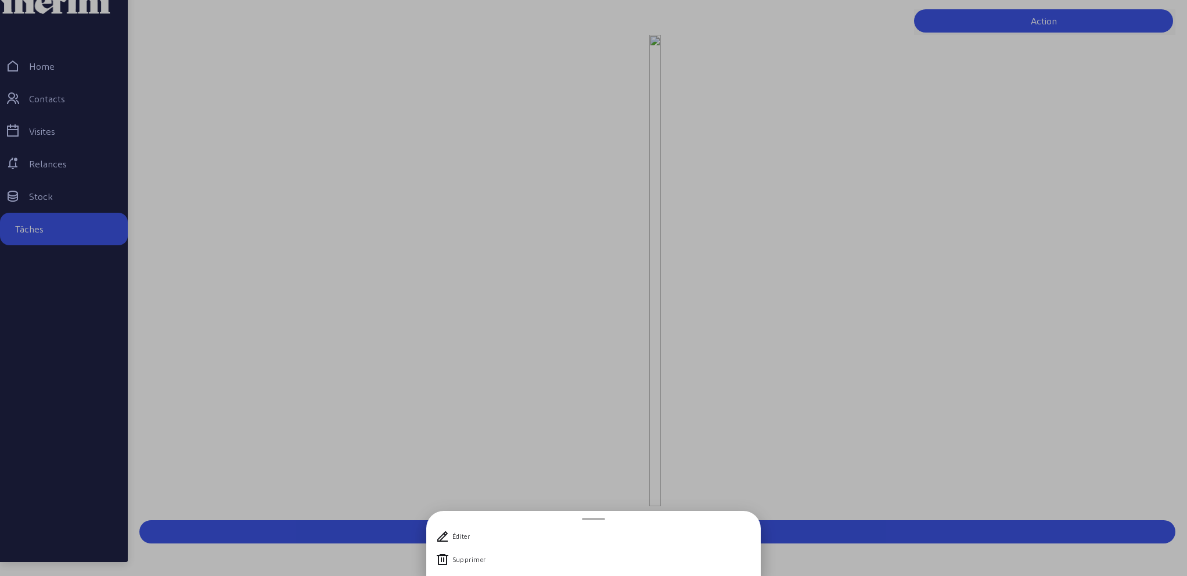
click at [465, 560] on div "Supprimer" at bounding box center [470, 559] width 34 height 8
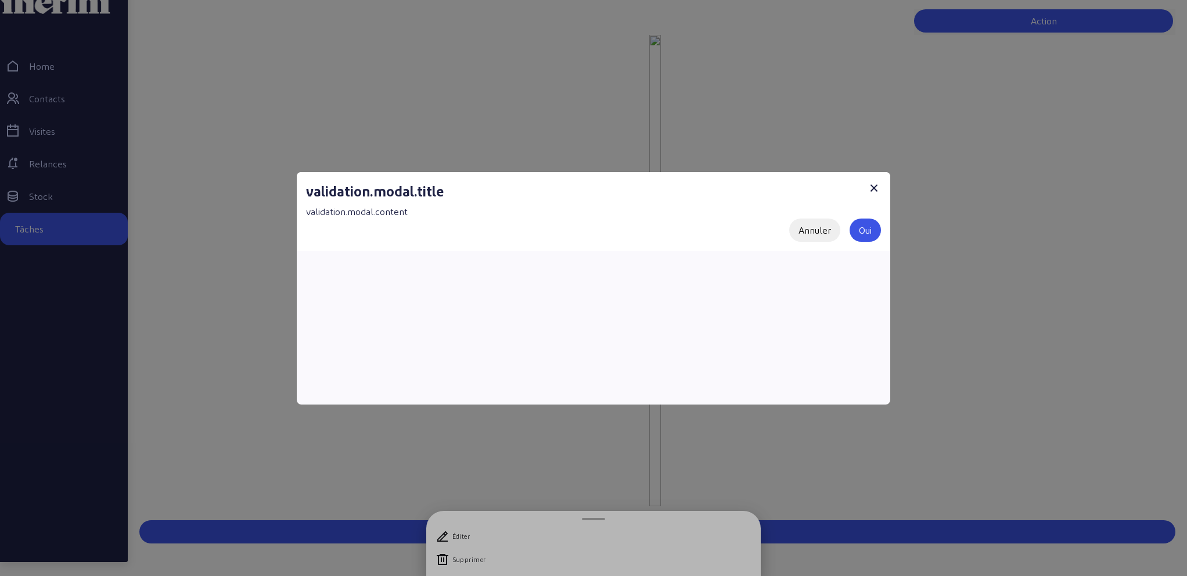
click at [810, 232] on div "Annuler" at bounding box center [815, 230] width 33 height 14
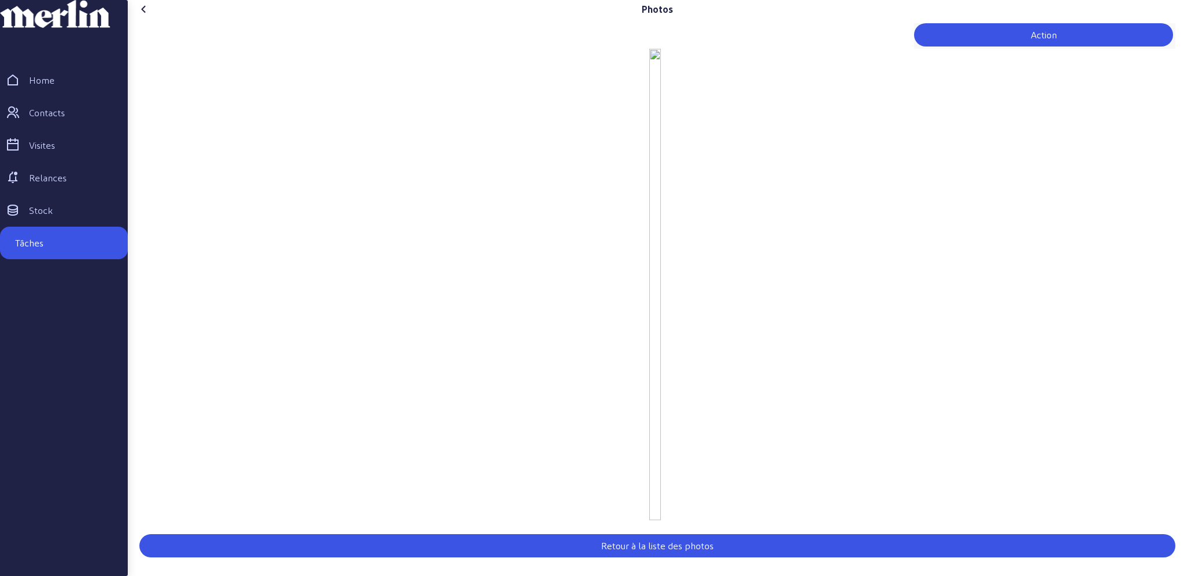
click at [144, 16] on icon at bounding box center [144, 9] width 14 height 14
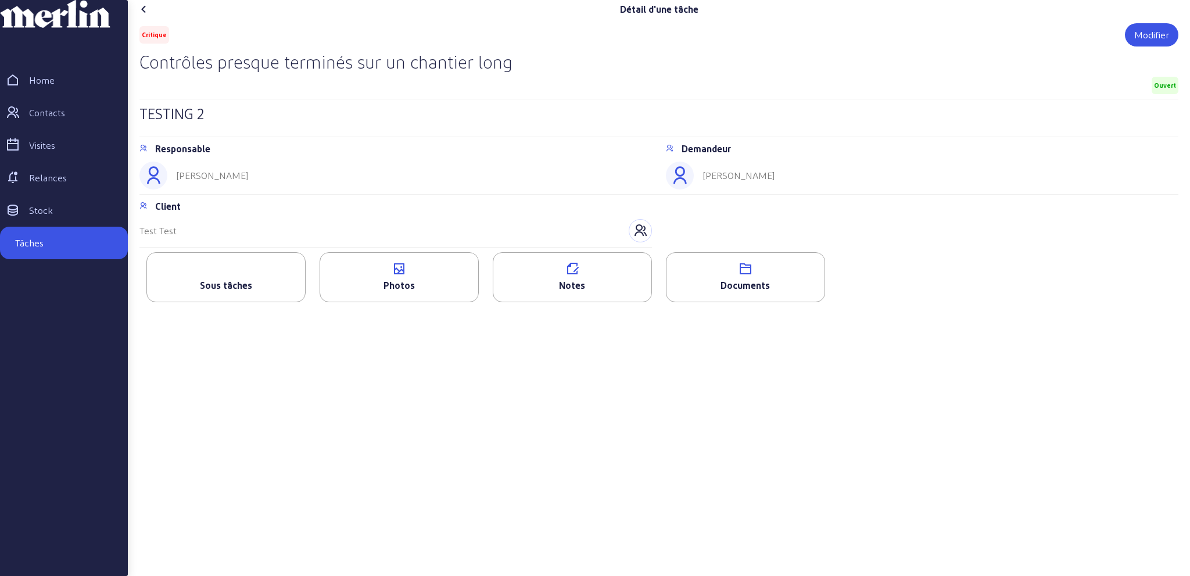
click at [368, 276] on icon at bounding box center [399, 269] width 158 height 14
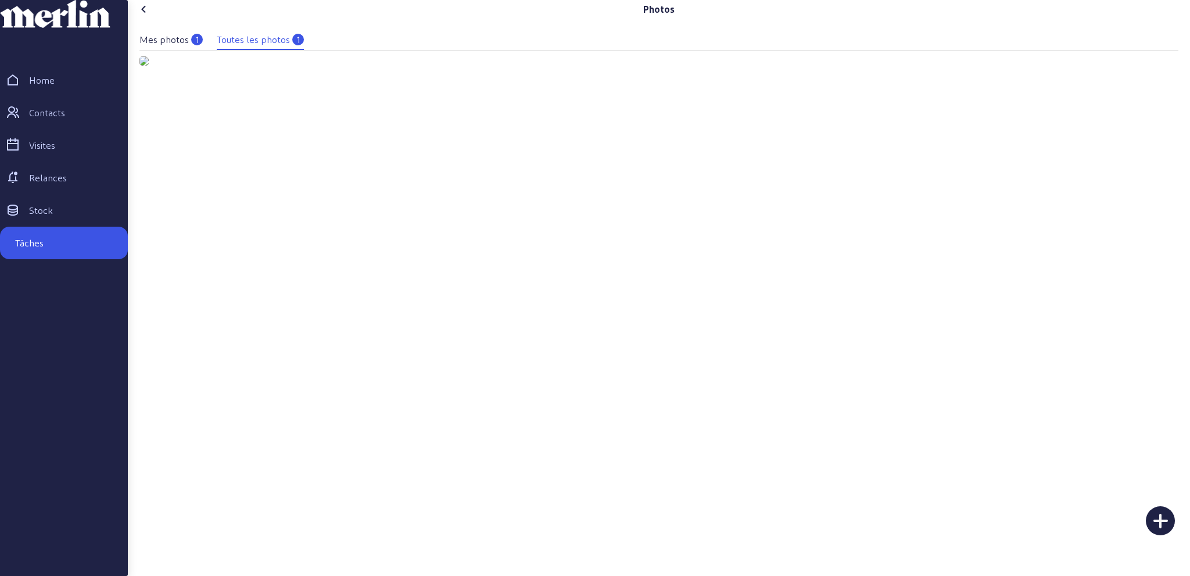
click at [149, 66] on img at bounding box center [143, 60] width 9 height 9
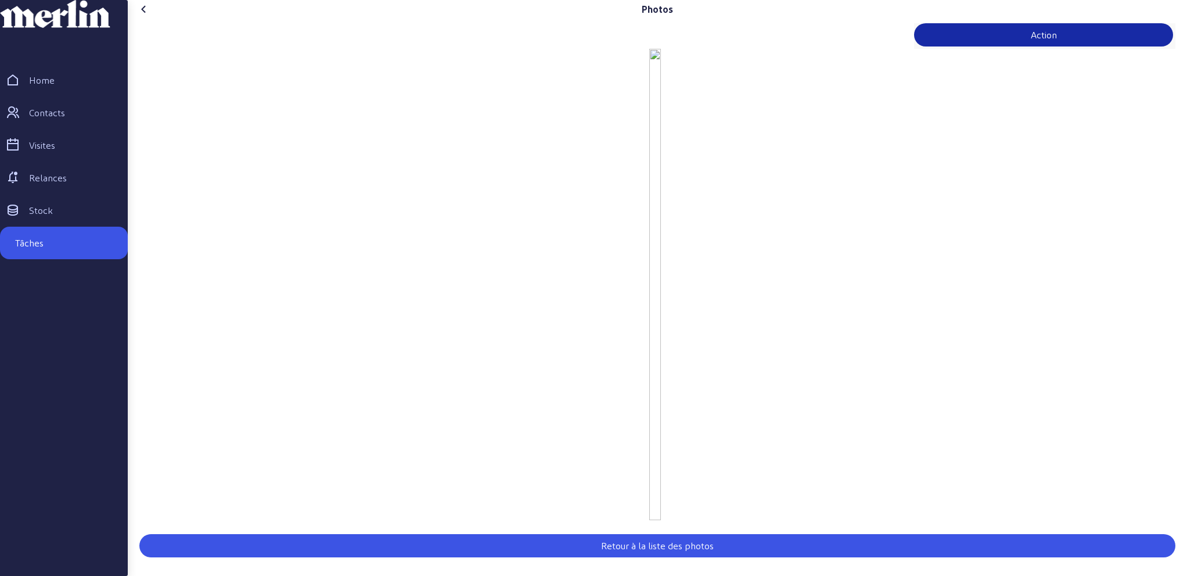
click at [1048, 46] on button "Action" at bounding box center [1043, 34] width 259 height 23
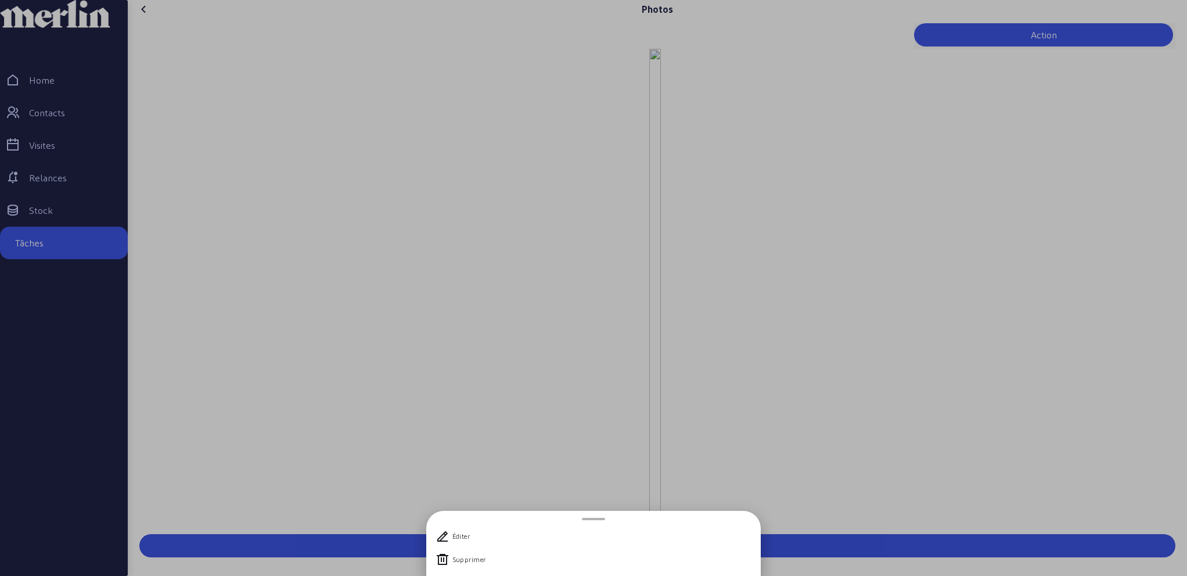
click at [477, 559] on div "Supprimer" at bounding box center [470, 559] width 34 height 8
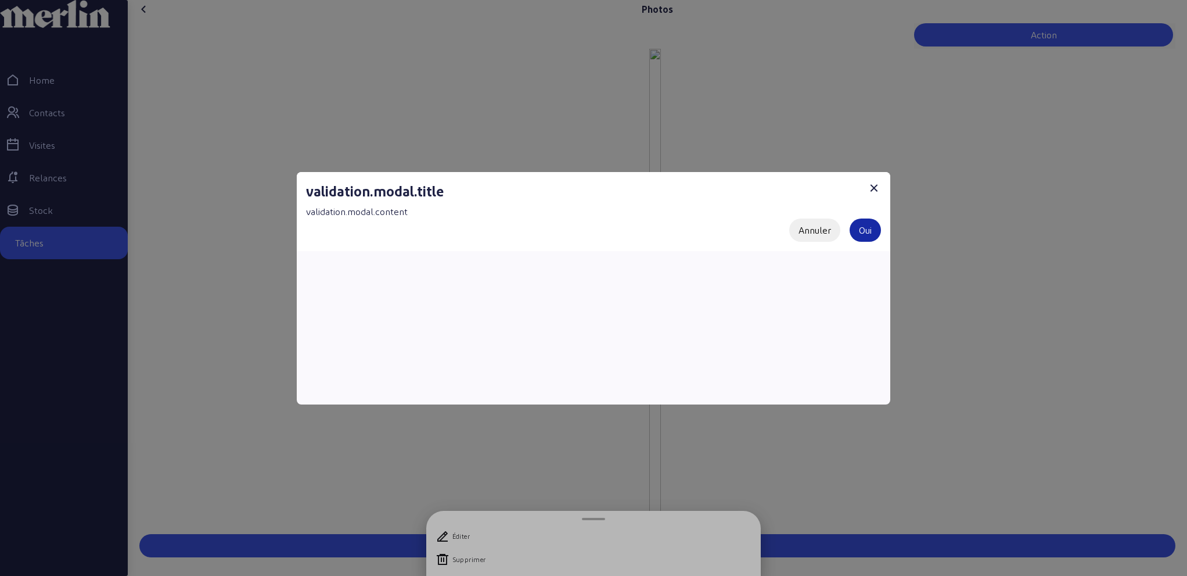
click at [865, 234] on div "Oui" at bounding box center [865, 230] width 13 height 14
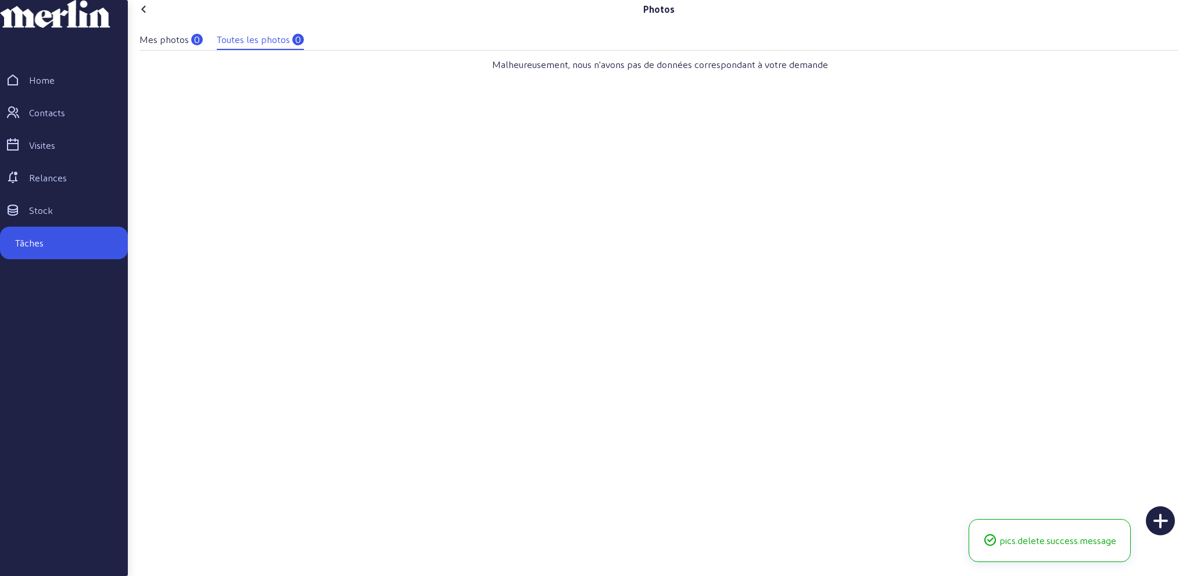
click at [164, 46] on div "Mes photos" at bounding box center [163, 40] width 49 height 14
click at [147, 16] on icon at bounding box center [144, 9] width 14 height 14
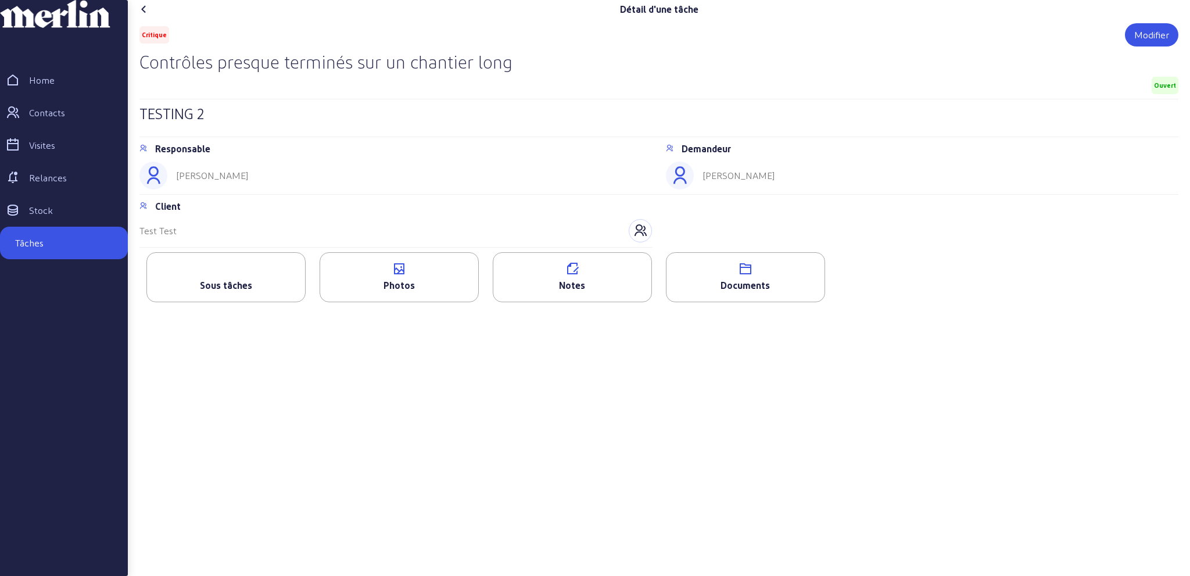
click at [403, 276] on icon at bounding box center [399, 269] width 158 height 14
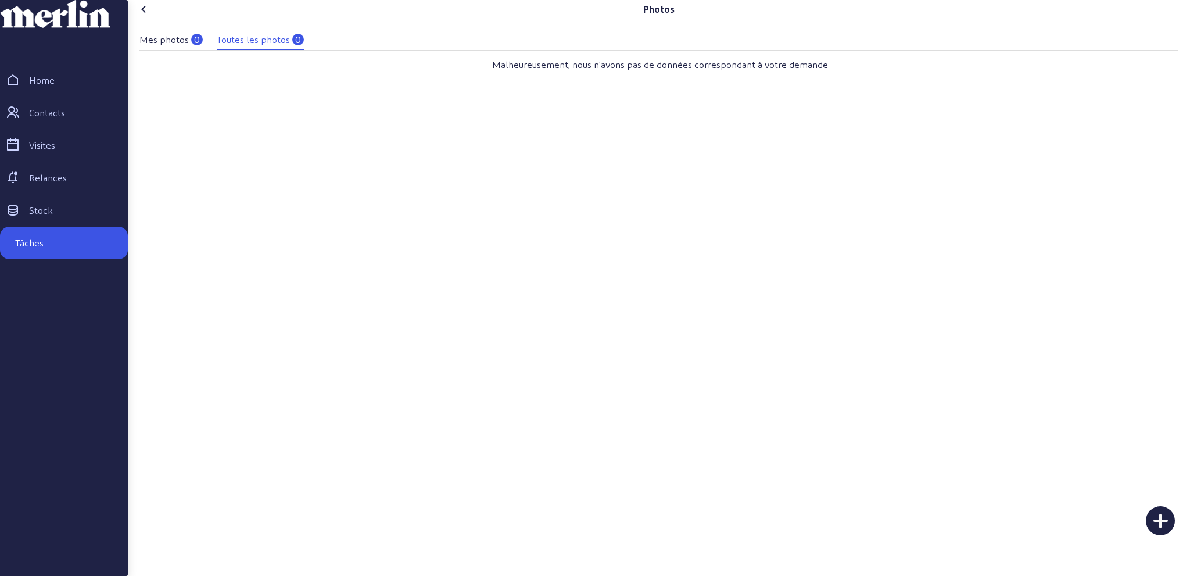
click at [176, 46] on div "Mes photos" at bounding box center [163, 40] width 49 height 14
click at [241, 46] on div "Toutes les photos" at bounding box center [253, 40] width 73 height 14
click at [1158, 512] on div at bounding box center [1160, 520] width 29 height 29
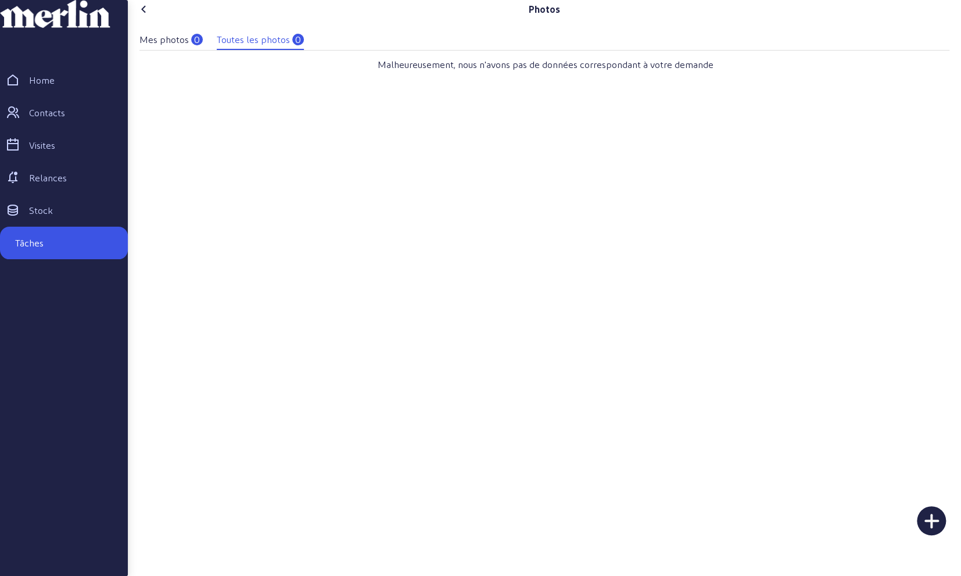
click at [938, 515] on div at bounding box center [931, 520] width 29 height 29
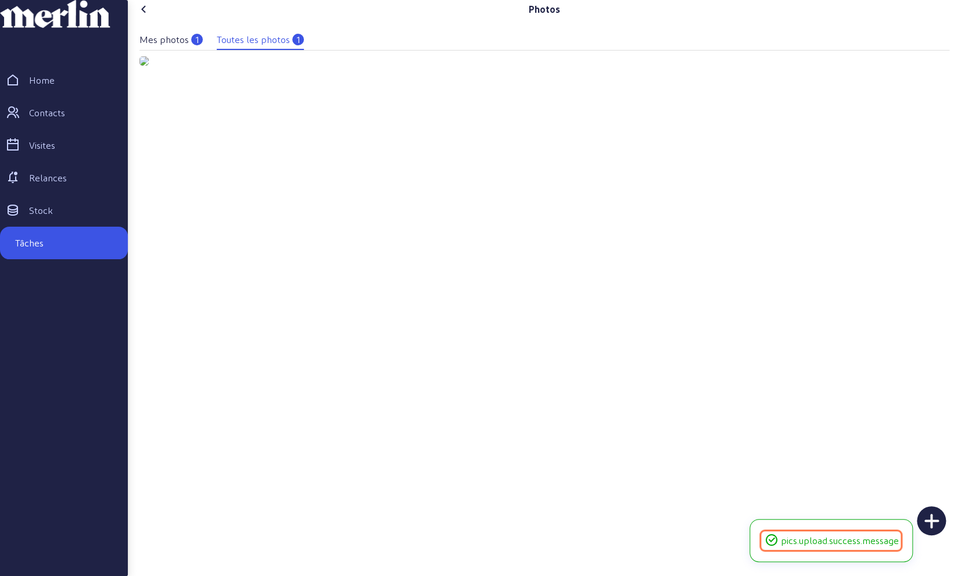
click at [822, 544] on div "pics.upload.success.message" at bounding box center [831, 540] width 134 height 14
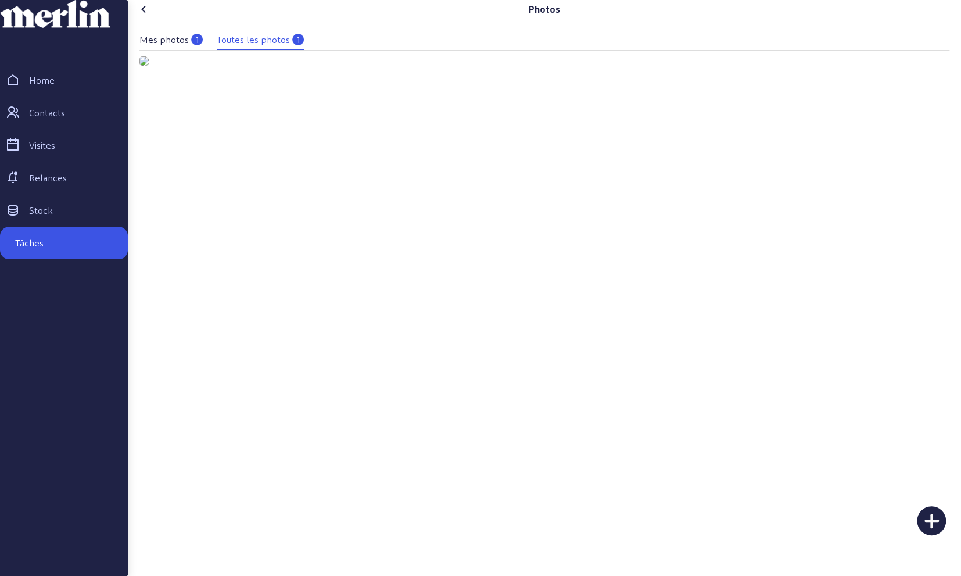
click at [149, 66] on img at bounding box center [143, 60] width 9 height 9
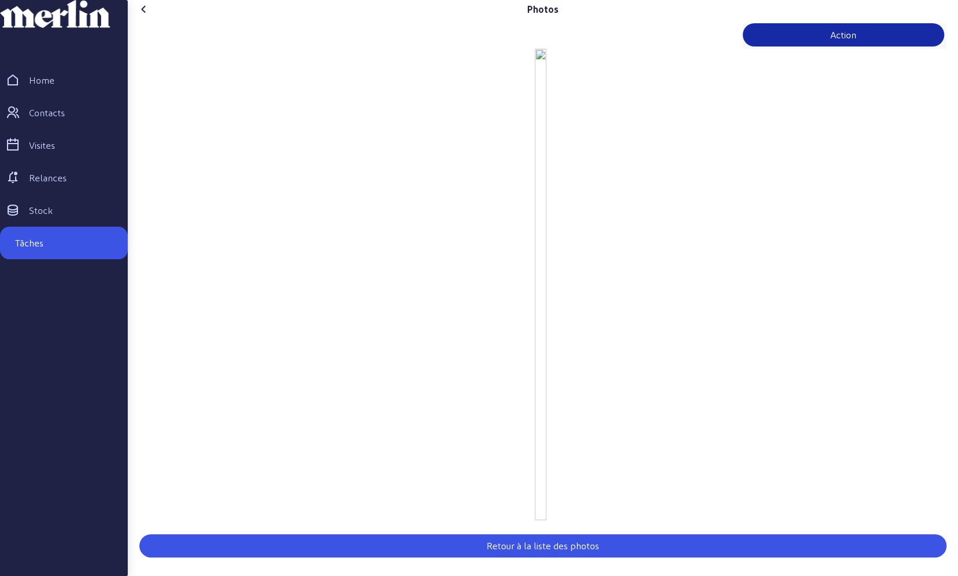
click at [831, 42] on div "Action" at bounding box center [844, 35] width 26 height 14
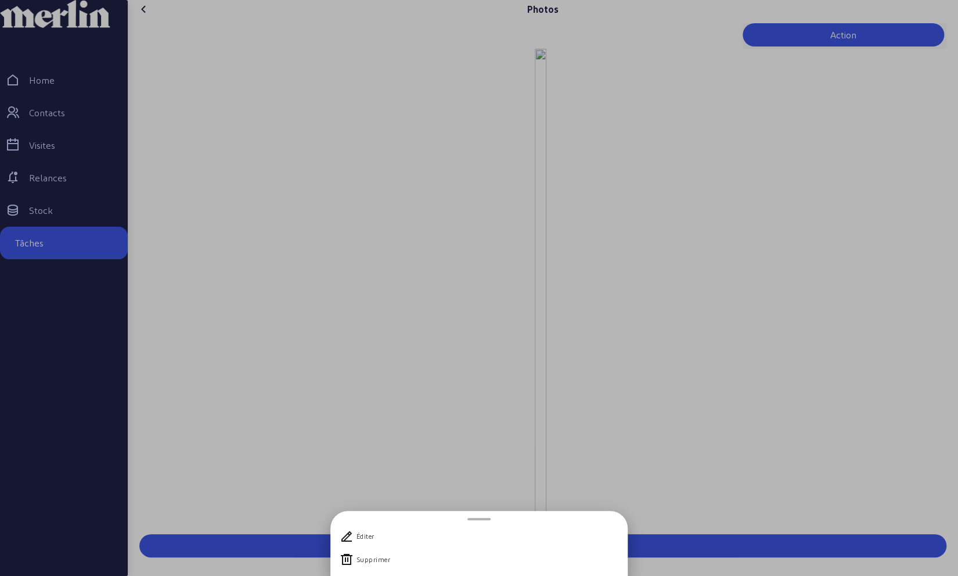
click at [367, 536] on div "Éditer" at bounding box center [366, 536] width 18 height 8
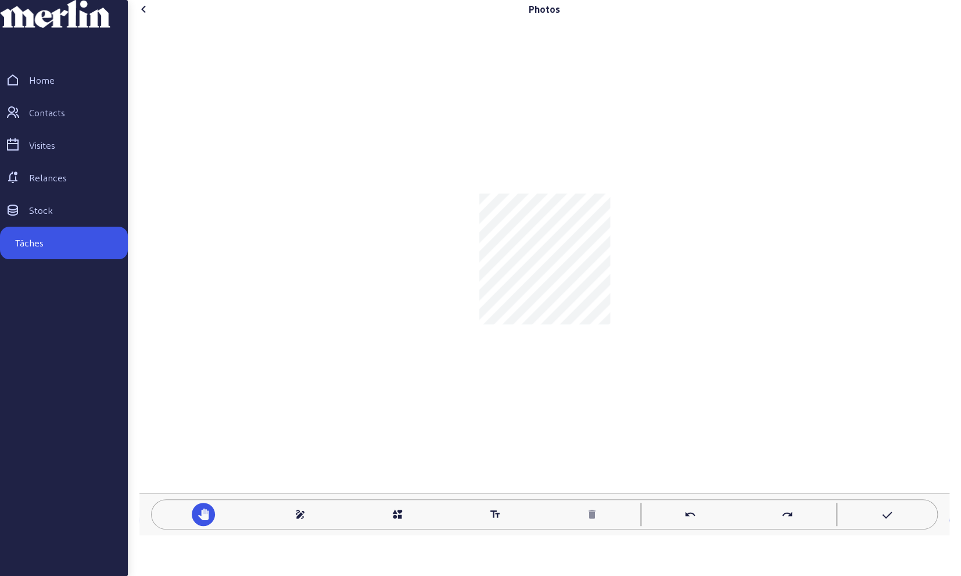
click at [303, 520] on mat-icon "draw" at bounding box center [301, 514] width 12 height 12
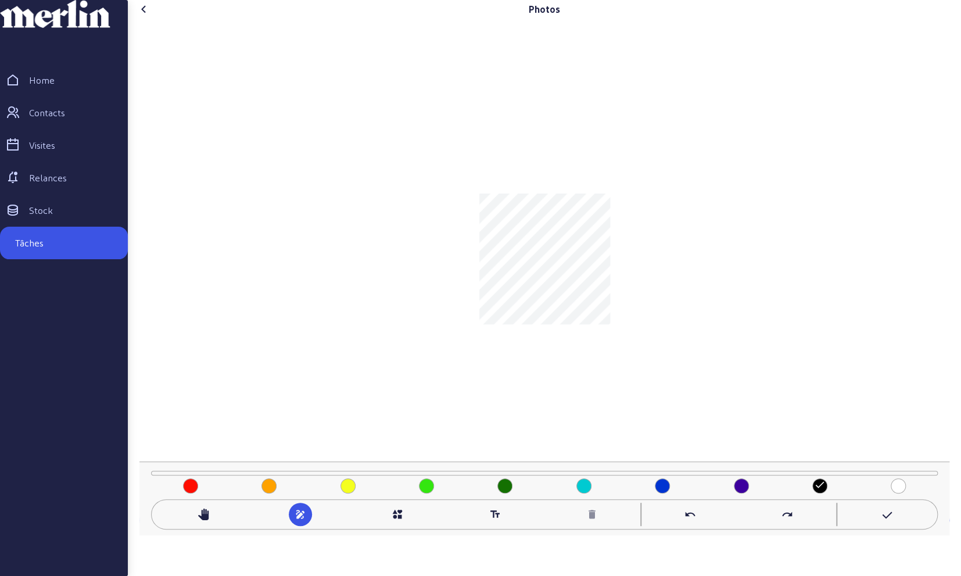
click at [559, 275] on div "done pan_tool draw interests text_fields delete undo redo" at bounding box center [544, 279] width 810 height 512
click at [271, 493] on div at bounding box center [268, 485] width 15 height 15
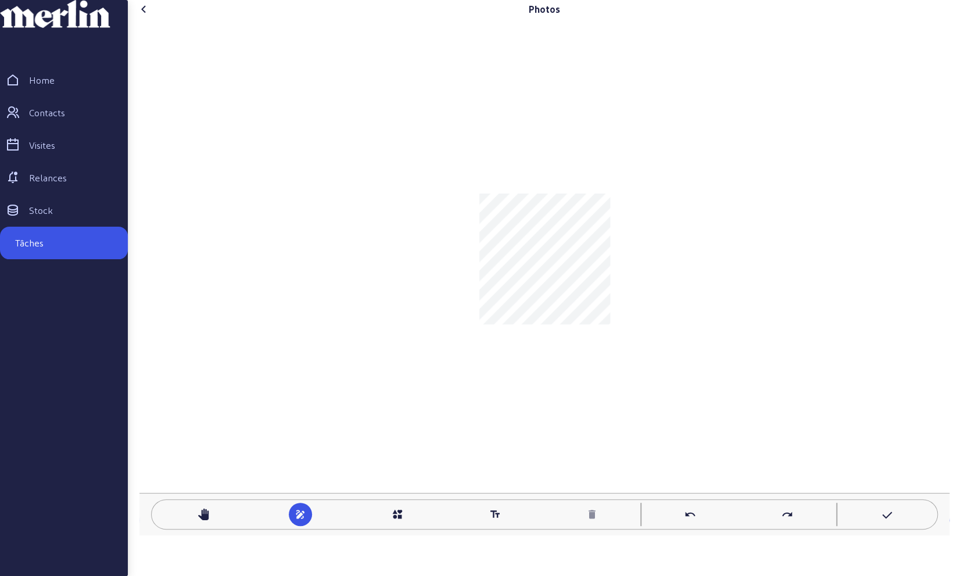
click at [690, 520] on mat-icon "undo" at bounding box center [690, 514] width 12 height 12
click at [146, 16] on icon at bounding box center [144, 9] width 14 height 14
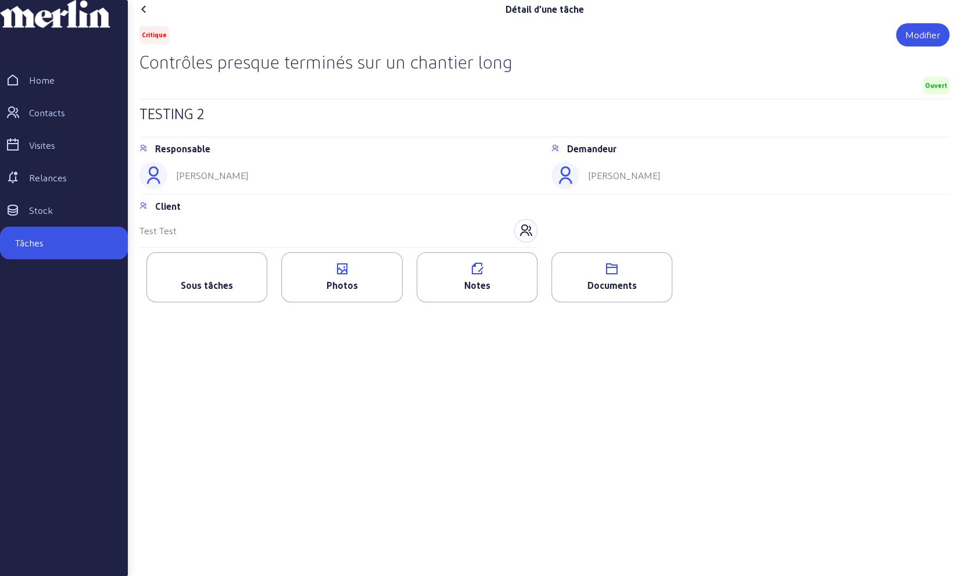
click at [339, 292] on div "Photos" at bounding box center [342, 285] width 120 height 14
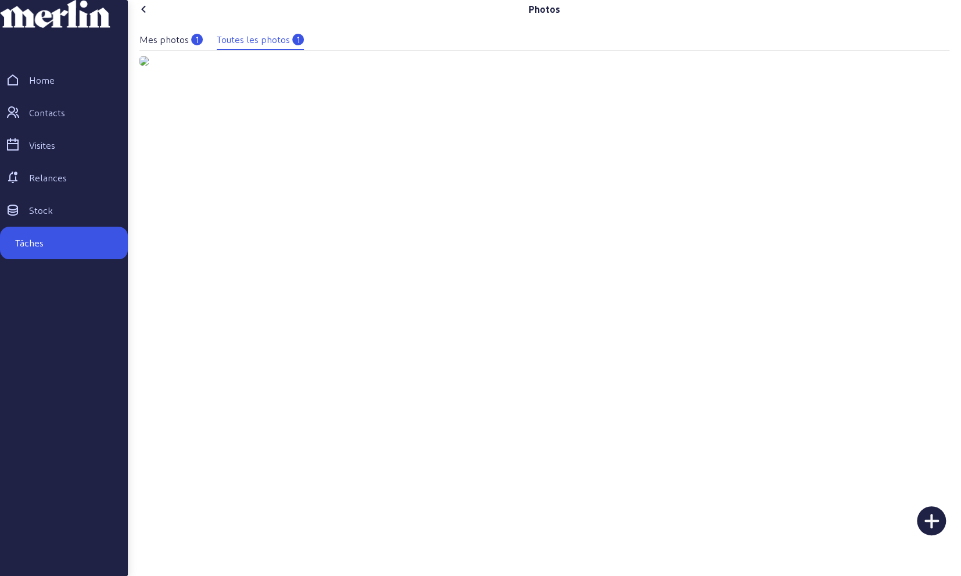
click at [149, 66] on img at bounding box center [143, 60] width 9 height 9
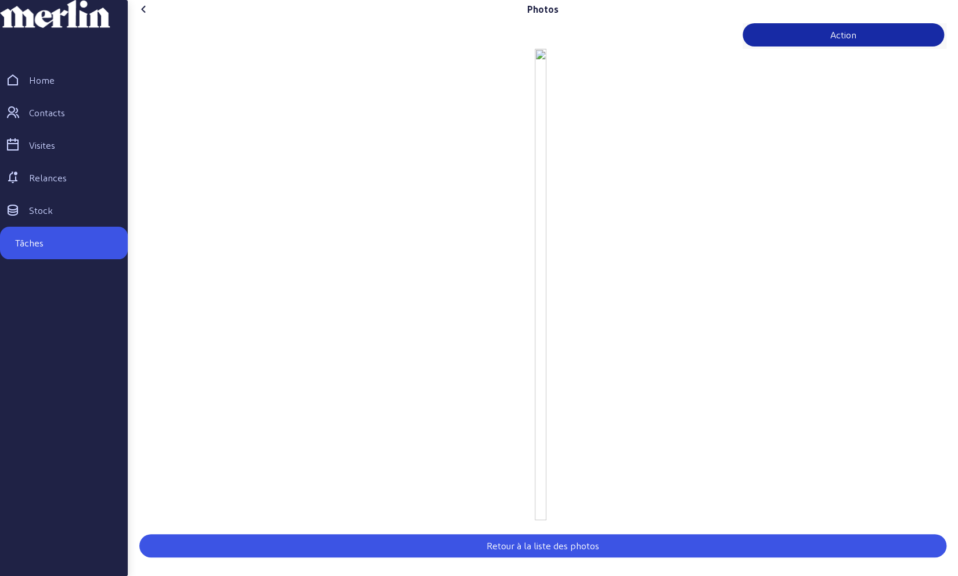
click at [848, 42] on div "Action" at bounding box center [844, 35] width 26 height 14
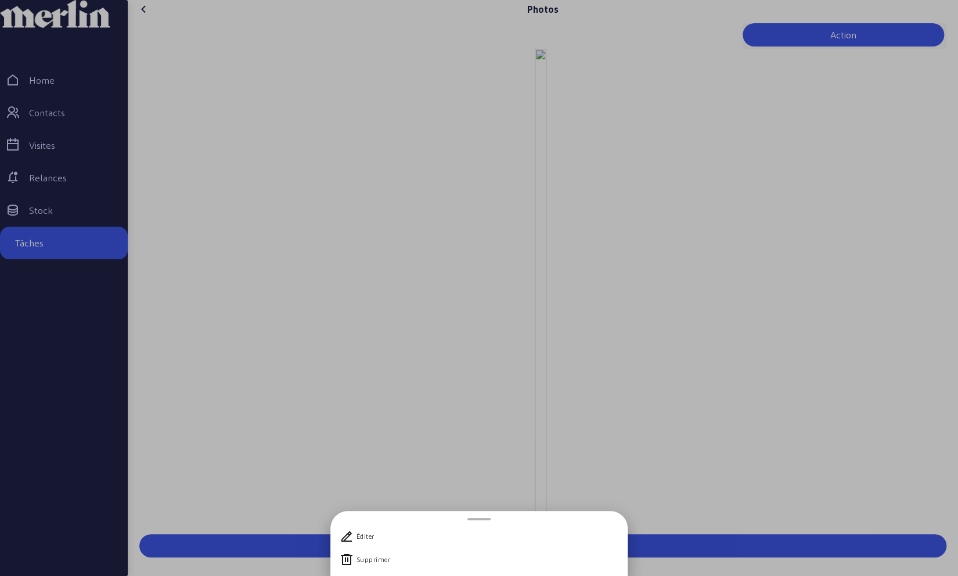
click at [369, 558] on div "Supprimer" at bounding box center [374, 559] width 34 height 8
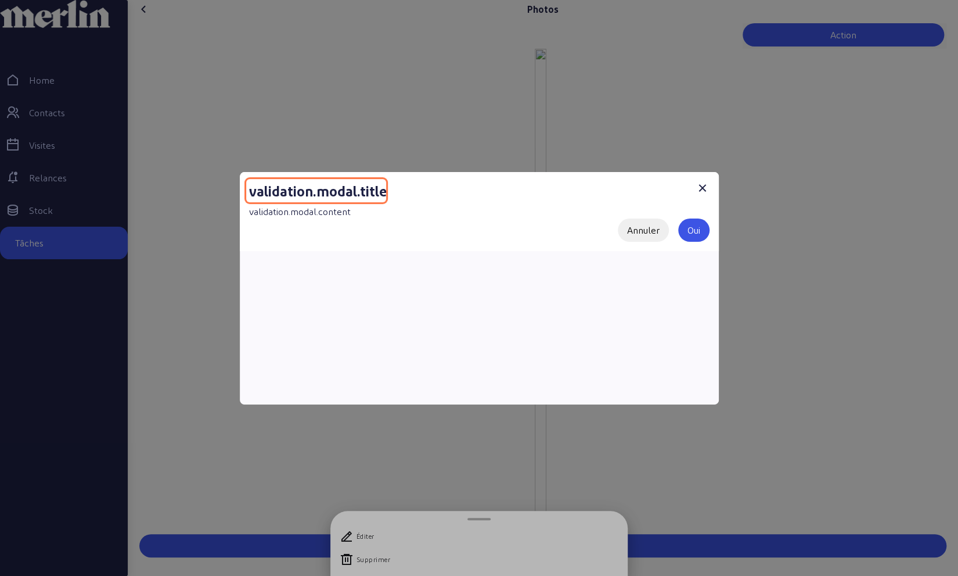
click at [339, 190] on h3 "validation.modal.title" at bounding box center [318, 190] width 138 height 19
click at [689, 228] on div "Oui" at bounding box center [694, 230] width 13 height 14
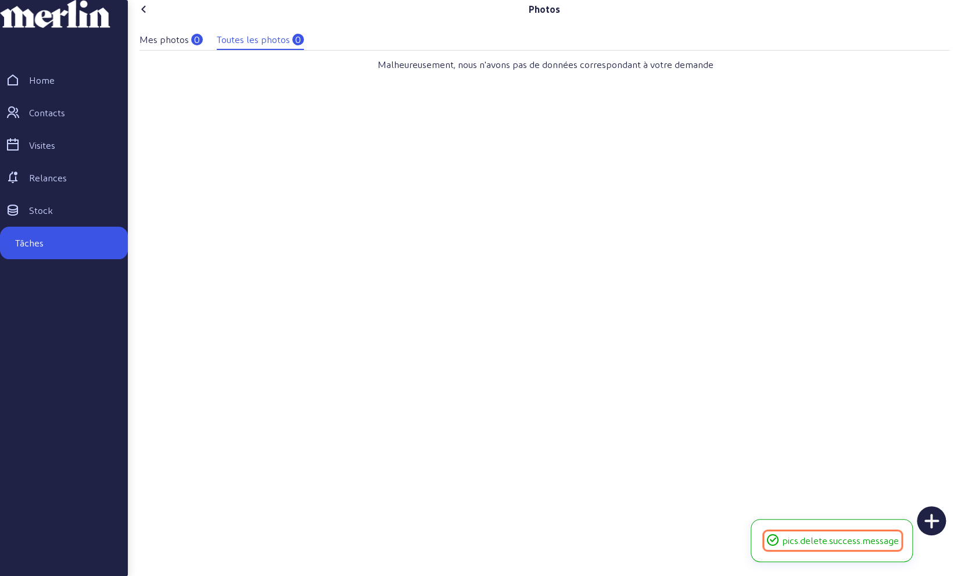
click at [832, 538] on div "pics.delete.success.message" at bounding box center [831, 540] width 133 height 14
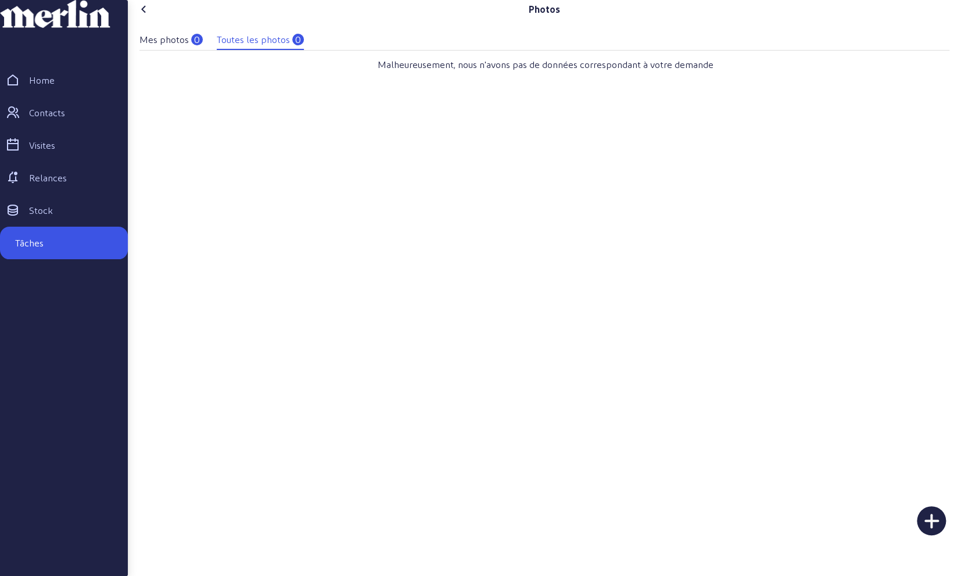
click at [932, 518] on div at bounding box center [931, 520] width 29 height 29
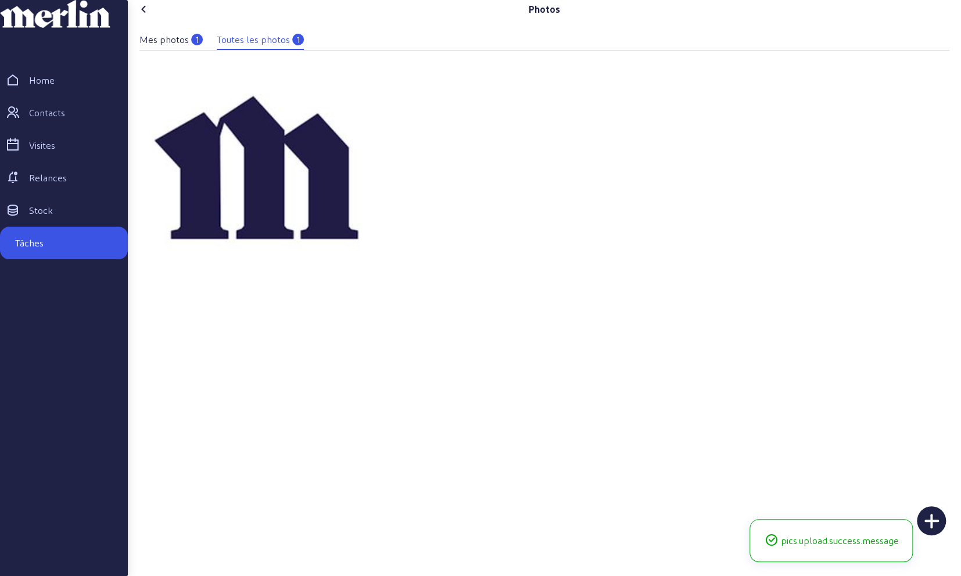
click at [295, 194] on img at bounding box center [260, 176] width 243 height 243
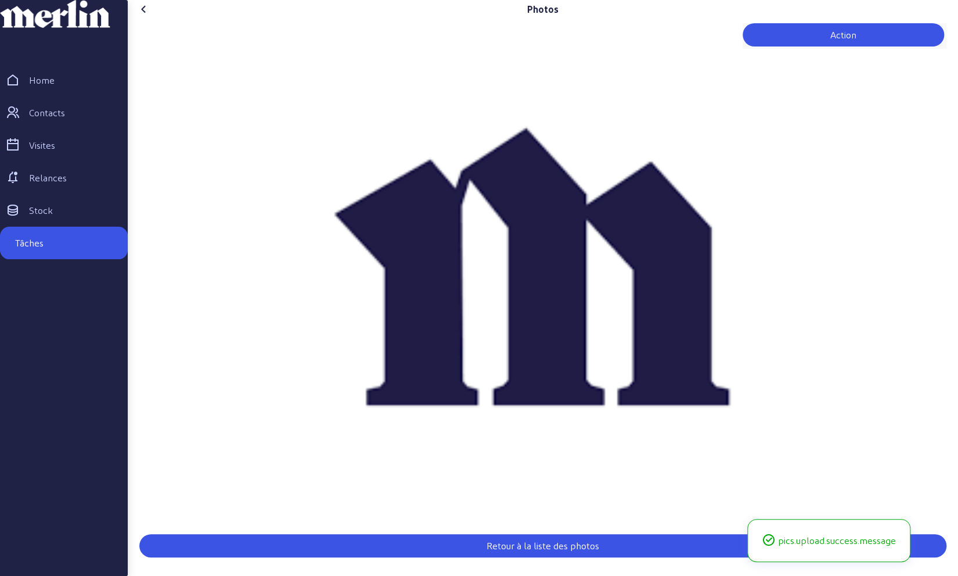
scroll to position [14, 0]
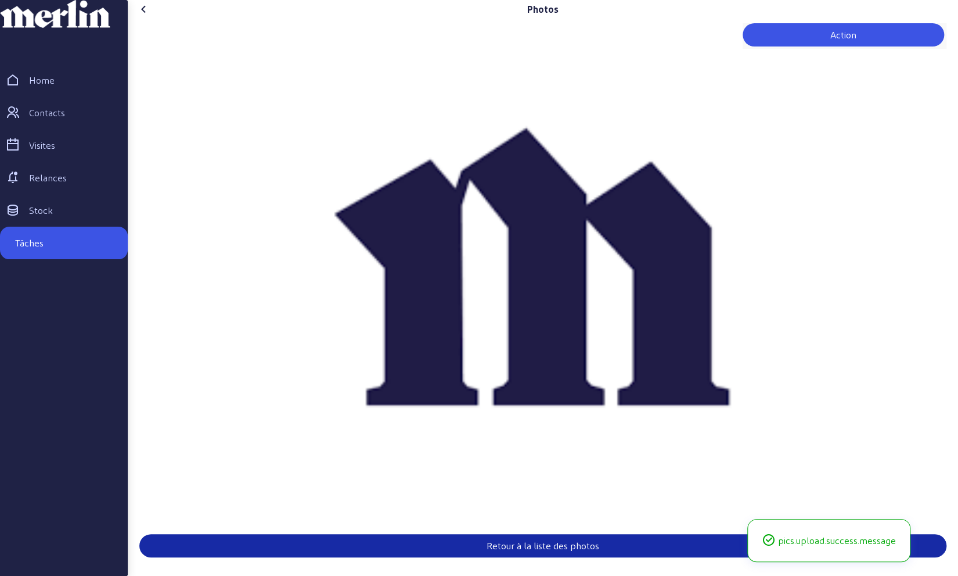
click at [559, 549] on div "Retour à la liste des photos" at bounding box center [543, 545] width 113 height 14
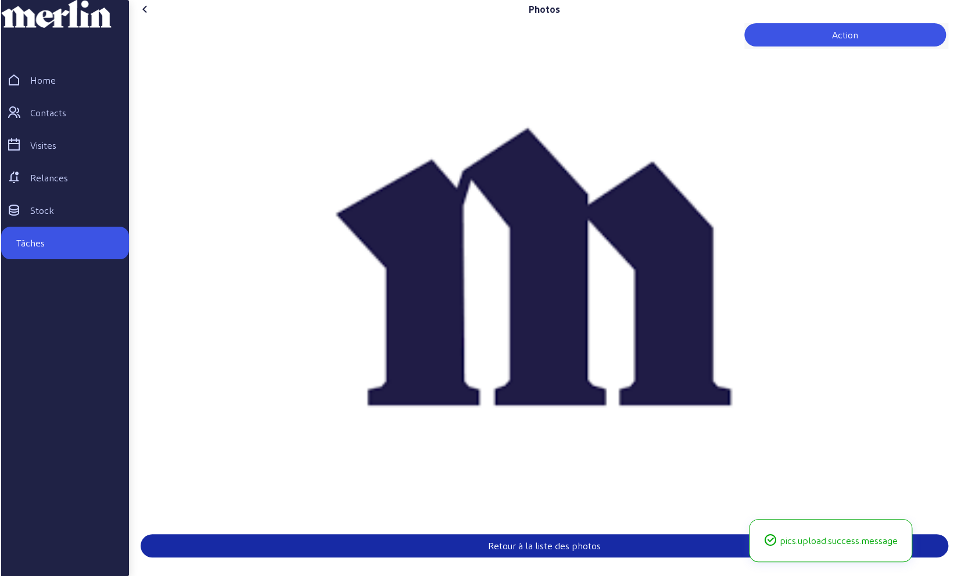
scroll to position [0, 0]
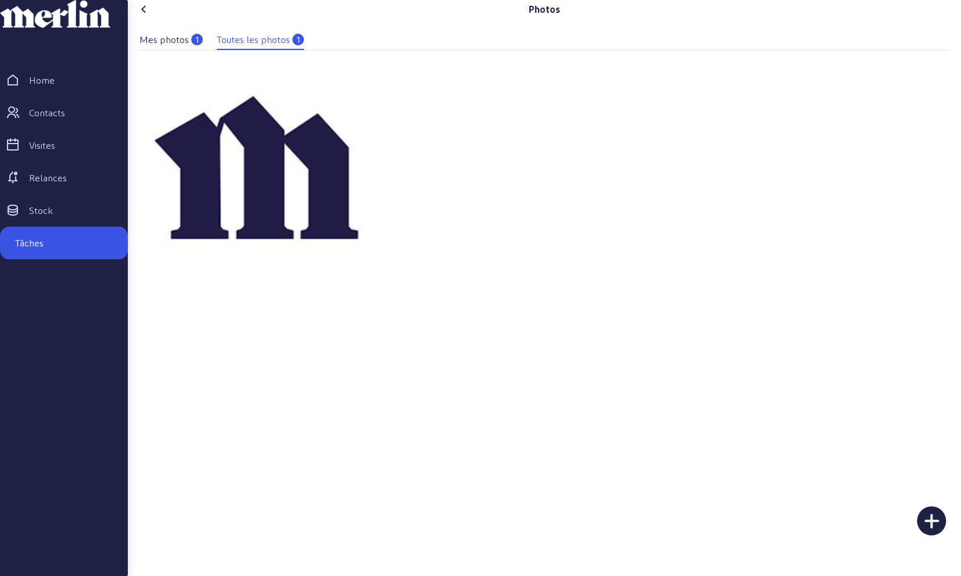
click at [274, 223] on img at bounding box center [260, 176] width 243 height 243
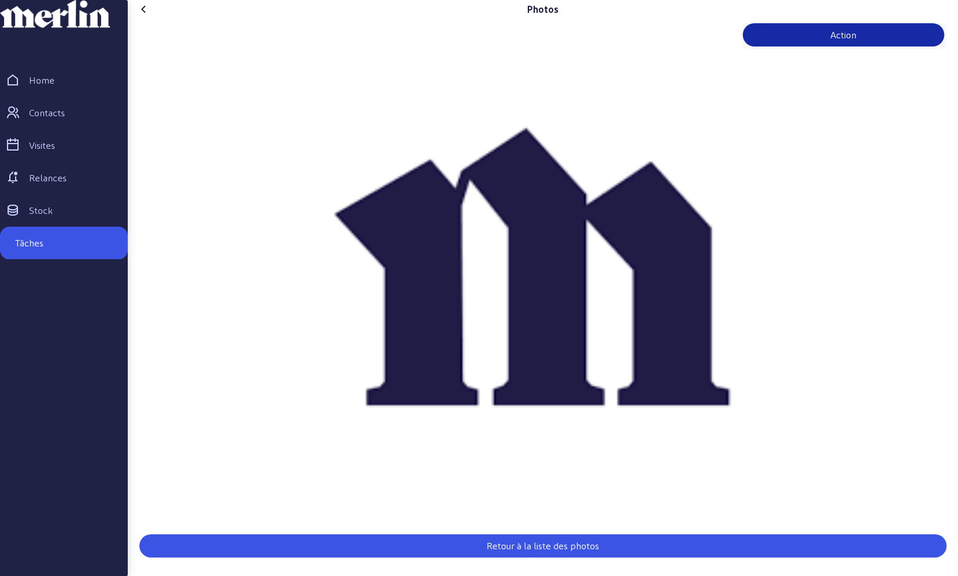
click at [868, 46] on button "Action" at bounding box center [844, 34] width 202 height 23
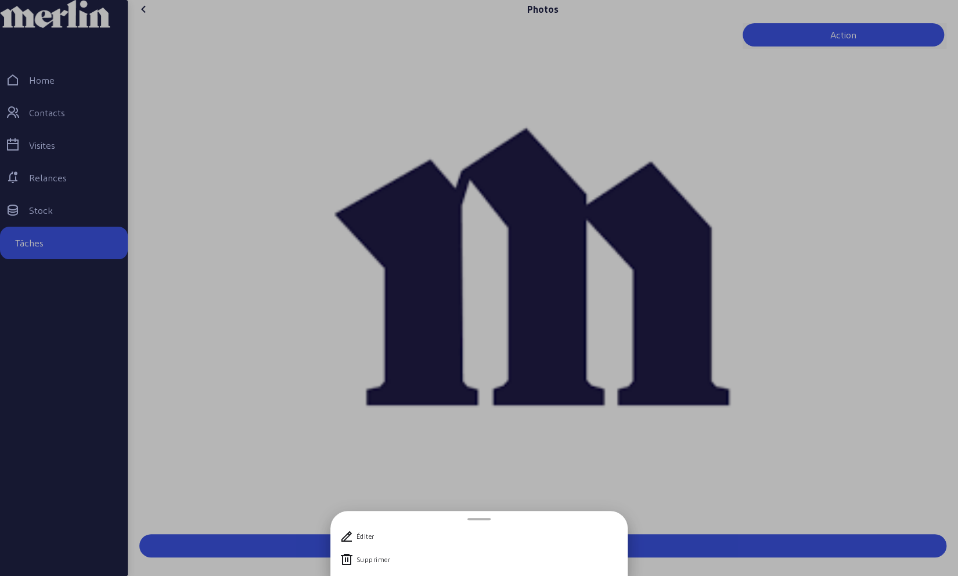
click at [379, 562] on div "Supprimer" at bounding box center [374, 559] width 34 height 8
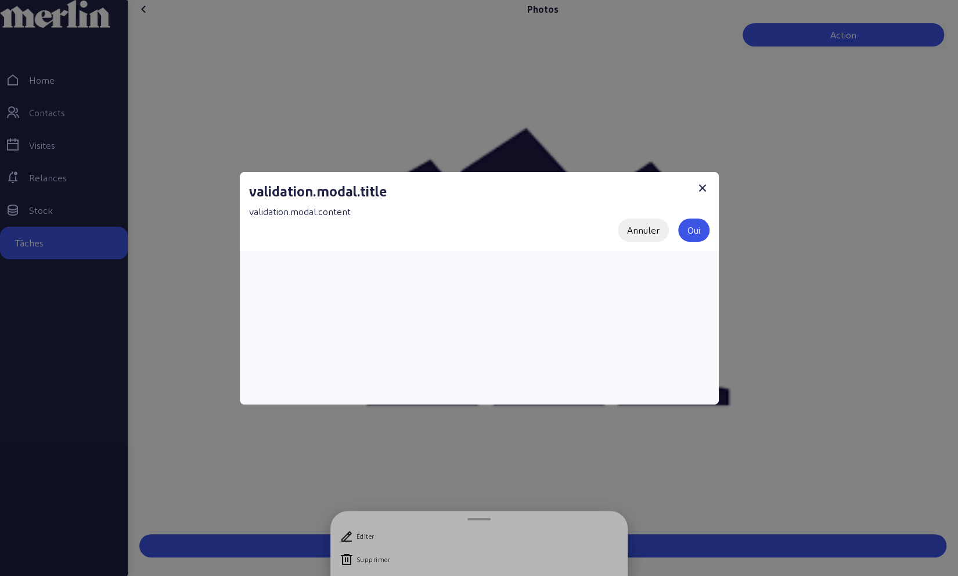
click at [701, 188] on icon at bounding box center [703, 188] width 14 height 14
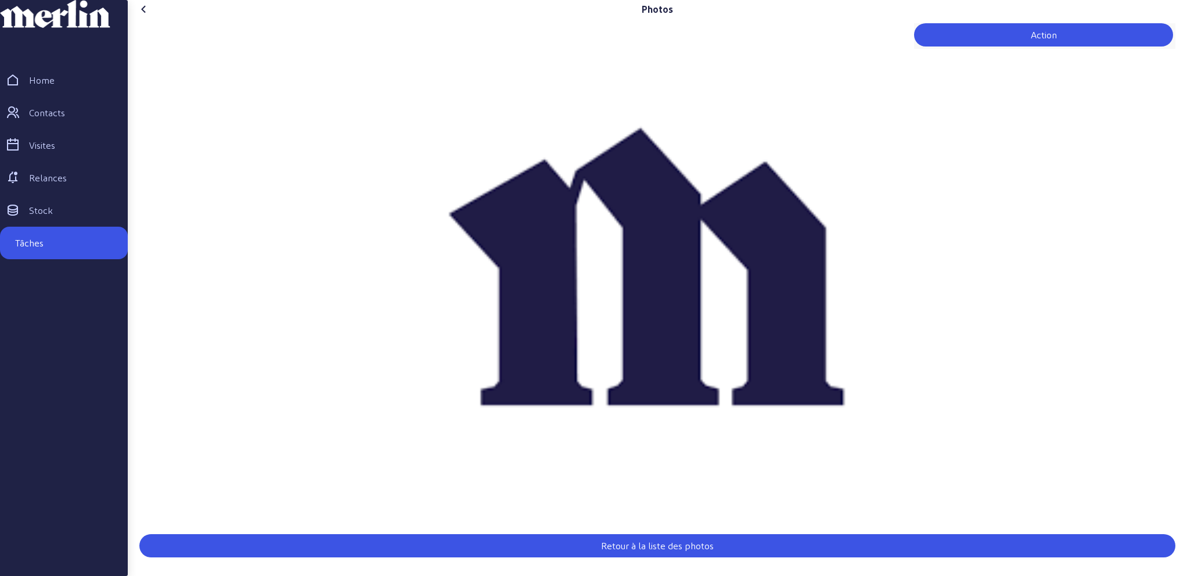
click at [146, 16] on icon at bounding box center [144, 9] width 14 height 14
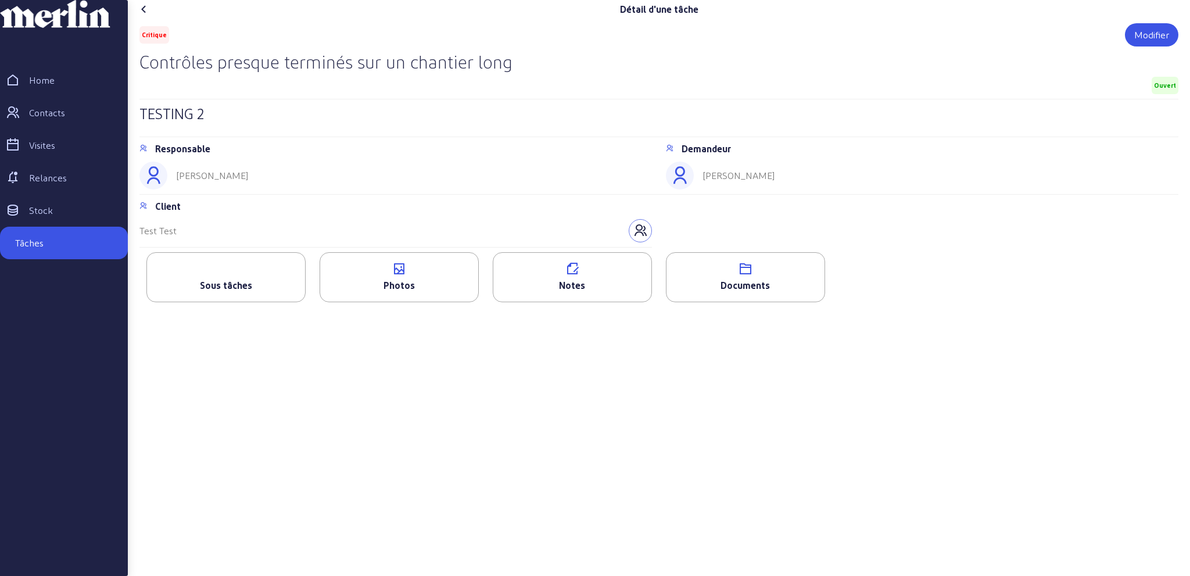
click at [639, 238] on icon "button" at bounding box center [640, 231] width 14 height 14
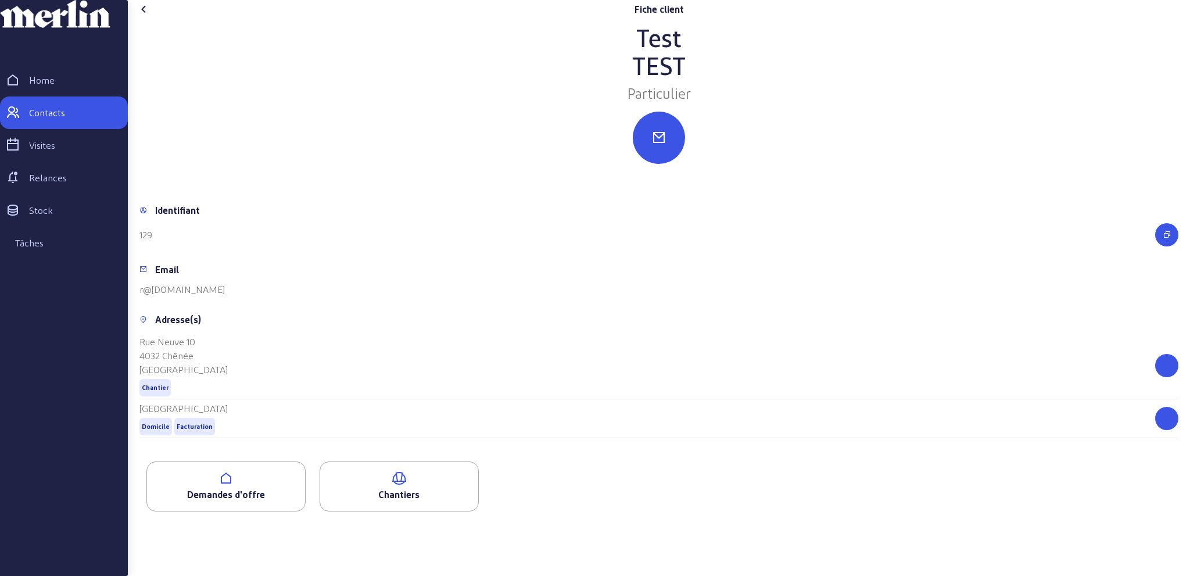
click at [145, 16] on icon at bounding box center [144, 9] width 14 height 14
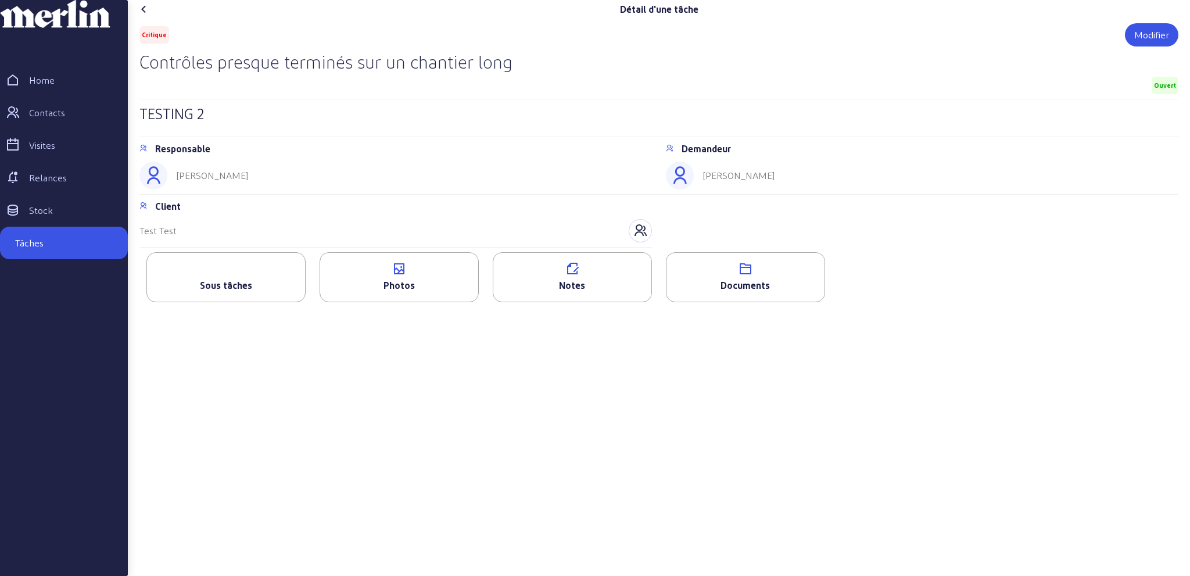
click at [588, 292] on div "Notes" at bounding box center [572, 285] width 158 height 14
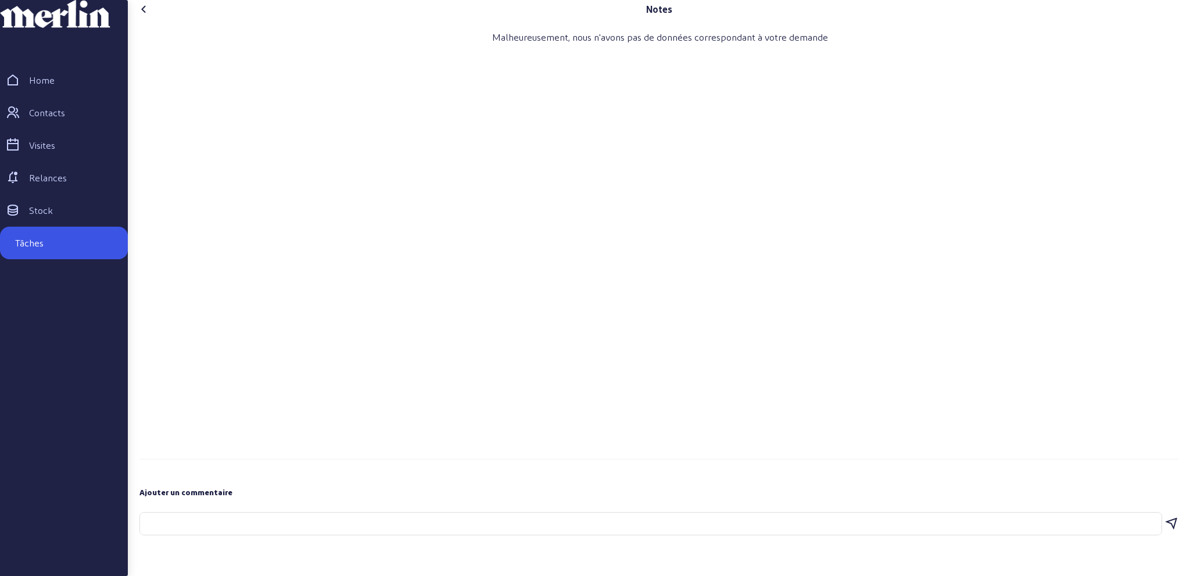
click at [146, 16] on icon at bounding box center [144, 9] width 14 height 14
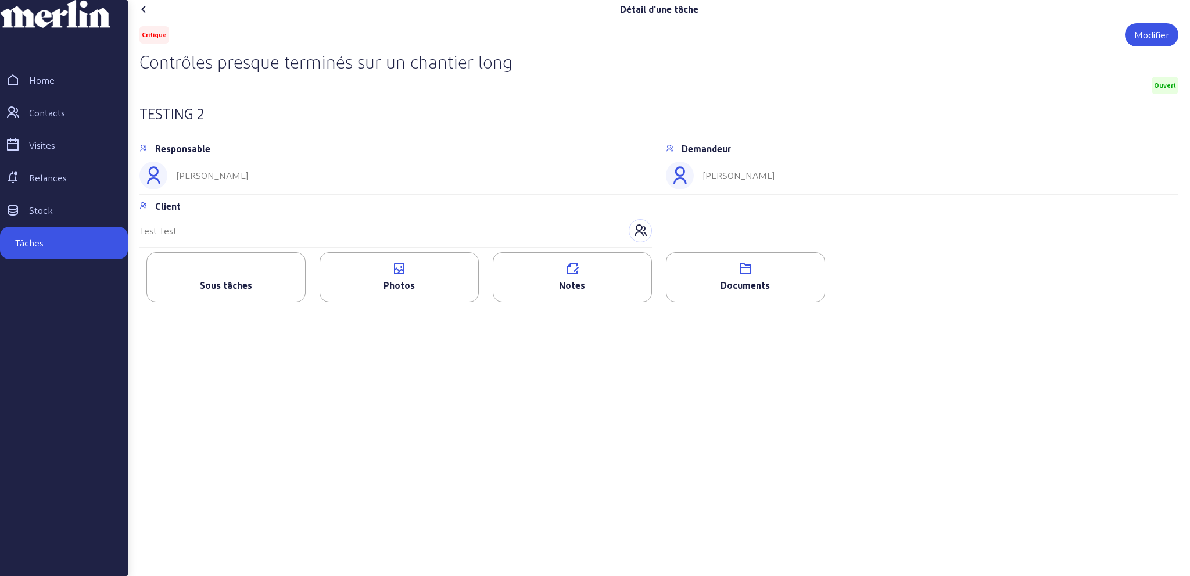
click at [747, 292] on div "Documents" at bounding box center [745, 285] width 158 height 14
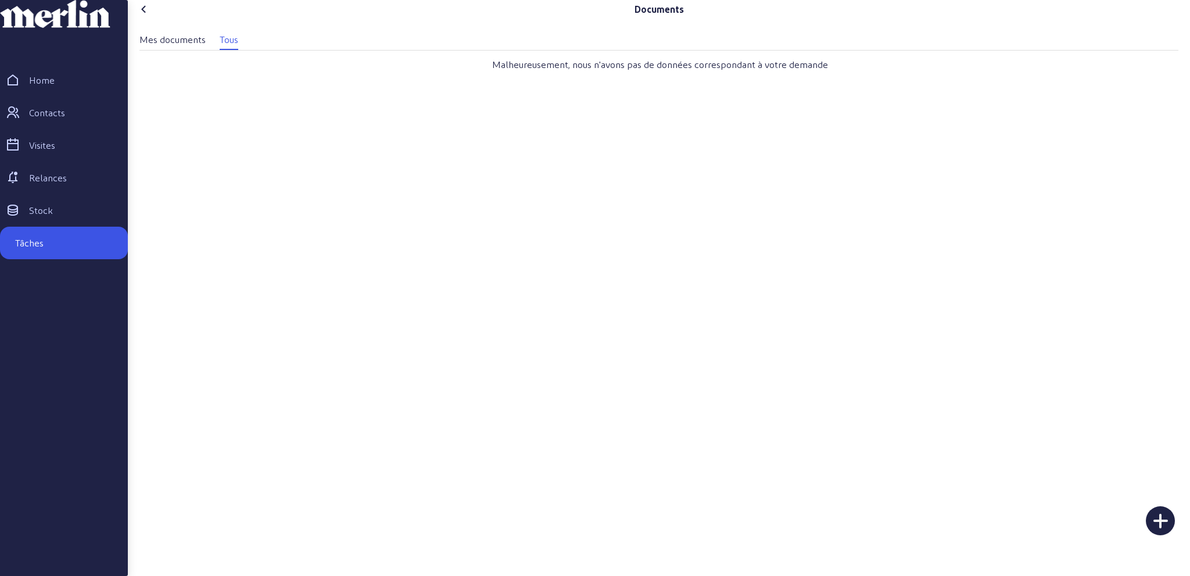
click at [1154, 516] on div at bounding box center [1160, 520] width 29 height 29
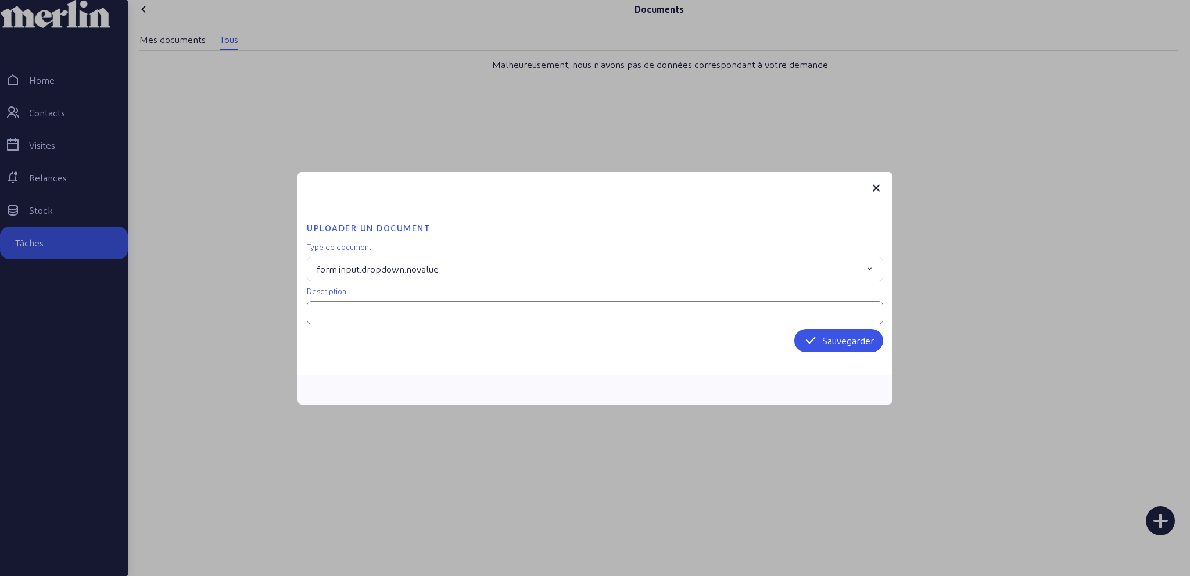
click at [627, 313] on textarea at bounding box center [595, 312] width 576 height 23
click at [530, 265] on div "form.input.dropdown.novalue" at bounding box center [595, 269] width 576 height 24
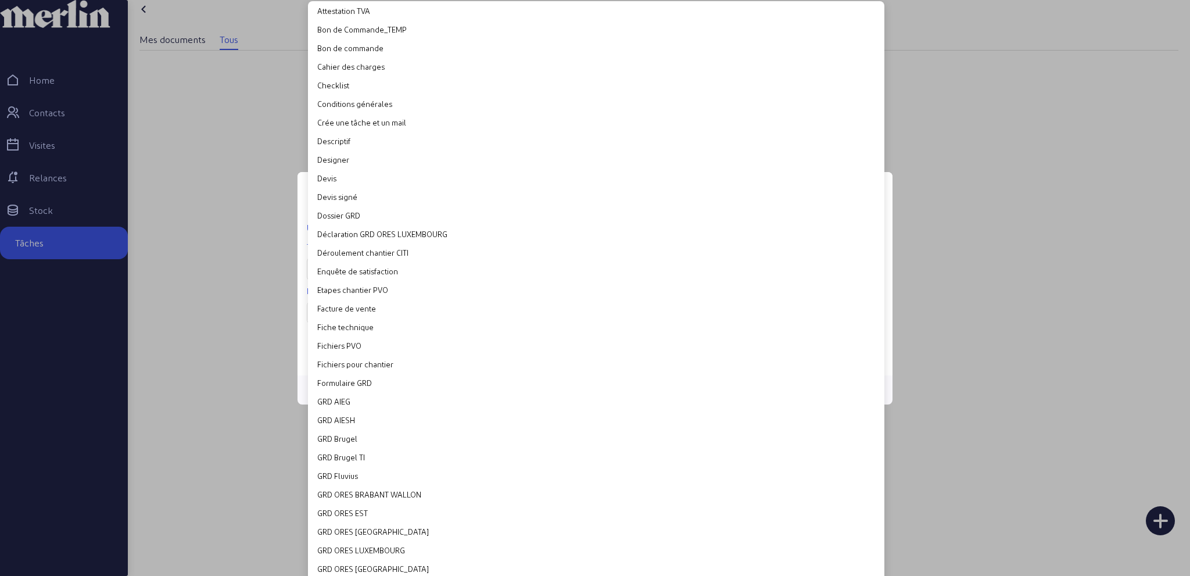
click at [302, 193] on div at bounding box center [595, 288] width 1190 height 576
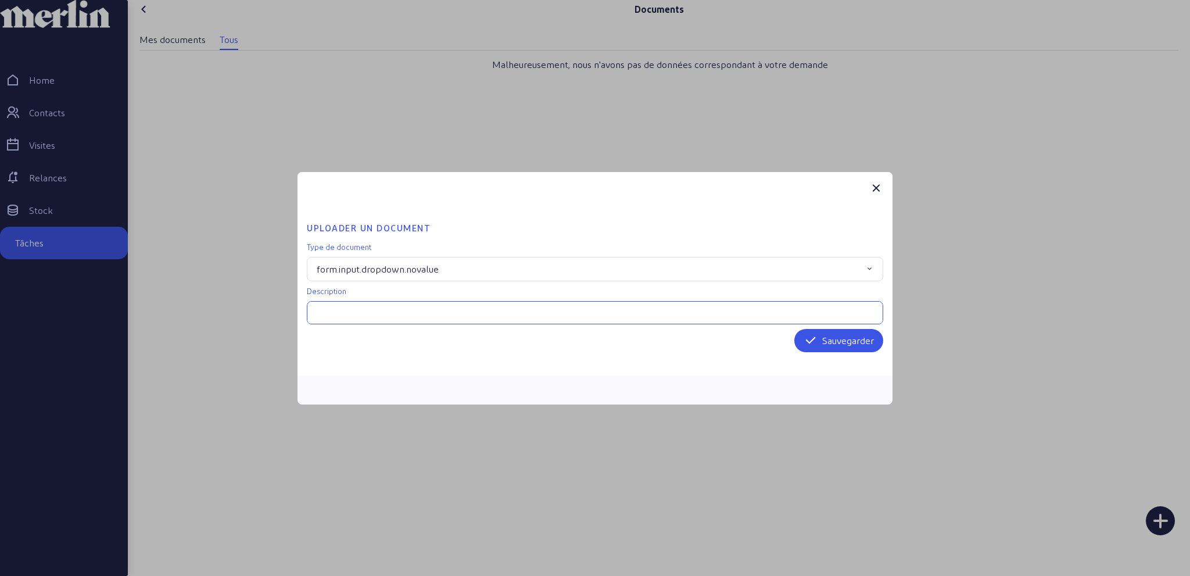
click at [357, 314] on textarea at bounding box center [595, 312] width 576 height 23
click at [404, 351] on div "Sauvegarder" at bounding box center [595, 340] width 576 height 23
click at [430, 313] on textarea at bounding box center [595, 312] width 576 height 23
click at [539, 191] on div at bounding box center [595, 190] width 576 height 19
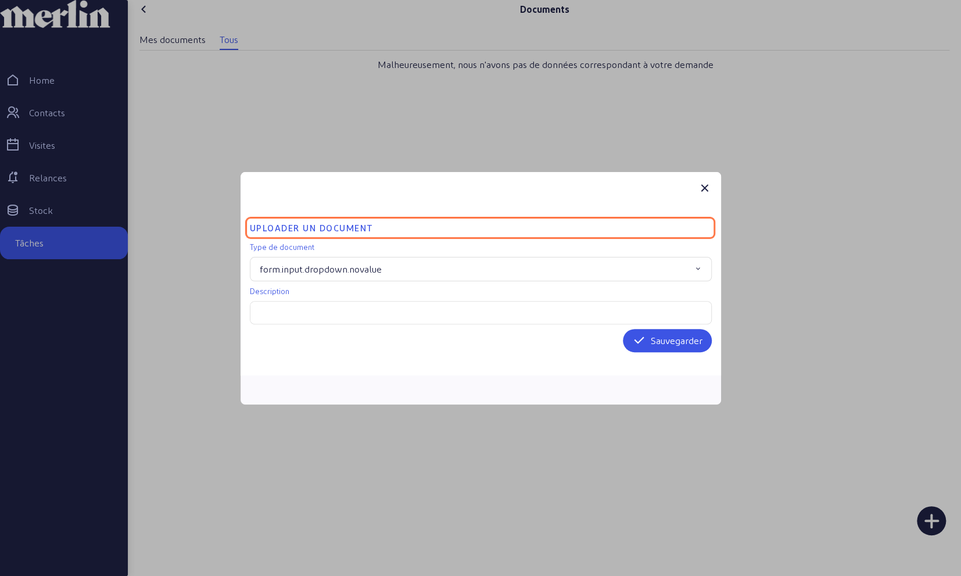
click at [321, 224] on h2 "Uploader un document" at bounding box center [481, 228] width 462 height 14
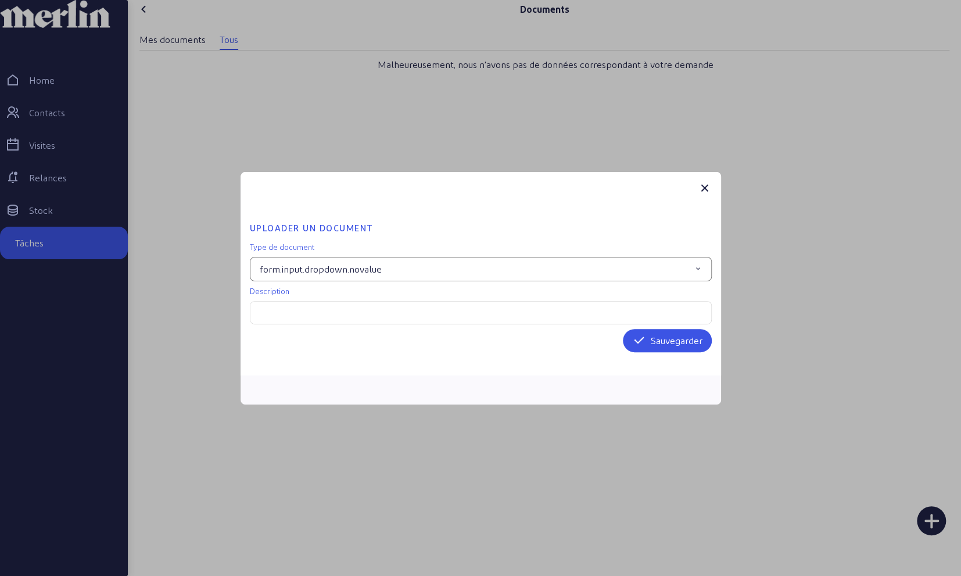
click at [500, 272] on div "form.input.dropdown.novalue" at bounding box center [481, 269] width 462 height 24
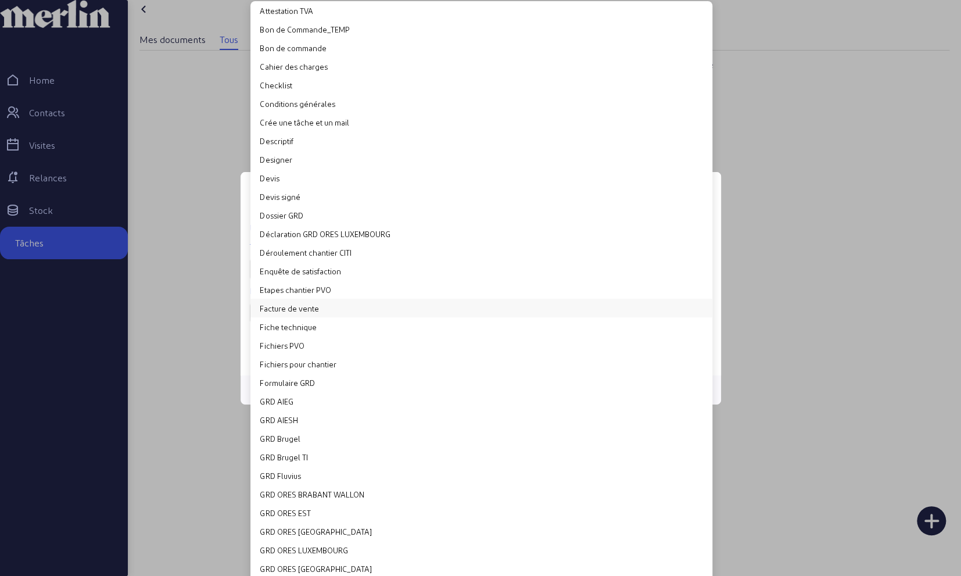
click at [390, 310] on button "Facture de vente" at bounding box center [481, 308] width 462 height 19
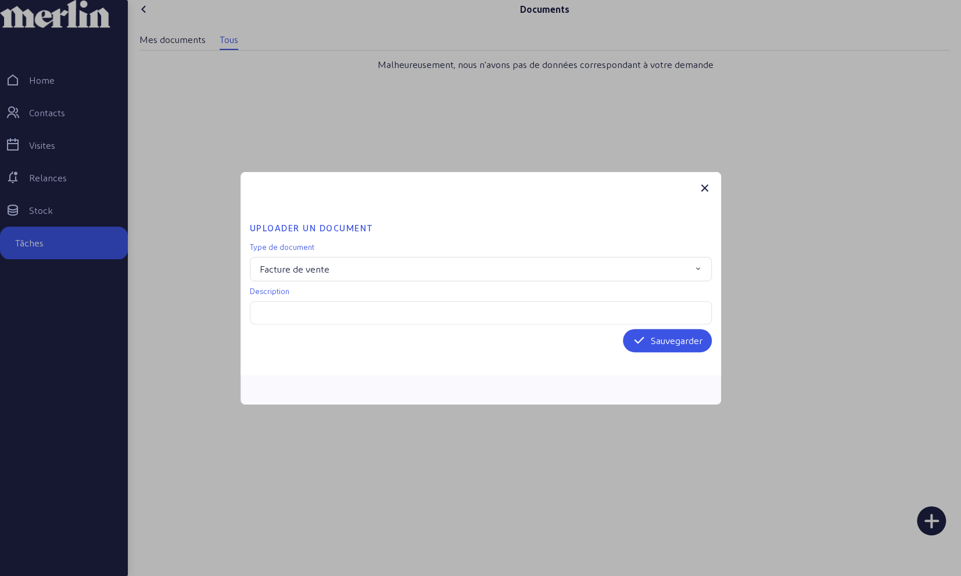
click at [472, 353] on div "Uploader un document Type de document Facture de vente Description Sauvegarder" at bounding box center [481, 283] width 462 height 167
click at [602, 319] on textarea at bounding box center [481, 312] width 462 height 23
type textarea "Facture de vente"
click at [558, 358] on div "Uploader un document Type de document Facture de vente Description Facture de v…" at bounding box center [481, 283] width 462 height 167
click at [674, 344] on div "Sauvegarder" at bounding box center [667, 340] width 70 height 14
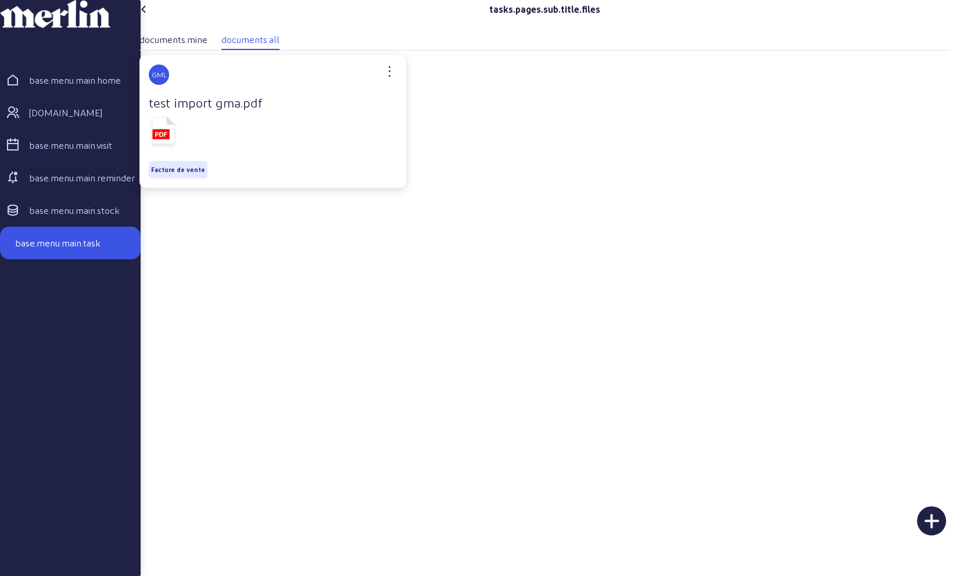
click at [576, 290] on div "documents.mine documents.all GML test import gma.pdf Facture de vente" at bounding box center [544, 277] width 810 height 509
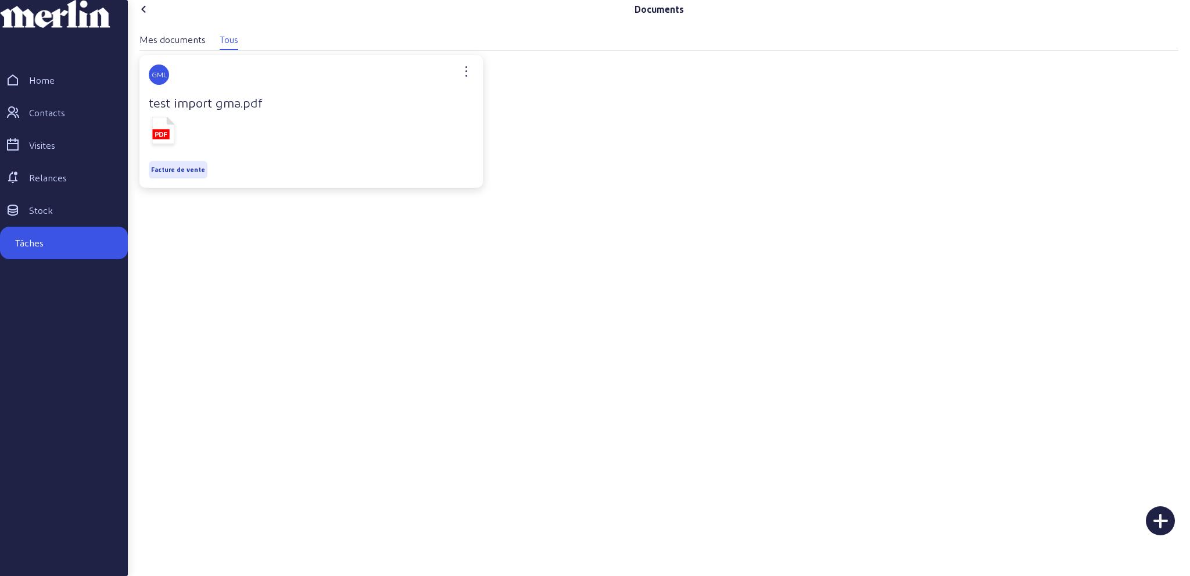
click at [146, 16] on icon at bounding box center [144, 9] width 14 height 14
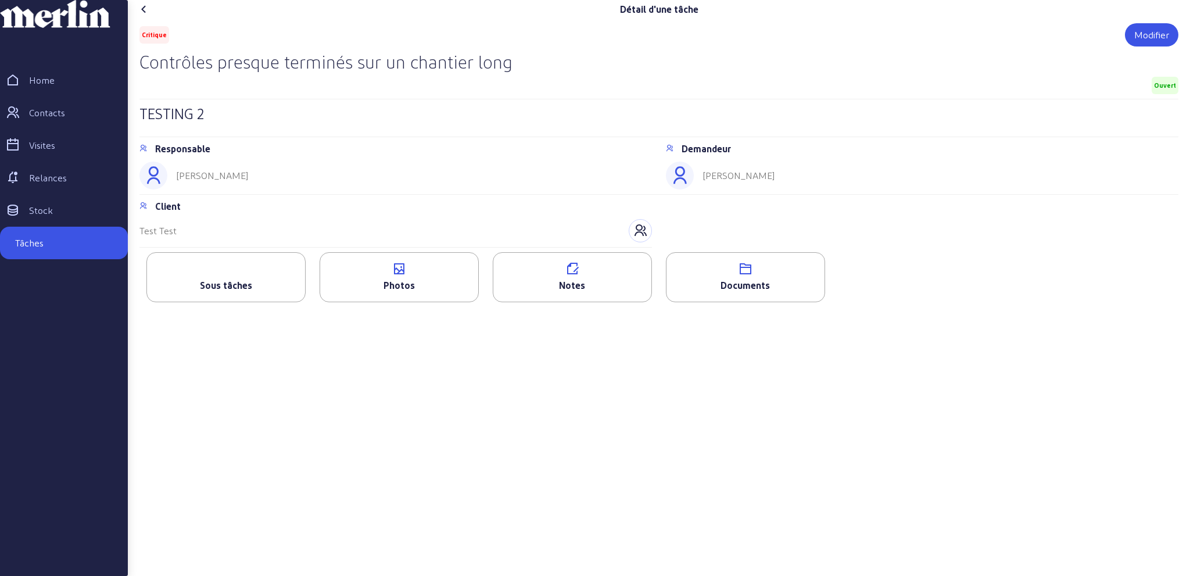
click at [733, 292] on div "Documents" at bounding box center [745, 285] width 158 height 14
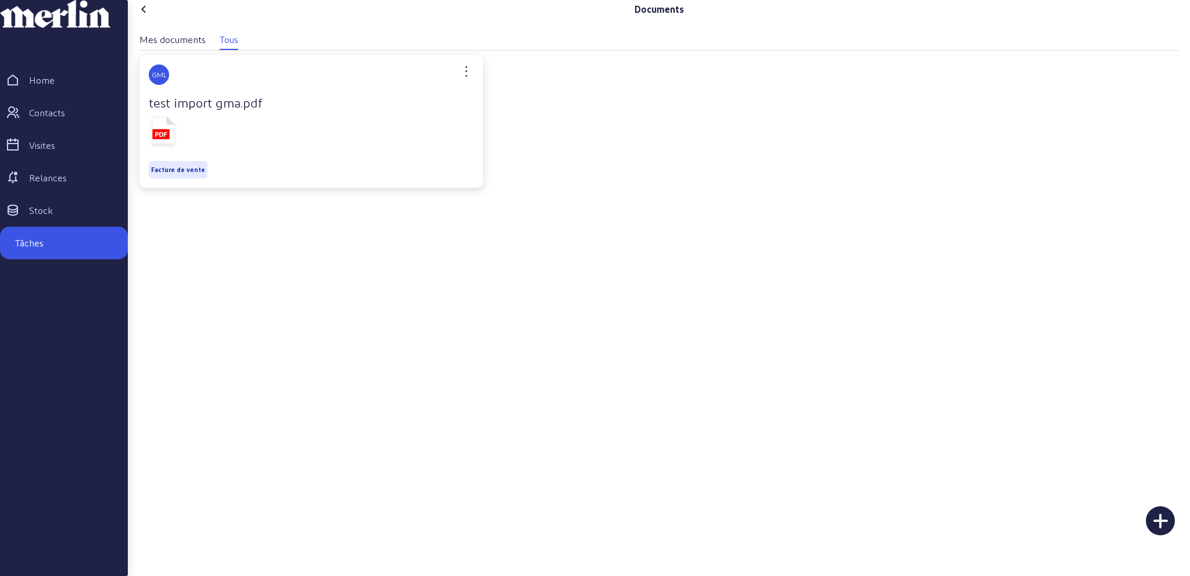
click at [208, 152] on div at bounding box center [311, 132] width 325 height 39
click at [462, 78] on icon at bounding box center [466, 71] width 14 height 14
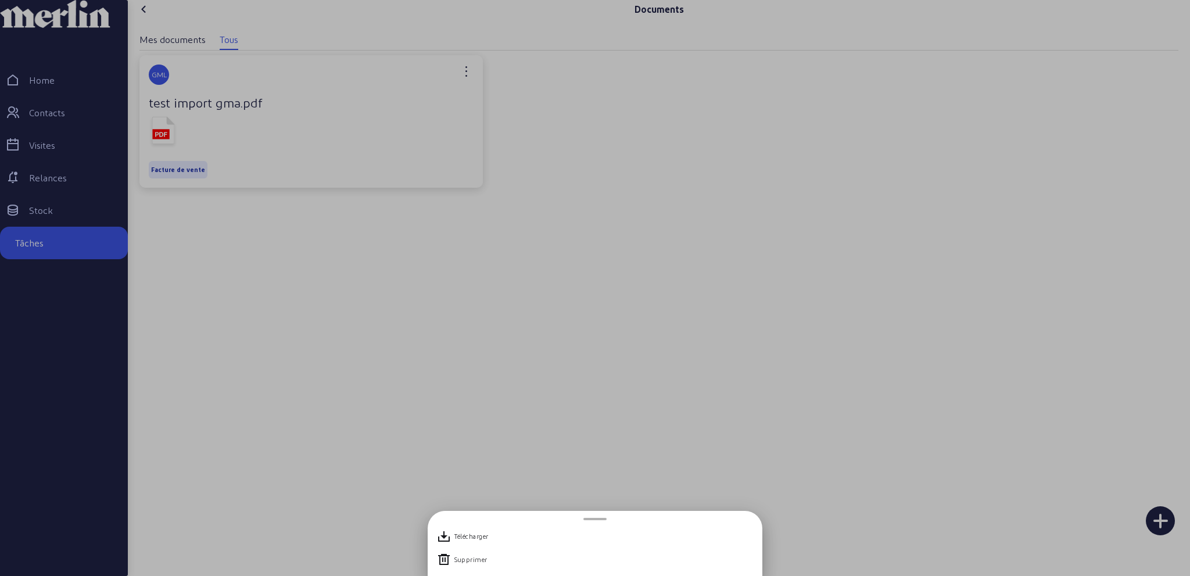
click at [407, 361] on div at bounding box center [595, 288] width 1190 height 576
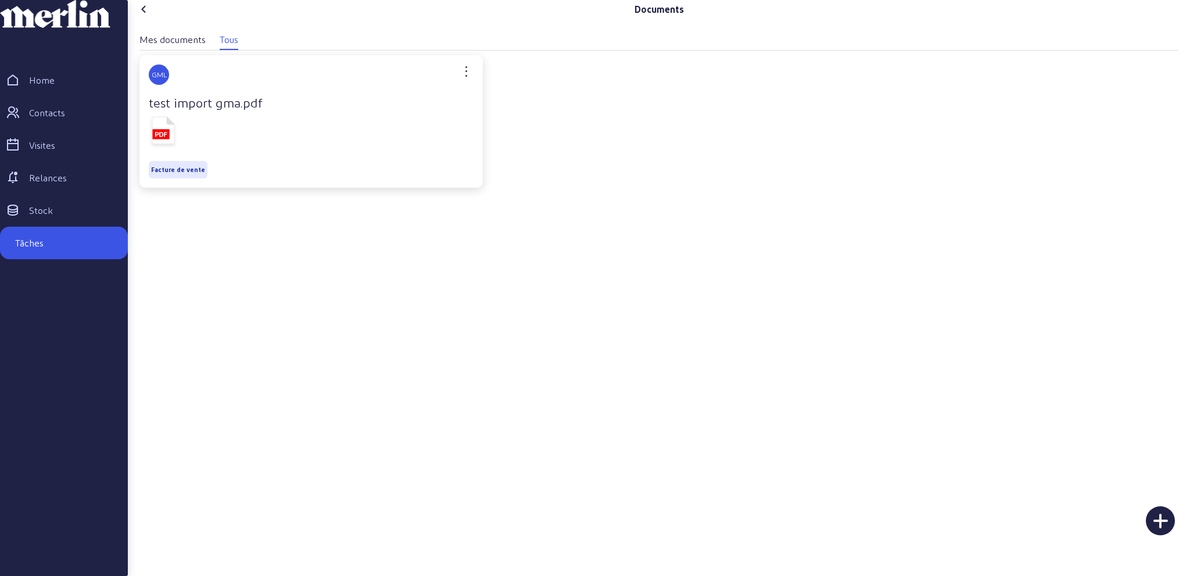
click at [159, 139] on rect at bounding box center [160, 134] width 17 height 10
click at [288, 298] on div "Mes documents Tous GML test import gma.pdf Facture de vente" at bounding box center [658, 277] width 1039 height 509
click at [177, 46] on div "Mes documents" at bounding box center [172, 40] width 66 height 14
click at [147, 16] on icon at bounding box center [144, 9] width 14 height 14
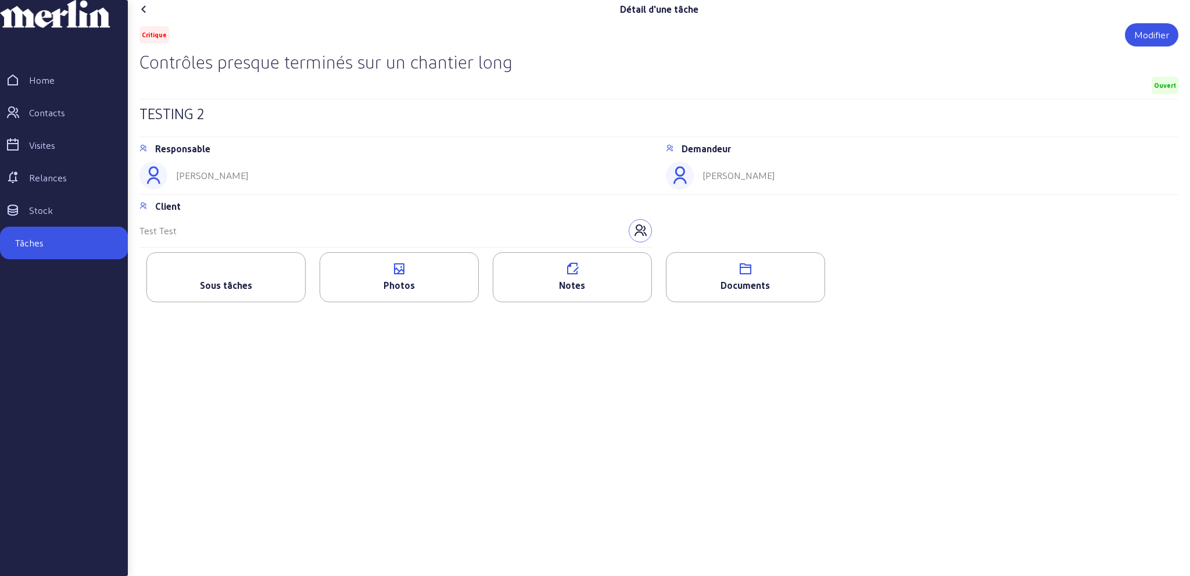
click at [634, 238] on icon "button" at bounding box center [640, 231] width 14 height 14
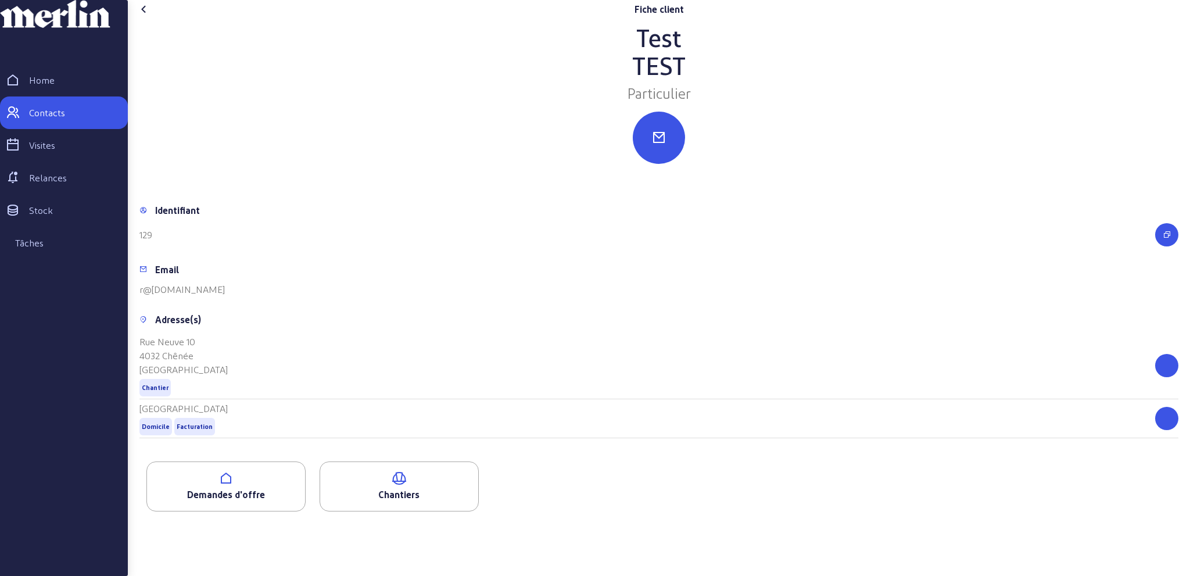
click at [356, 143] on div at bounding box center [658, 138] width 1039 height 52
click at [257, 388] on div "Rue Neuve 10 4032 Chênée Belgique Chantier" at bounding box center [658, 365] width 1039 height 67
click at [153, 430] on span "Domicile" at bounding box center [156, 426] width 28 height 8
click at [380, 485] on icon at bounding box center [399, 478] width 158 height 14
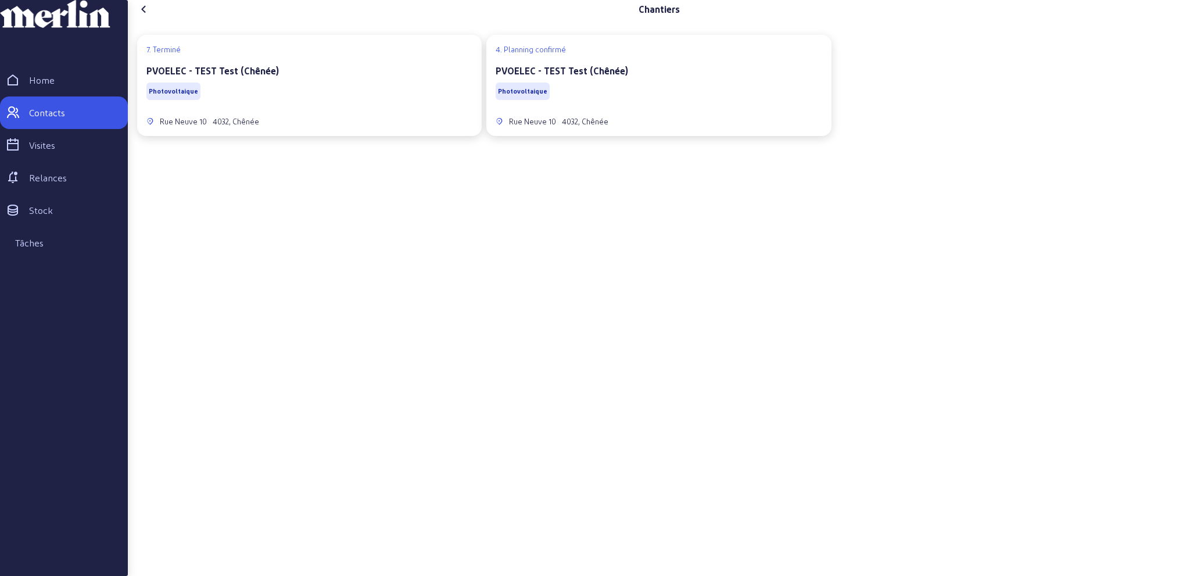
click at [650, 78] on div "PVOELEC - TEST Test (Chênée)" at bounding box center [659, 71] width 326 height 14
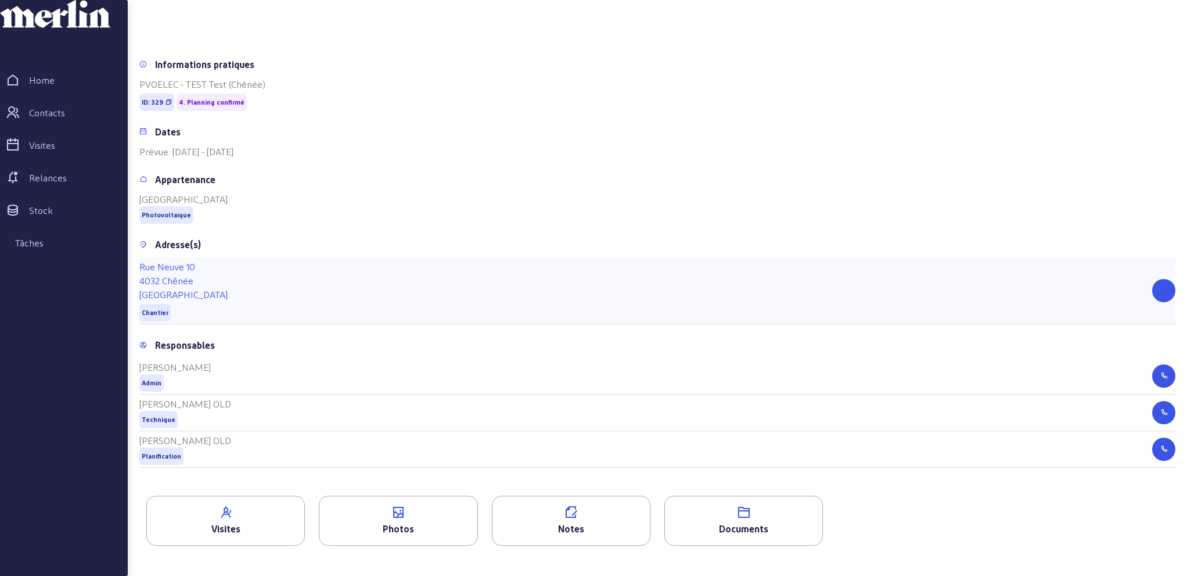
scroll to position [137, 0]
click at [242, 515] on icon at bounding box center [225, 512] width 157 height 14
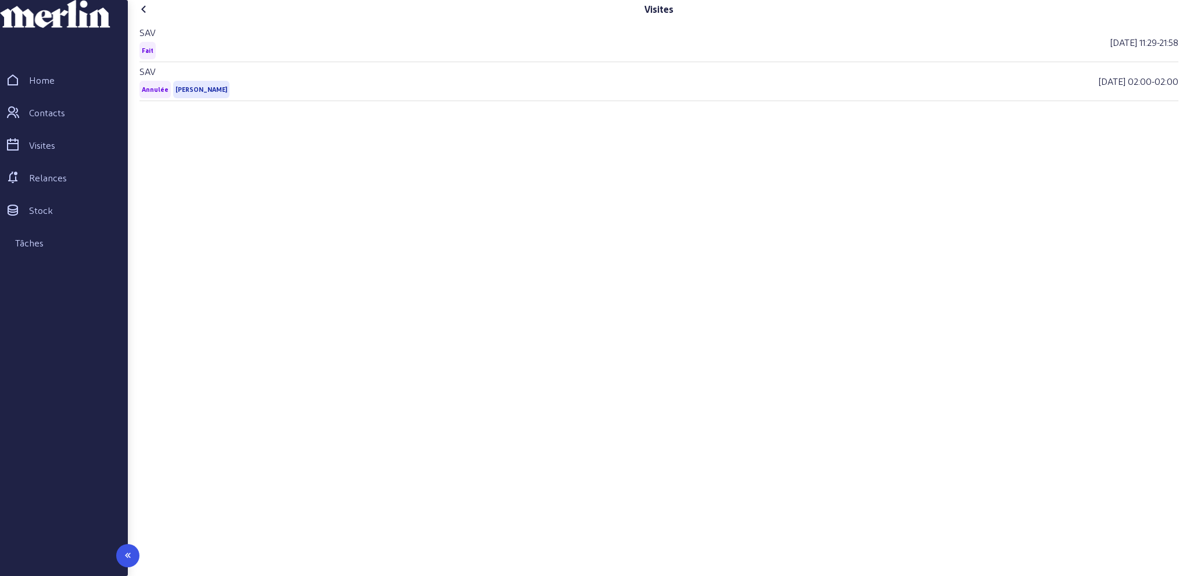
click at [84, 28] on img at bounding box center [55, 14] width 110 height 28
click at [69, 87] on div "Home" at bounding box center [64, 80] width 116 height 14
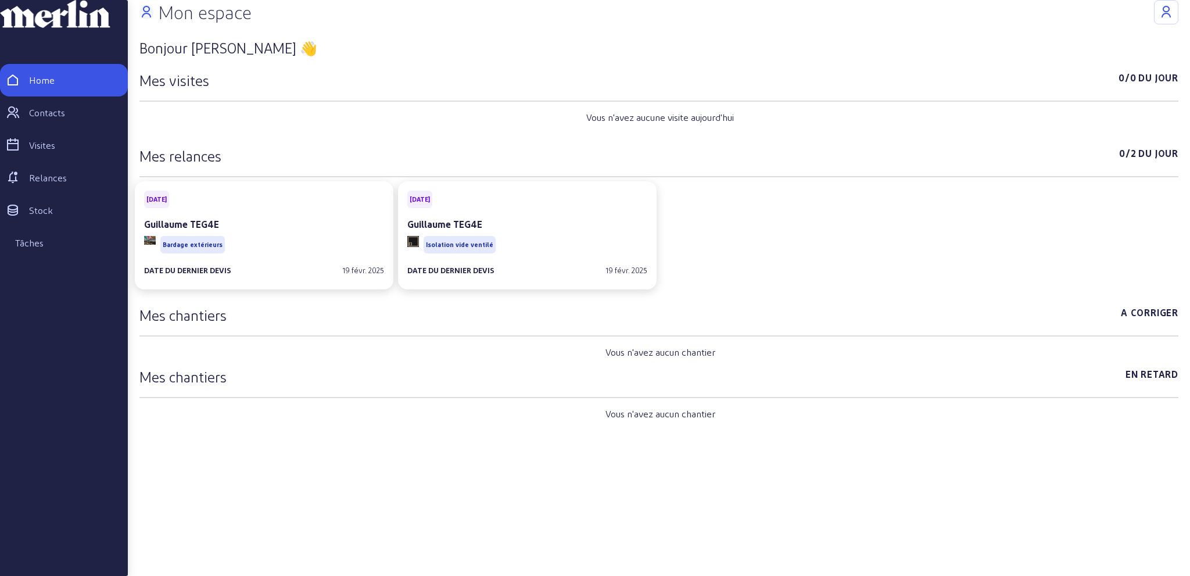
click at [960, 19] on icon "button" at bounding box center [1166, 12] width 14 height 14
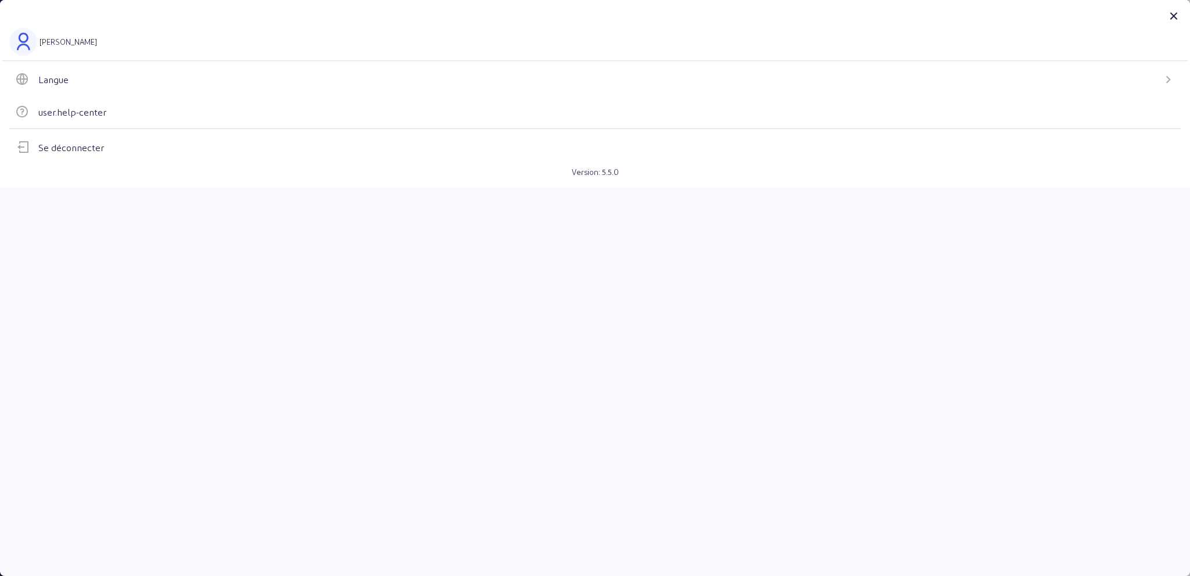
click at [960, 16] on icon at bounding box center [1173, 16] width 14 height 14
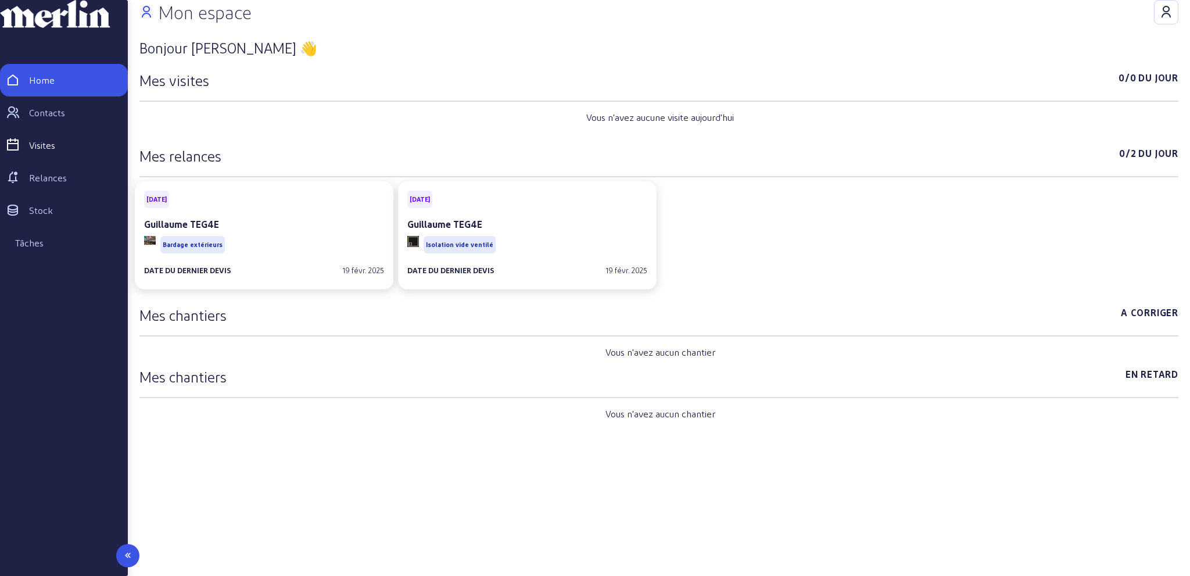
click at [51, 152] on div "Visites" at bounding box center [42, 145] width 26 height 14
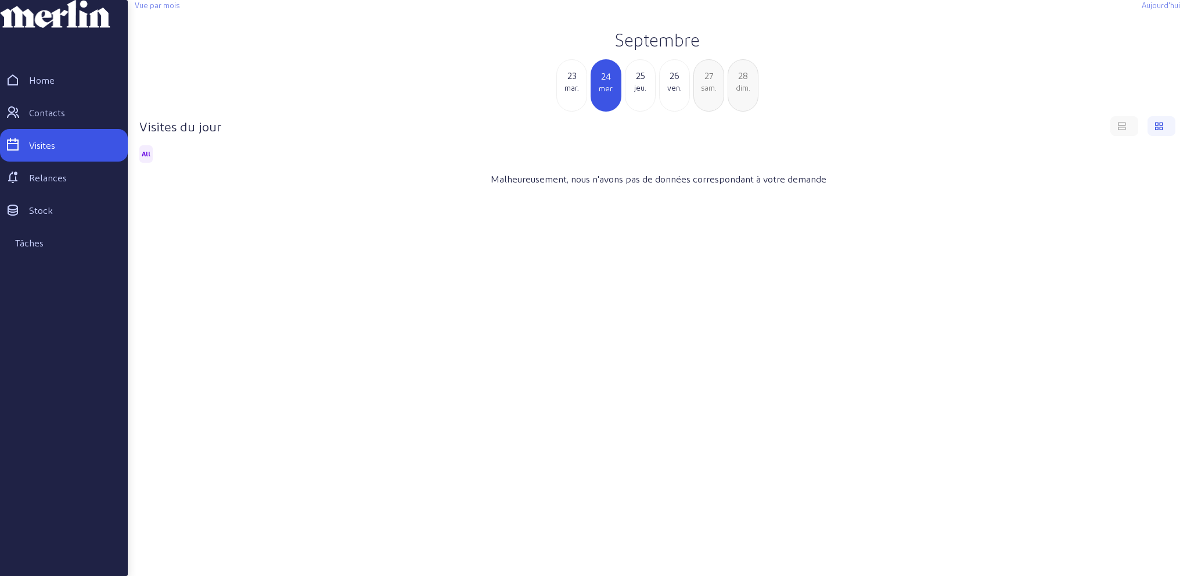
click at [960, 413] on div "Vue par mois Aujourd'hui Septembre 23 mar. 24 mer. 25 jeu. 26 ven. 27 sam. 28 d…" at bounding box center [658, 317] width 1060 height 634
click at [46, 185] on div "Relances" at bounding box center [48, 178] width 38 height 14
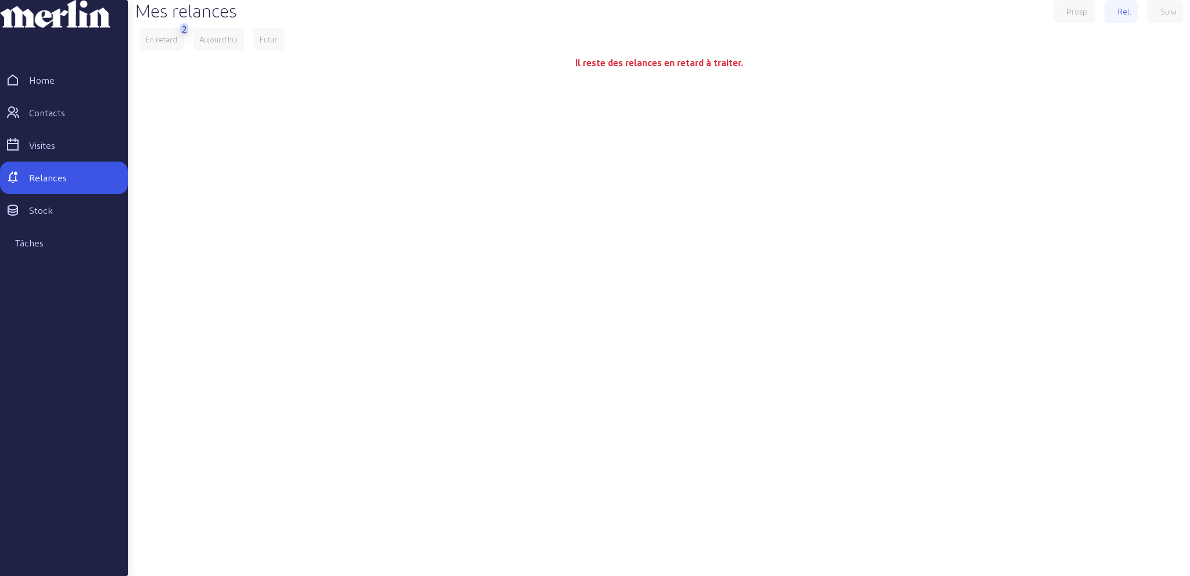
click at [921, 211] on div "En retard 2 Aujourd'hui Futur Il reste des relances en retard à traiter." at bounding box center [658, 282] width 1039 height 509
click at [222, 45] on div "Aujourd'hui" at bounding box center [218, 39] width 38 height 10
click at [265, 45] on div "Futur" at bounding box center [268, 39] width 17 height 10
click at [162, 45] on div "En retard" at bounding box center [161, 39] width 31 height 10
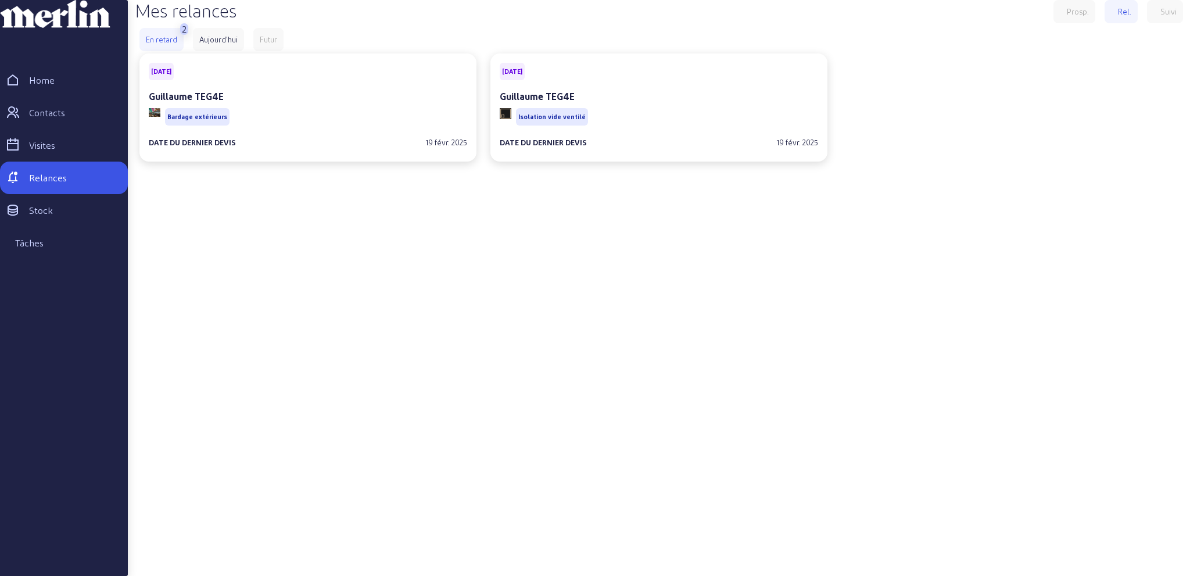
click at [221, 45] on div "Aujourd'hui" at bounding box center [218, 39] width 38 height 10
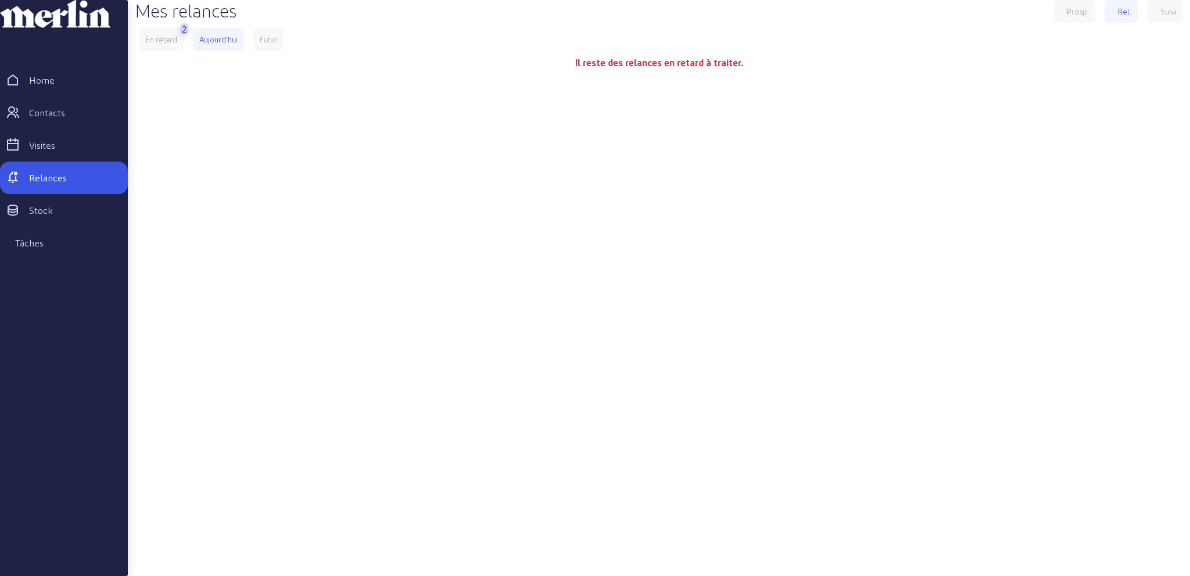
drag, startPoint x: 888, startPoint y: 320, endPoint x: 878, endPoint y: 317, distance: 9.9
click at [888, 320] on div "En retard 2 Aujourd'hui Futur Il reste des relances en retard à traiter." at bounding box center [658, 282] width 1039 height 509
click at [51, 217] on div "Stock" at bounding box center [41, 210] width 24 height 14
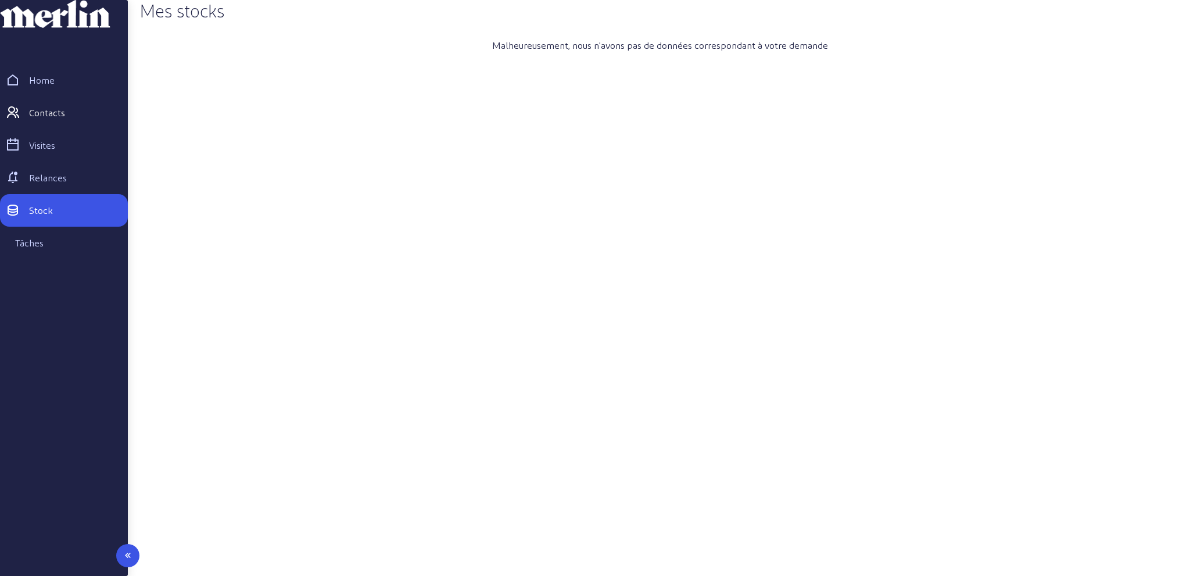
click at [55, 120] on div "Contacts" at bounding box center [47, 113] width 36 height 14
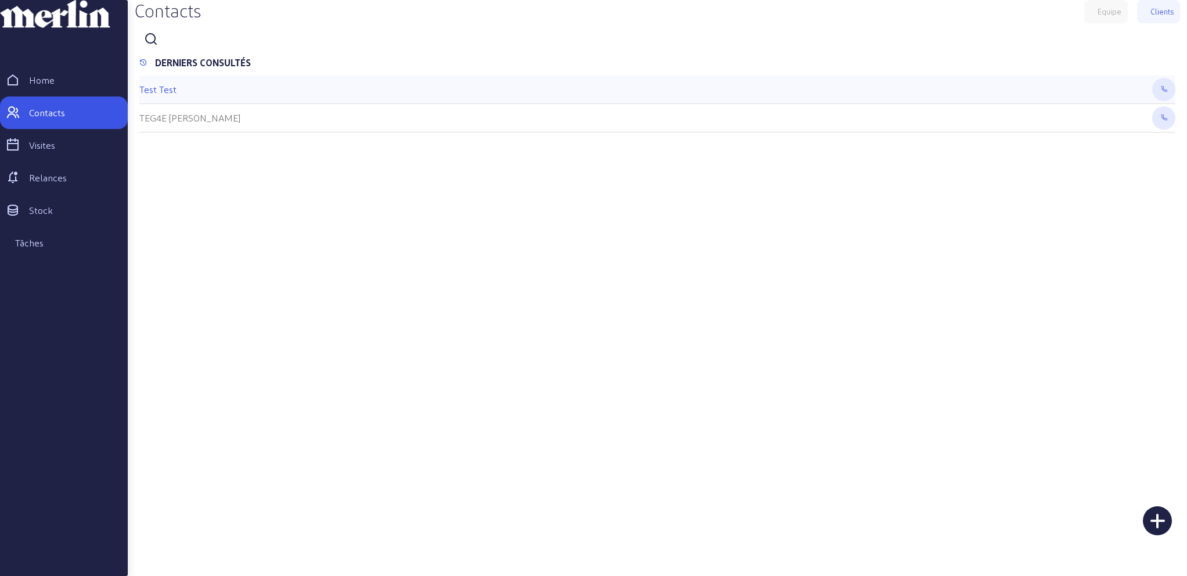
click at [301, 104] on div "Test Test" at bounding box center [657, 90] width 1036 height 28
click at [155, 95] on cam-list-title "Test Test" at bounding box center [157, 89] width 37 height 11
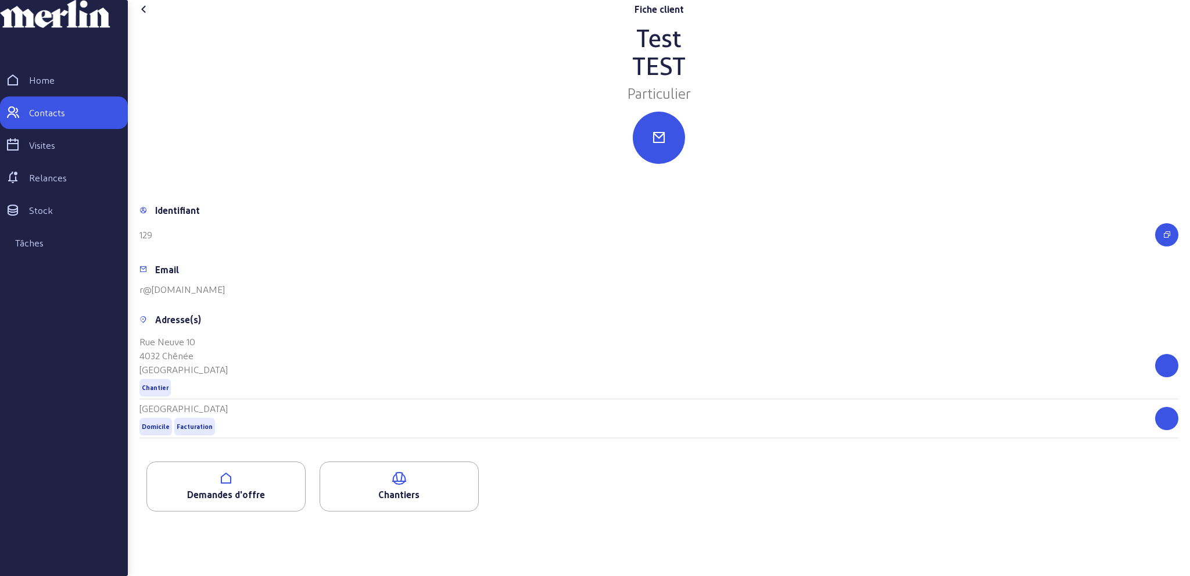
click at [145, 16] on icon at bounding box center [144, 9] width 14 height 14
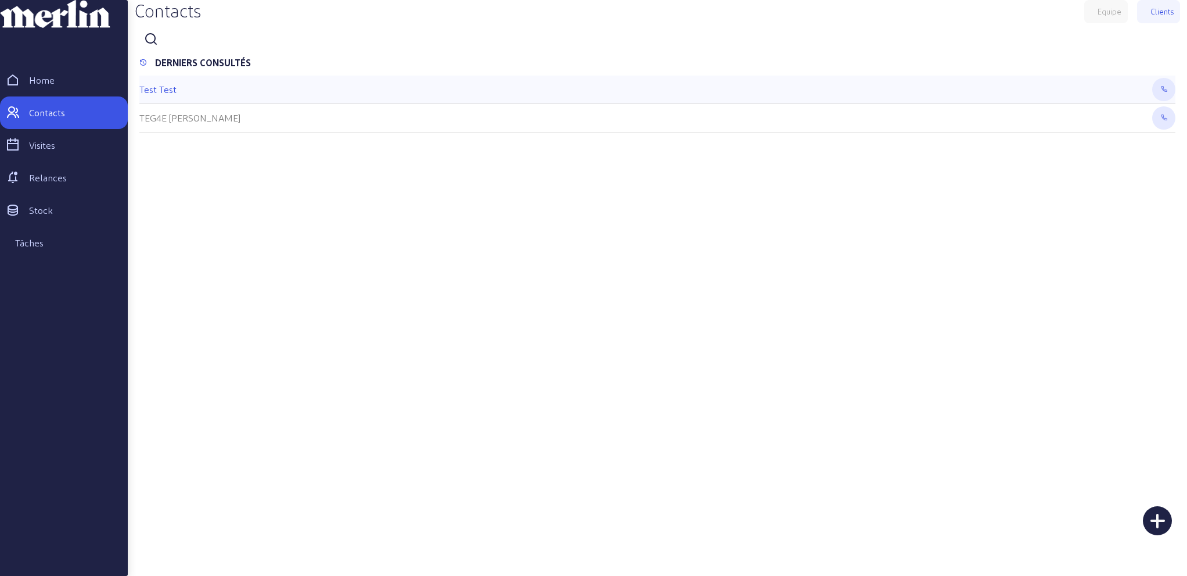
click at [223, 104] on div "Test Test" at bounding box center [657, 90] width 1036 height 28
click at [179, 104] on div "Test Test" at bounding box center [657, 90] width 1036 height 28
click at [556, 104] on div "Test Test" at bounding box center [657, 90] width 1036 height 28
click at [609, 320] on div "DERNIERS CONSULTÉS Test Test TEG4E Guillaume" at bounding box center [657, 310] width 1036 height 509
click at [183, 123] on cam-list-title "TEG4E [PERSON_NAME]" at bounding box center [189, 117] width 101 height 11
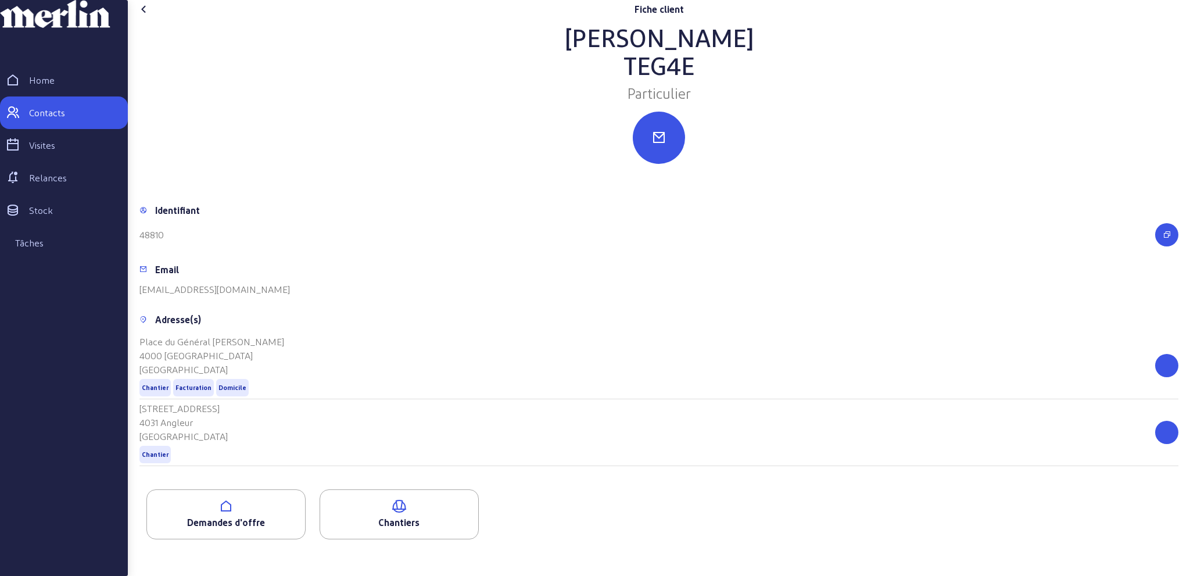
click at [203, 529] on div "Demandes d'offre" at bounding box center [226, 522] width 158 height 14
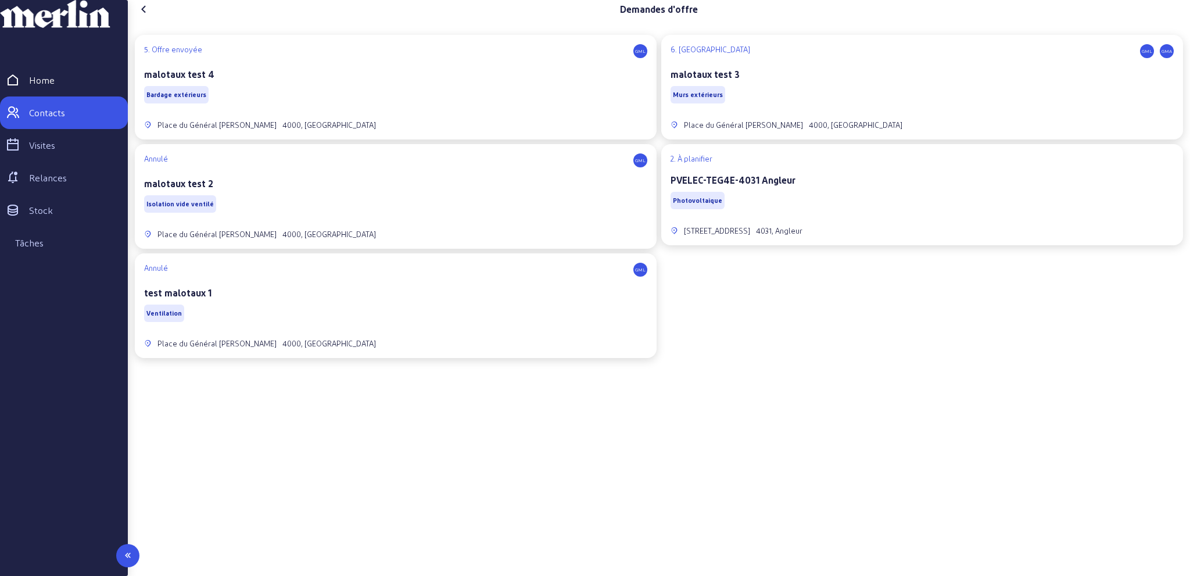
click at [64, 87] on div "Home" at bounding box center [64, 80] width 116 height 14
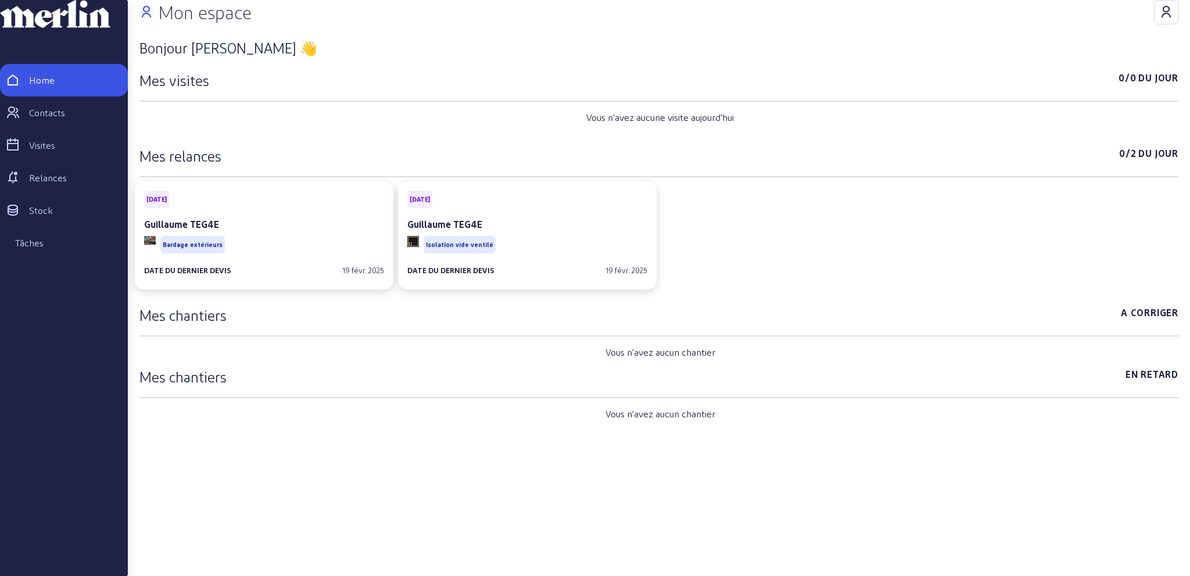
click at [260, 165] on div "Mes relances 0/2 Du jour" at bounding box center [658, 155] width 1039 height 19
click at [67, 185] on div "Relances" at bounding box center [48, 178] width 38 height 14
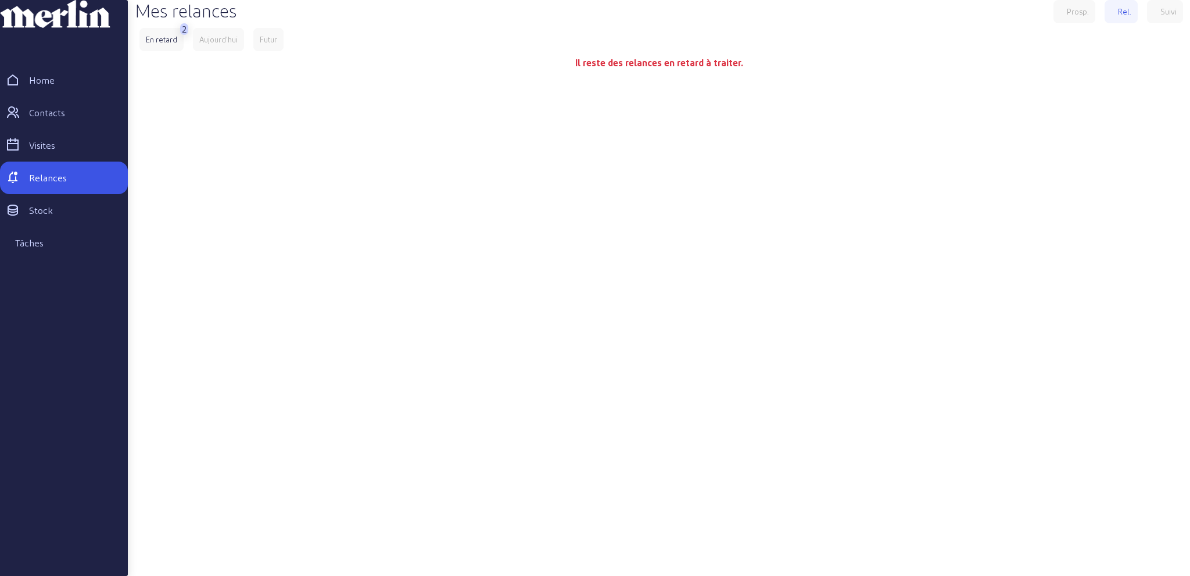
click at [170, 51] on div "En retard" at bounding box center [161, 39] width 44 height 23
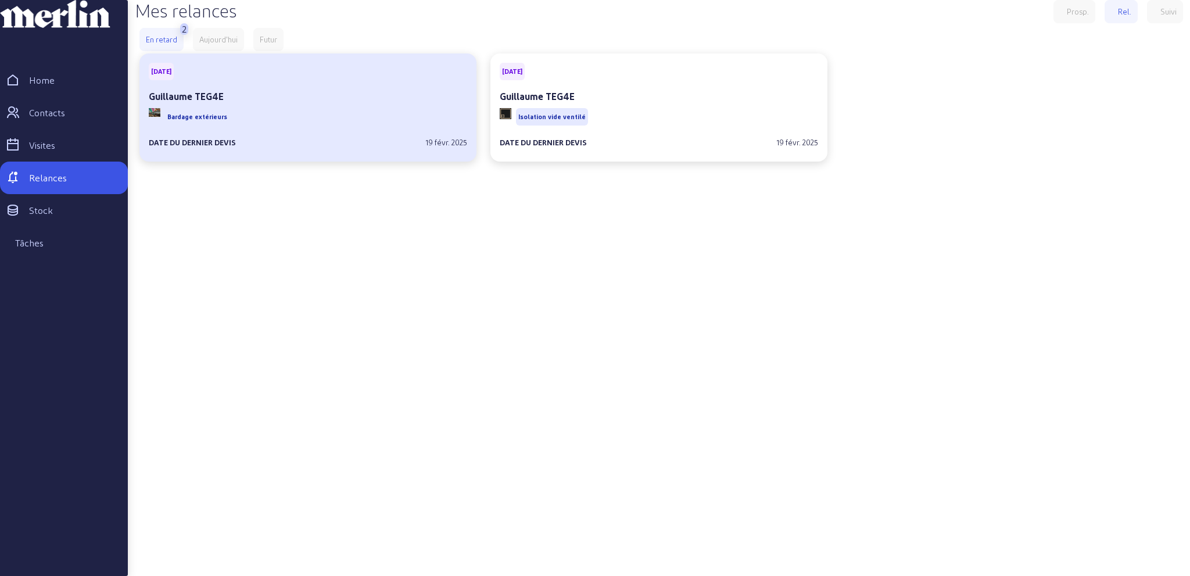
click at [404, 128] on div "Bardage extérieurs" at bounding box center [308, 117] width 318 height 22
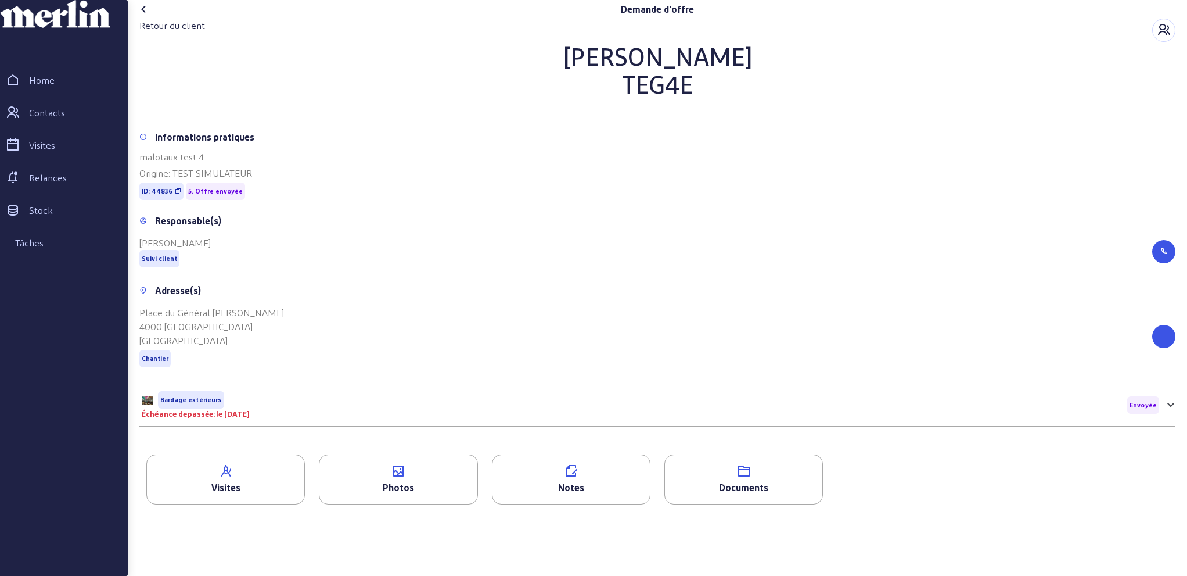
click at [146, 16] on icon at bounding box center [144, 9] width 14 height 14
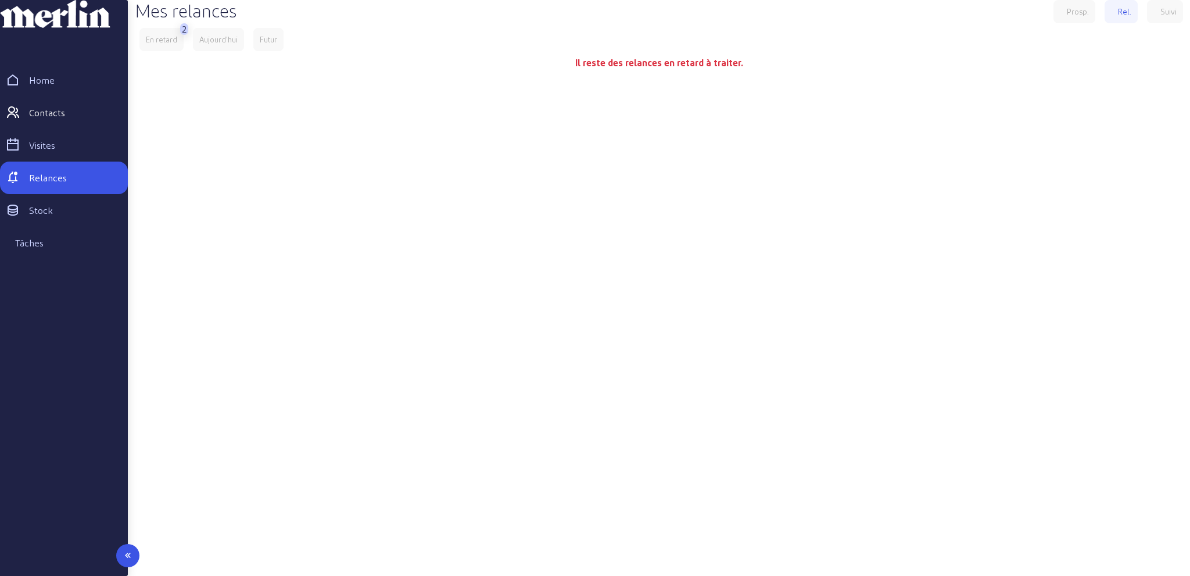
click at [51, 120] on div "Contacts" at bounding box center [47, 113] width 36 height 14
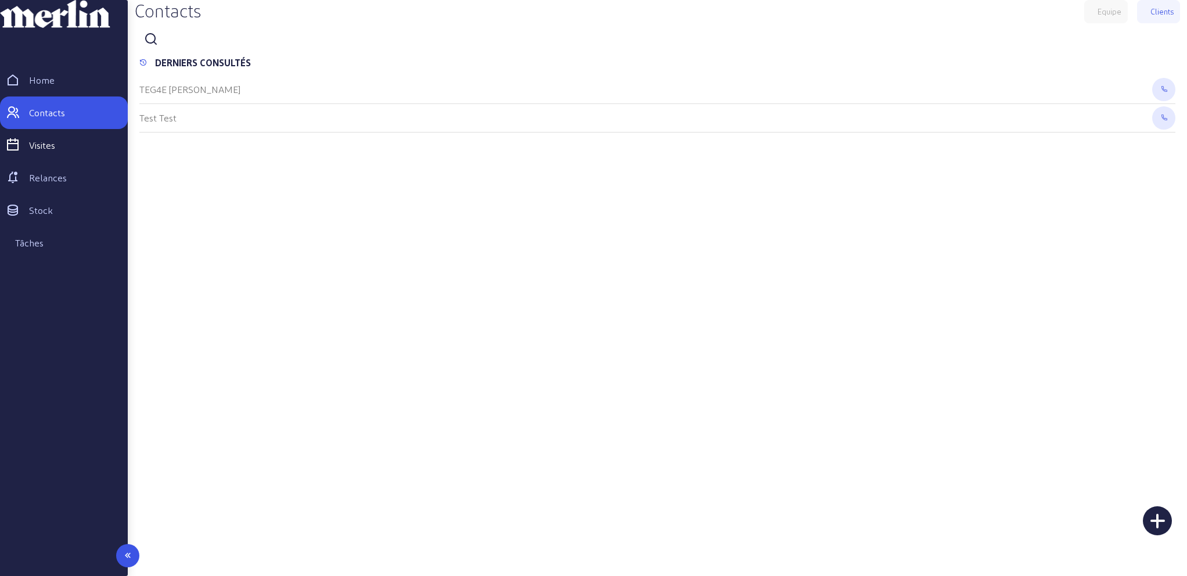
click at [65, 152] on div "Visites" at bounding box center [64, 145] width 116 height 14
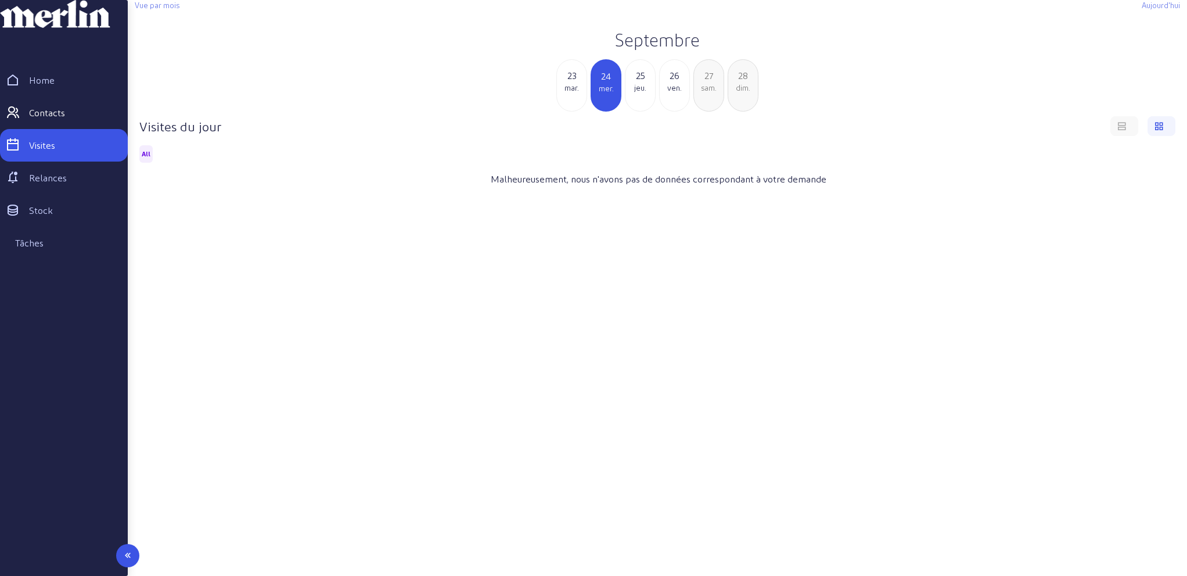
click at [58, 123] on link "Contacts" at bounding box center [64, 112] width 128 height 33
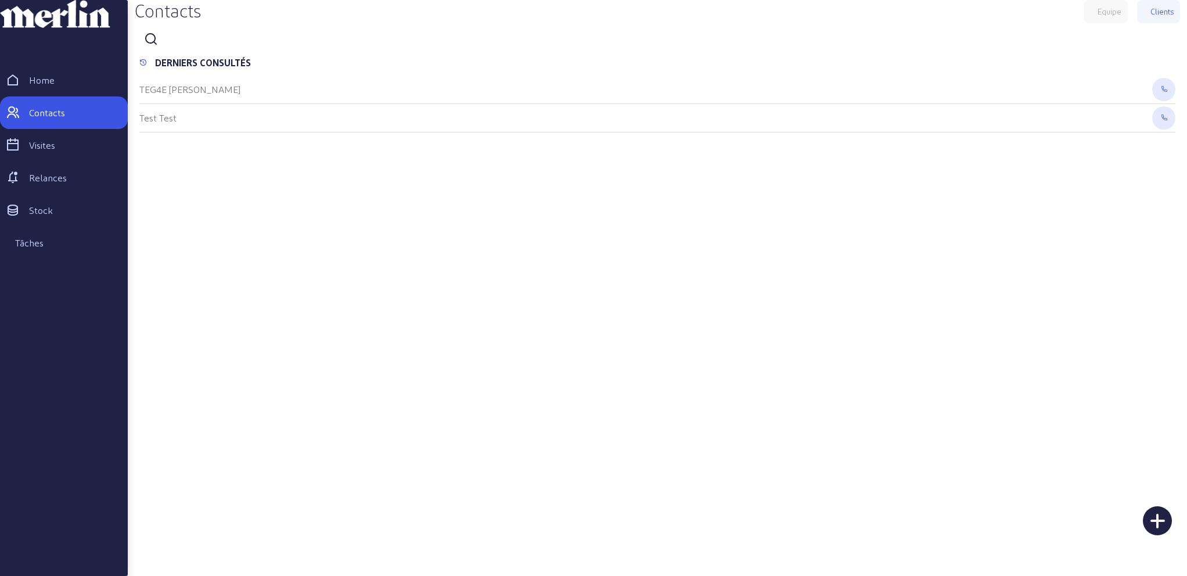
click at [960, 527] on div at bounding box center [1157, 520] width 29 height 29
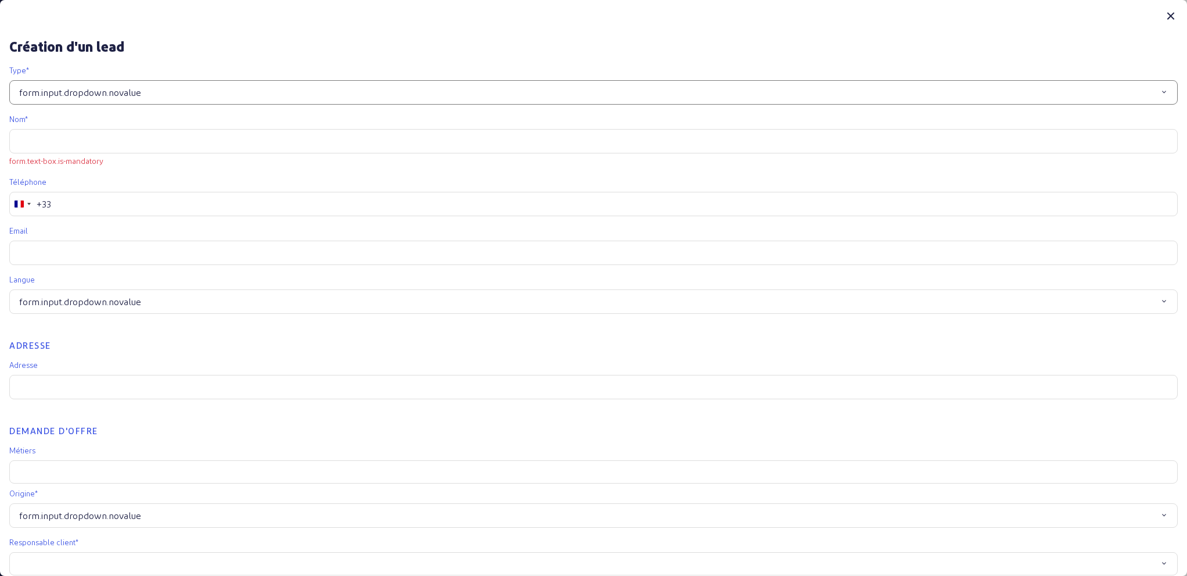
click at [181, 96] on div "form.input.dropdown.novalue" at bounding box center [593, 92] width 1169 height 24
click at [119, 113] on button "B2C" at bounding box center [593, 114] width 1166 height 19
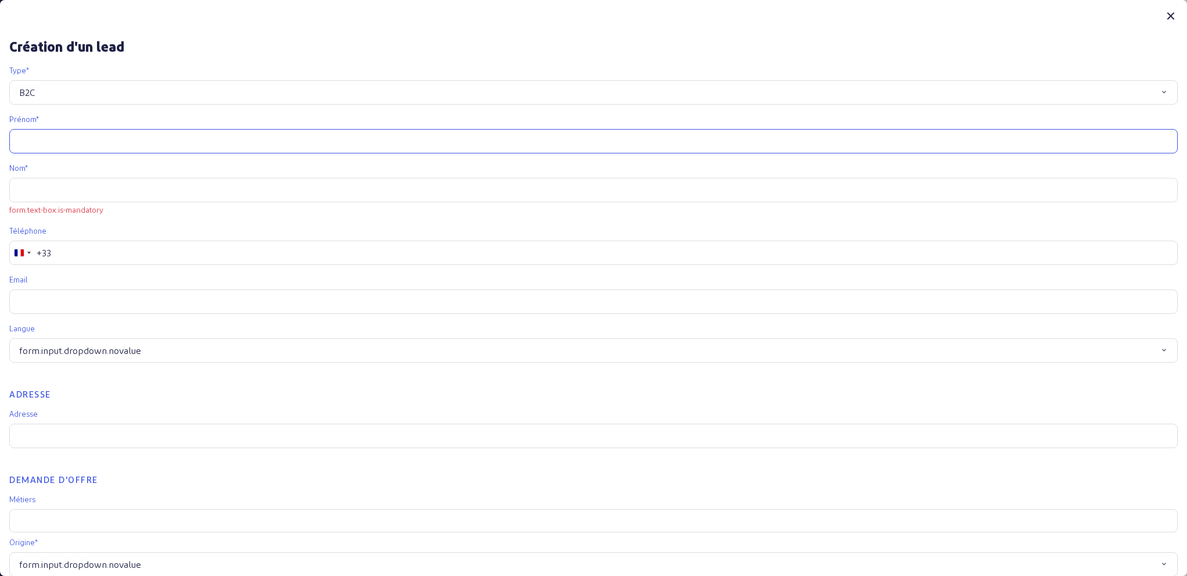
click at [139, 140] on input "text" at bounding box center [593, 141] width 1169 height 24
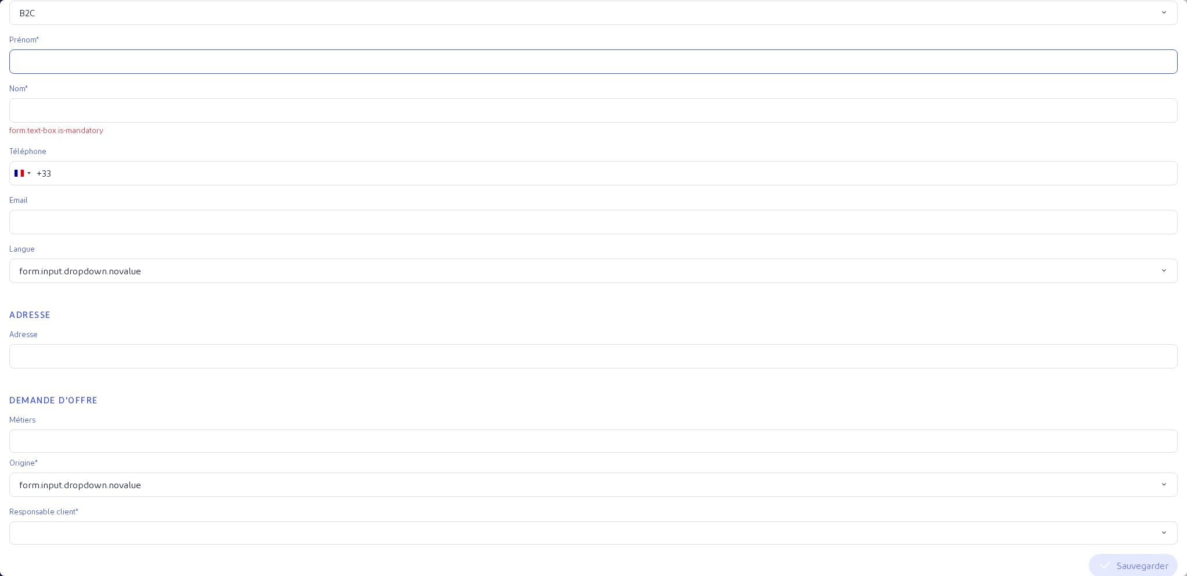
scroll to position [88, 0]
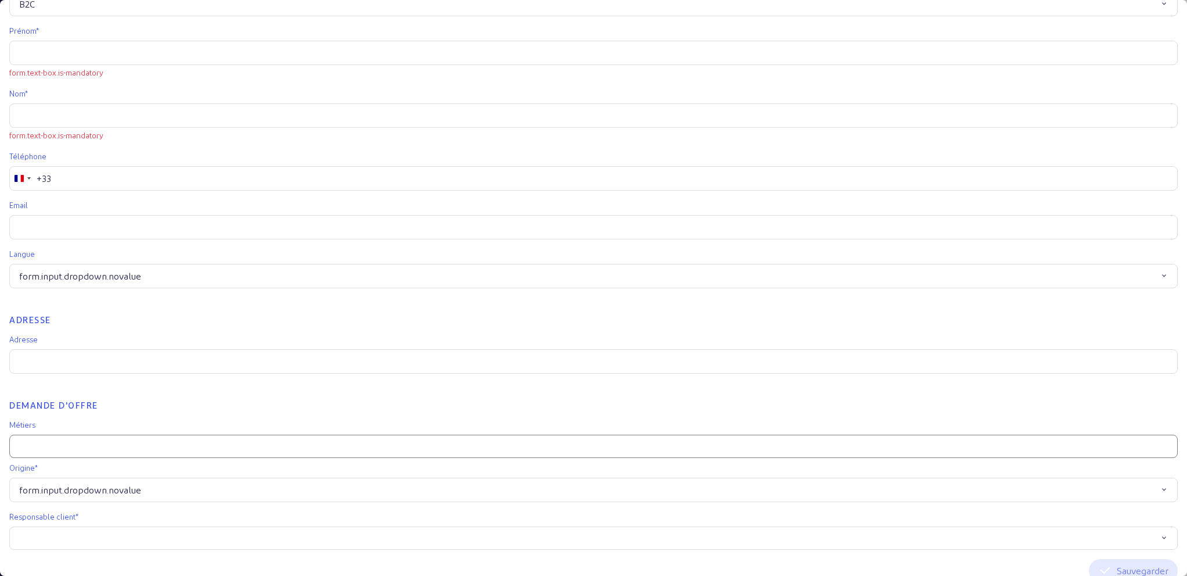
click at [185, 432] on div "Métiers" at bounding box center [593, 438] width 1169 height 38
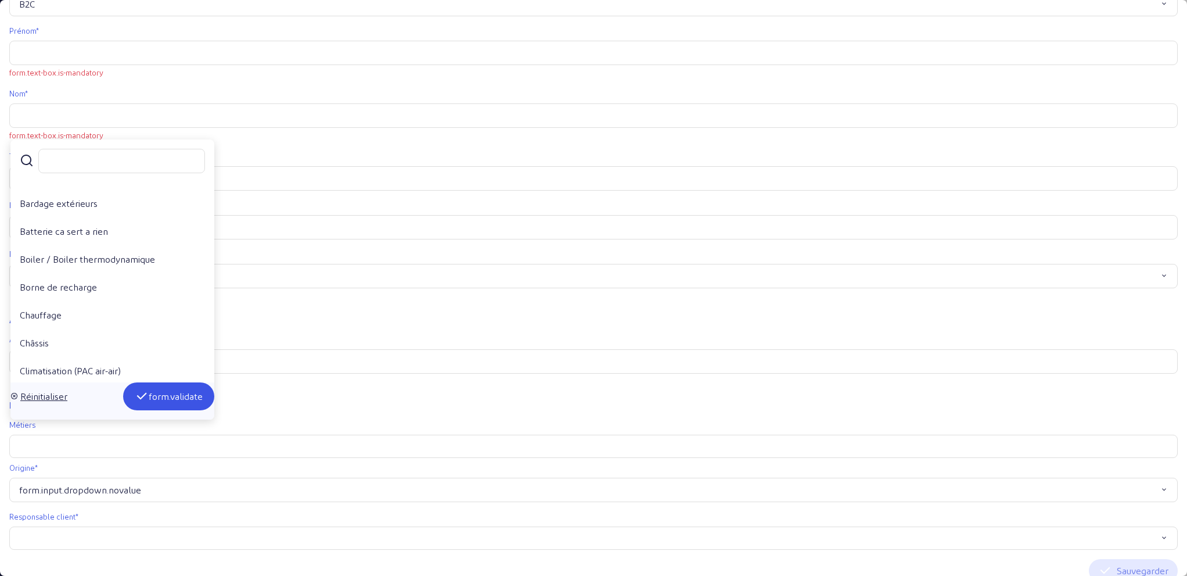
click at [389, 393] on div at bounding box center [593, 288] width 1187 height 576
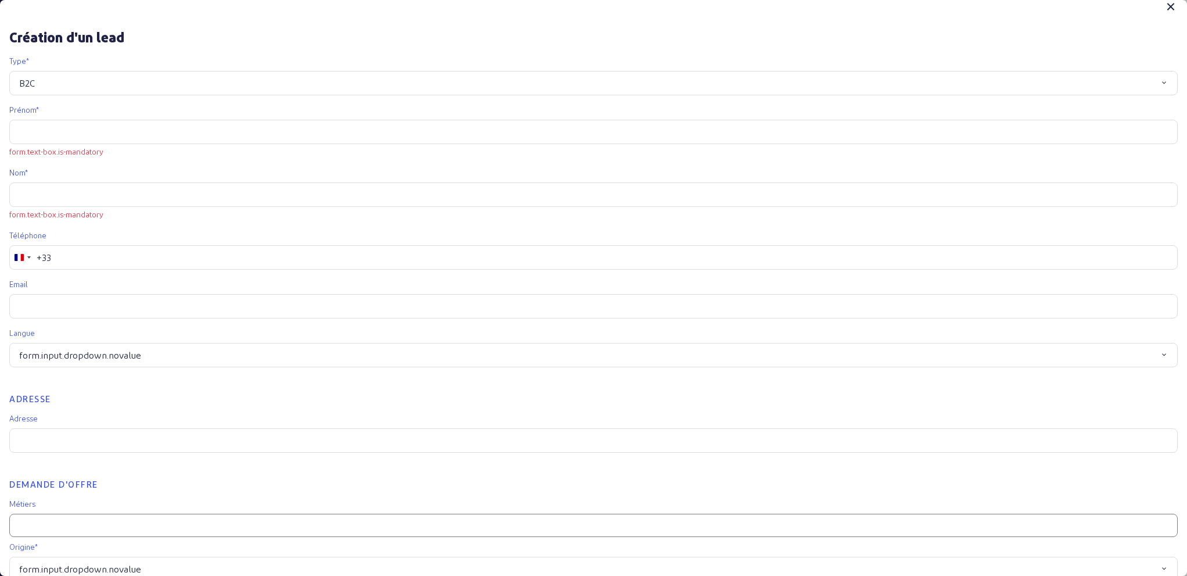
scroll to position [0, 0]
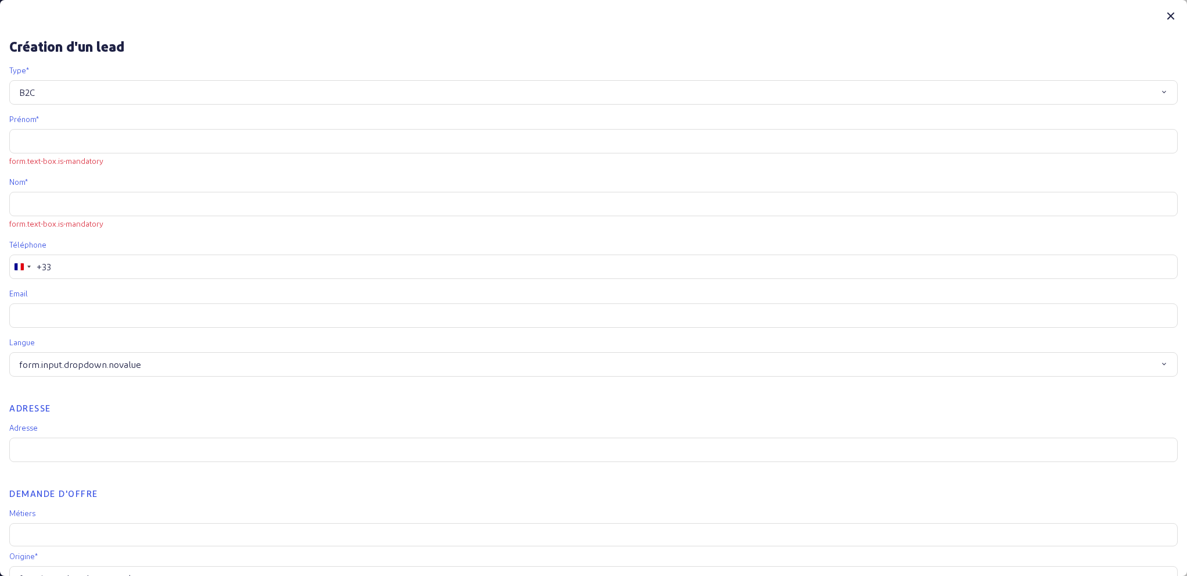
click at [960, 18] on icon at bounding box center [1171, 16] width 14 height 14
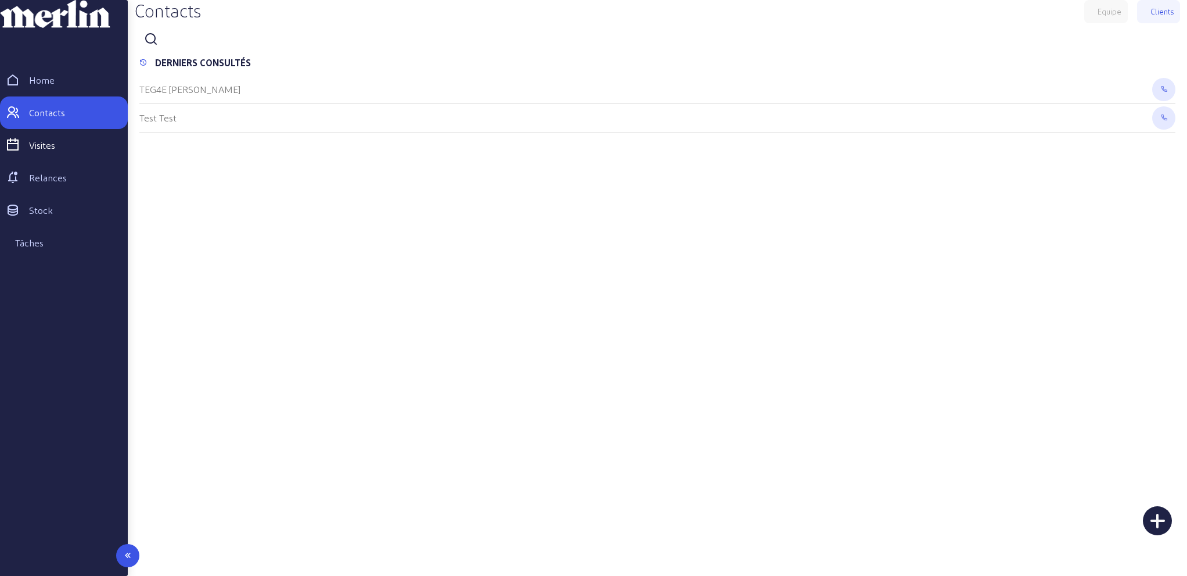
click at [44, 152] on div "Visites" at bounding box center [42, 145] width 26 height 14
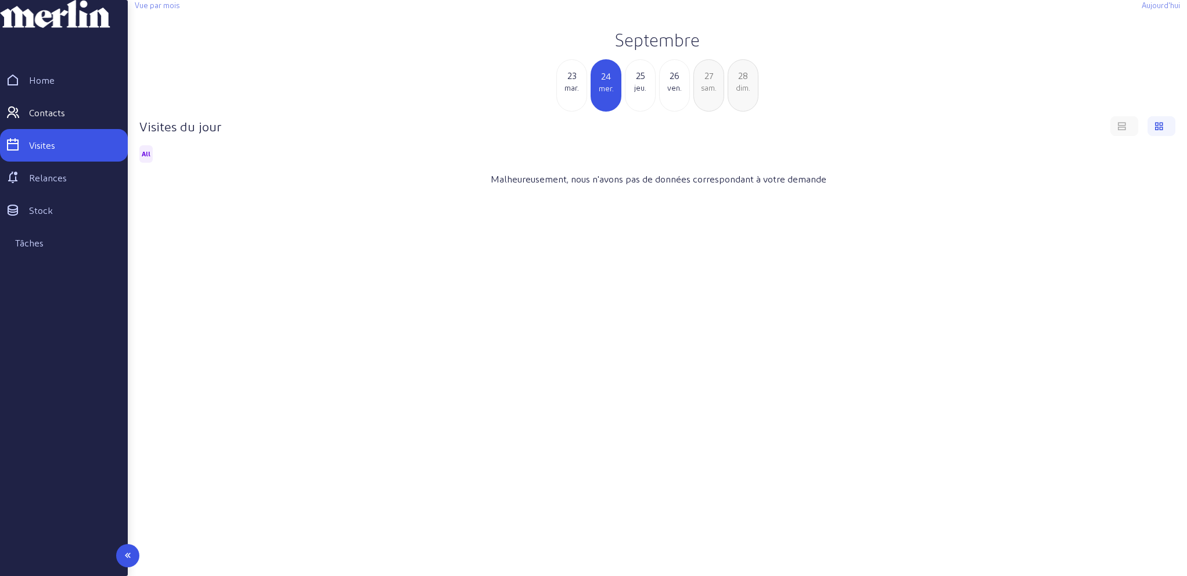
click at [65, 120] on div "Contacts" at bounding box center [47, 113] width 36 height 14
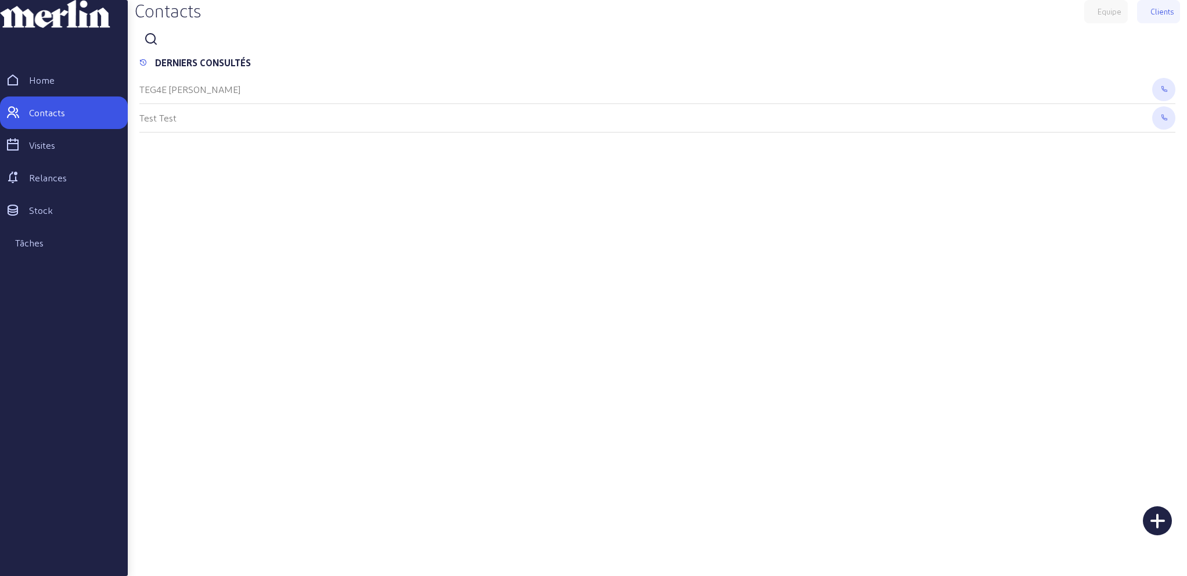
click at [184, 95] on cam-list-title "TEG4E [PERSON_NAME]" at bounding box center [189, 89] width 101 height 11
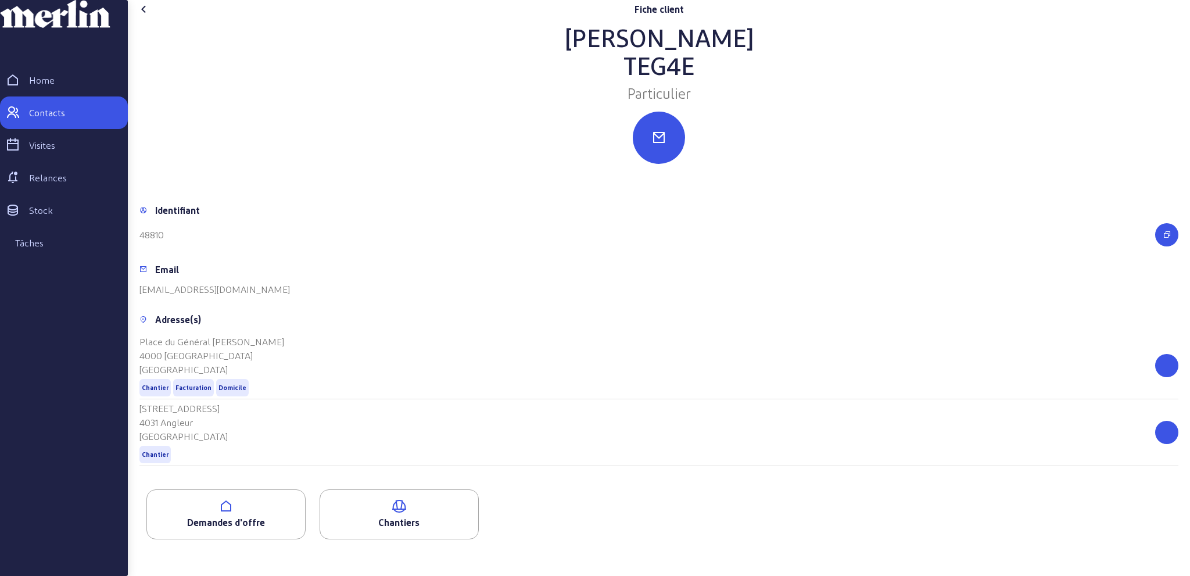
click at [225, 529] on div "Demandes d'offre" at bounding box center [226, 522] width 158 height 14
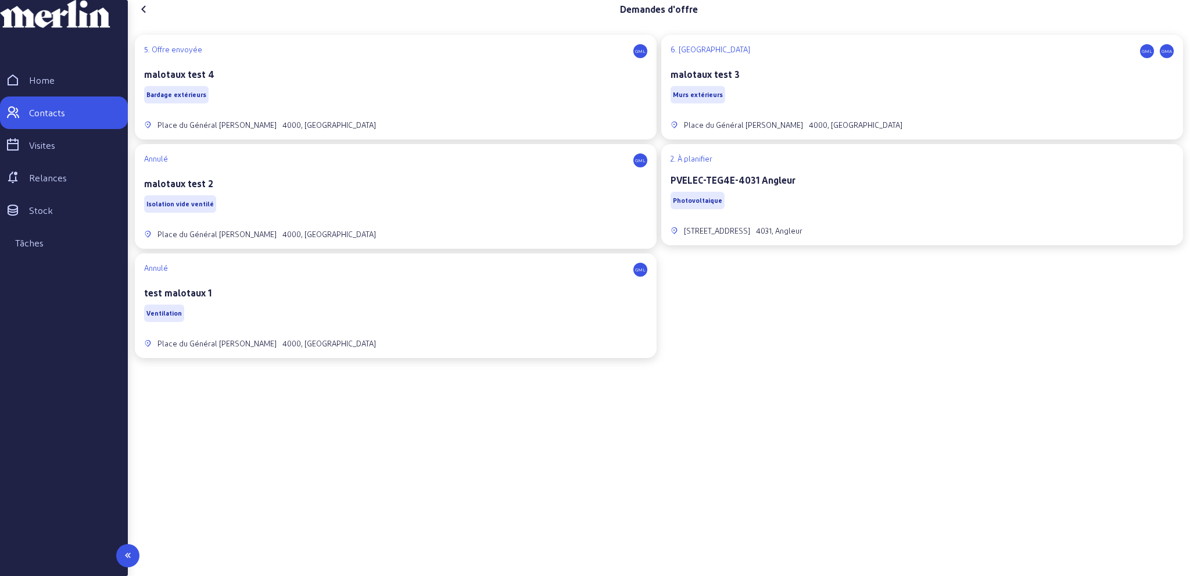
click at [67, 28] on img at bounding box center [55, 14] width 110 height 28
click at [332, 300] on div "test malotaux 1" at bounding box center [395, 293] width 503 height 14
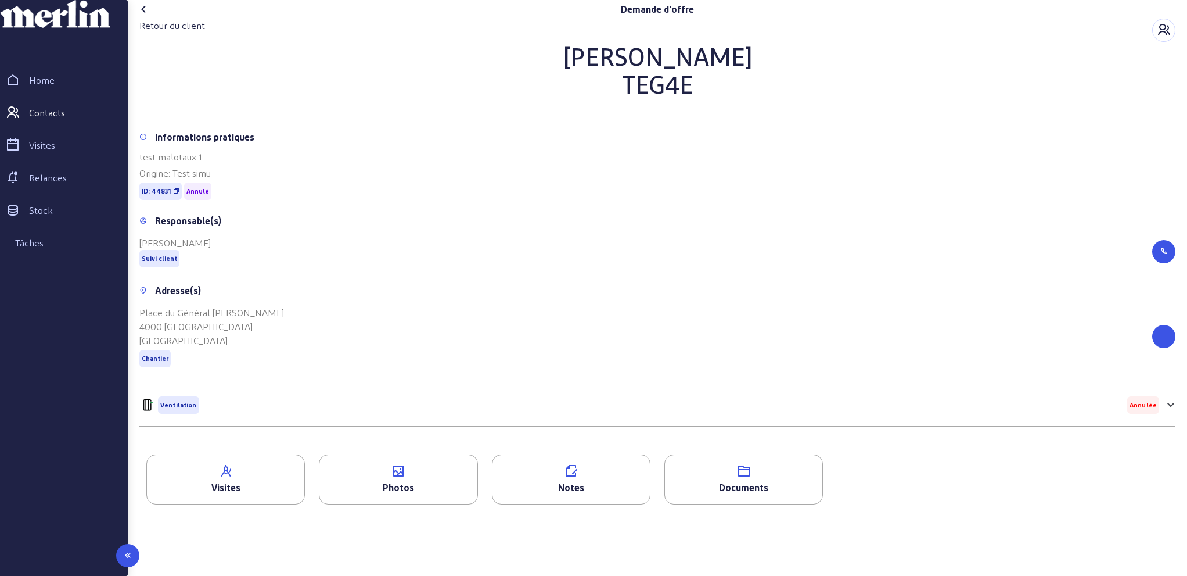
click at [44, 120] on div "Contacts" at bounding box center [47, 113] width 36 height 14
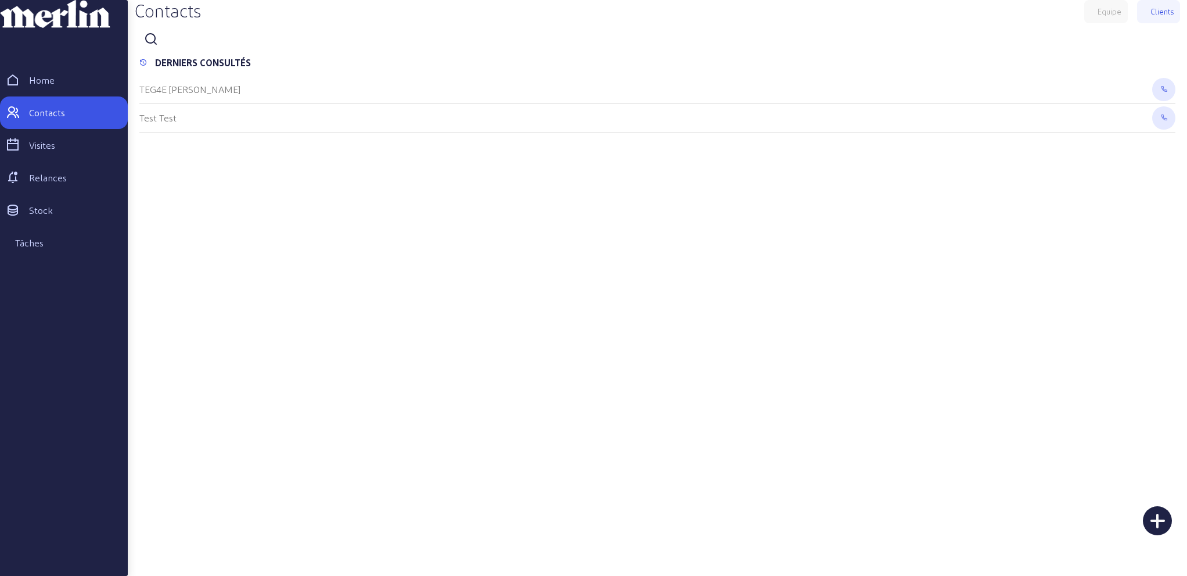
click at [960, 522] on div at bounding box center [1157, 520] width 29 height 29
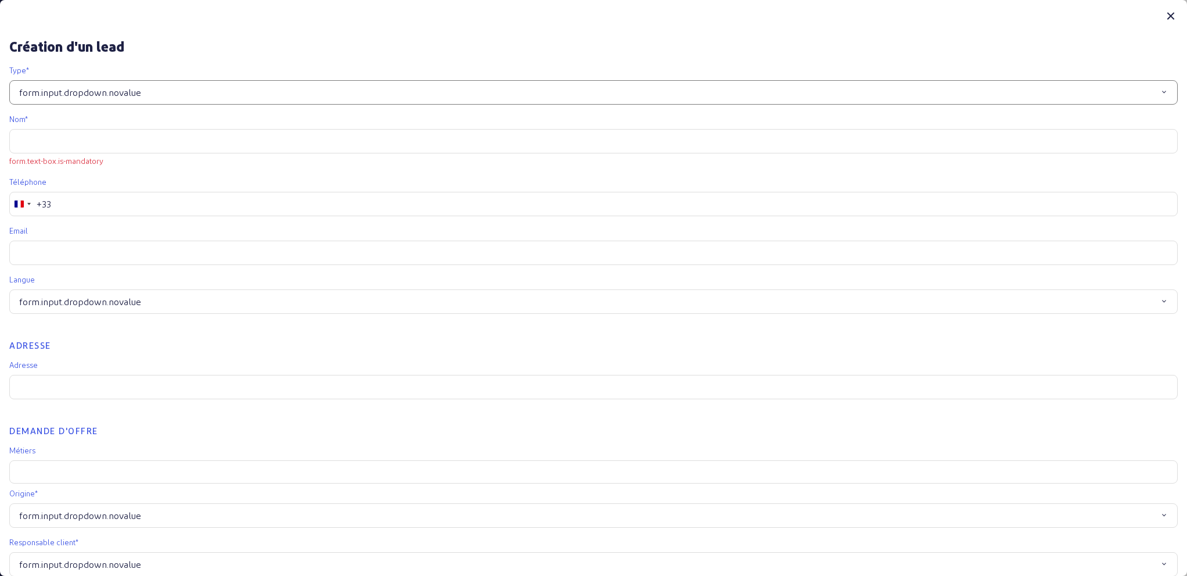
click at [222, 93] on div "form.input.dropdown.novalue" at bounding box center [593, 92] width 1169 height 24
click at [117, 116] on button "B2C" at bounding box center [593, 114] width 1166 height 19
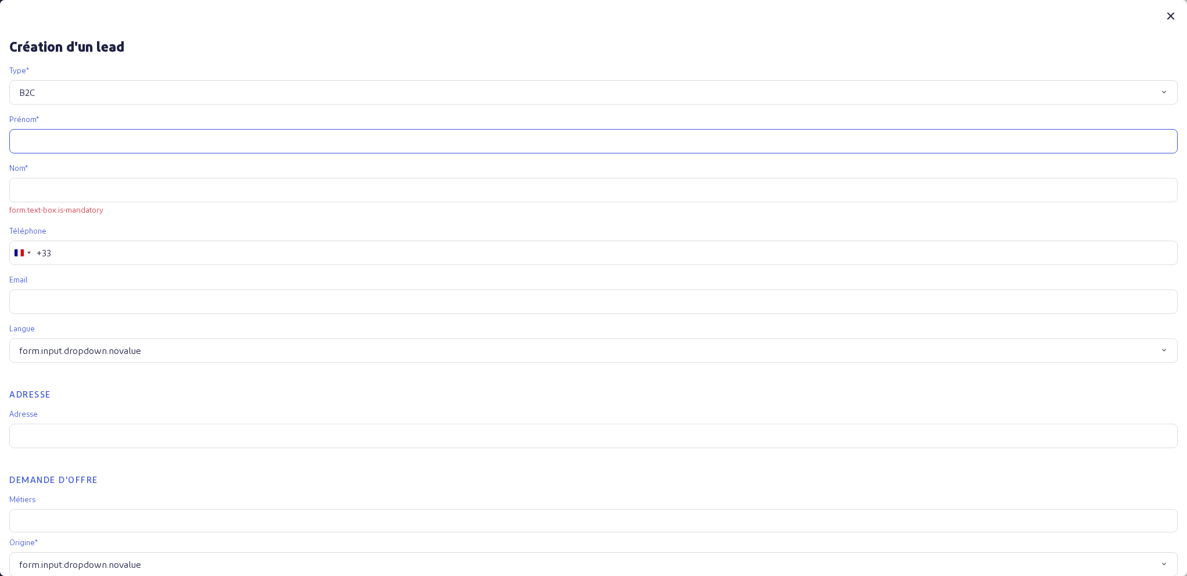
click at [167, 137] on input "text" at bounding box center [593, 141] width 1169 height 24
type input "Test"
click at [191, 183] on input "text" at bounding box center [593, 190] width 1169 height 24
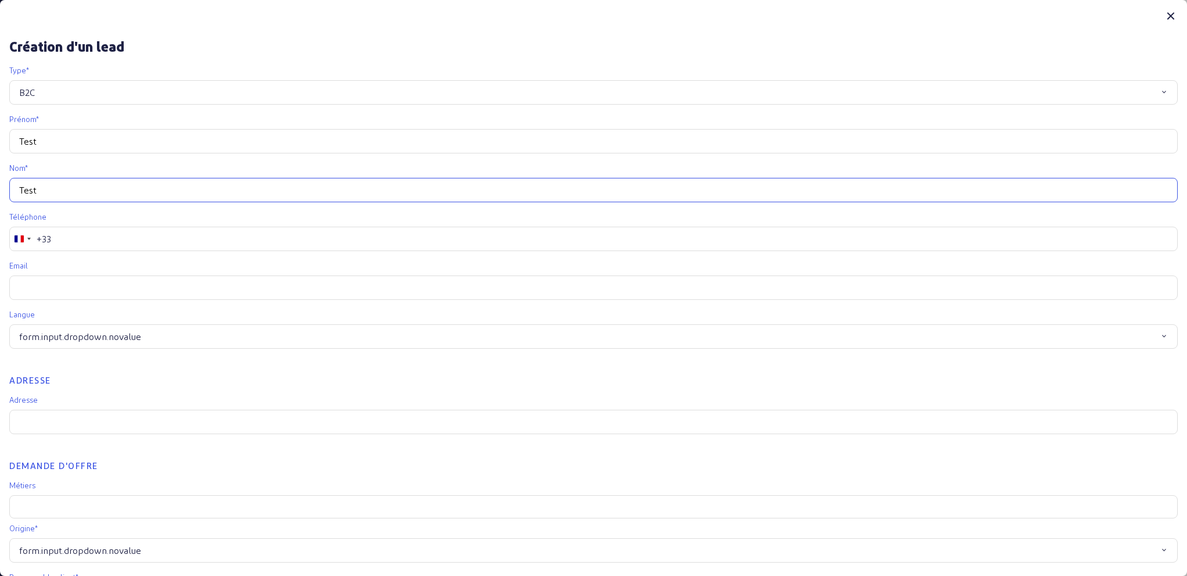
type input "Test"
click at [251, 159] on div "Type * B2C Prénom * Test Nom * Test Téléphone +33 244 results found No results …" at bounding box center [593, 340] width 1169 height 551
click at [220, 332] on div "form.input.dropdown.novalue" at bounding box center [593, 336] width 1169 height 24
click at [111, 379] on button "Français (belge)" at bounding box center [593, 376] width 1166 height 19
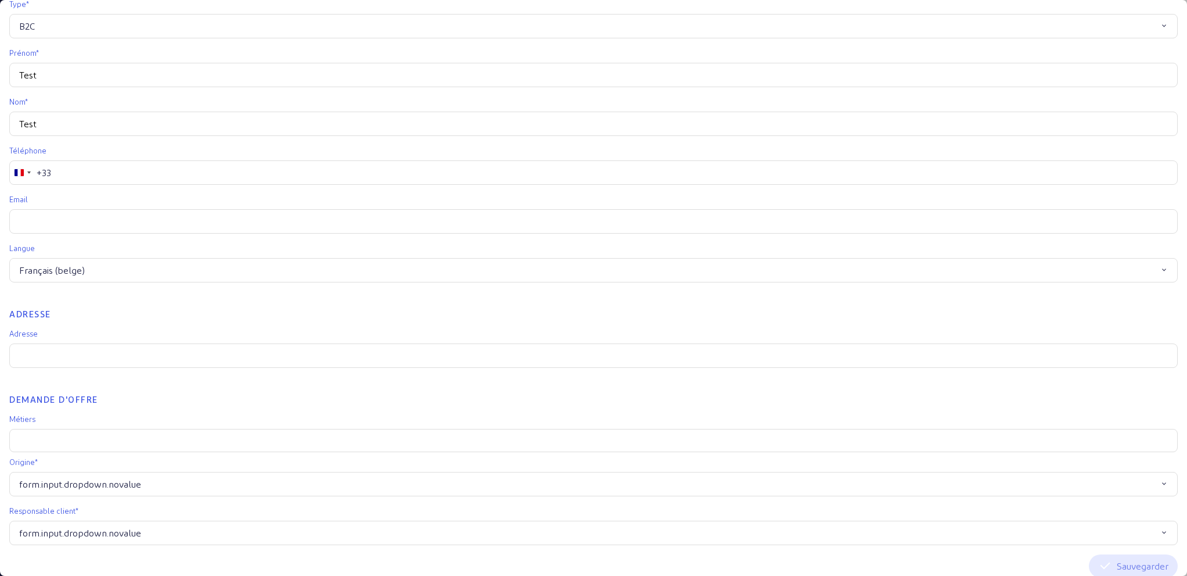
scroll to position [74, 0]
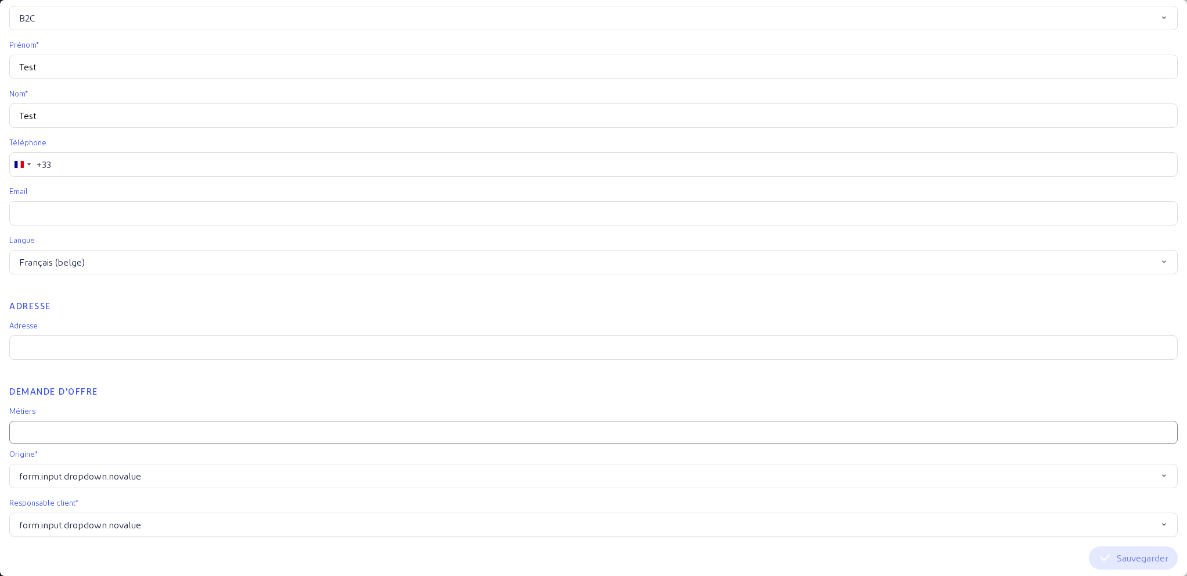
click at [150, 429] on div at bounding box center [593, 432] width 1169 height 23
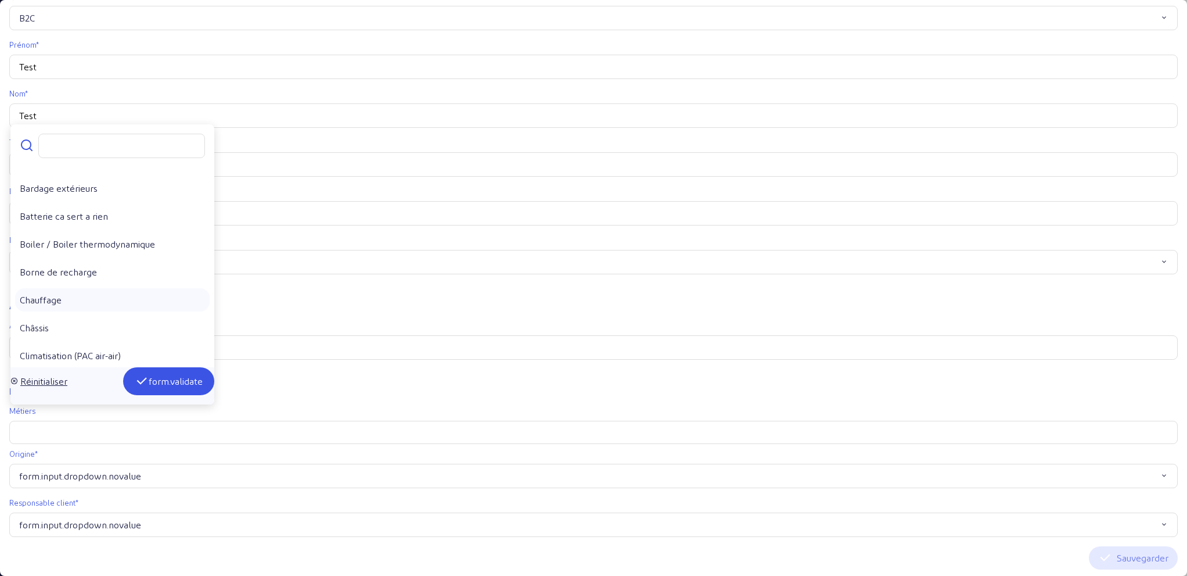
click at [119, 297] on div "Chauffage" at bounding box center [112, 299] width 195 height 23
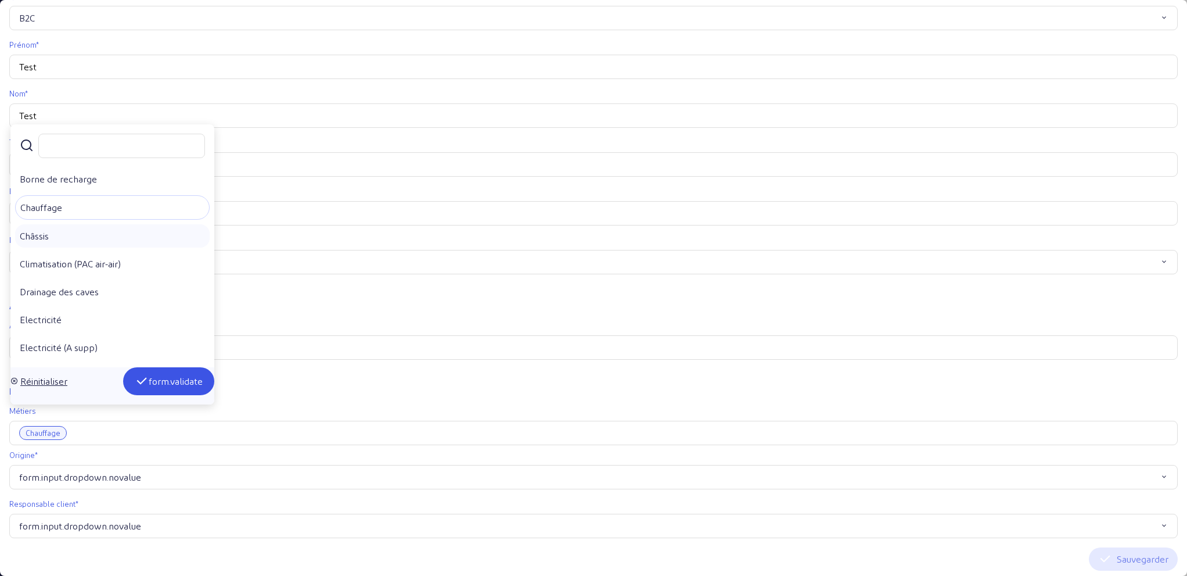
scroll to position [116, 0]
click at [285, 367] on div at bounding box center [593, 288] width 1187 height 576
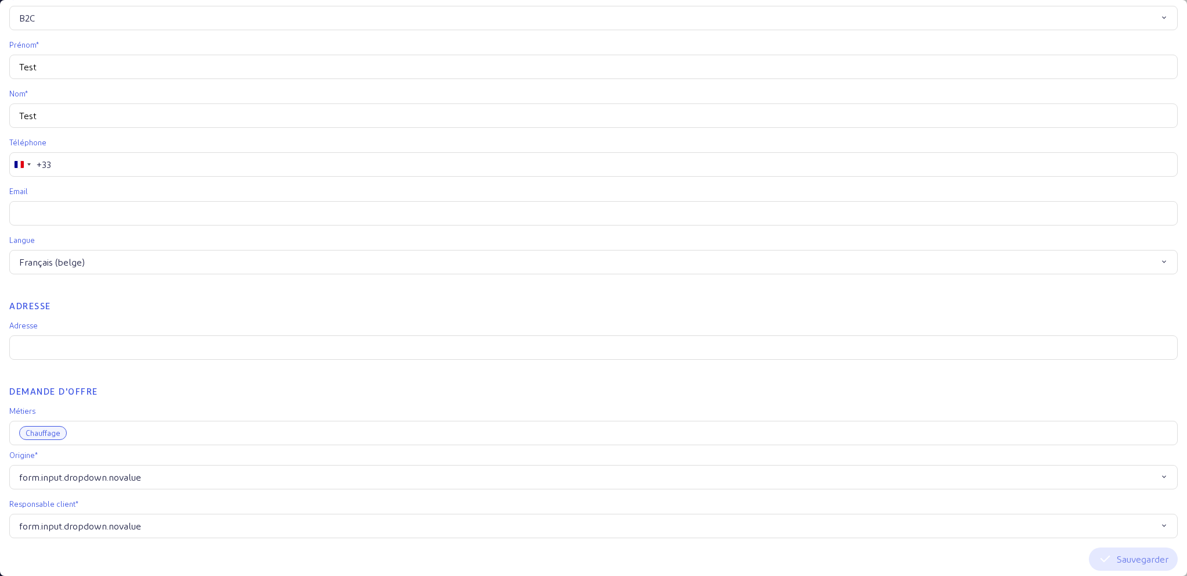
scroll to position [76, 0]
click at [228, 471] on div "form.input.dropdown.novalue" at bounding box center [593, 476] width 1169 height 24
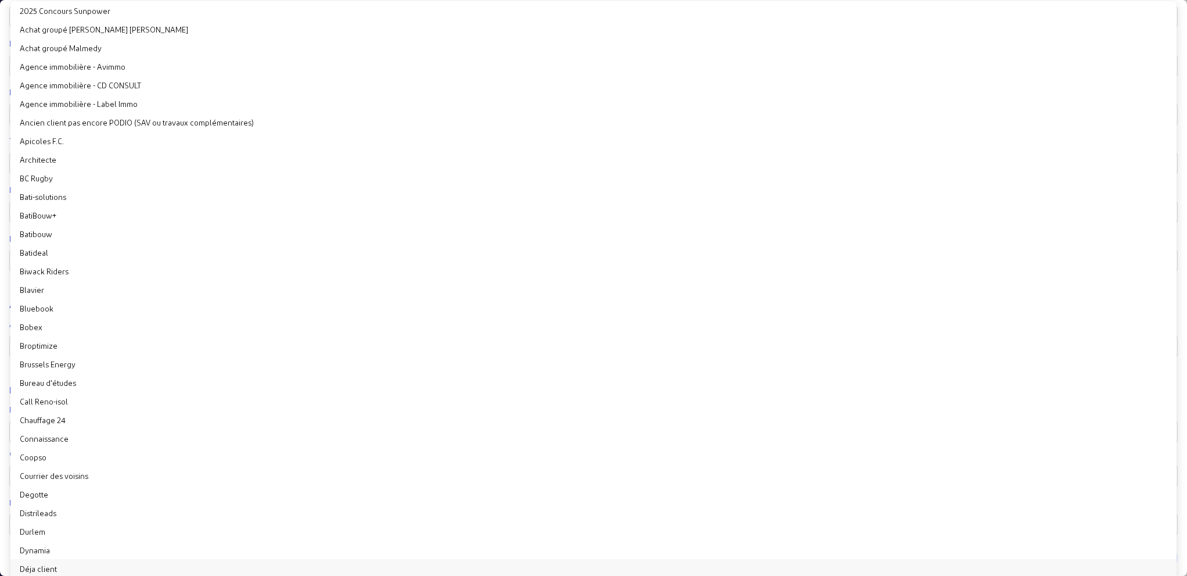
click at [66, 567] on button "Déja client" at bounding box center [593, 568] width 1166 height 19
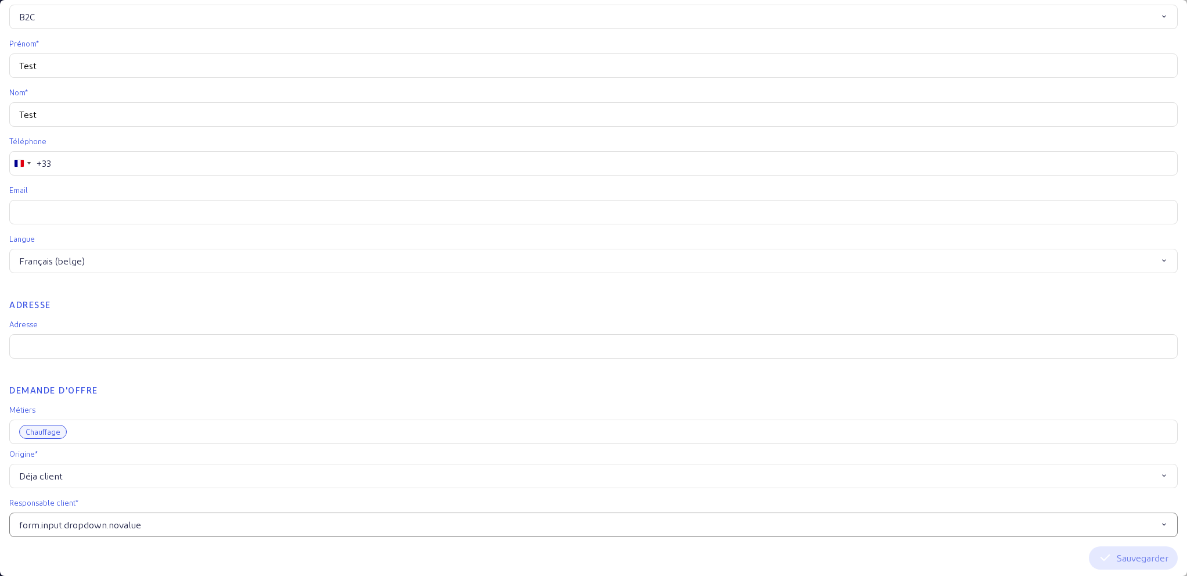
click at [180, 519] on div "form.input.dropdown.novalue" at bounding box center [593, 524] width 1169 height 24
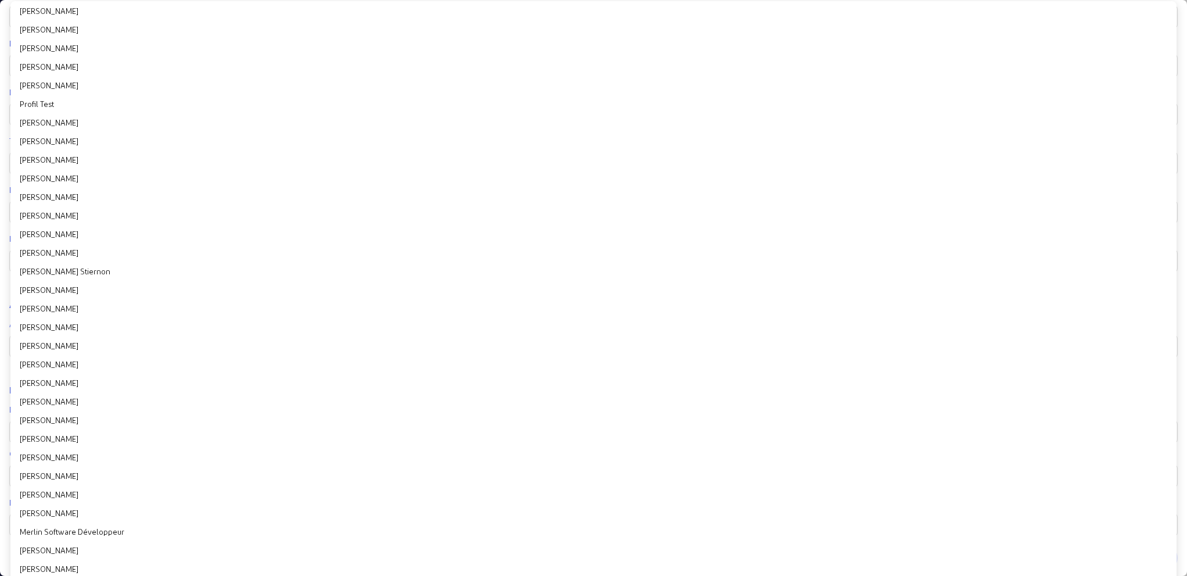
drag, startPoint x: 1185, startPoint y: 288, endPoint x: 1181, endPoint y: 216, distance: 72.1
click at [960, 216] on div at bounding box center [593, 288] width 1187 height 576
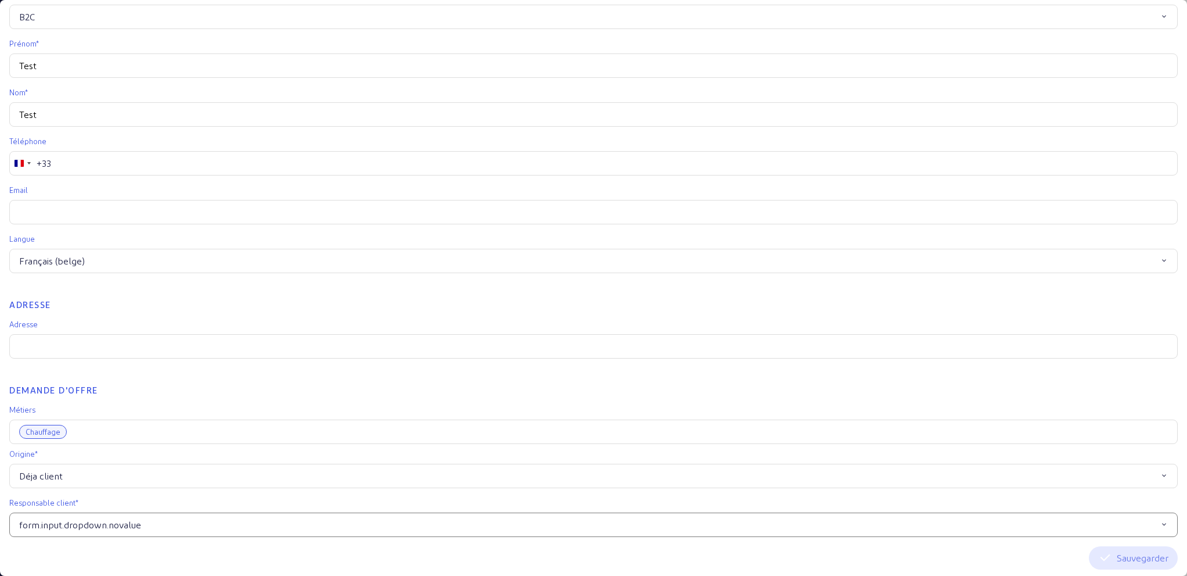
click at [239, 520] on div "form.input.dropdown.novalue" at bounding box center [593, 524] width 1169 height 24
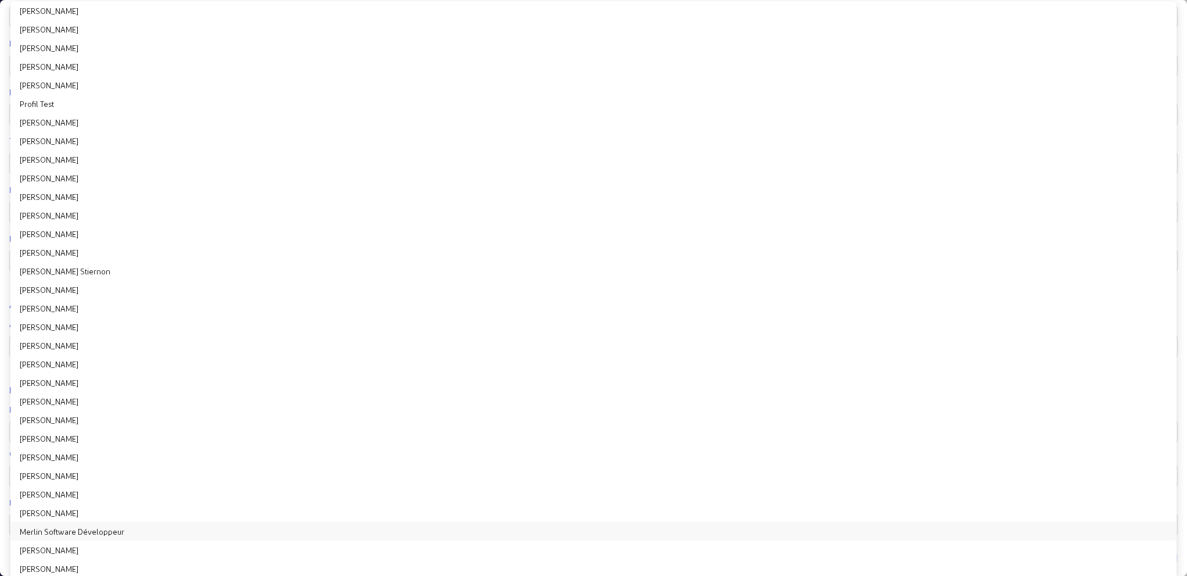
click at [112, 526] on button "Merlin Software Développeur" at bounding box center [593, 531] width 1166 height 19
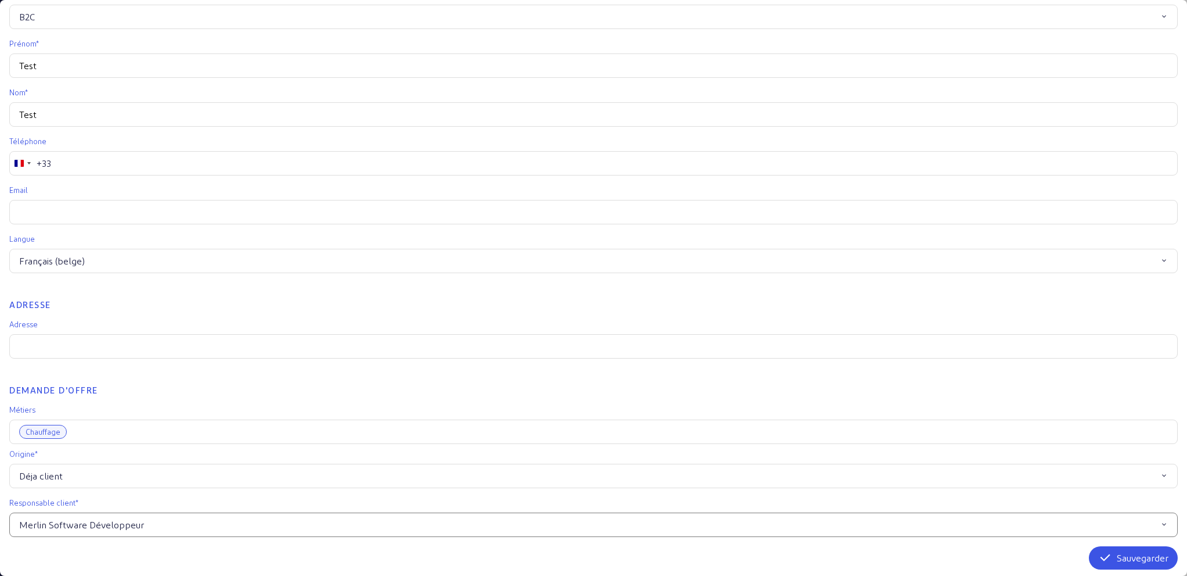
click at [196, 524] on div "Merlin Software Développeur" at bounding box center [593, 524] width 1169 height 24
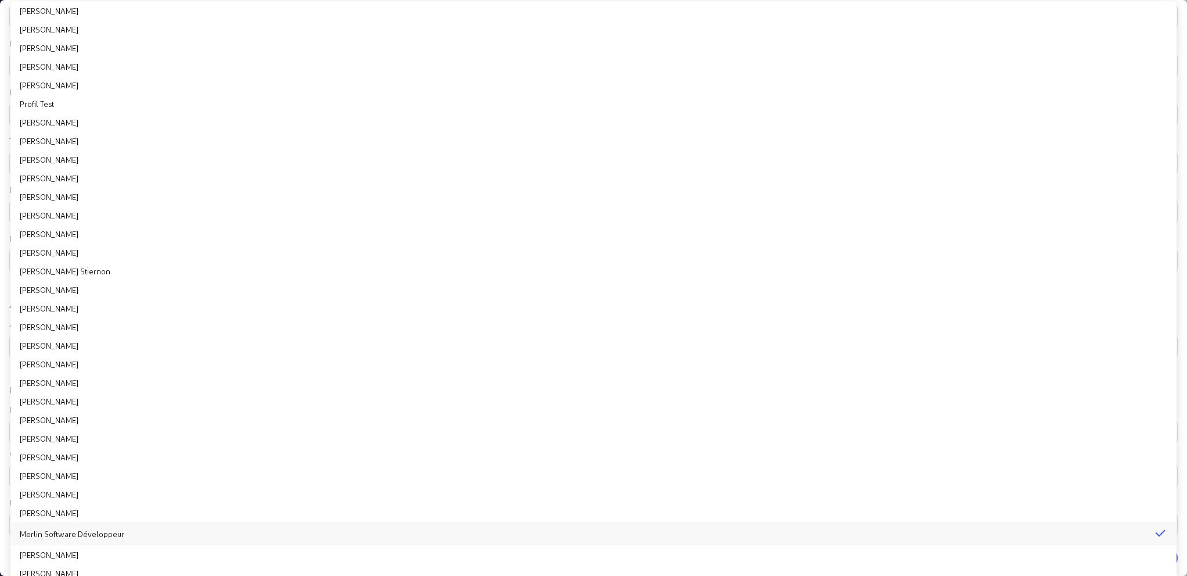
click at [960, 532] on icon at bounding box center [1161, 533] width 14 height 14
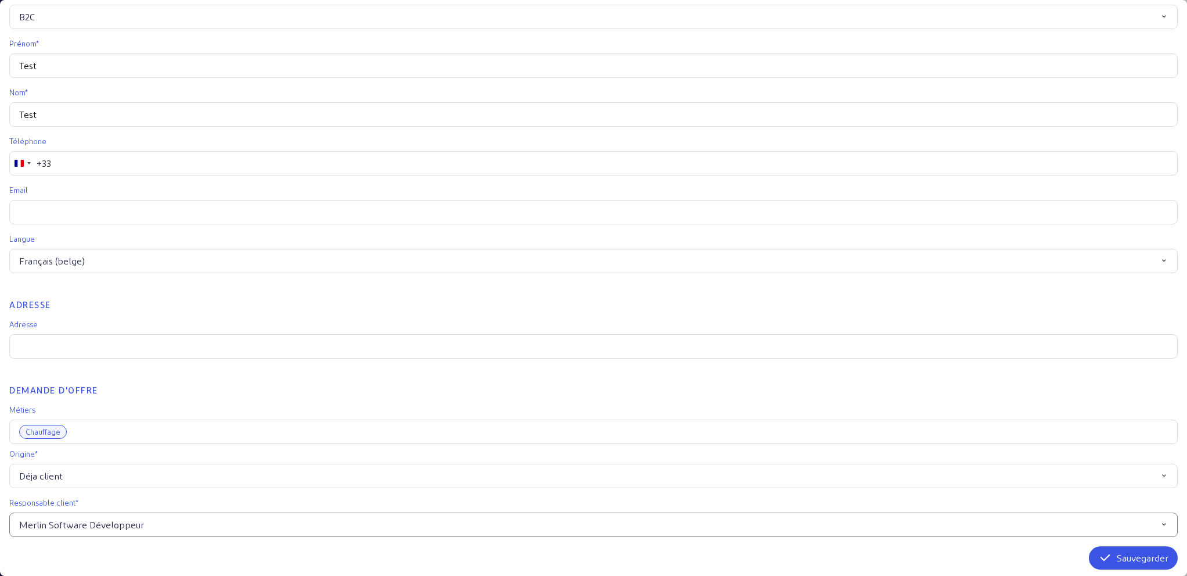
click at [195, 520] on div "Merlin Software Développeur" at bounding box center [593, 524] width 1169 height 24
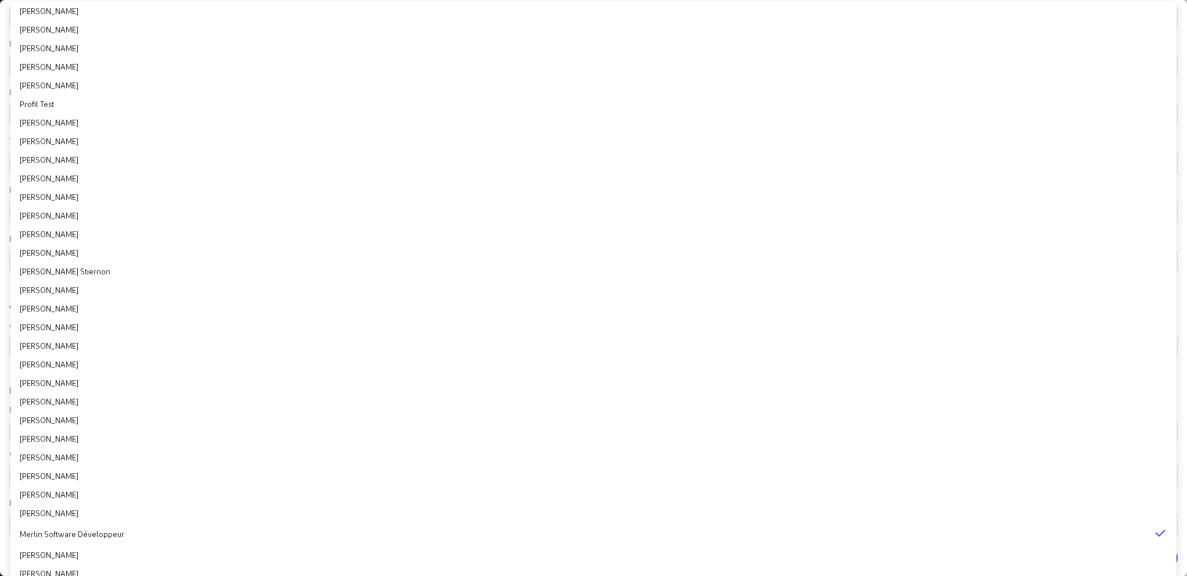
click at [5, 336] on div at bounding box center [593, 288] width 1187 height 576
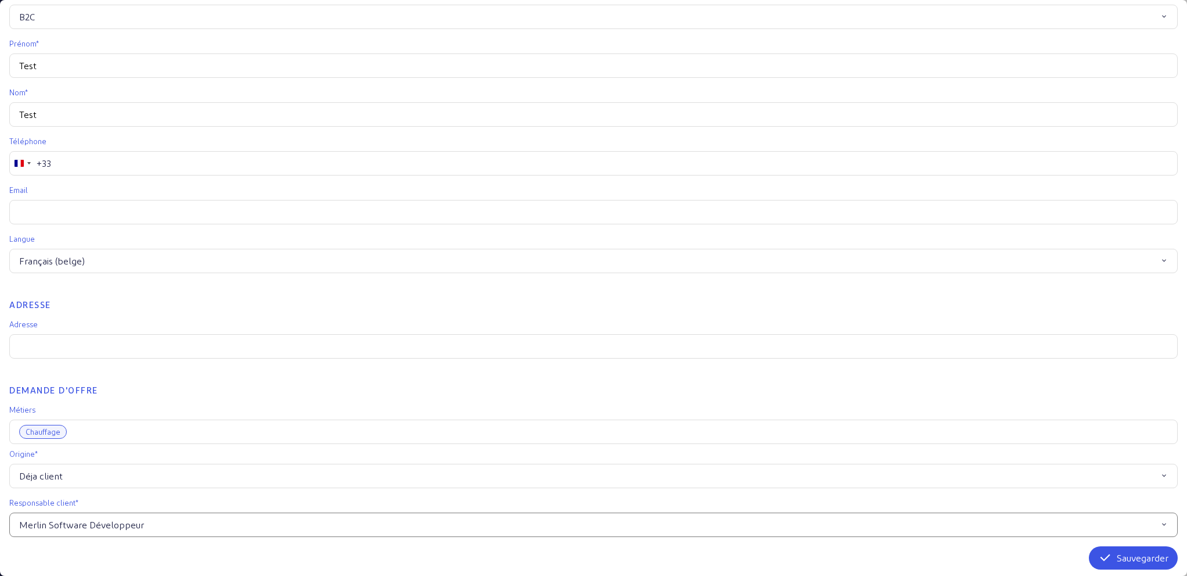
click at [210, 522] on div "Merlin Software Développeur" at bounding box center [593, 524] width 1169 height 24
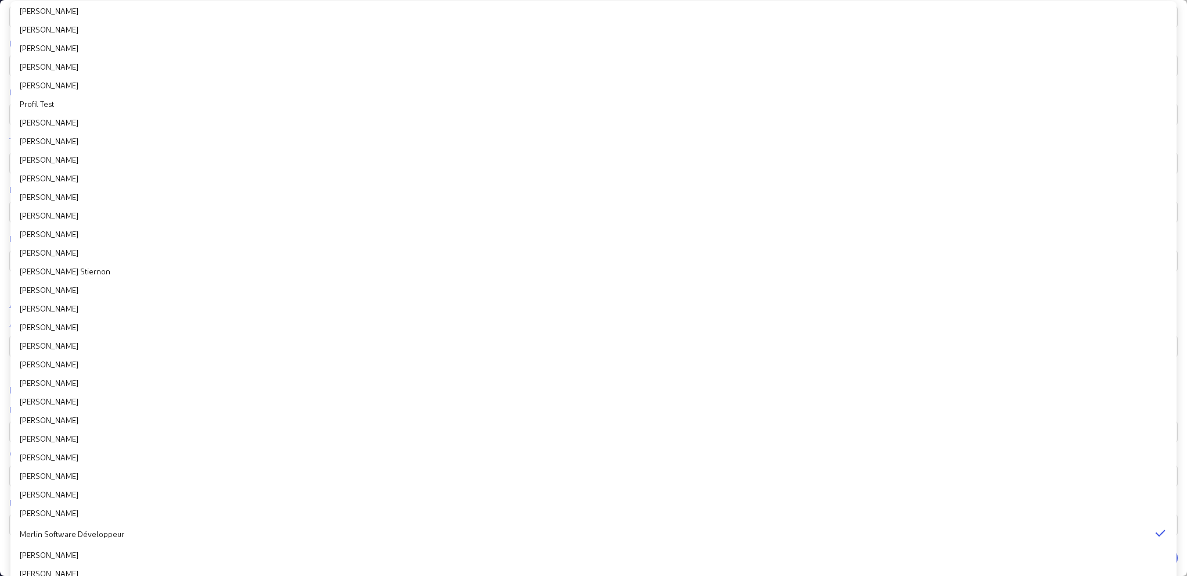
click at [5, 383] on div at bounding box center [593, 288] width 1187 height 576
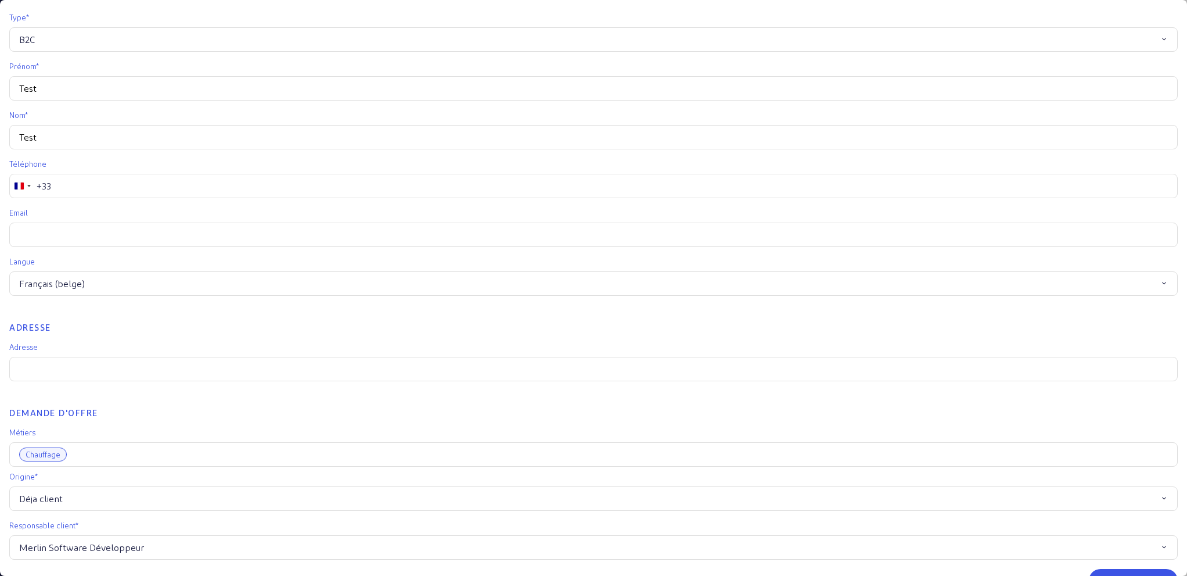
scroll to position [0, 0]
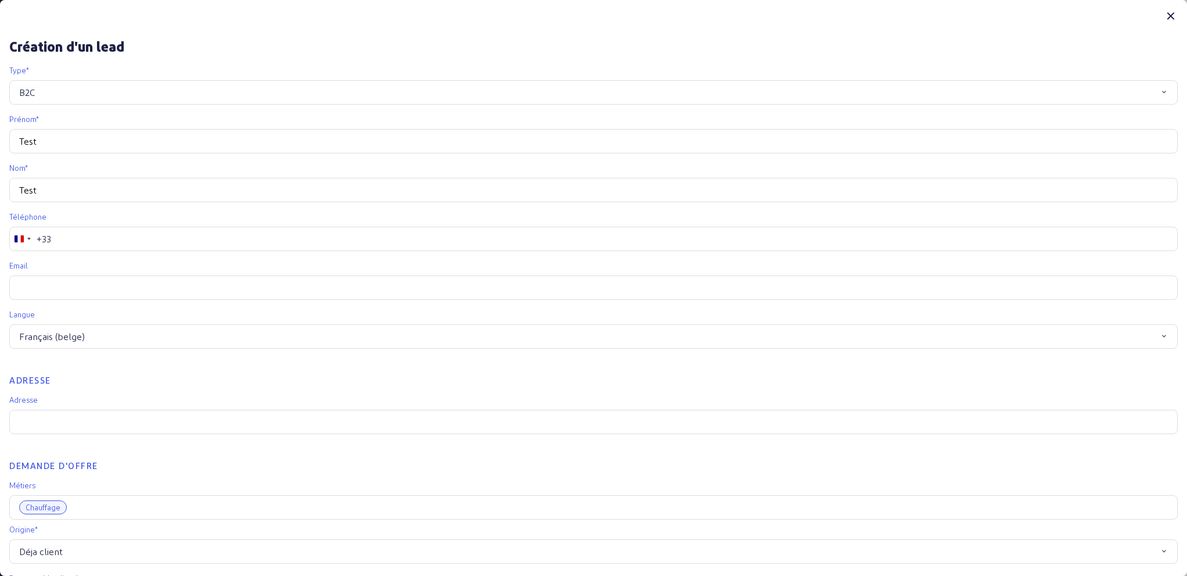
click at [960, 15] on icon at bounding box center [1171, 16] width 14 height 14
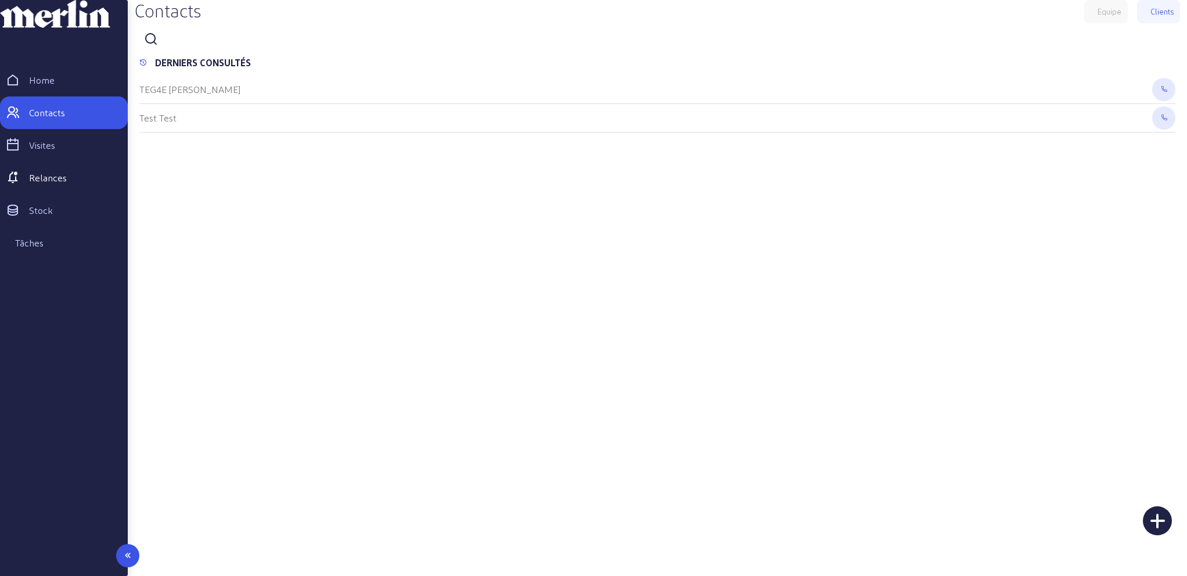
click at [53, 185] on div "Relances" at bounding box center [48, 178] width 38 height 14
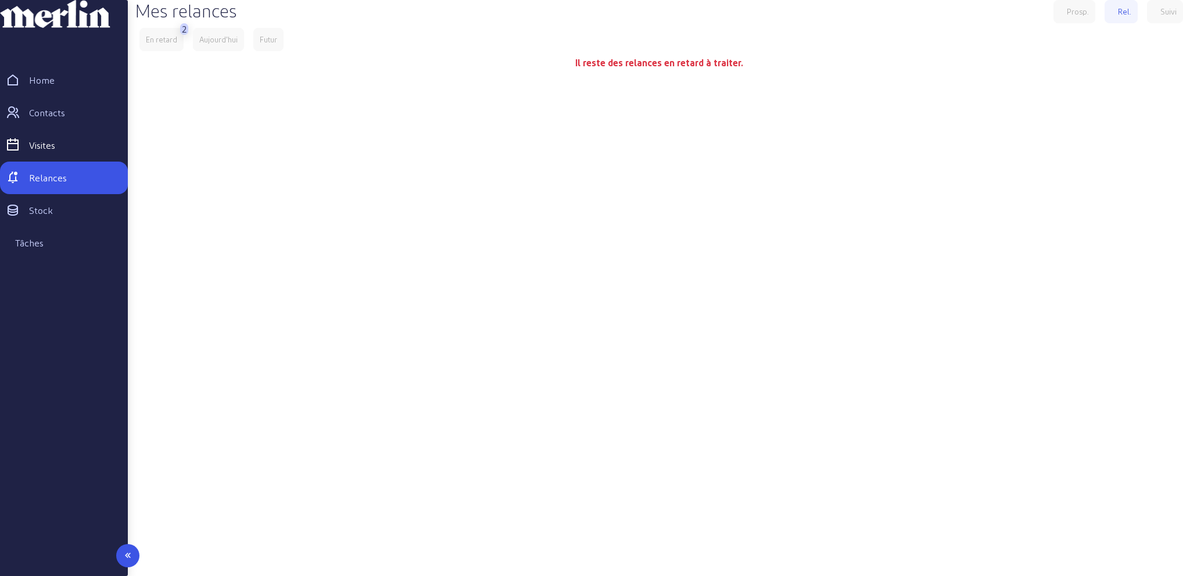
click at [55, 152] on div "Visites" at bounding box center [42, 145] width 26 height 14
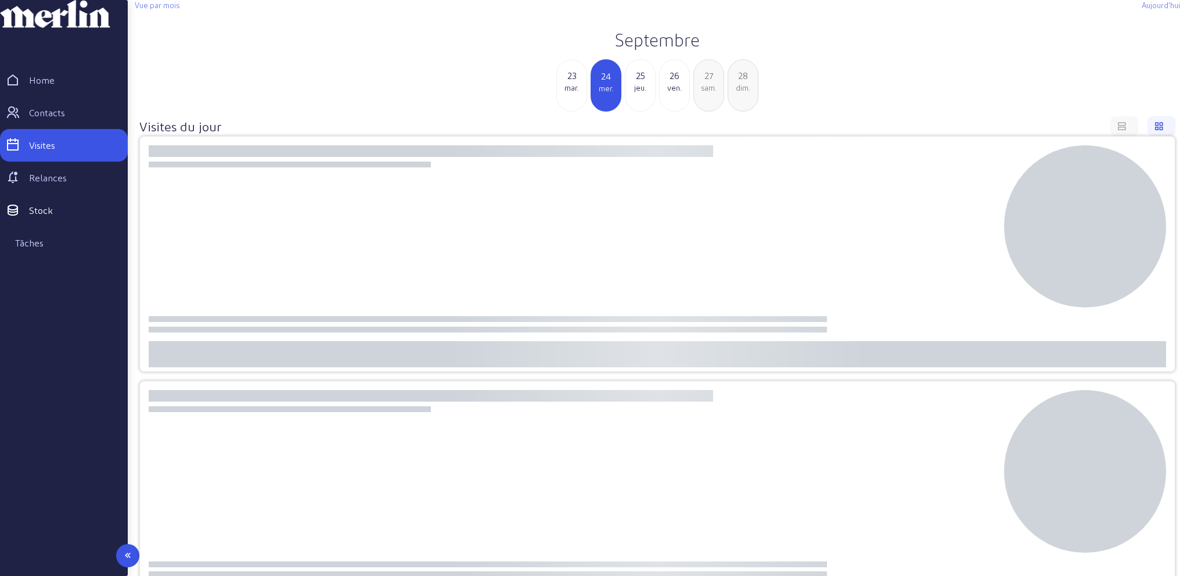
click at [49, 217] on div "Stock" at bounding box center [41, 210] width 24 height 14
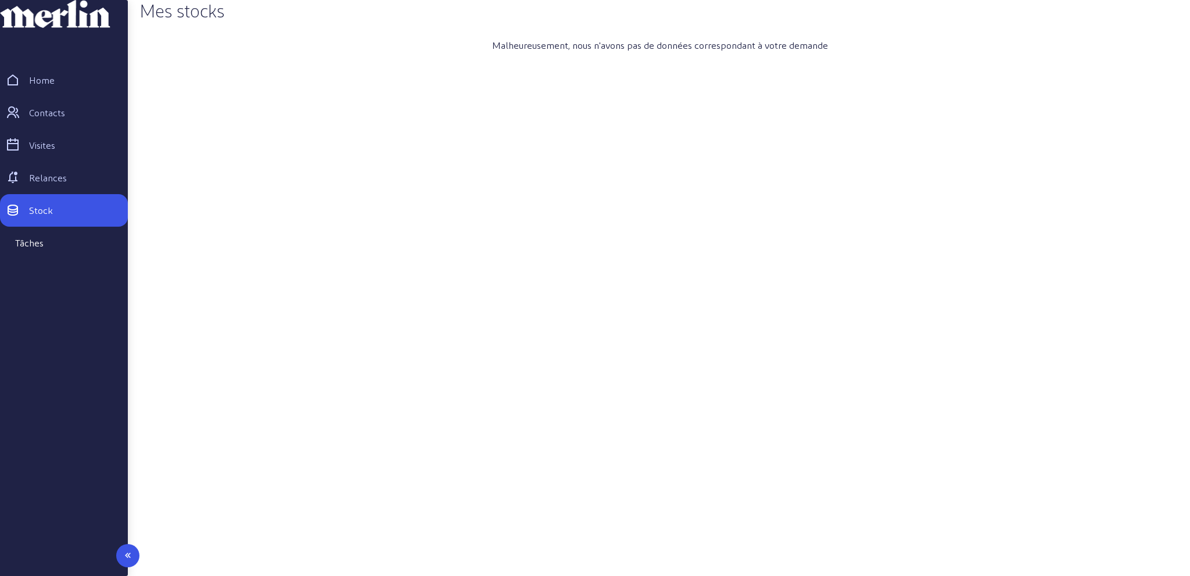
click at [40, 250] on div "Tâches" at bounding box center [29, 243] width 28 height 14
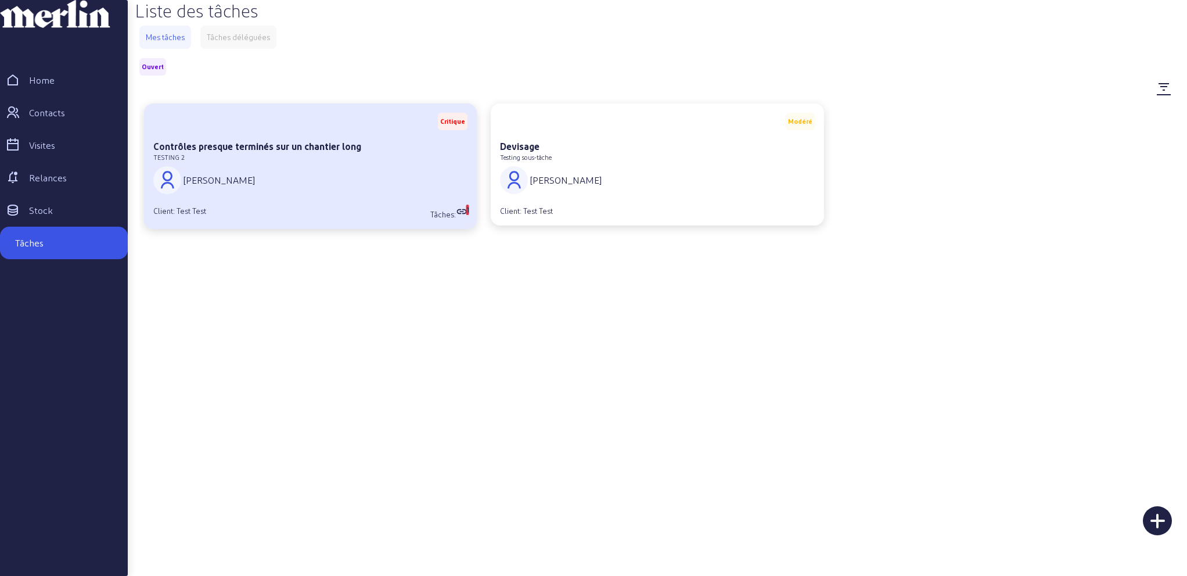
click at [304, 196] on div "Guillaume Malotaux" at bounding box center [310, 180] width 314 height 33
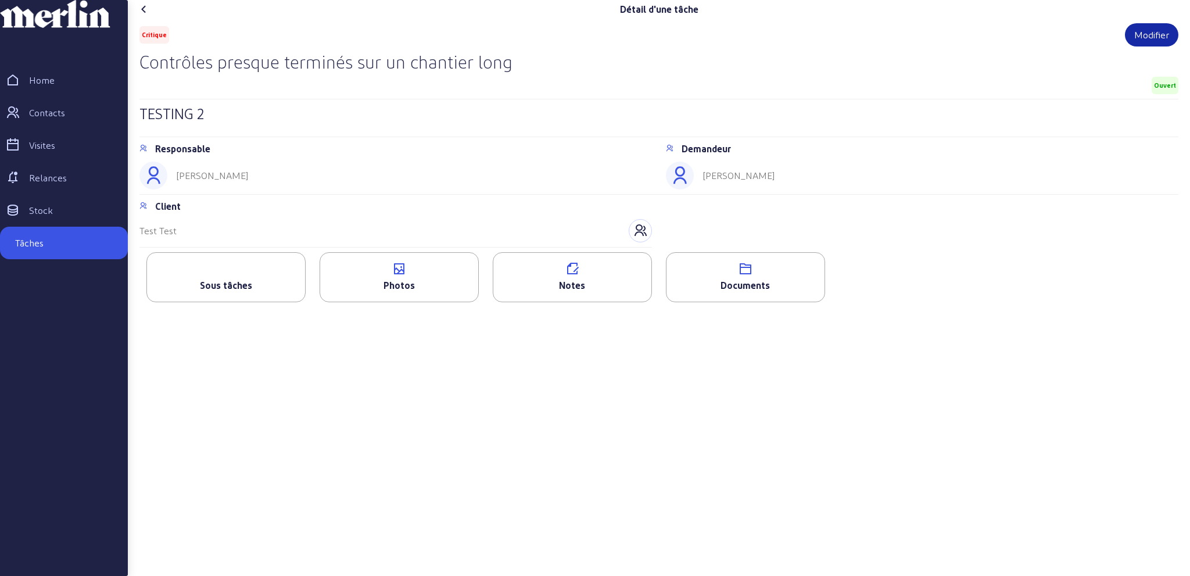
click at [960, 42] on div "Modifier" at bounding box center [1151, 35] width 35 height 14
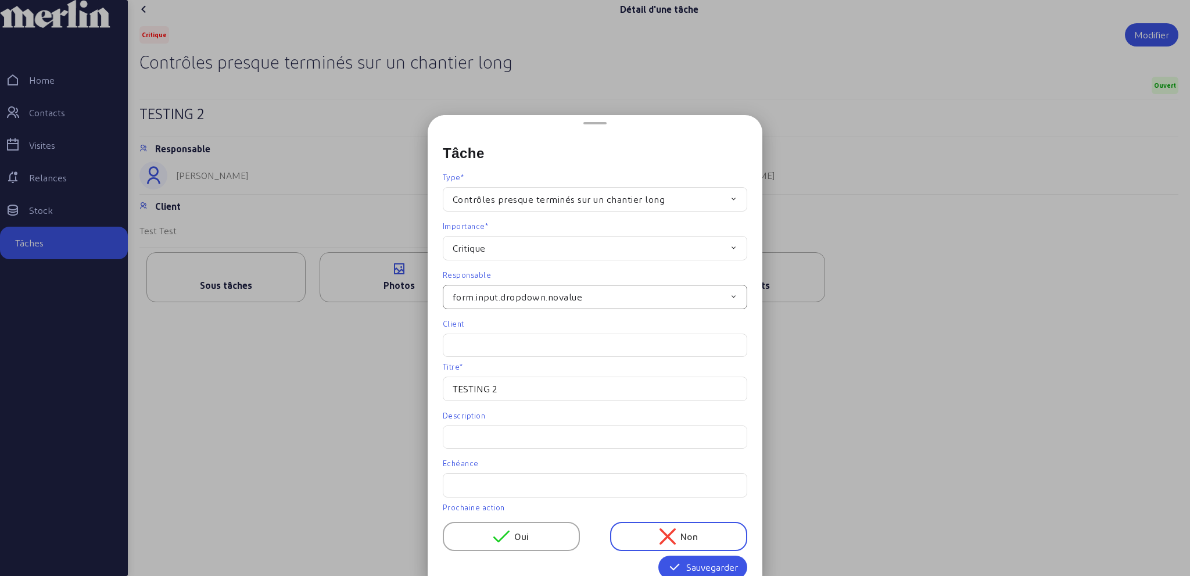
click at [616, 301] on div "form.input.dropdown.novalue" at bounding box center [595, 297] width 304 height 24
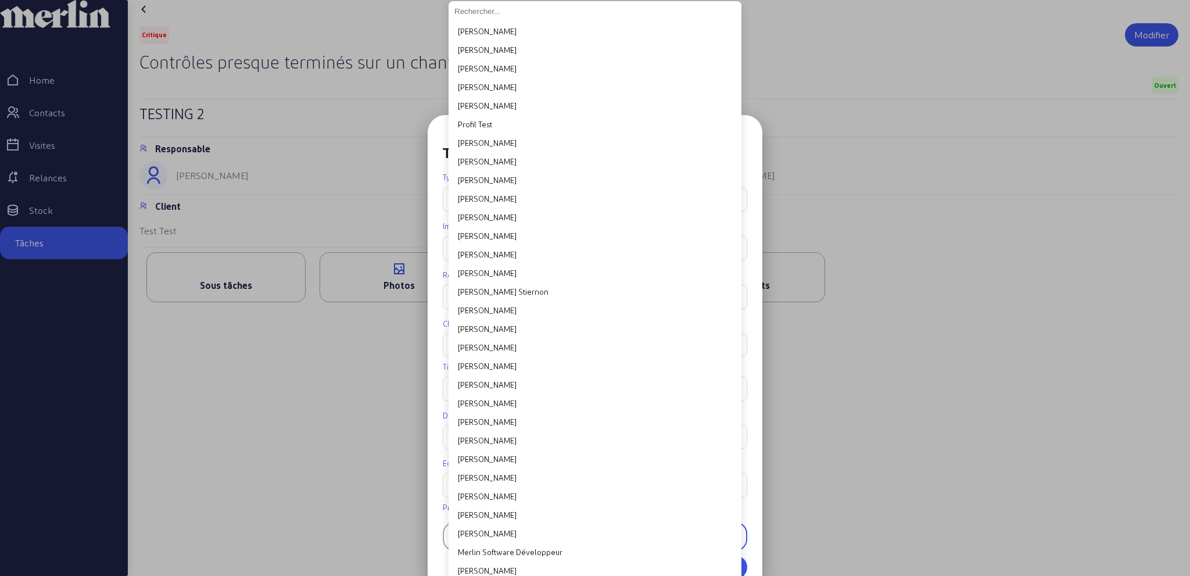
click at [504, 16] on input "search" at bounding box center [594, 11] width 293 height 20
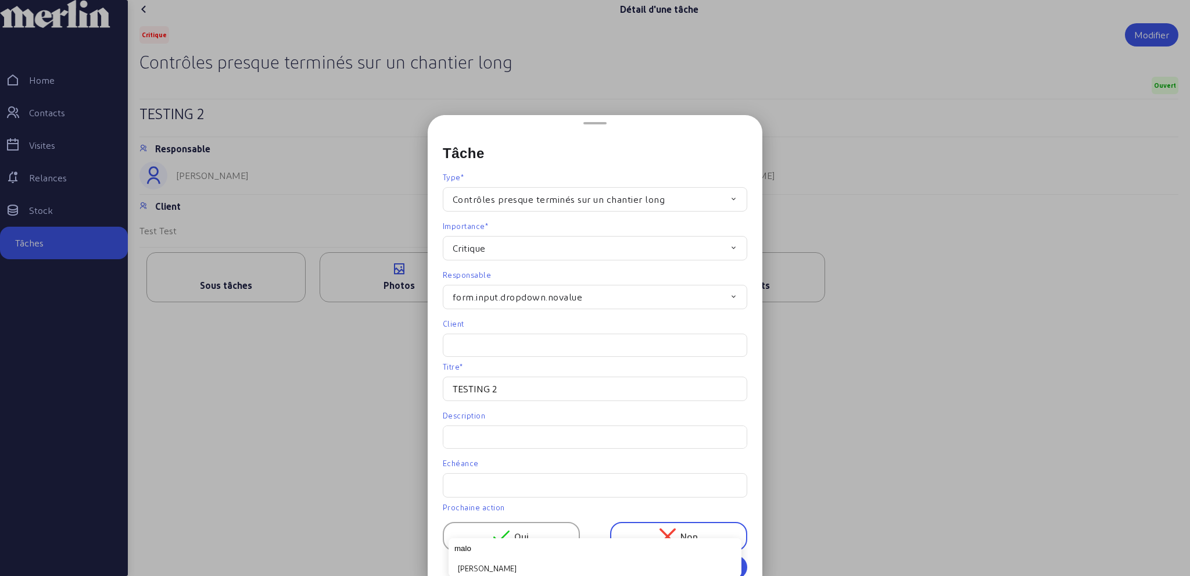
type input "malo"
click at [921, 520] on div at bounding box center [595, 288] width 1190 height 576
click at [897, 511] on div at bounding box center [595, 288] width 1190 height 576
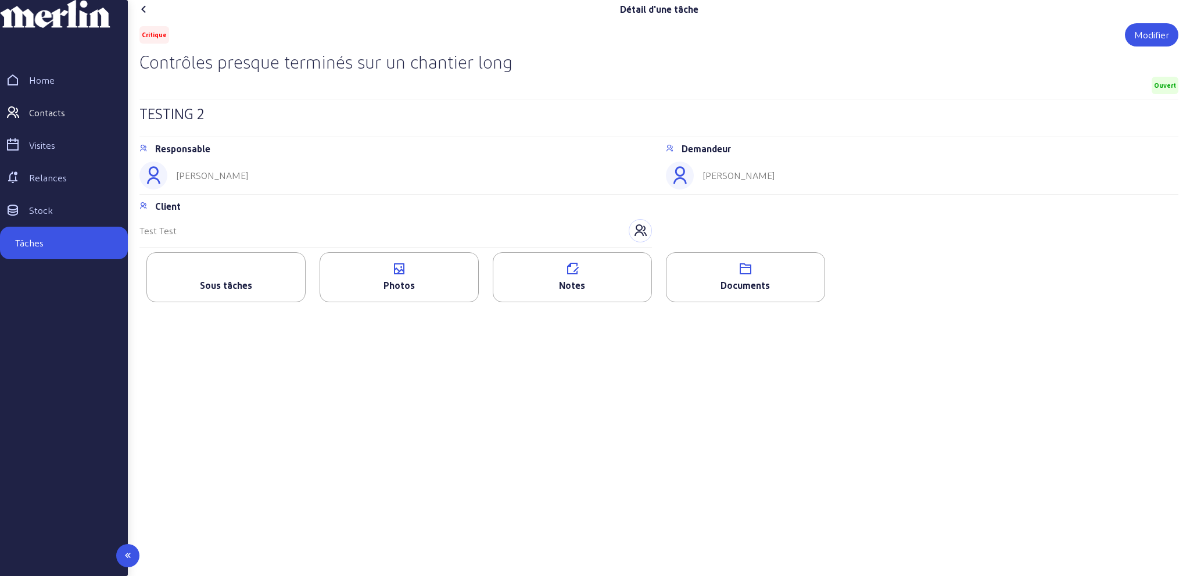
click at [58, 120] on div "Contacts" at bounding box center [47, 113] width 36 height 14
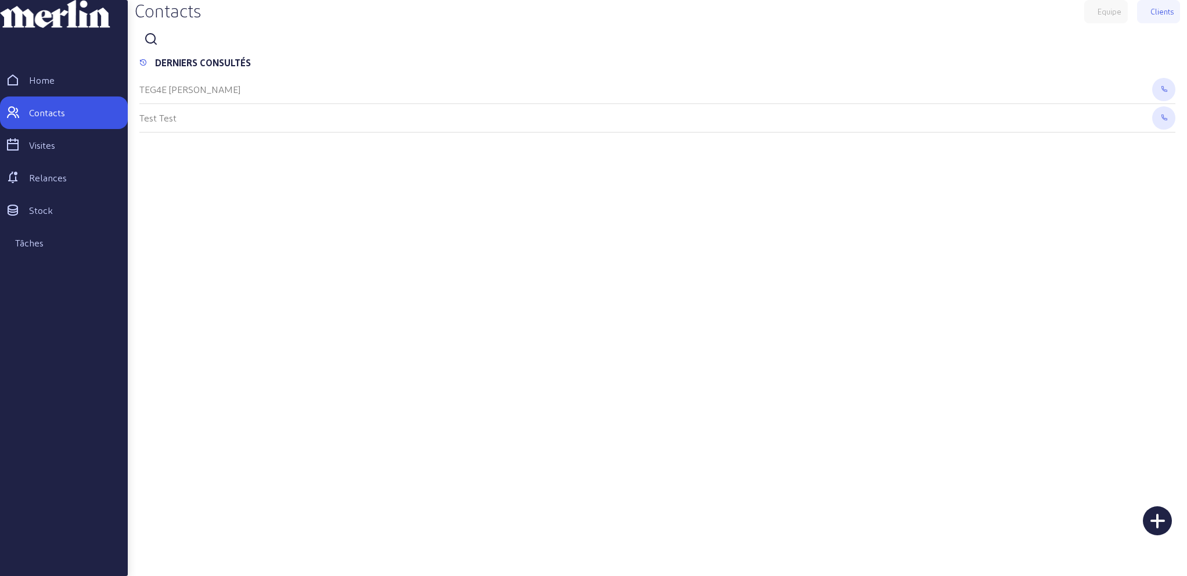
click at [960, 519] on div at bounding box center [1157, 520] width 29 height 29
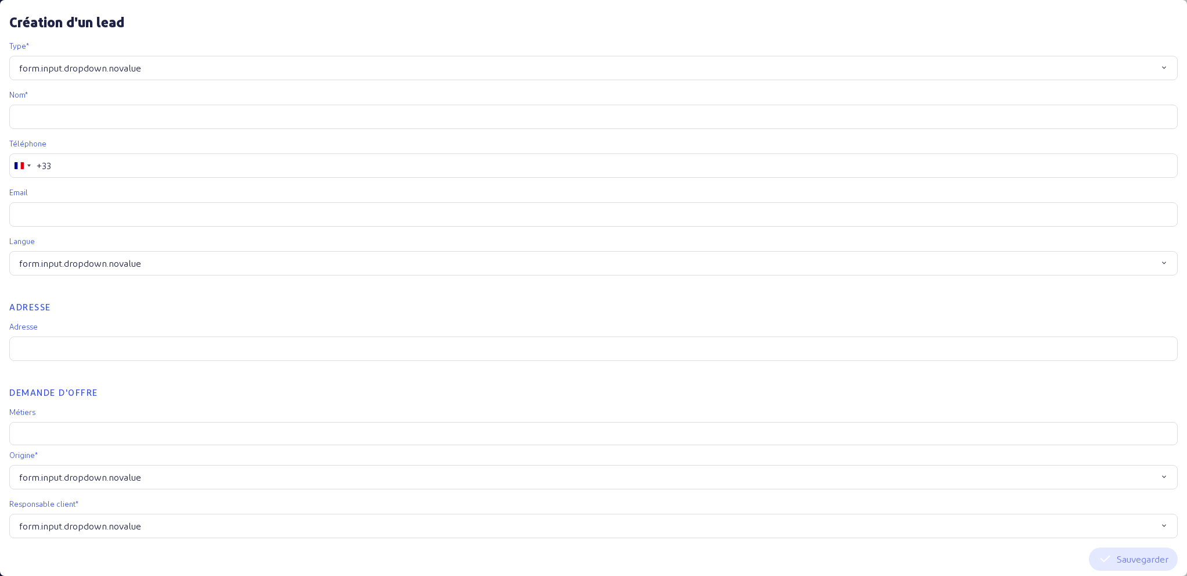
scroll to position [26, 0]
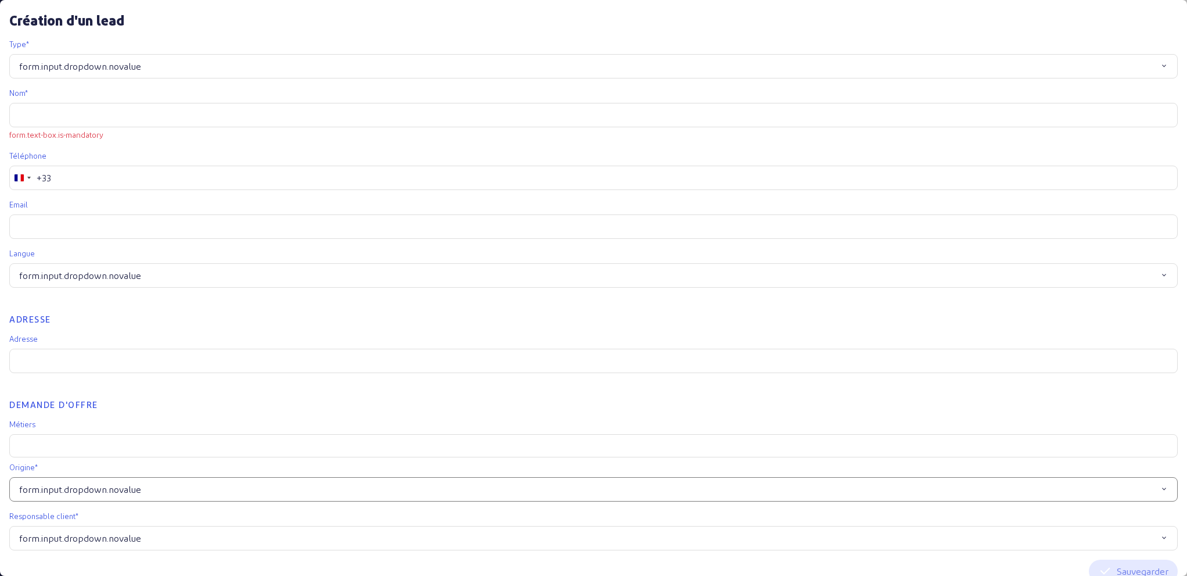
click at [181, 486] on div "form.input.dropdown.novalue" at bounding box center [593, 489] width 1169 height 24
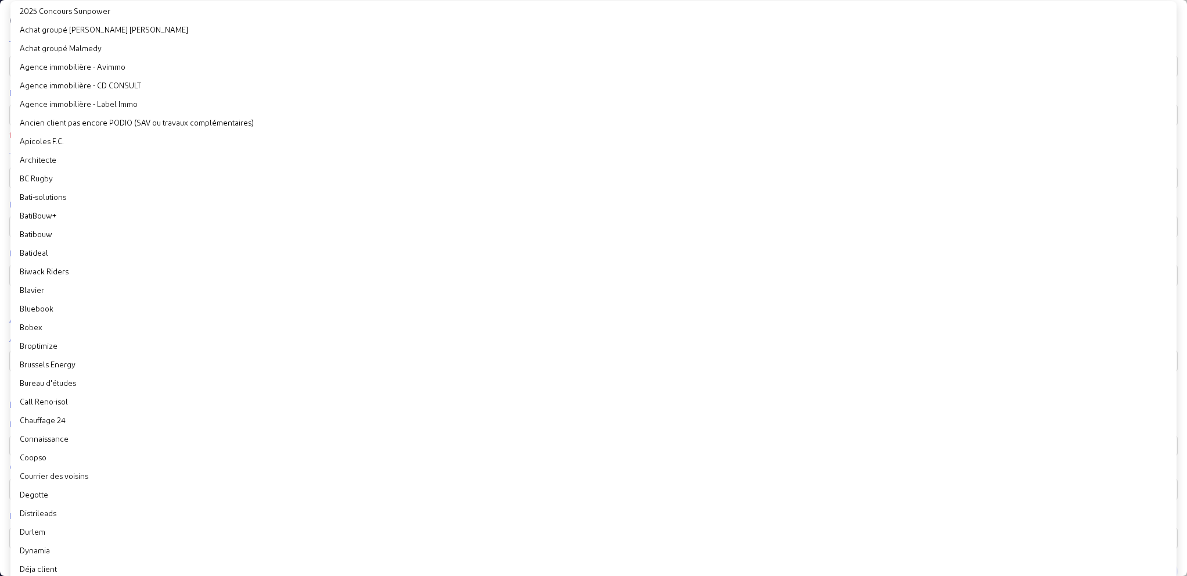
click at [3, 460] on div at bounding box center [593, 288] width 1187 height 576
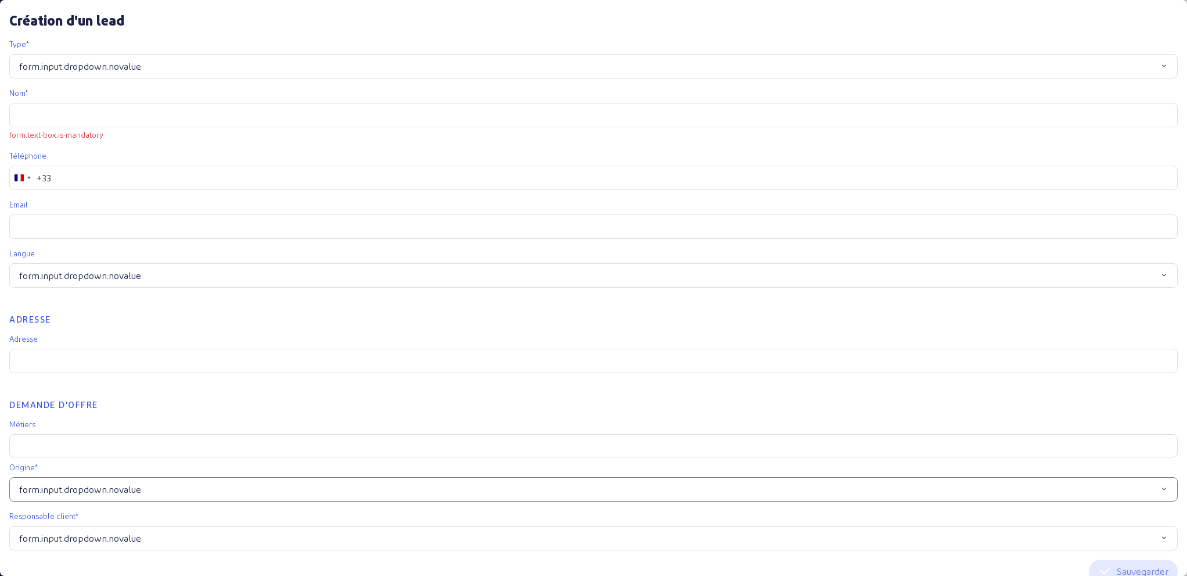
click at [167, 489] on div "form.input.dropdown.novalue" at bounding box center [593, 489] width 1169 height 24
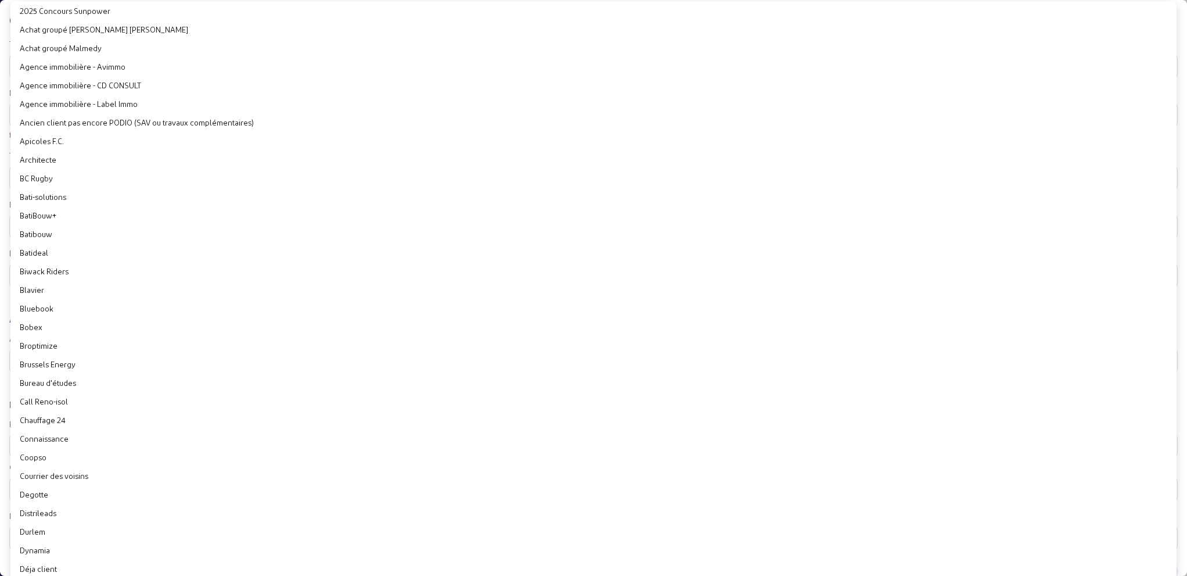
click at [6, 457] on div at bounding box center [593, 288] width 1187 height 576
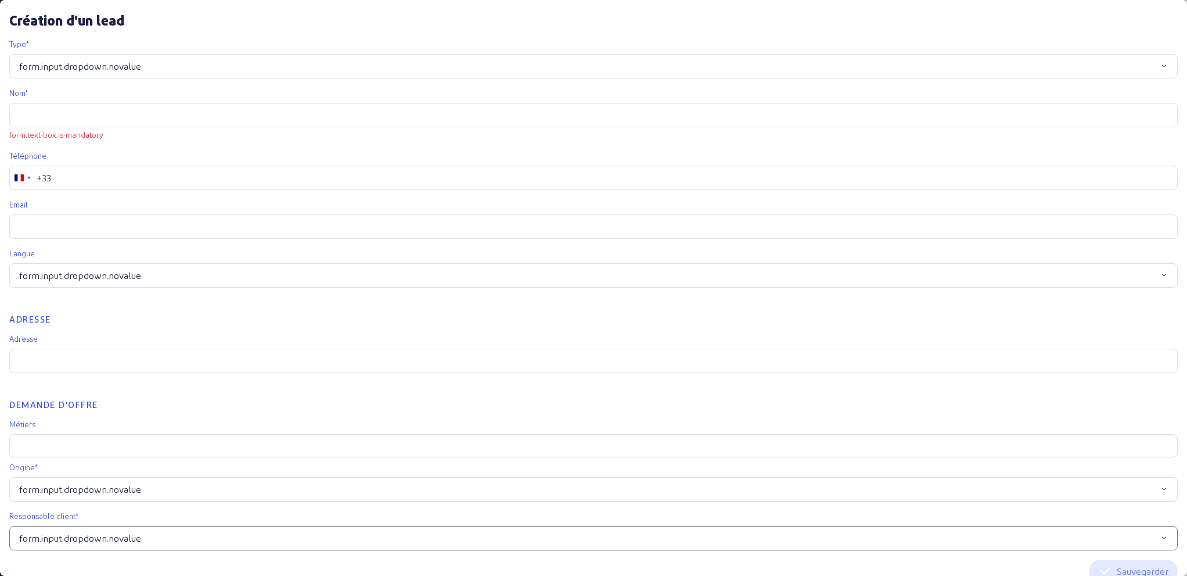
click at [166, 534] on div "form.input.dropdown.novalue" at bounding box center [593, 538] width 1169 height 24
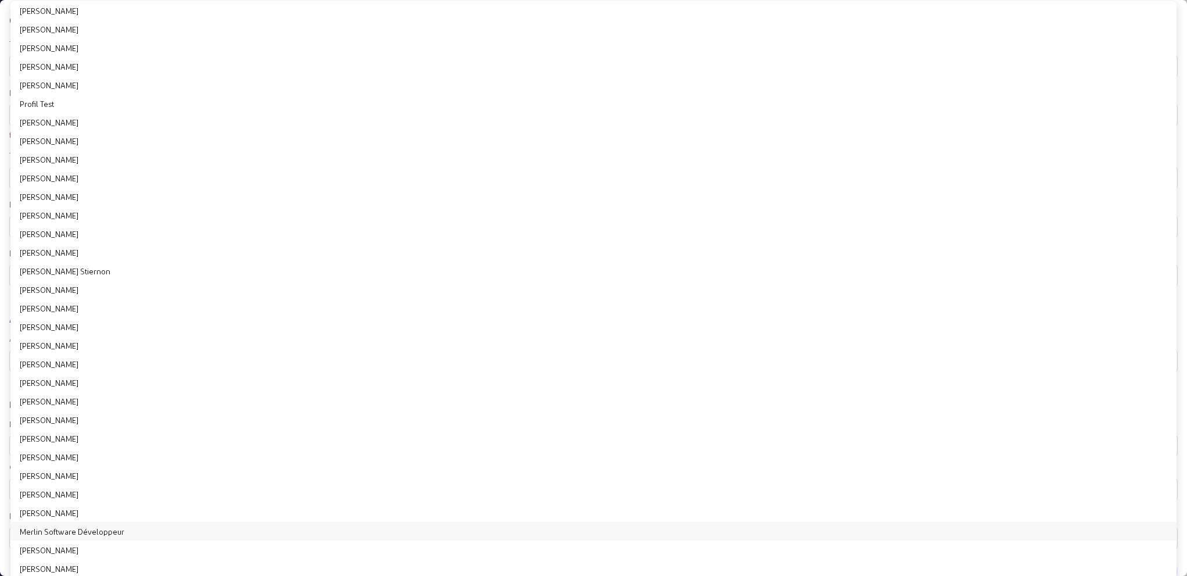
click at [100, 529] on button "Merlin Software Développeur" at bounding box center [593, 531] width 1166 height 19
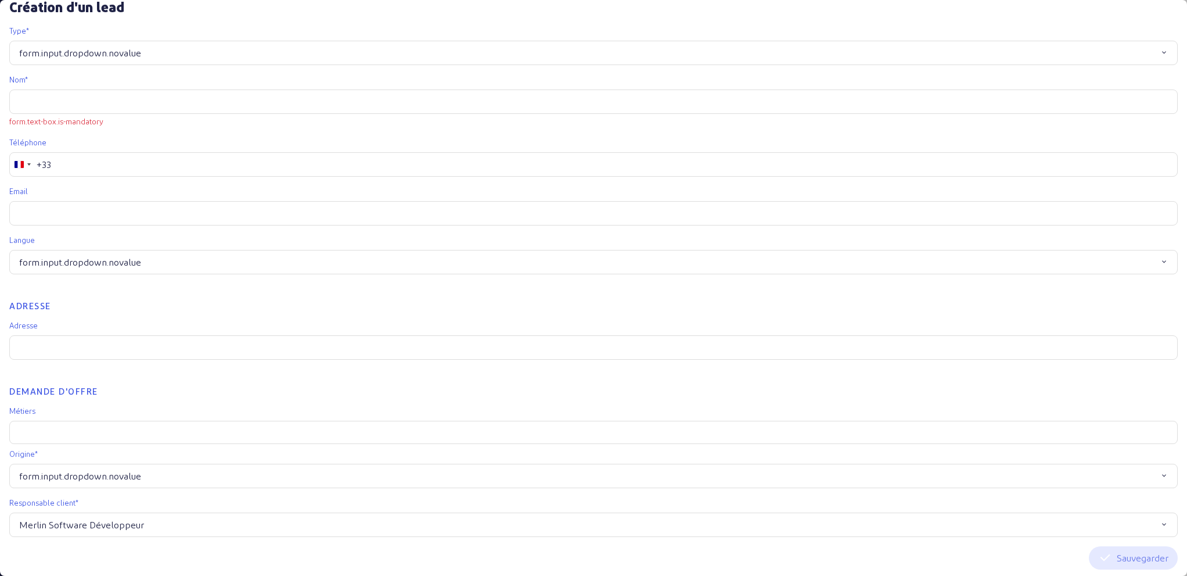
scroll to position [41, 0]
click at [288, 426] on div at bounding box center [593, 430] width 1169 height 23
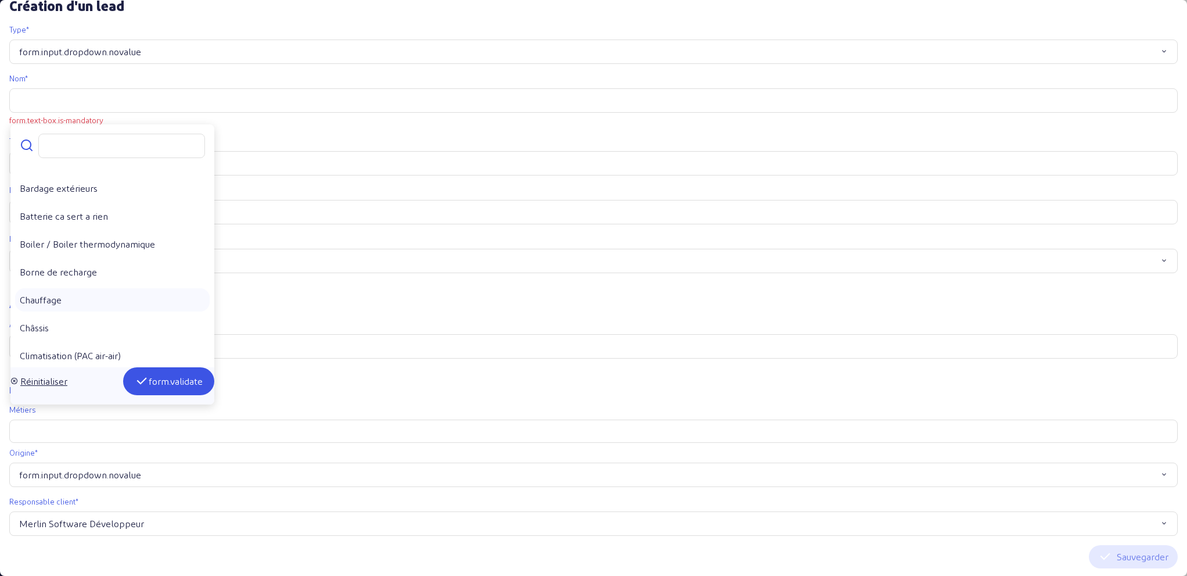
click at [82, 297] on div "Chauffage" at bounding box center [112, 299] width 195 height 23
click at [305, 396] on div at bounding box center [593, 288] width 1187 height 576
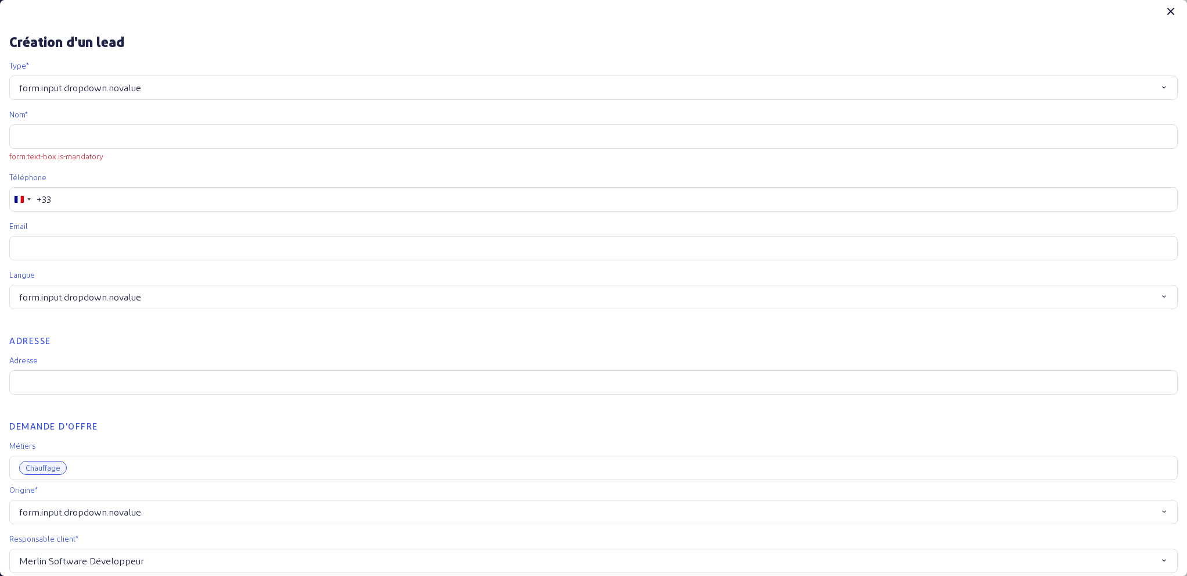
scroll to position [0, 0]
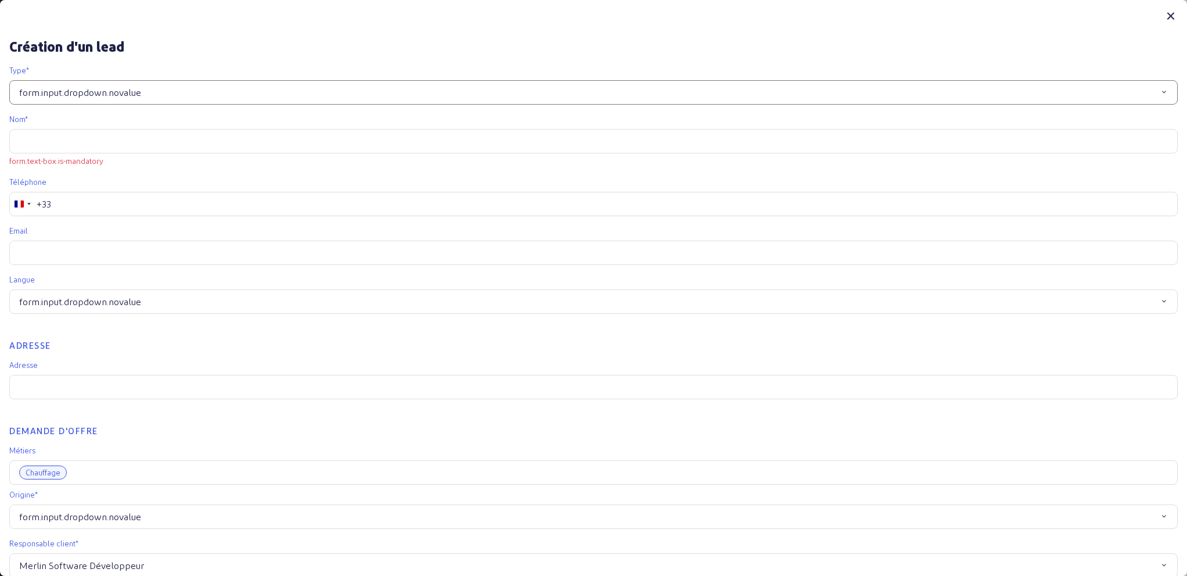
click at [185, 85] on div "form.input.dropdown.novalue" at bounding box center [593, 92] width 1169 height 24
click at [102, 117] on button "B2C" at bounding box center [593, 114] width 1166 height 19
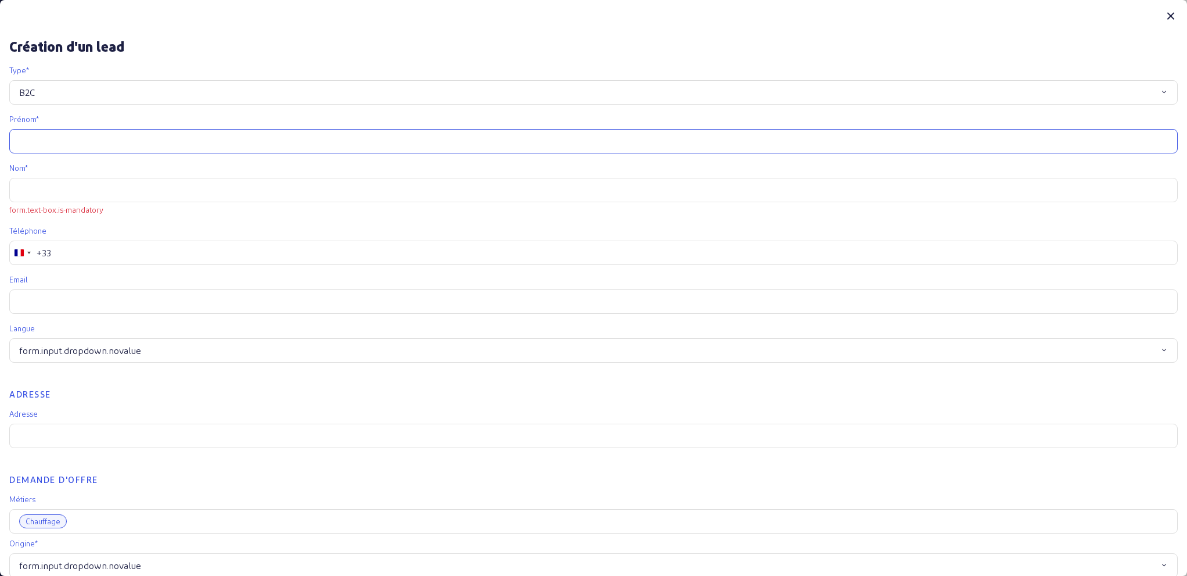
click at [113, 148] on input "text" at bounding box center [593, 141] width 1169 height 24
type input "TEst"
click at [99, 192] on input "text" at bounding box center [593, 190] width 1169 height 24
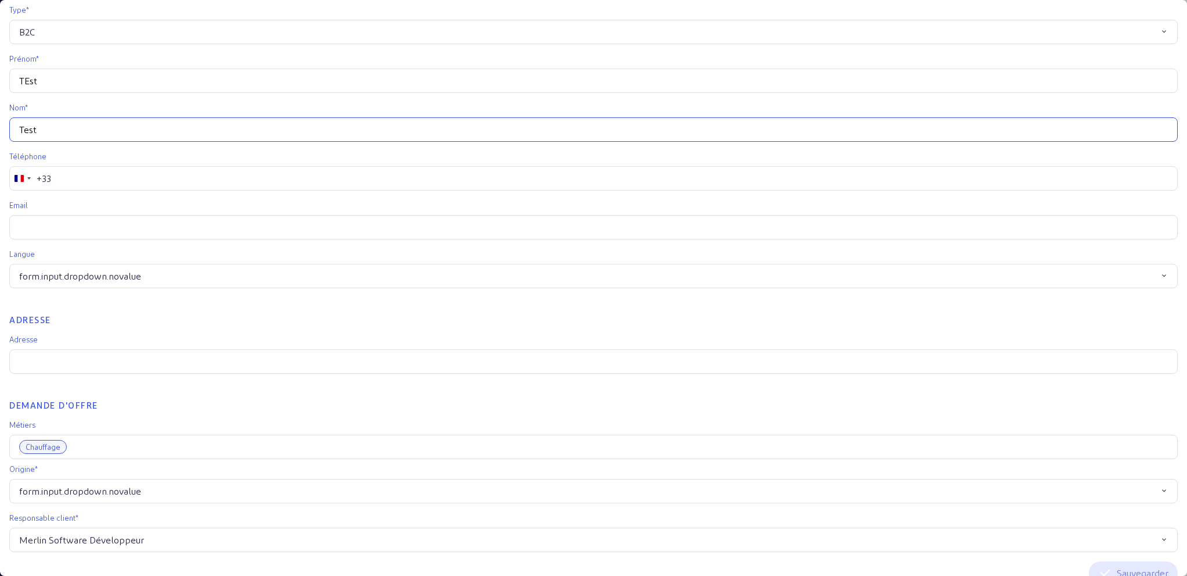
scroll to position [76, 0]
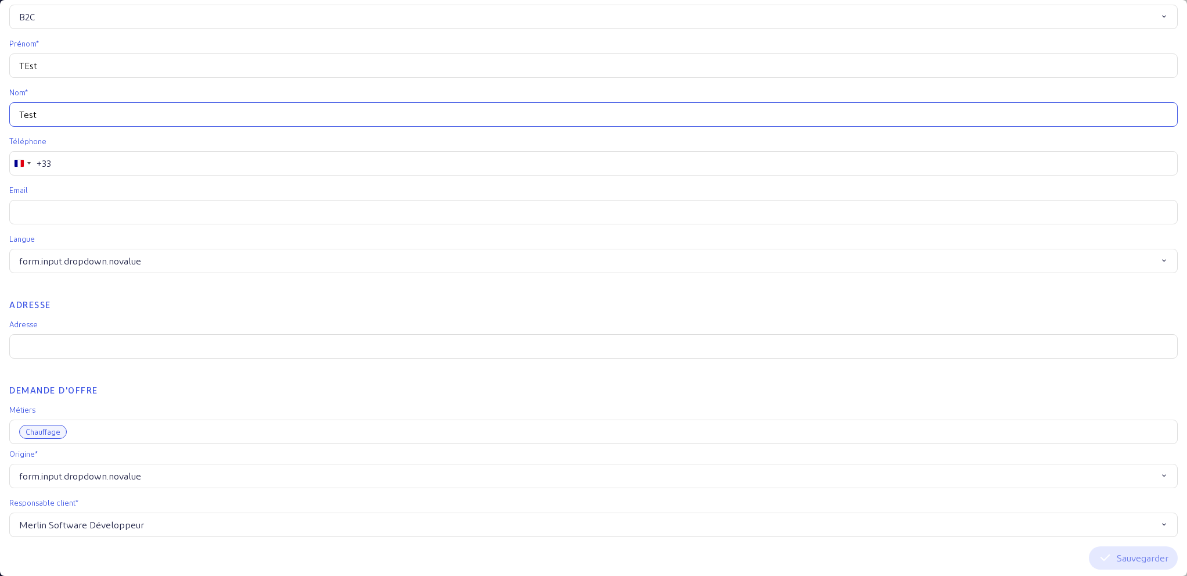
type input "Test"
click at [960, 551] on div "Sauvegarder" at bounding box center [1133, 558] width 70 height 14
click at [192, 260] on div "form.input.dropdown.novalue" at bounding box center [593, 261] width 1169 height 24
click at [83, 306] on button "Français (belge)" at bounding box center [593, 300] width 1166 height 19
click at [191, 302] on h2 "Adresse" at bounding box center [593, 295] width 1169 height 31
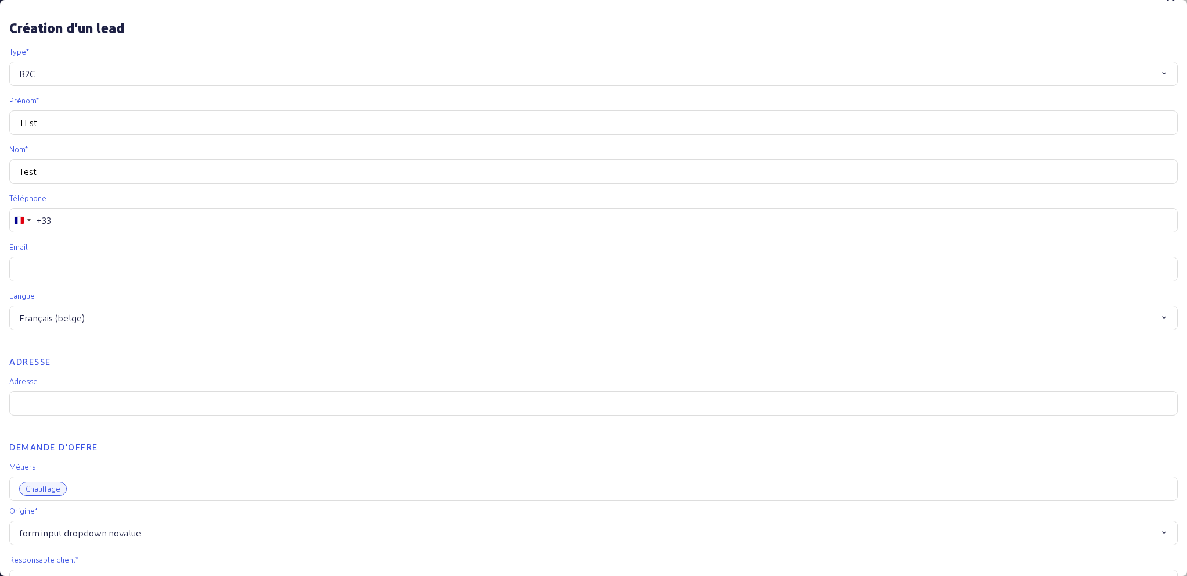
scroll to position [0, 0]
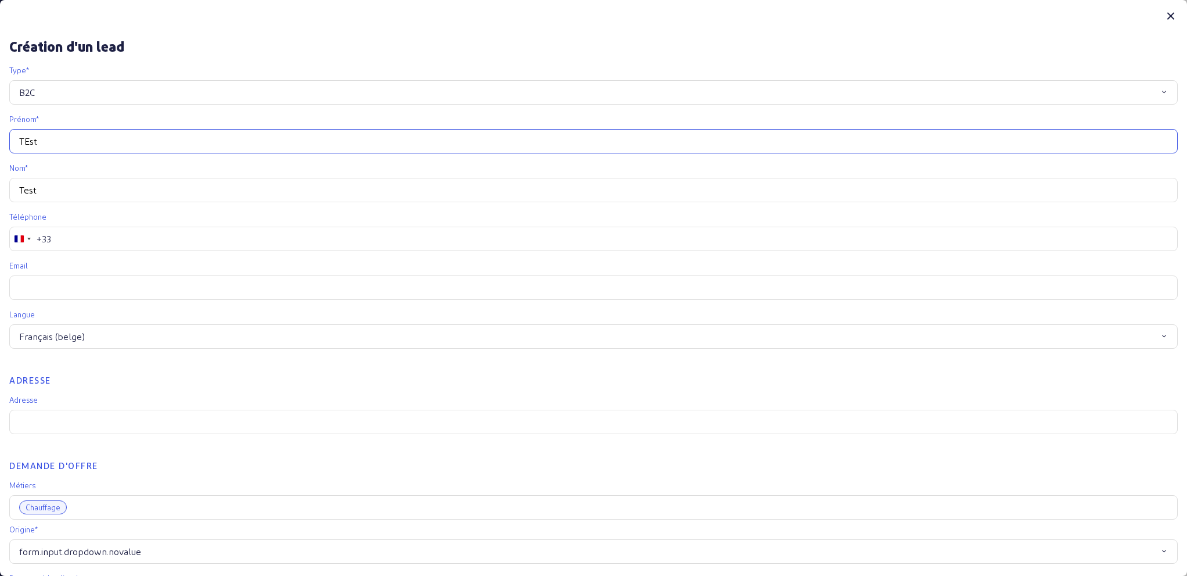
click at [91, 139] on input "TEst" at bounding box center [593, 141] width 1169 height 24
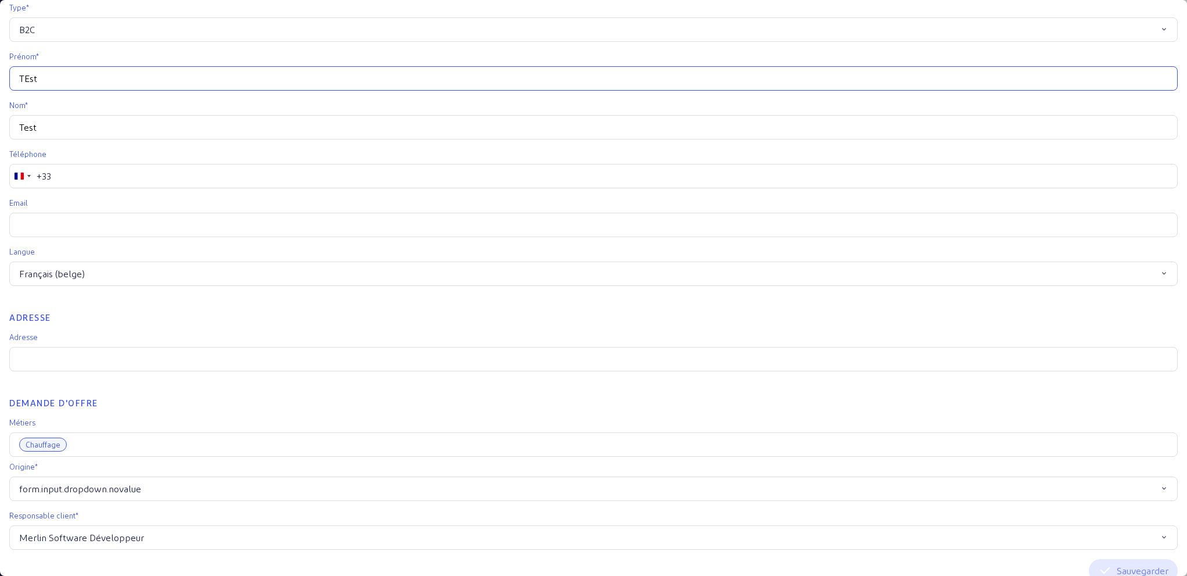
scroll to position [76, 0]
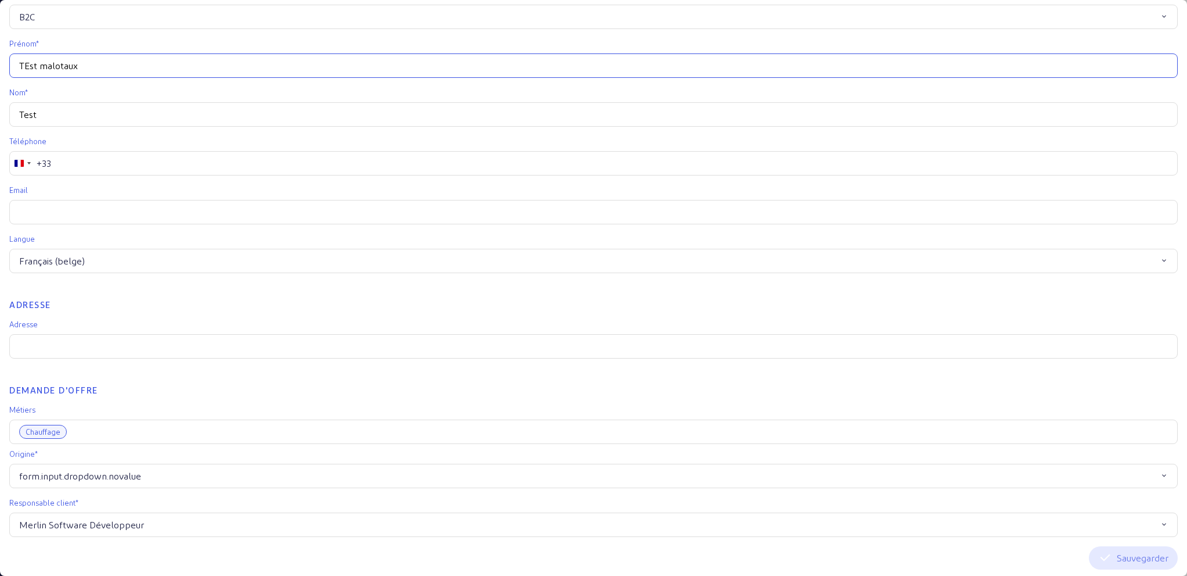
click at [231, 74] on input "TEst malotaux" at bounding box center [593, 65] width 1169 height 24
click at [188, 474] on div "form.input.dropdown.novalue" at bounding box center [593, 476] width 1169 height 24
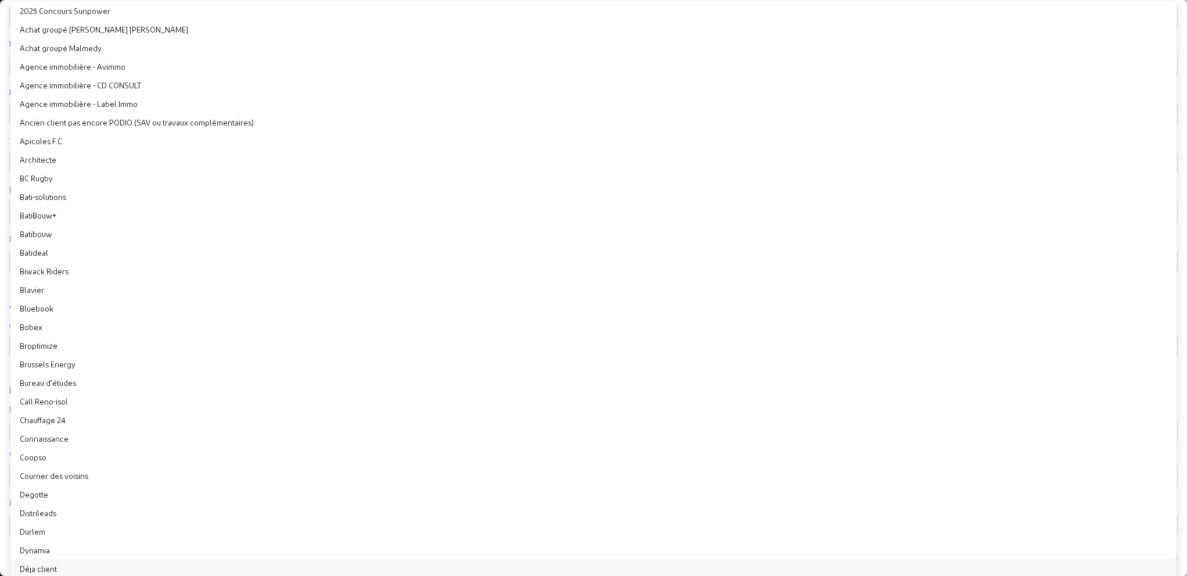
click at [79, 562] on button "Déja client" at bounding box center [593, 568] width 1166 height 19
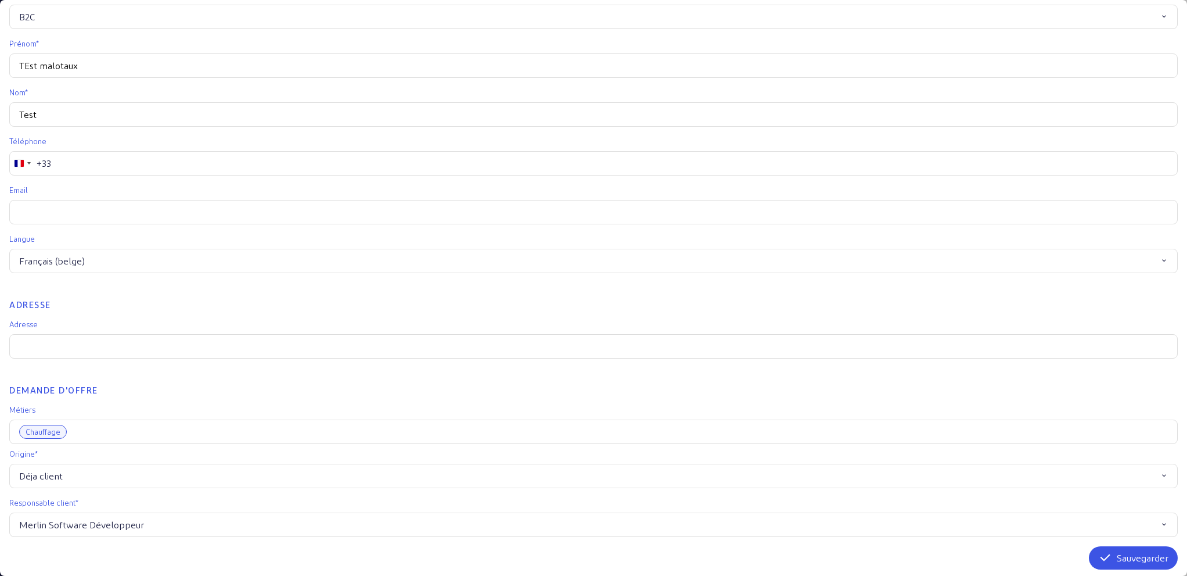
click at [245, 362] on div "Type * B2C Prénom * TEst malotaux Nom * Test Téléphone +33 244 results found No…" at bounding box center [593, 266] width 1169 height 552
drag, startPoint x: 100, startPoint y: 63, endPoint x: 83, endPoint y: 60, distance: 17.0
click at [83, 60] on input "TEst malotaux" at bounding box center [593, 65] width 1169 height 24
click at [184, 385] on h2 "Demande d'offre" at bounding box center [593, 380] width 1169 height 31
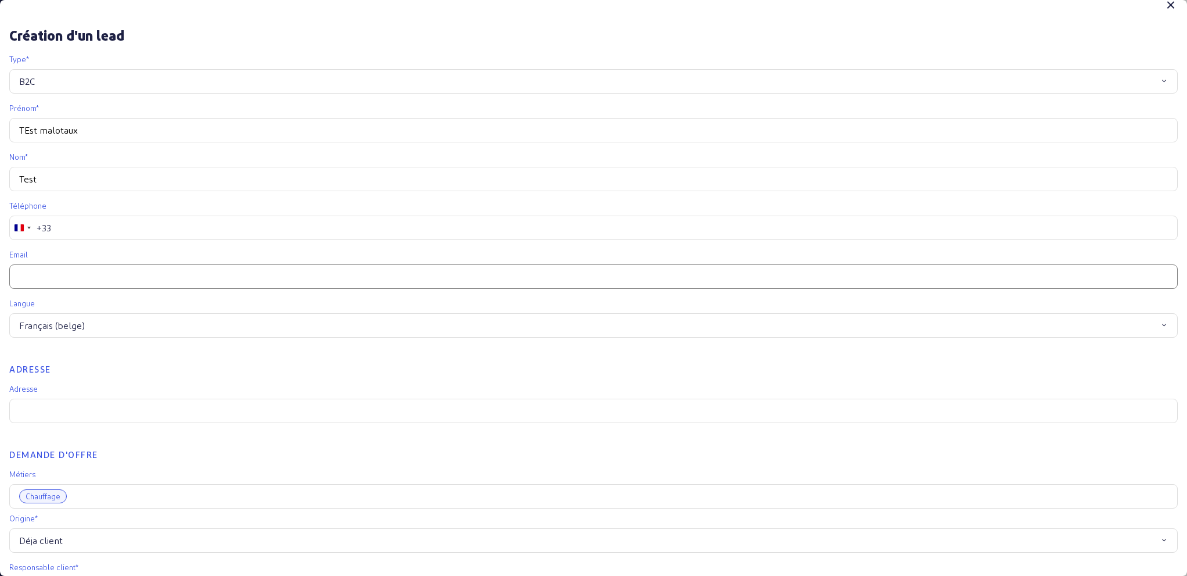
scroll to position [0, 0]
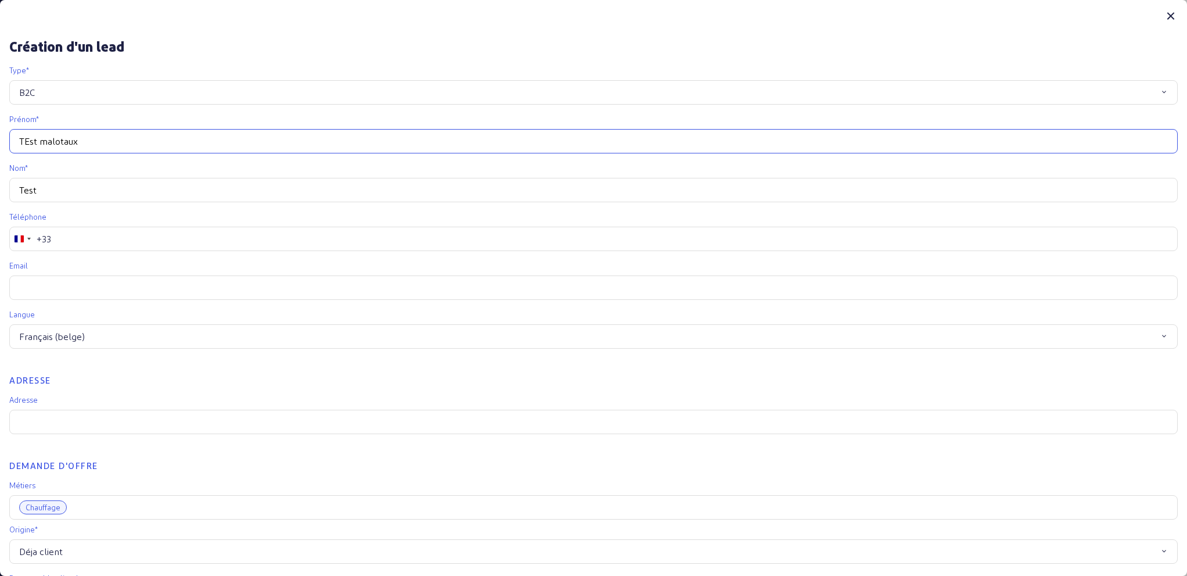
click at [28, 137] on input "TEst malotaux" at bounding box center [593, 141] width 1169 height 24
type input "Test malotaux"
click at [125, 112] on div "Type * B2C Prénom * Test malotaux Nom * Test Téléphone +33 244 results found No…" at bounding box center [593, 341] width 1169 height 552
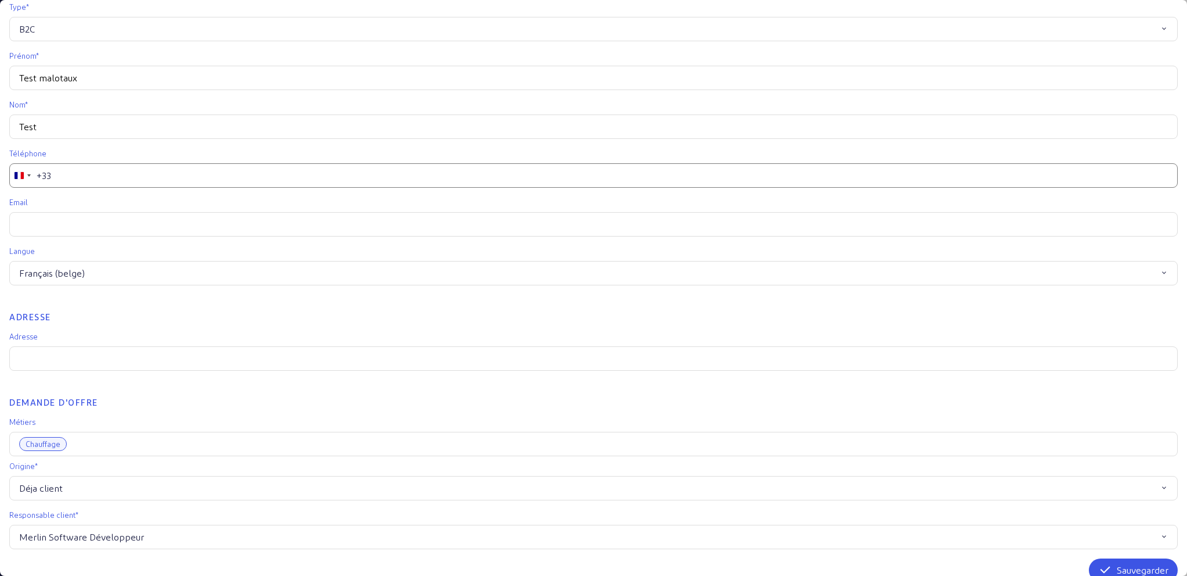
scroll to position [76, 0]
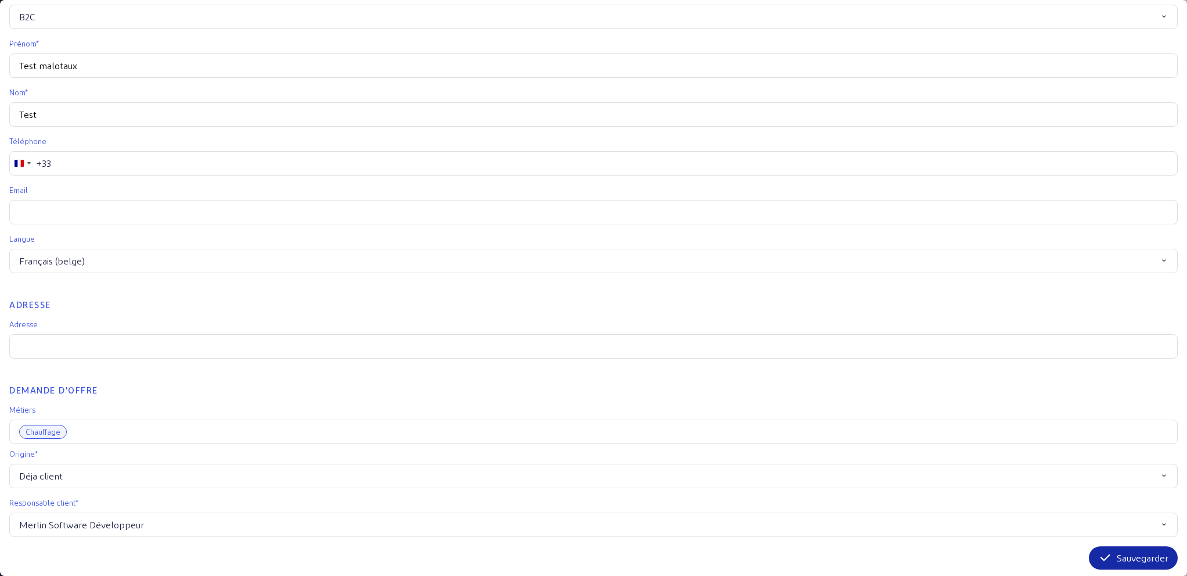
click at [960, 555] on icon "button" at bounding box center [1105, 558] width 14 height 14
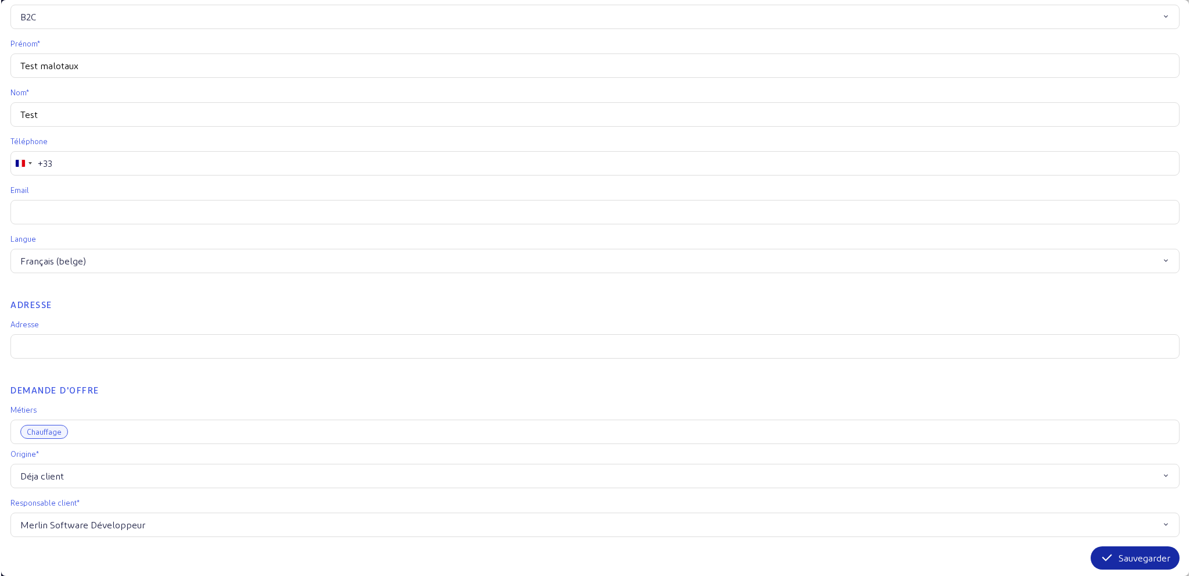
scroll to position [64, 0]
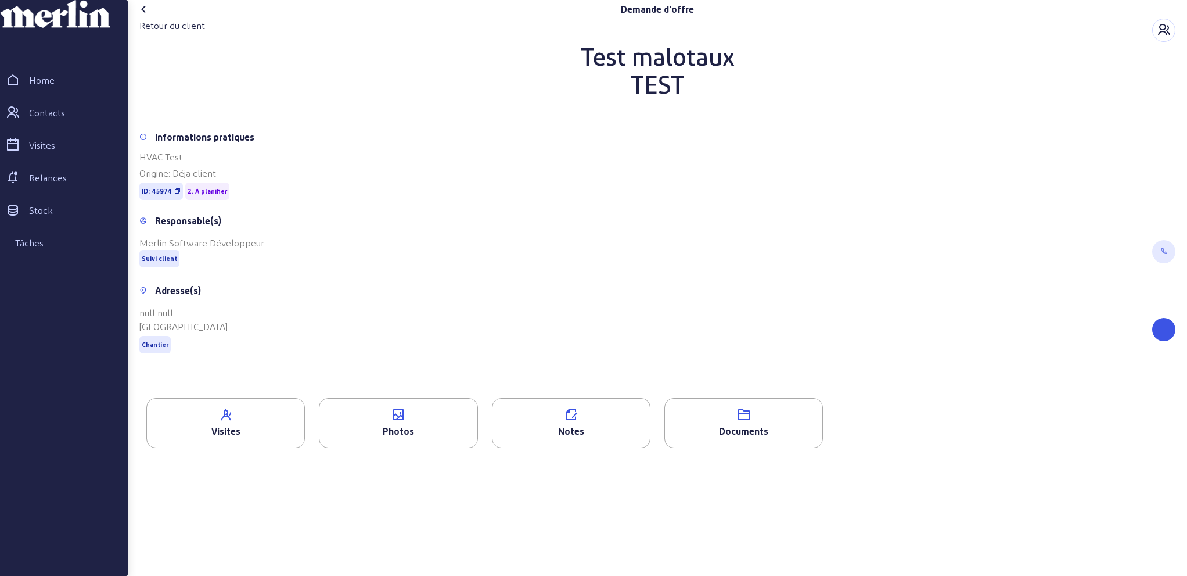
click at [960, 538] on div "Informations pratiques HVAC-Test- Origine: Déja client ID: 45974 2. À planifier…" at bounding box center [657, 384] width 1036 height 509
click at [683, 270] on div "Merlin Software Développeur Suivi client" at bounding box center [657, 252] width 1036 height 36
click at [178, 250] on div "Merlin Software Développeur" at bounding box center [201, 243] width 125 height 14
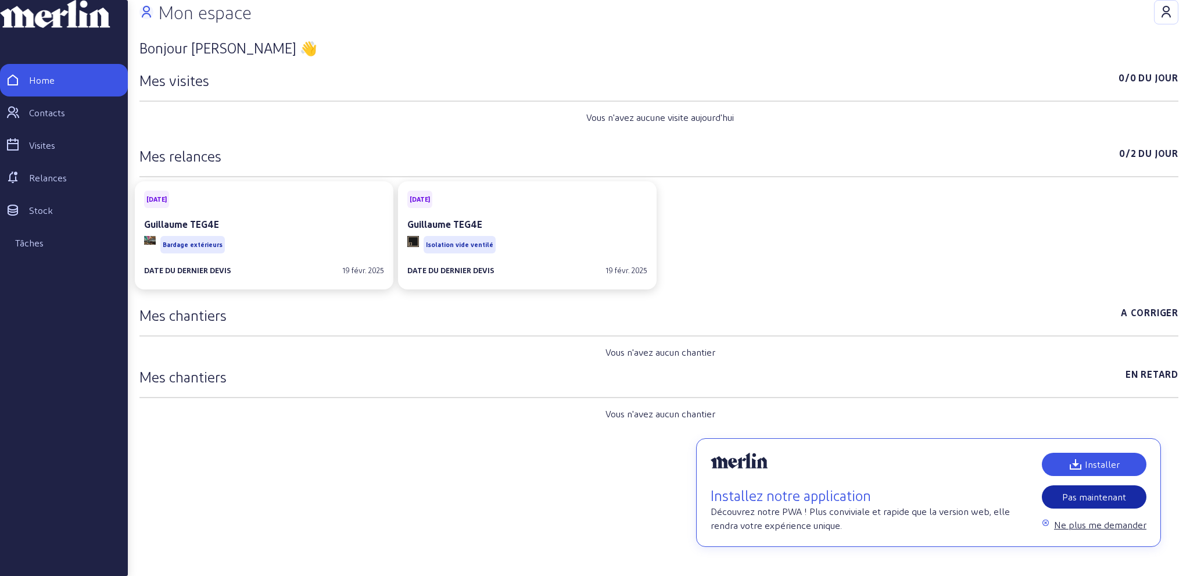
click at [1098, 501] on div "Pas maintenant" at bounding box center [1094, 497] width 64 height 14
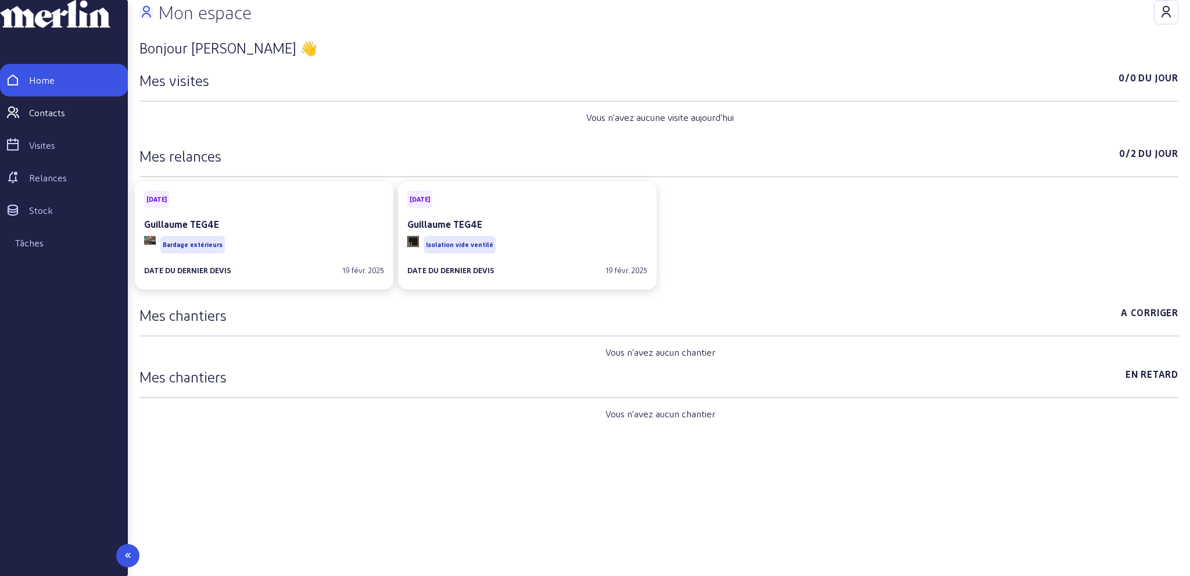
click at [60, 120] on div "Contacts" at bounding box center [47, 113] width 36 height 14
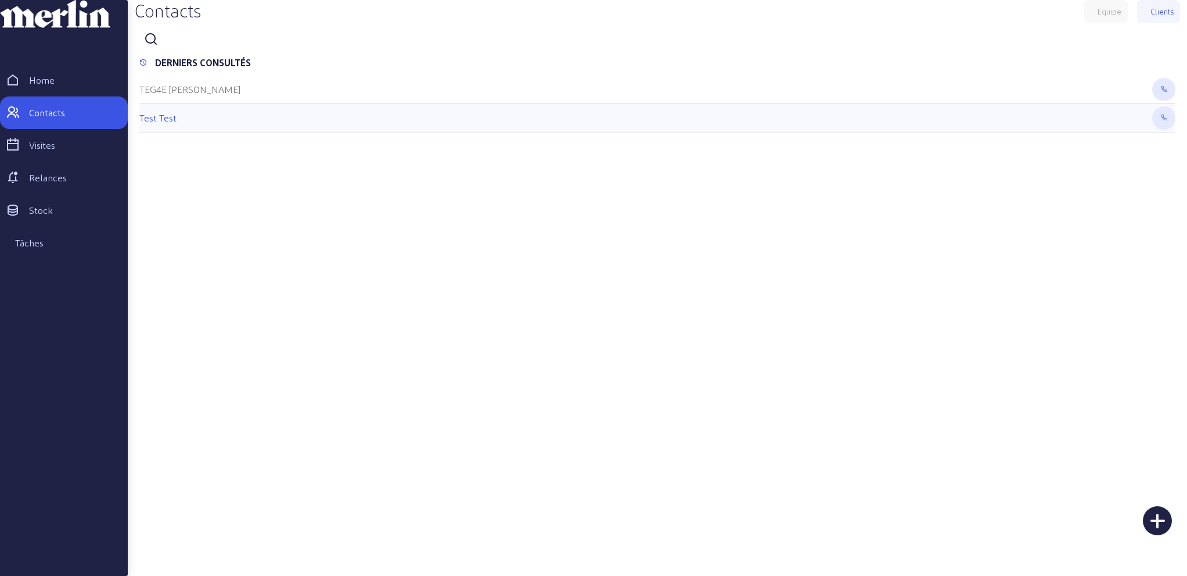
click at [216, 132] on div "Test Test" at bounding box center [657, 118] width 1036 height 28
click at [189, 51] on div at bounding box center [657, 39] width 1036 height 23
click at [149, 46] on icon at bounding box center [151, 40] width 14 height 14
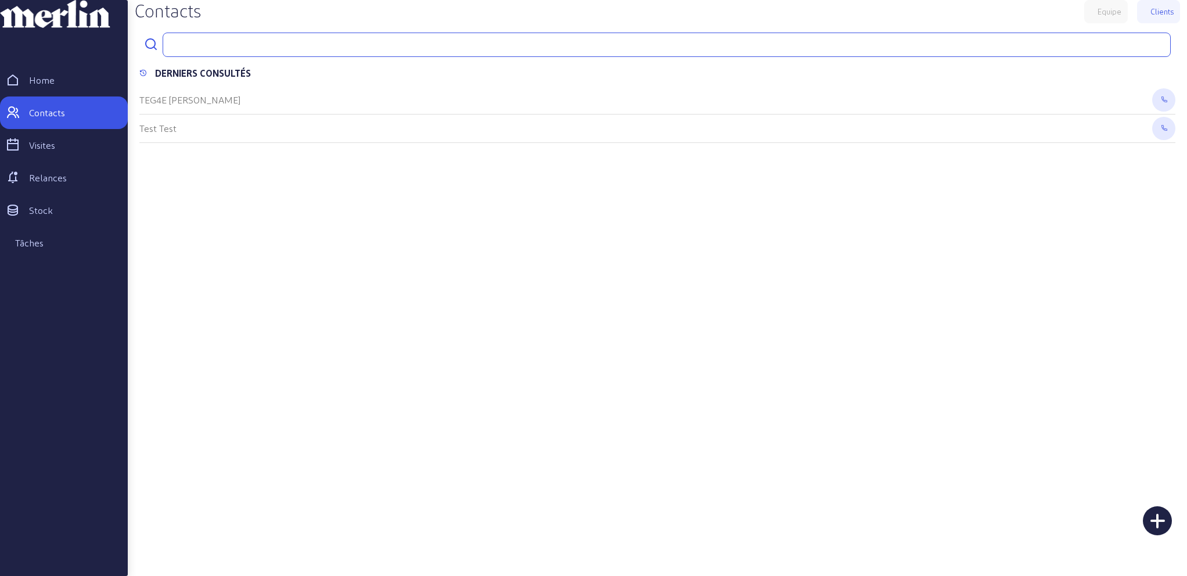
click at [210, 57] on input "text" at bounding box center [667, 45] width 1008 height 24
type input "test malotaux"
click at [237, 114] on div "Test Test malotaux" at bounding box center [657, 100] width 1036 height 28
click at [192, 105] on cam-list-title "Test Test malotaux" at bounding box center [178, 99] width 78 height 11
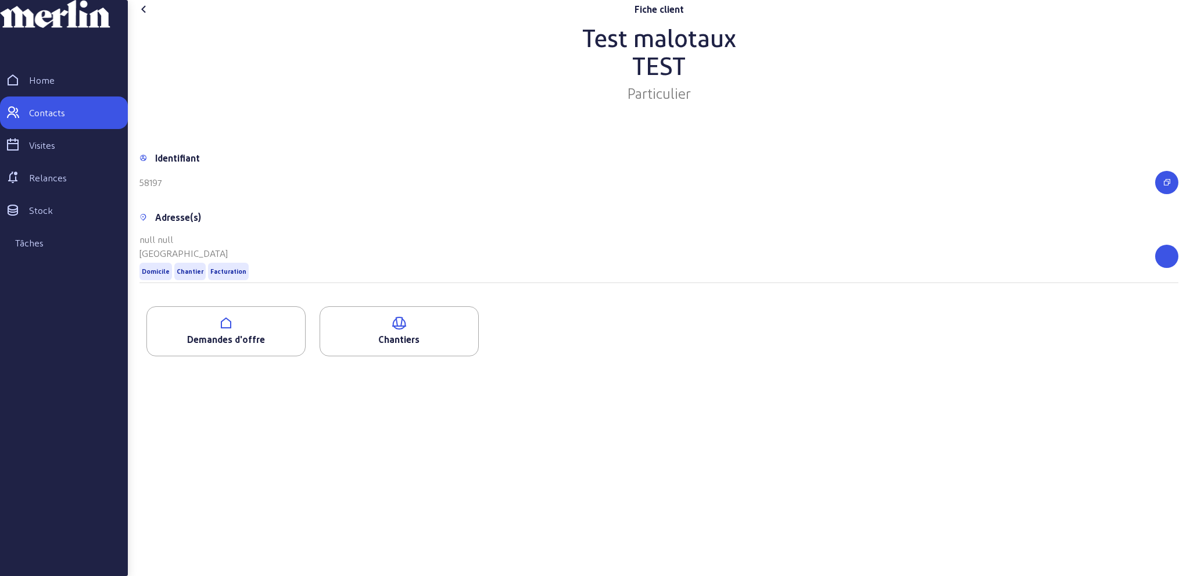
click at [221, 346] on div "Demandes d'offre" at bounding box center [226, 339] width 158 height 14
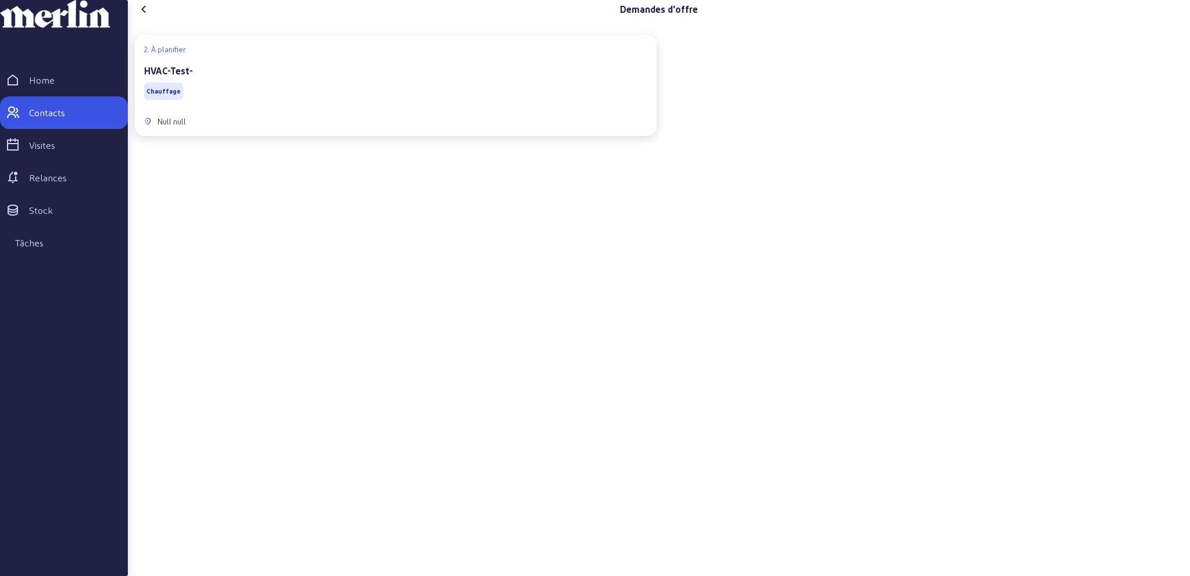
click at [255, 126] on div "Null null" at bounding box center [395, 114] width 503 height 24
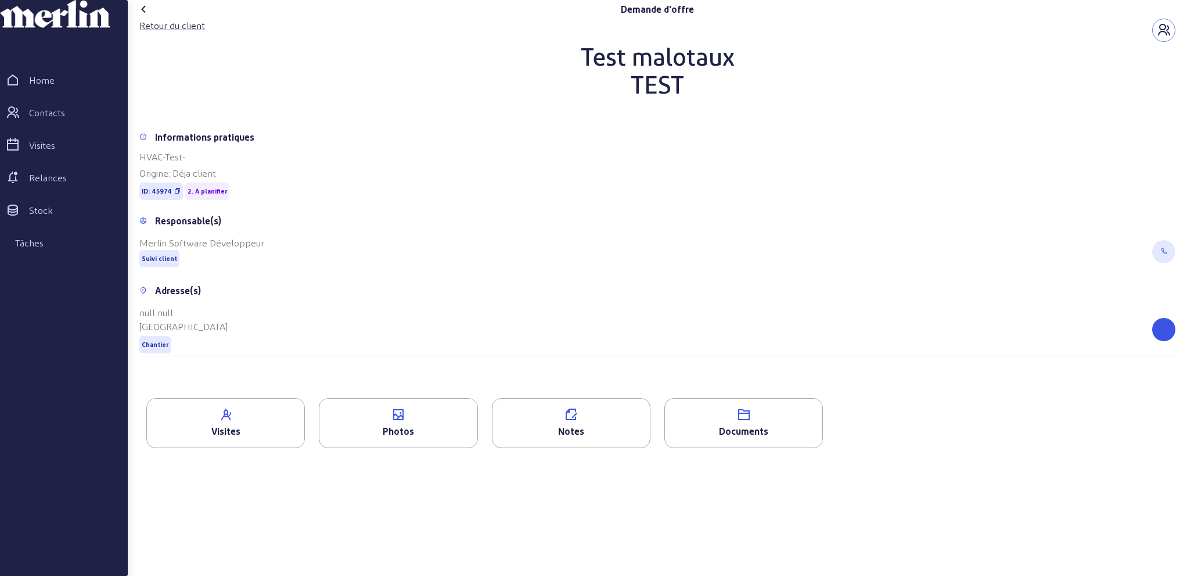
click at [1163, 42] on button "button" at bounding box center [1163, 30] width 23 height 23
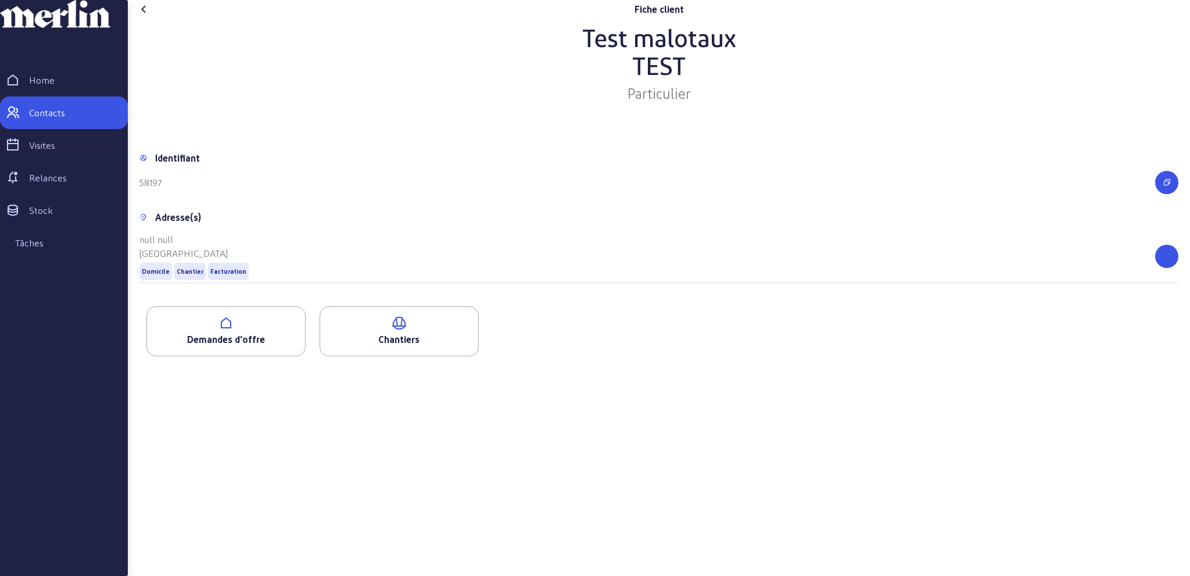
click at [144, 16] on icon at bounding box center [144, 9] width 14 height 14
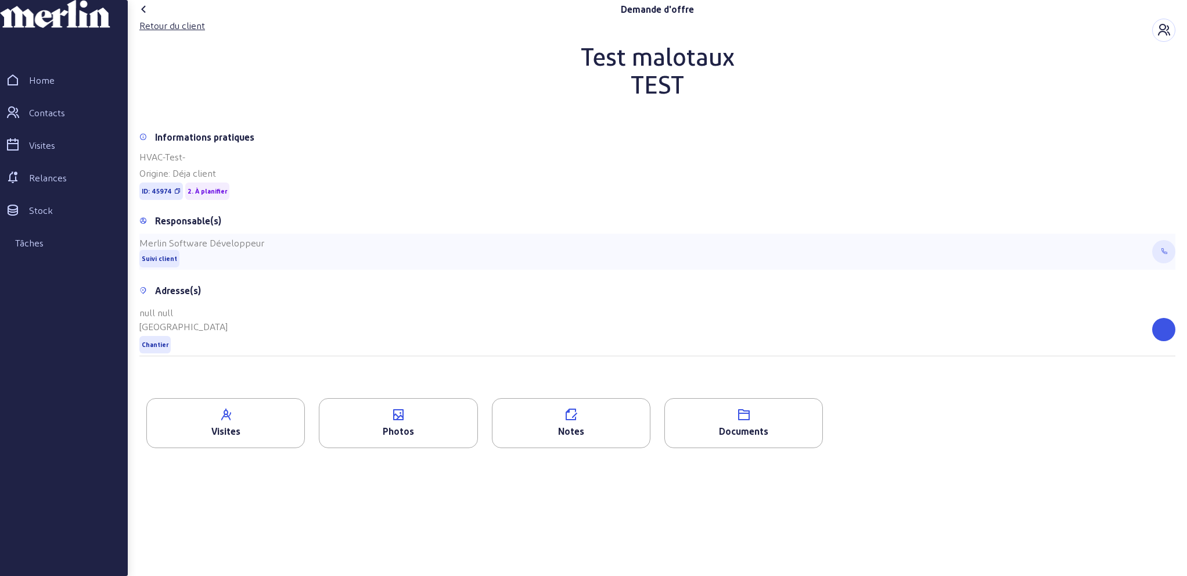
click at [270, 264] on div "Merlin Software Développeur Suivi client" at bounding box center [657, 252] width 1036 height 36
click at [62, 185] on div "Relances" at bounding box center [48, 178] width 38 height 14
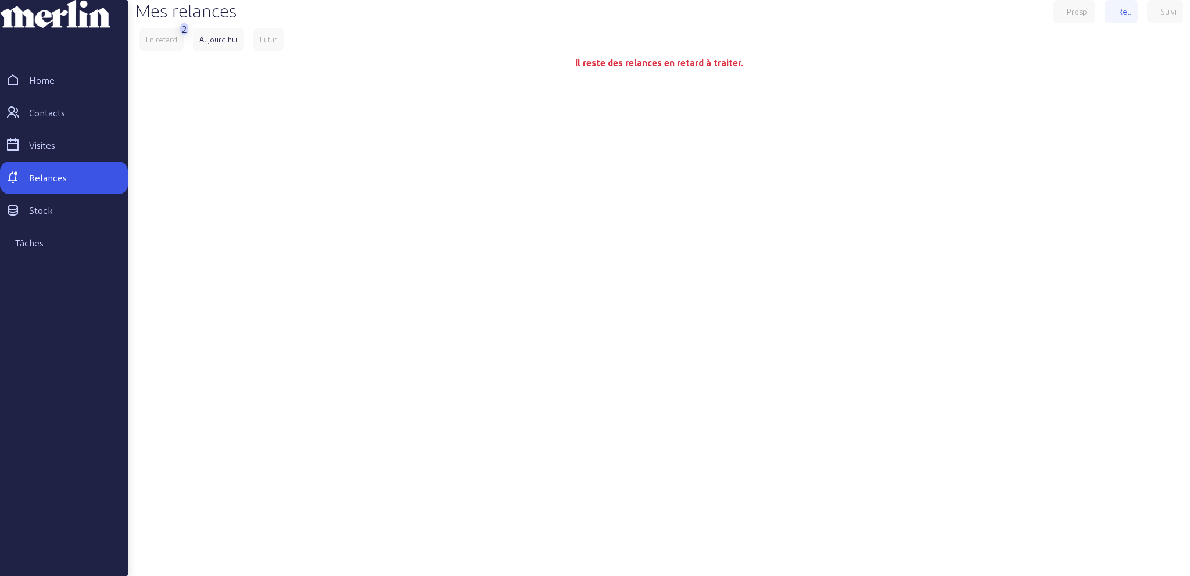
click at [211, 45] on div "Aujourd'hui" at bounding box center [218, 39] width 38 height 10
click at [273, 45] on div "Futur" at bounding box center [268, 39] width 17 height 10
click at [171, 45] on div "En retard" at bounding box center [161, 39] width 31 height 10
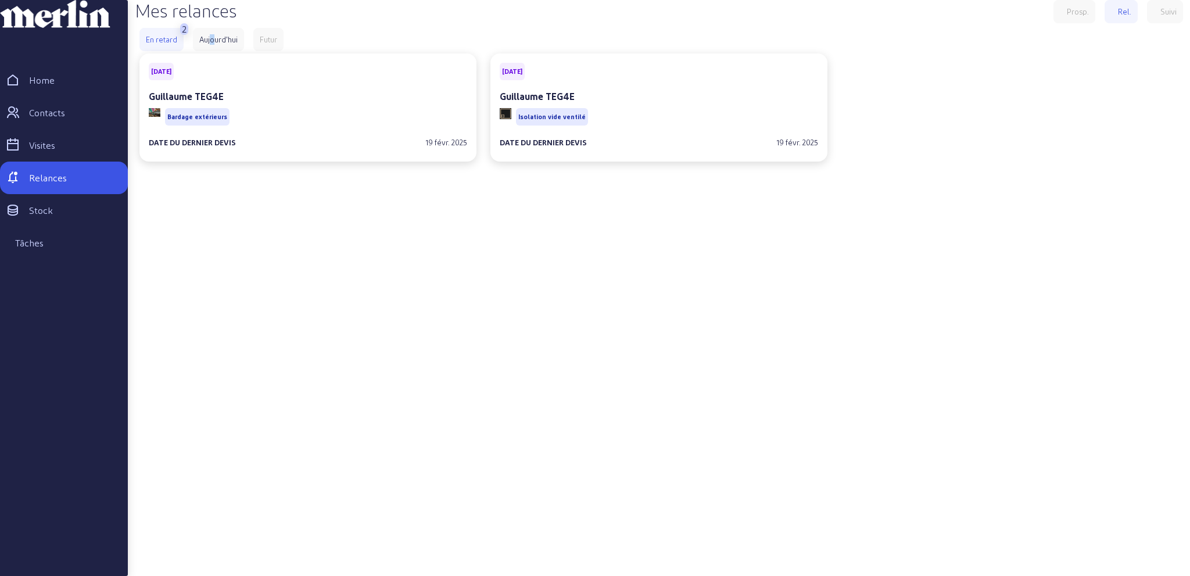
click at [211, 45] on div "Aujourd'hui" at bounding box center [218, 39] width 38 height 10
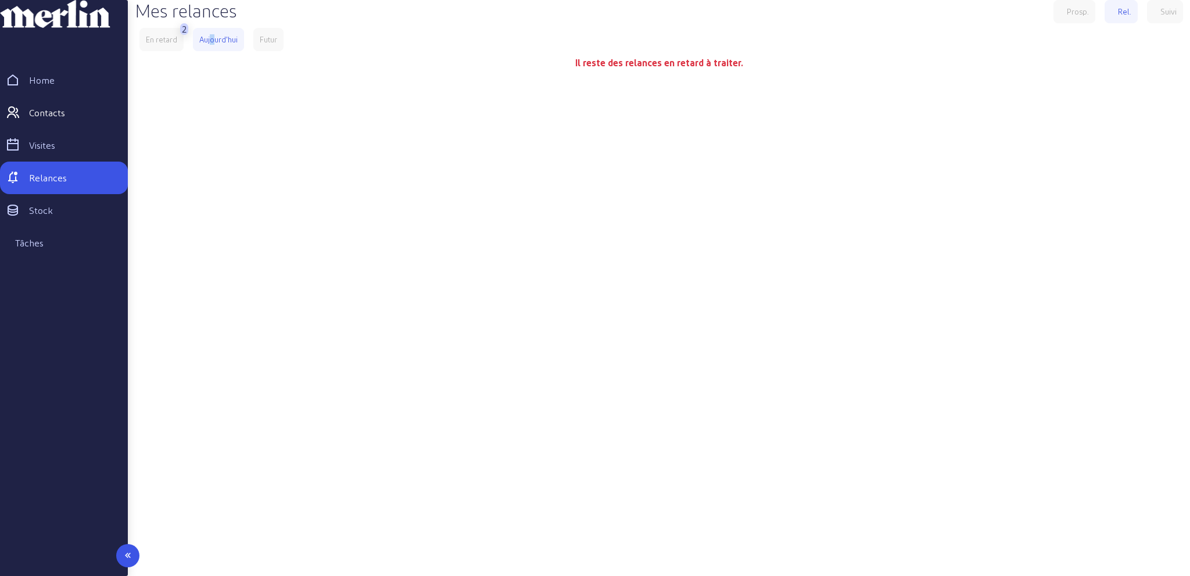
click at [65, 129] on link "Contacts" at bounding box center [64, 112] width 128 height 33
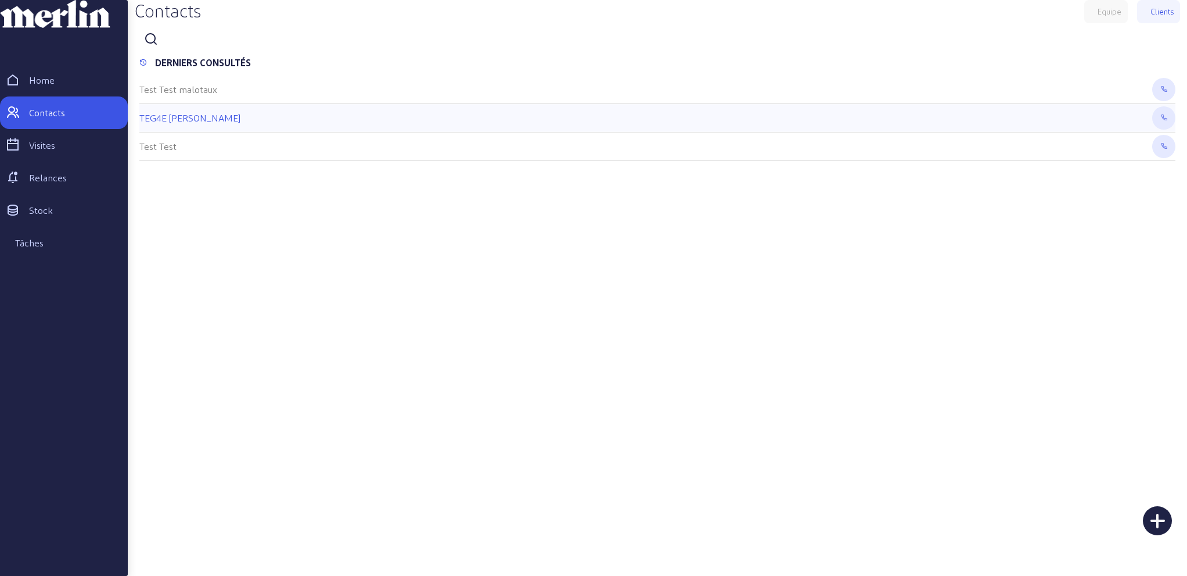
click at [274, 132] on div "TEG4E Guillaume" at bounding box center [657, 118] width 1036 height 28
click at [55, 152] on div "Visites" at bounding box center [42, 145] width 26 height 14
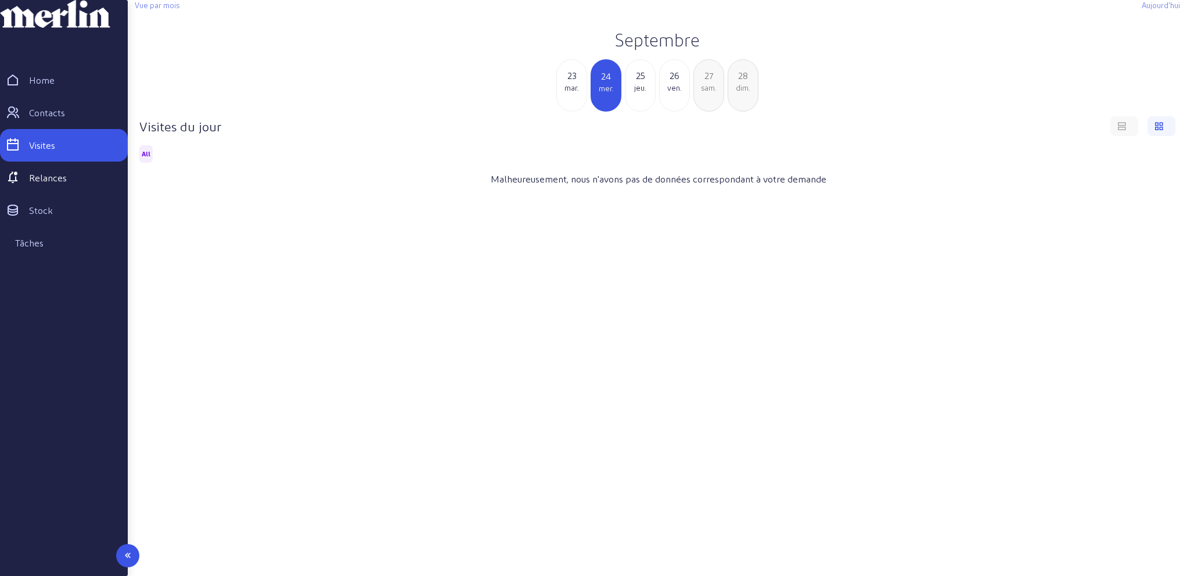
click at [66, 185] on div "Relances" at bounding box center [48, 178] width 38 height 14
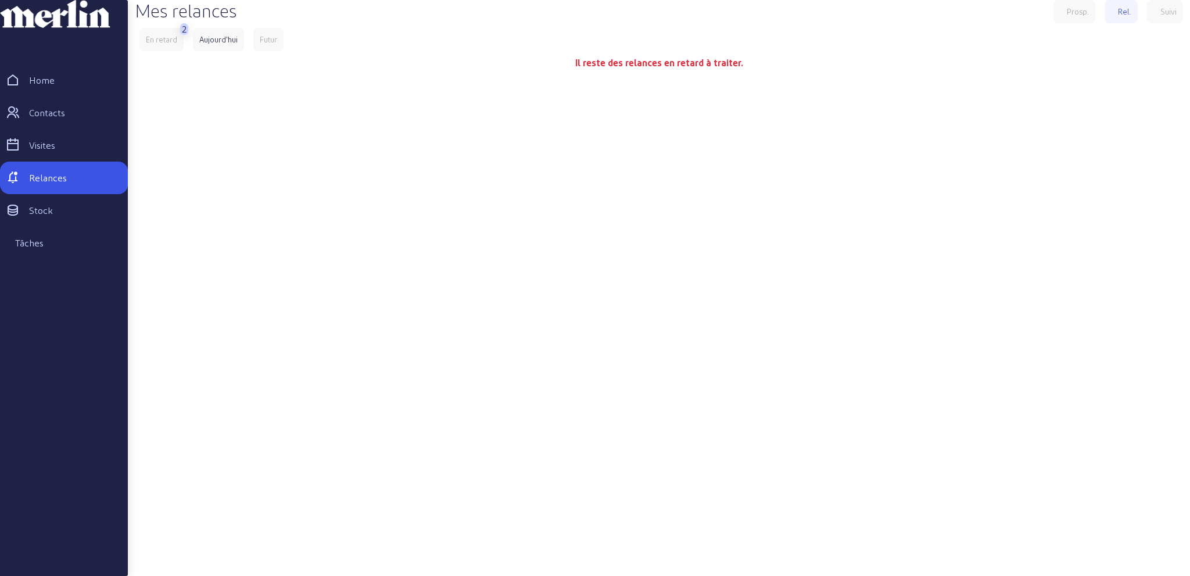
click at [223, 45] on div "Aujourd'hui" at bounding box center [218, 39] width 38 height 10
click at [167, 45] on div "En retard" at bounding box center [161, 39] width 31 height 10
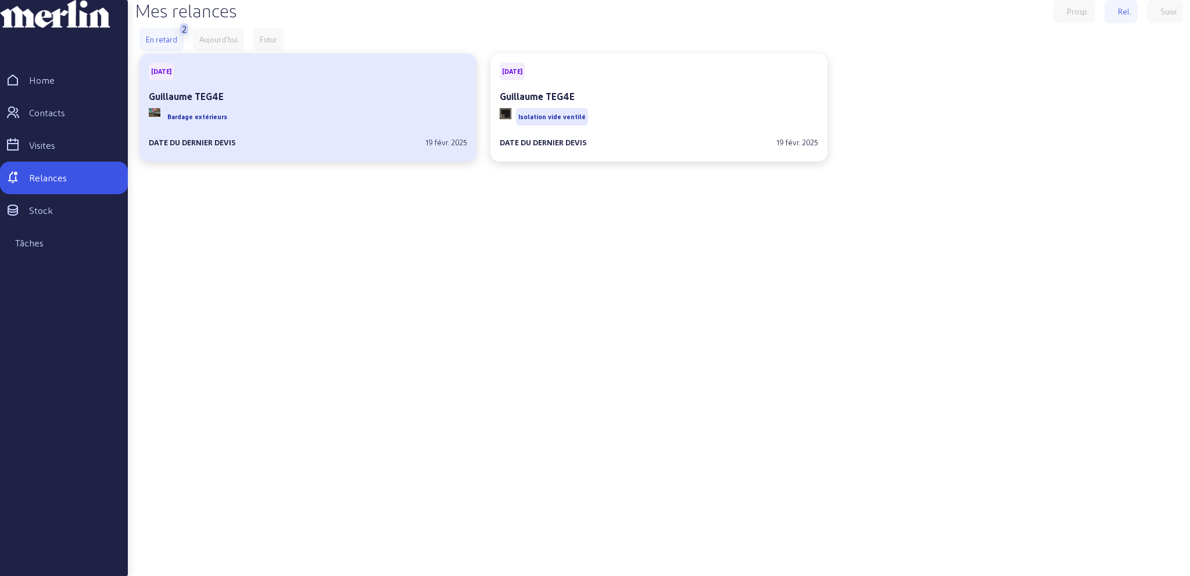
click at [244, 106] on div "Guillaume TEG4E" at bounding box center [308, 97] width 318 height 16
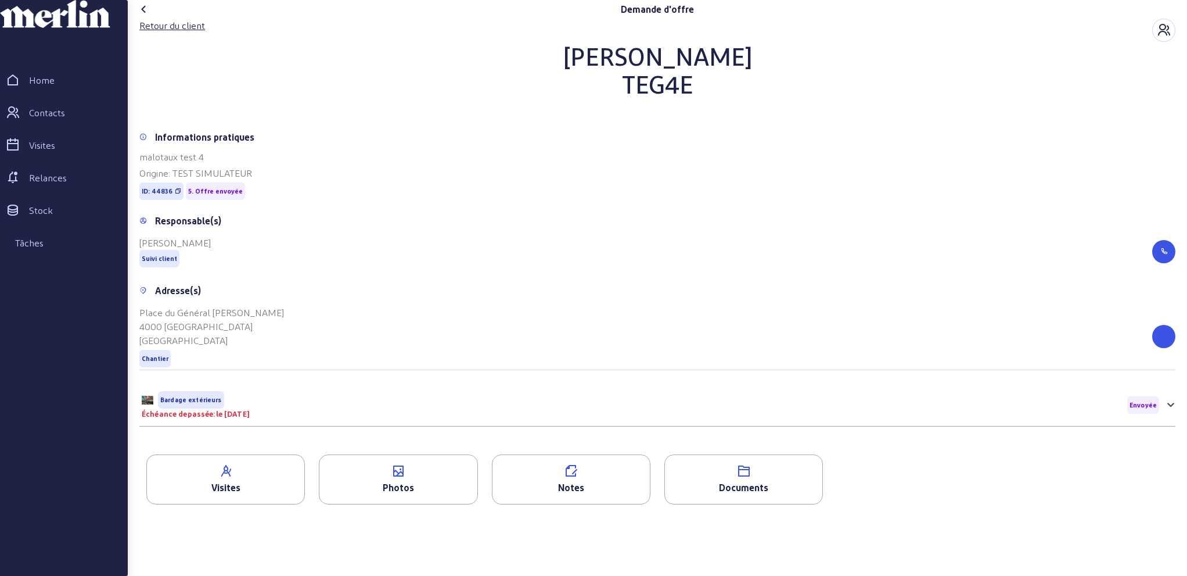
click at [553, 419] on div "Bardage extérieurs Échéance depassée: le 24/02/2025 Envoyée" at bounding box center [651, 405] width 1018 height 28
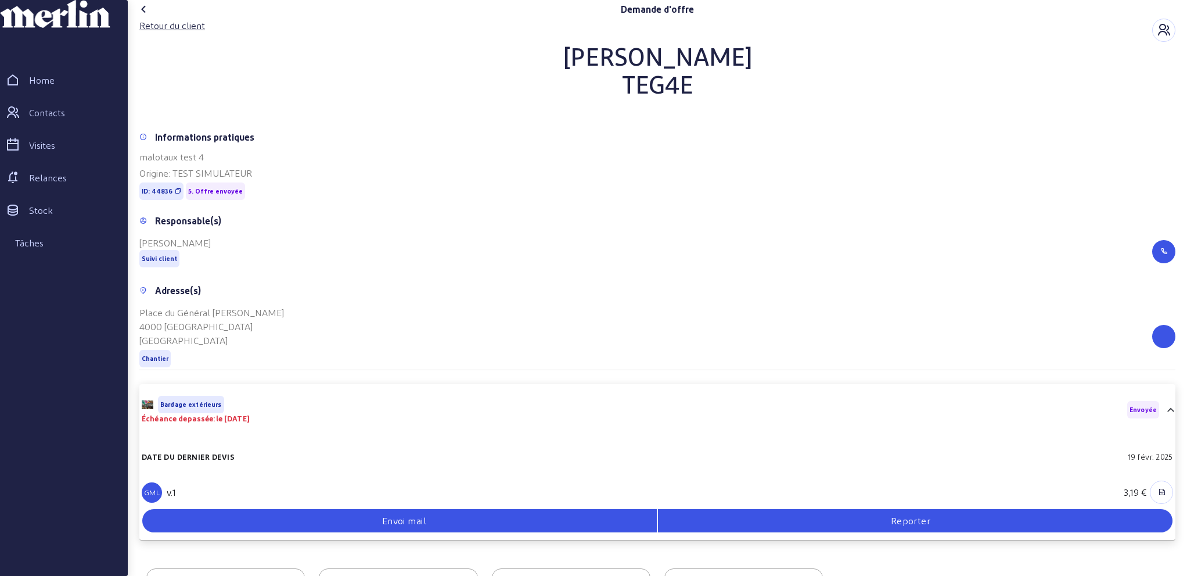
click at [555, 423] on div "Bardage extérieurs Échéance depassée: le 24/02/2025 Envoyée" at bounding box center [651, 410] width 1018 height 28
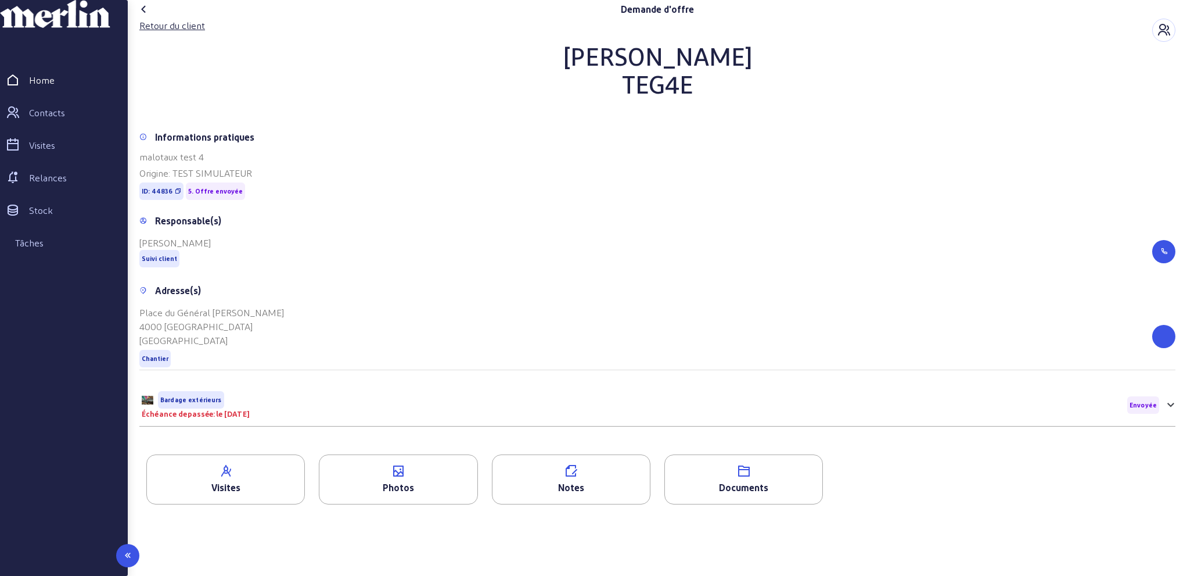
click at [46, 87] on div "Home" at bounding box center [42, 80] width 26 height 14
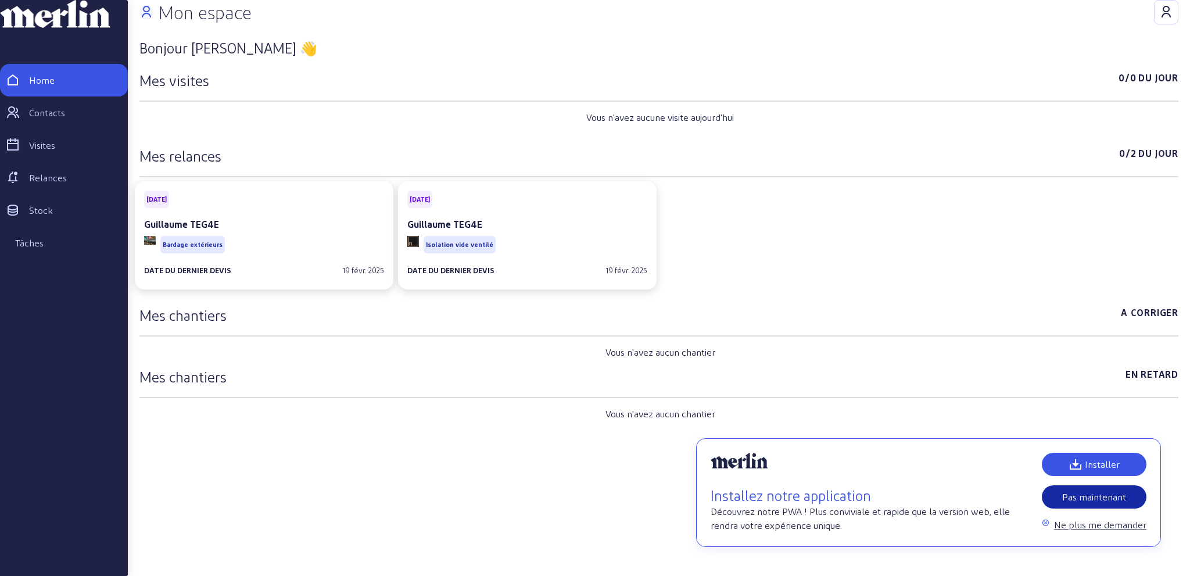
click at [1067, 498] on div "Pas maintenant" at bounding box center [1094, 497] width 64 height 14
click at [1083, 498] on div "Pas maintenant" at bounding box center [1094, 497] width 64 height 14
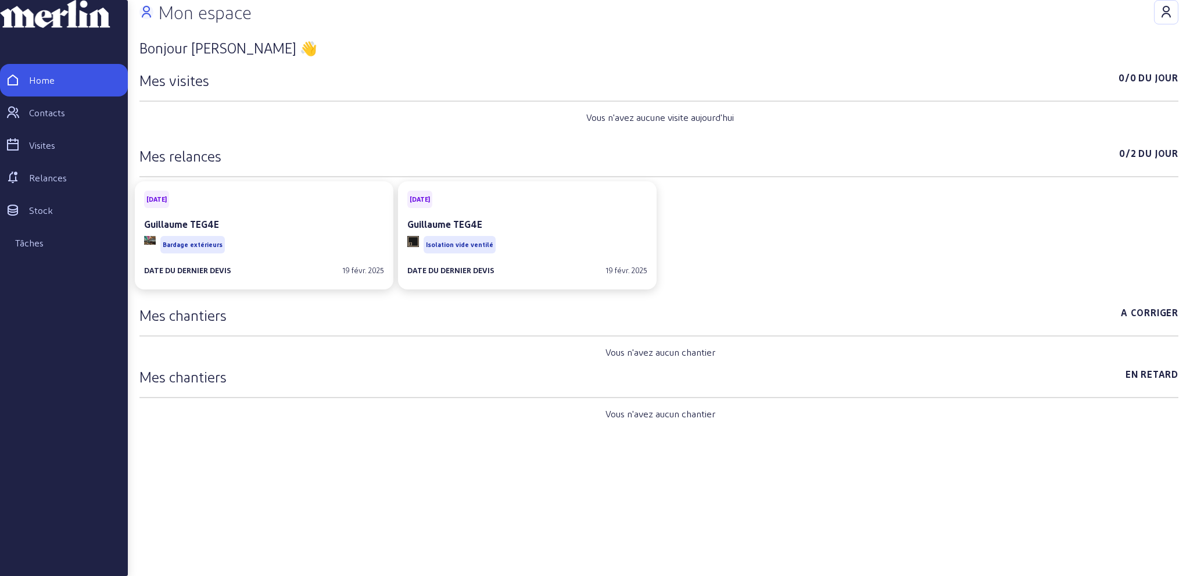
click at [1159, 385] on div "Mes chantiers A corriger Vous n'avez aucun chantier Mes chantiers En retard Vou…" at bounding box center [658, 365] width 1039 height 119
click at [1122, 315] on div "Bonjour [PERSON_NAME] 👋 Mes visites 0/0 Du jour Vous n'avez aucune visite [DATE…" at bounding box center [658, 229] width 1039 height 400
click at [704, 574] on div "Mon espace Bonjour [PERSON_NAME] 👋 Mes visites 0/0 Du jour Vous n'avez aucune v…" at bounding box center [659, 288] width 1062 height 576
click at [70, 192] on link "Relances" at bounding box center [64, 177] width 128 height 33
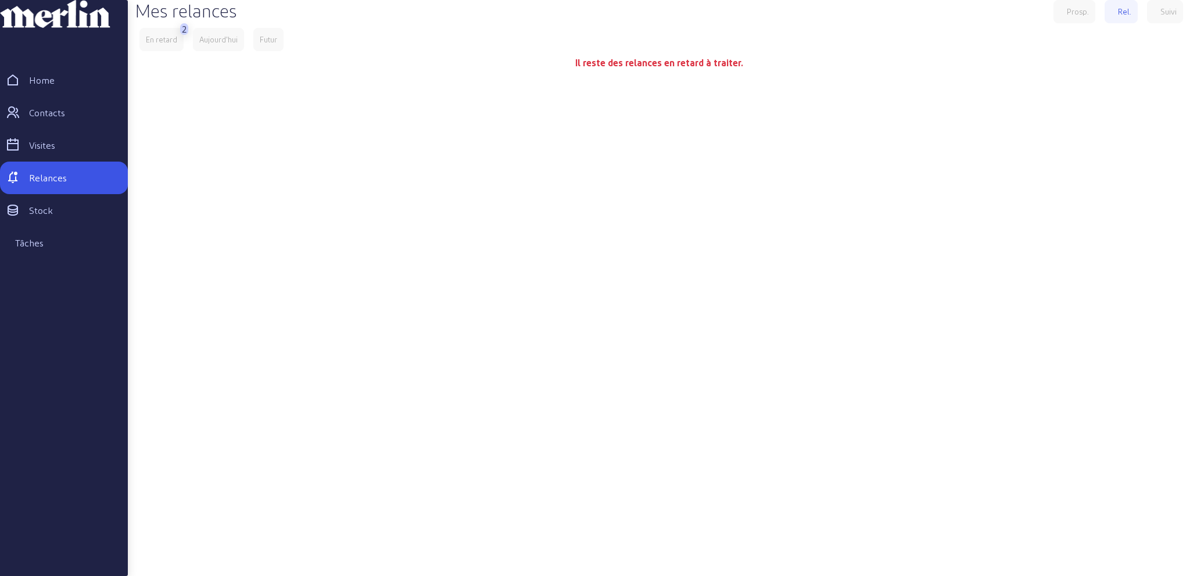
click at [932, 234] on div "En retard 2 Aujourd'hui Futur Il reste des relances en retard à traiter." at bounding box center [658, 282] width 1039 height 509
click at [281, 51] on div "Futur" at bounding box center [268, 39] width 30 height 23
click at [220, 45] on div "Aujourd'hui" at bounding box center [218, 39] width 38 height 10
click at [163, 45] on div "En retard" at bounding box center [161, 39] width 31 height 10
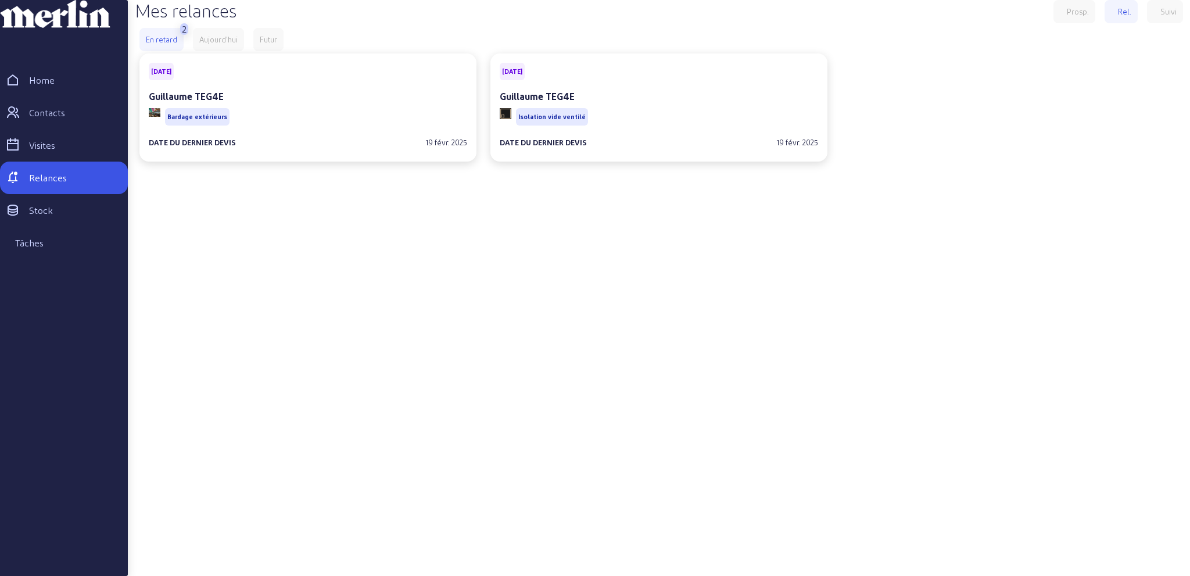
click at [457, 328] on div "En retard 2 [DATE] Futur [DATE] Guillaume TEG4E Bardage extérieurs Date du dern…" at bounding box center [658, 282] width 1039 height 509
click at [48, 120] on div "Contacts" at bounding box center [47, 113] width 36 height 14
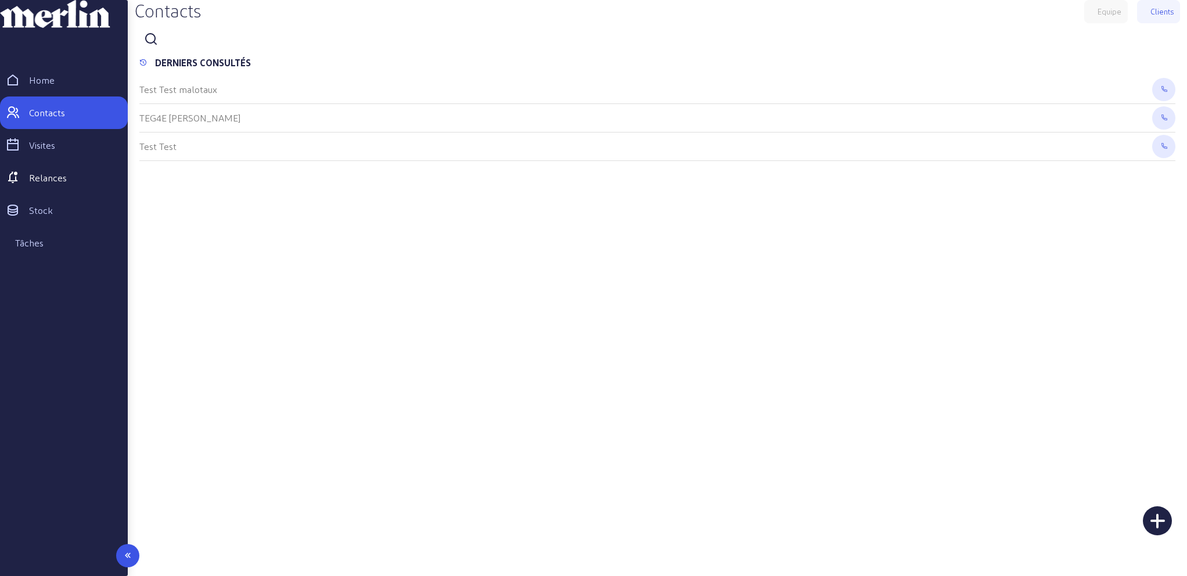
click at [63, 194] on link "Relances" at bounding box center [64, 177] width 128 height 33
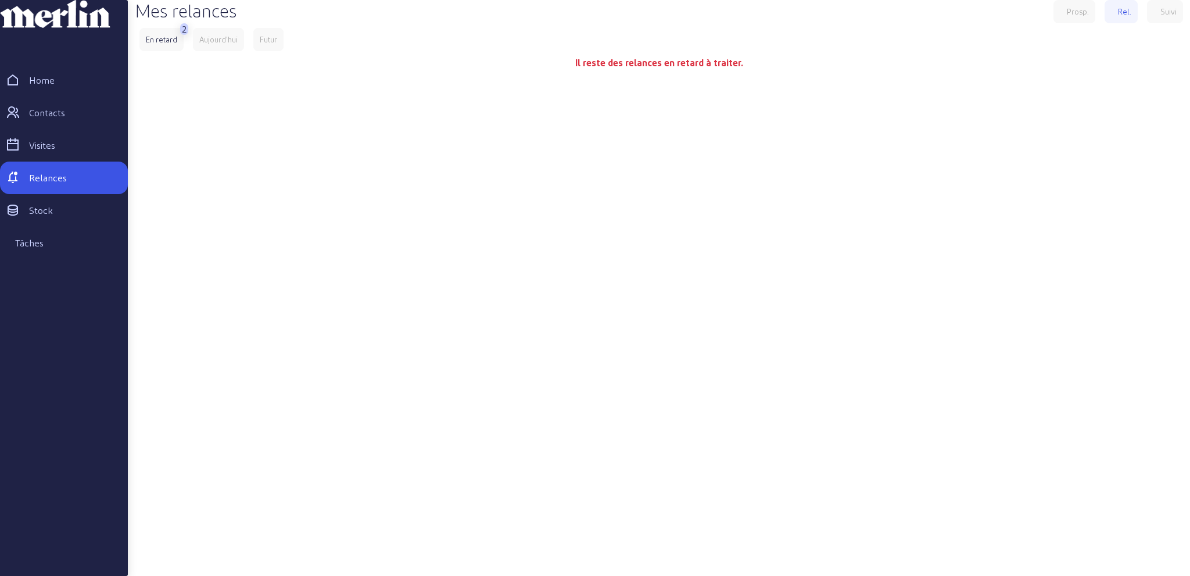
click at [160, 45] on div "En retard" at bounding box center [161, 39] width 31 height 10
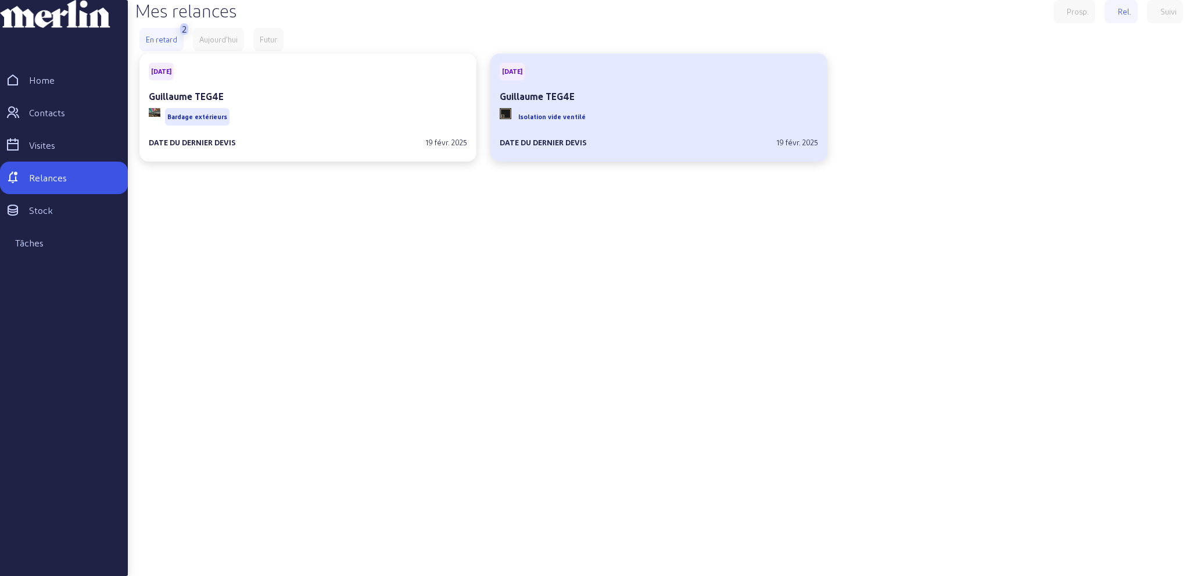
click at [645, 128] on div "Isolation vide ventilé" at bounding box center [659, 117] width 318 height 22
